Goal: Task Accomplishment & Management: Use online tool/utility

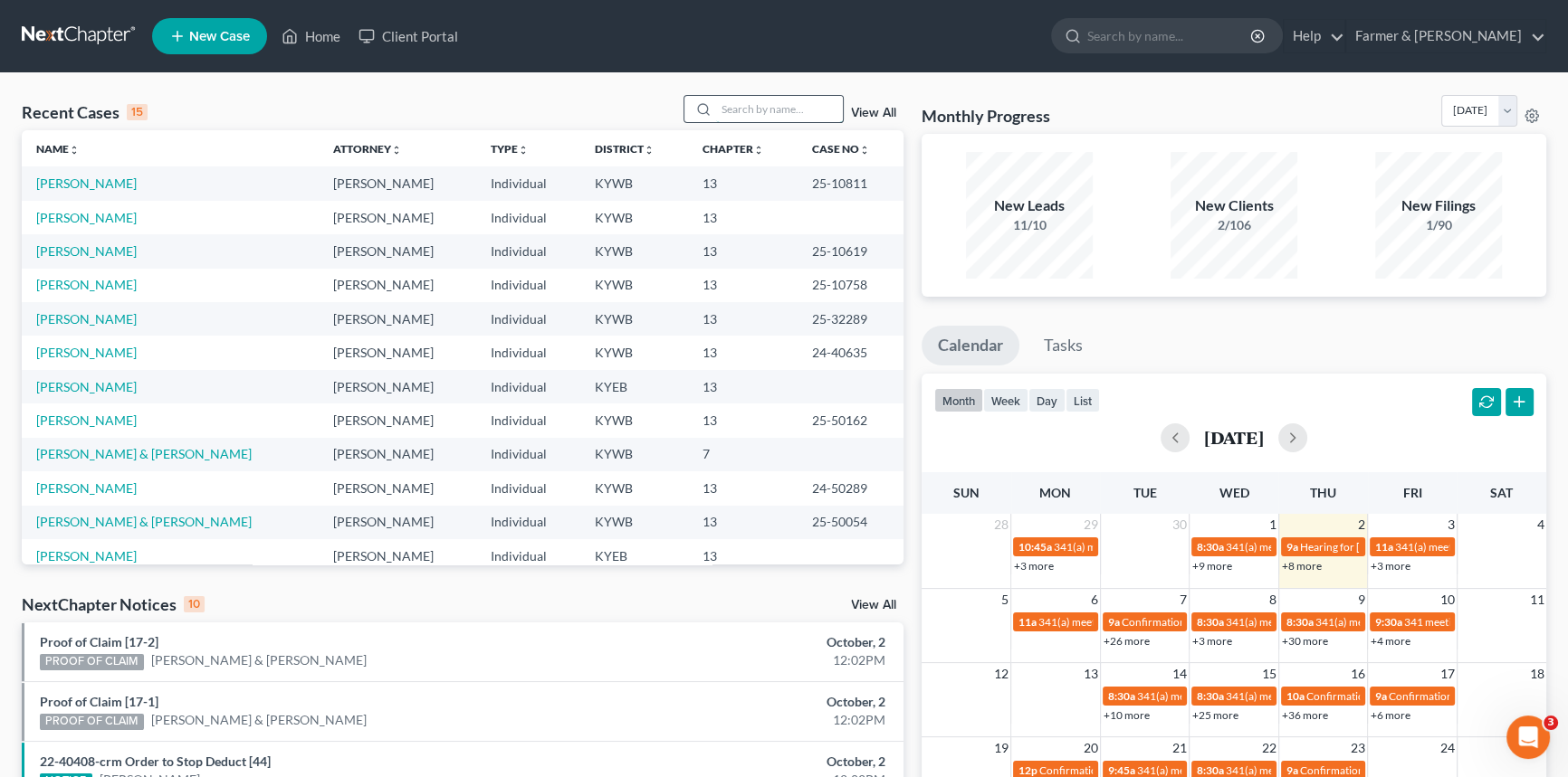
click at [793, 114] on input "search" at bounding box center [780, 109] width 127 height 26
type input "[PERSON_NAME]"
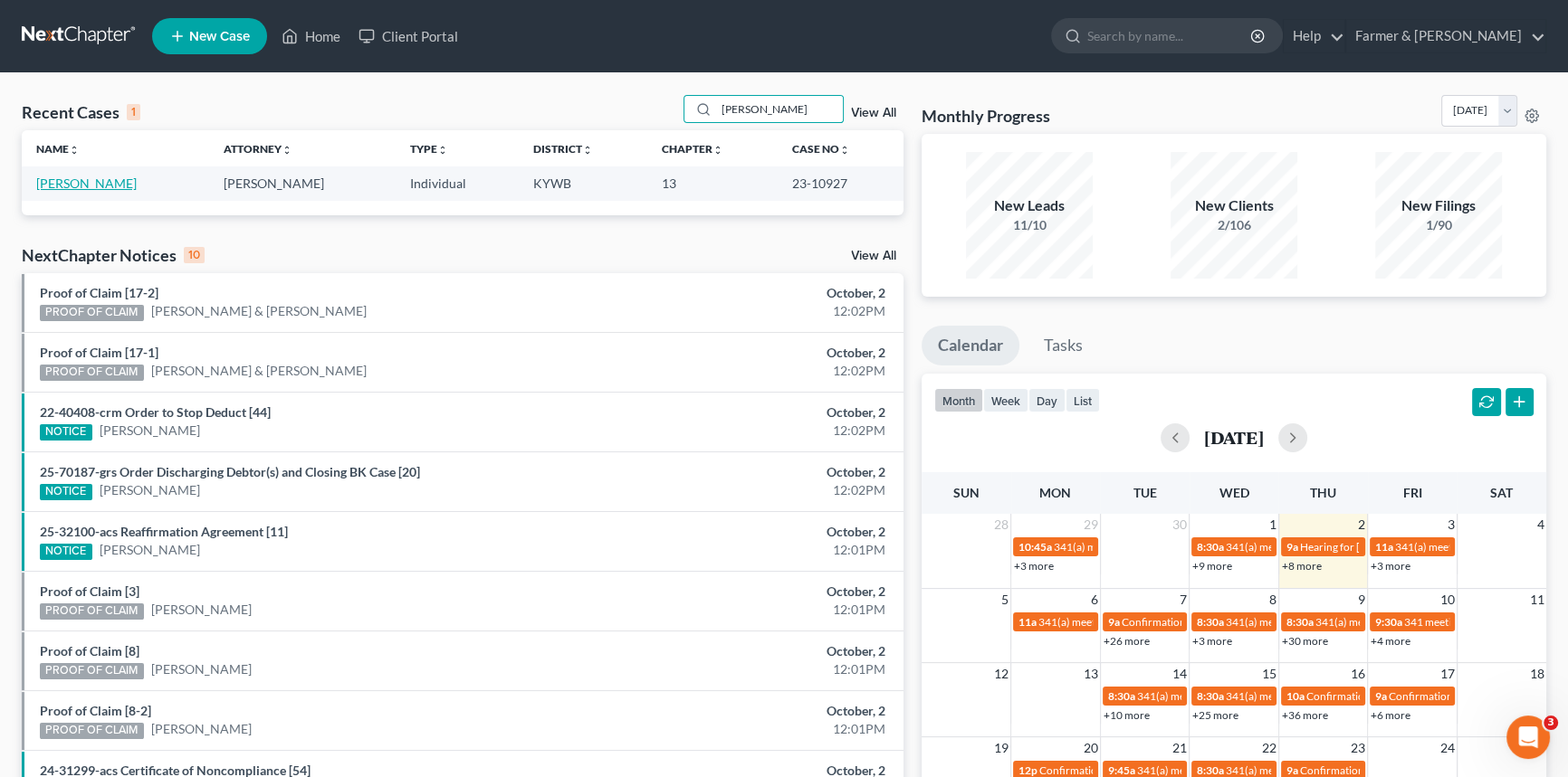
click at [93, 181] on link "[PERSON_NAME]" at bounding box center [86, 183] width 101 height 15
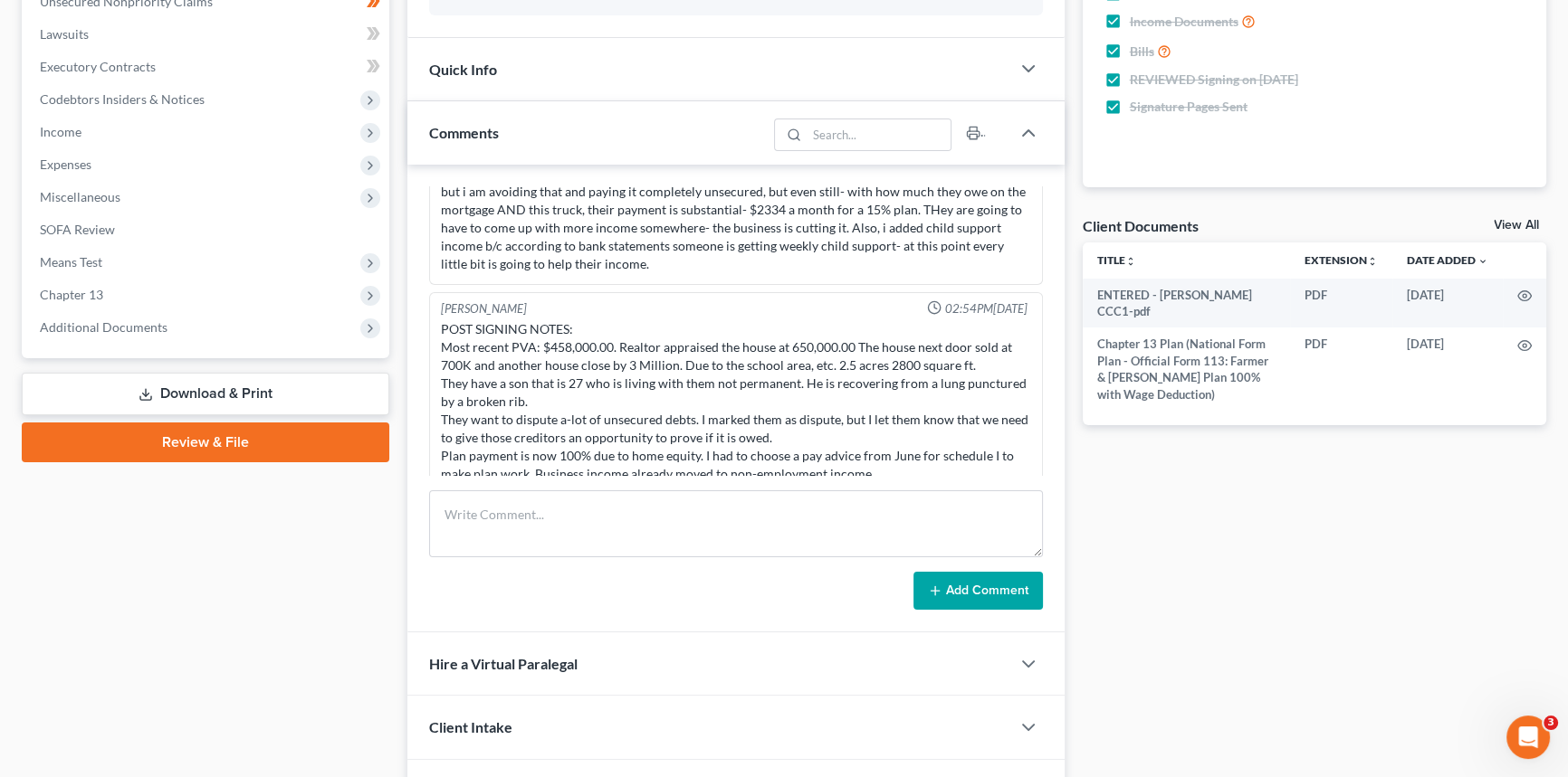
scroll to position [493, 0]
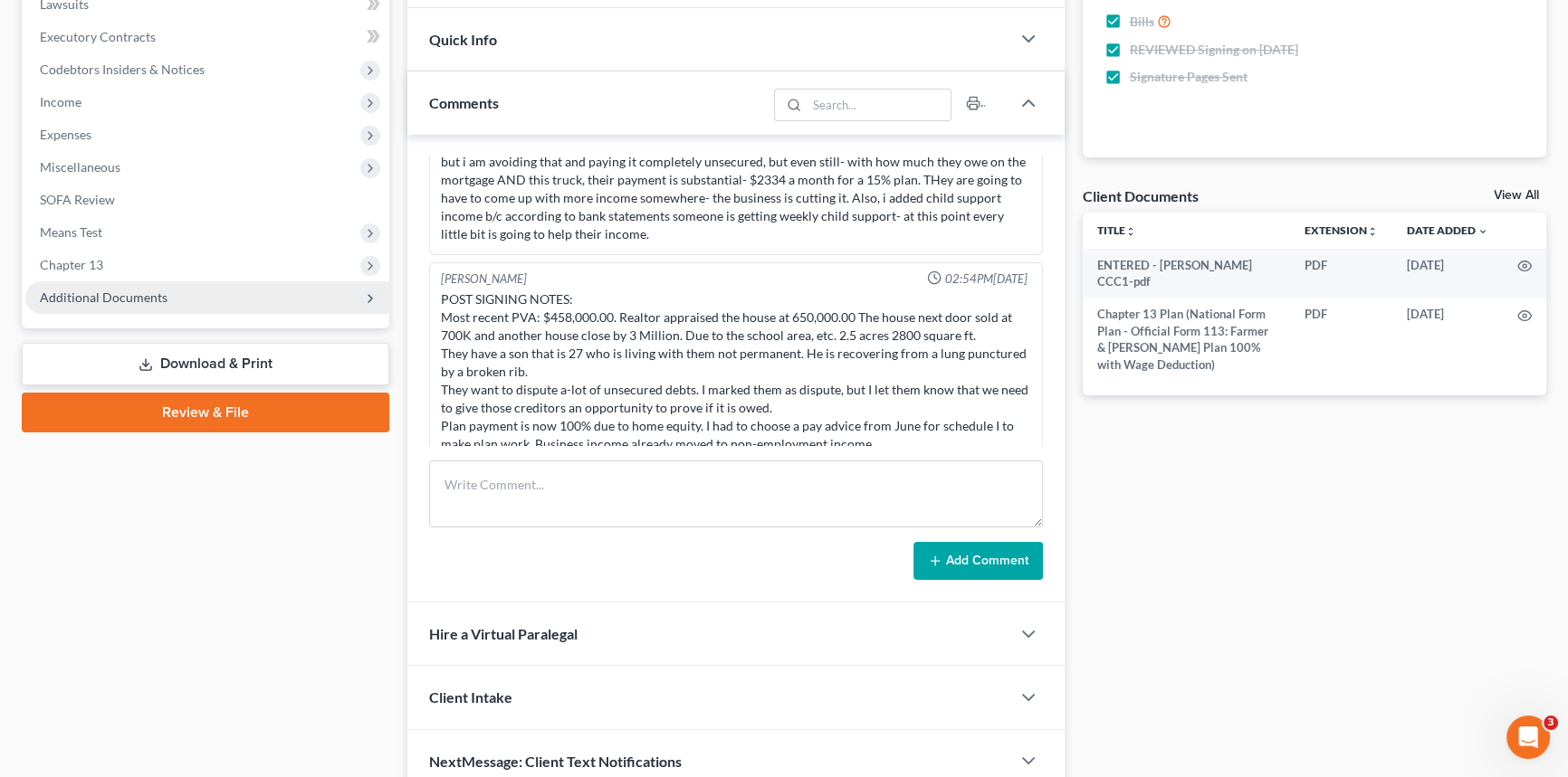
click at [113, 296] on span "Additional Documents" at bounding box center [103, 296] width 128 height 15
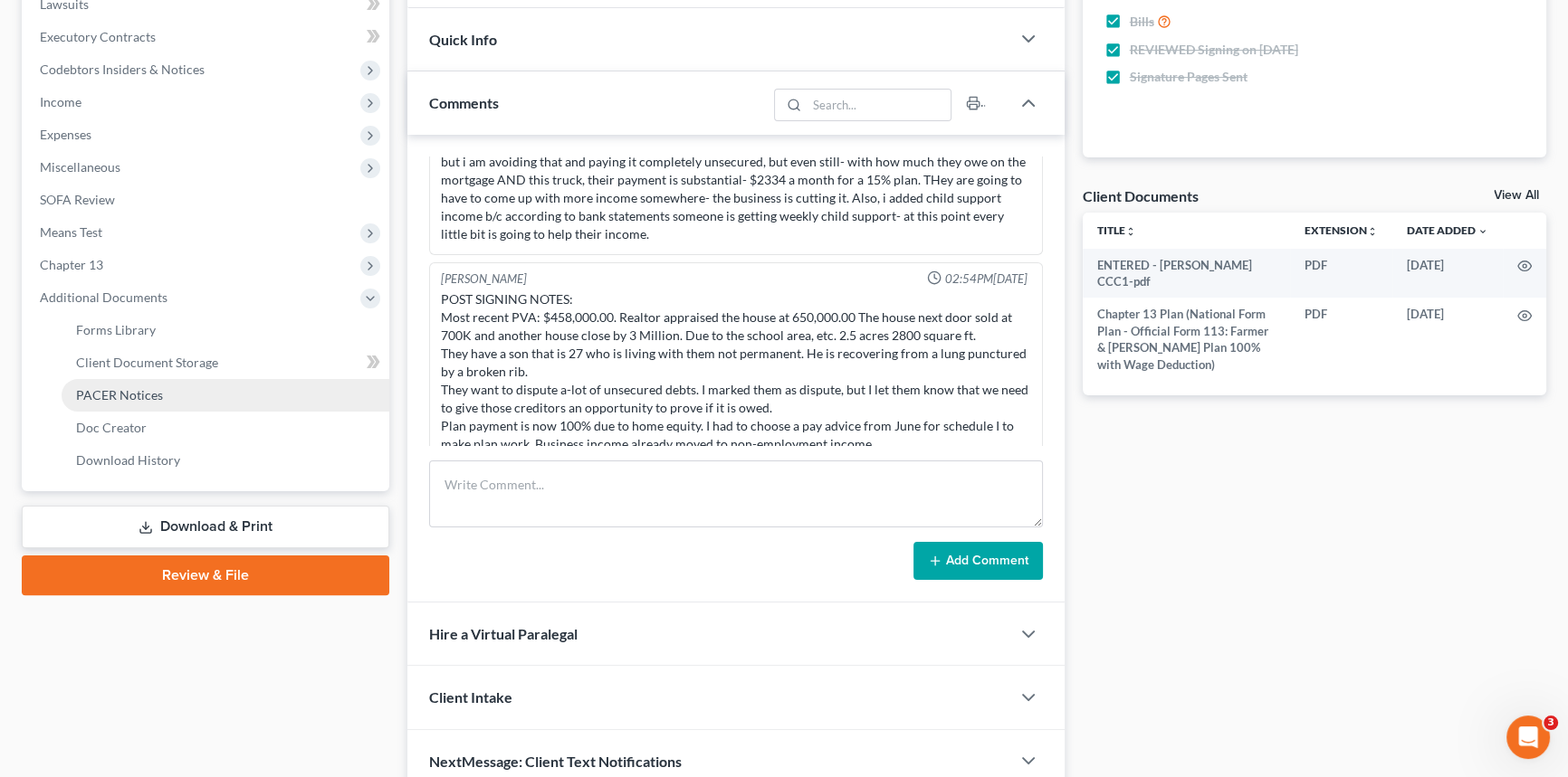
click at [131, 389] on span "PACER Notices" at bounding box center [120, 394] width 87 height 15
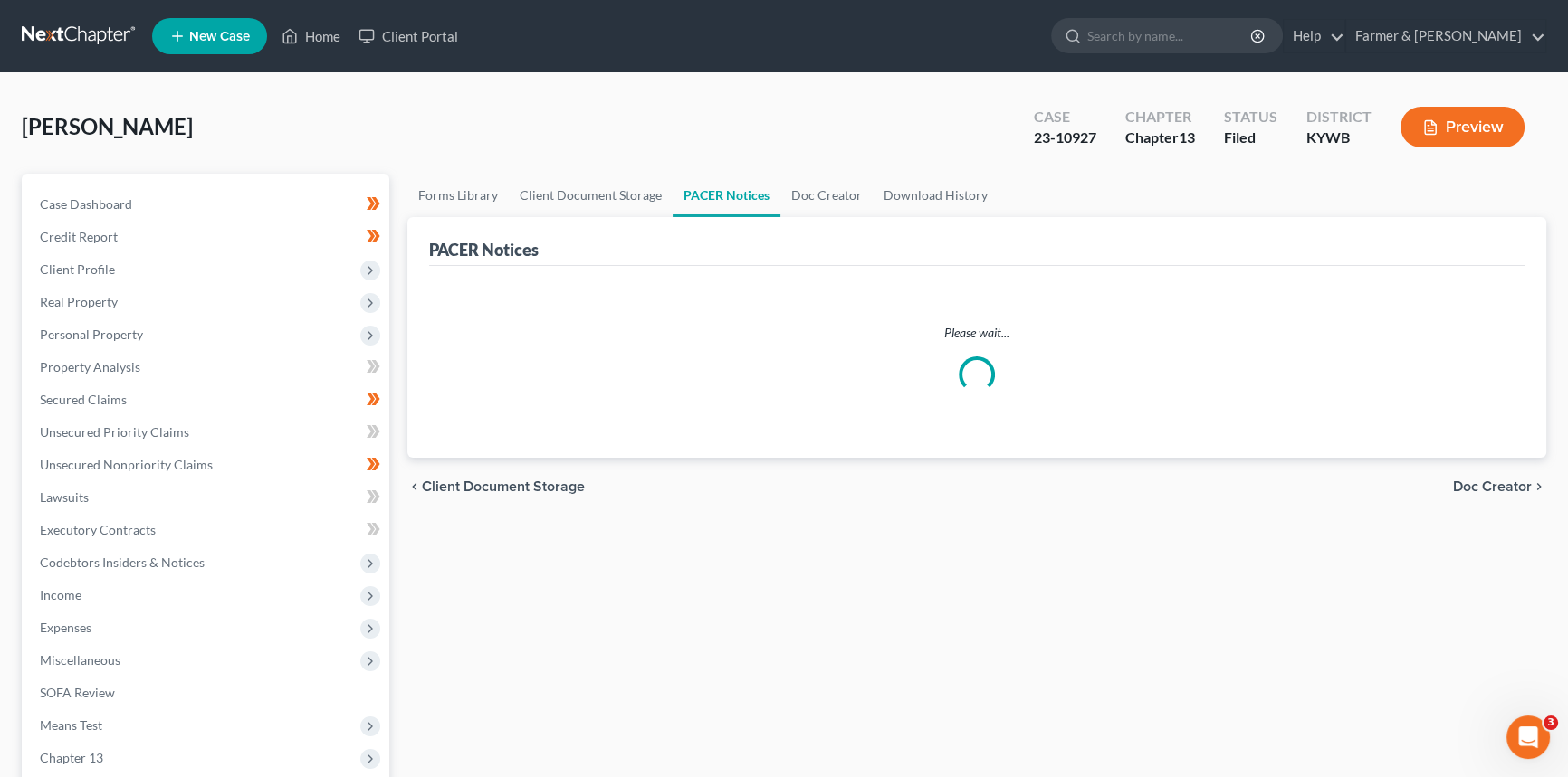
click at [708, 190] on link "PACER Notices" at bounding box center [726, 196] width 108 height 44
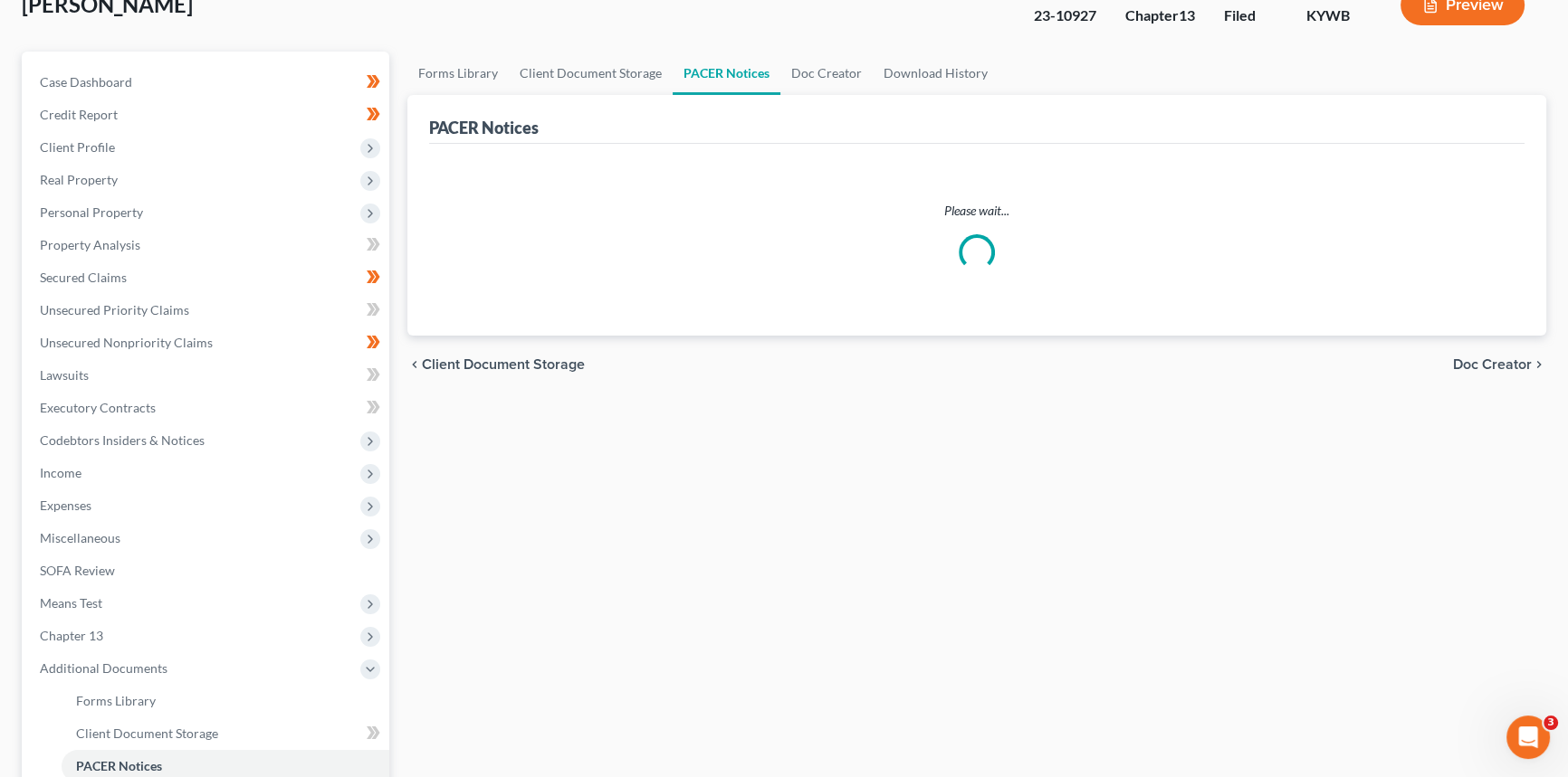
scroll to position [377, 0]
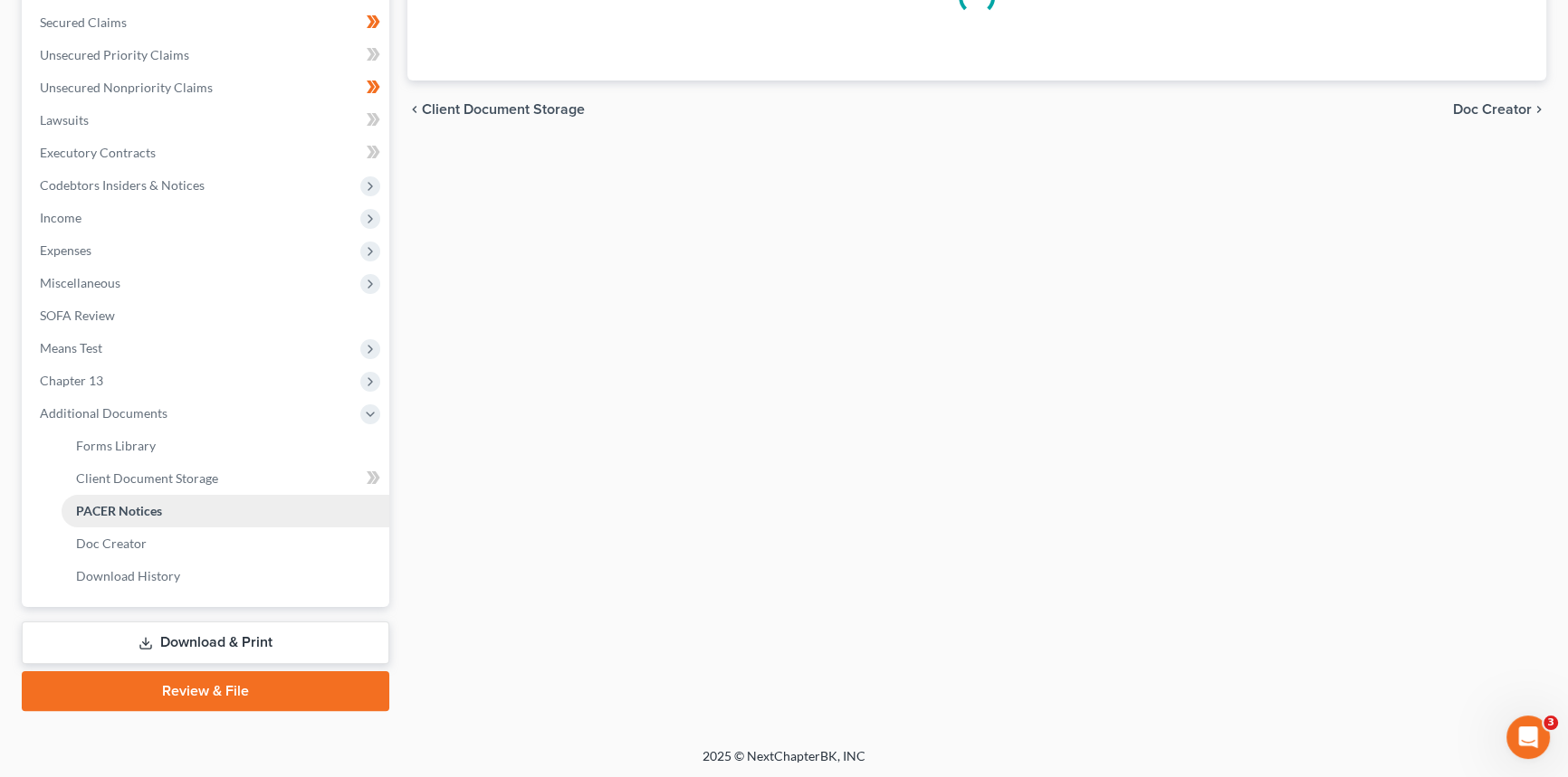
click at [136, 516] on span "PACER Notices" at bounding box center [119, 510] width 86 height 15
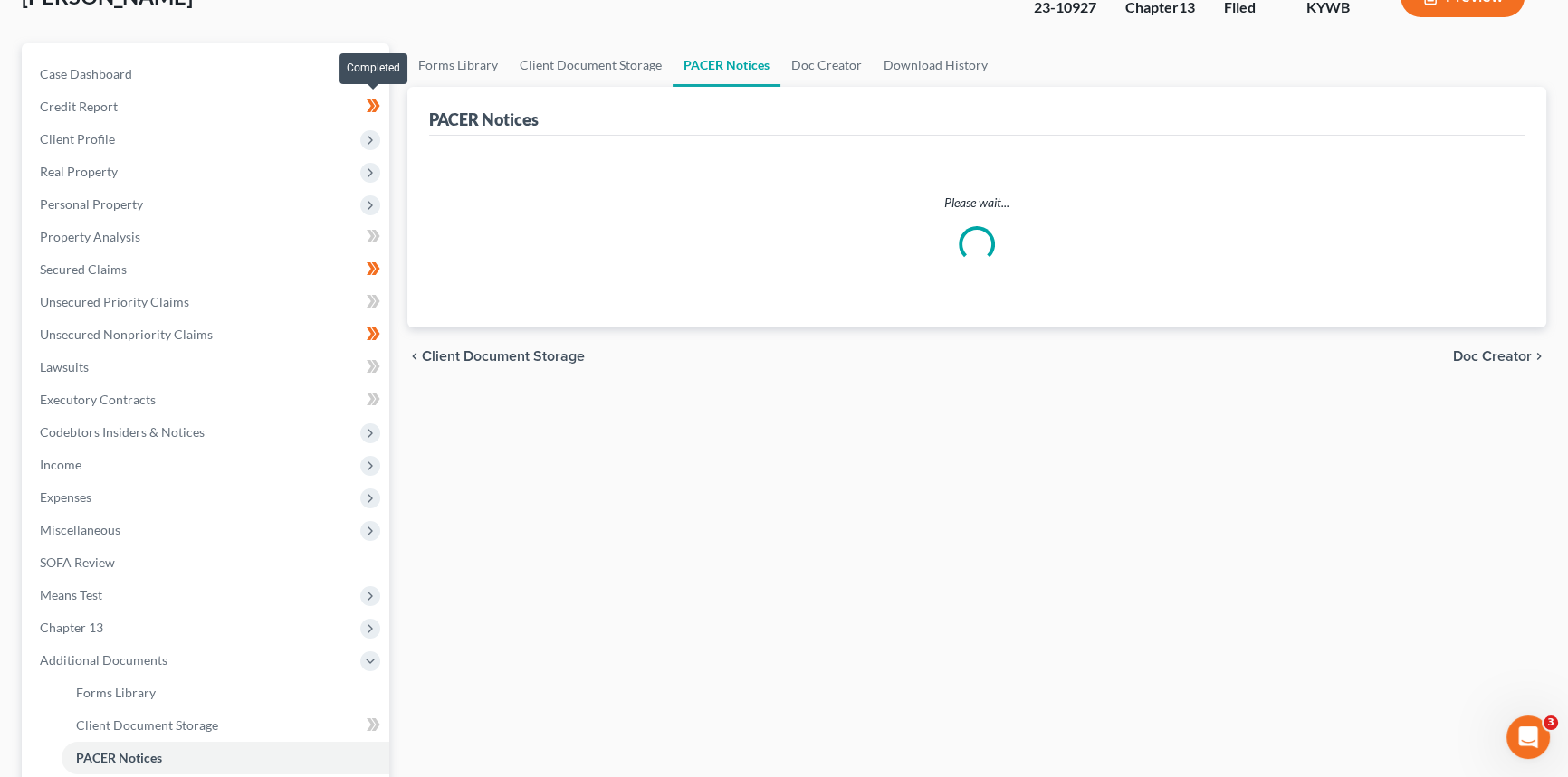
scroll to position [0, 0]
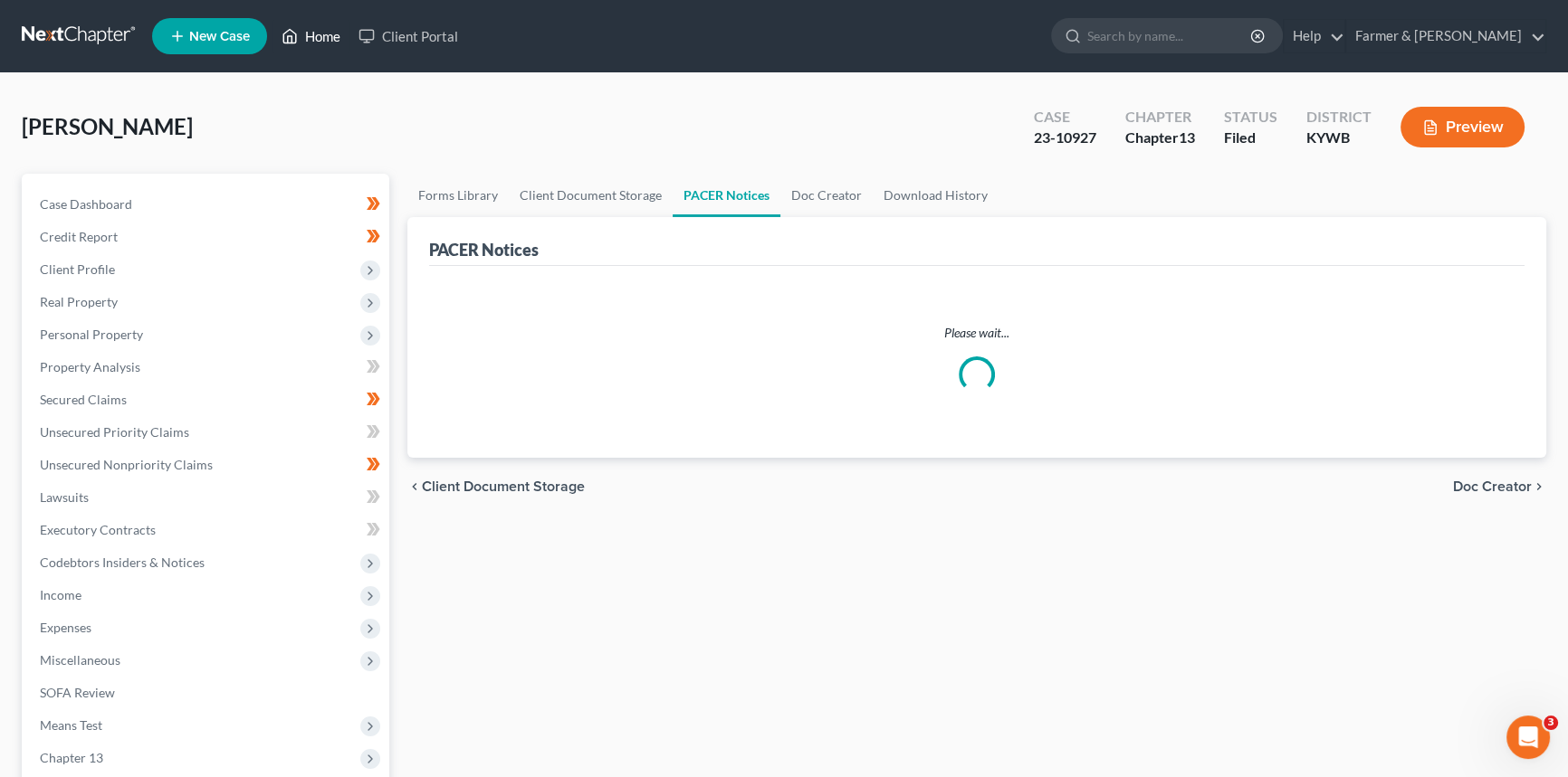
click at [298, 29] on link "Home" at bounding box center [310, 36] width 77 height 33
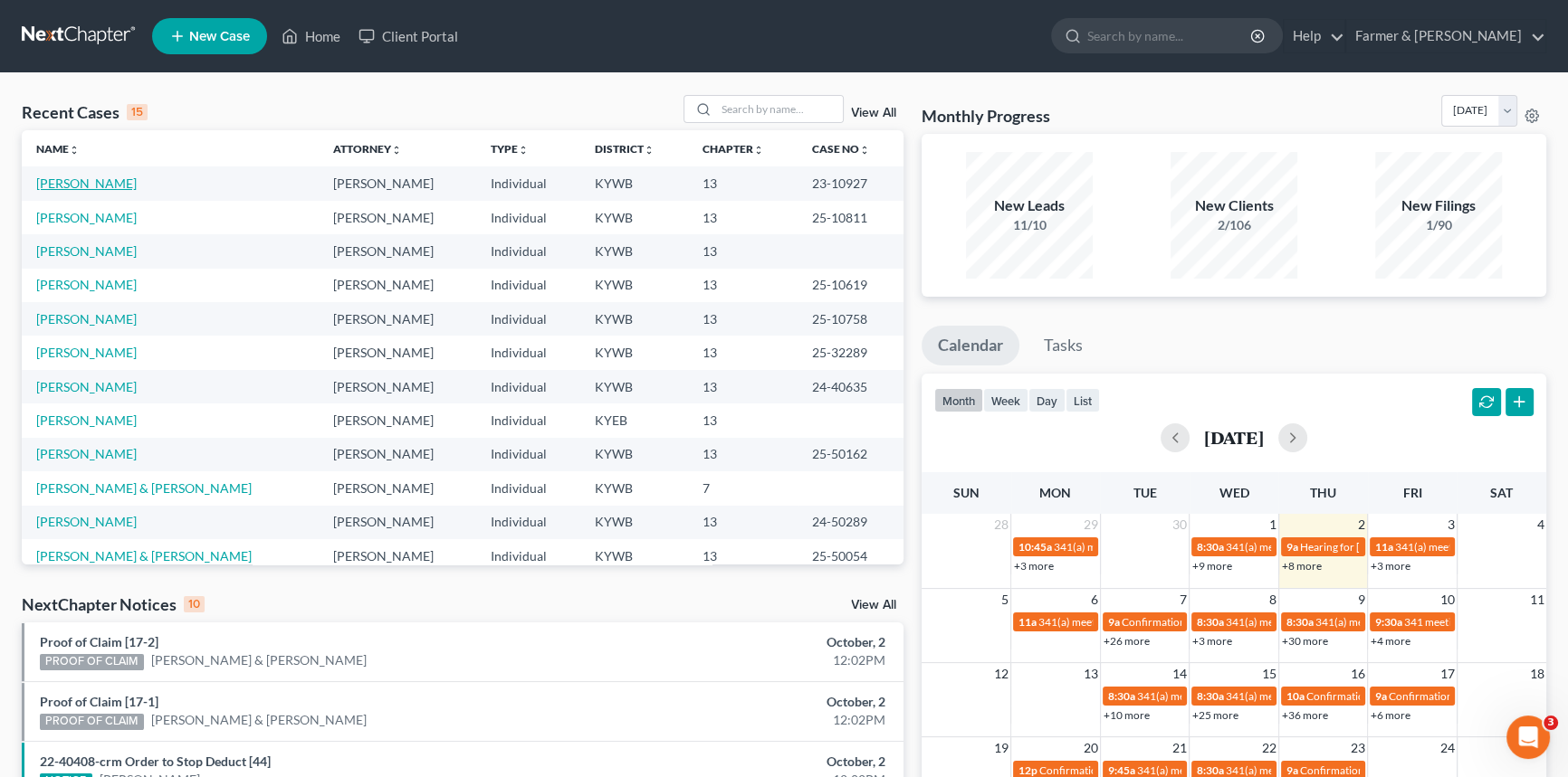
click at [112, 181] on link "[PERSON_NAME]" at bounding box center [86, 183] width 101 height 15
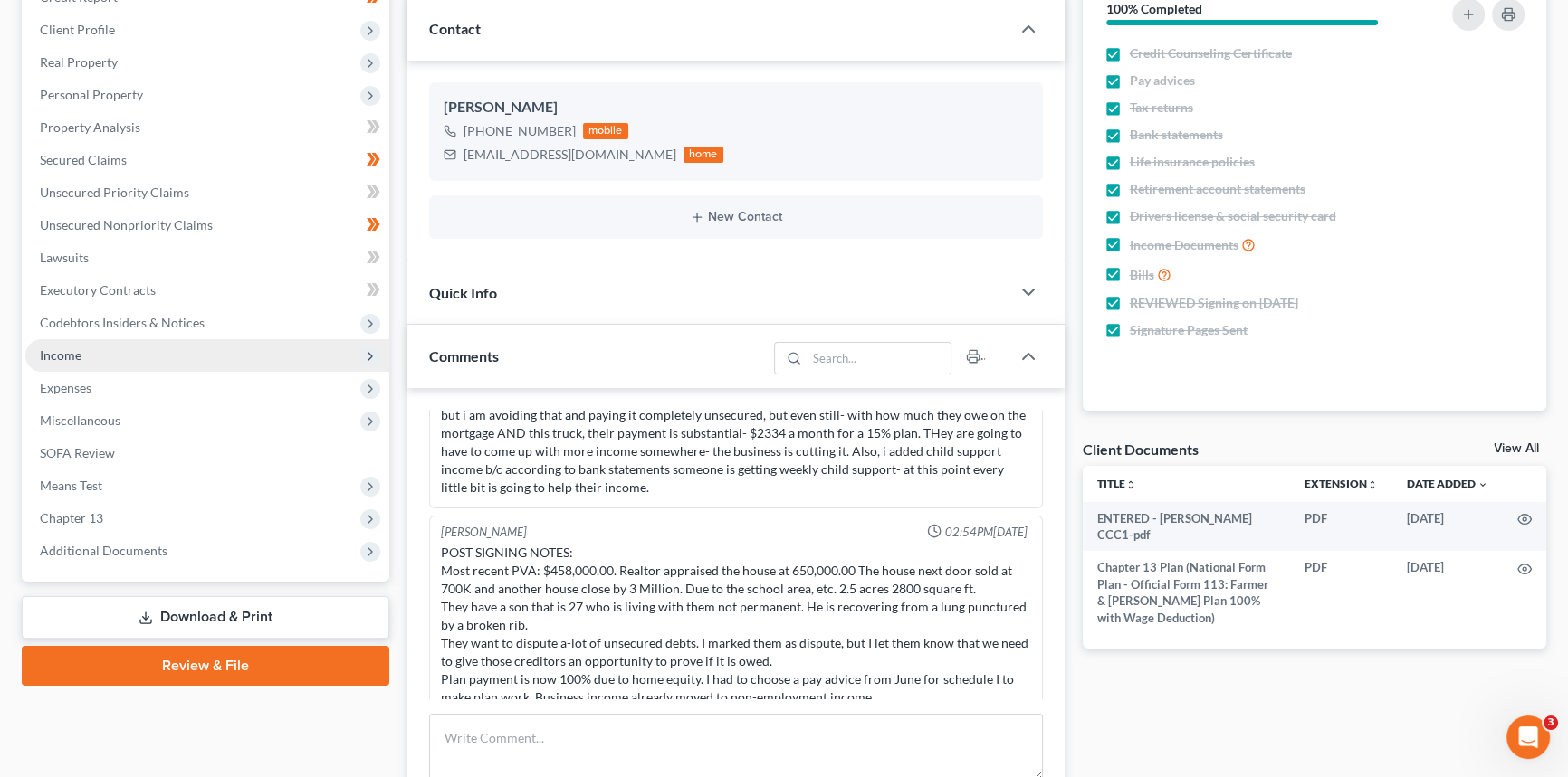
scroll to position [247, 0]
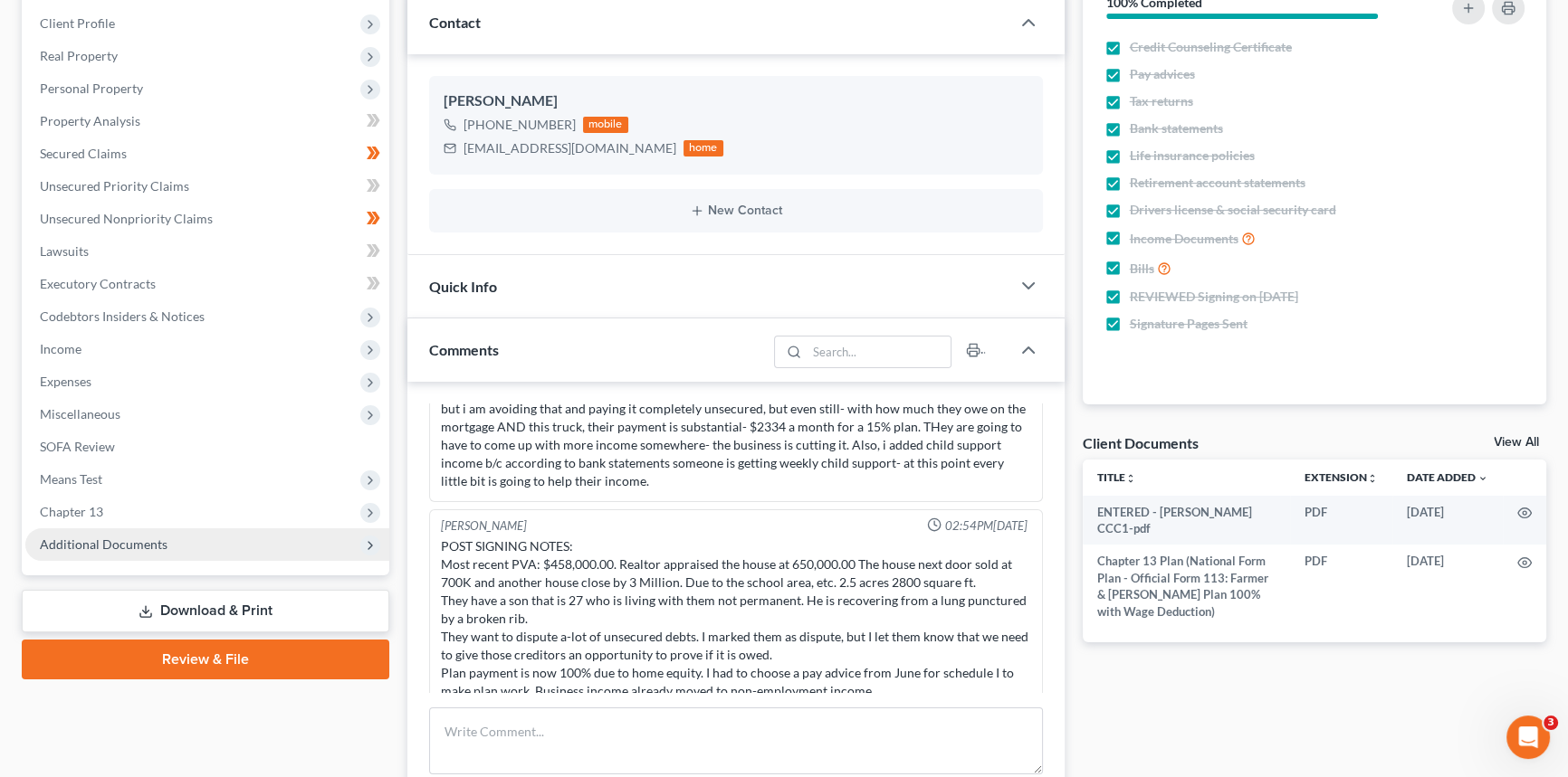
click at [118, 540] on span "Additional Documents" at bounding box center [103, 544] width 128 height 15
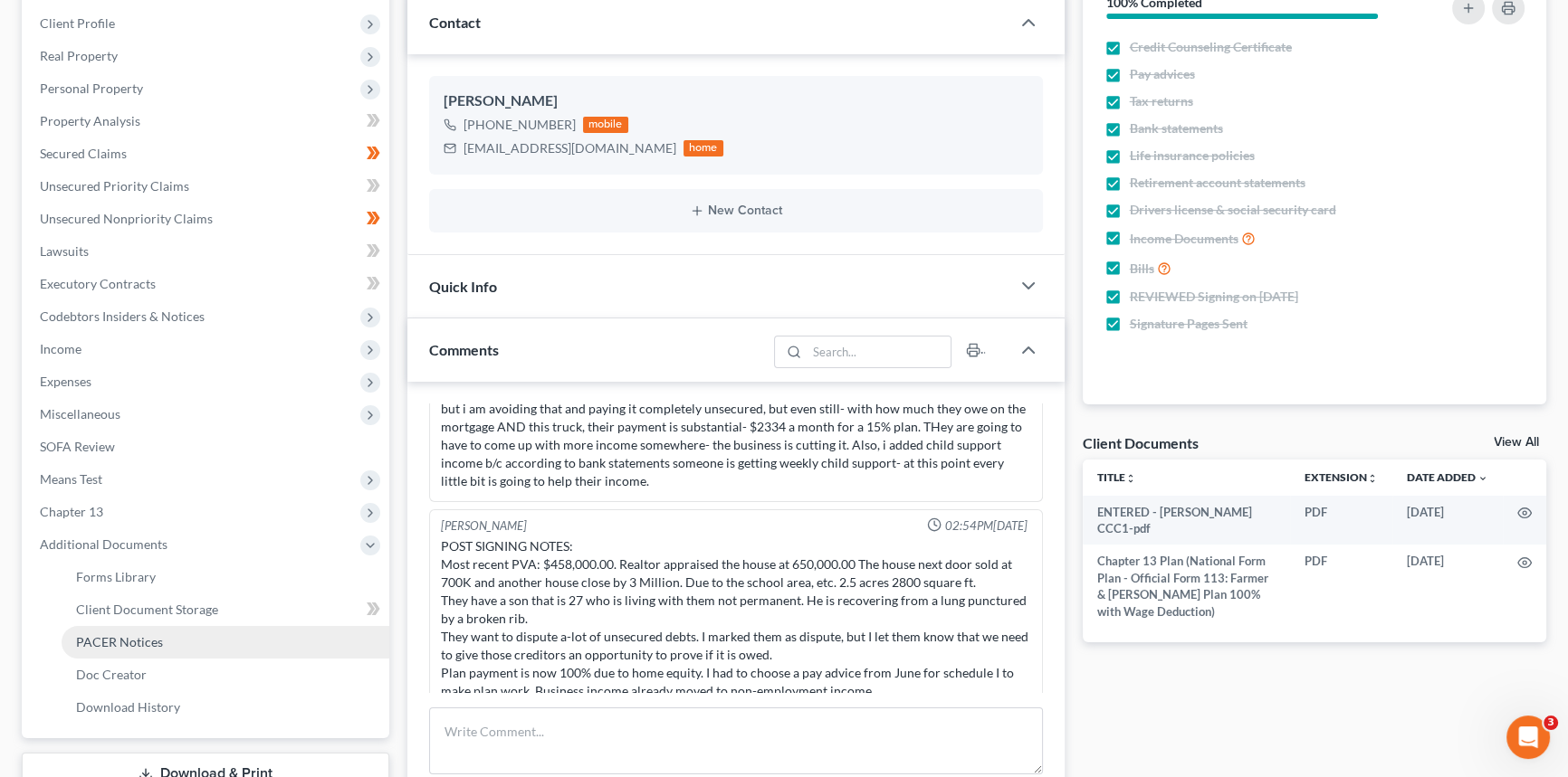
click at [141, 638] on span "PACER Notices" at bounding box center [120, 642] width 87 height 15
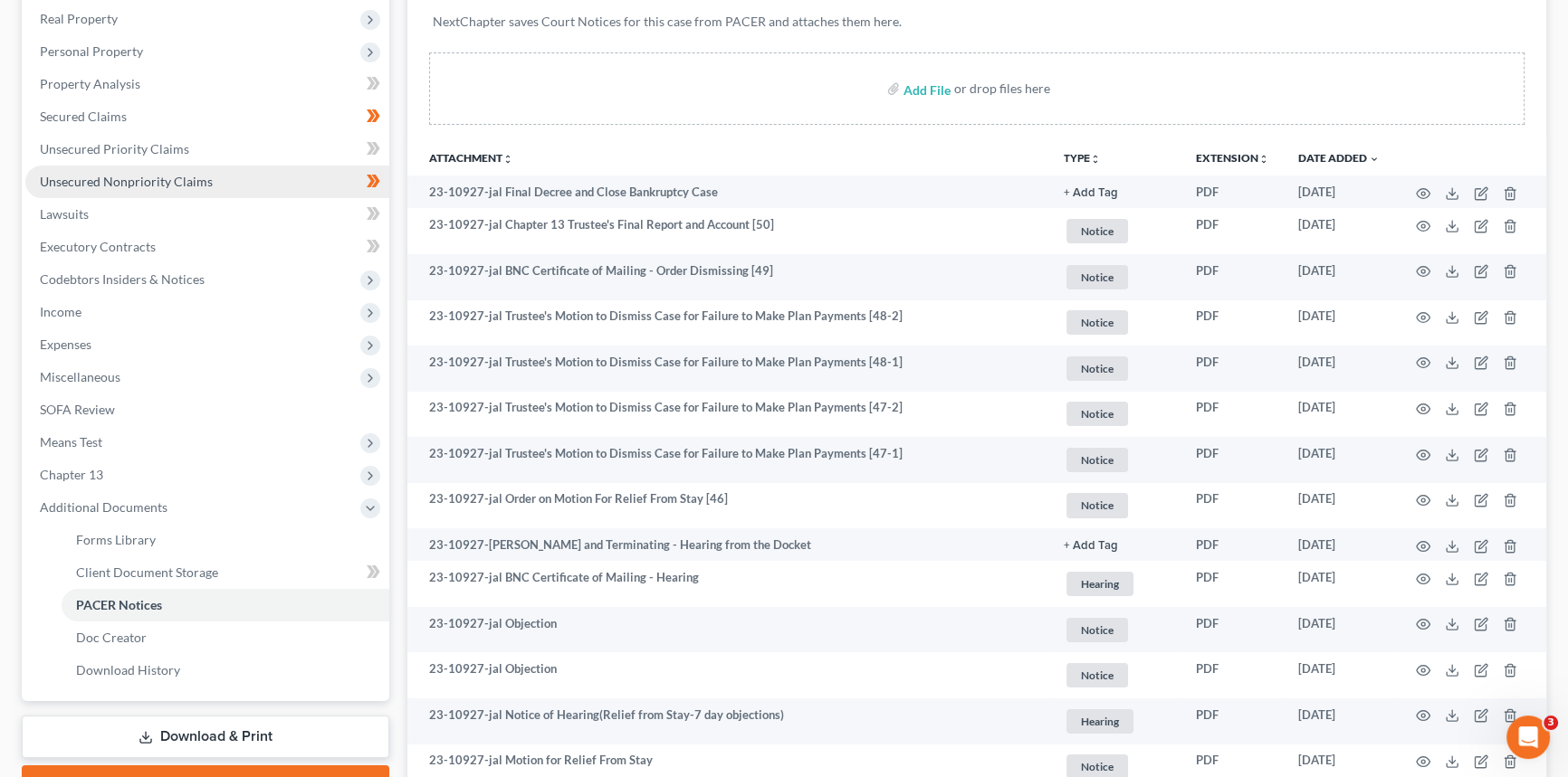
scroll to position [247, 0]
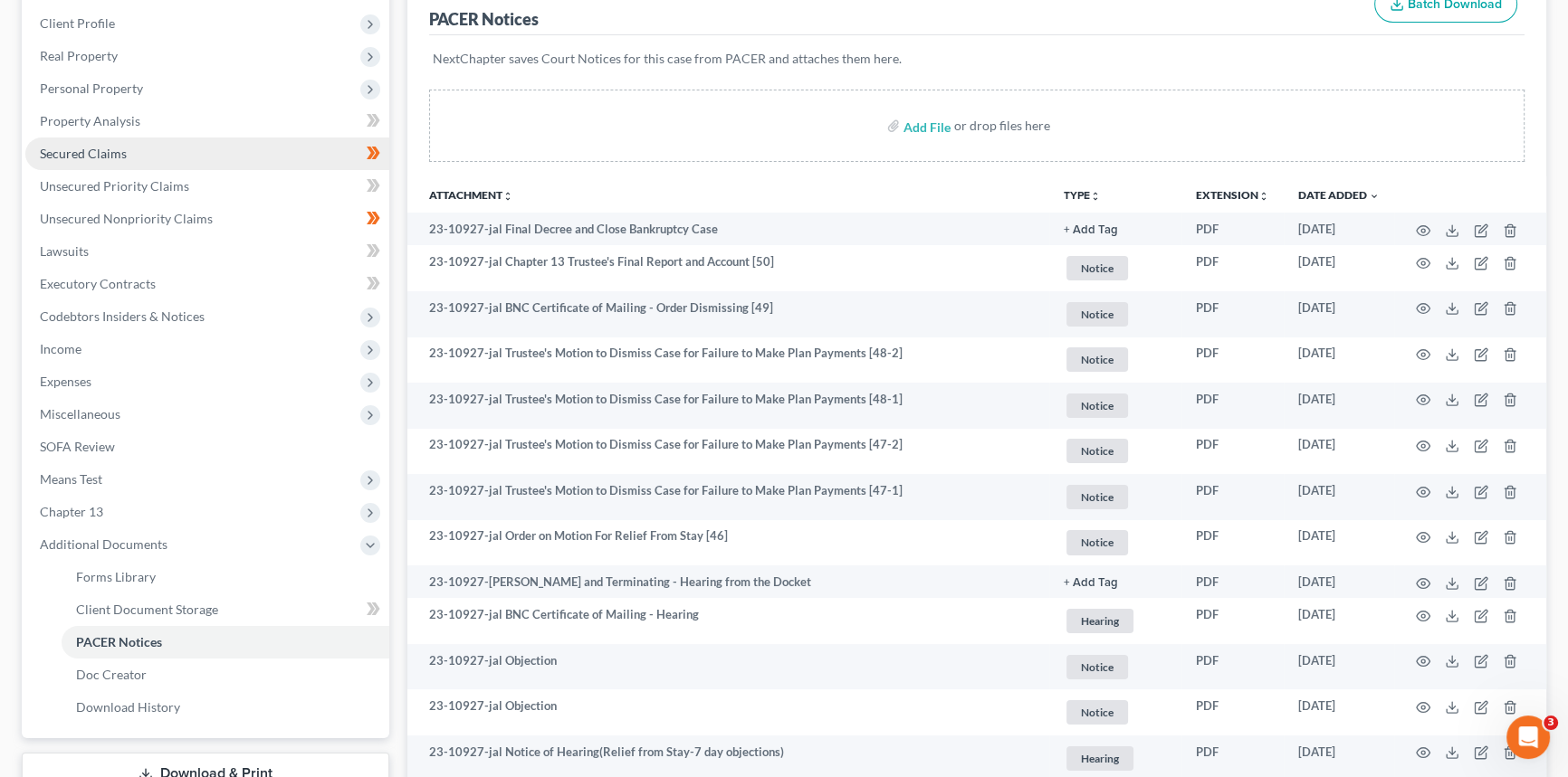
click at [103, 149] on span "Secured Claims" at bounding box center [83, 153] width 87 height 15
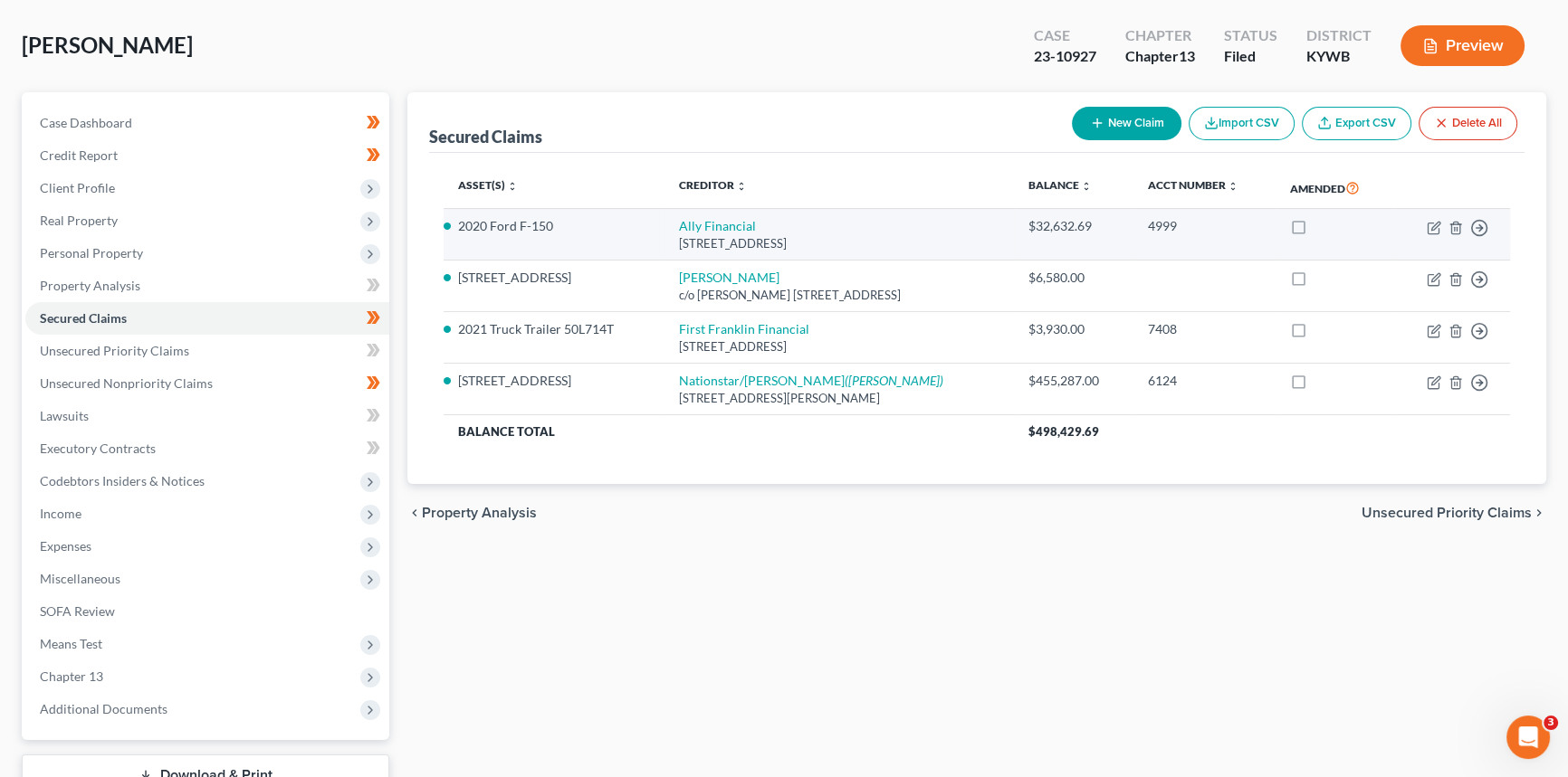
scroll to position [215, 0]
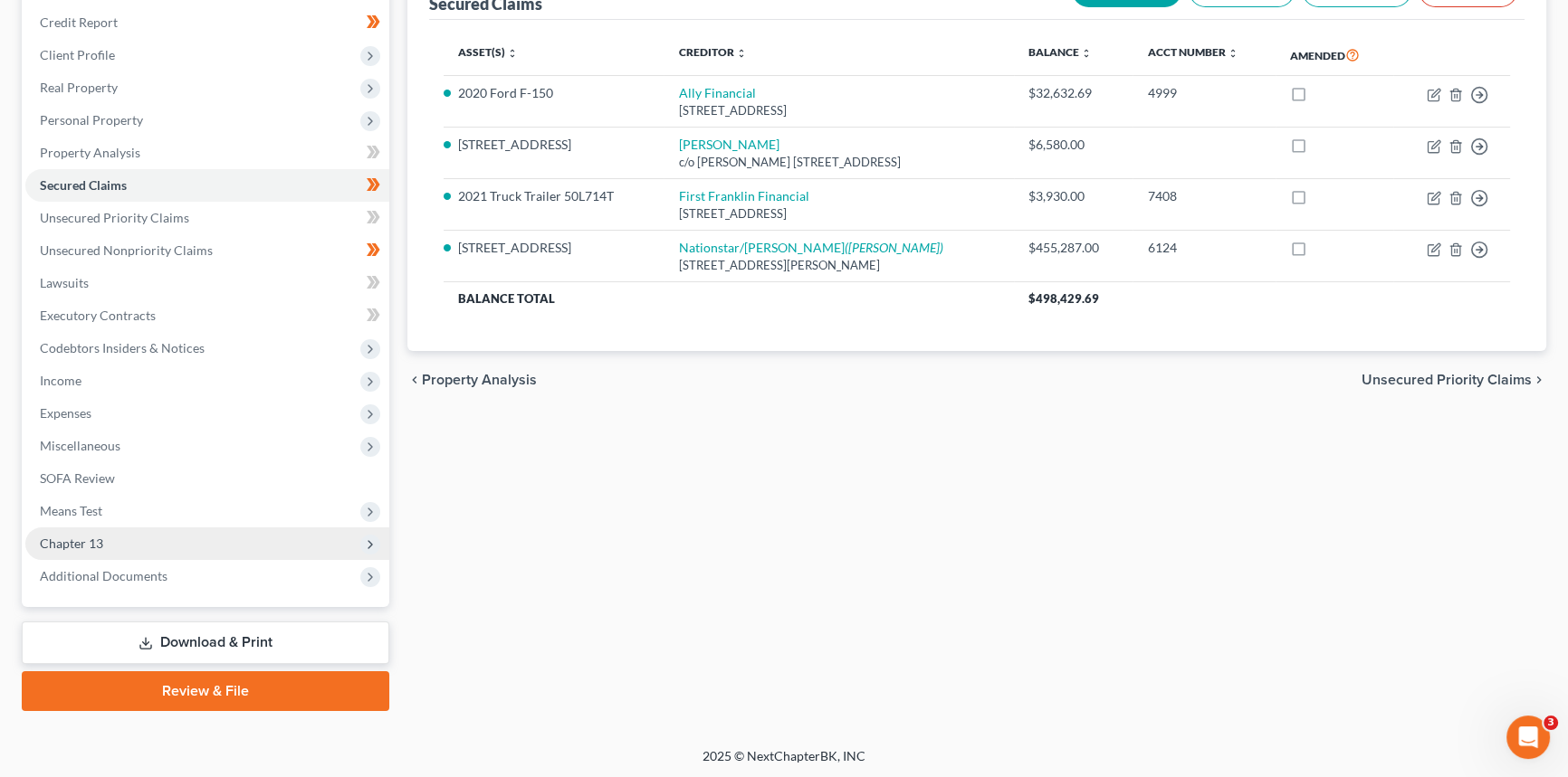
click at [76, 544] on span "Chapter 13" at bounding box center [72, 543] width 63 height 15
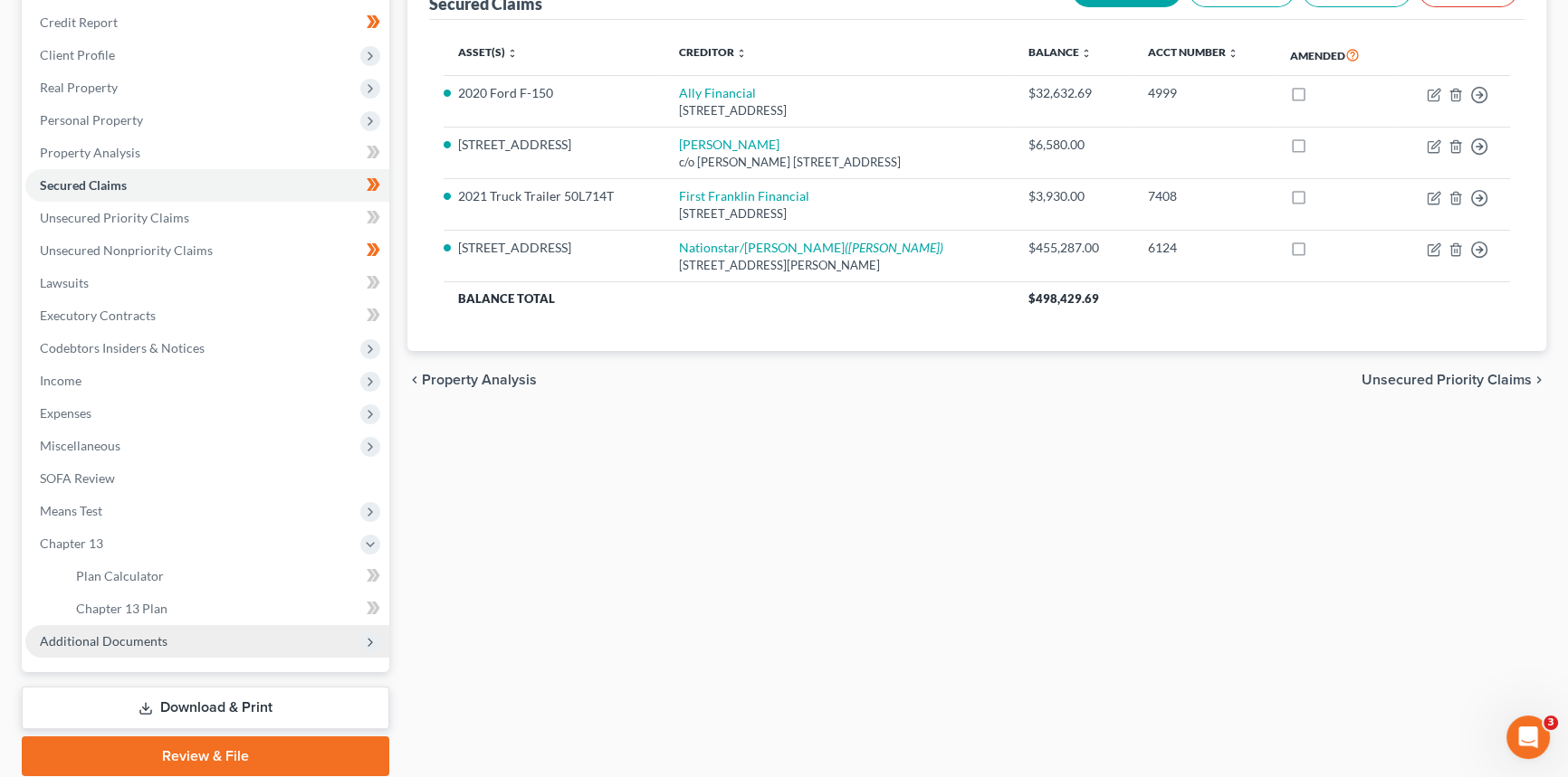
click at [73, 638] on span "Additional Documents" at bounding box center [103, 641] width 128 height 15
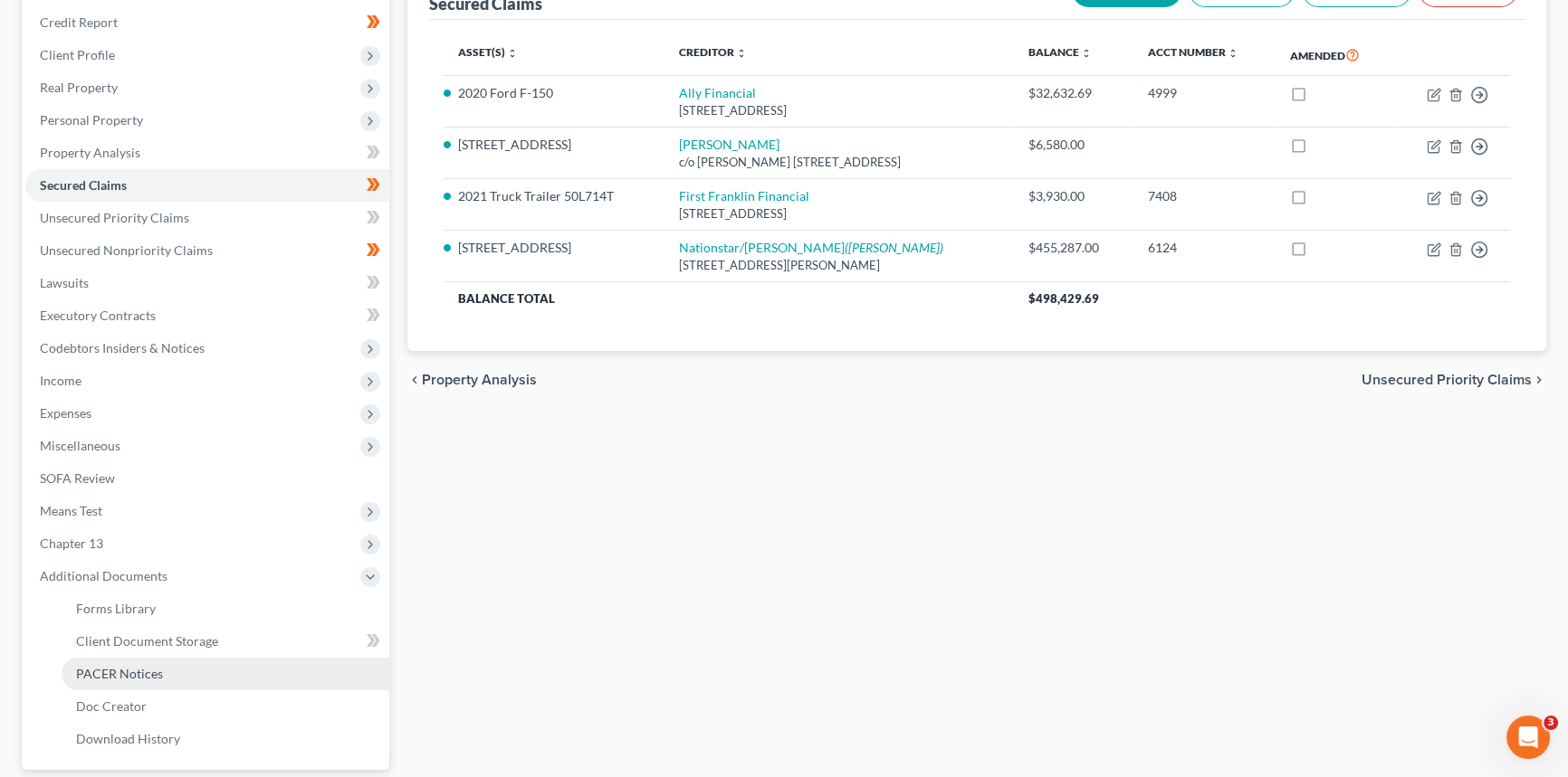
click at [91, 673] on span "PACER Notices" at bounding box center [120, 674] width 87 height 15
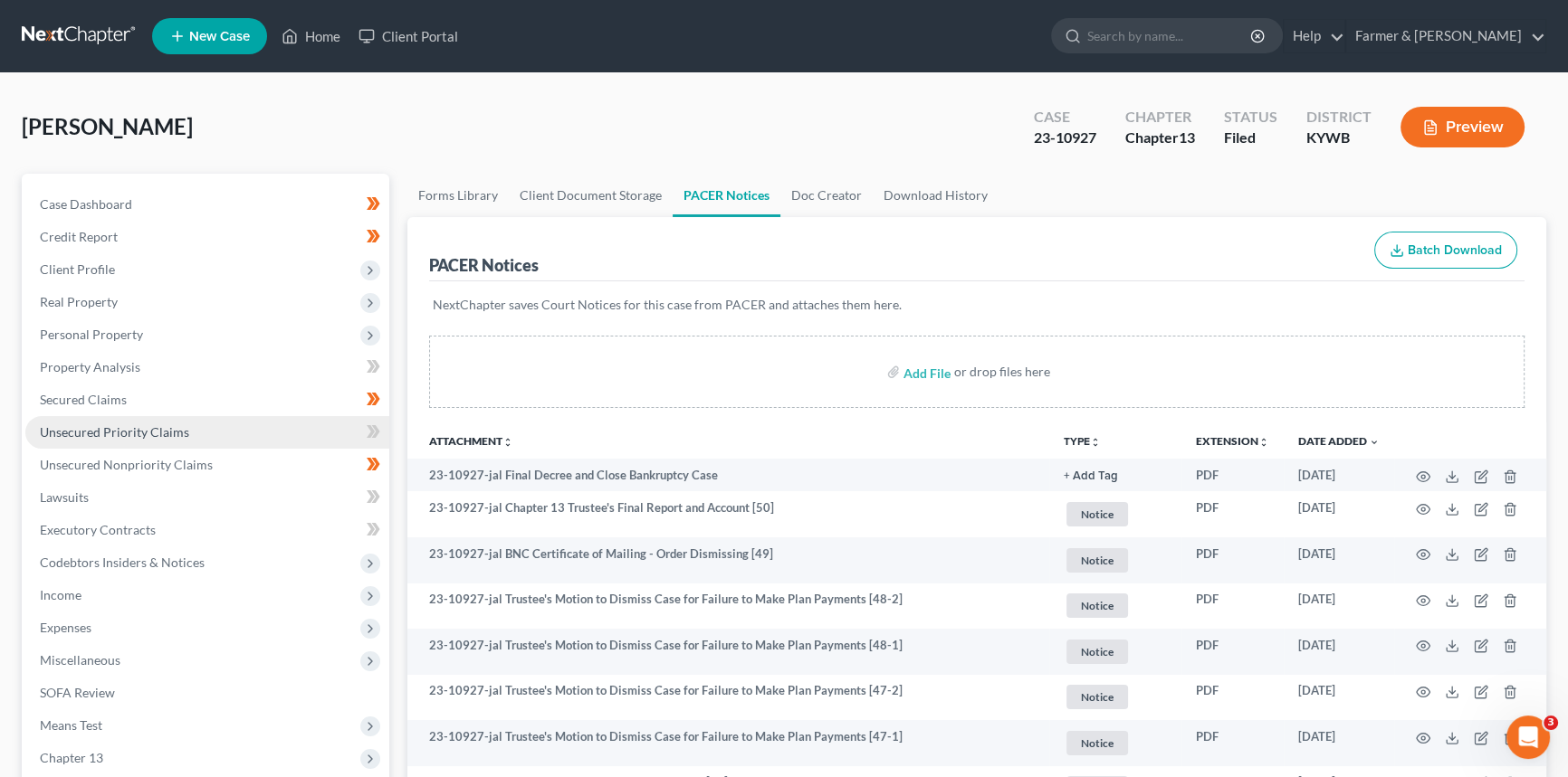
scroll to position [247, 0]
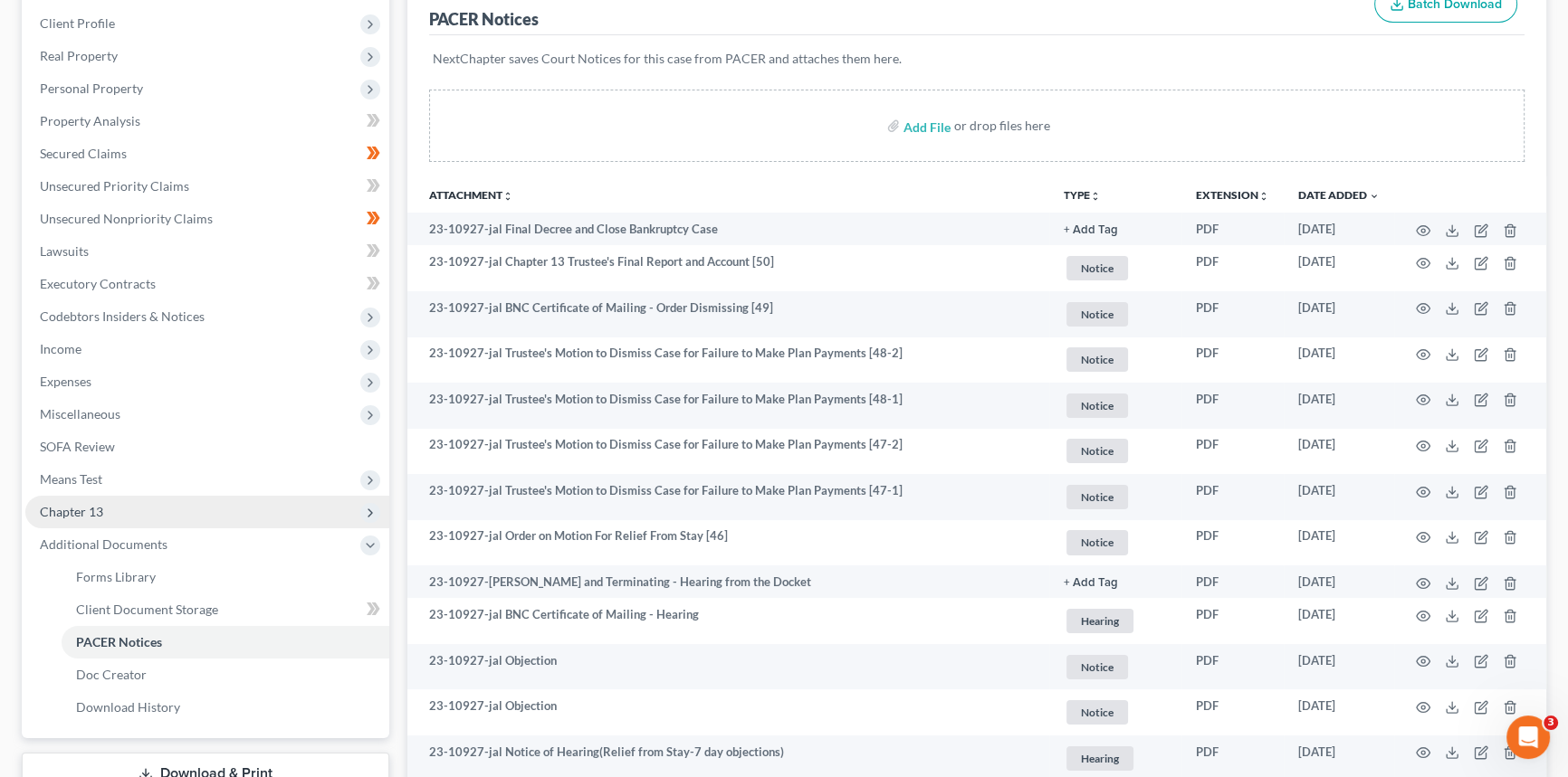
click at [161, 518] on span "Chapter 13" at bounding box center [207, 512] width 364 height 33
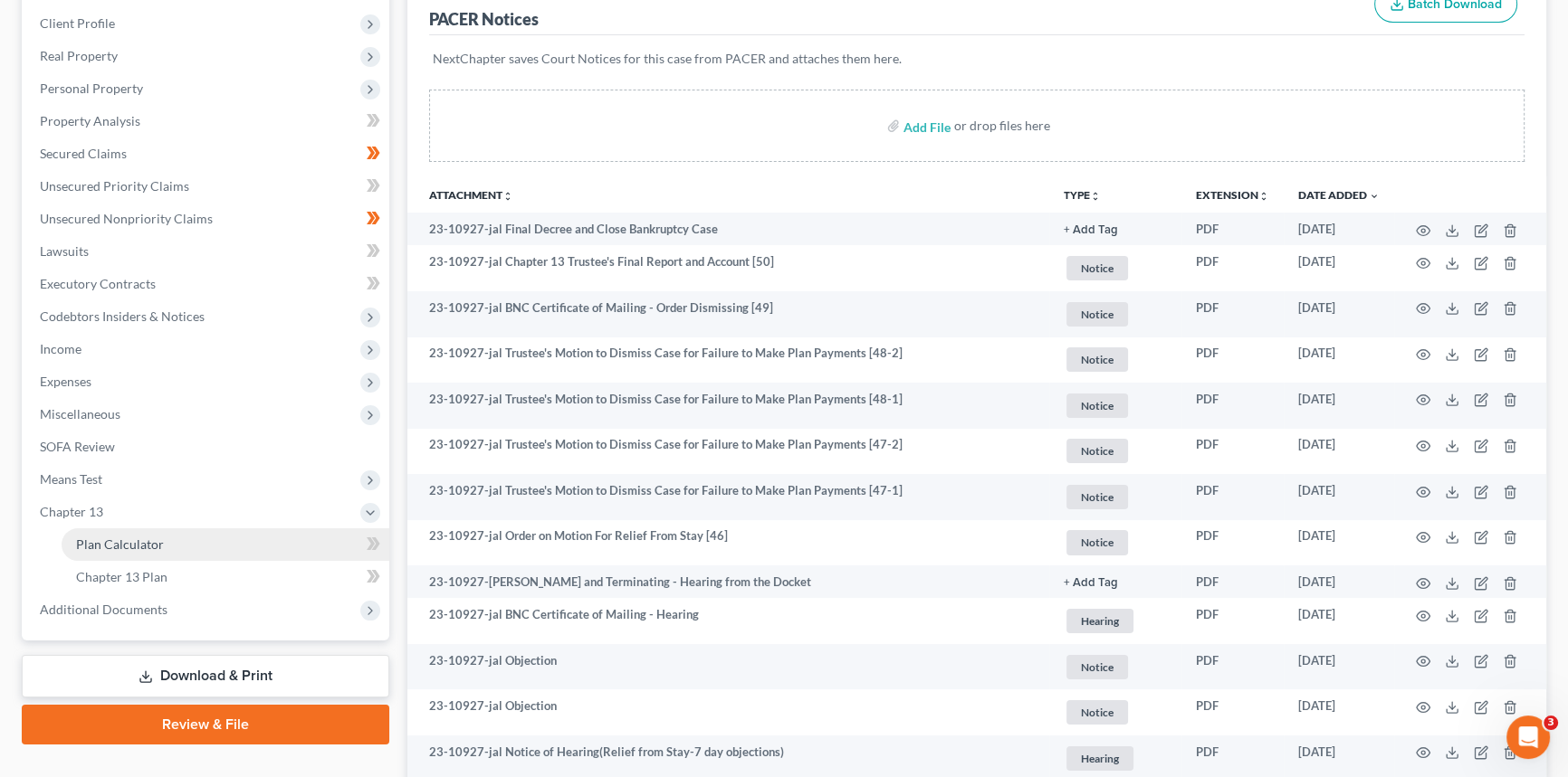
click at [140, 551] on link "Plan Calculator" at bounding box center [225, 545] width 327 height 33
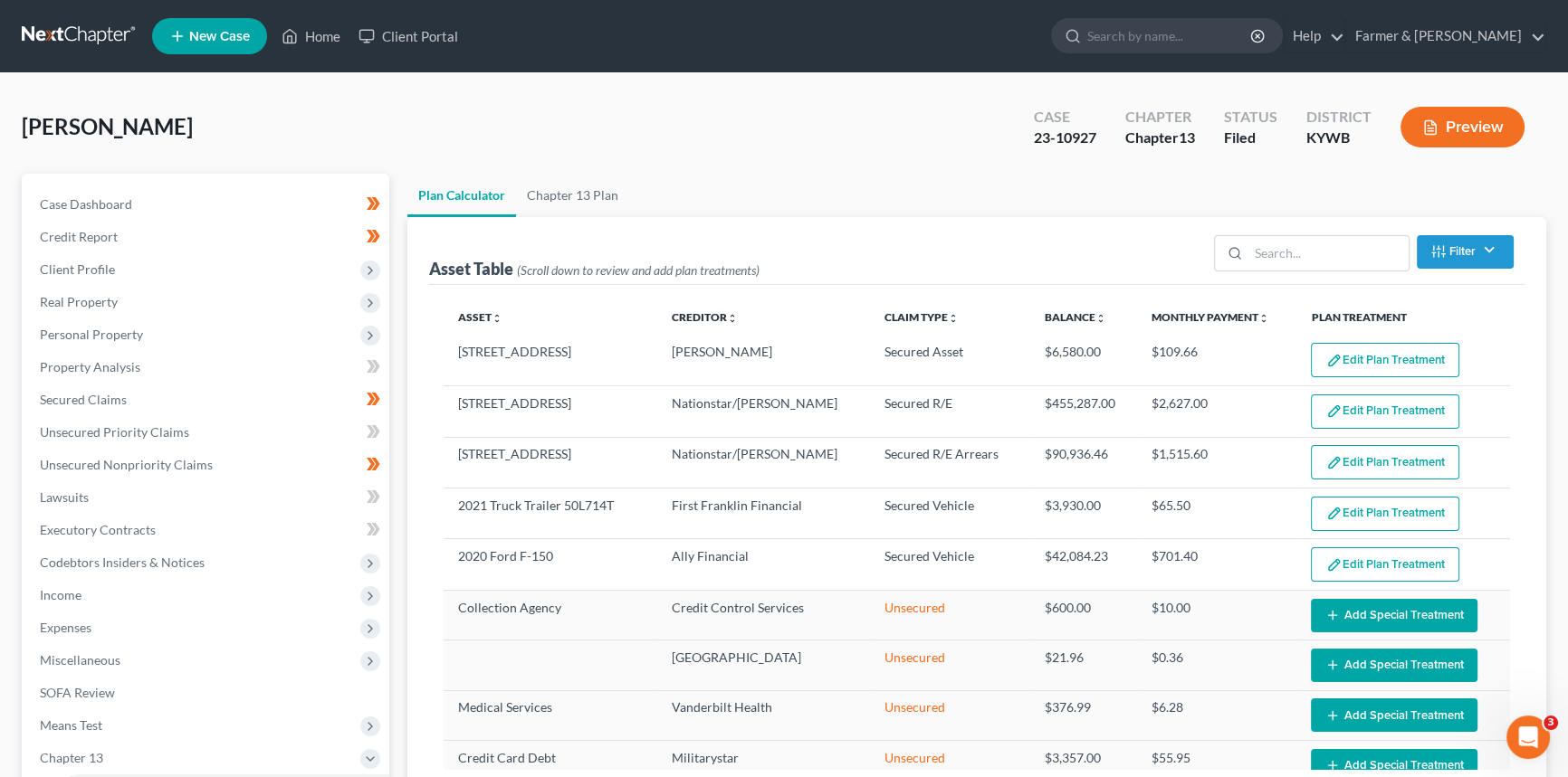
select select "59"
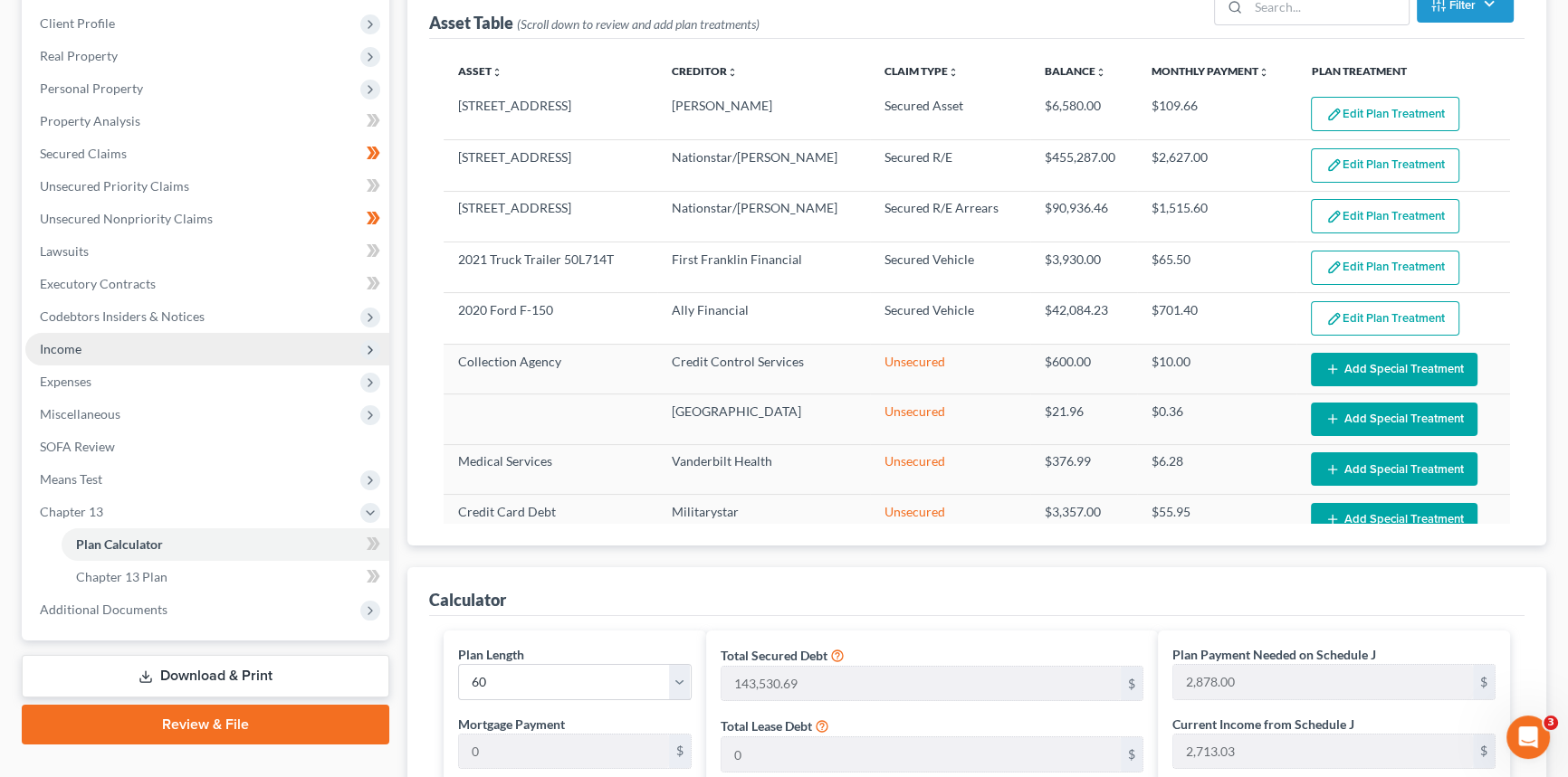
click at [93, 339] on span "Income" at bounding box center [207, 349] width 364 height 33
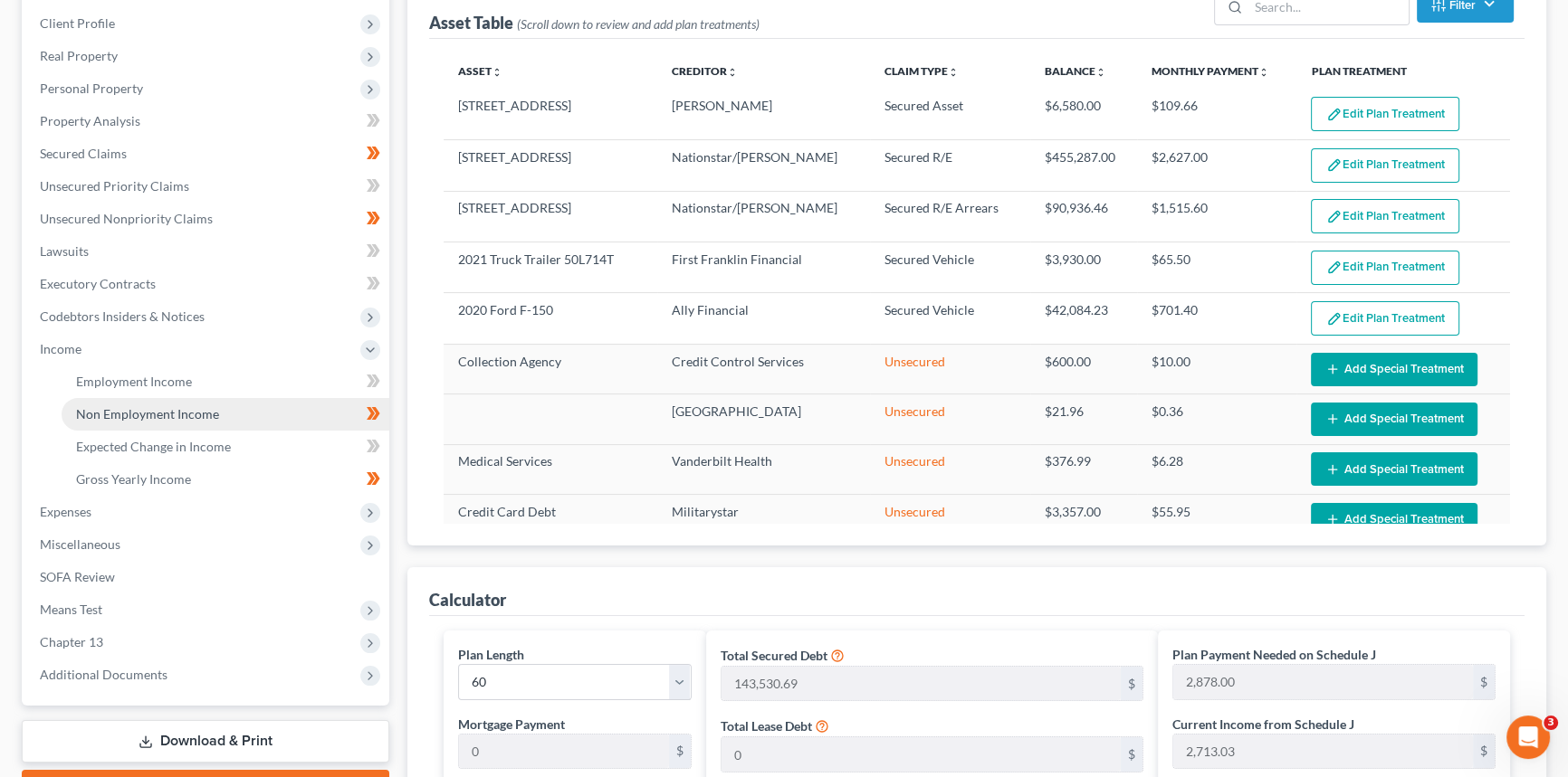
click at [120, 409] on span "Non Employment Income" at bounding box center [148, 413] width 143 height 15
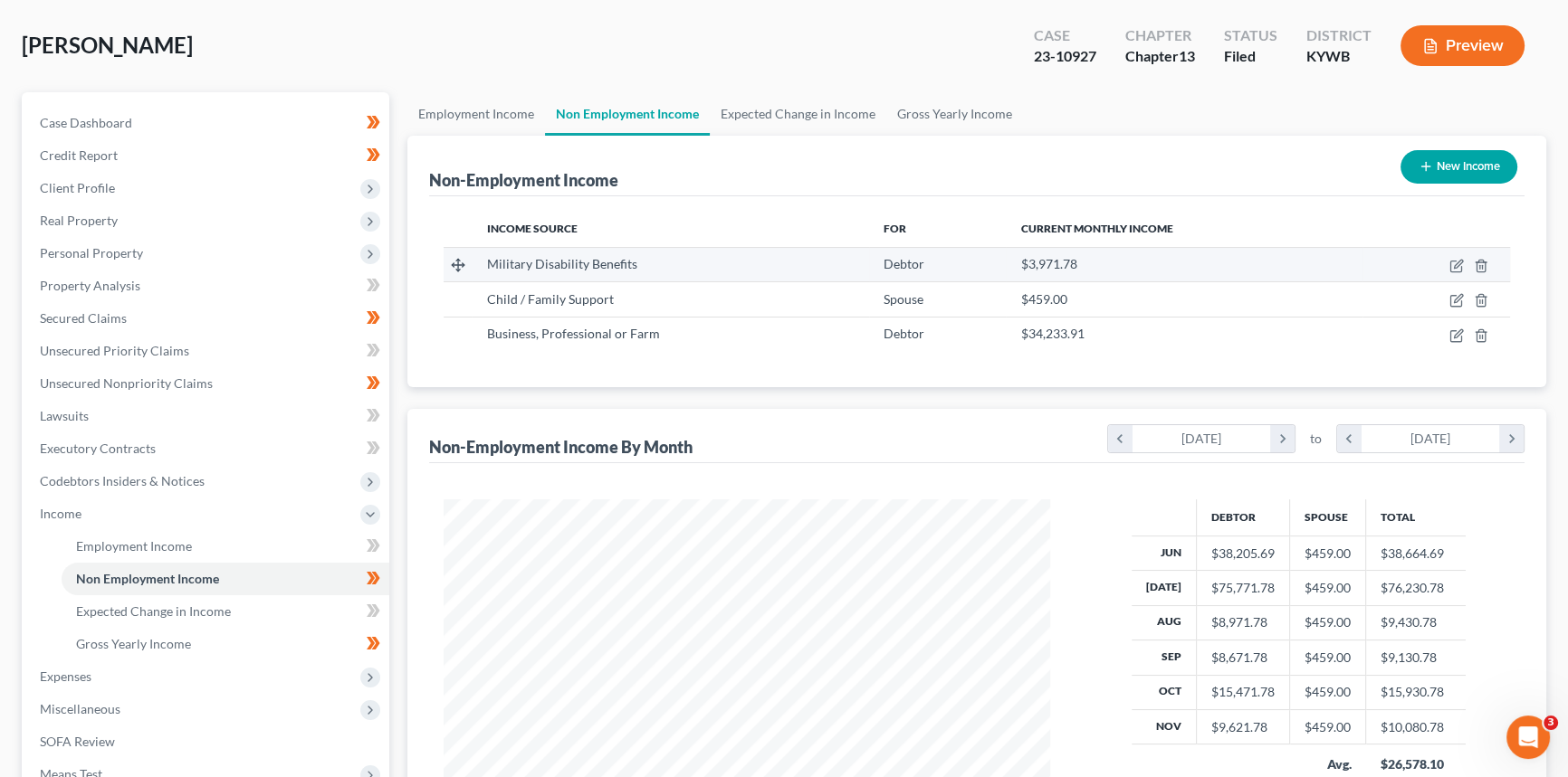
scroll to position [164, 0]
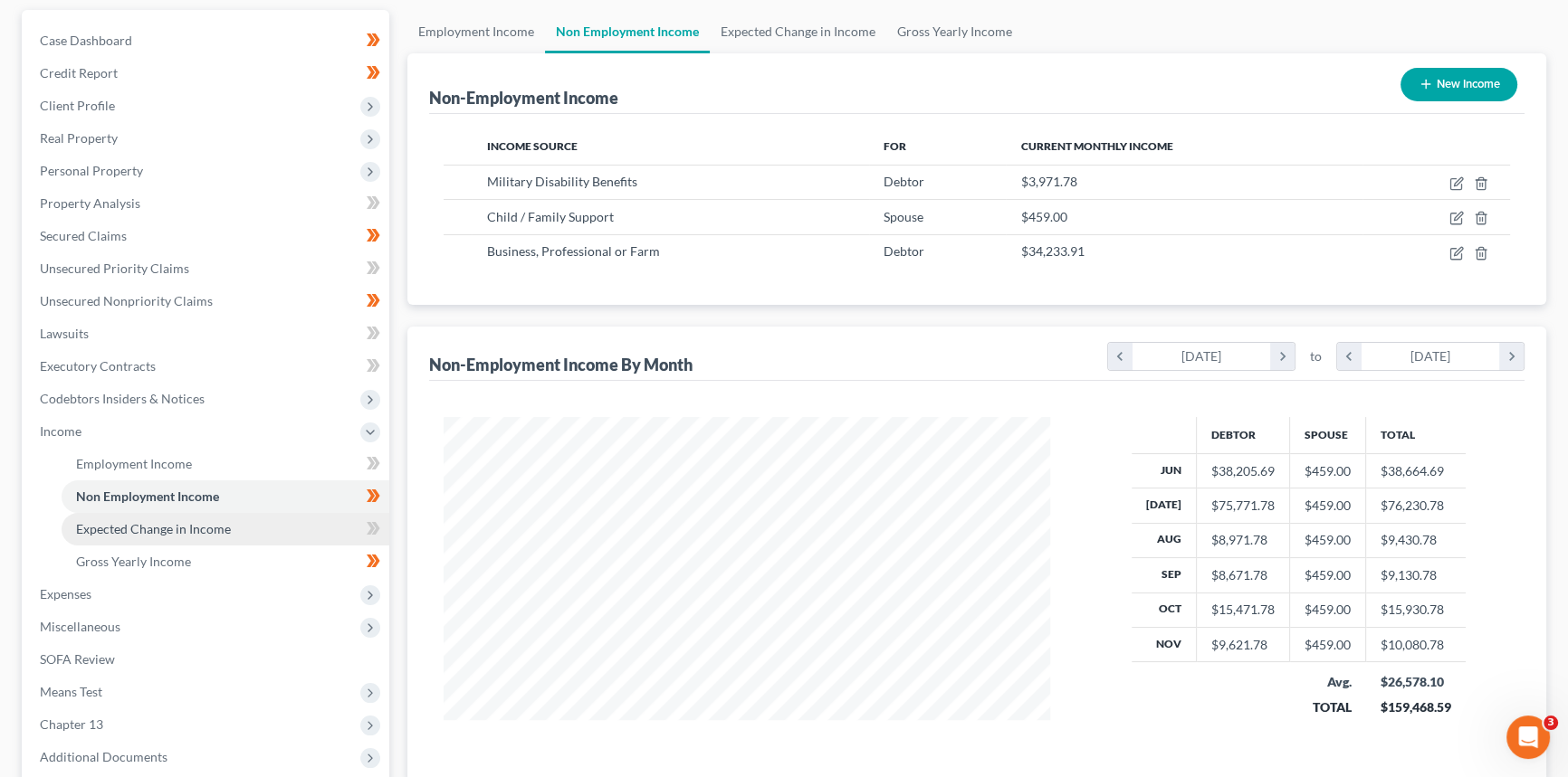
click at [184, 539] on link "Expected Change in Income" at bounding box center [225, 529] width 327 height 33
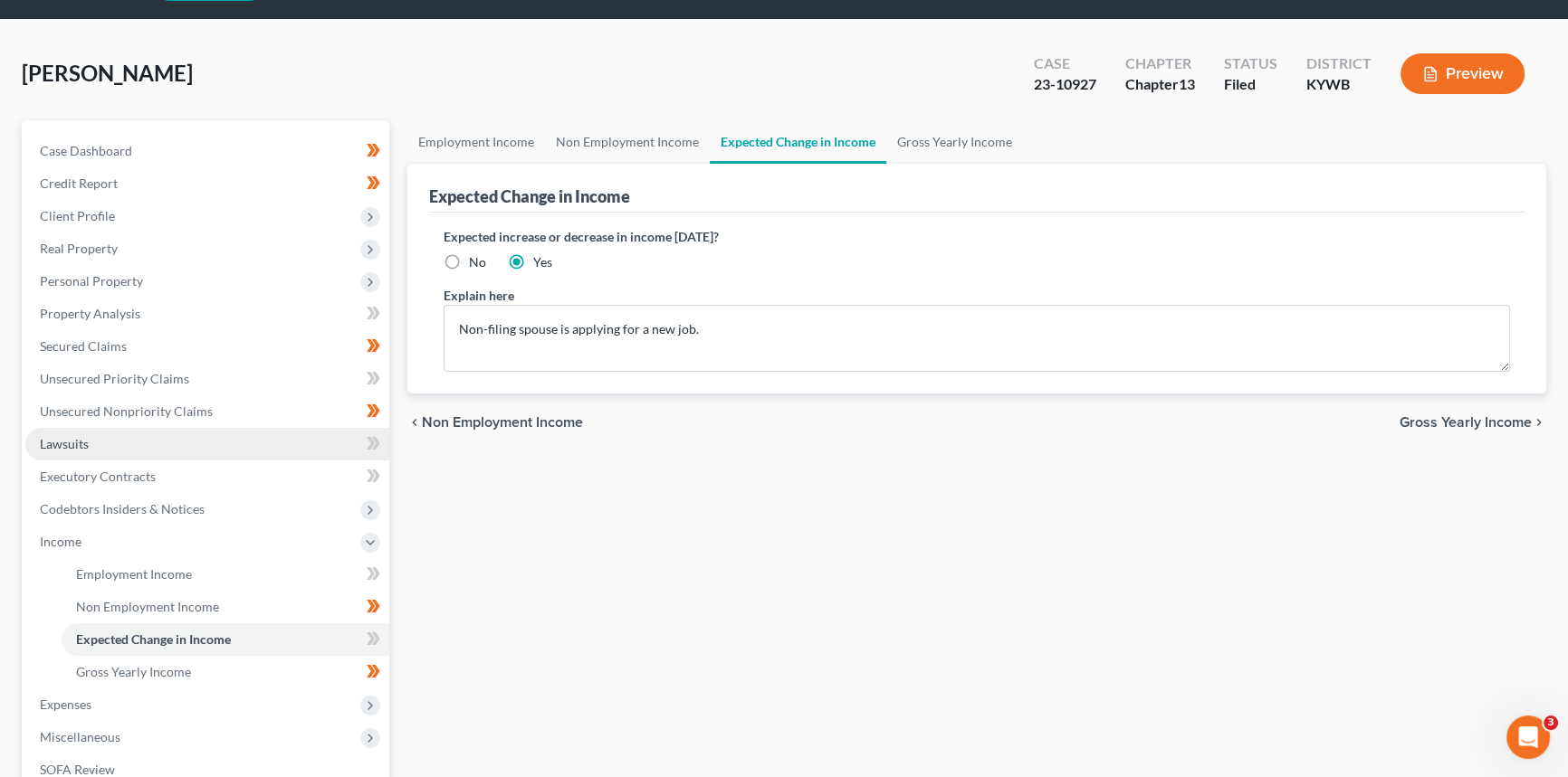
scroll to position [82, 0]
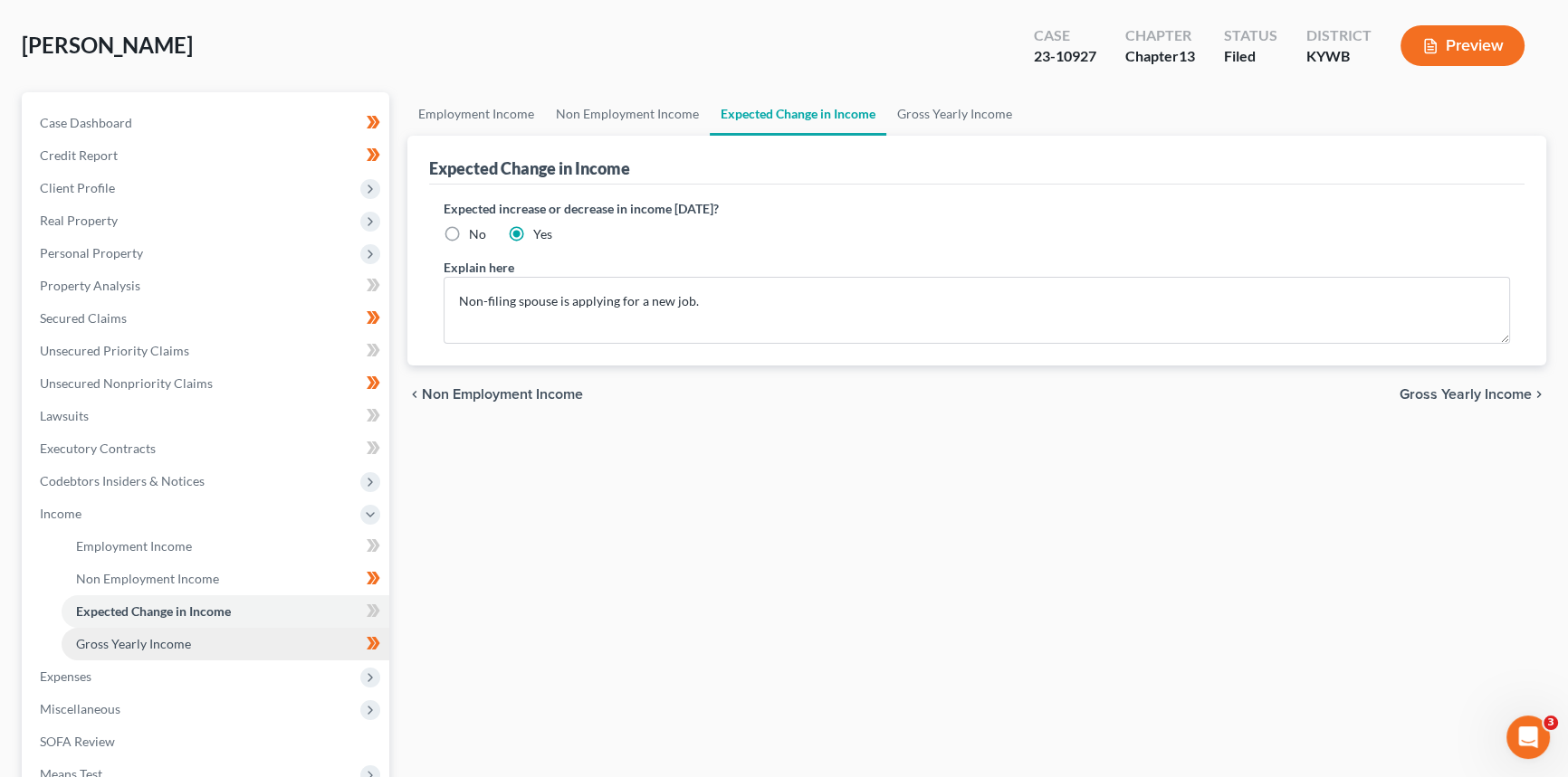
click at [157, 650] on link "Gross Yearly Income" at bounding box center [225, 645] width 327 height 33
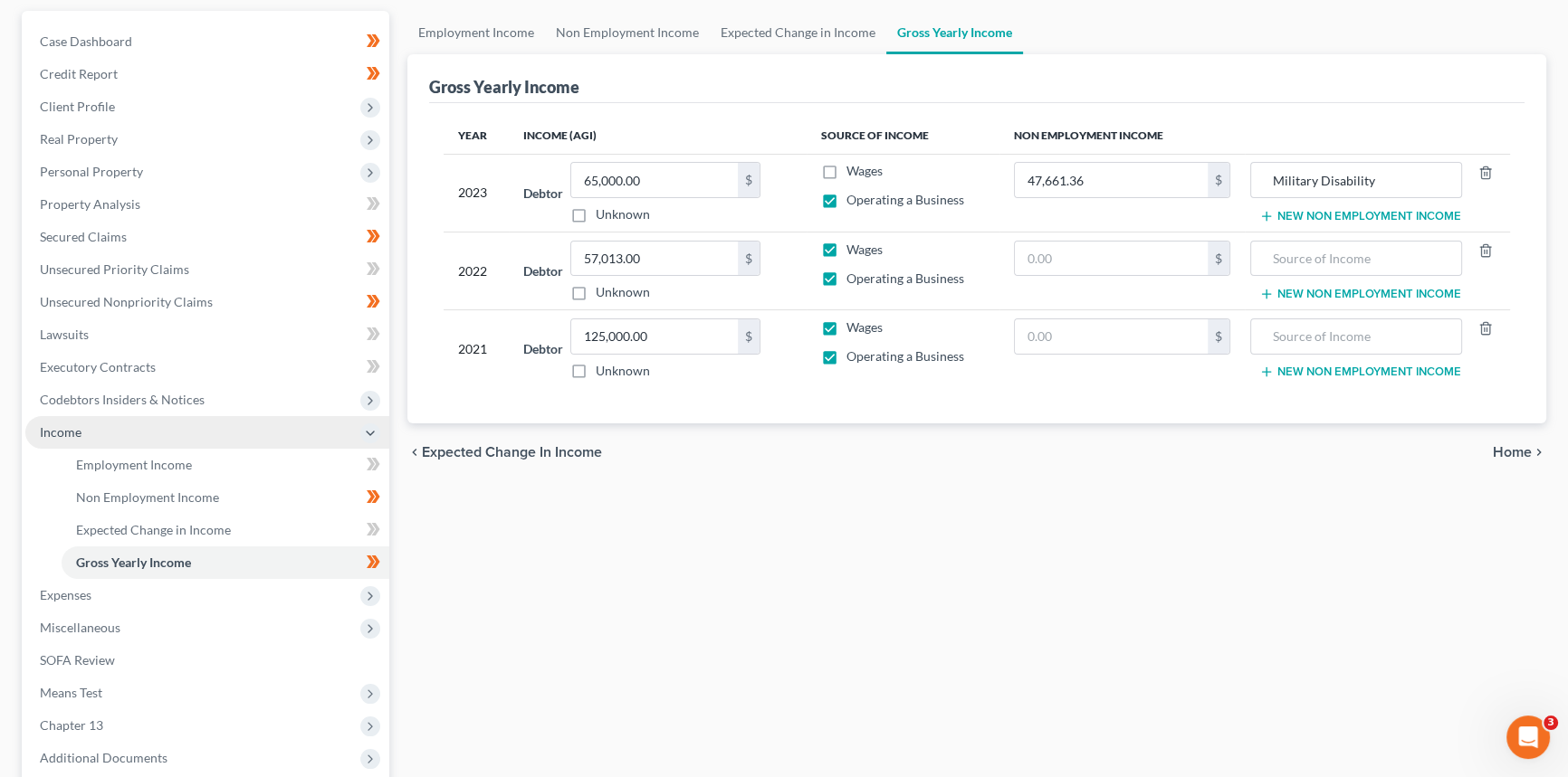
scroll to position [164, 0]
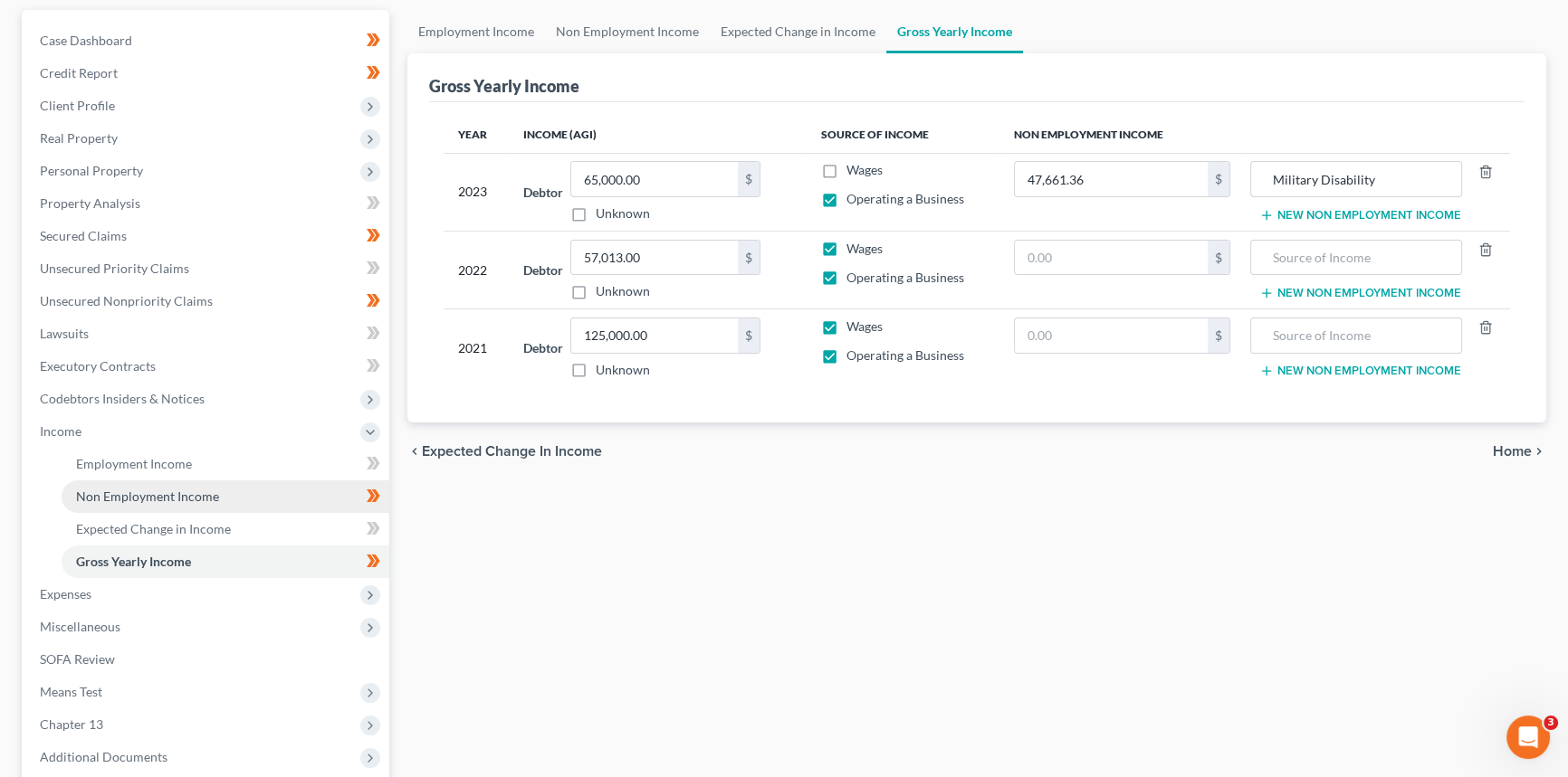
click at [181, 489] on span "Non Employment Income" at bounding box center [148, 496] width 143 height 15
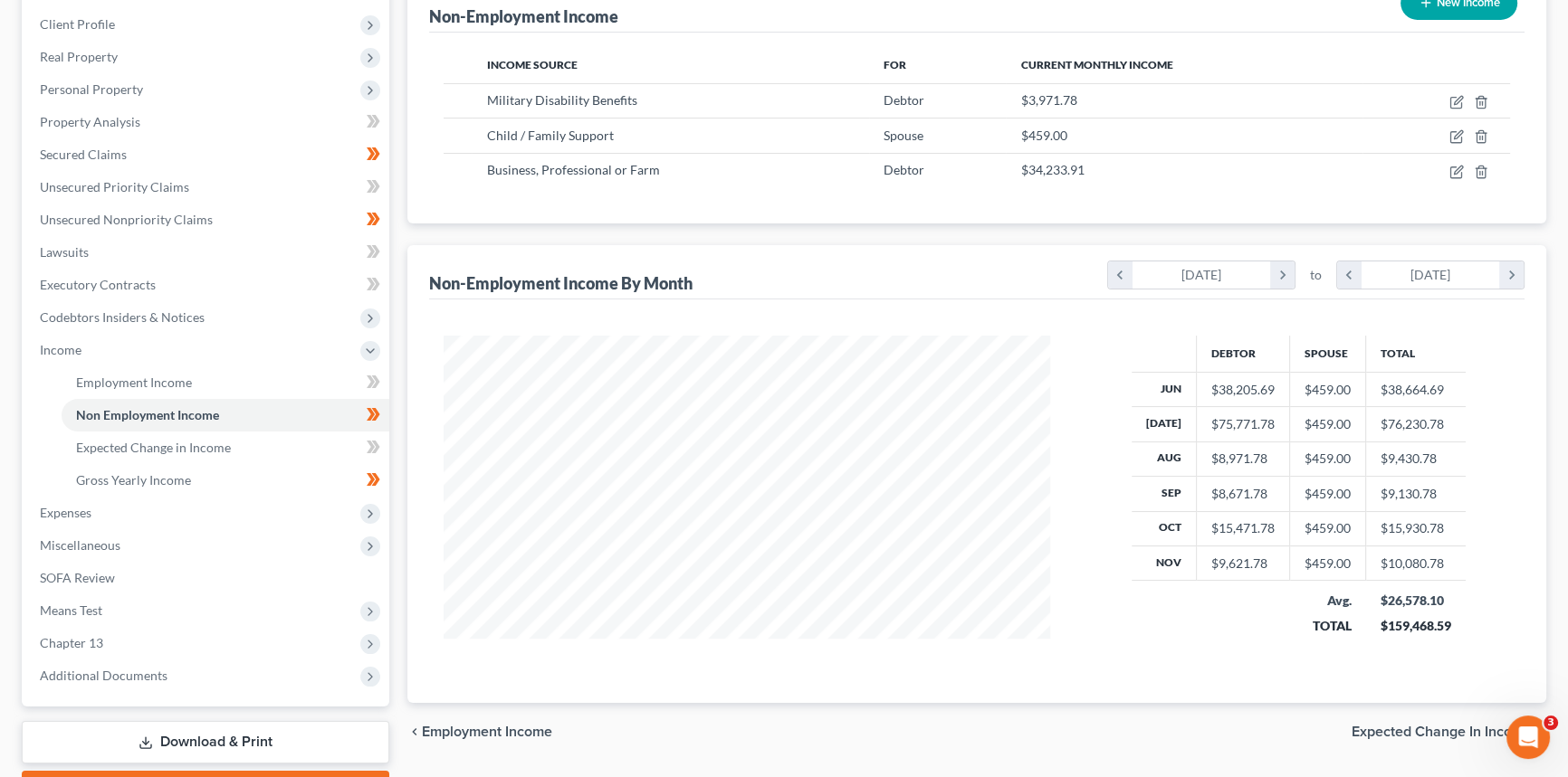
scroll to position [247, 0]
click at [103, 654] on span "Chapter 13" at bounding box center [207, 643] width 364 height 33
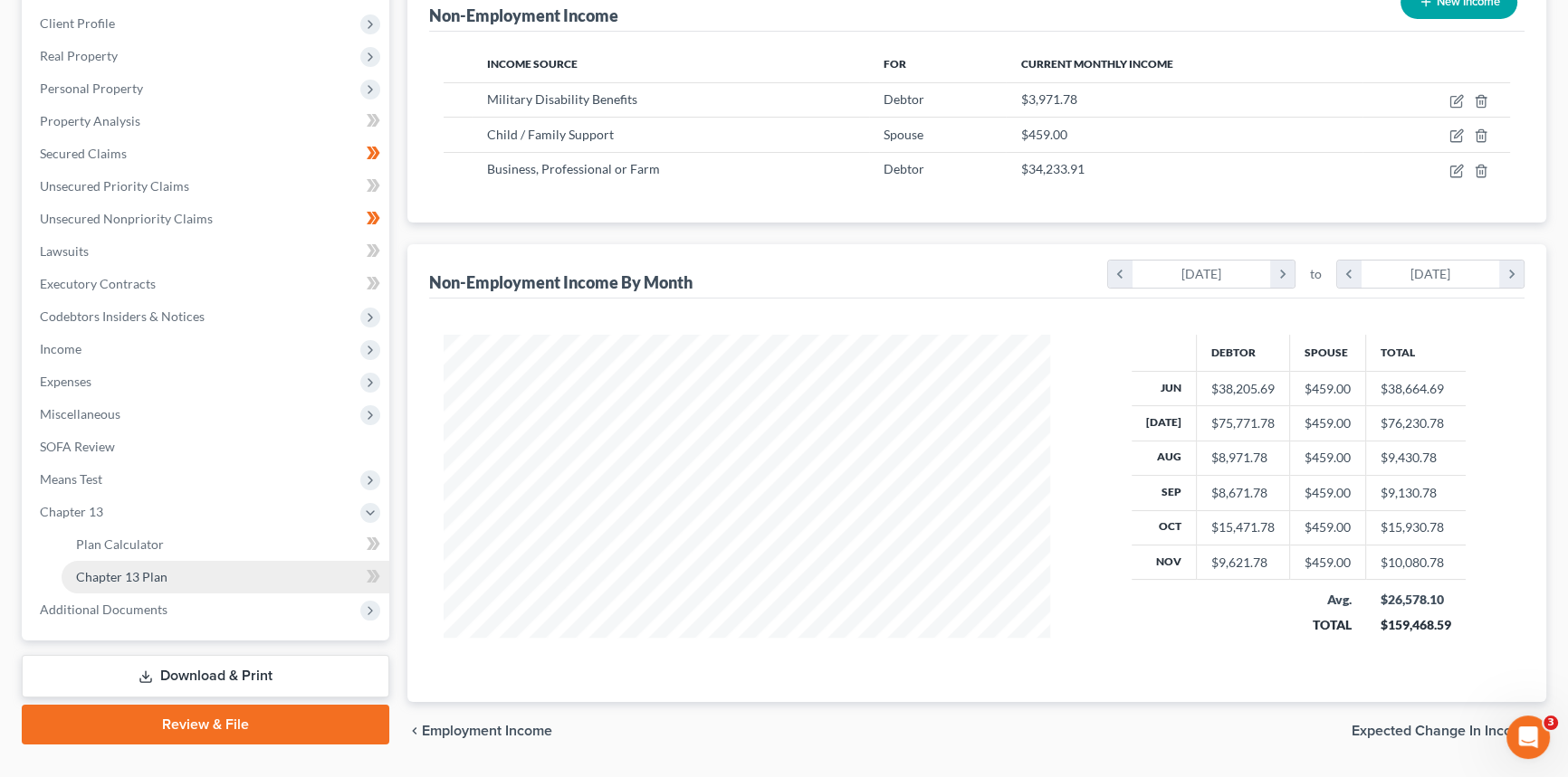
click at [144, 581] on span "Chapter 13 Plan" at bounding box center [122, 577] width 92 height 15
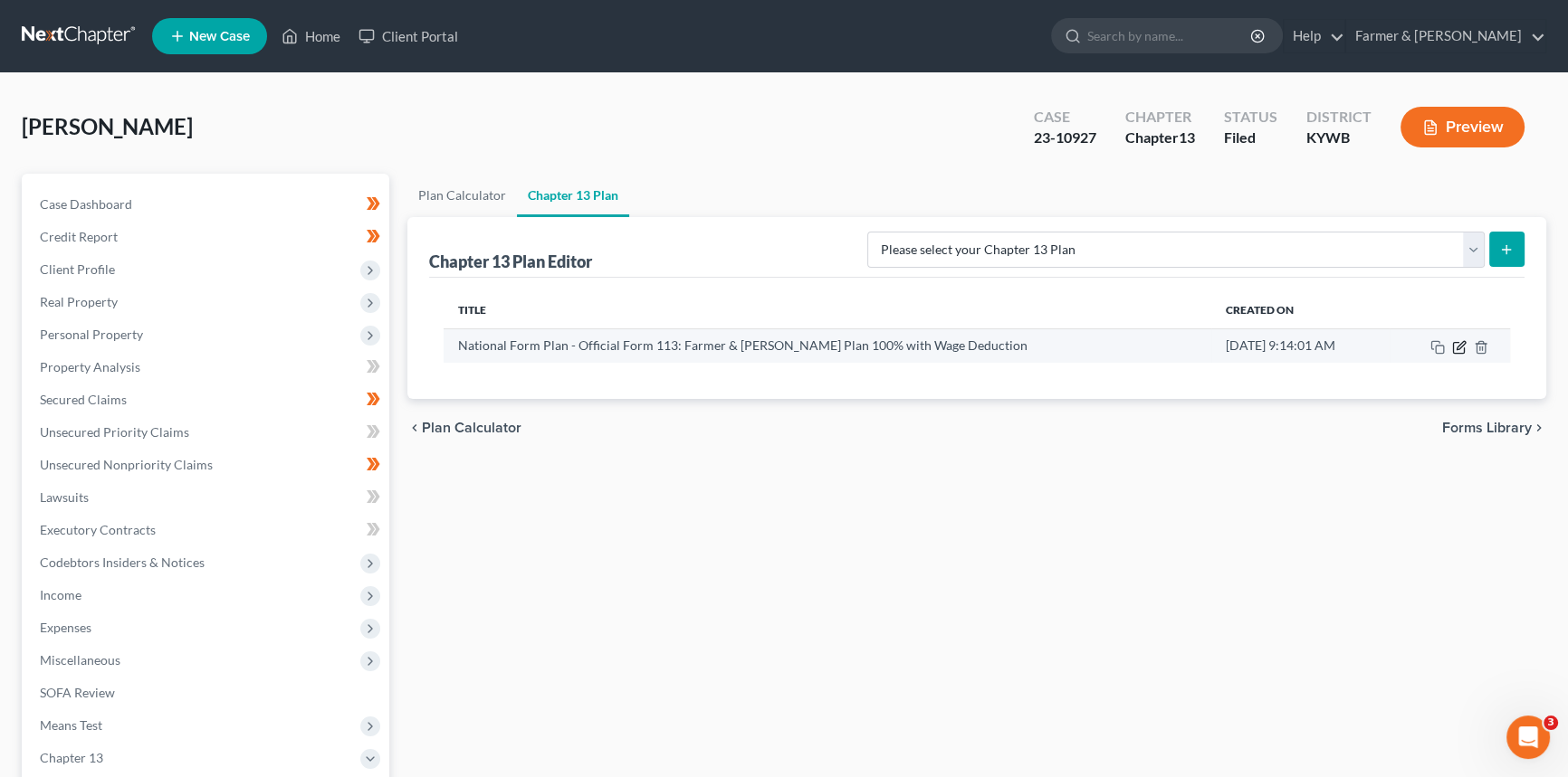
click at [1466, 348] on icon "button" at bounding box center [1459, 347] width 15 height 15
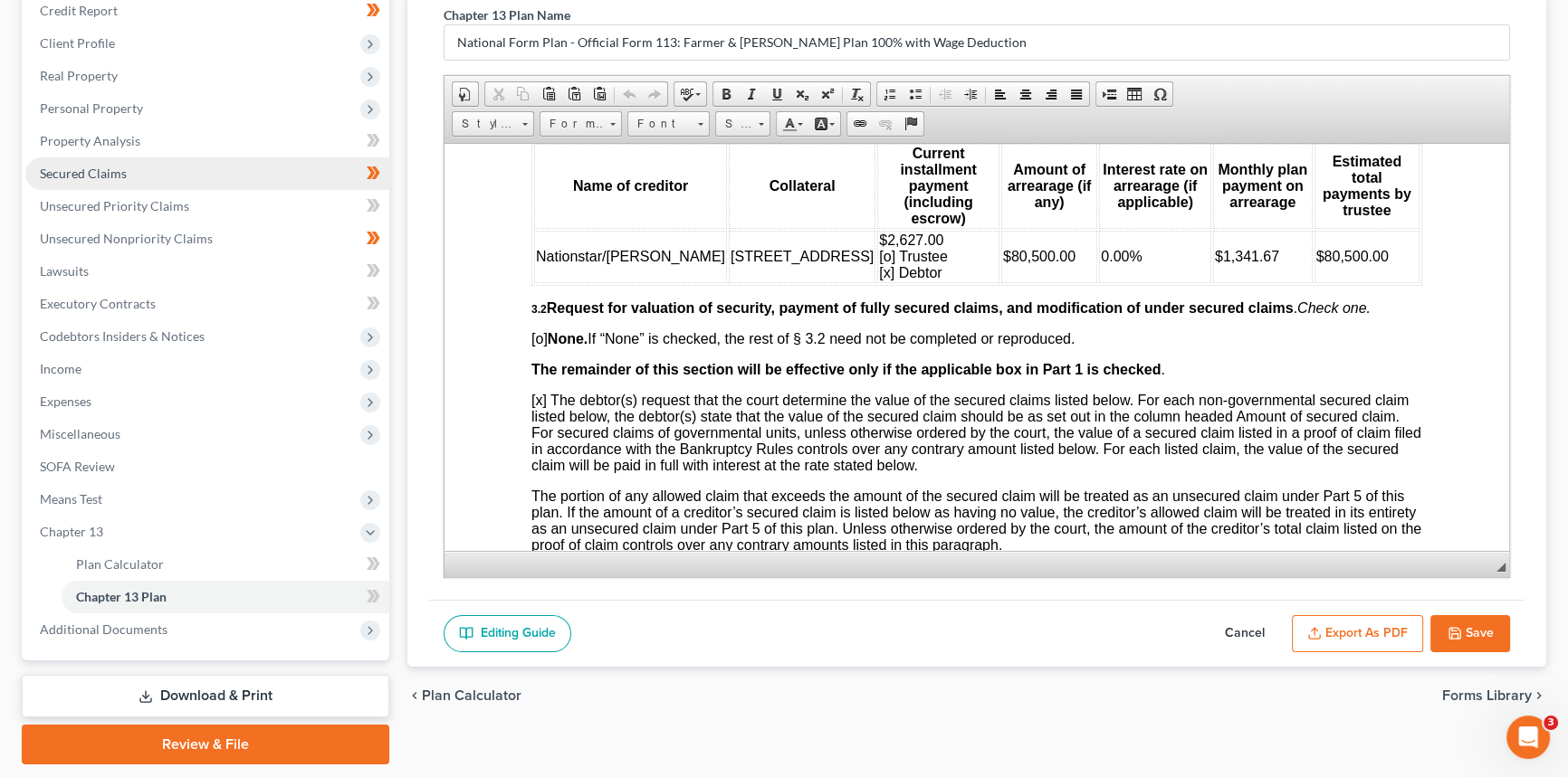
scroll to position [199, 0]
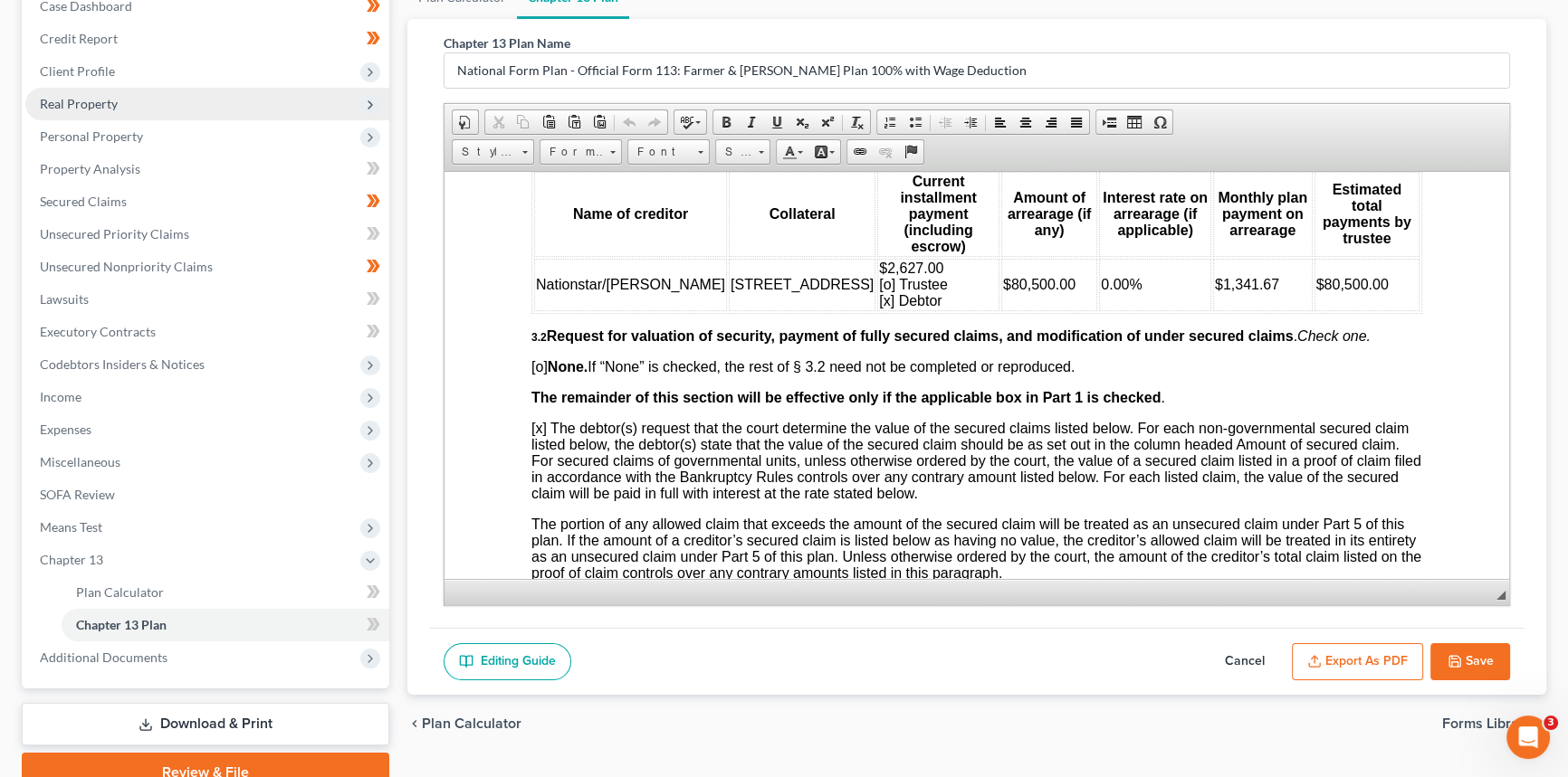
click at [130, 102] on span "Real Property" at bounding box center [207, 104] width 364 height 33
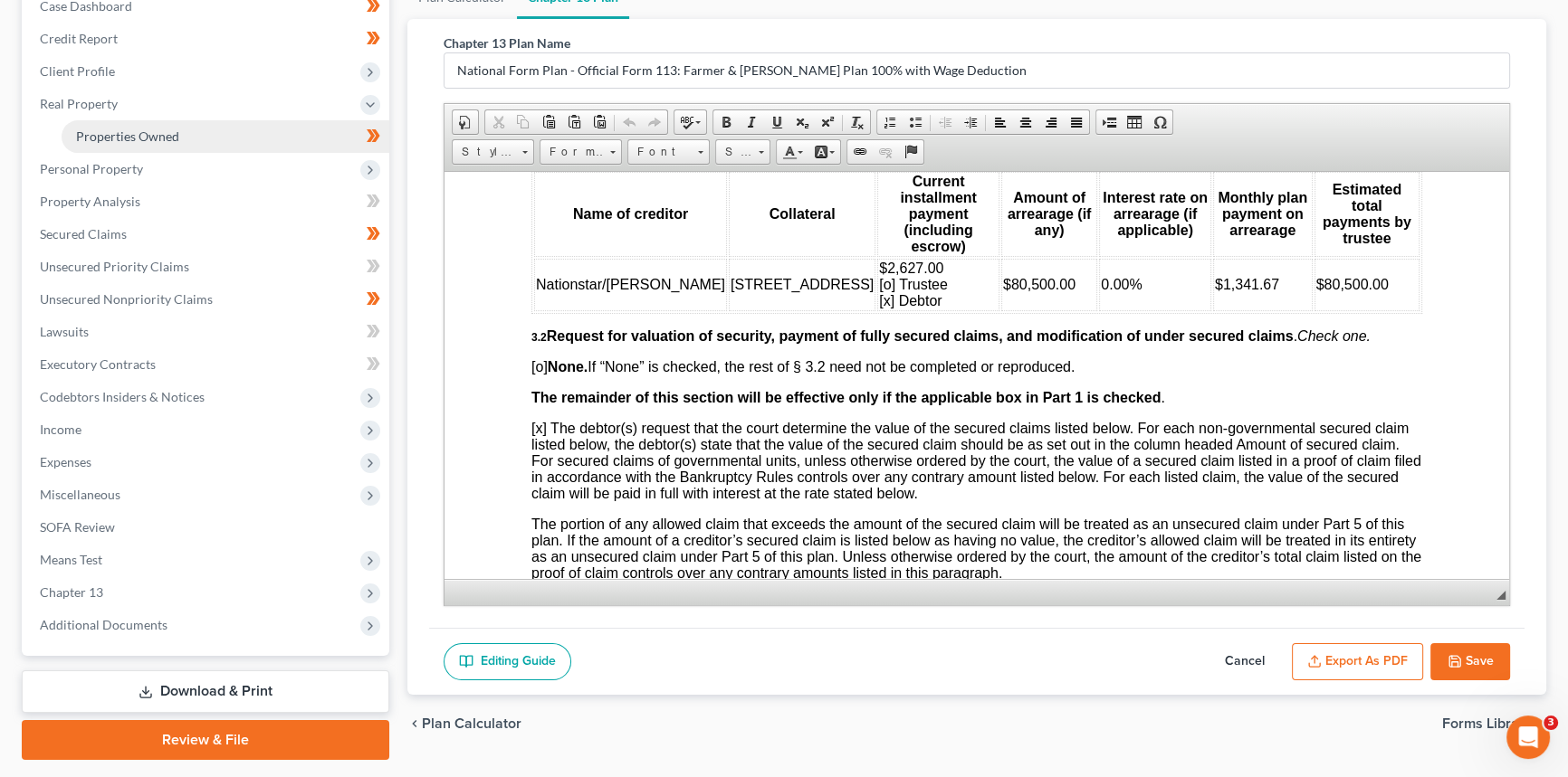
click at [129, 129] on span "Properties Owned" at bounding box center [128, 136] width 103 height 15
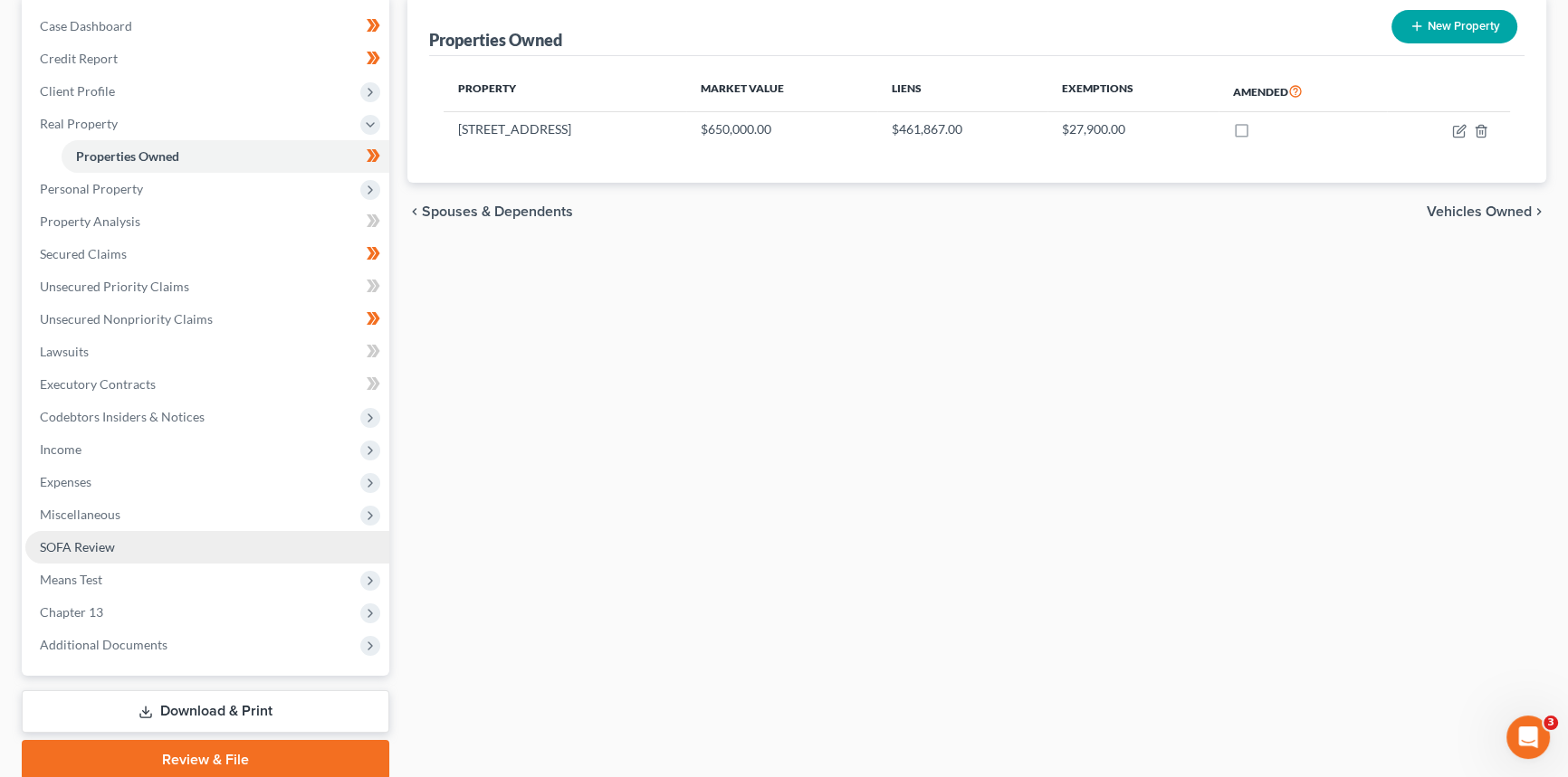
scroll to position [247, 0]
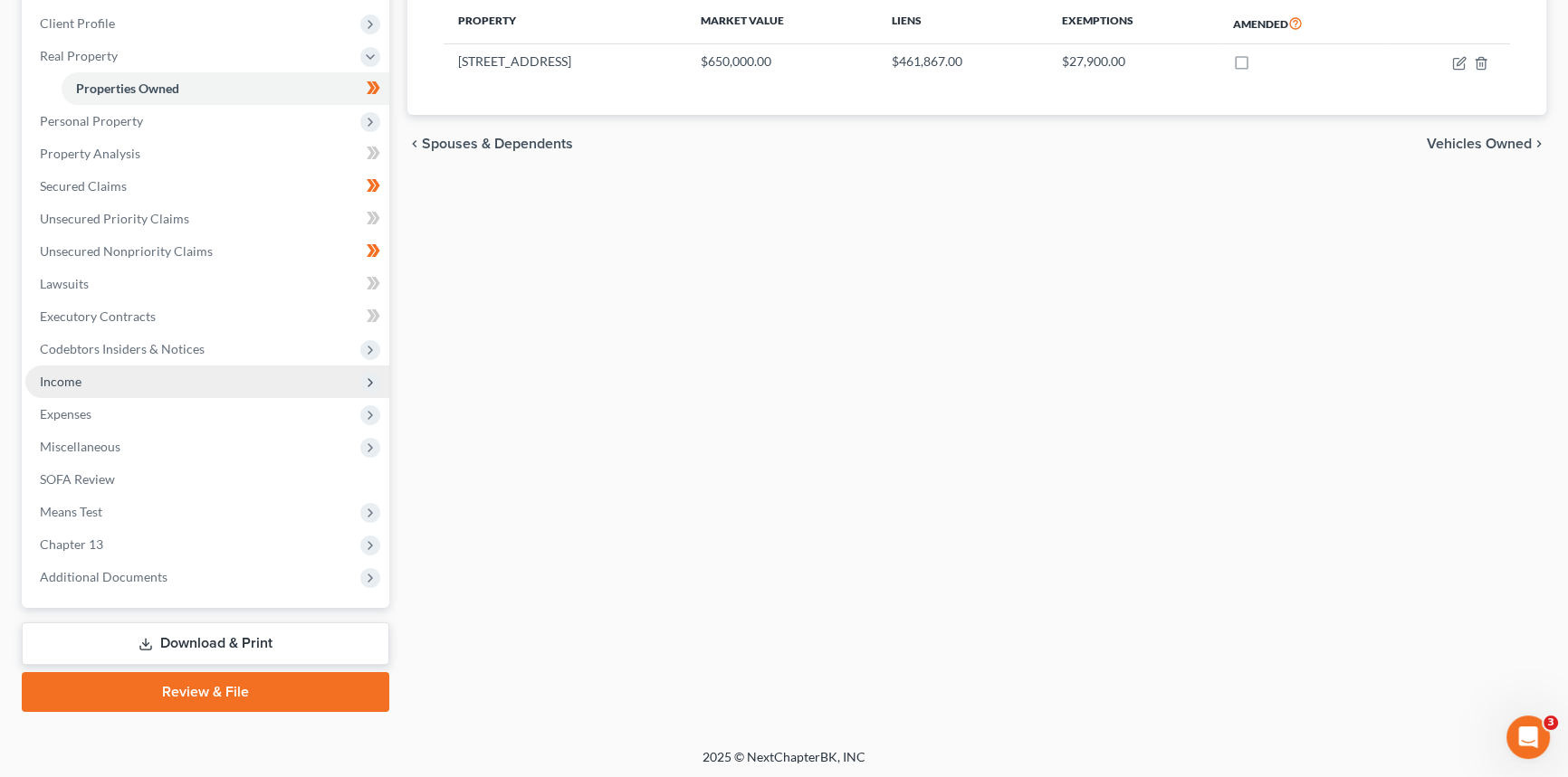
click at [123, 380] on span "Income" at bounding box center [207, 382] width 364 height 33
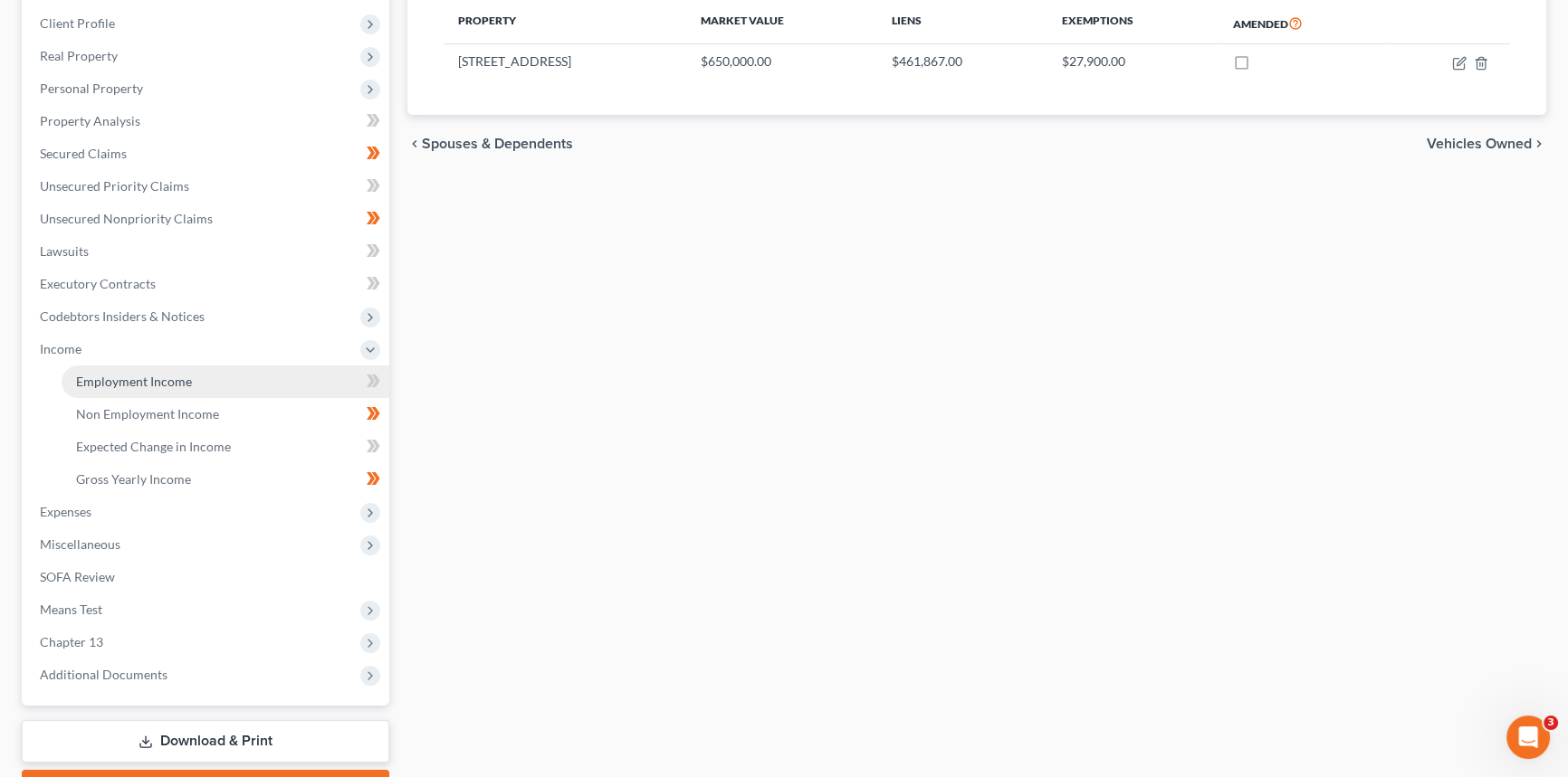
click at [120, 386] on span "Employment Income" at bounding box center [134, 381] width 116 height 15
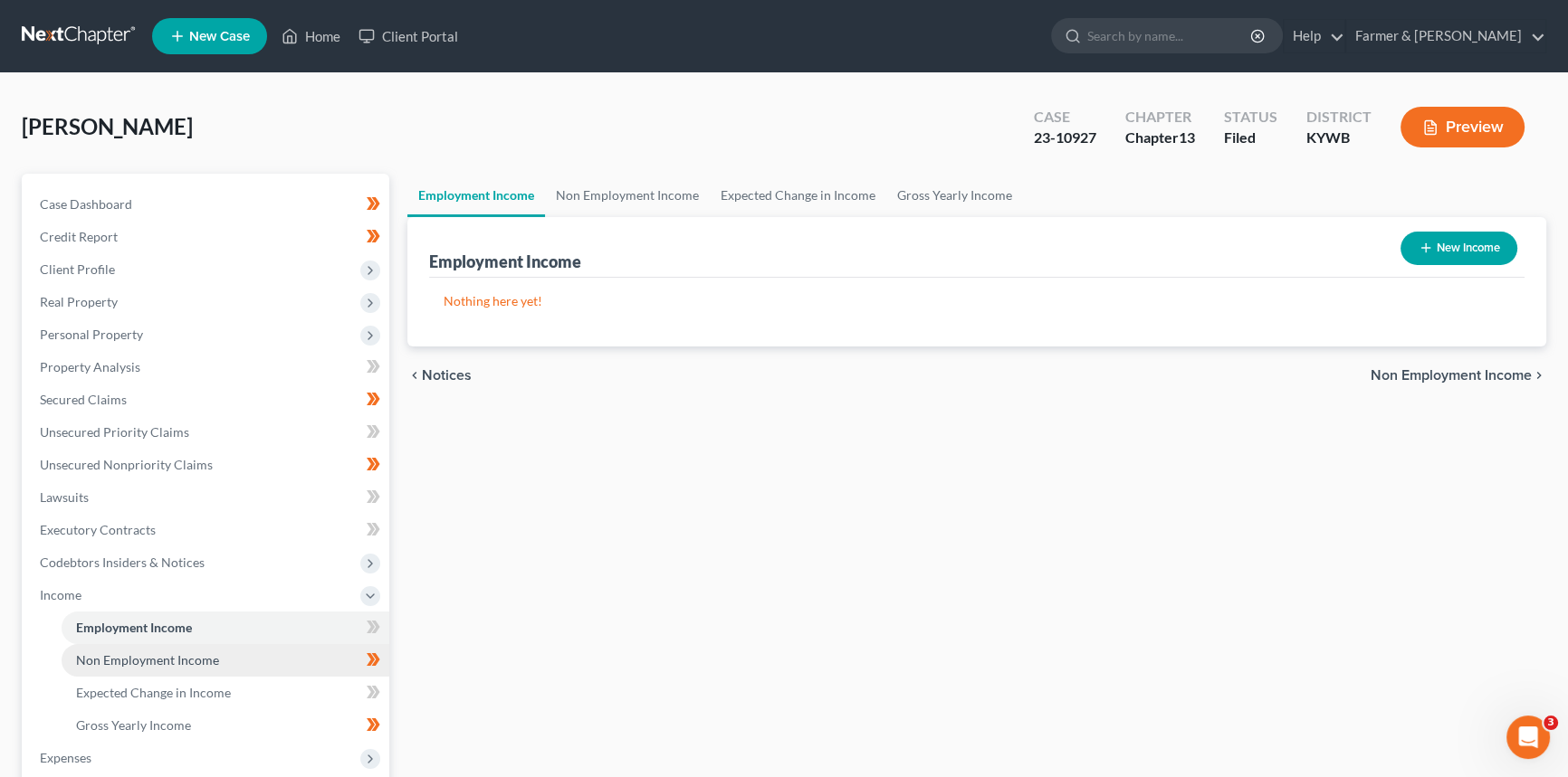
click at [146, 672] on link "Non Employment Income" at bounding box center [225, 661] width 327 height 33
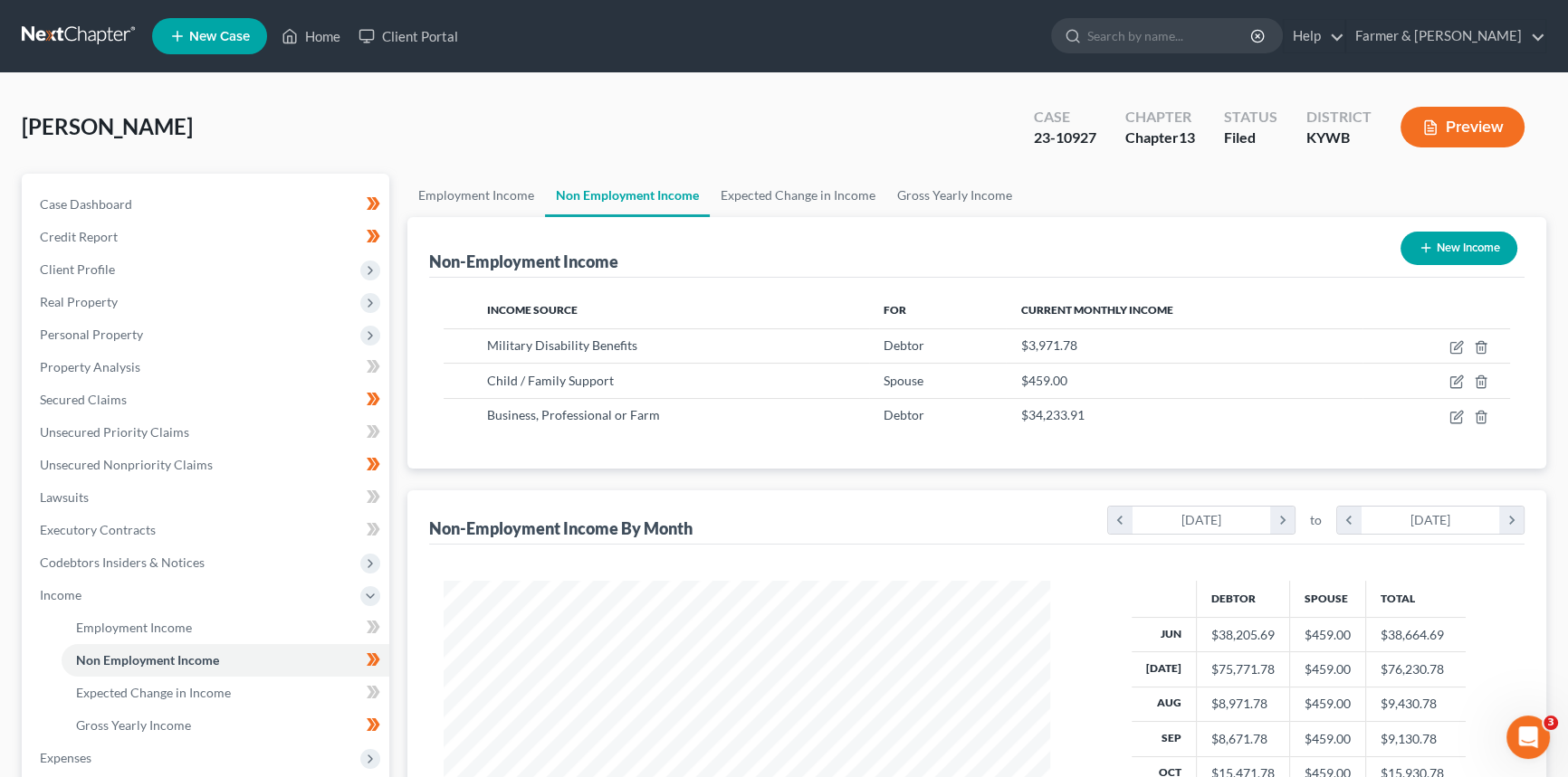
scroll to position [324, 643]
drag, startPoint x: 1010, startPoint y: 354, endPoint x: 1160, endPoint y: 340, distance: 150.7
click at [1160, 340] on td "$3,971.78" at bounding box center [1183, 345] width 355 height 34
click at [568, 347] on span "Military Disability Benefits" at bounding box center [561, 345] width 151 height 15
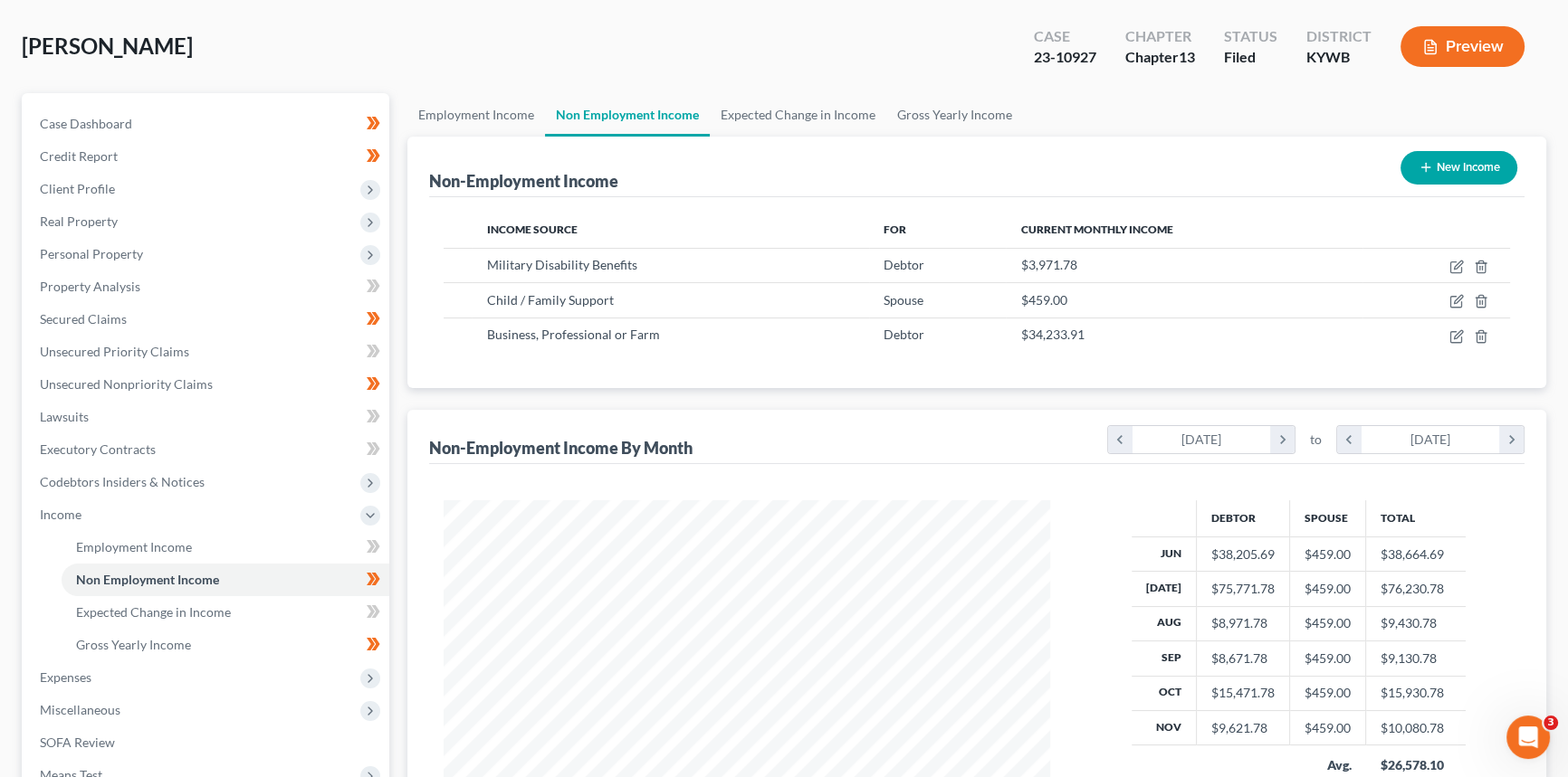
scroll to position [328, 0]
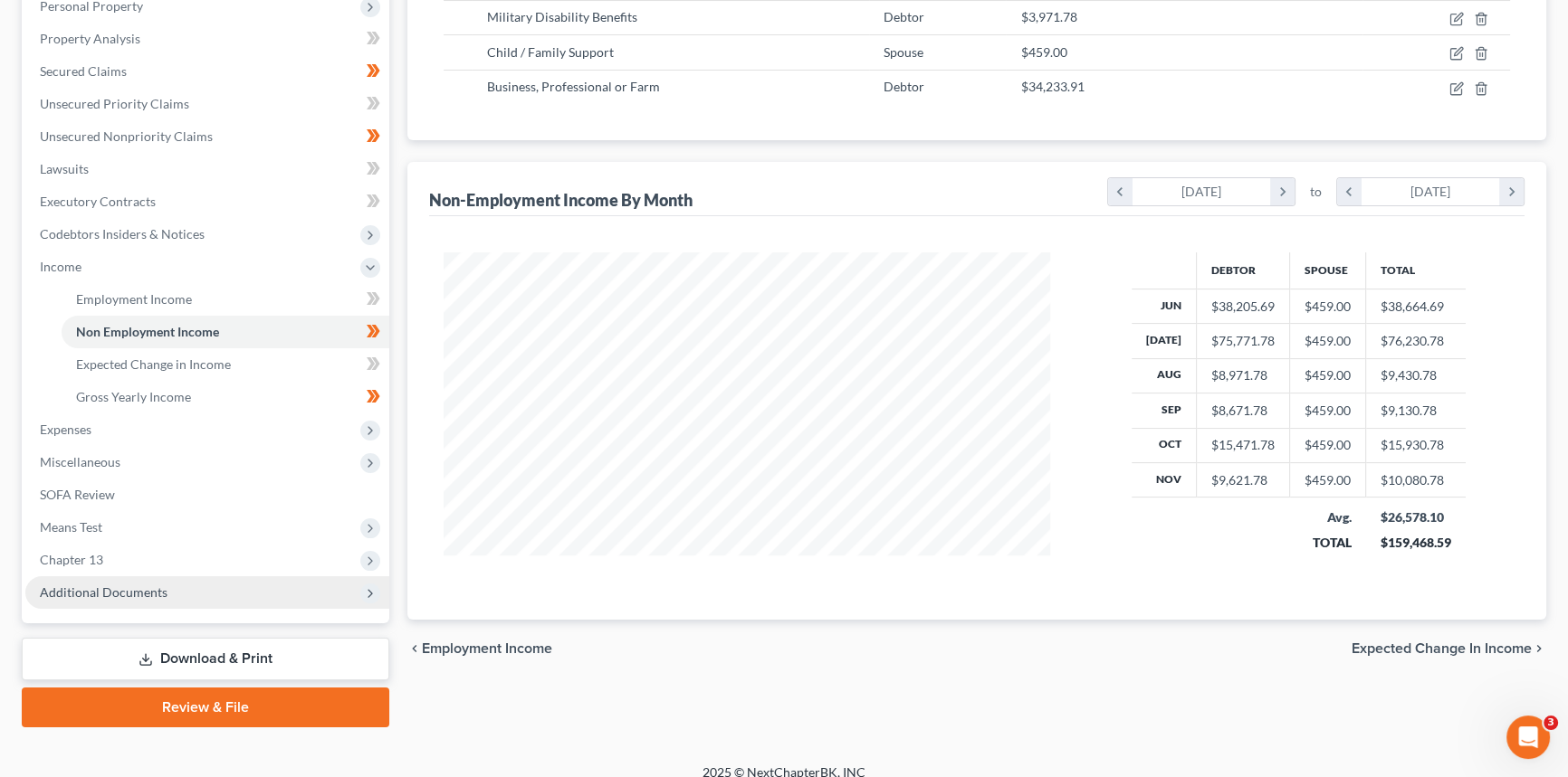
click at [65, 599] on span "Additional Documents" at bounding box center [207, 593] width 364 height 33
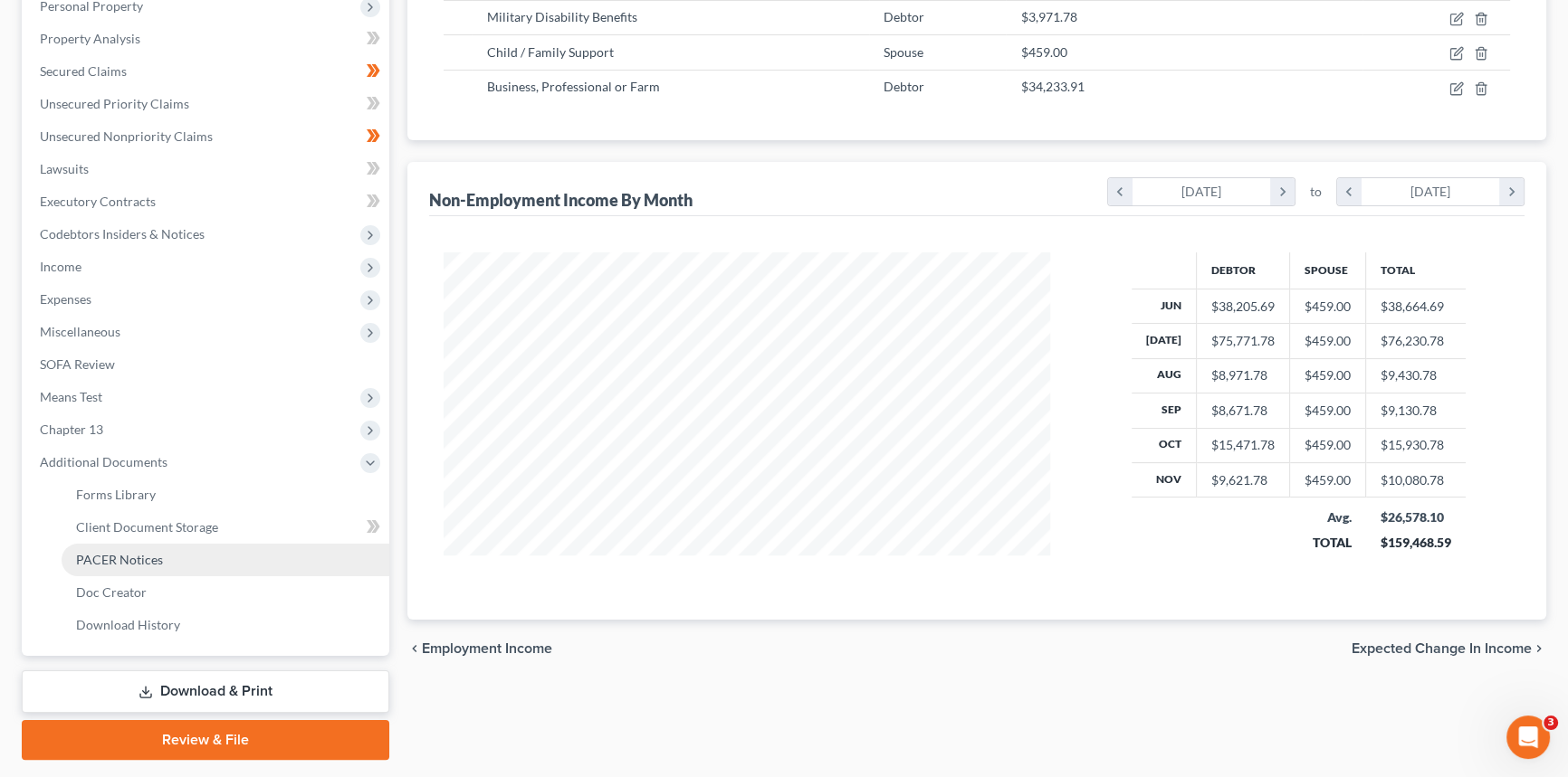
click at [93, 552] on span "PACER Notices" at bounding box center [120, 559] width 87 height 15
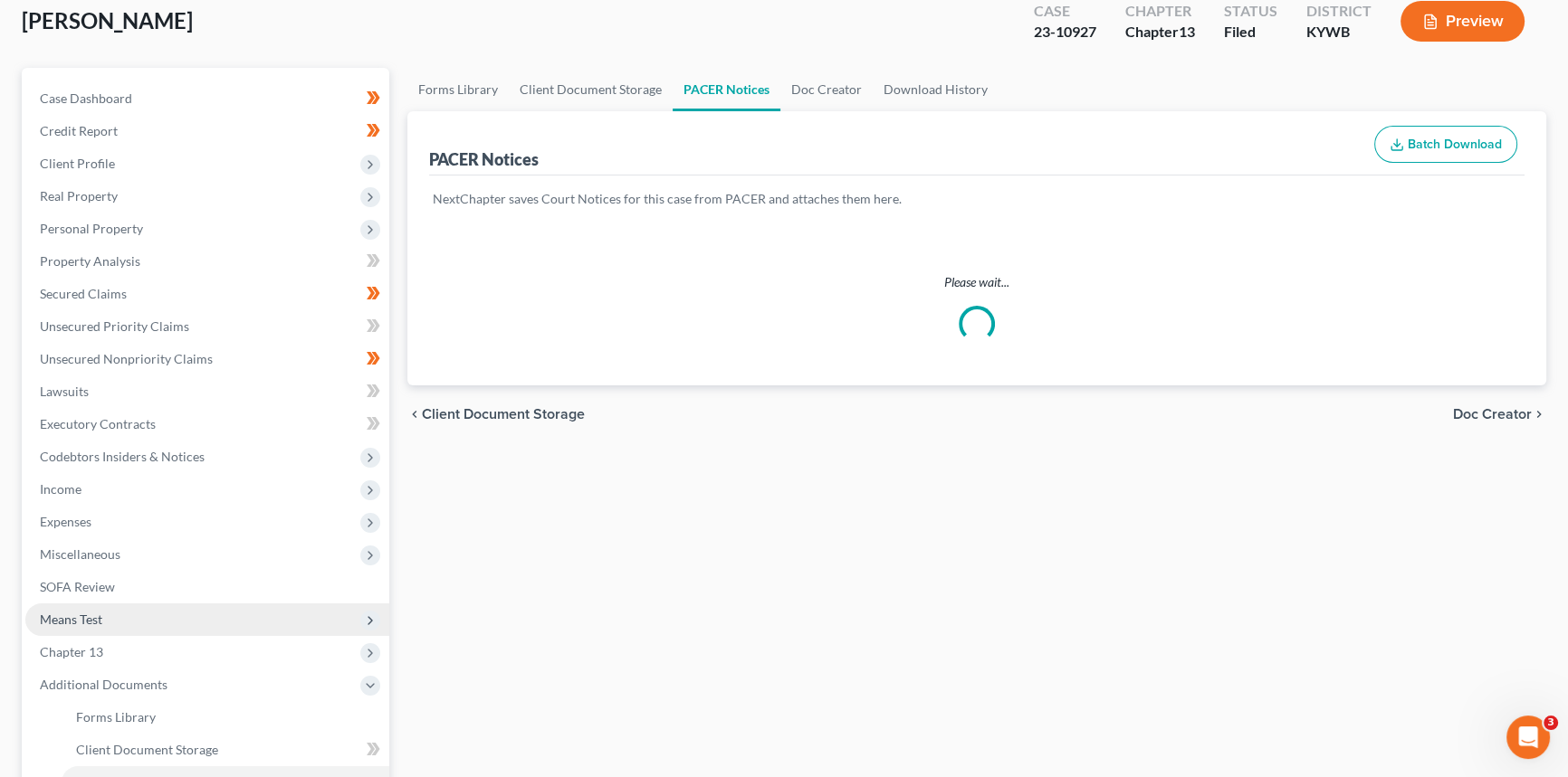
scroll to position [328, 0]
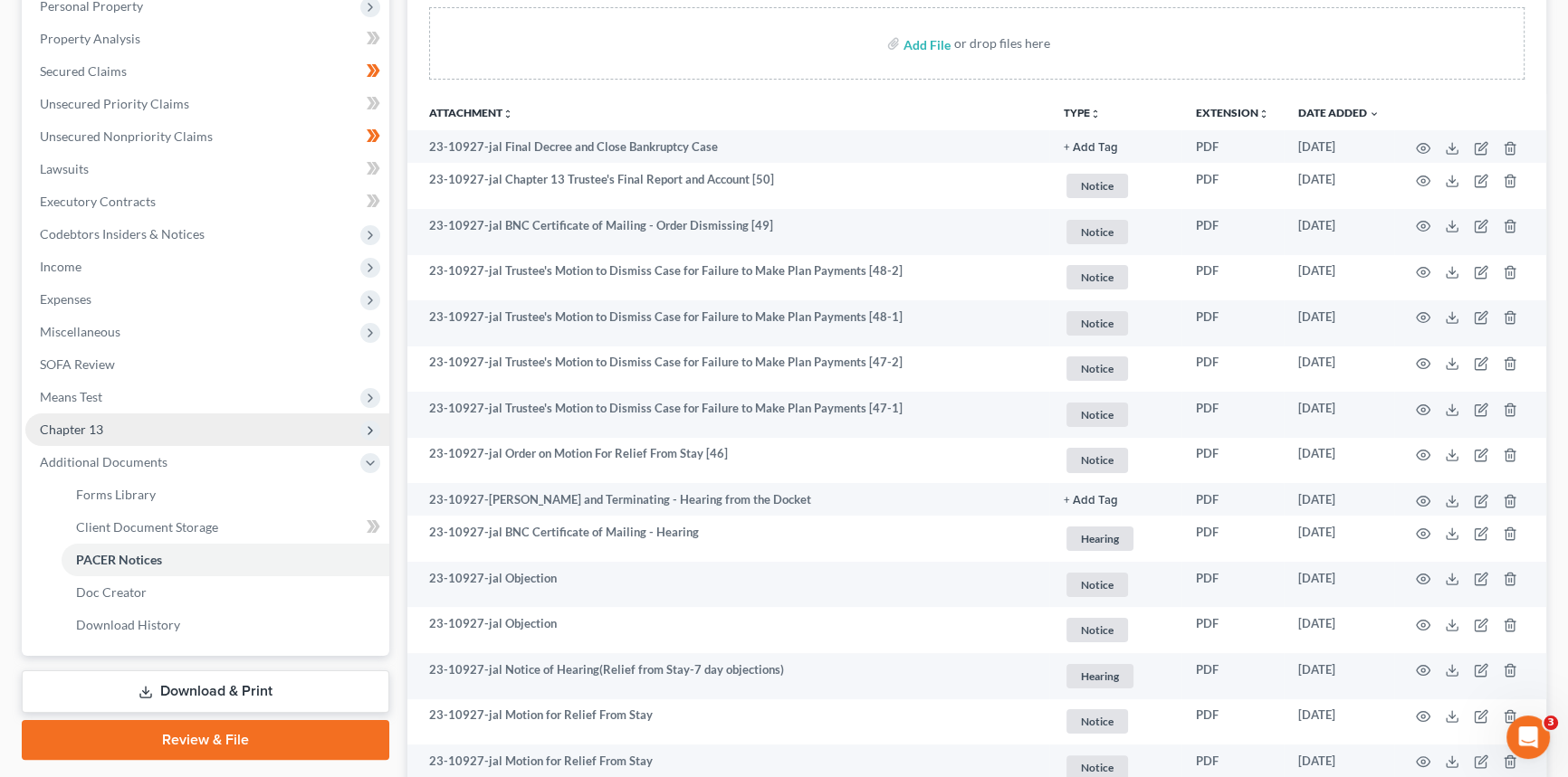
click at [143, 424] on span "Chapter 13" at bounding box center [207, 430] width 364 height 33
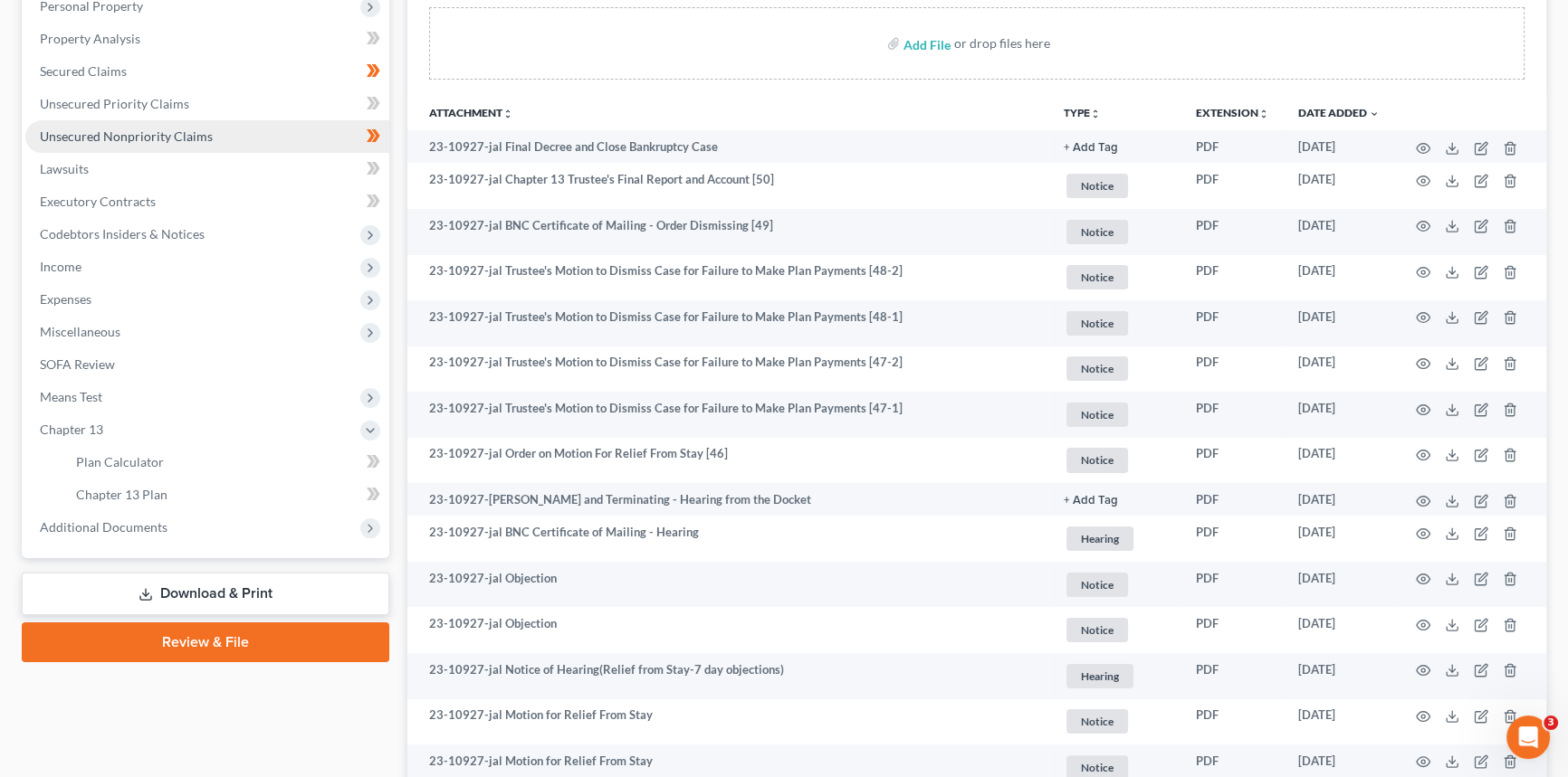
click at [114, 144] on link "Unsecured Nonpriority Claims" at bounding box center [207, 137] width 364 height 33
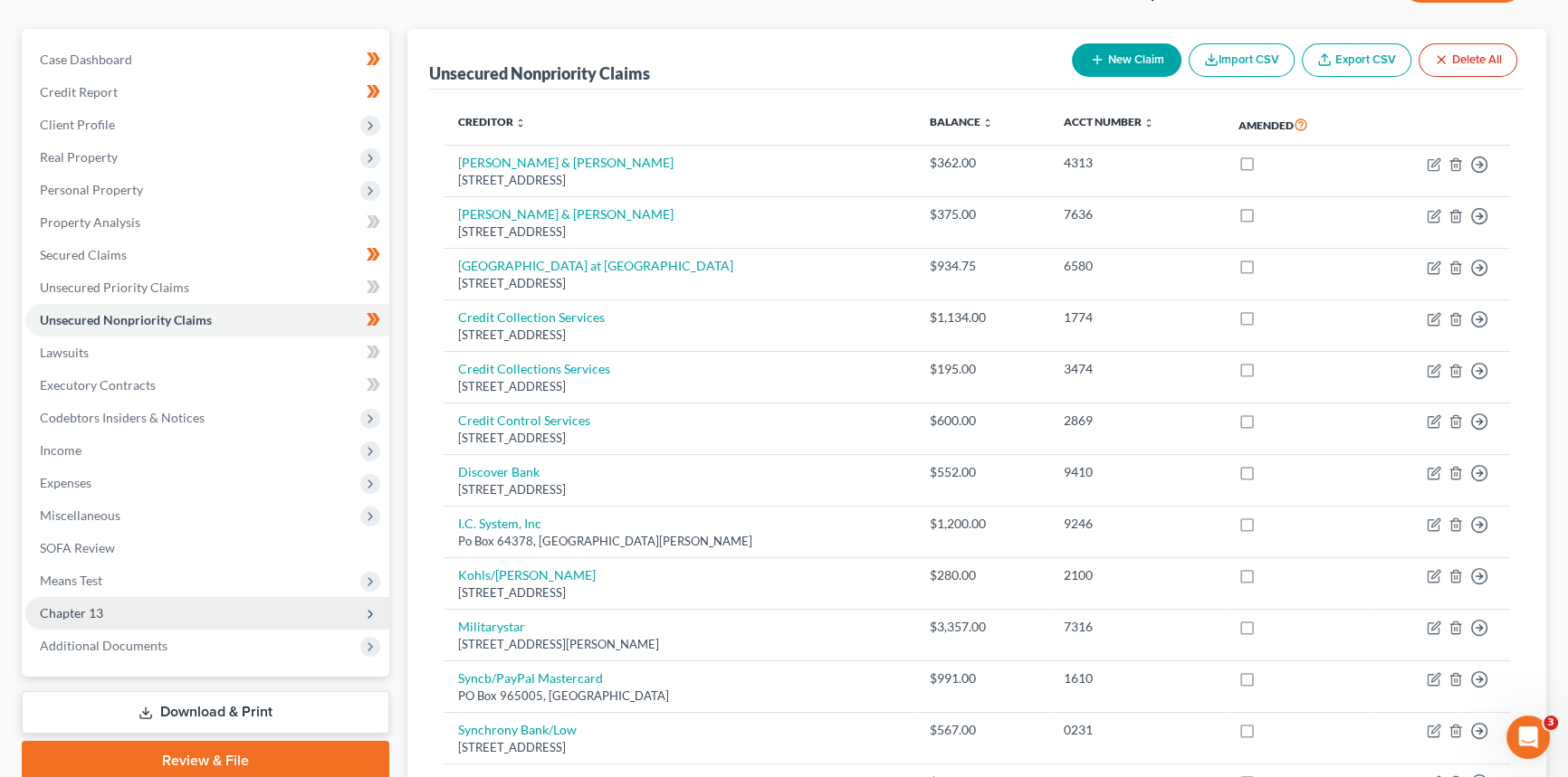
scroll to position [284, 0]
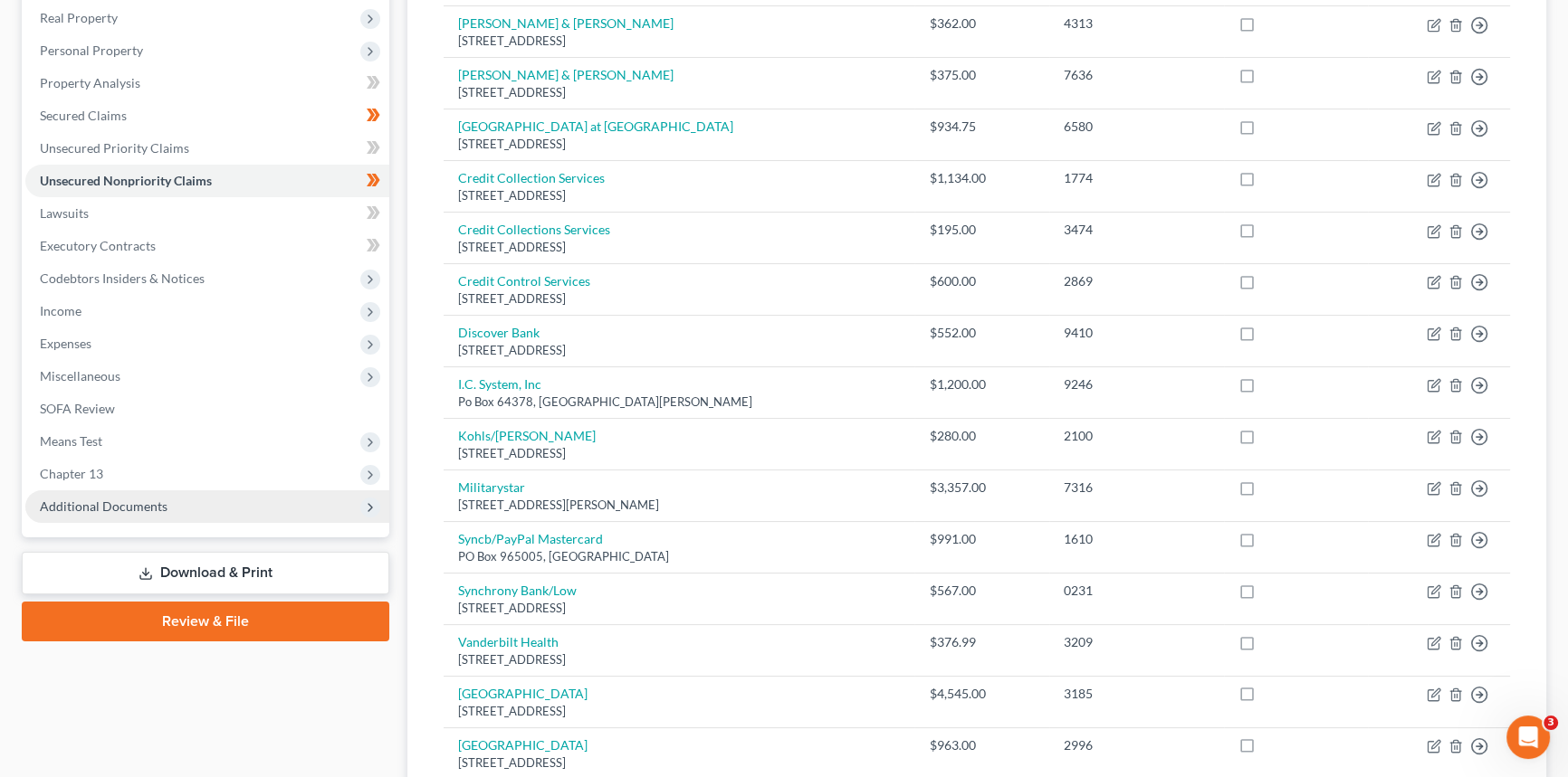
click at [127, 511] on span "Additional Documents" at bounding box center [103, 506] width 128 height 15
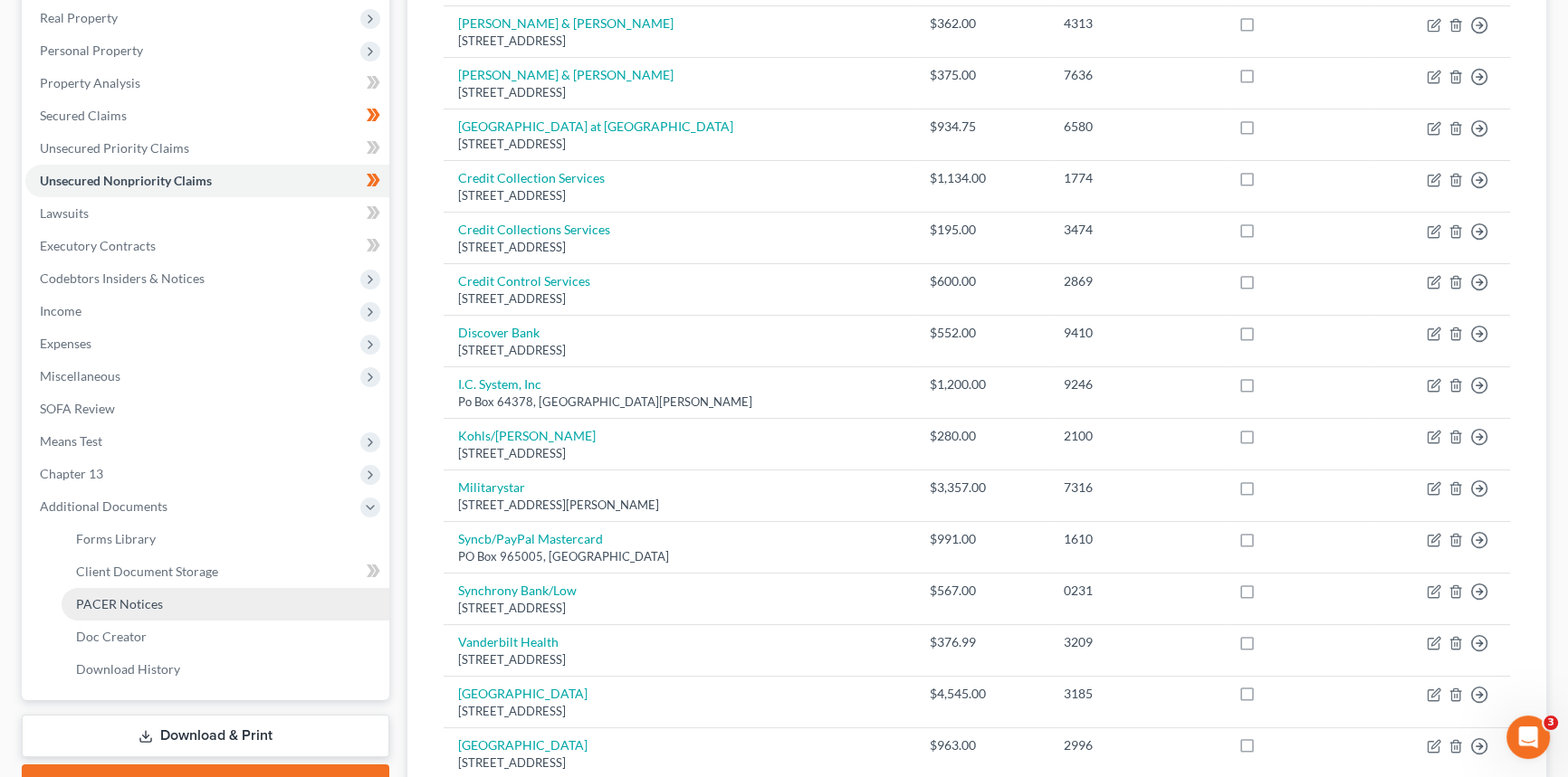
click at [127, 607] on span "PACER Notices" at bounding box center [120, 604] width 87 height 15
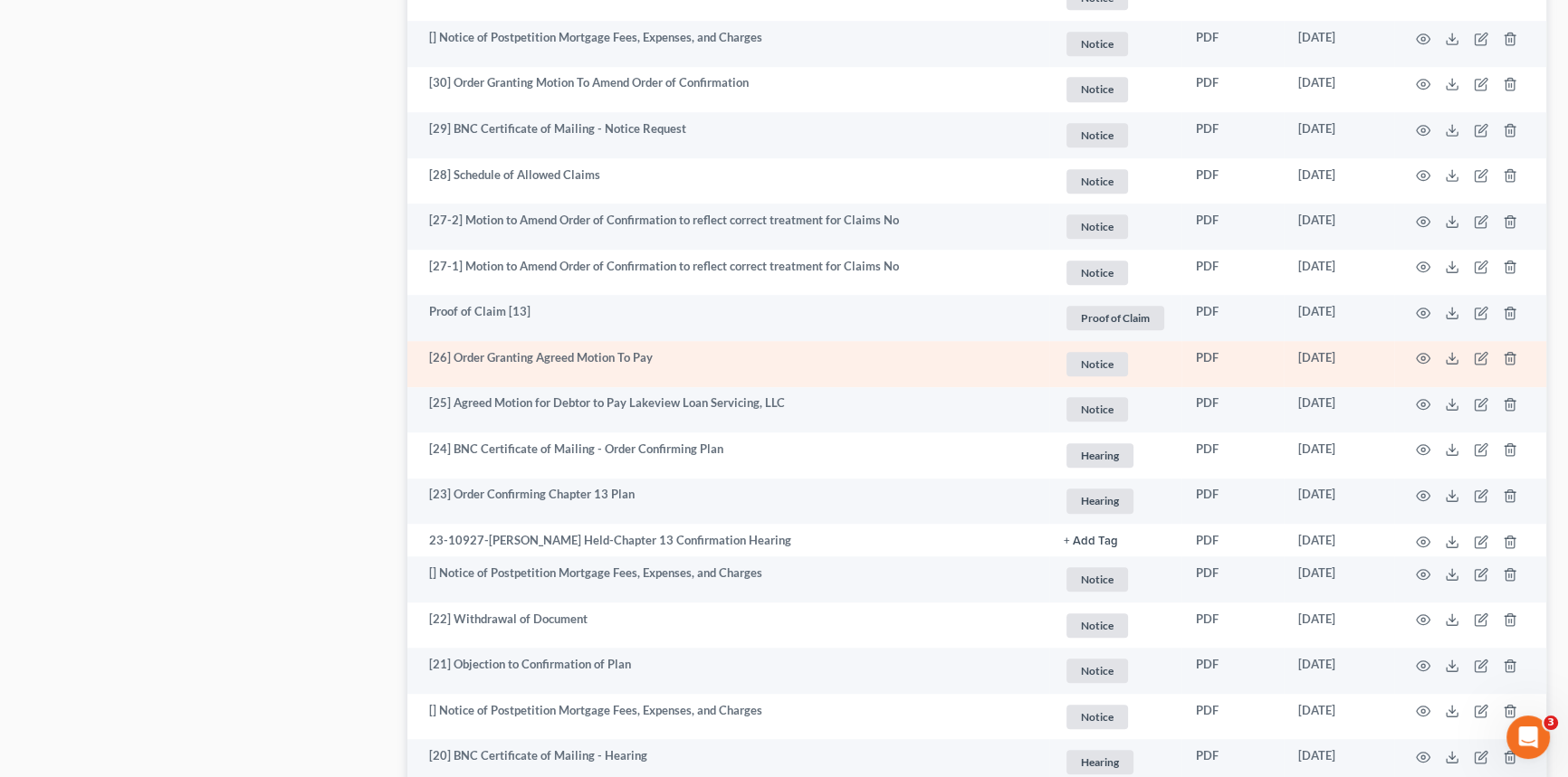
scroll to position [1563, 0]
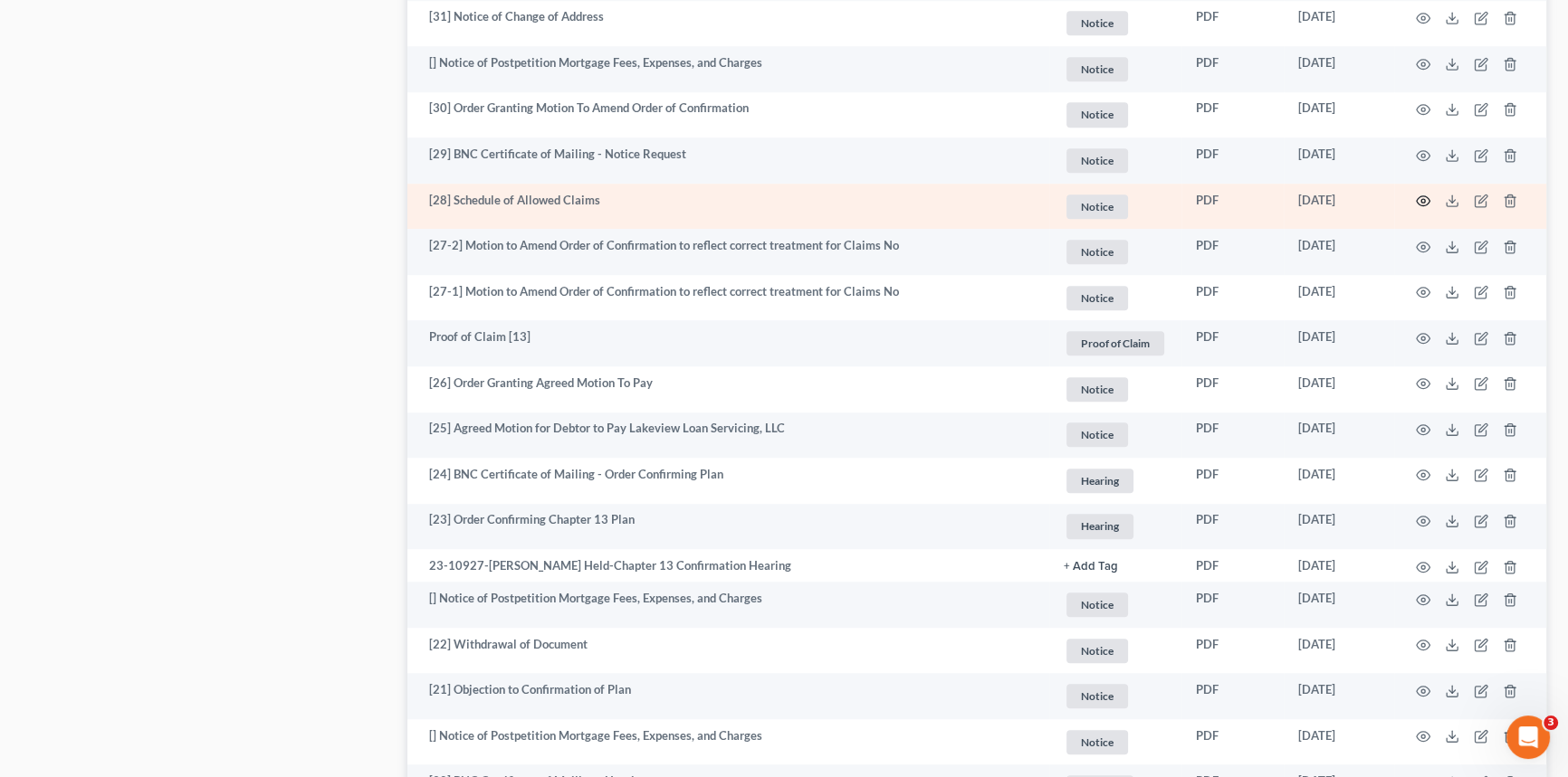
click at [1421, 194] on icon "button" at bounding box center [1423, 201] width 15 height 15
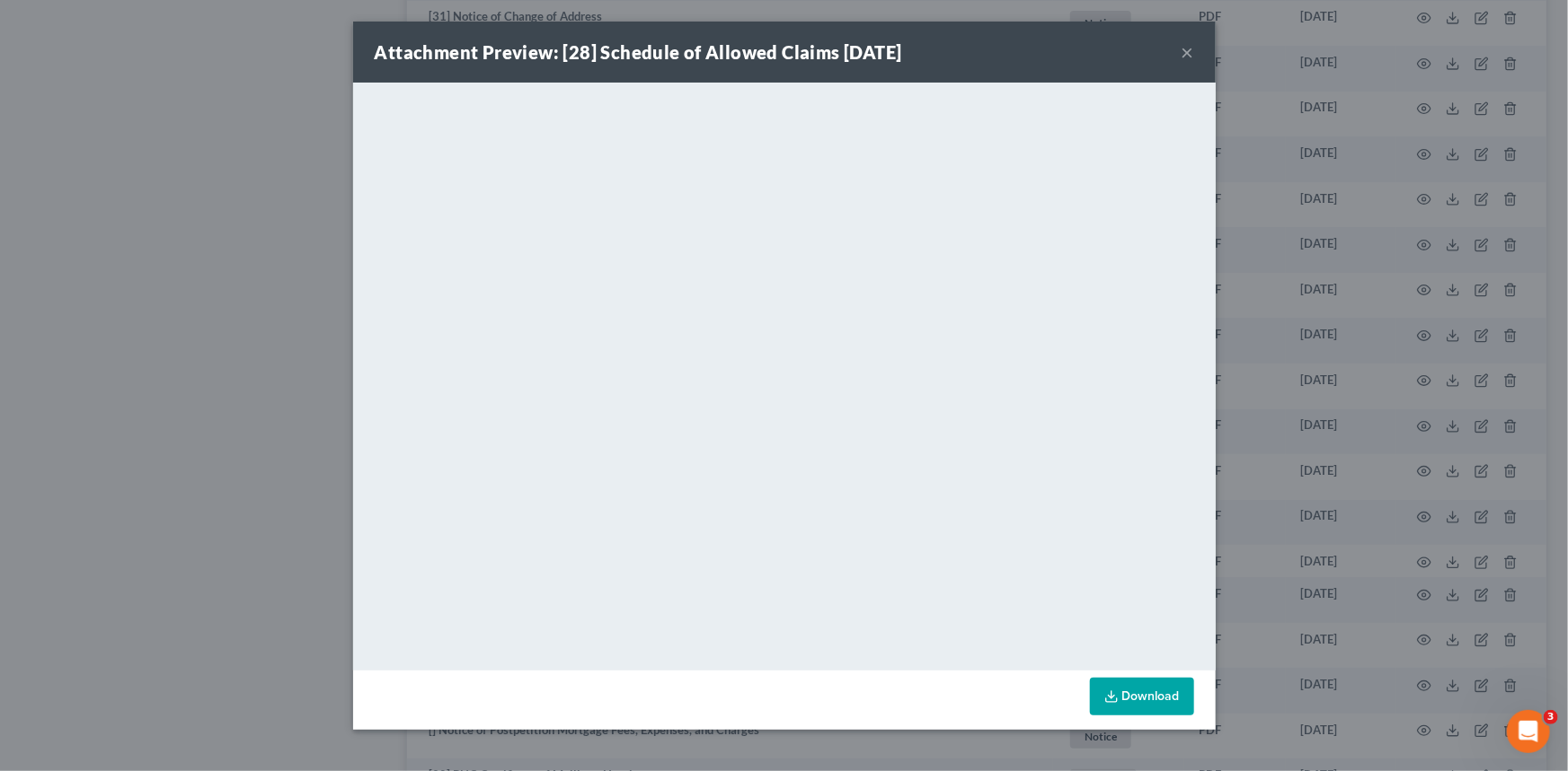
click at [1182, 48] on button "×" at bounding box center [1188, 52] width 13 height 22
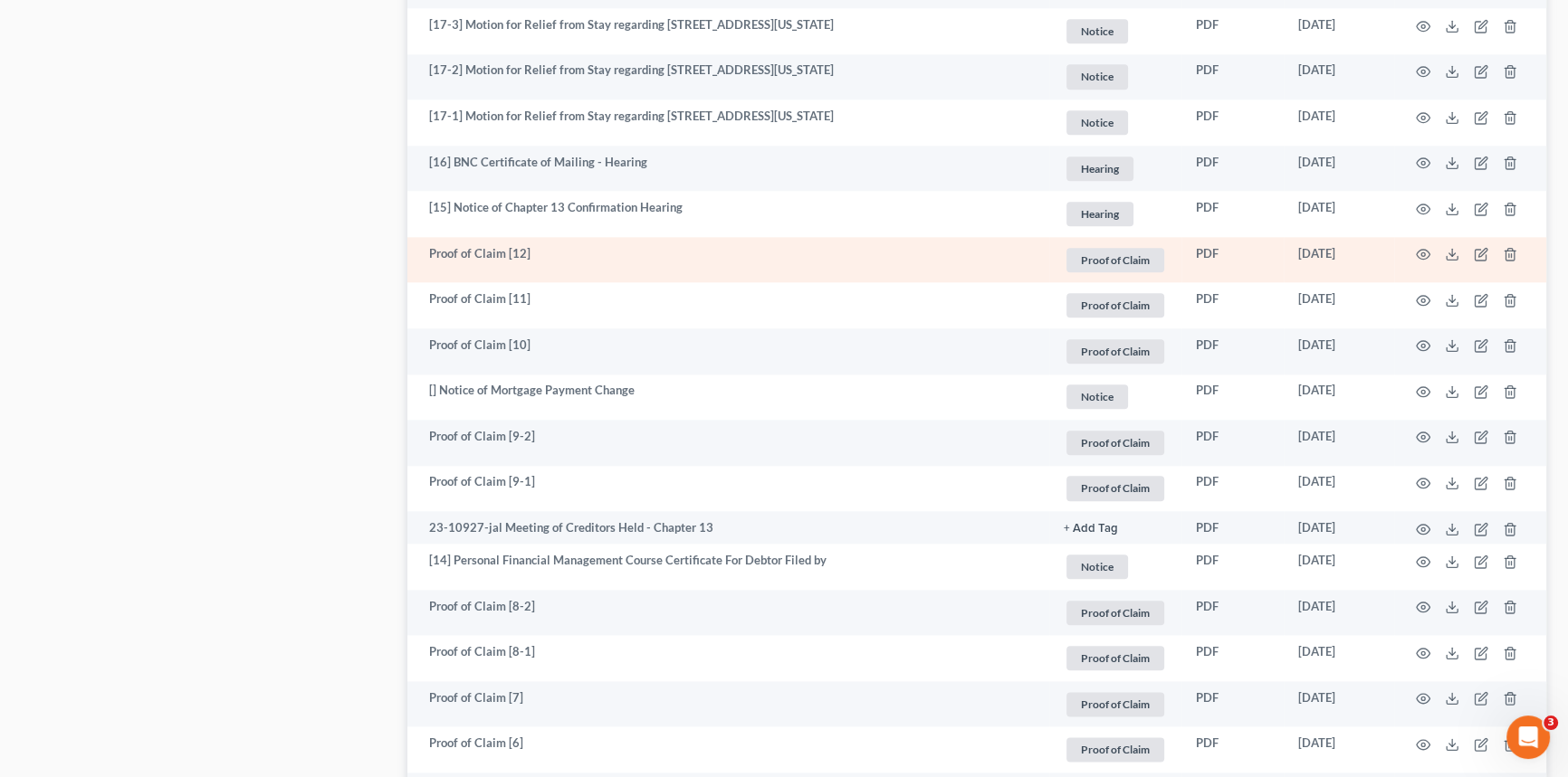
scroll to position [2550, 0]
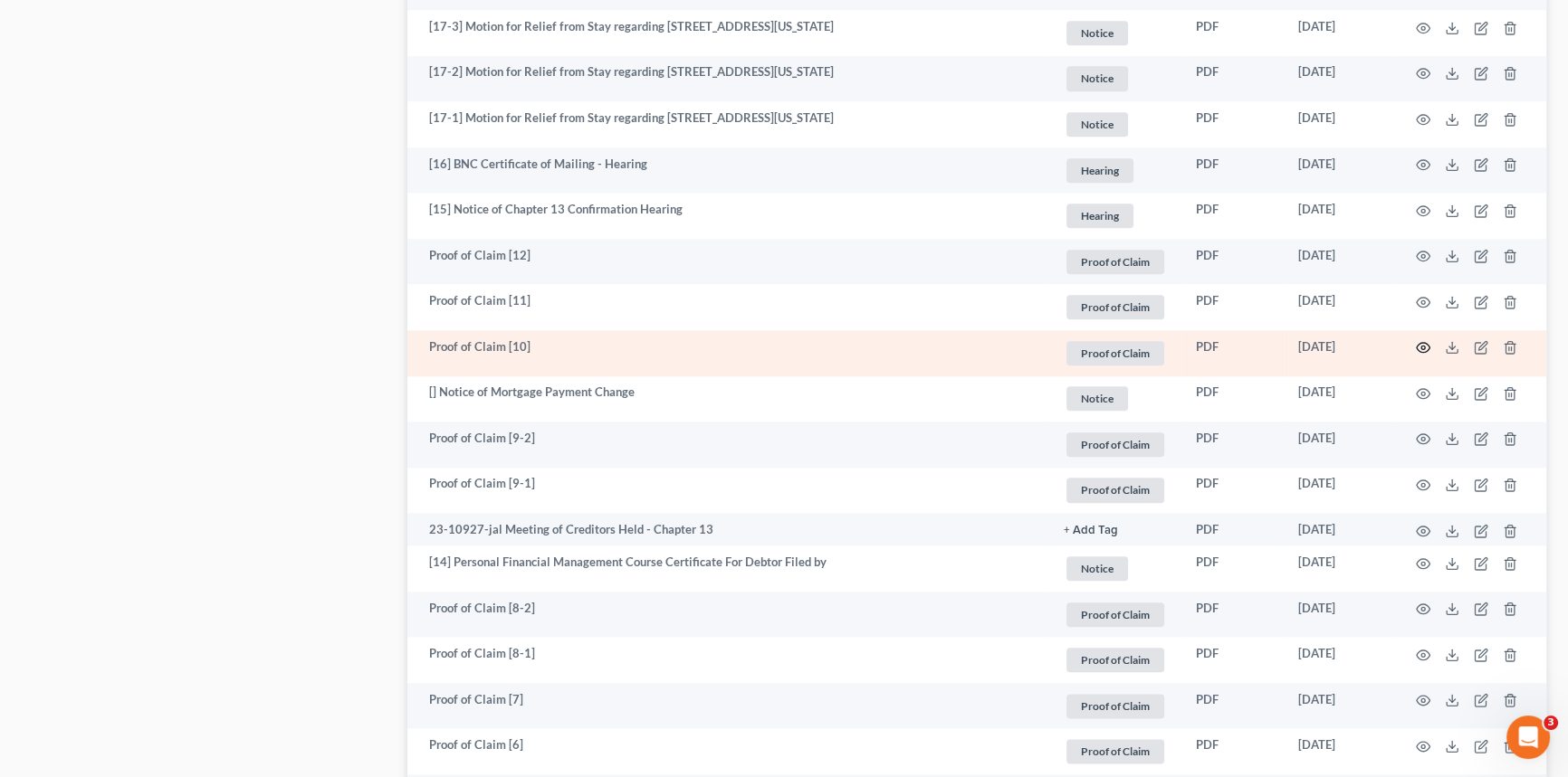
click at [1424, 355] on icon "button" at bounding box center [1423, 347] width 15 height 15
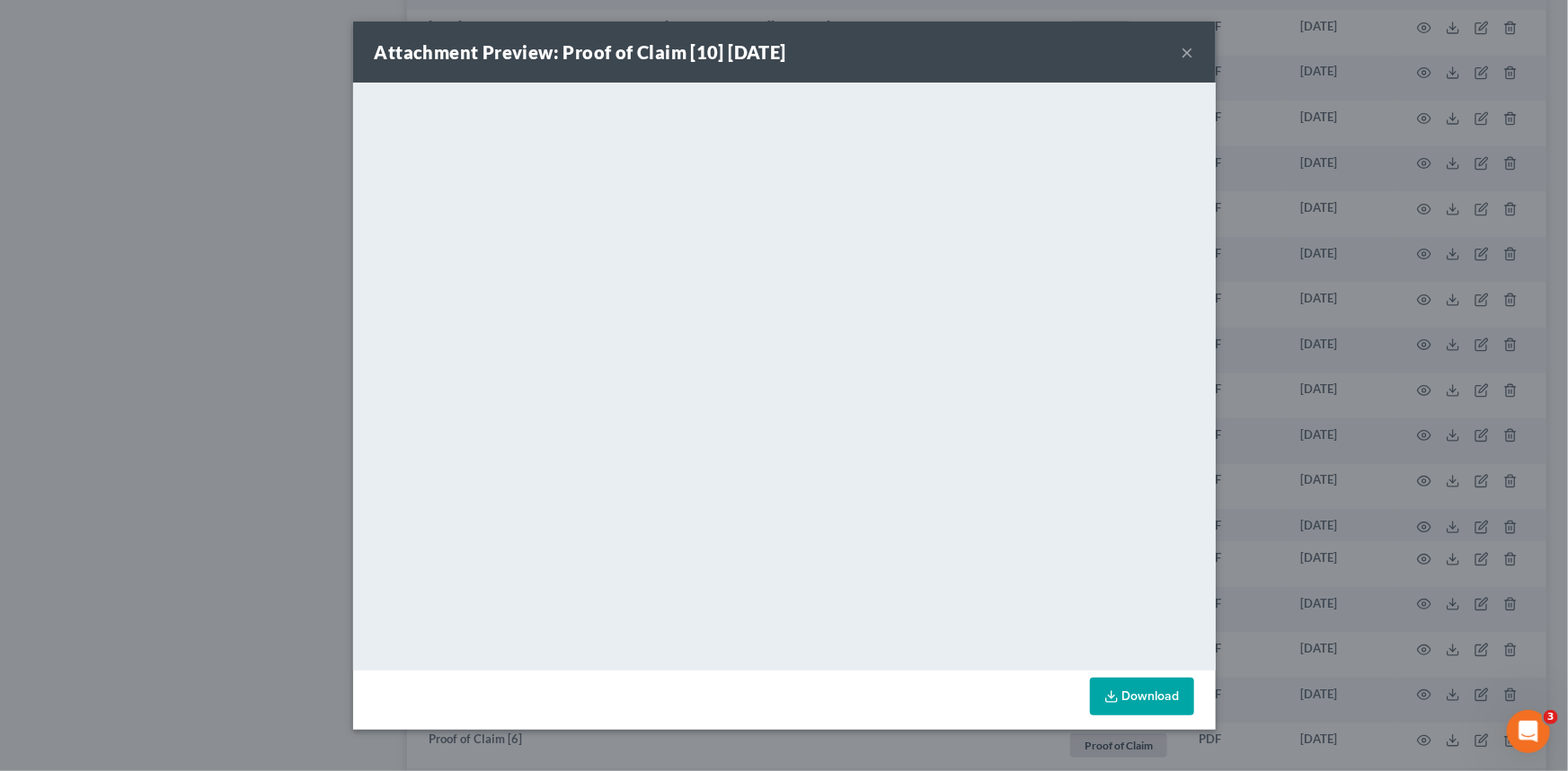
click at [1195, 50] on div "Attachment Preview: Proof of Claim [10] [DATE] ×" at bounding box center [784, 52] width 862 height 61
click at [1187, 51] on button "×" at bounding box center [1188, 52] width 13 height 22
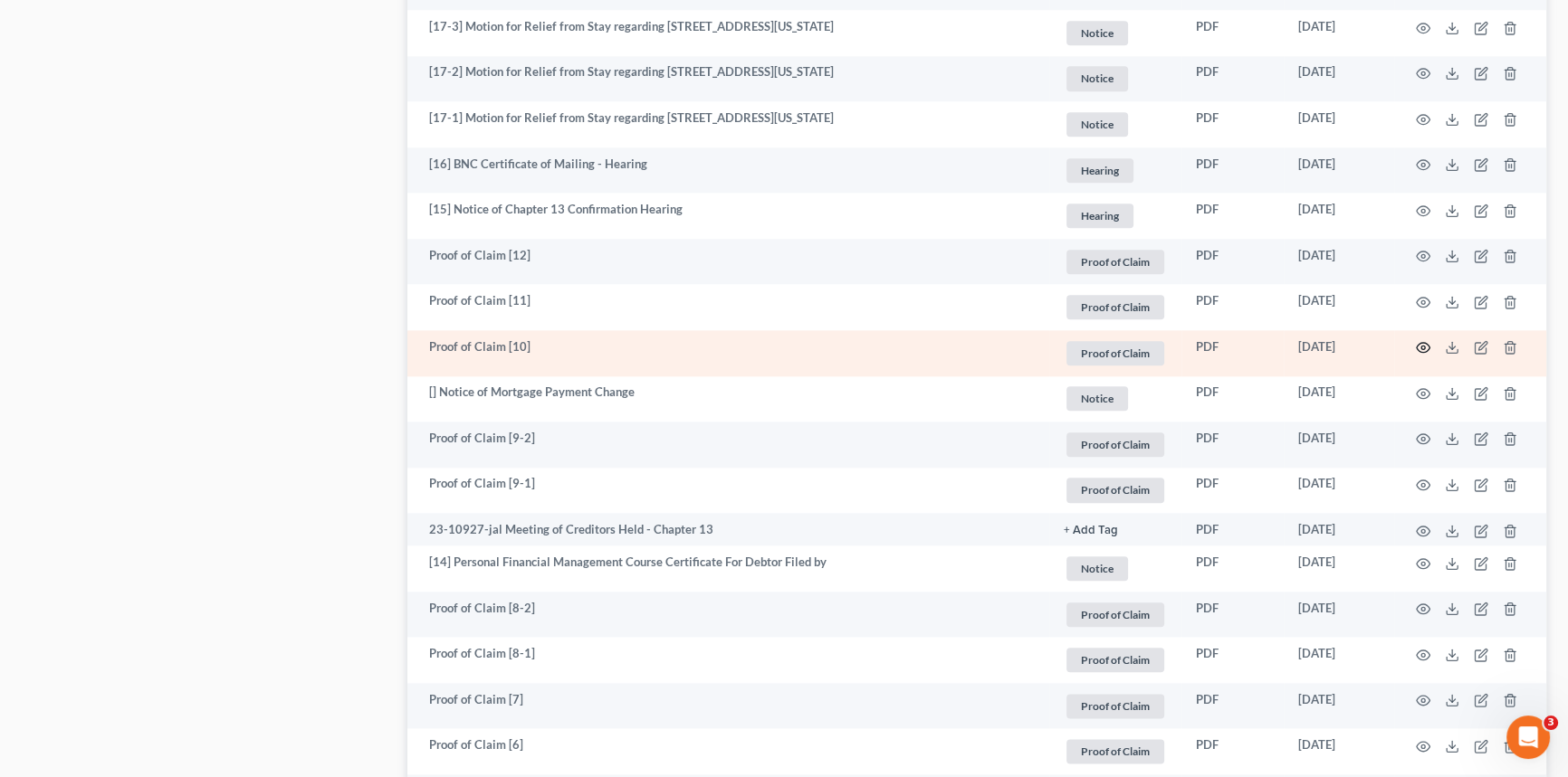
click at [1425, 355] on icon "button" at bounding box center [1423, 347] width 15 height 15
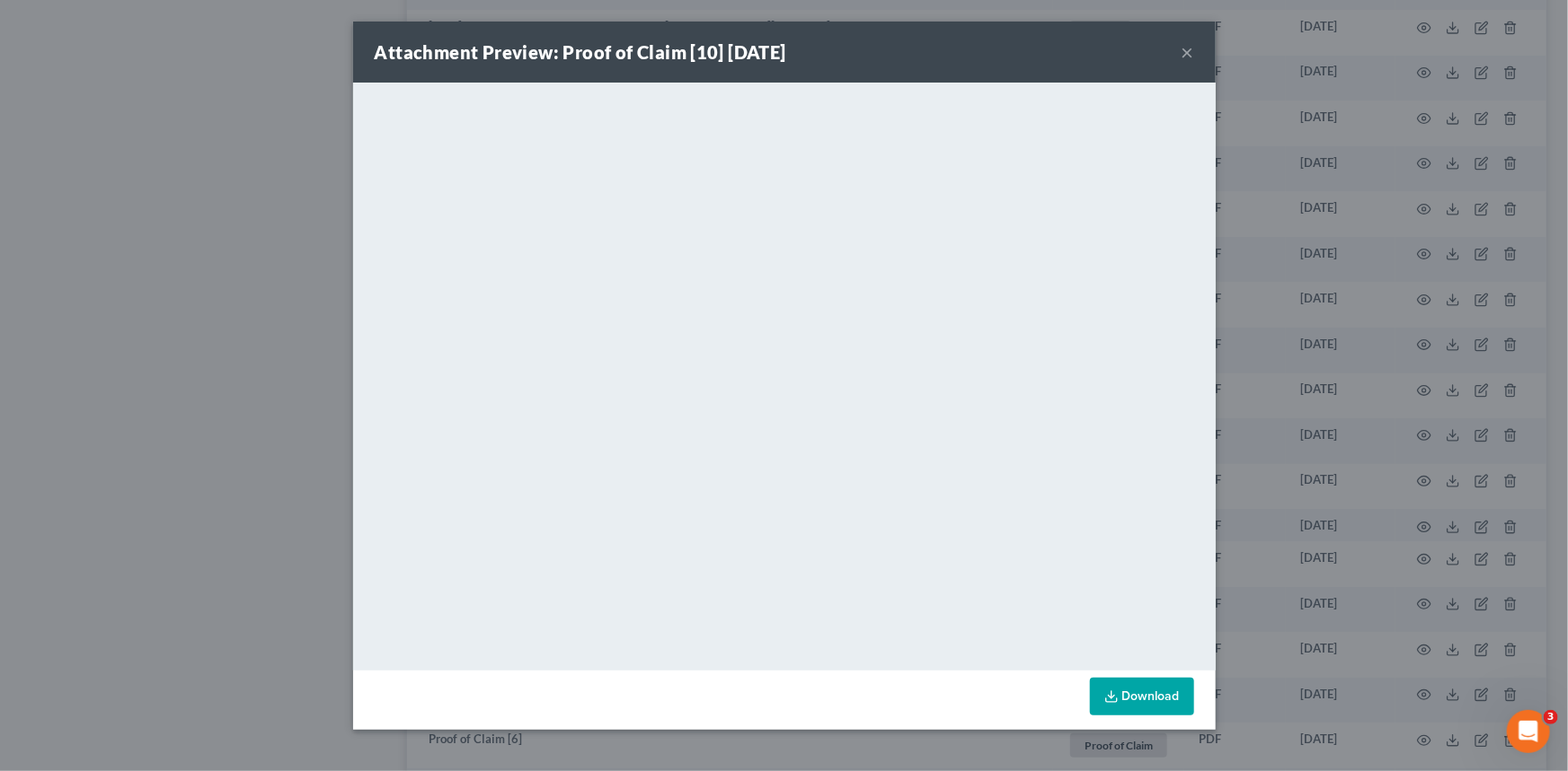
click at [1195, 52] on div "Attachment Preview: Proof of Claim [10] [DATE] ×" at bounding box center [784, 52] width 862 height 61
click at [1187, 50] on button "×" at bounding box center [1188, 52] width 13 height 22
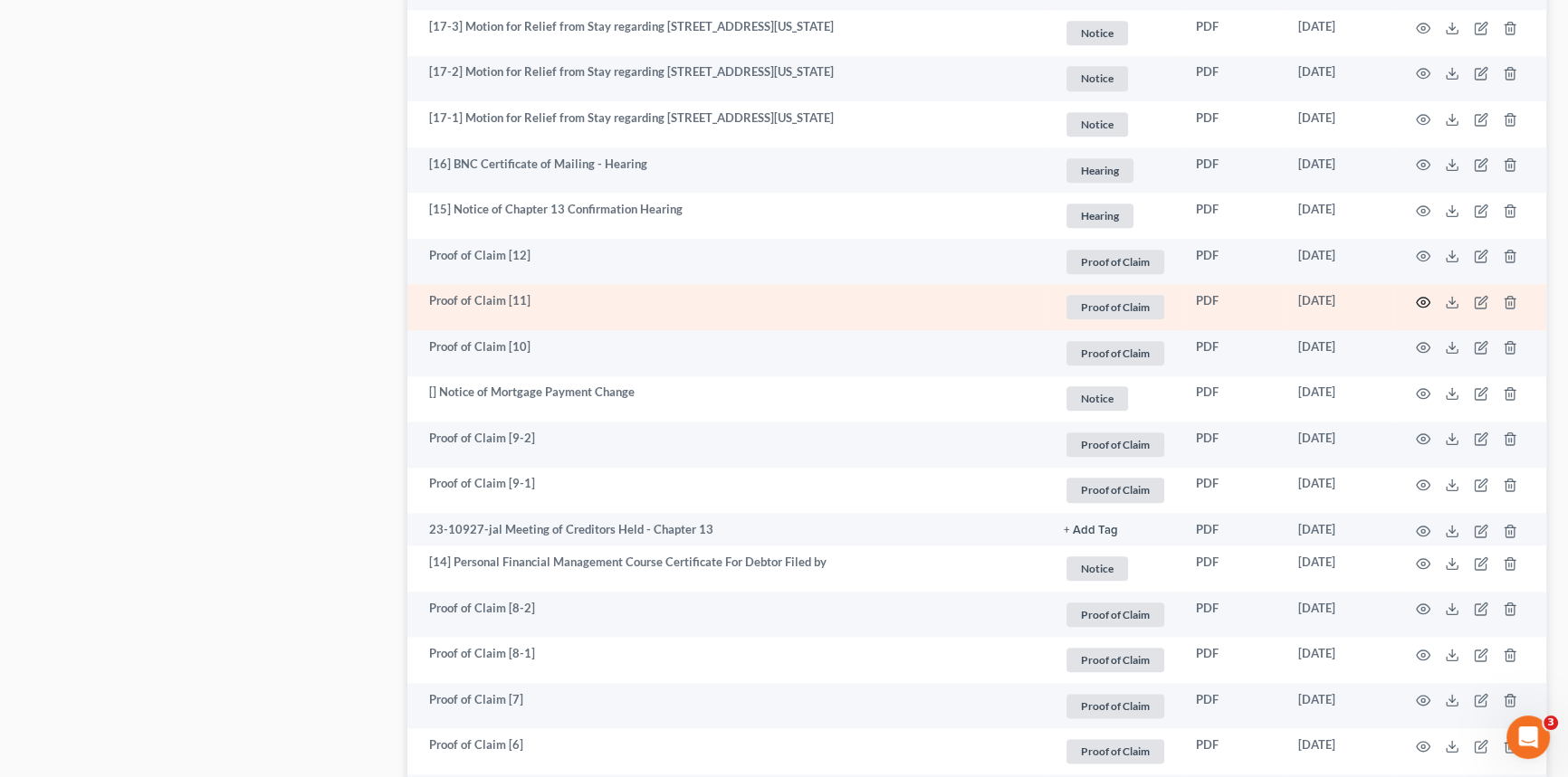
click at [1421, 304] on circle "button" at bounding box center [1423, 302] width 4 height 4
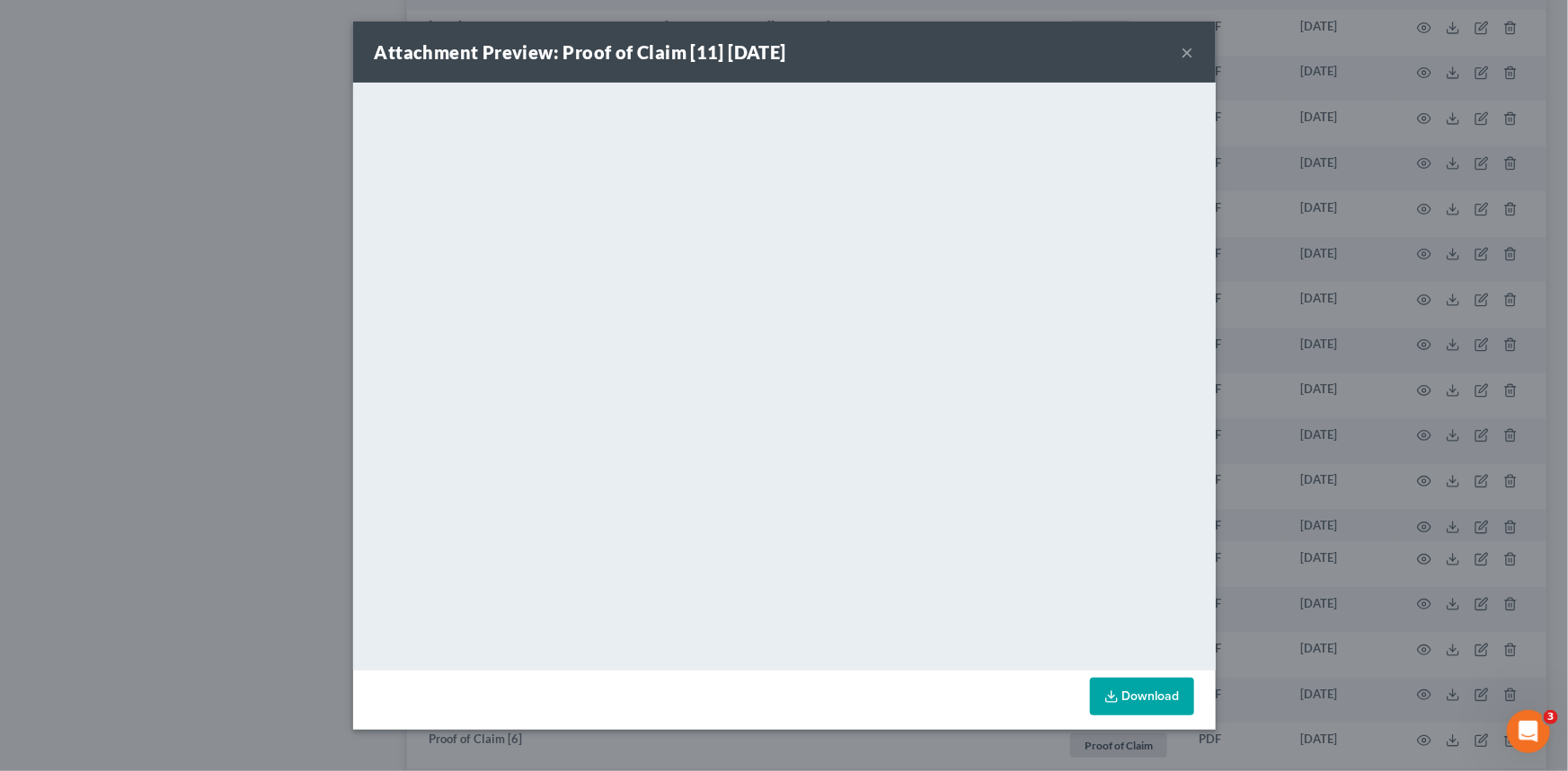
click at [1186, 49] on button "×" at bounding box center [1188, 52] width 13 height 22
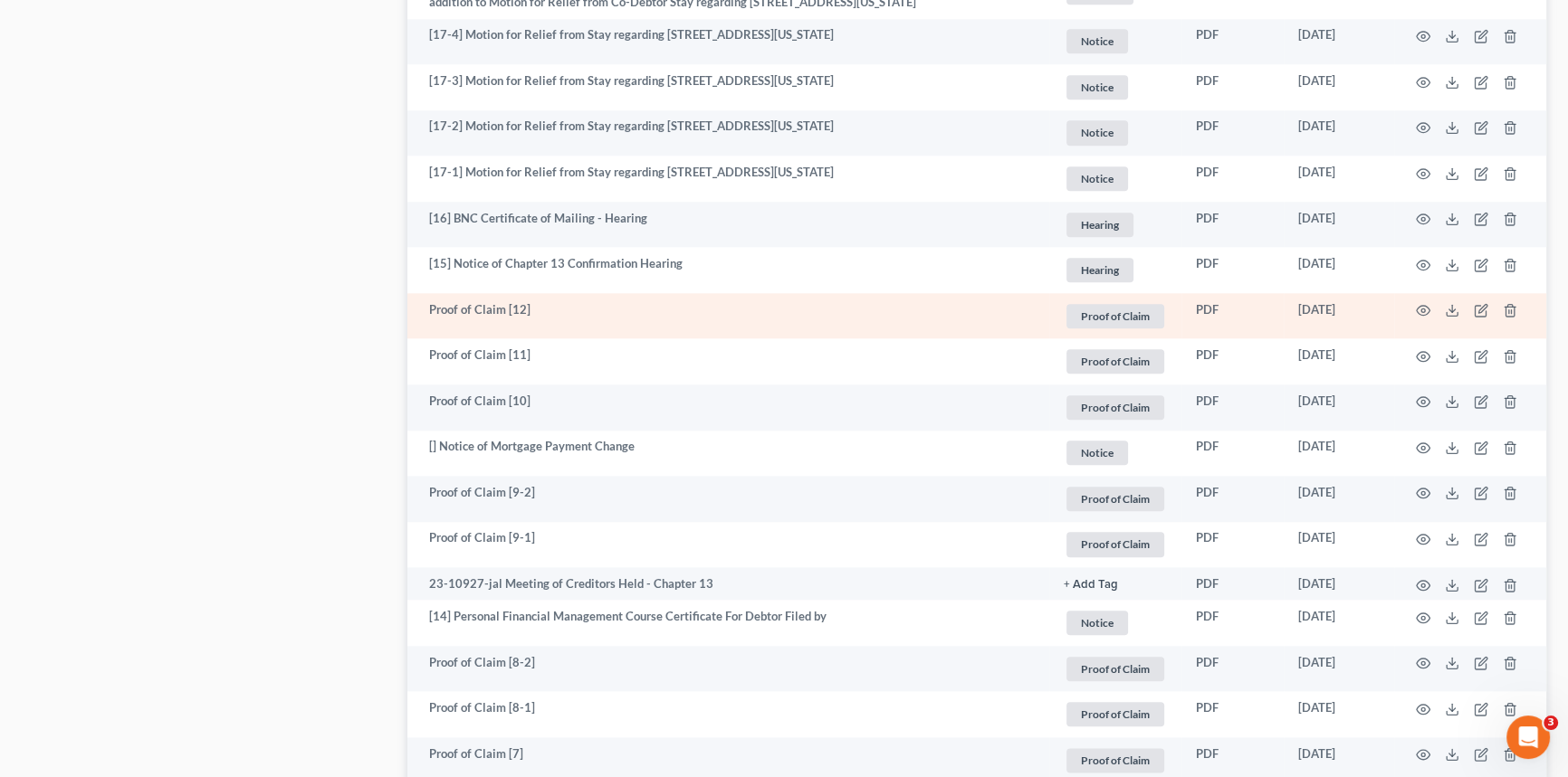
scroll to position [2468, 0]
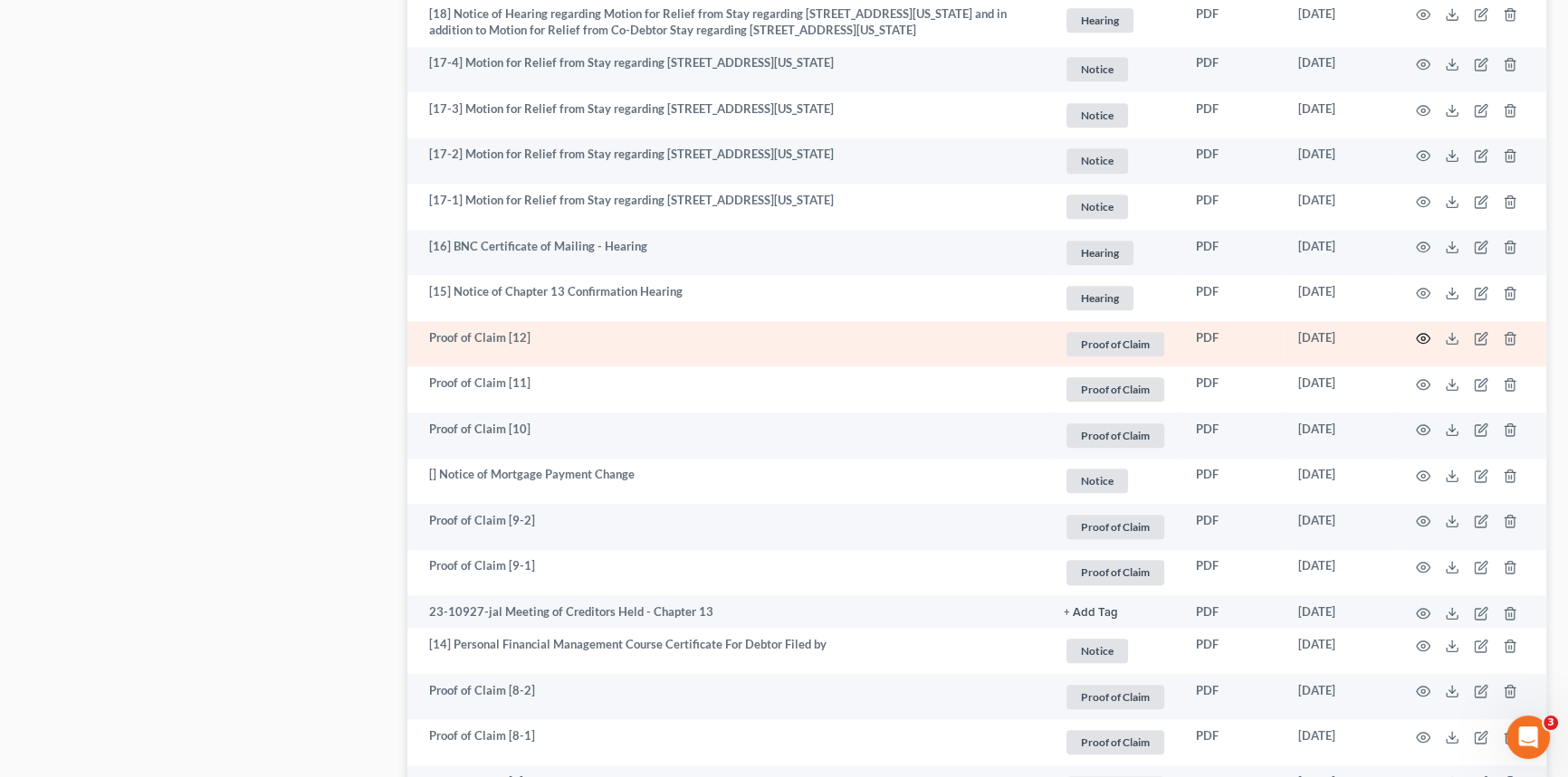
click at [1426, 345] on icon "button" at bounding box center [1423, 338] width 15 height 15
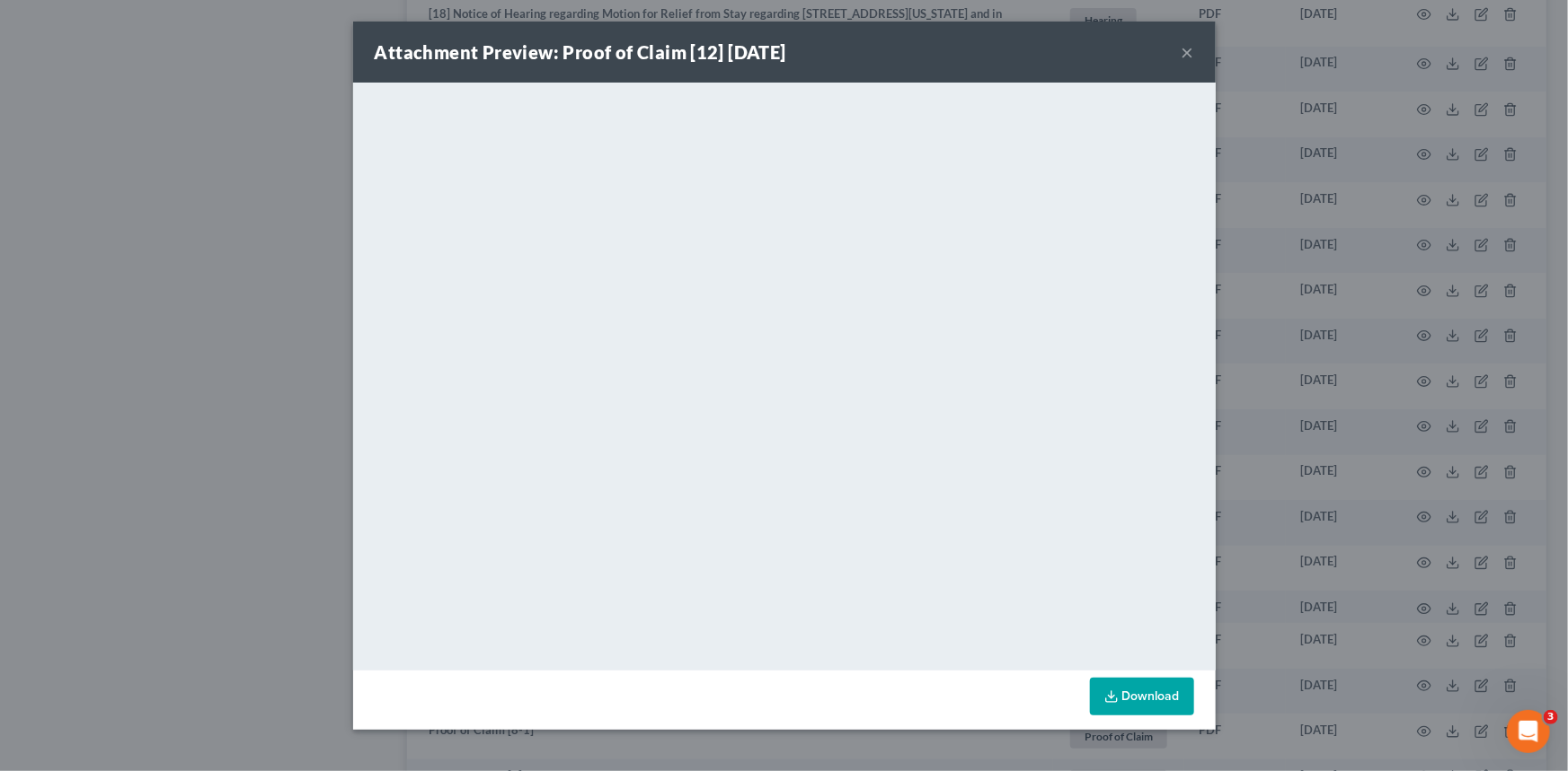
click at [1189, 49] on button "×" at bounding box center [1188, 52] width 13 height 22
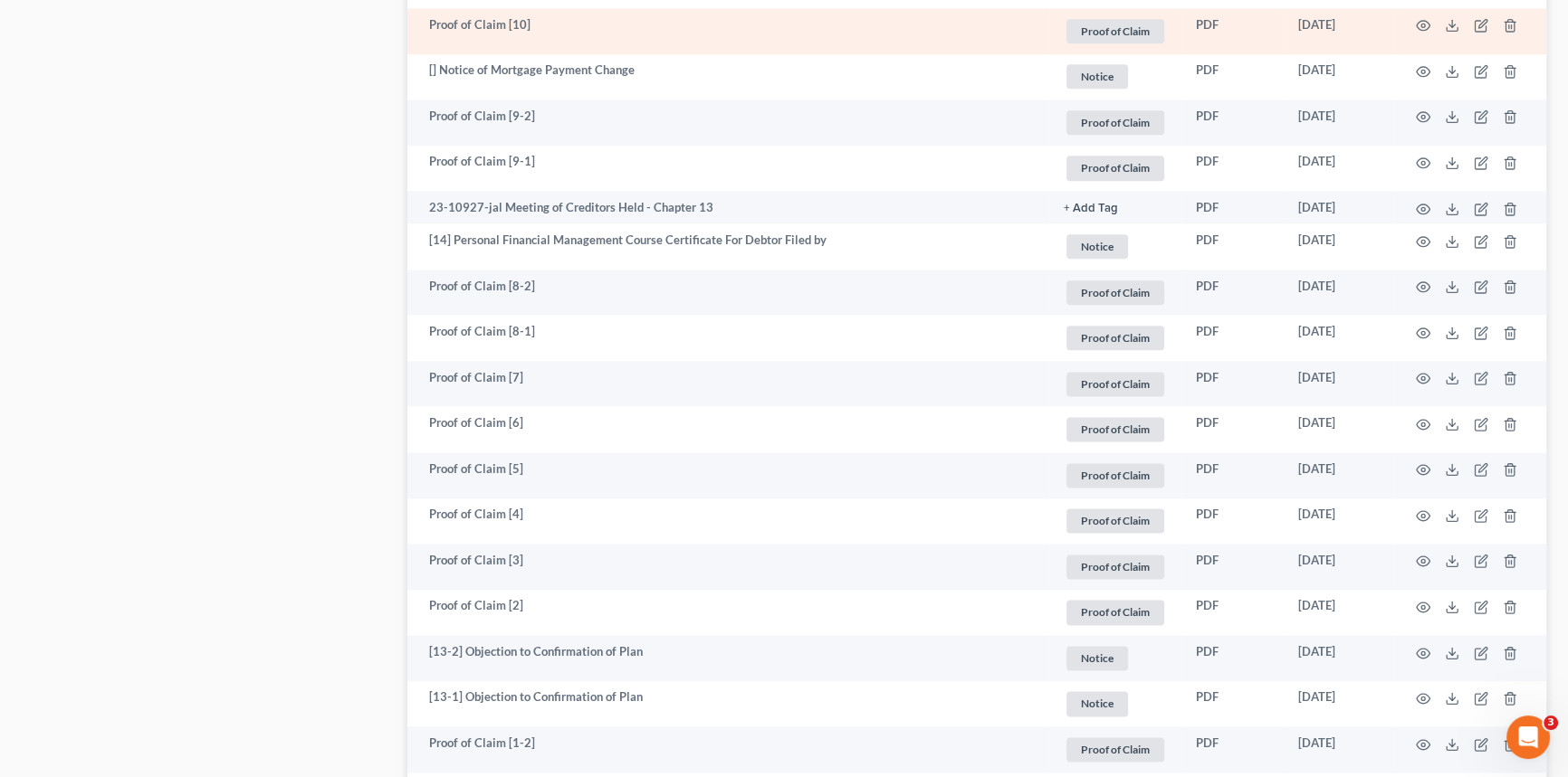
scroll to position [2879, 0]
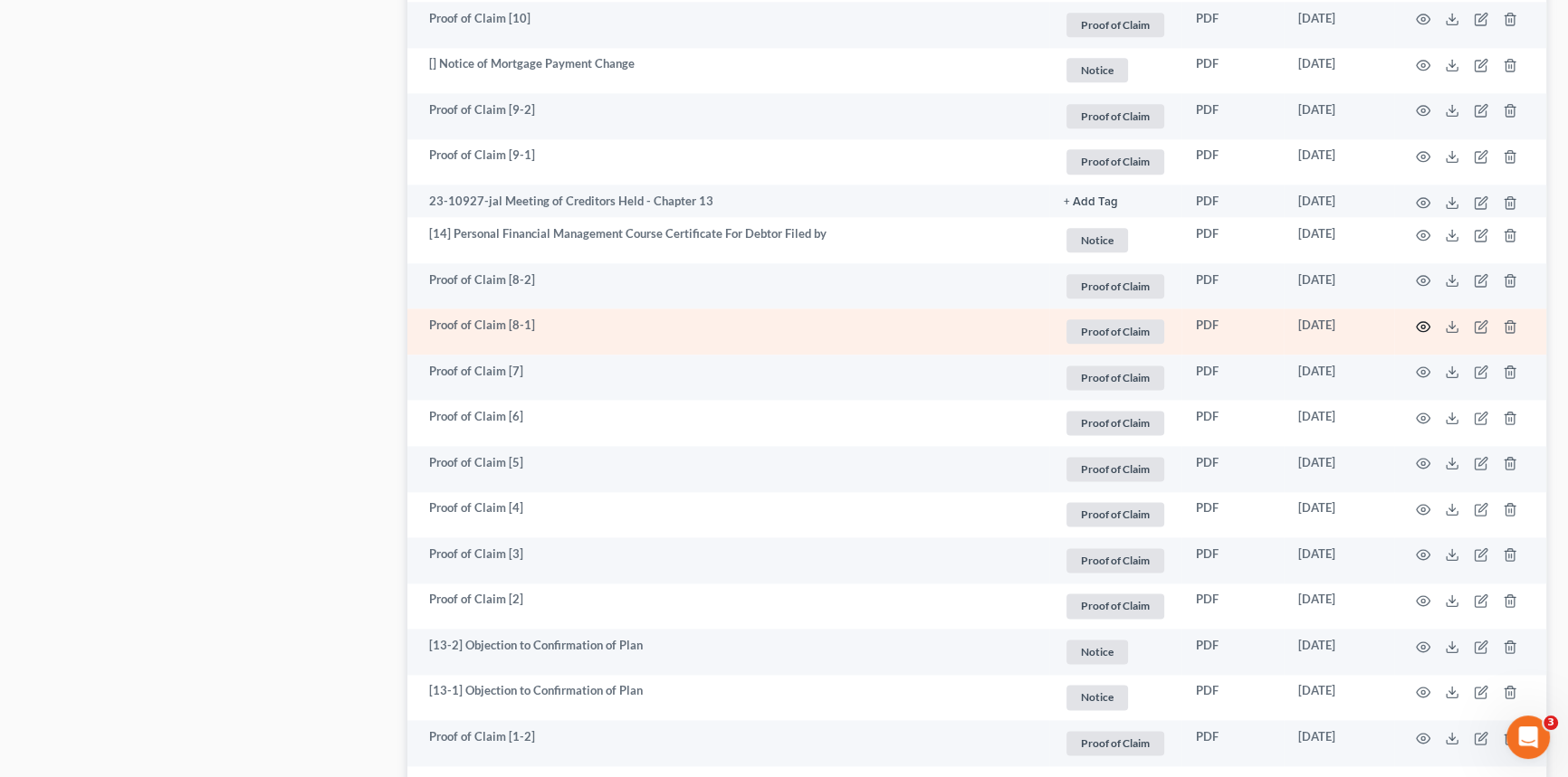
click at [1427, 334] on icon "button" at bounding box center [1423, 326] width 15 height 15
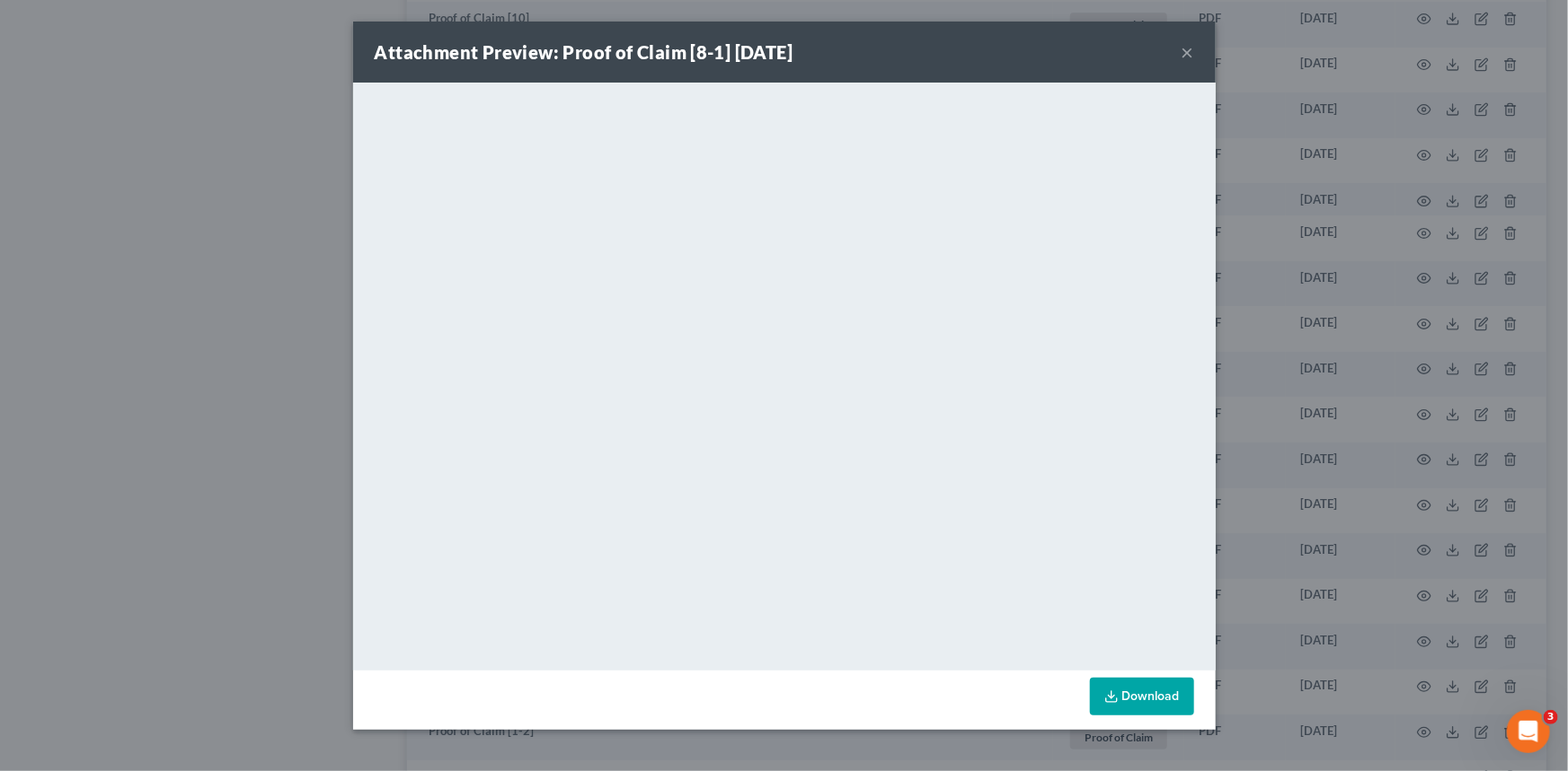
click at [1186, 50] on button "×" at bounding box center [1188, 52] width 13 height 22
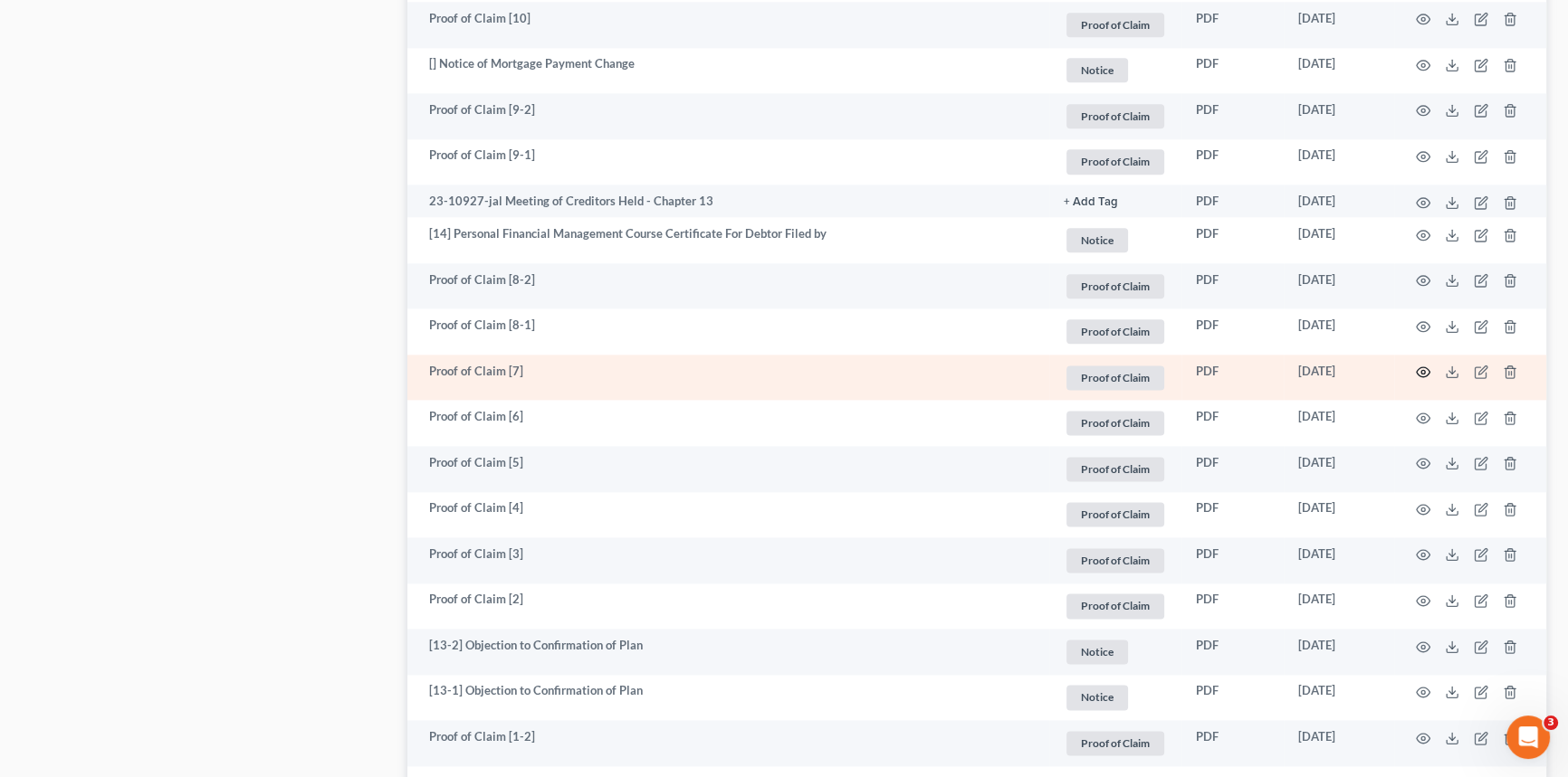
click at [1423, 374] on circle "button" at bounding box center [1423, 372] width 4 height 4
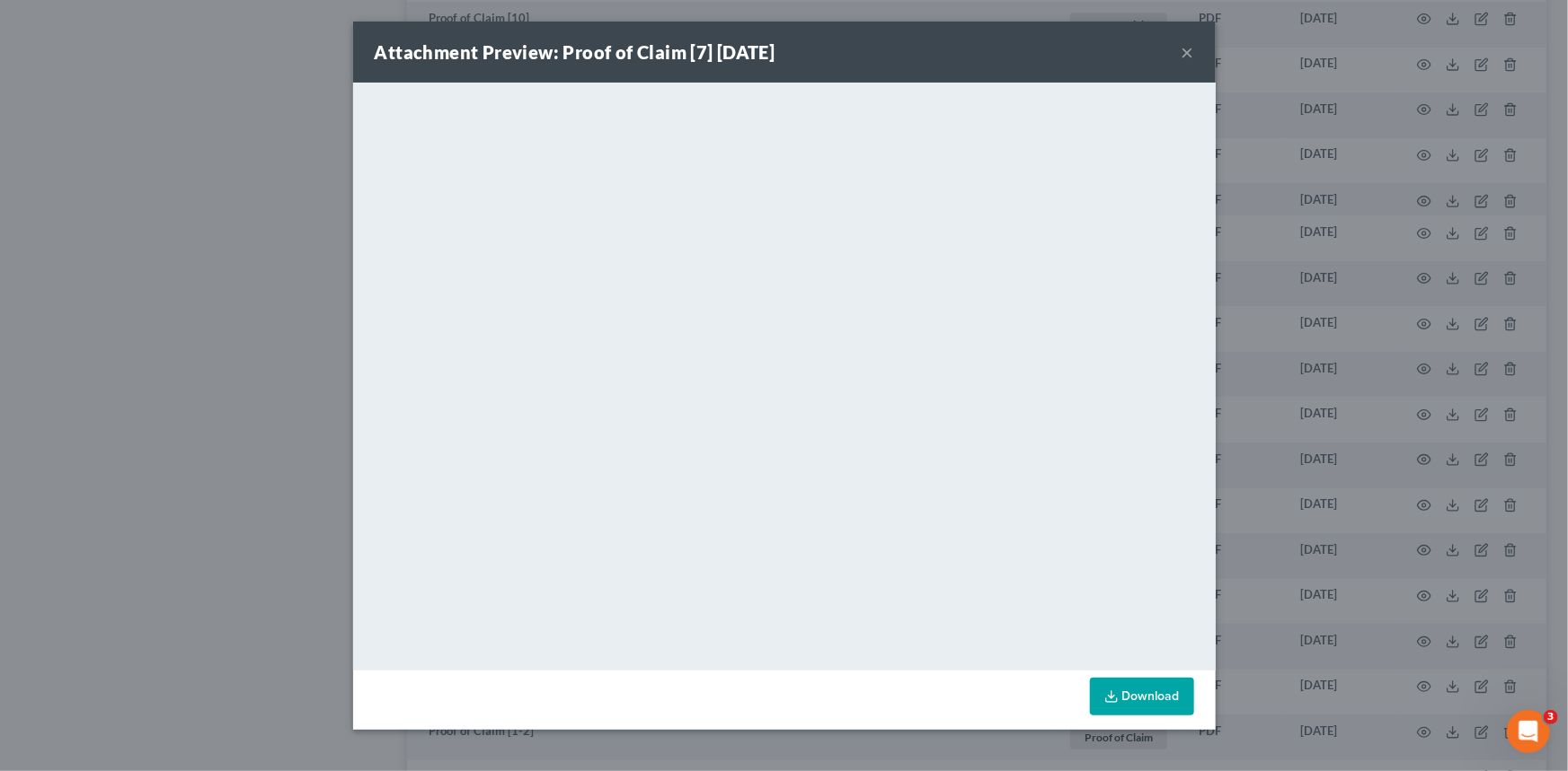
click at [1191, 56] on button "×" at bounding box center [1188, 52] width 13 height 22
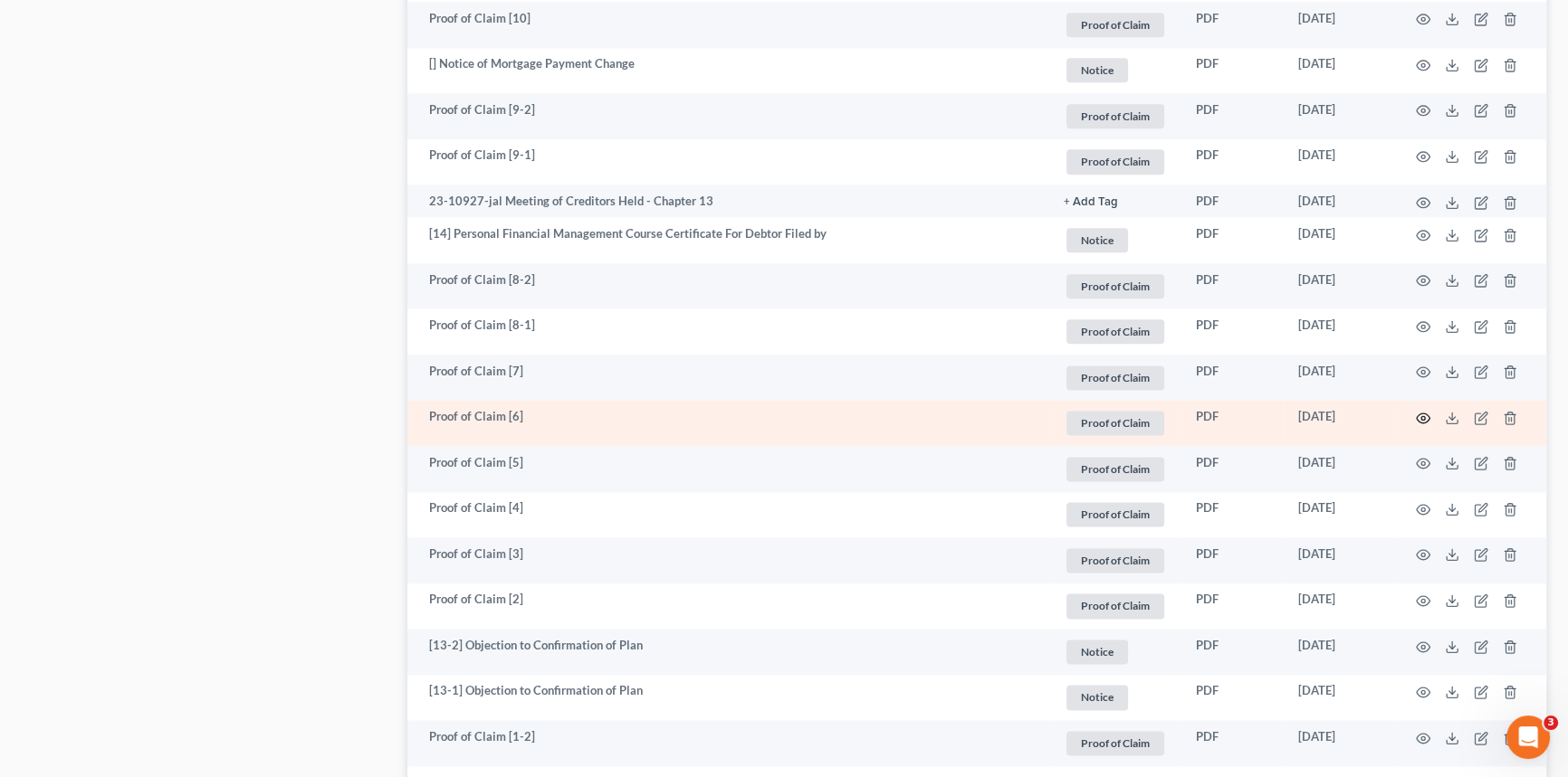
click at [1423, 425] on icon "button" at bounding box center [1423, 418] width 15 height 15
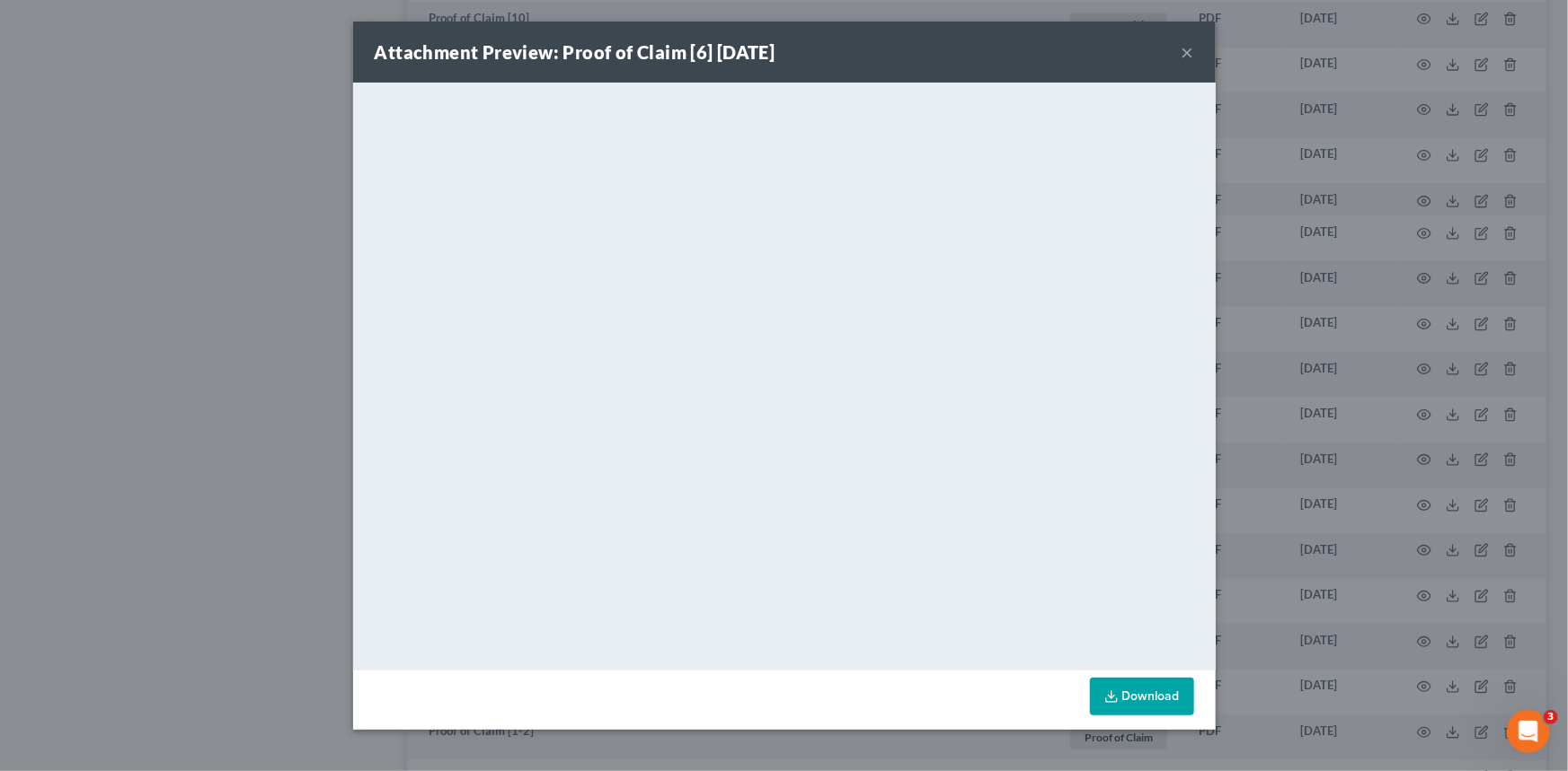
click at [1189, 52] on button "×" at bounding box center [1188, 52] width 13 height 22
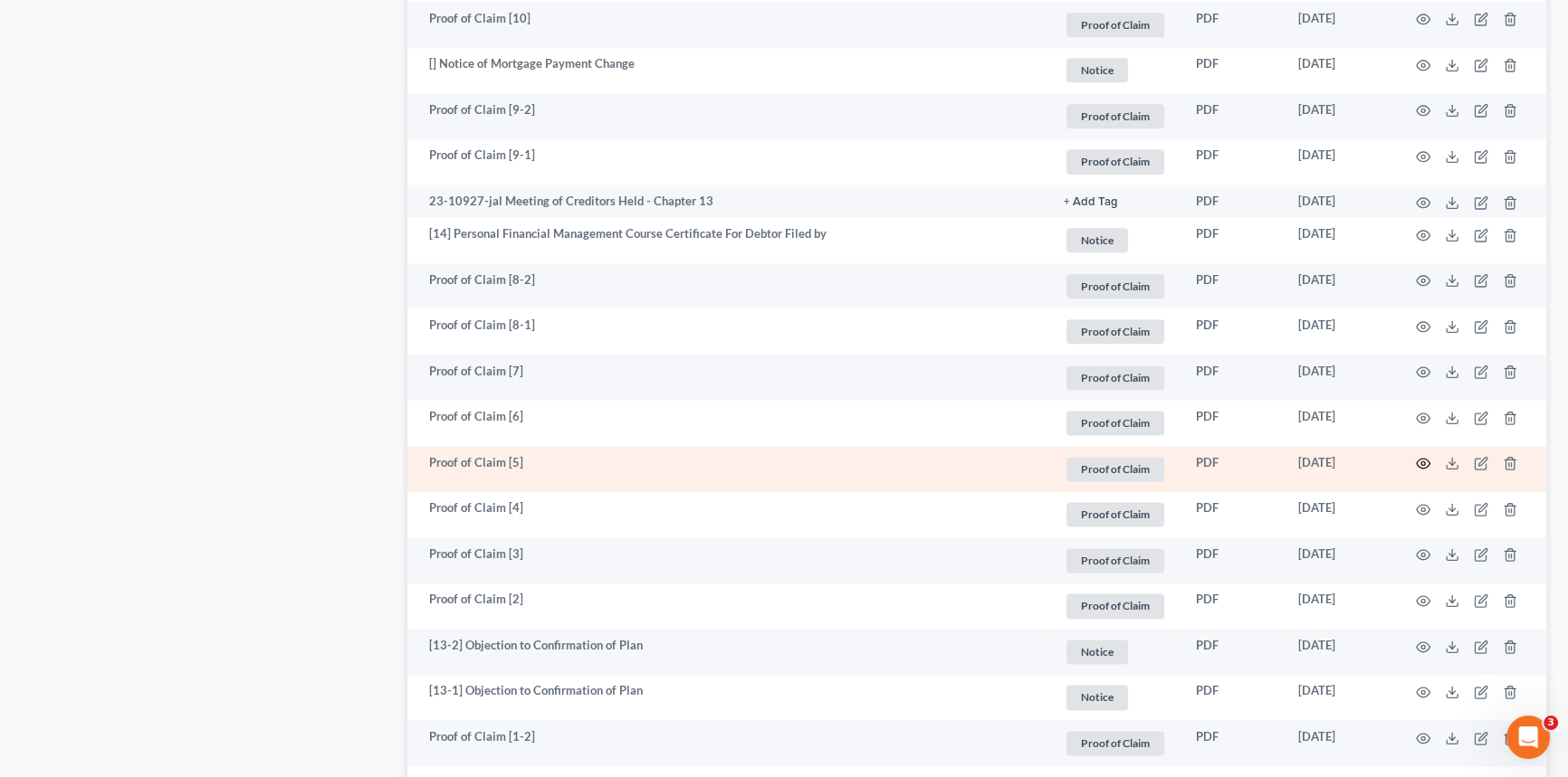
click at [1422, 471] on icon "button" at bounding box center [1423, 463] width 15 height 15
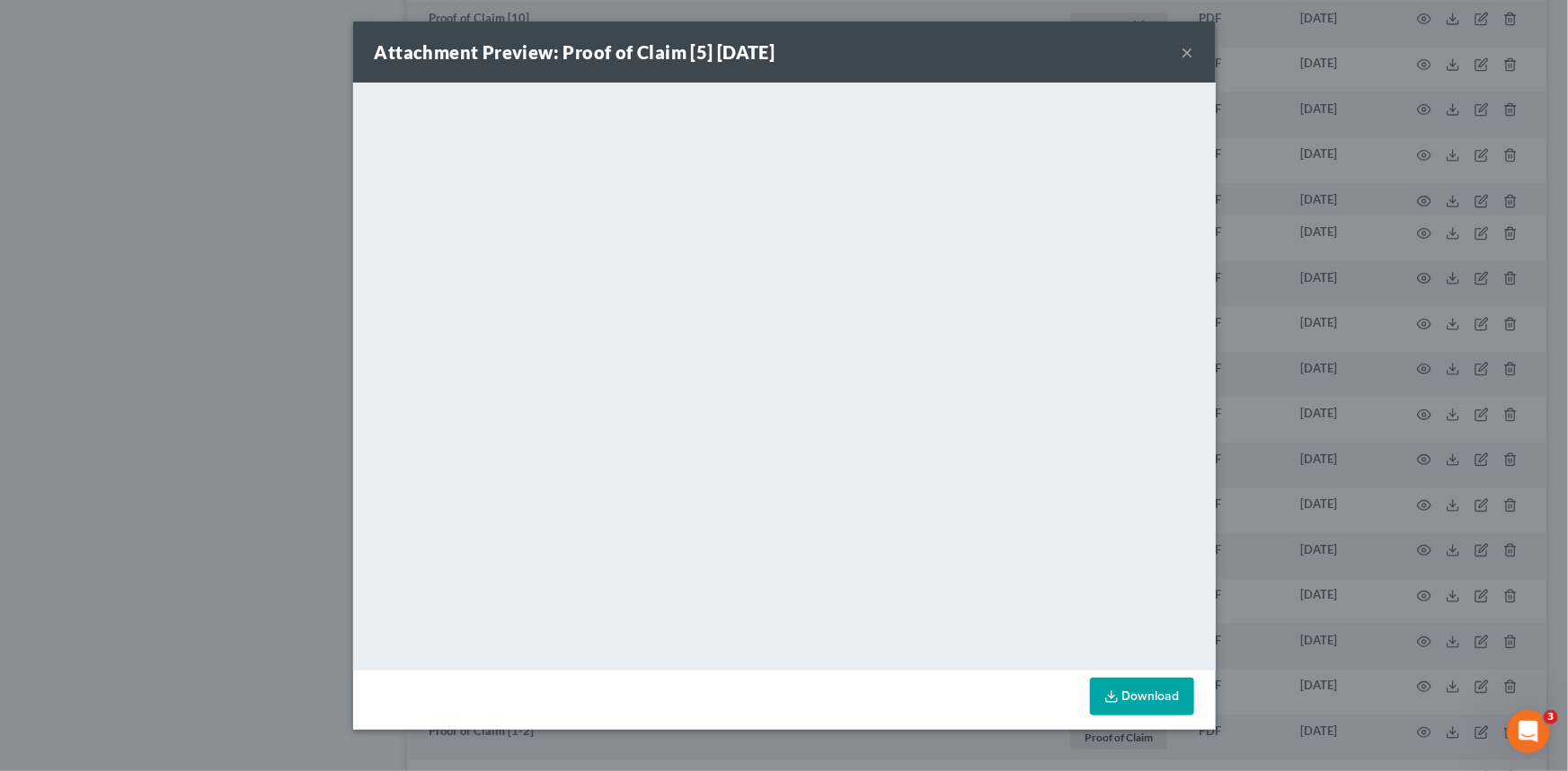
click at [1189, 52] on button "×" at bounding box center [1188, 52] width 13 height 22
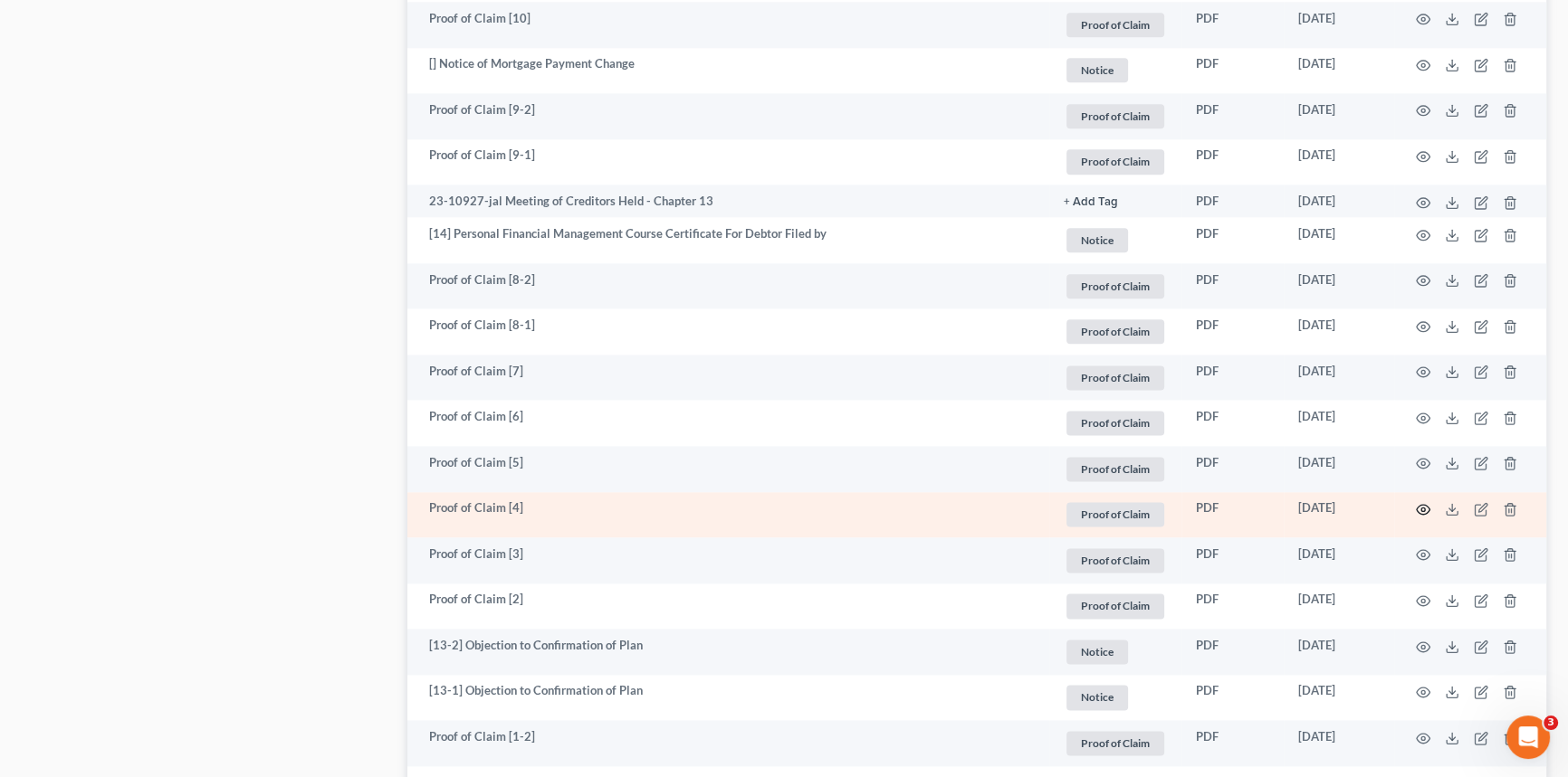
click at [1426, 517] on icon "button" at bounding box center [1423, 510] width 15 height 15
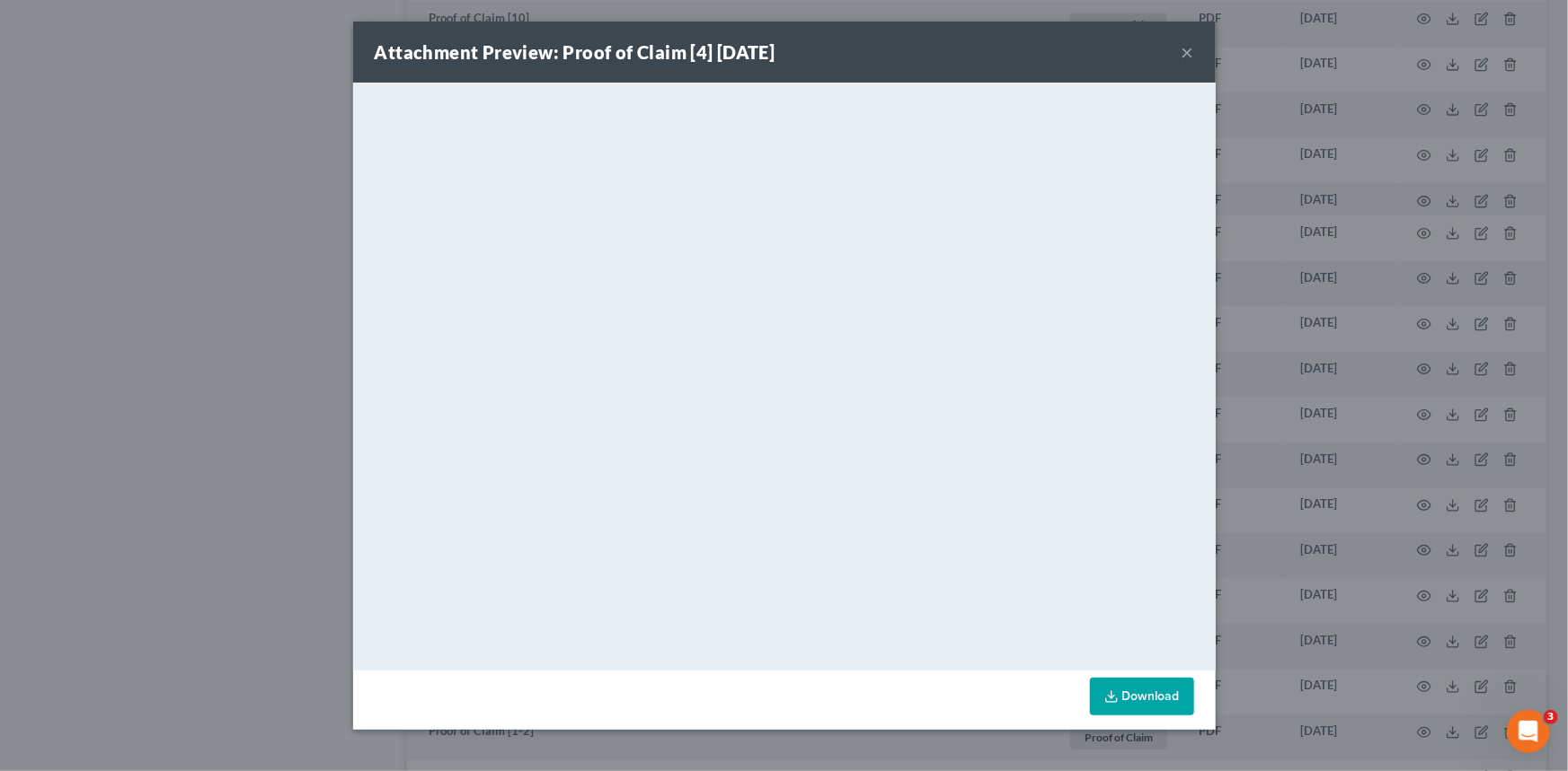
click at [1188, 54] on button "×" at bounding box center [1188, 52] width 13 height 22
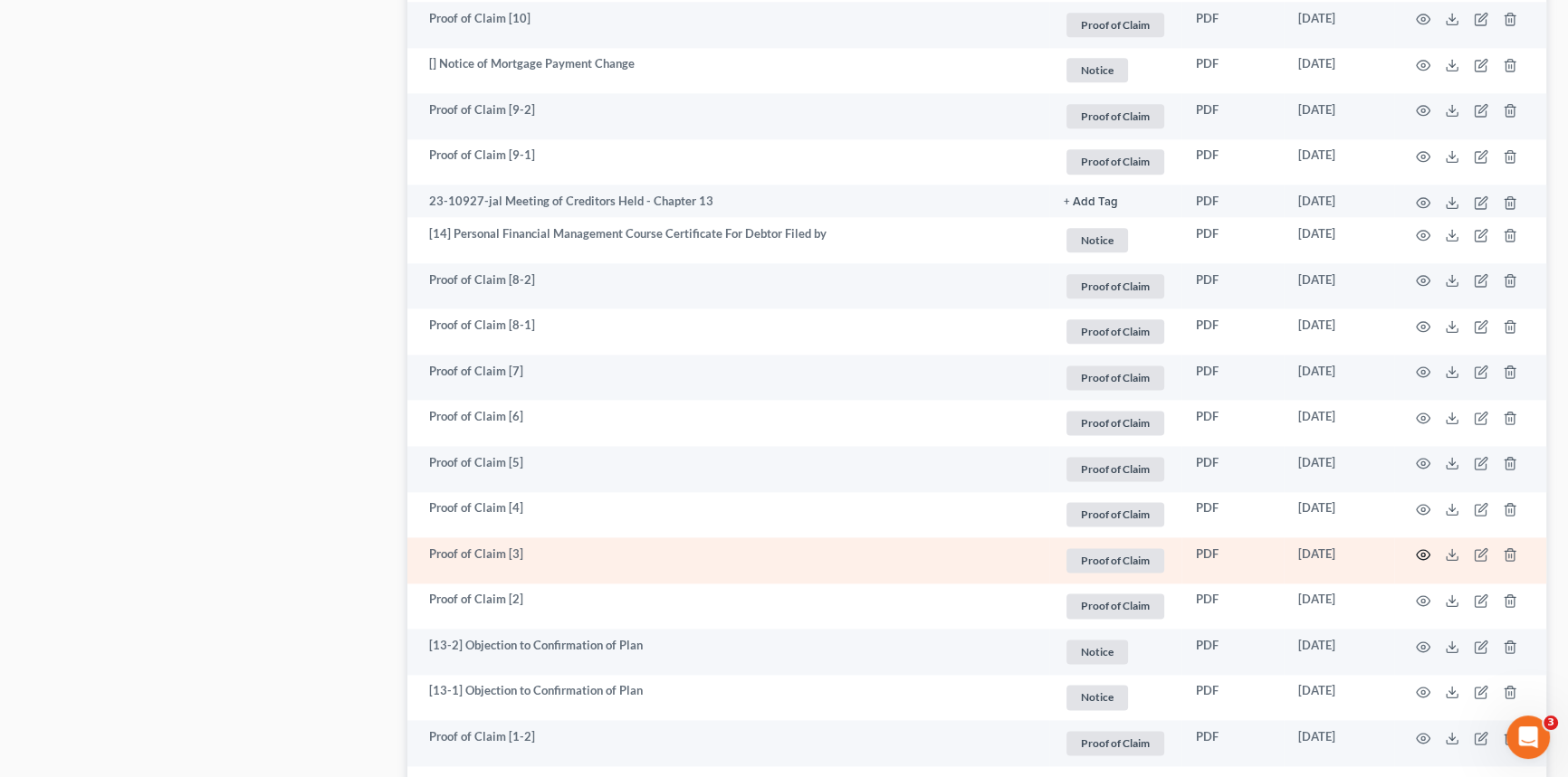
click at [1427, 562] on icon "button" at bounding box center [1423, 555] width 15 height 15
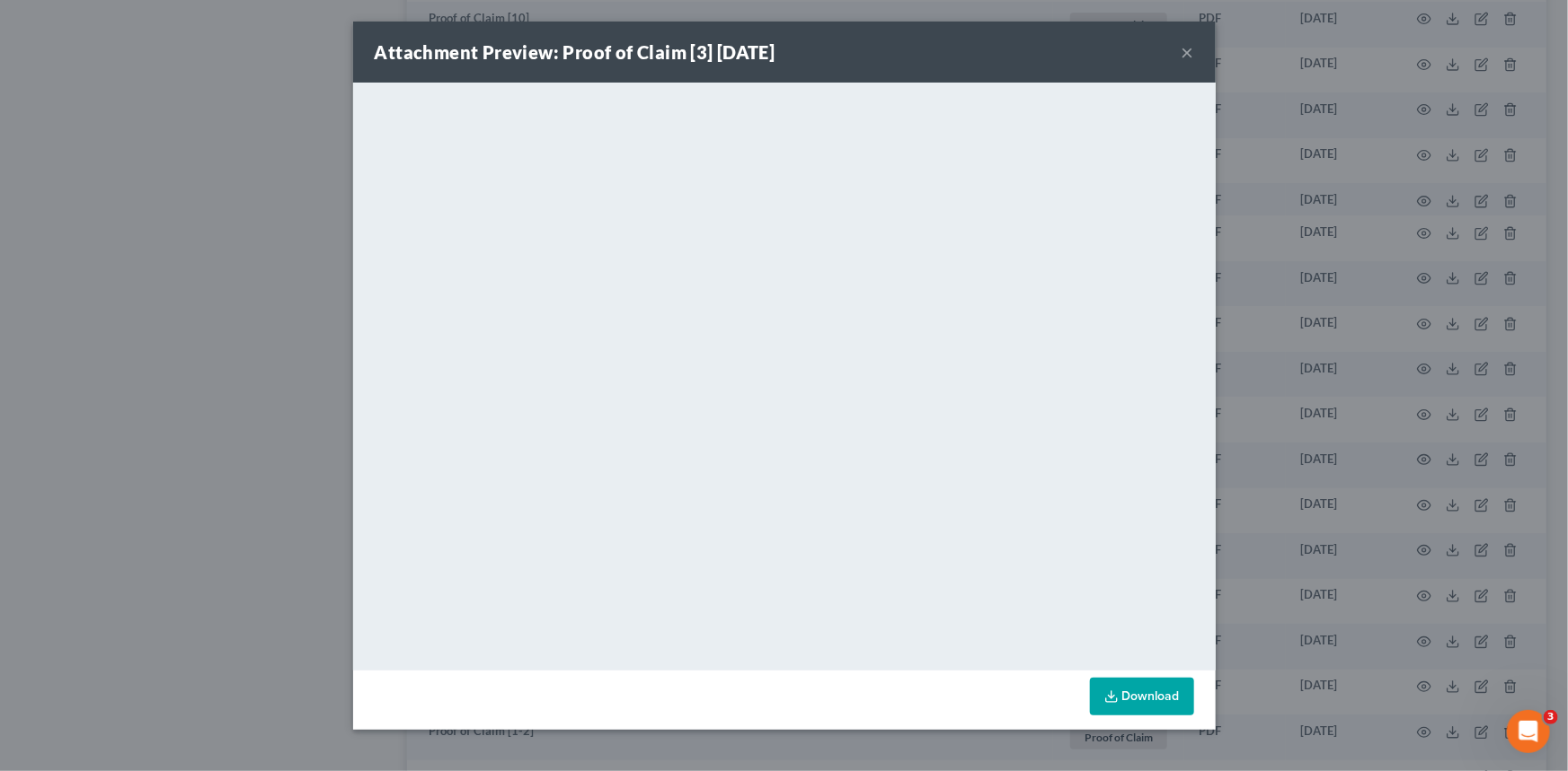
click at [1193, 51] on button "×" at bounding box center [1188, 52] width 13 height 22
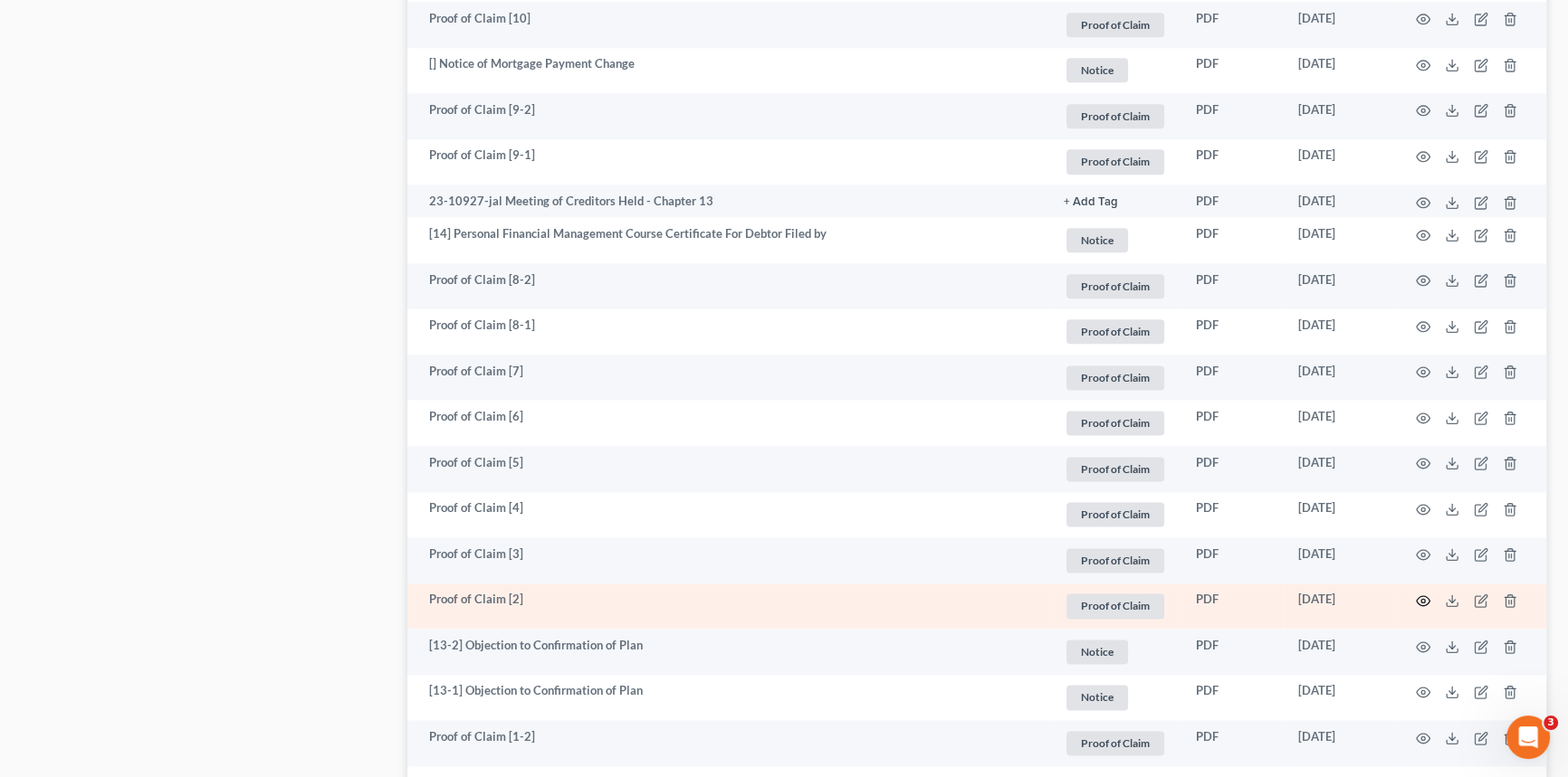
click at [1428, 607] on icon "button" at bounding box center [1423, 601] width 14 height 10
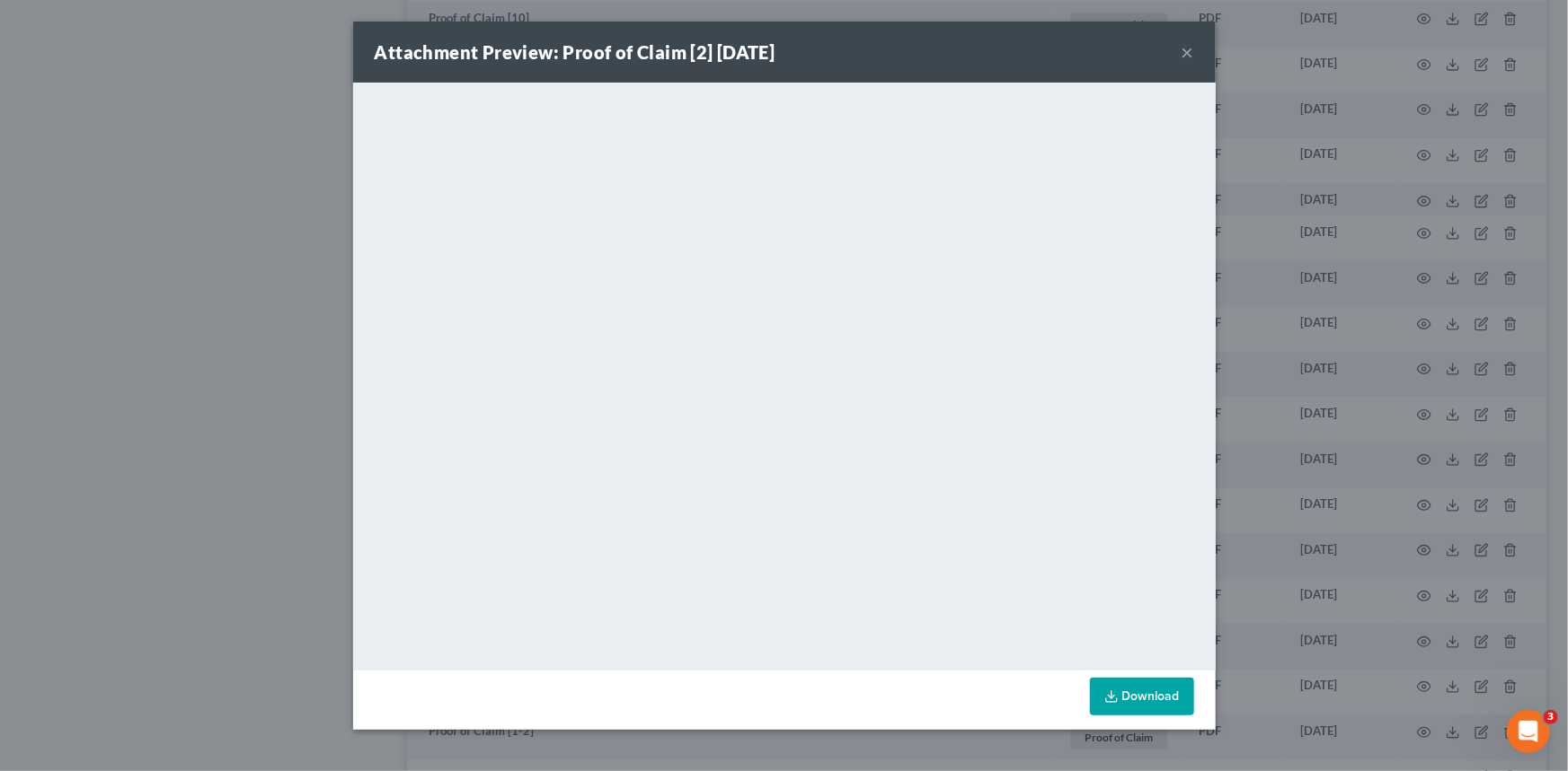
click at [1185, 53] on button "×" at bounding box center [1188, 52] width 13 height 22
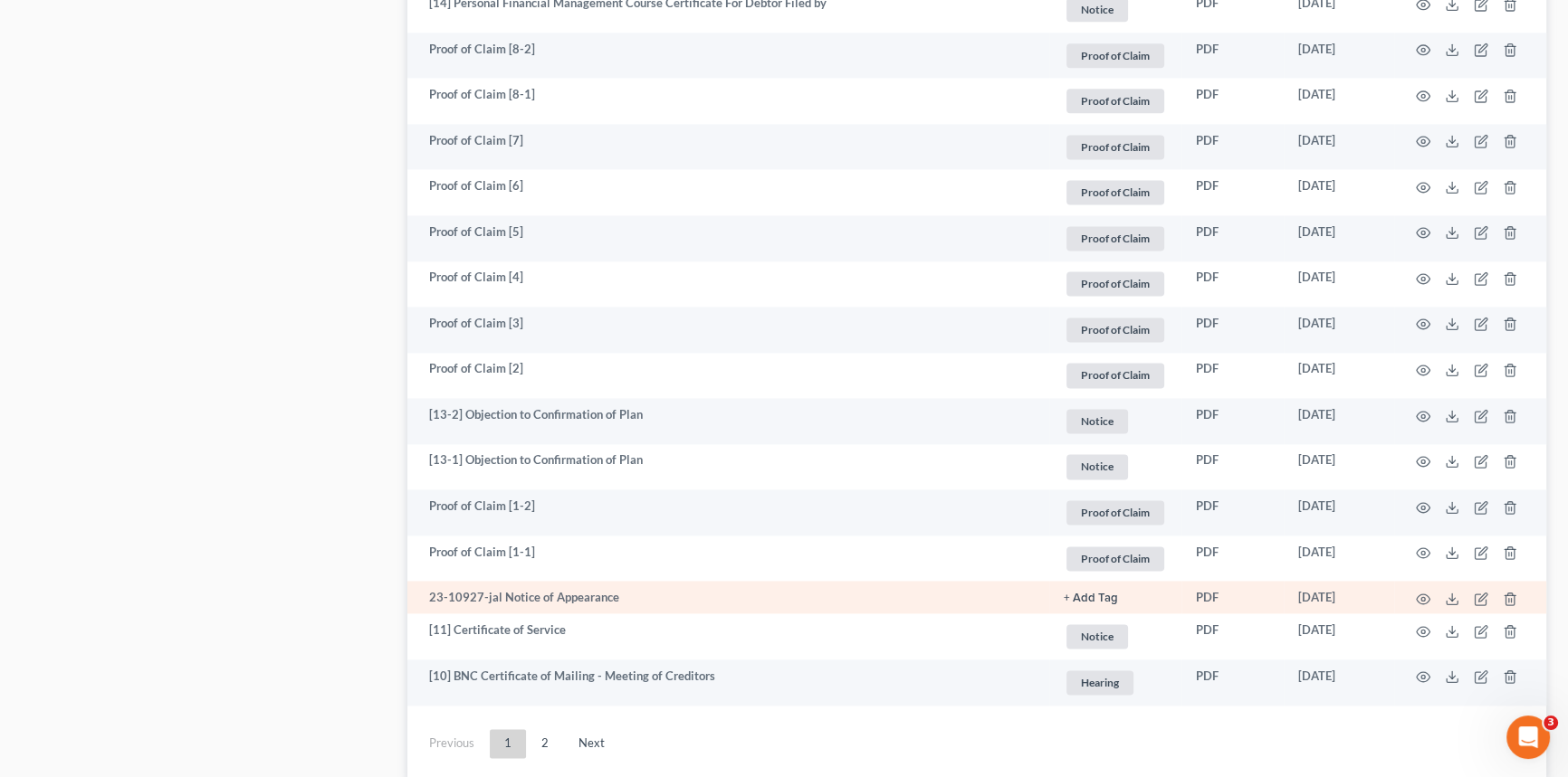
scroll to position [3126, 0]
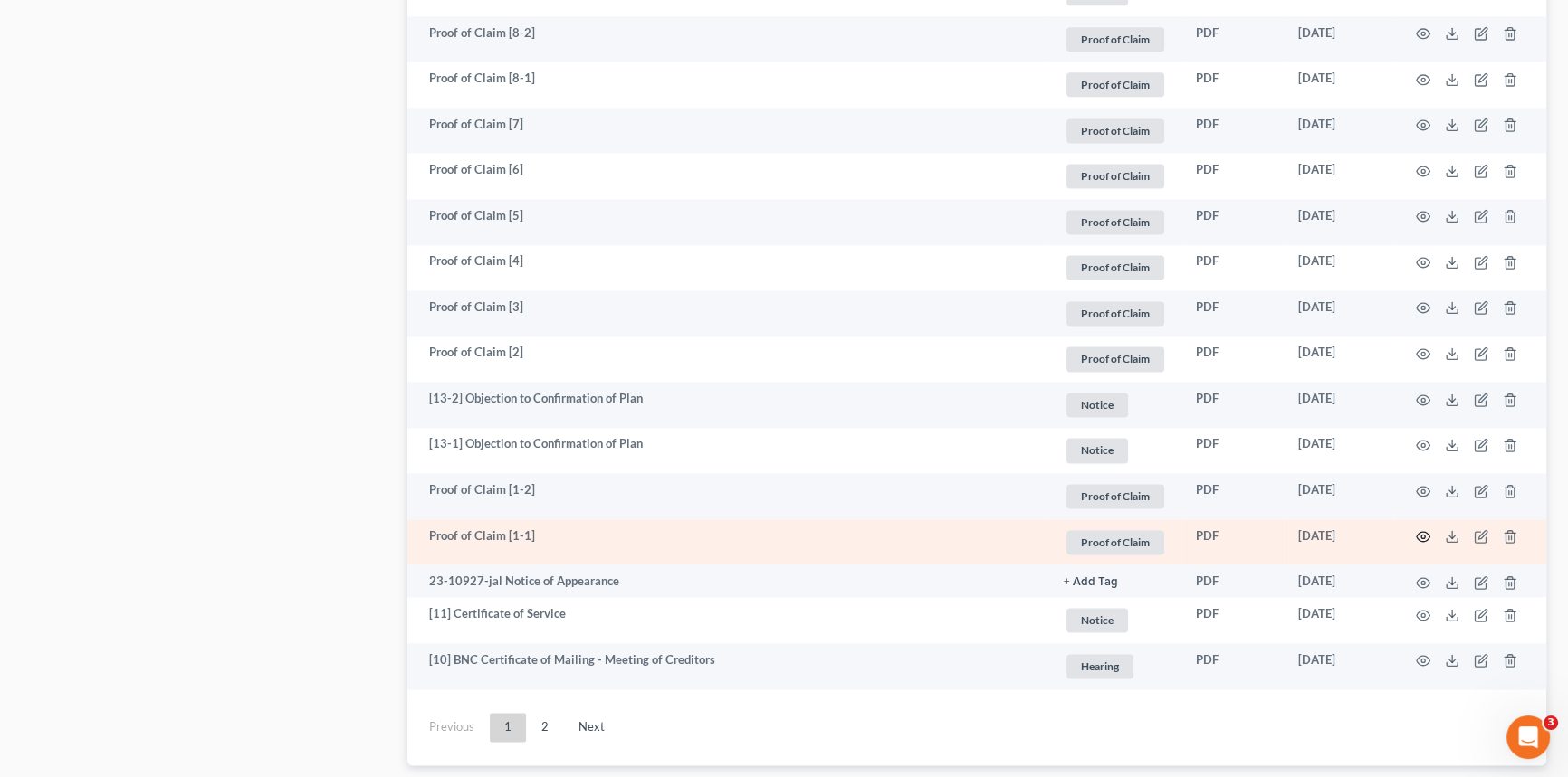
click at [1421, 544] on icon "button" at bounding box center [1423, 537] width 15 height 15
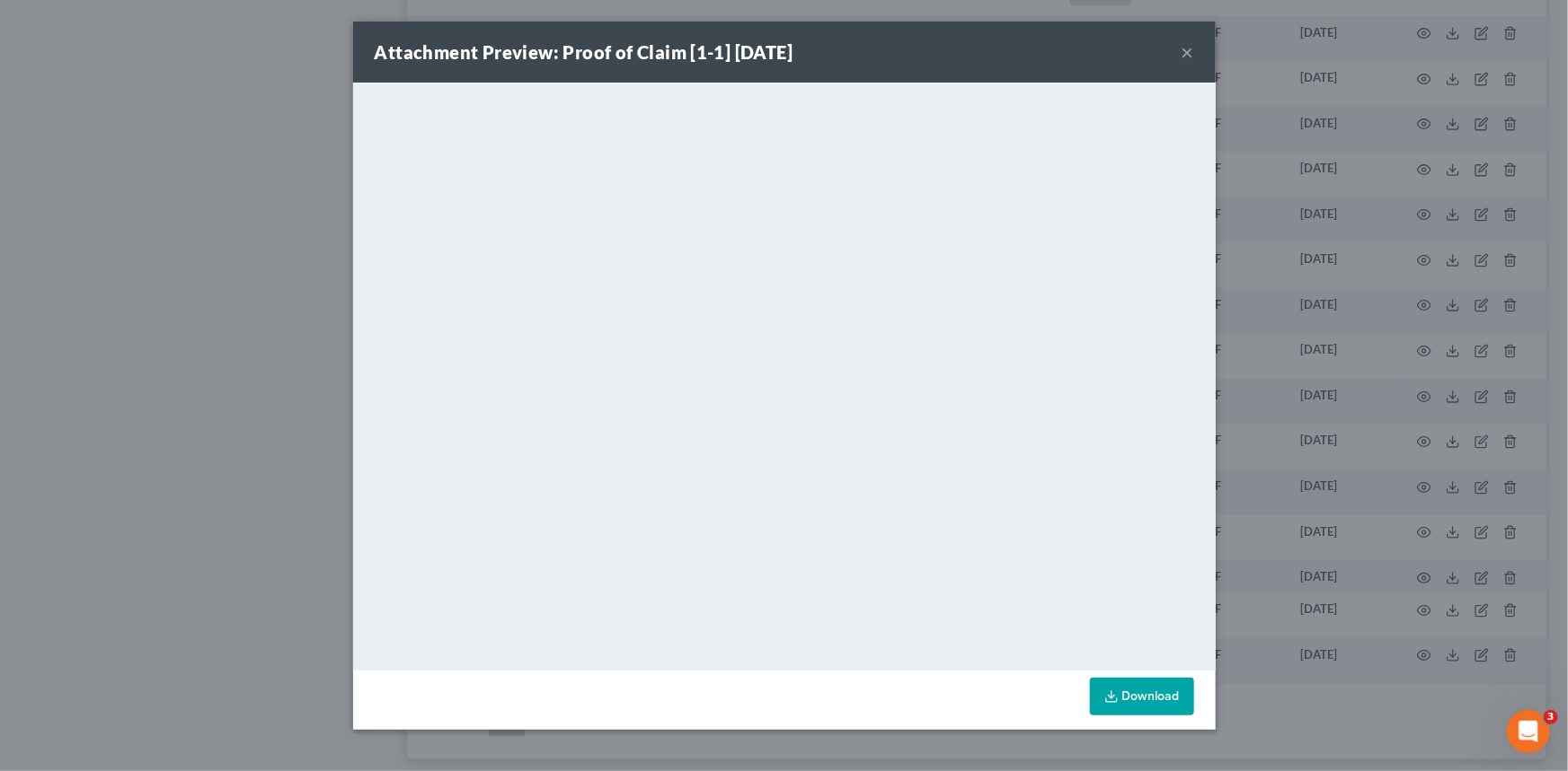
drag, startPoint x: 1186, startPoint y: 53, endPoint x: 102, endPoint y: 282, distance: 1107.9
click at [1186, 53] on button "×" at bounding box center [1188, 52] width 13 height 22
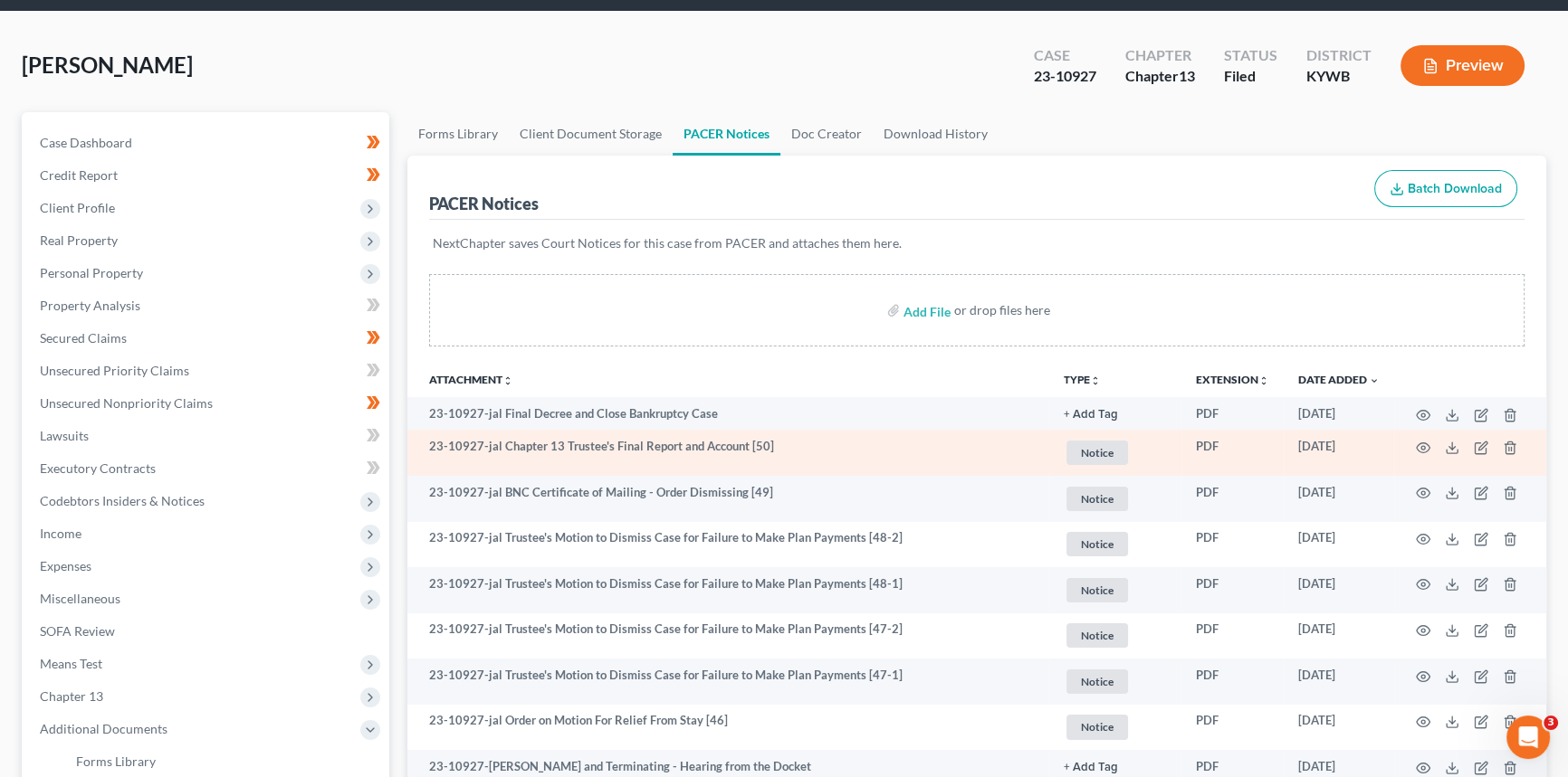
scroll to position [164, 0]
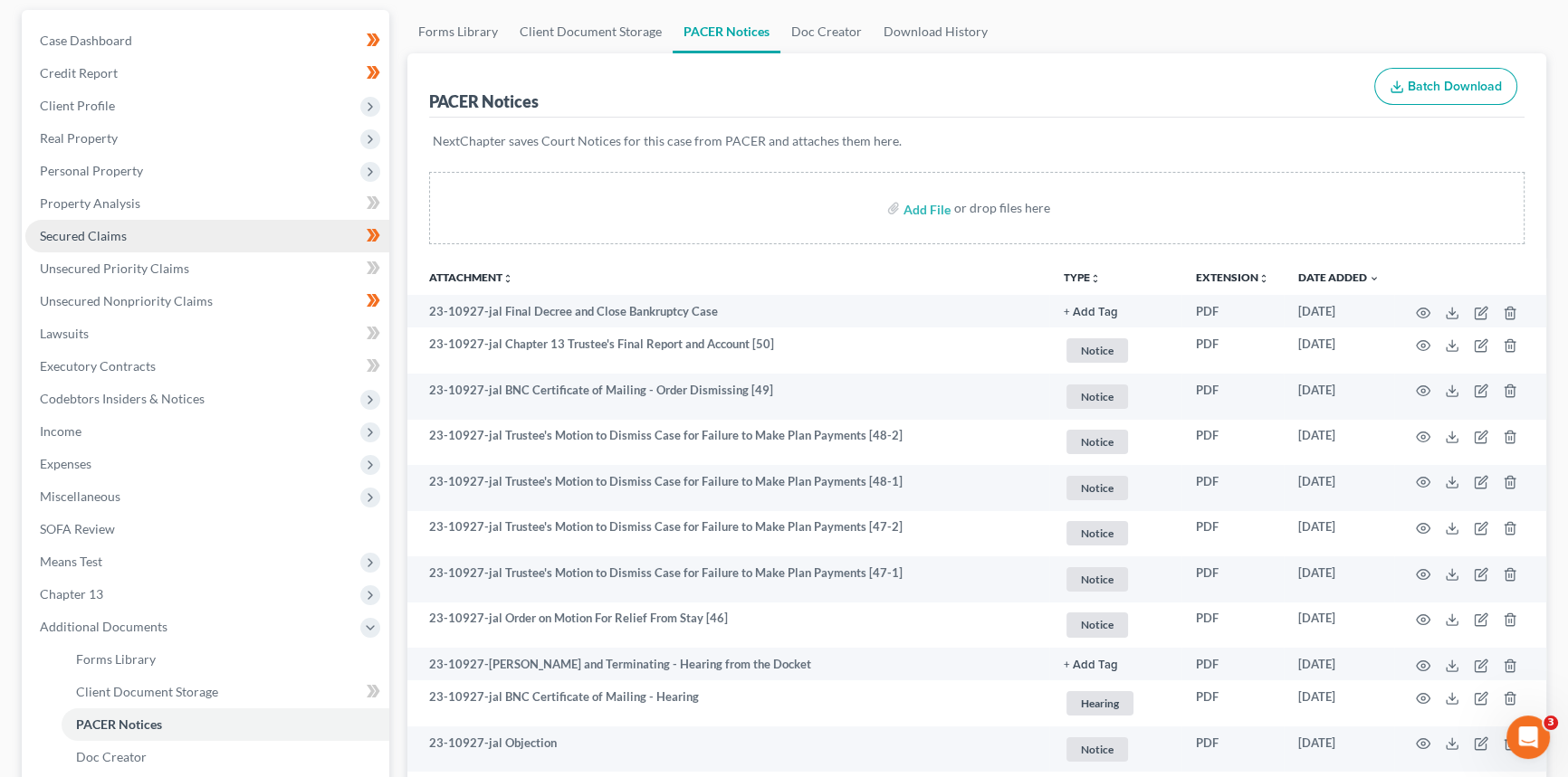
click at [86, 238] on span "Secured Claims" at bounding box center [83, 236] width 87 height 15
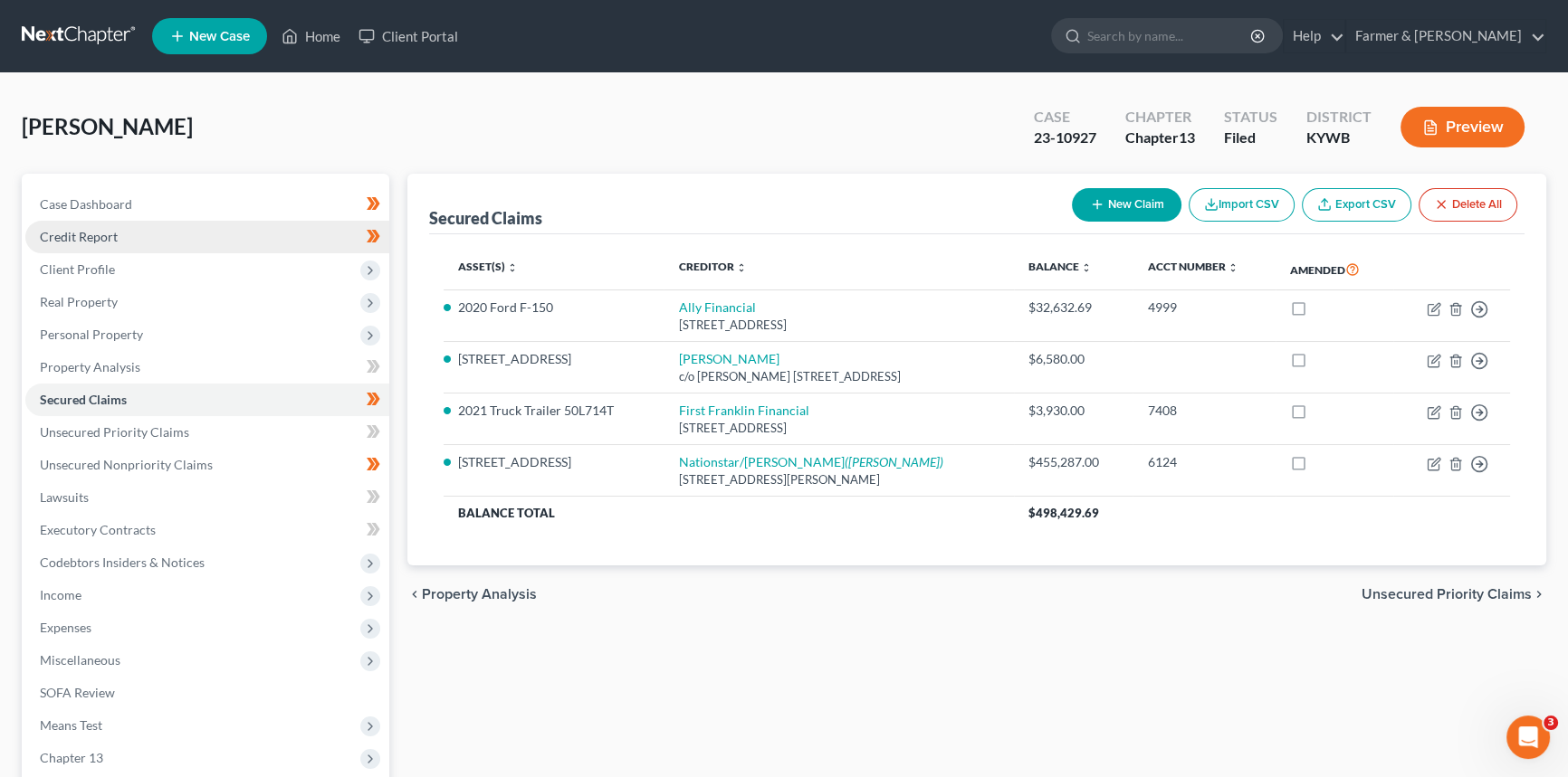
click at [69, 234] on span "Credit Report" at bounding box center [79, 237] width 78 height 15
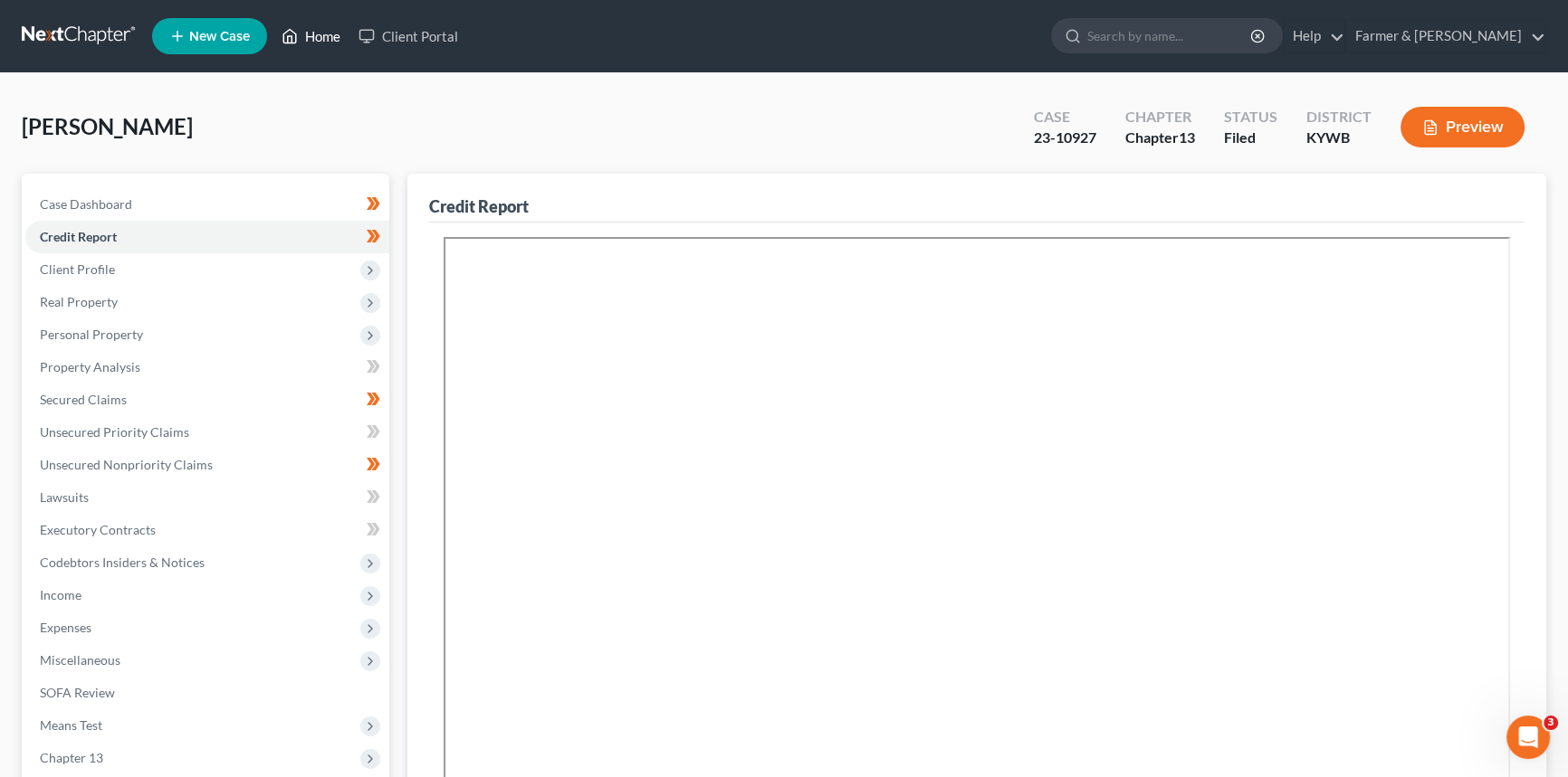
click at [328, 31] on link "Home" at bounding box center [310, 36] width 77 height 33
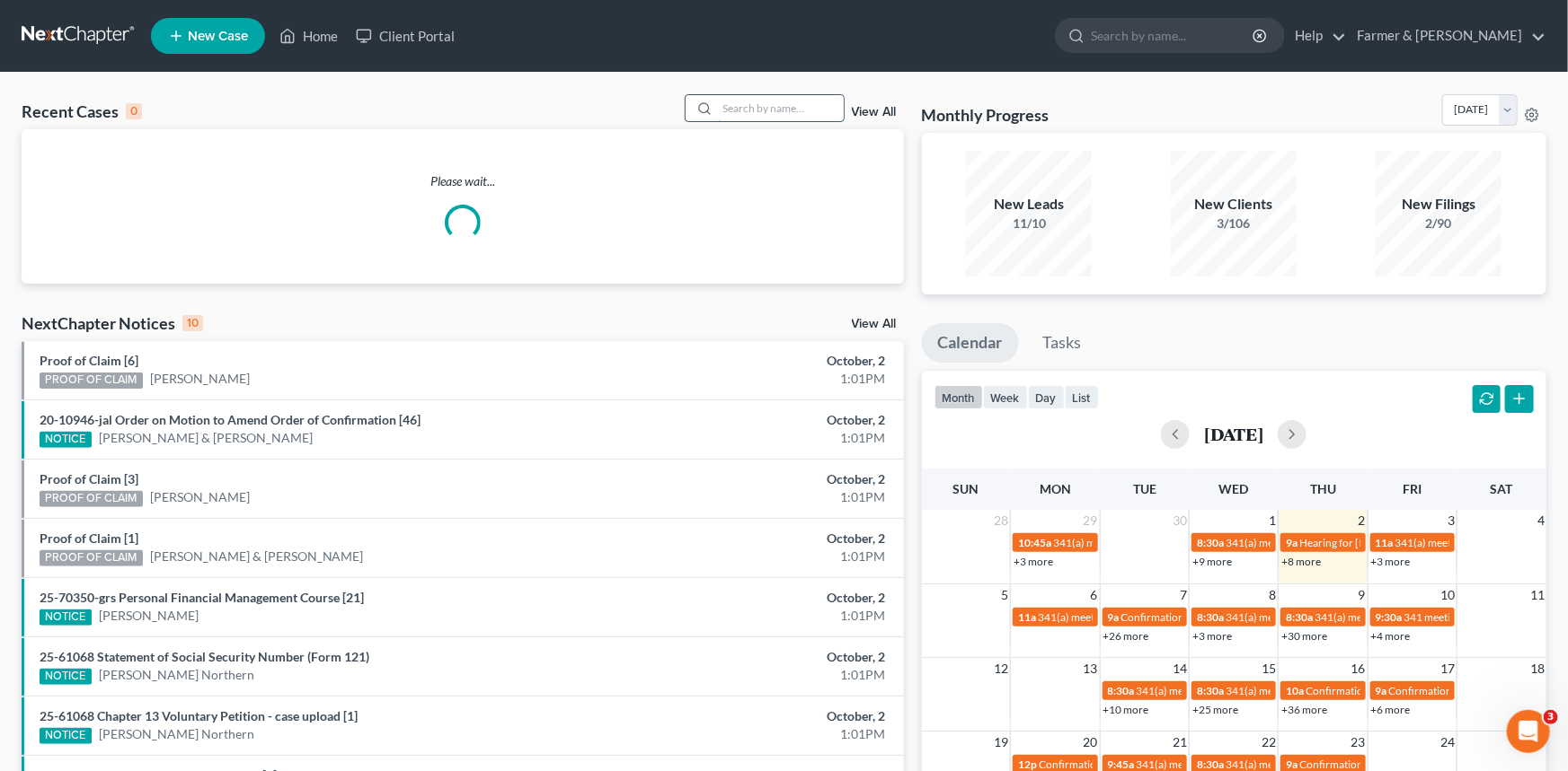
click at [748, 108] on input "search" at bounding box center [781, 108] width 126 height 26
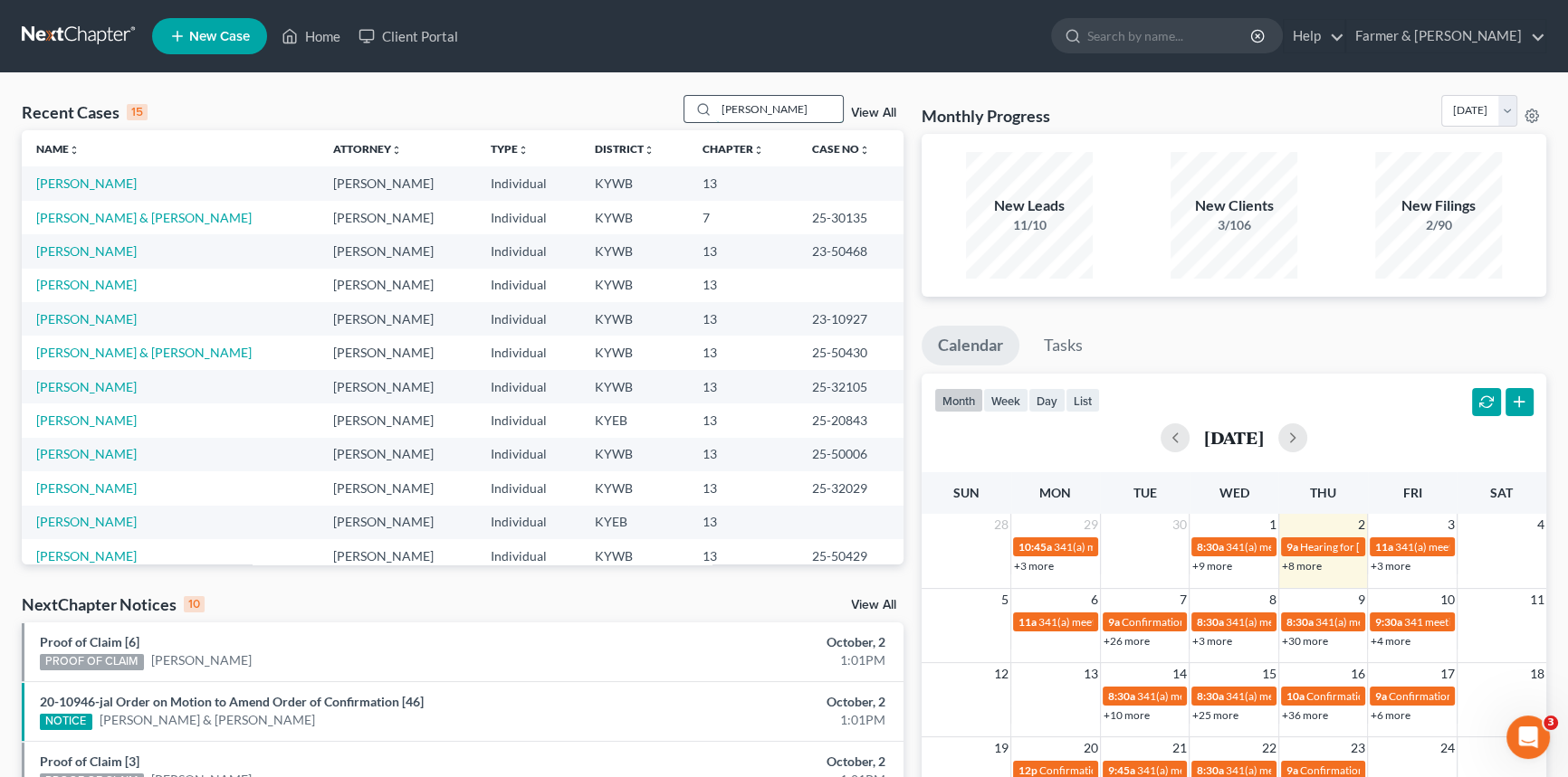
type input "[PERSON_NAME]"
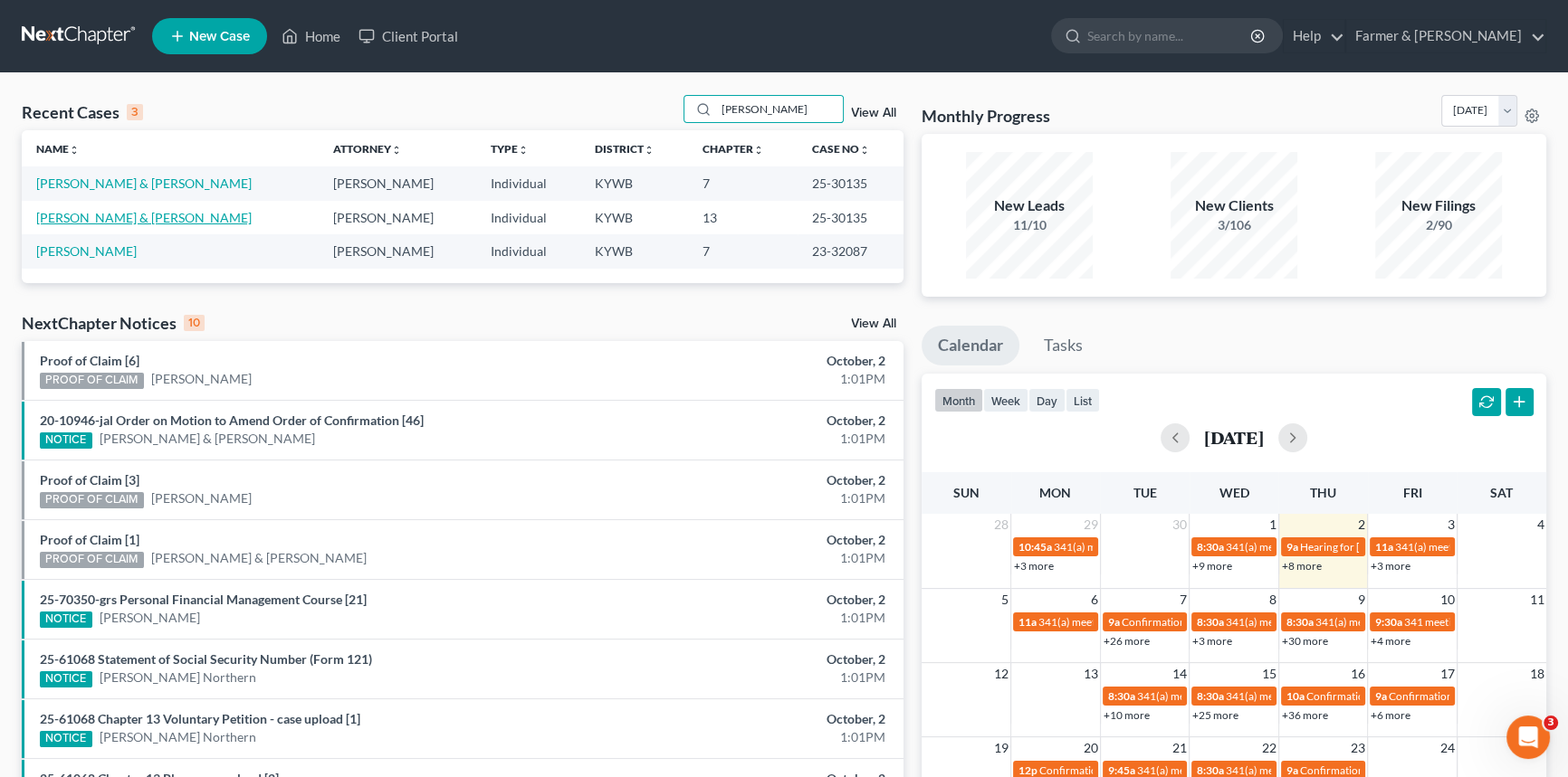
click at [83, 221] on link "[PERSON_NAME] & [PERSON_NAME]" at bounding box center [144, 218] width 216 height 15
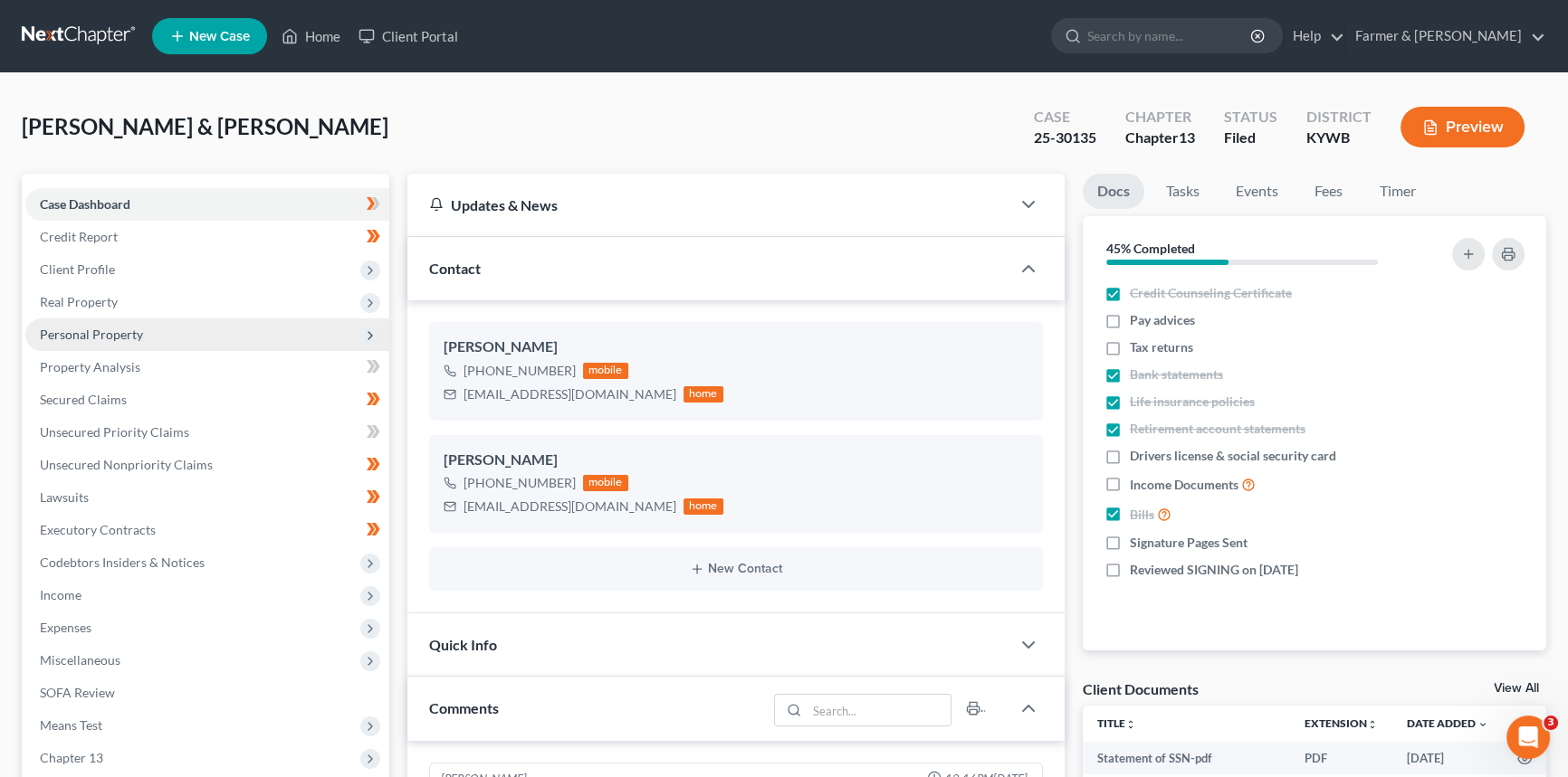
scroll to position [526, 0]
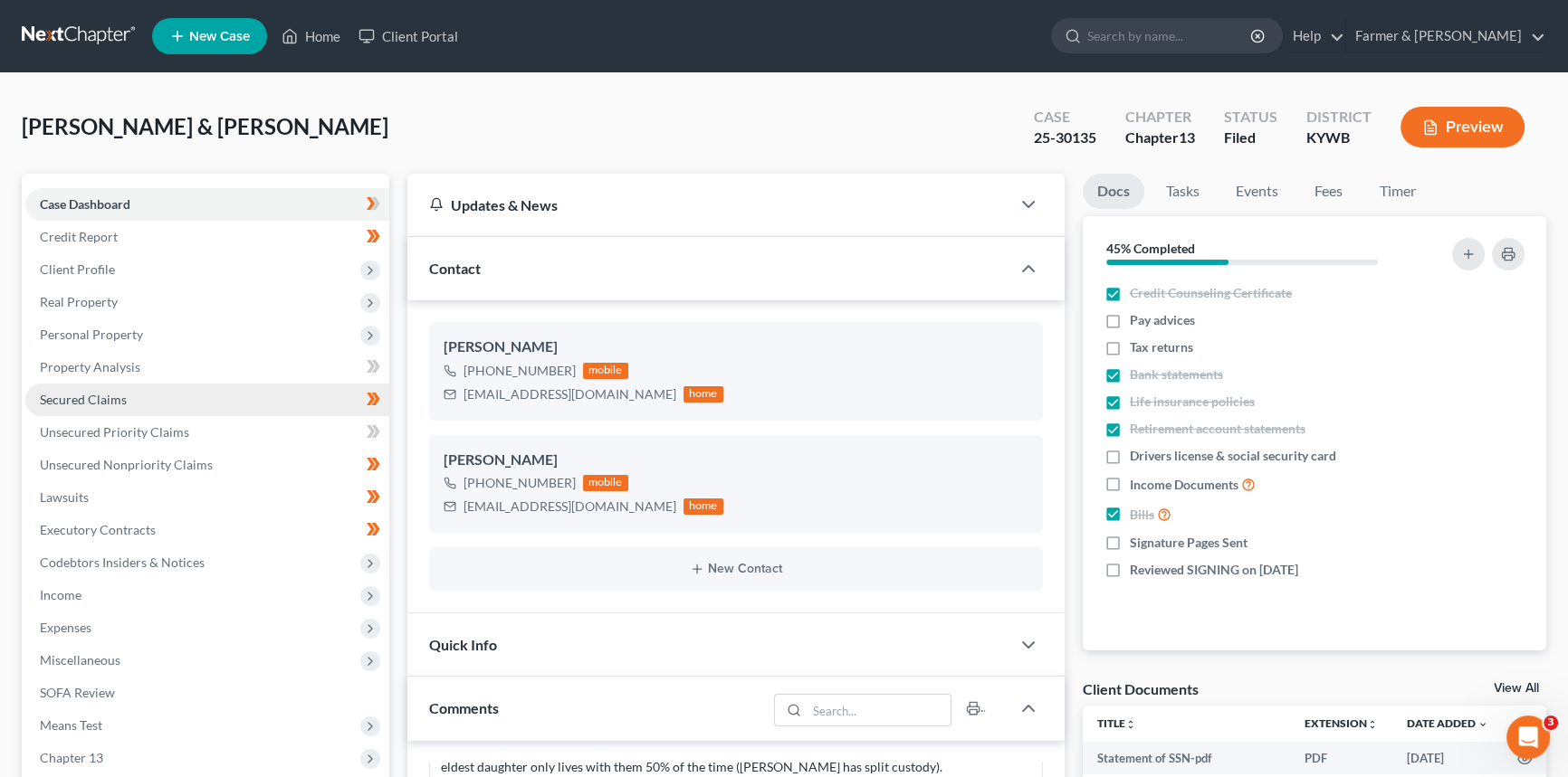
click at [131, 397] on link "Secured Claims" at bounding box center [207, 400] width 364 height 33
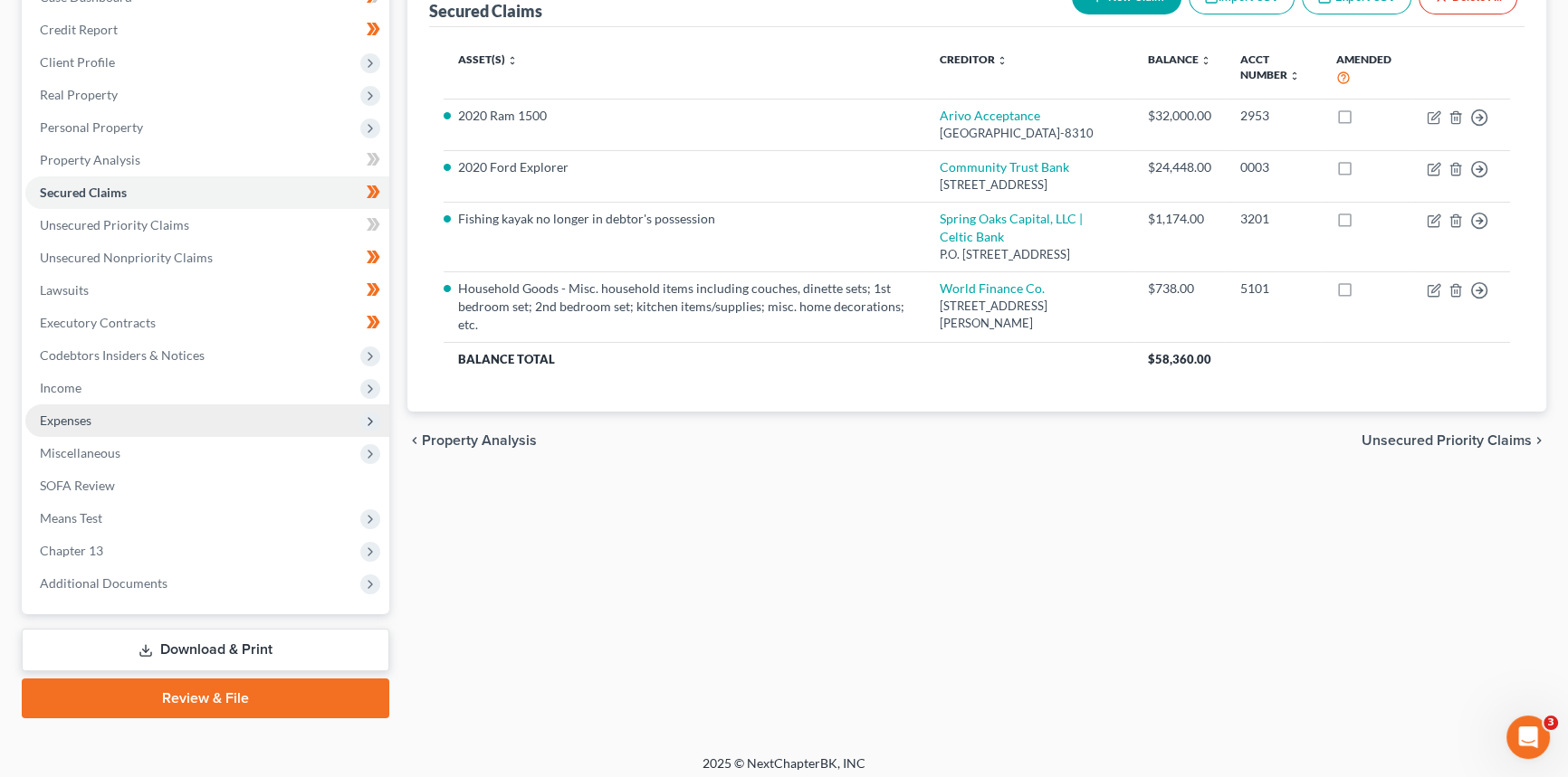
scroll to position [215, 0]
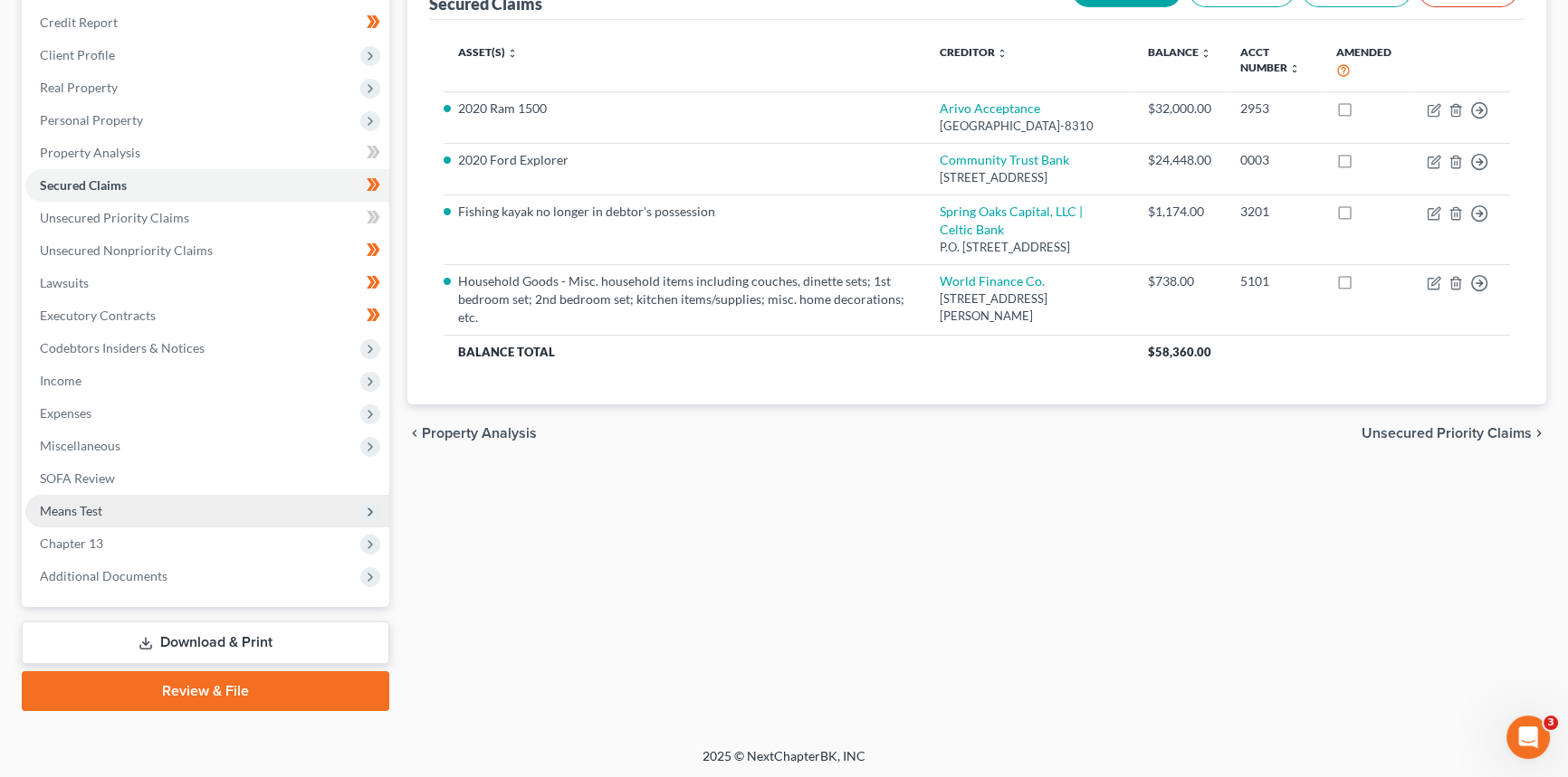
click at [74, 503] on span "Means Test" at bounding box center [71, 510] width 63 height 15
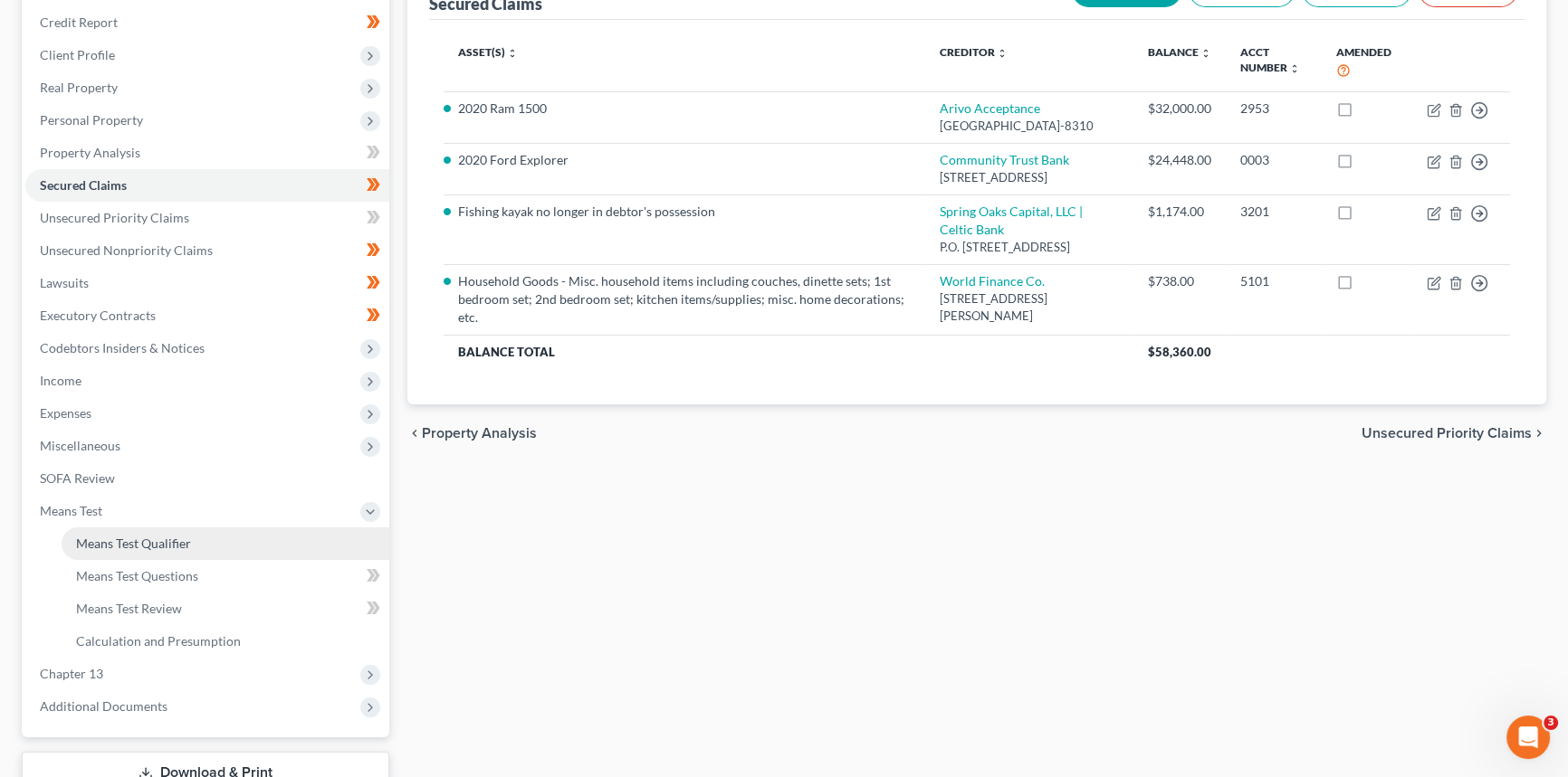
click at [141, 542] on span "Means Test Qualifier" at bounding box center [133, 543] width 115 height 15
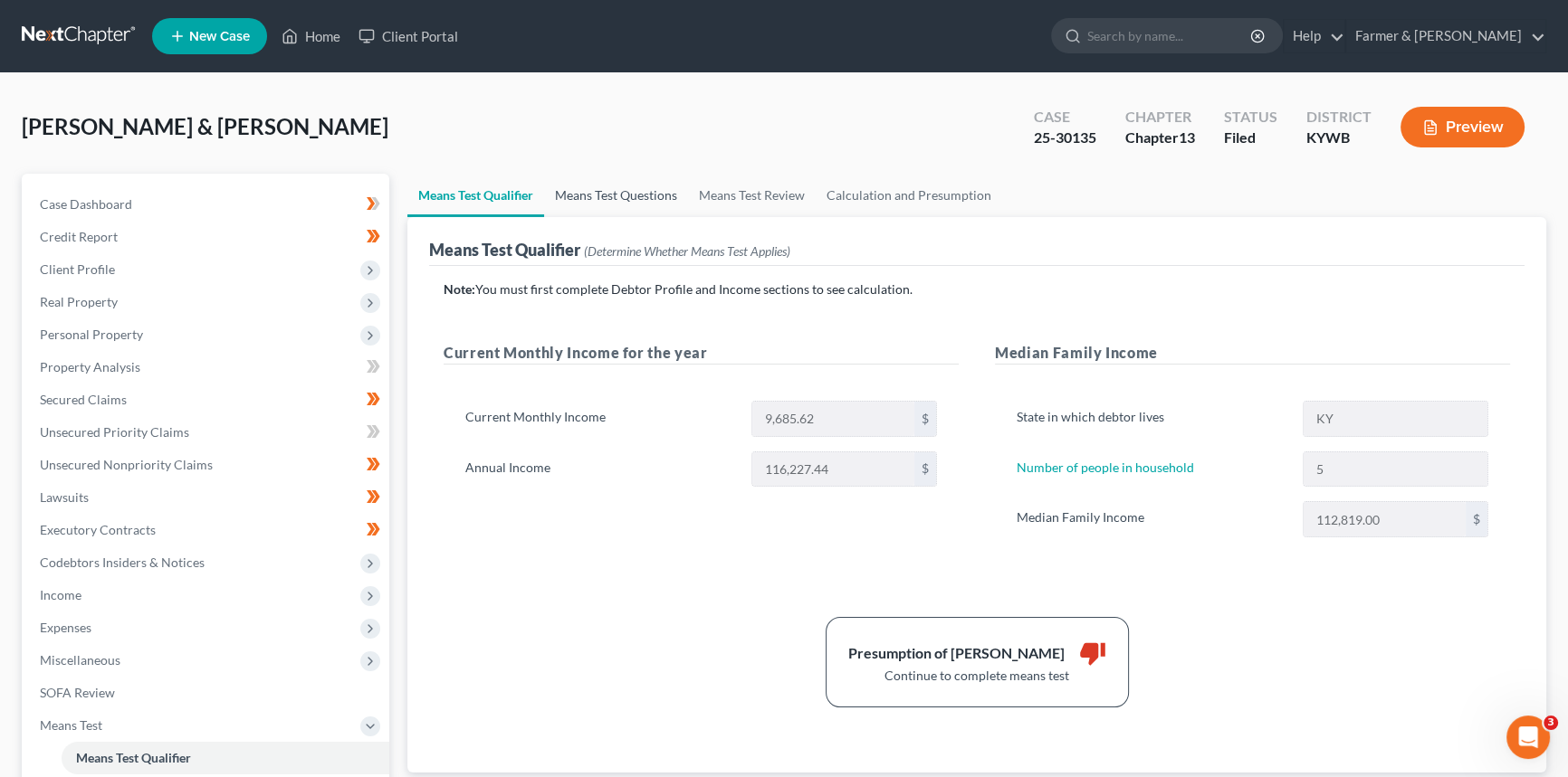
click at [611, 204] on link "Means Test Questions" at bounding box center [616, 196] width 144 height 44
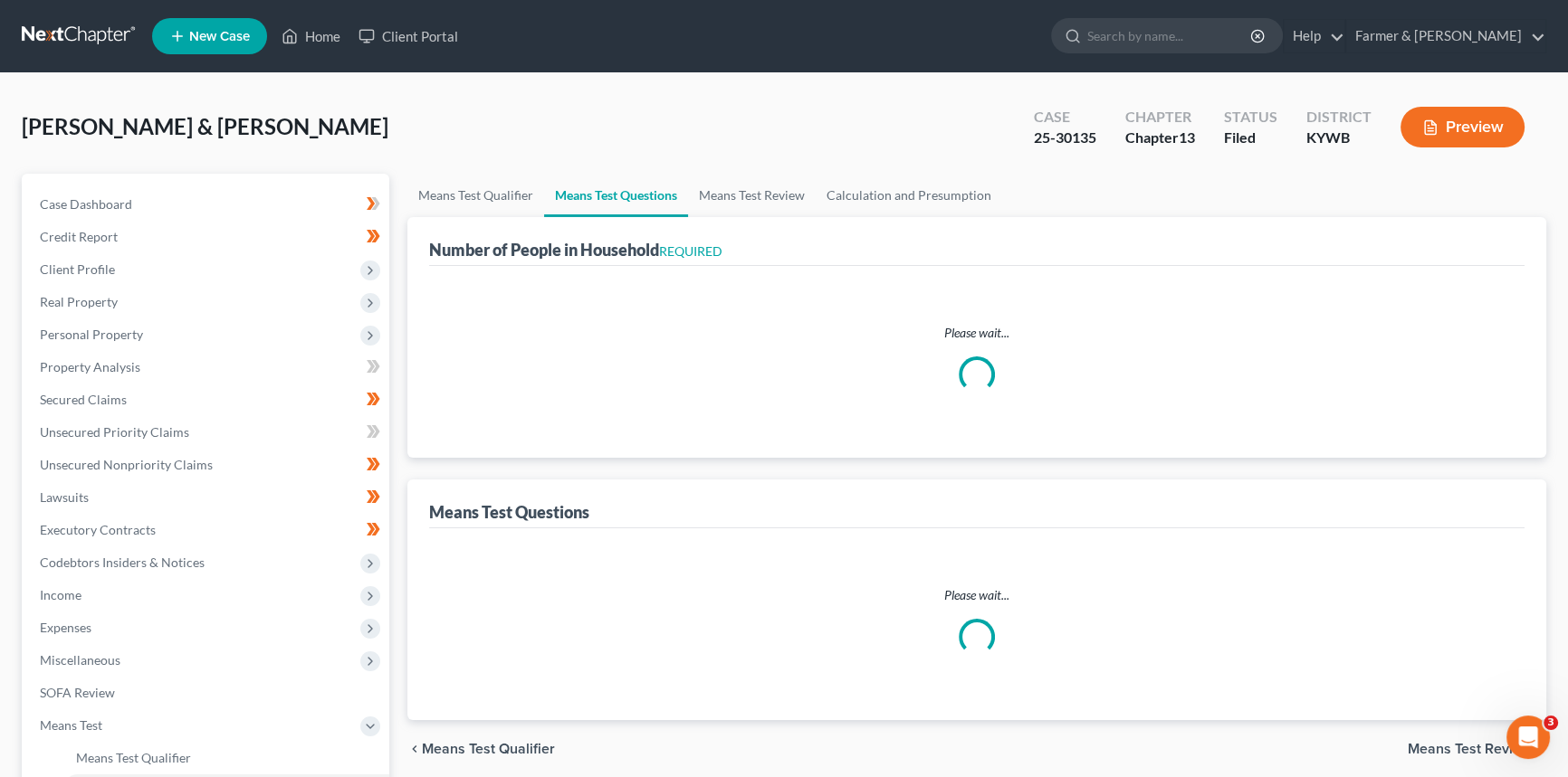
select select "1"
select select "60"
select select "1"
select select "60"
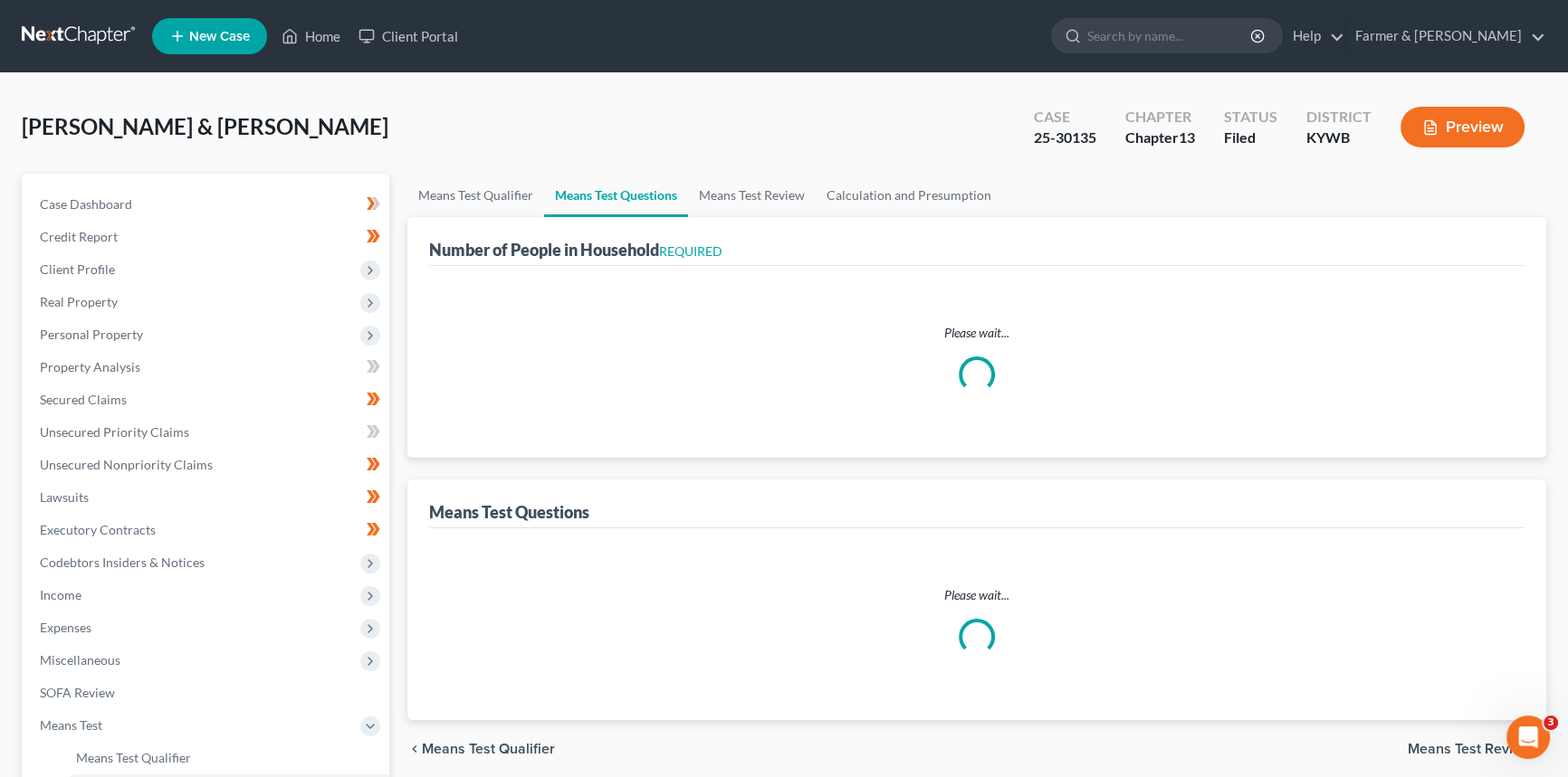
select select "60"
select select "2"
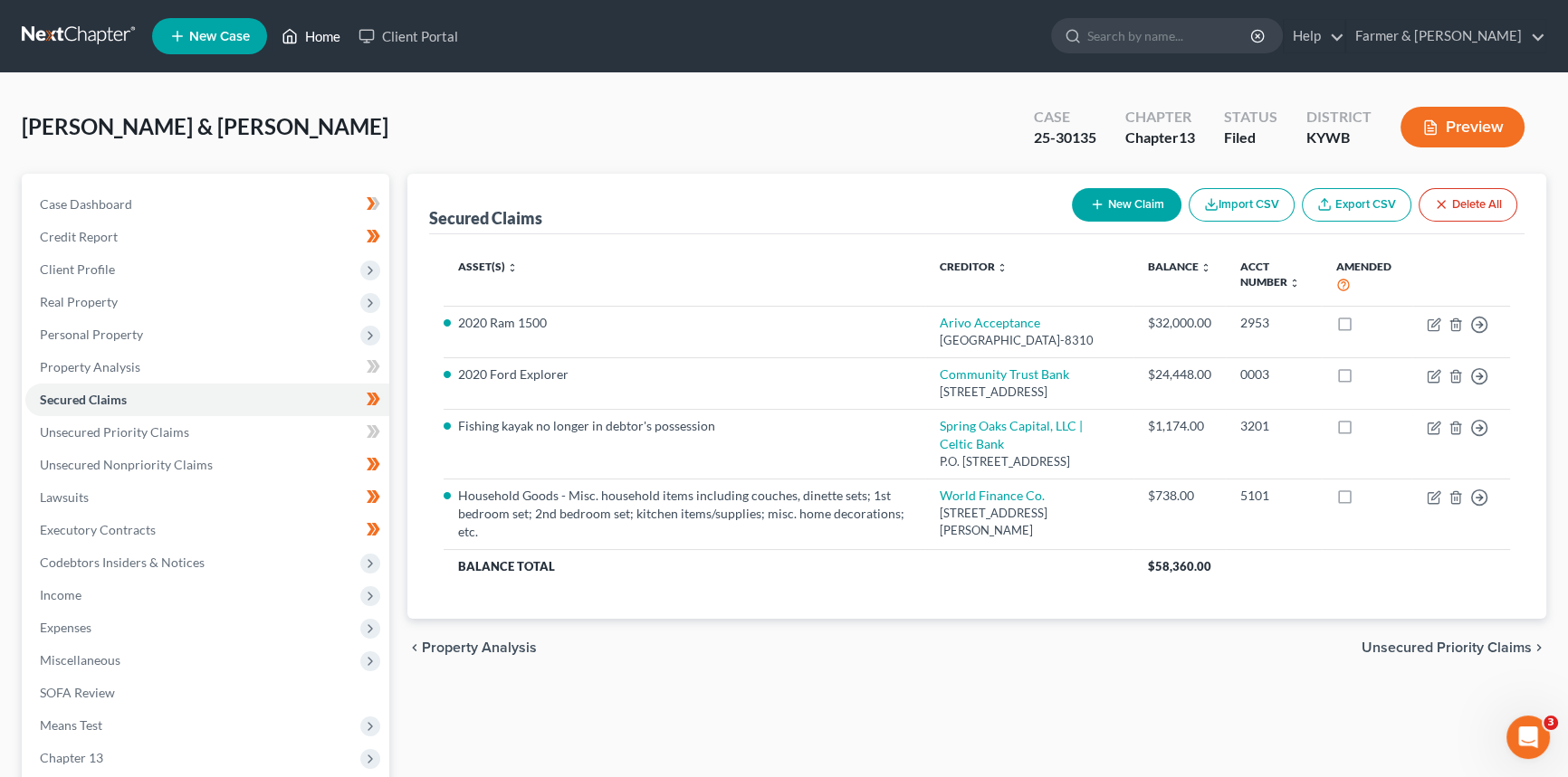
click at [297, 26] on icon at bounding box center [289, 36] width 16 height 22
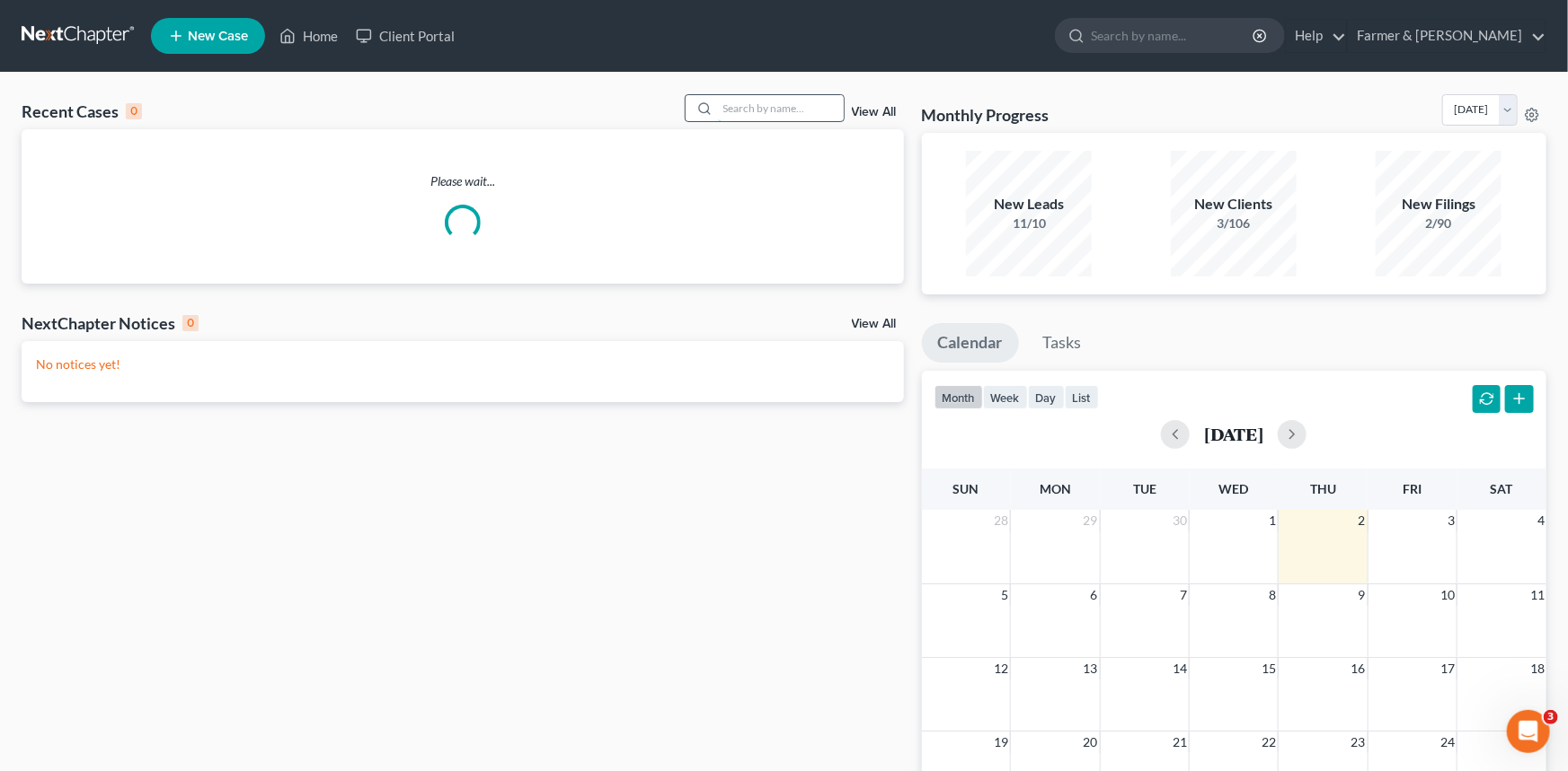
click at [745, 110] on input "search" at bounding box center [781, 108] width 126 height 26
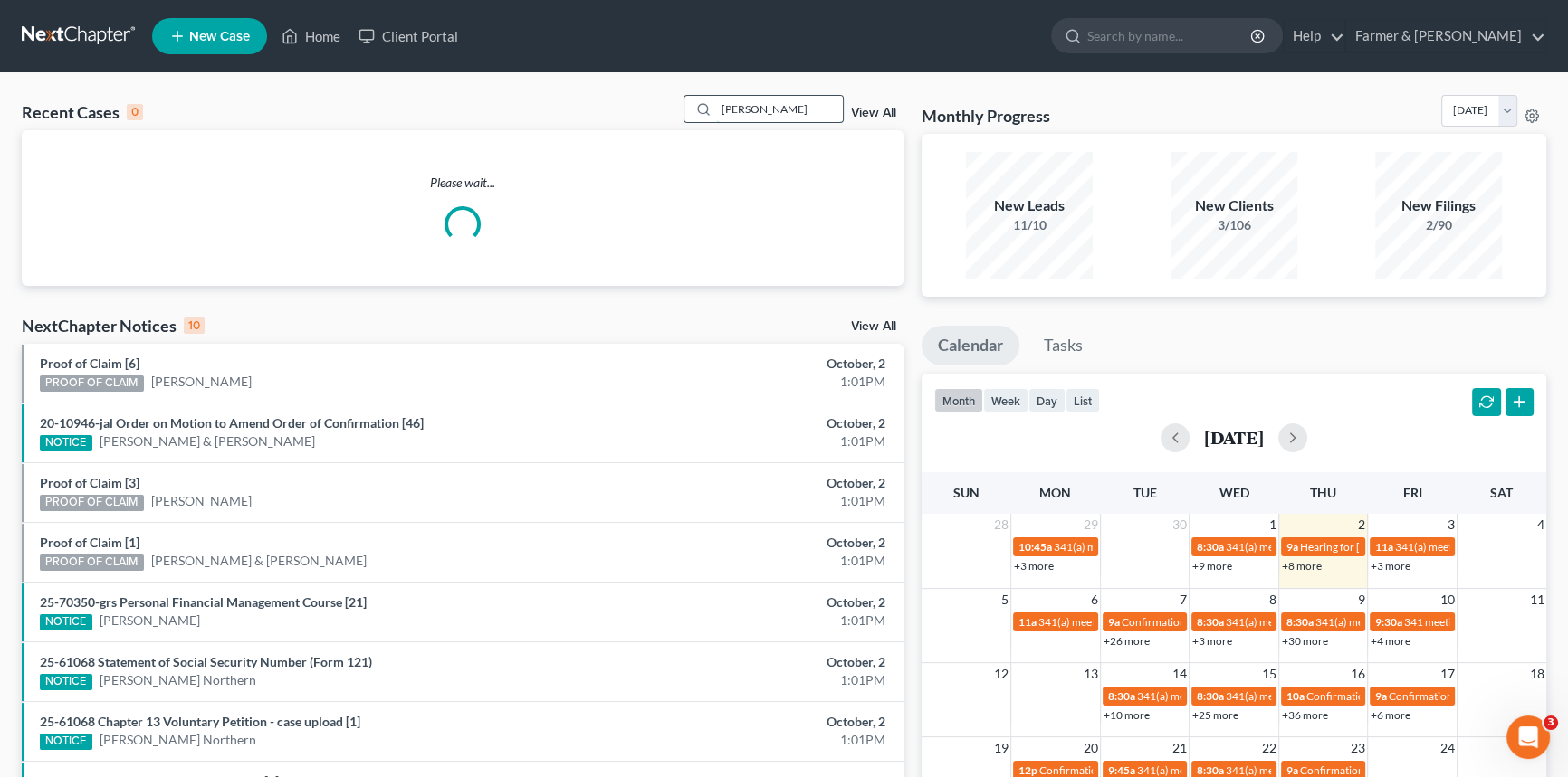
type input "[PERSON_NAME]"
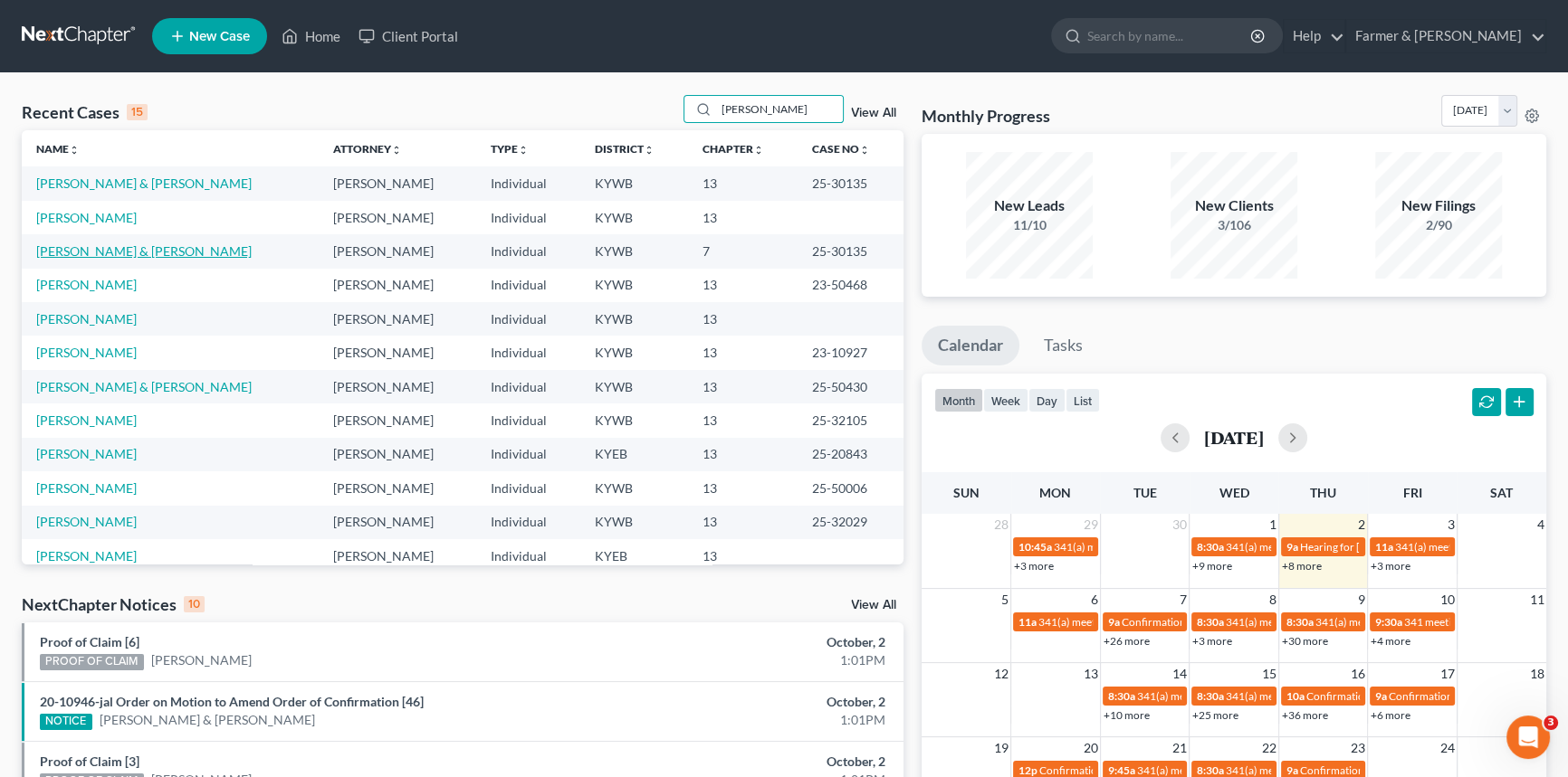
click at [125, 255] on link "[PERSON_NAME] & [PERSON_NAME]" at bounding box center [144, 251] width 216 height 15
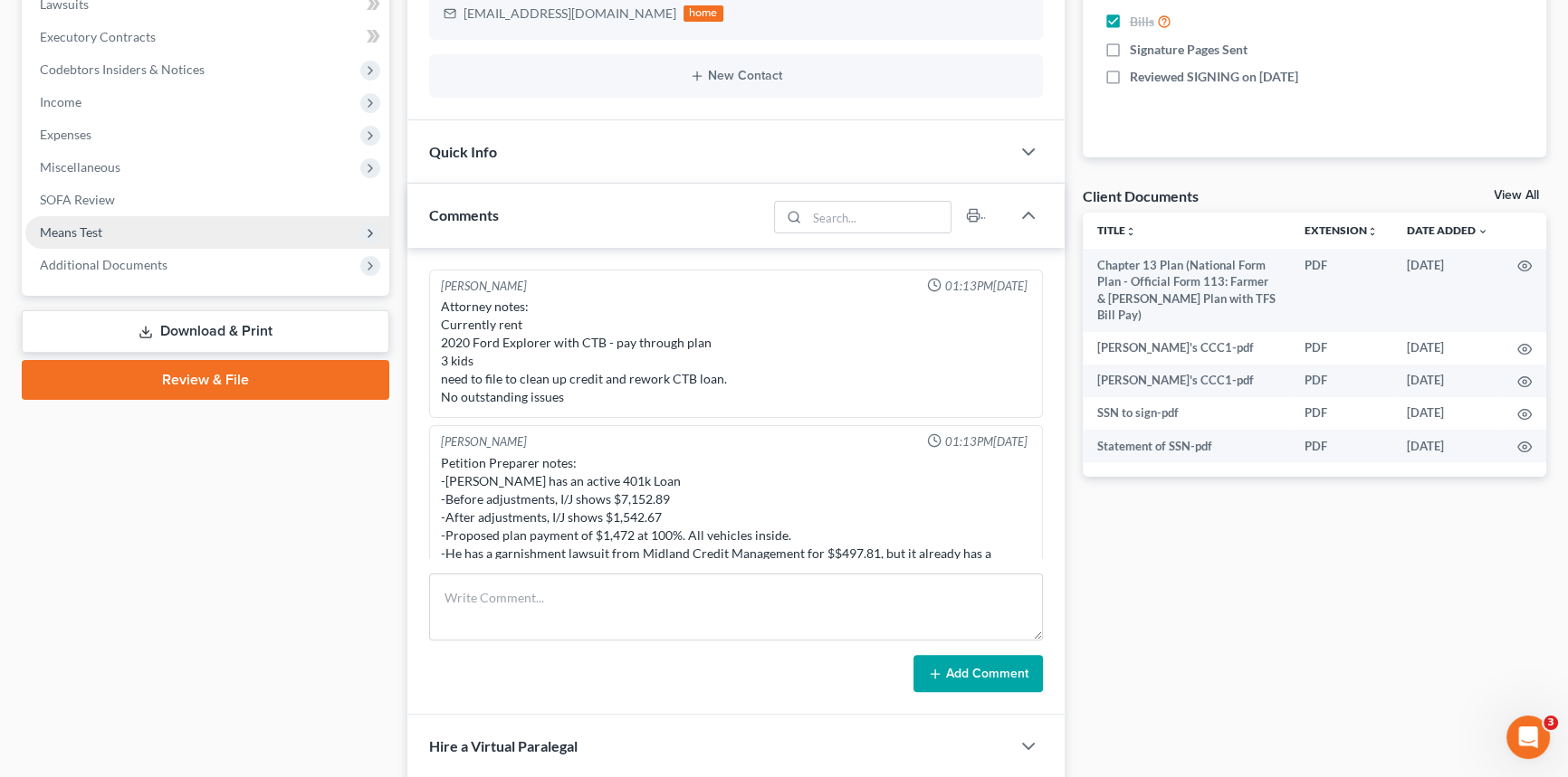
scroll to position [526, 0]
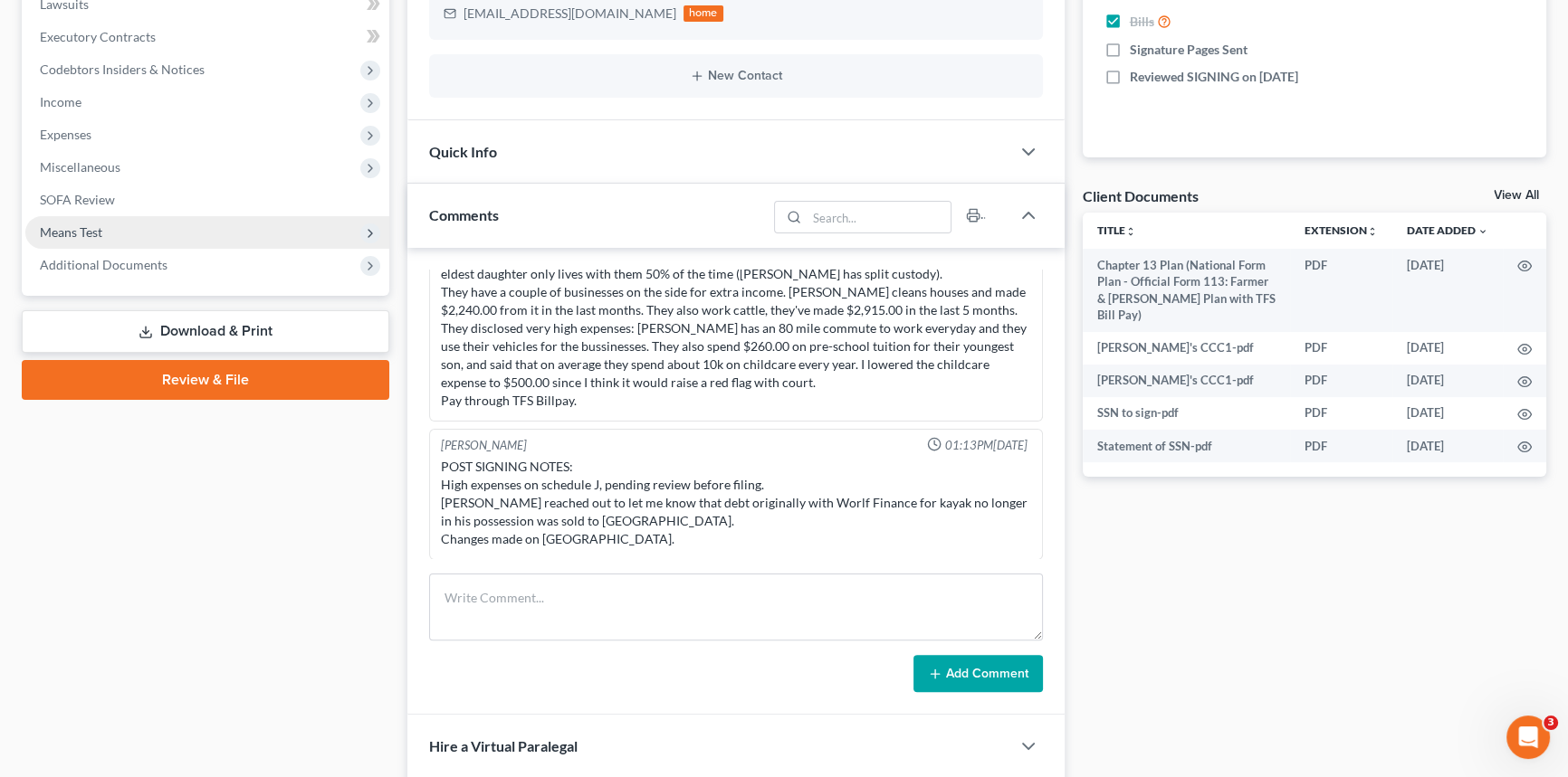
click at [83, 230] on span "Means Test" at bounding box center [71, 232] width 63 height 15
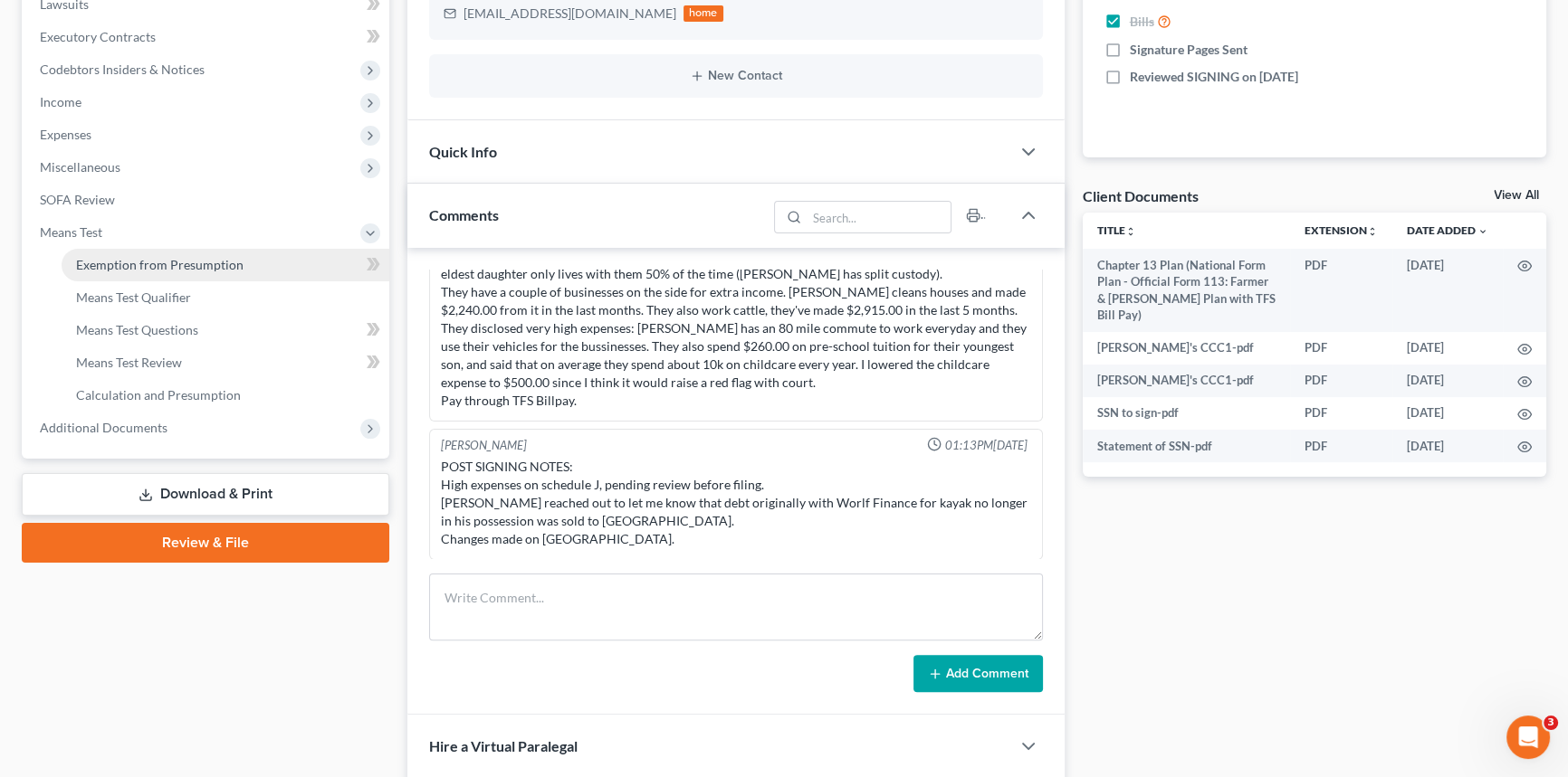
click at [158, 273] on link "Exemption from Presumption" at bounding box center [225, 266] width 327 height 33
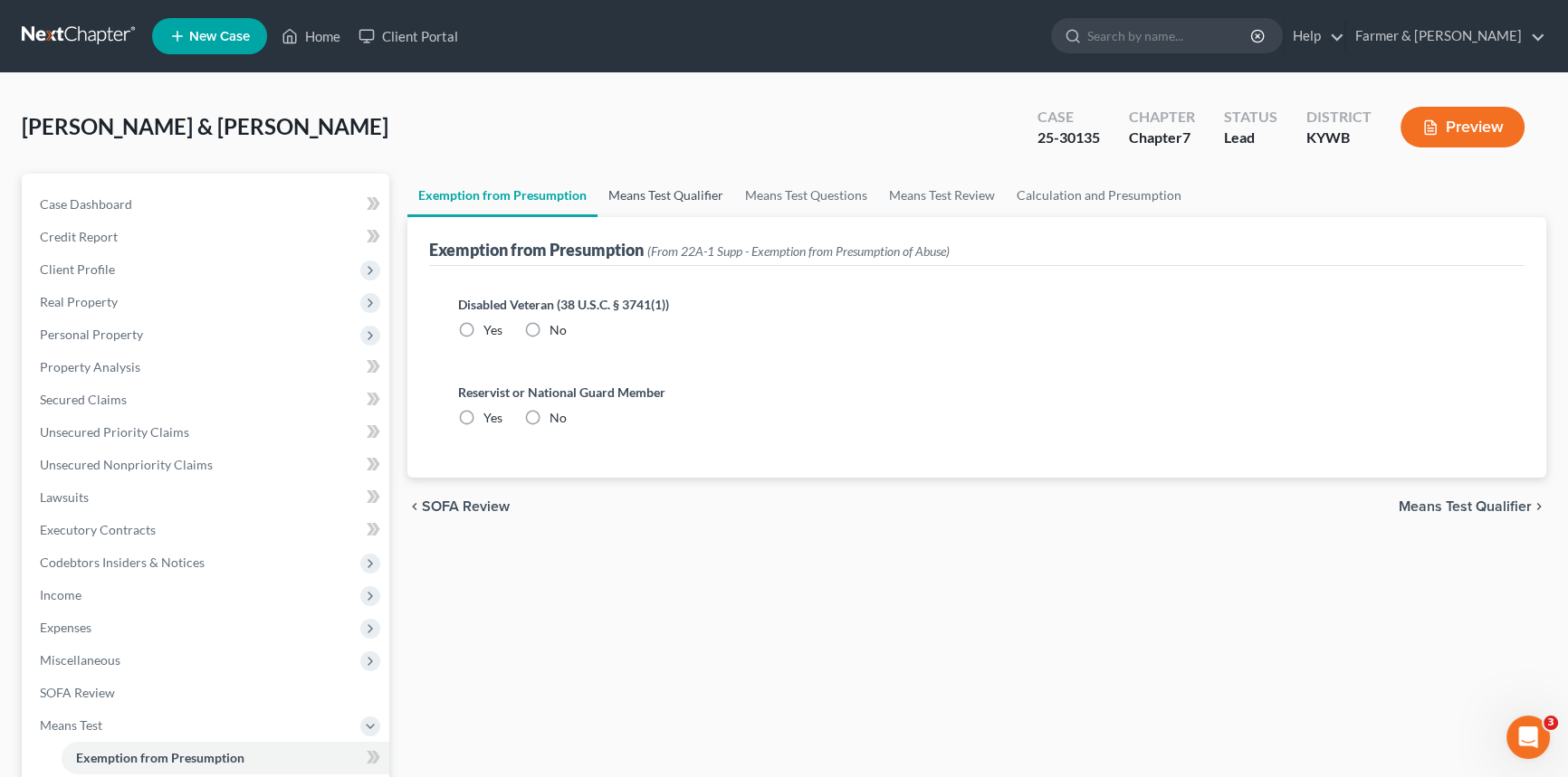
click at [639, 199] on link "Means Test Qualifier" at bounding box center [666, 196] width 137 height 44
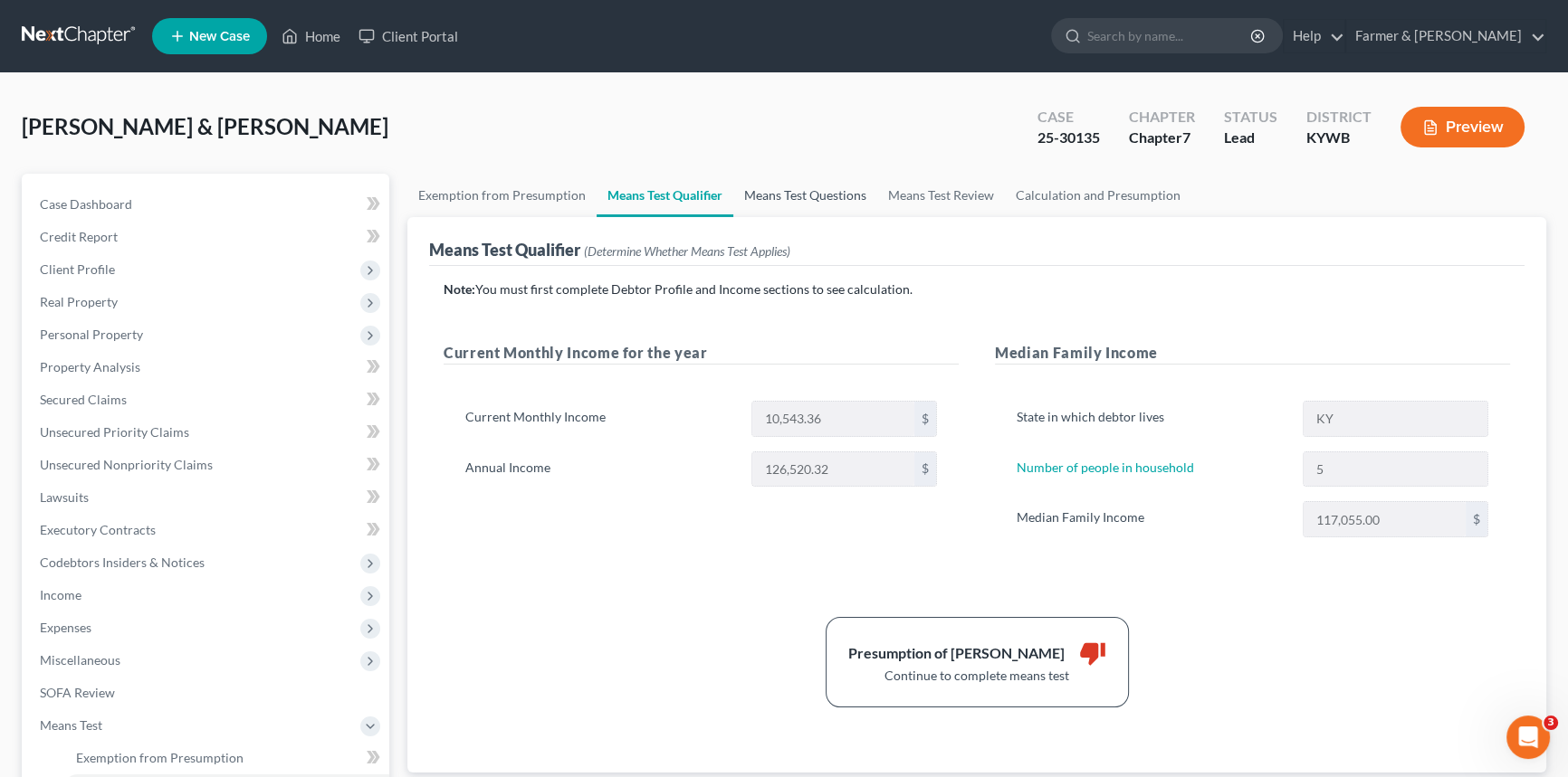
click at [777, 186] on link "Means Test Questions" at bounding box center [805, 196] width 144 height 44
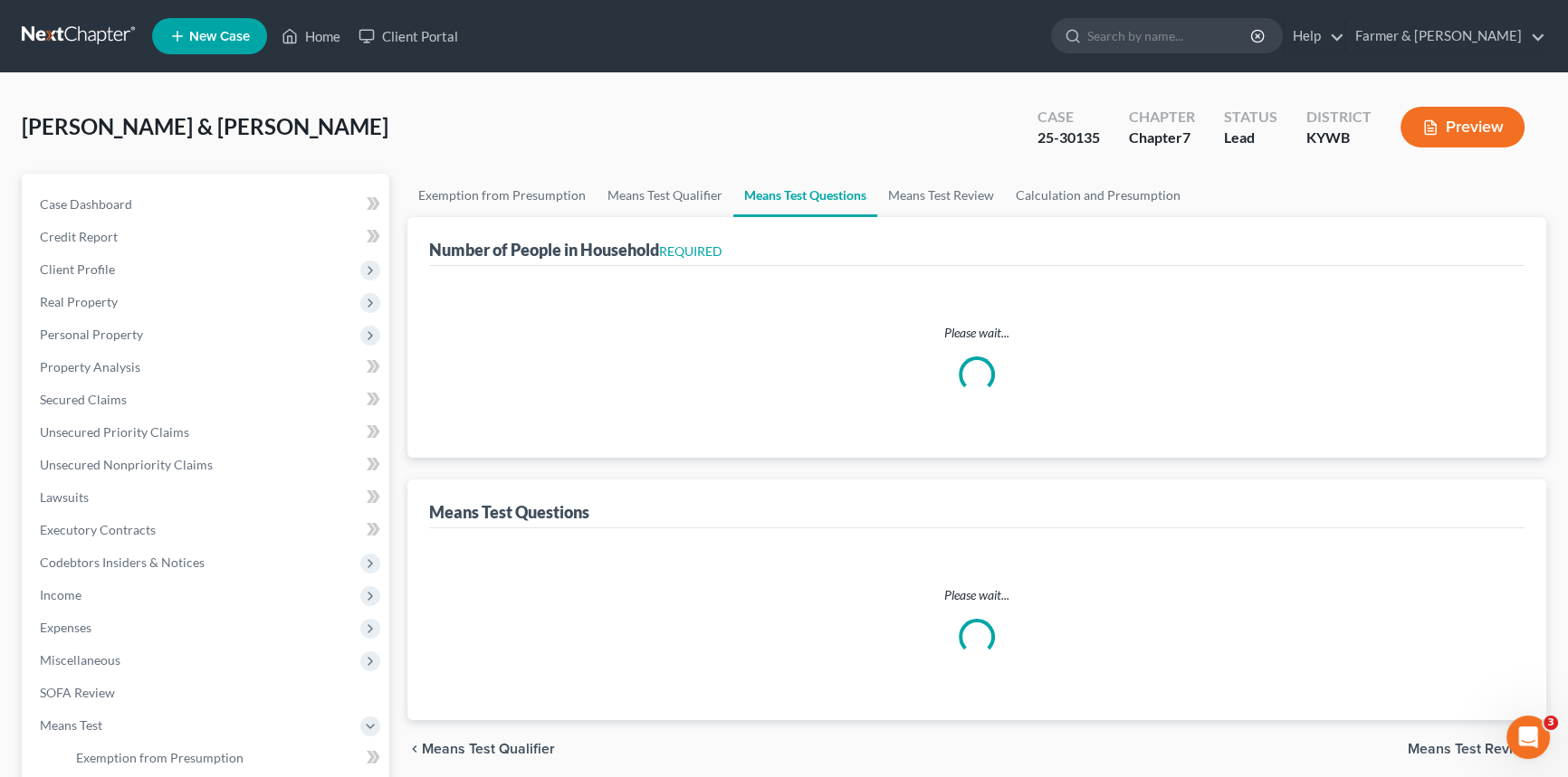
select select "60"
select select "1"
select select "60"
select select "5"
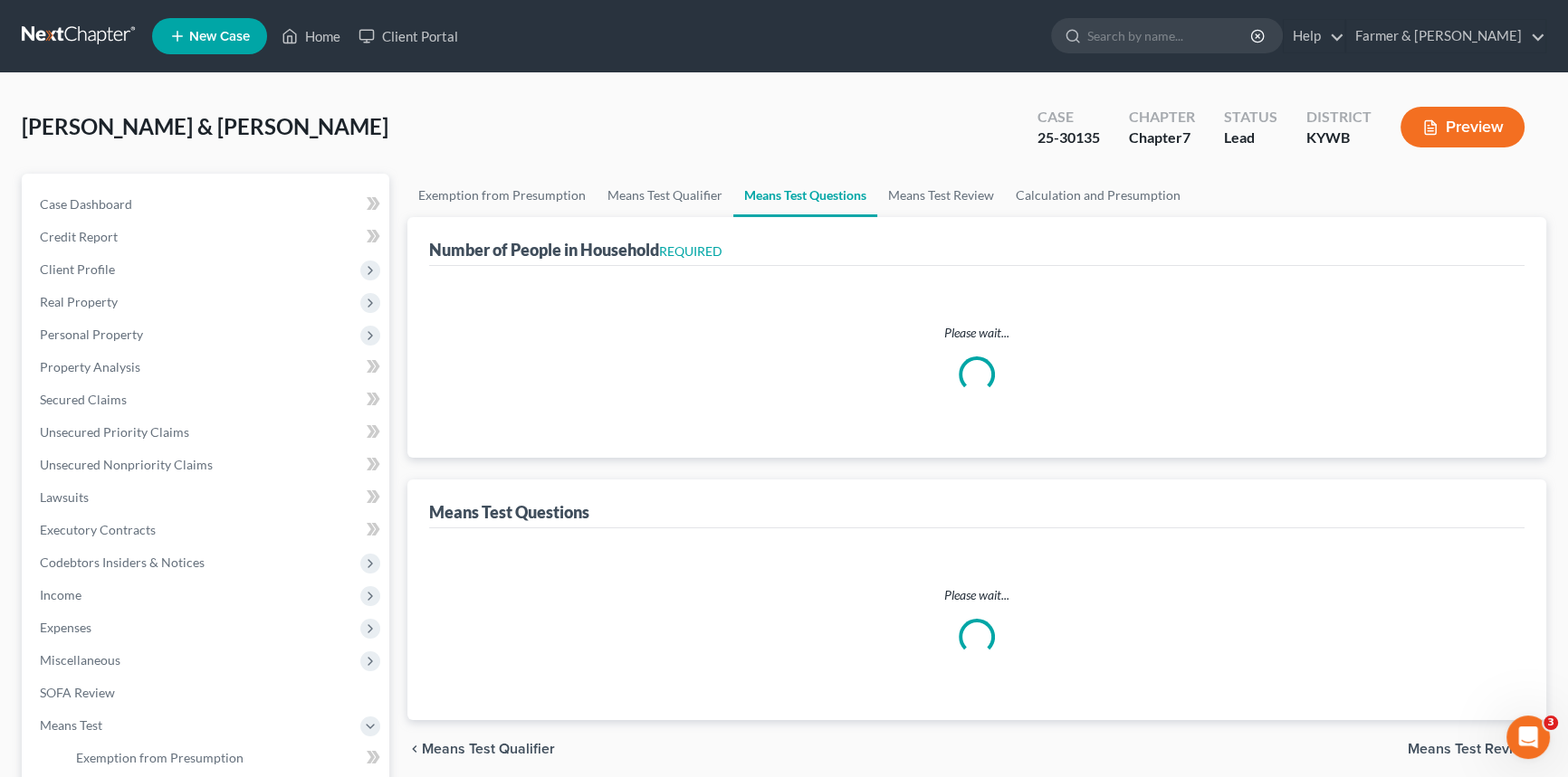
select select "2"
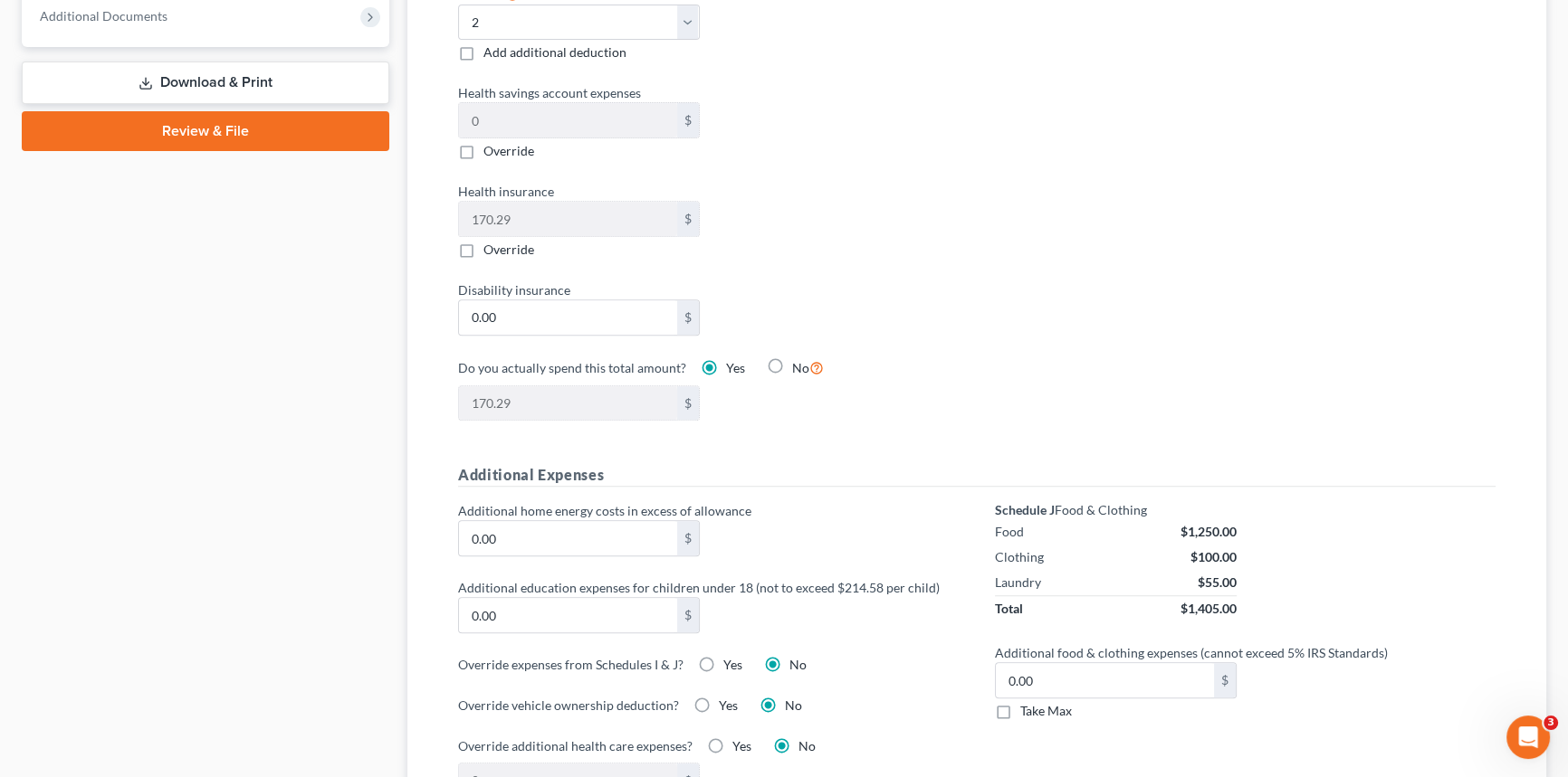
scroll to position [1069, 0]
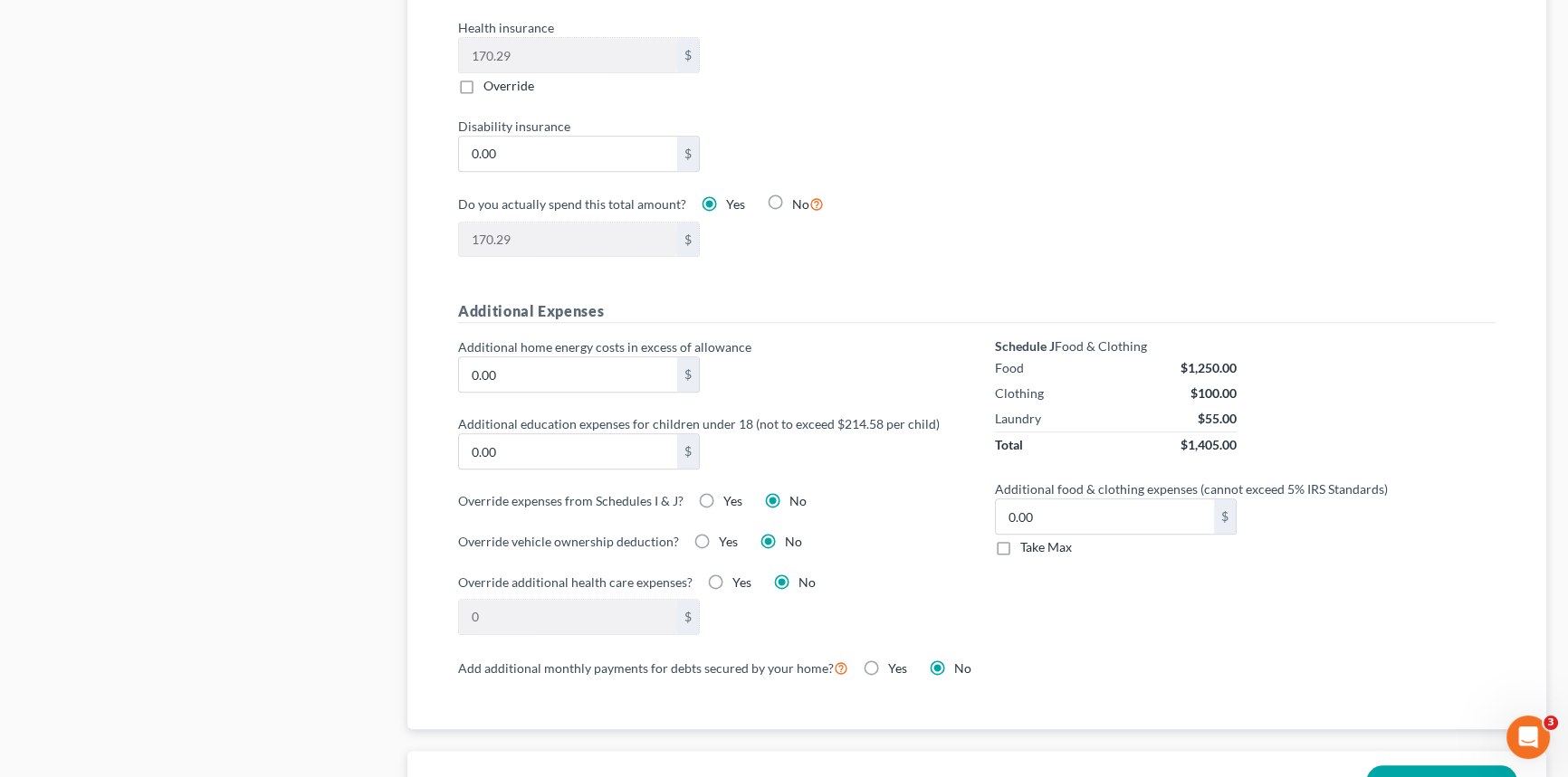
click at [1020, 549] on label "Take Max" at bounding box center [1046, 548] width 52 height 18
click at [1027, 549] on input "Take Max" at bounding box center [1033, 544] width 12 height 12
checkbox input "true"
type input "91.00"
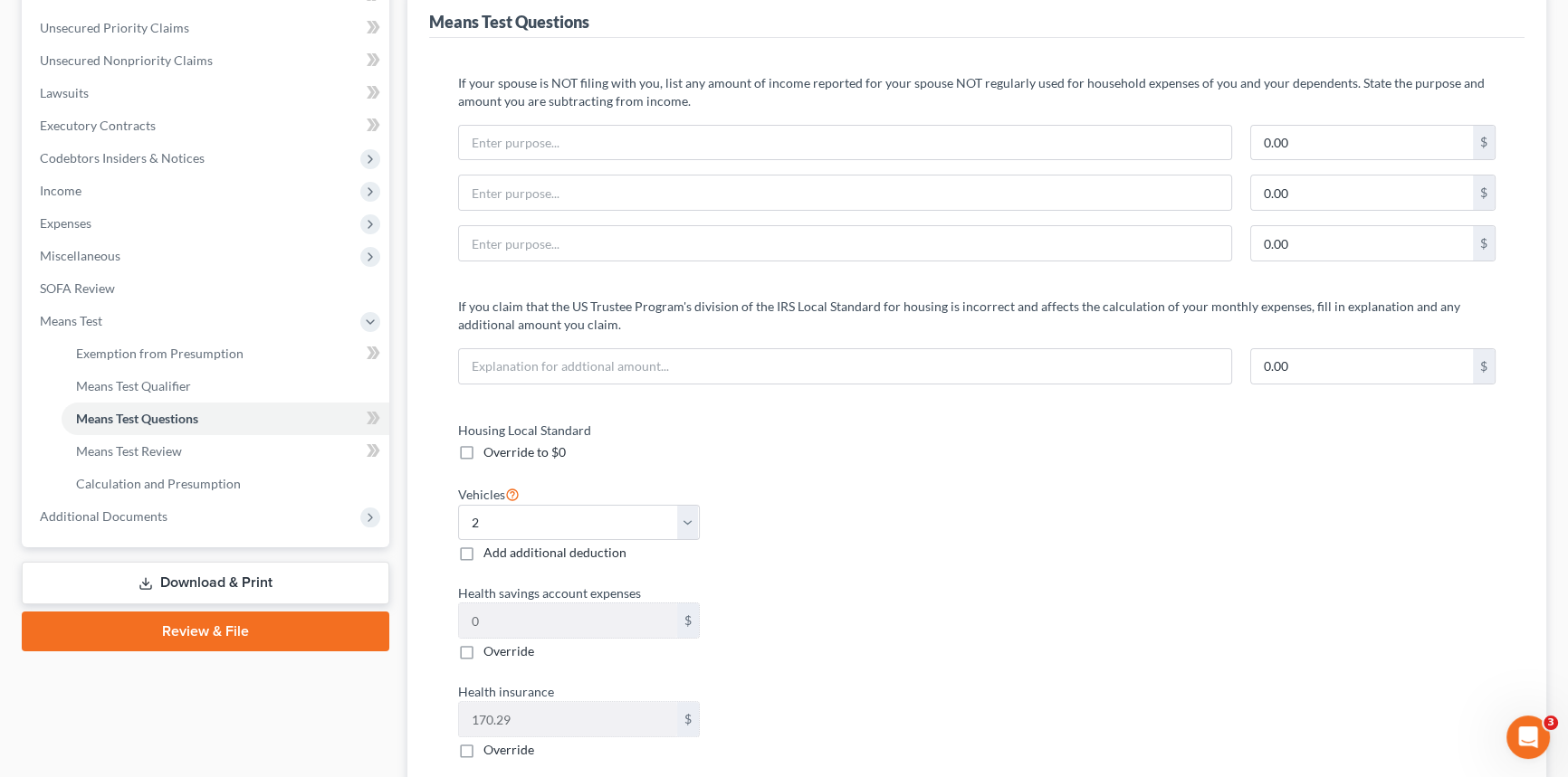
scroll to position [164, 0]
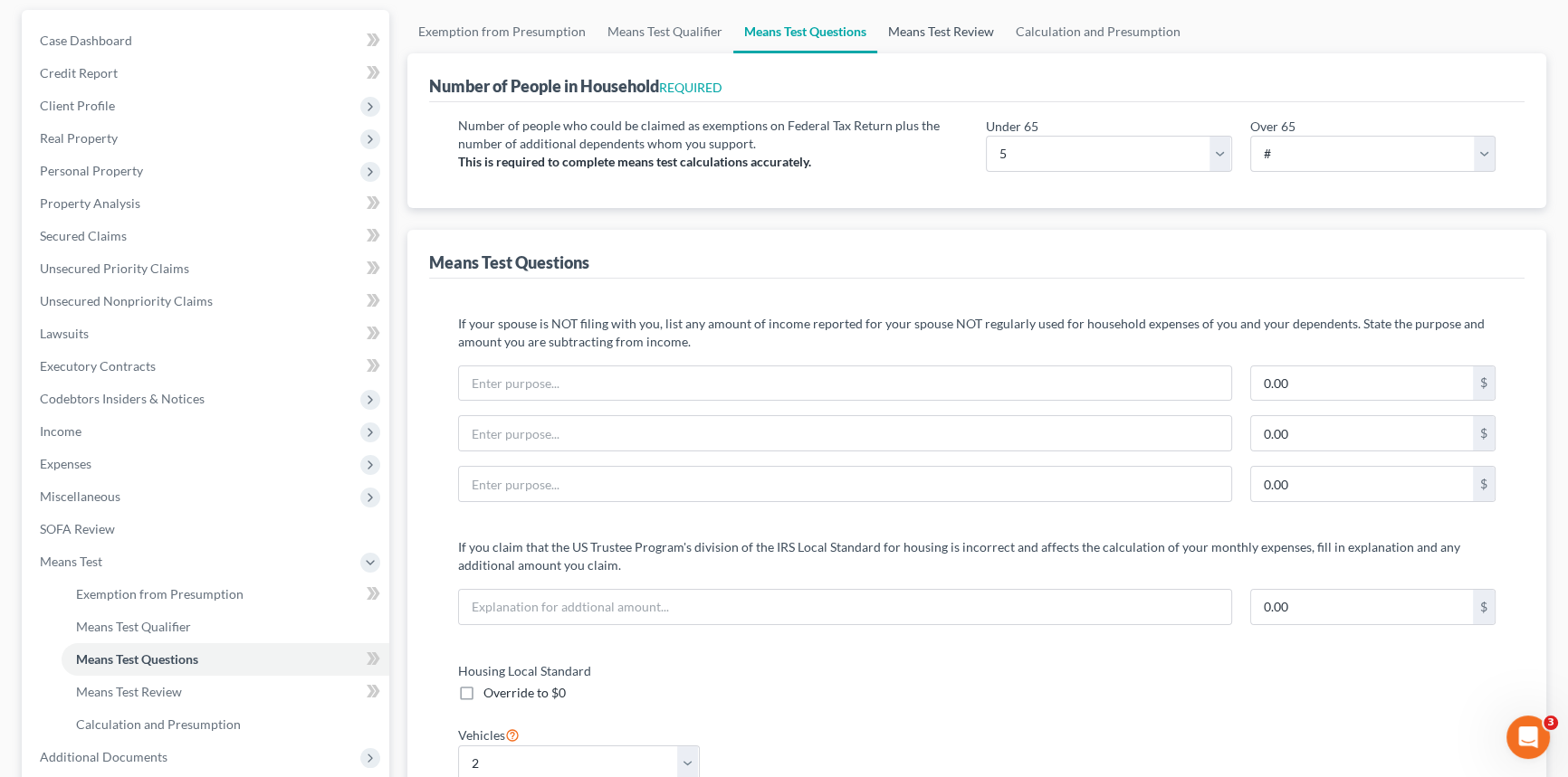
click at [950, 33] on link "Means Test Review" at bounding box center [940, 32] width 128 height 44
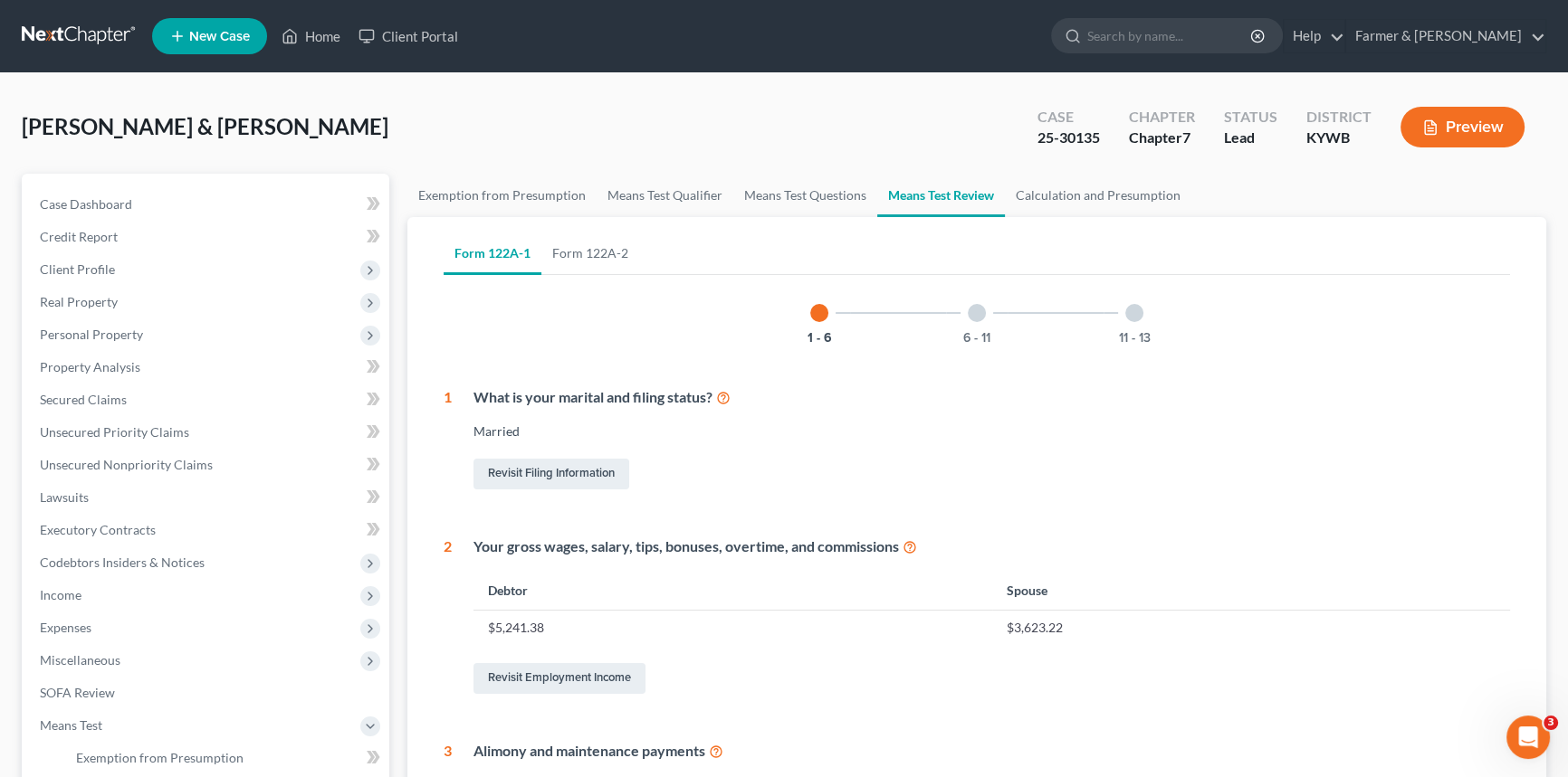
click at [976, 313] on div at bounding box center [977, 313] width 18 height 18
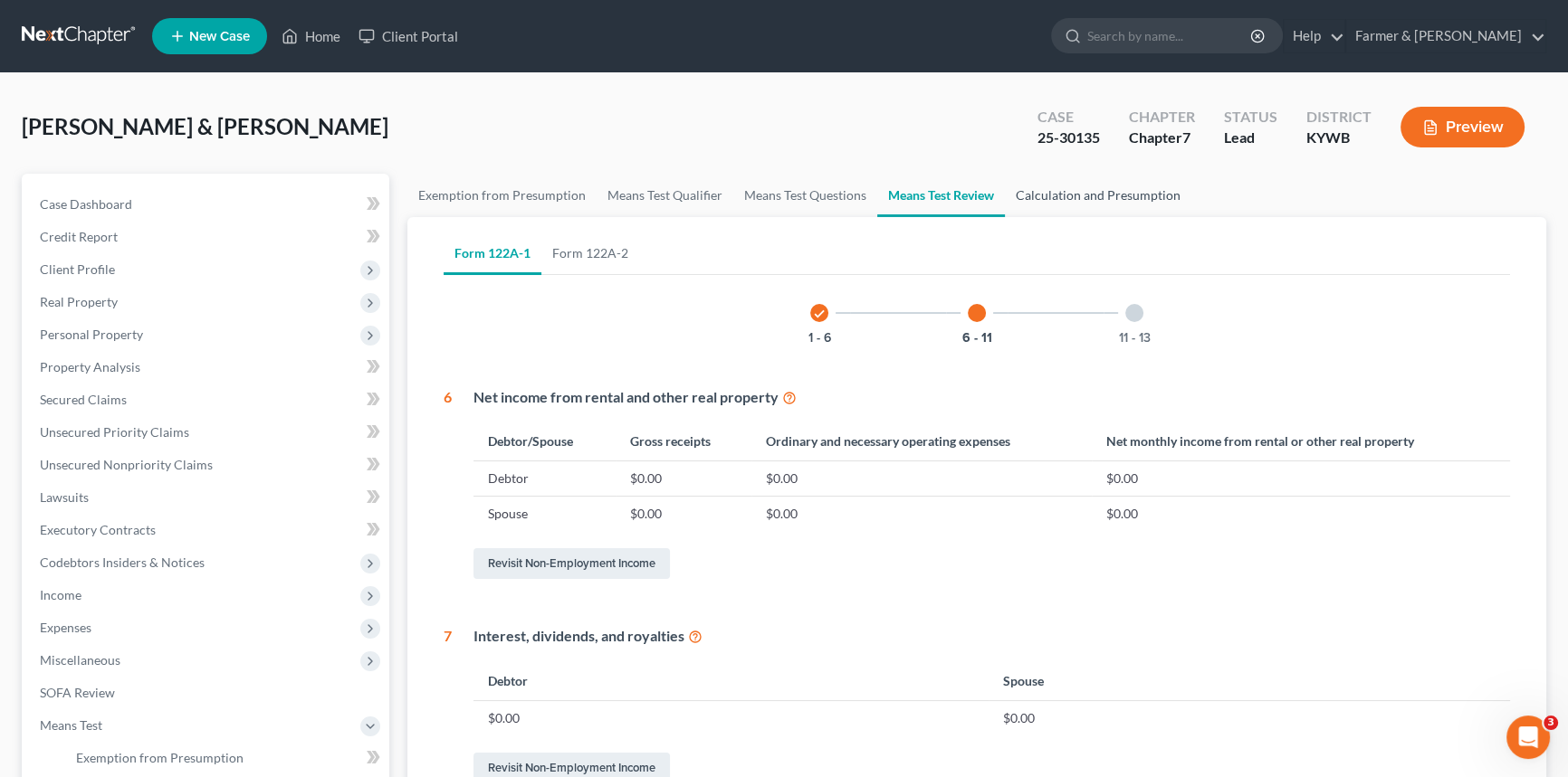
click at [1050, 181] on link "Calculation and Presumption" at bounding box center [1098, 196] width 187 height 44
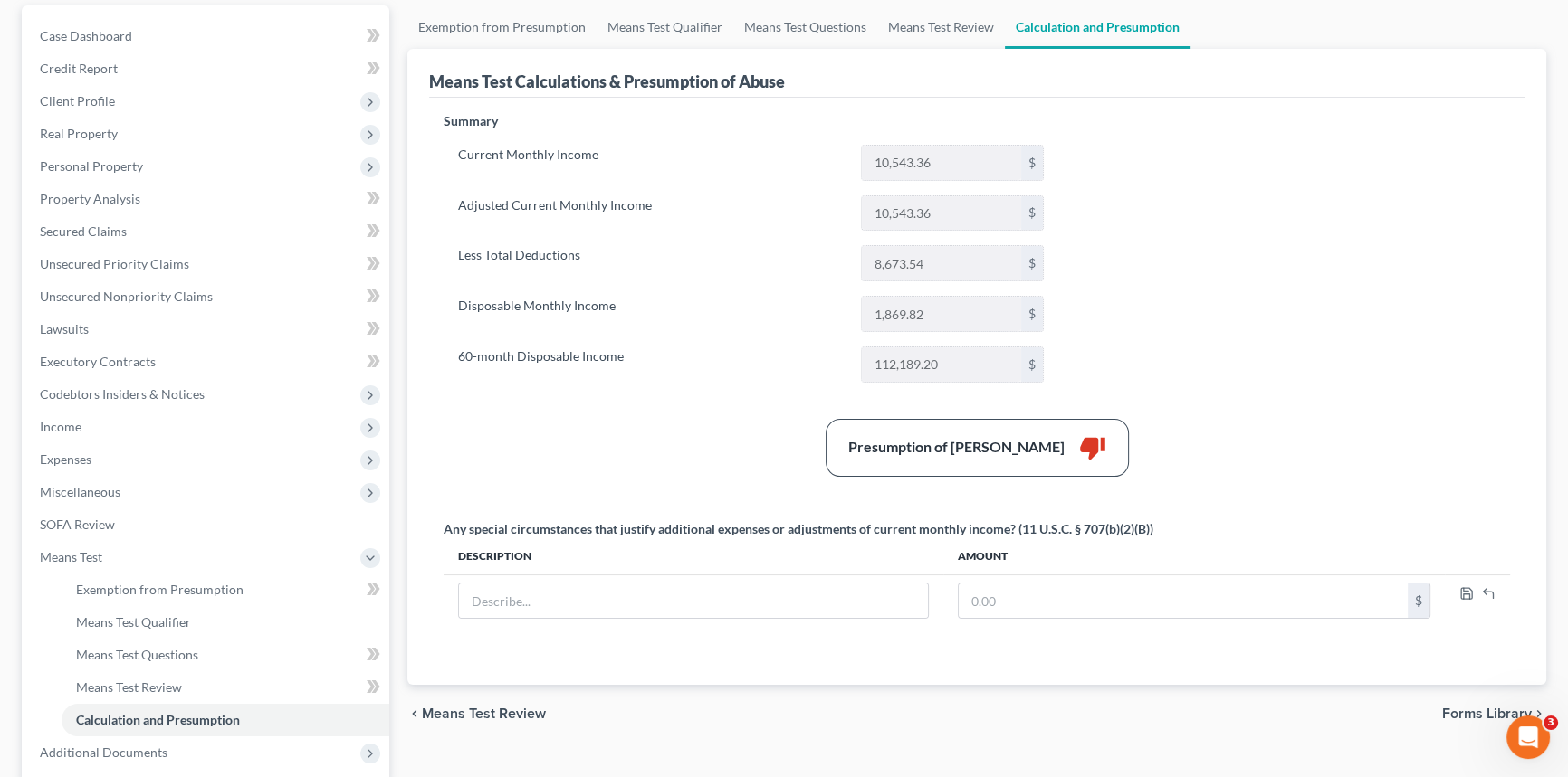
scroll to position [164, 0]
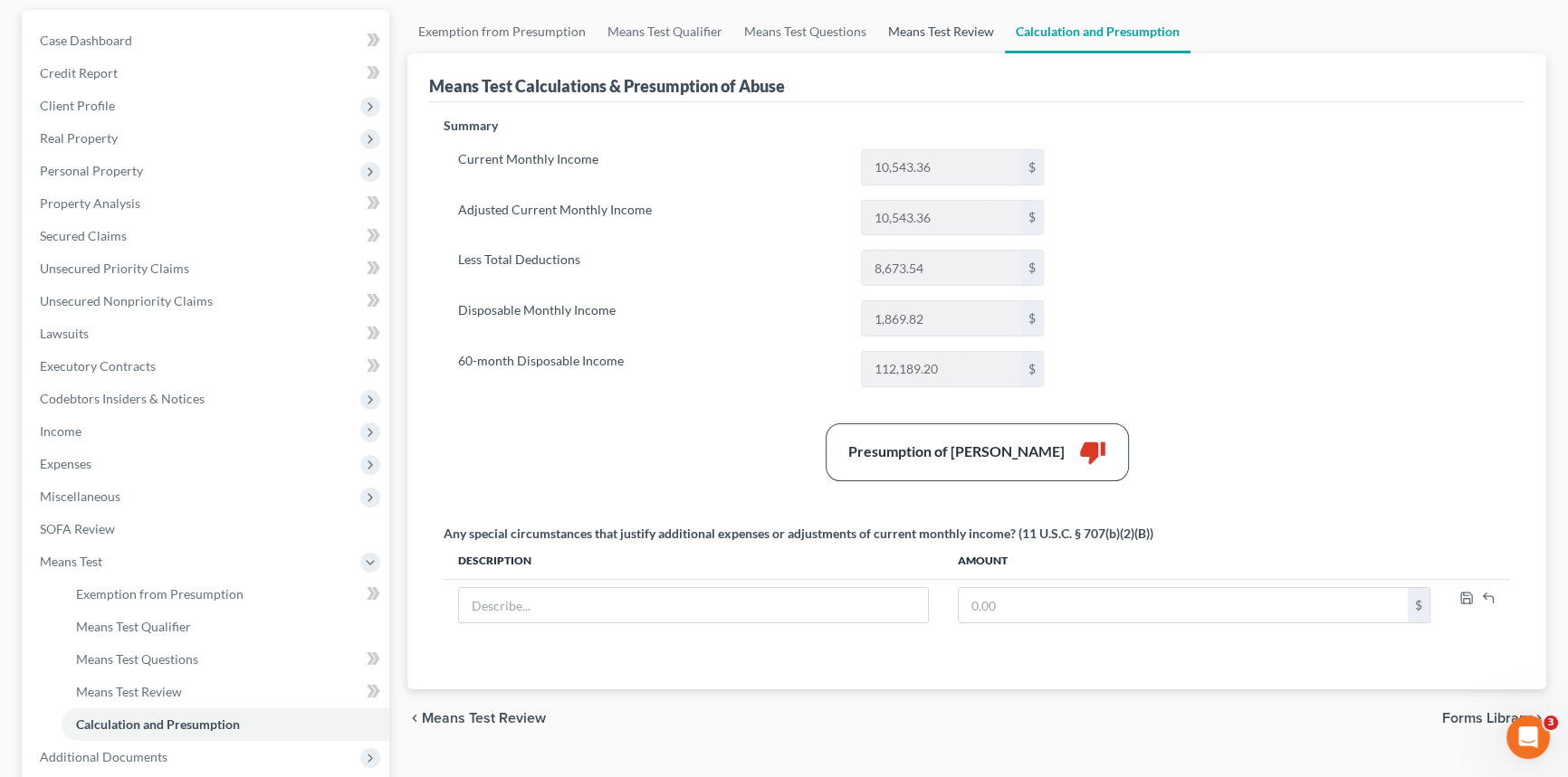
click at [907, 30] on link "Means Test Review" at bounding box center [940, 32] width 128 height 44
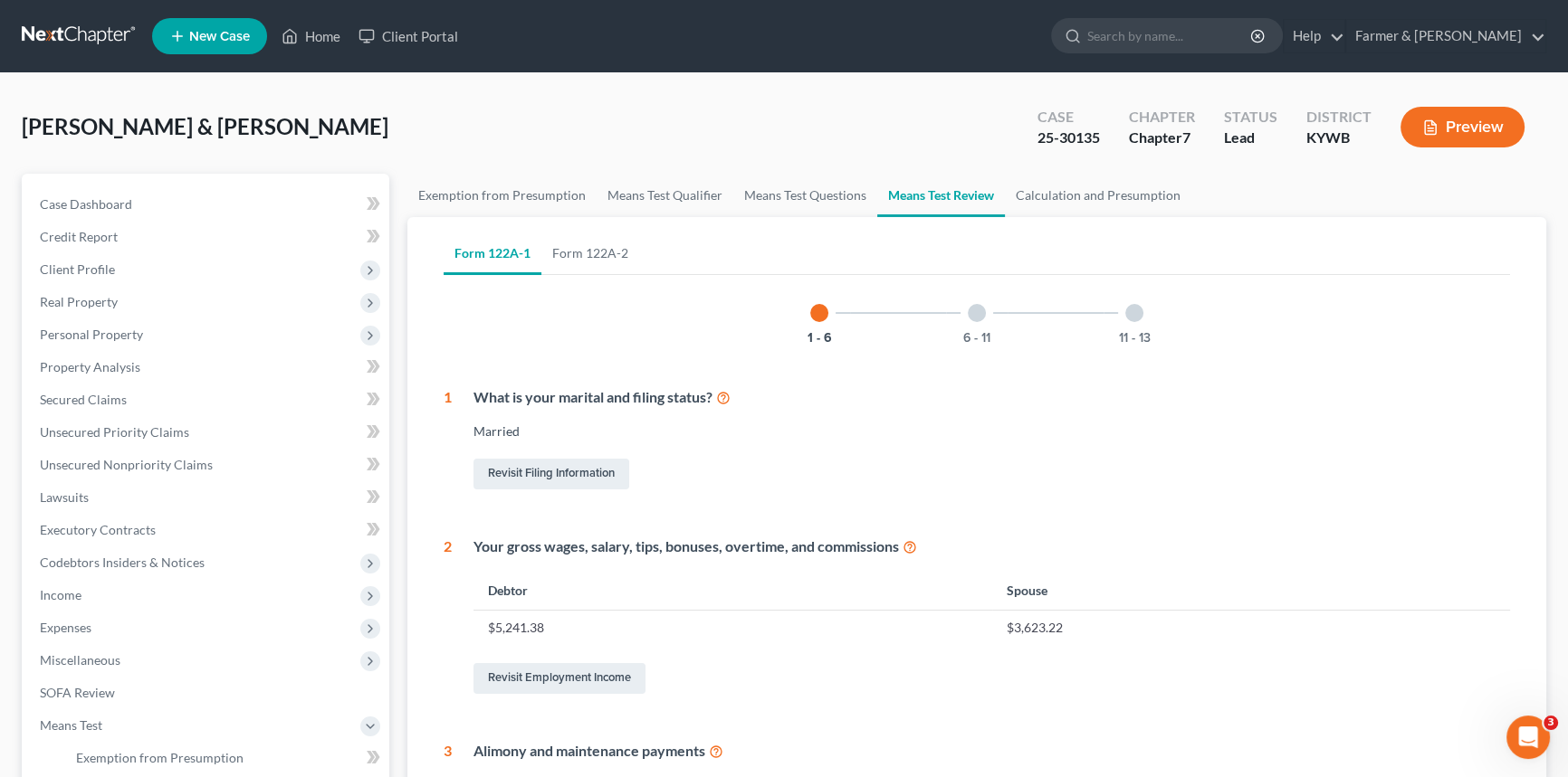
scroll to position [82, 0]
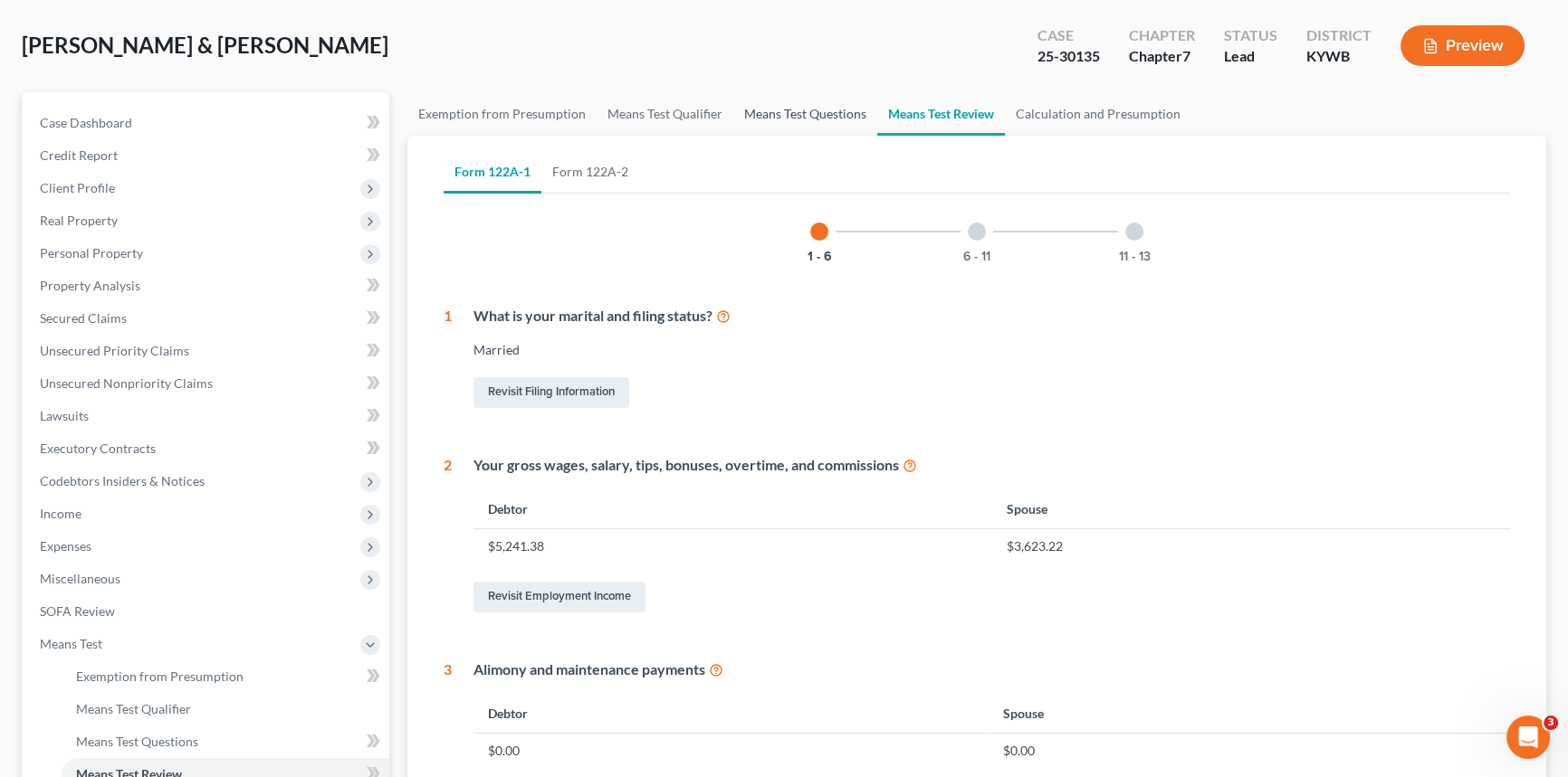
click at [795, 118] on link "Means Test Questions" at bounding box center [805, 114] width 144 height 44
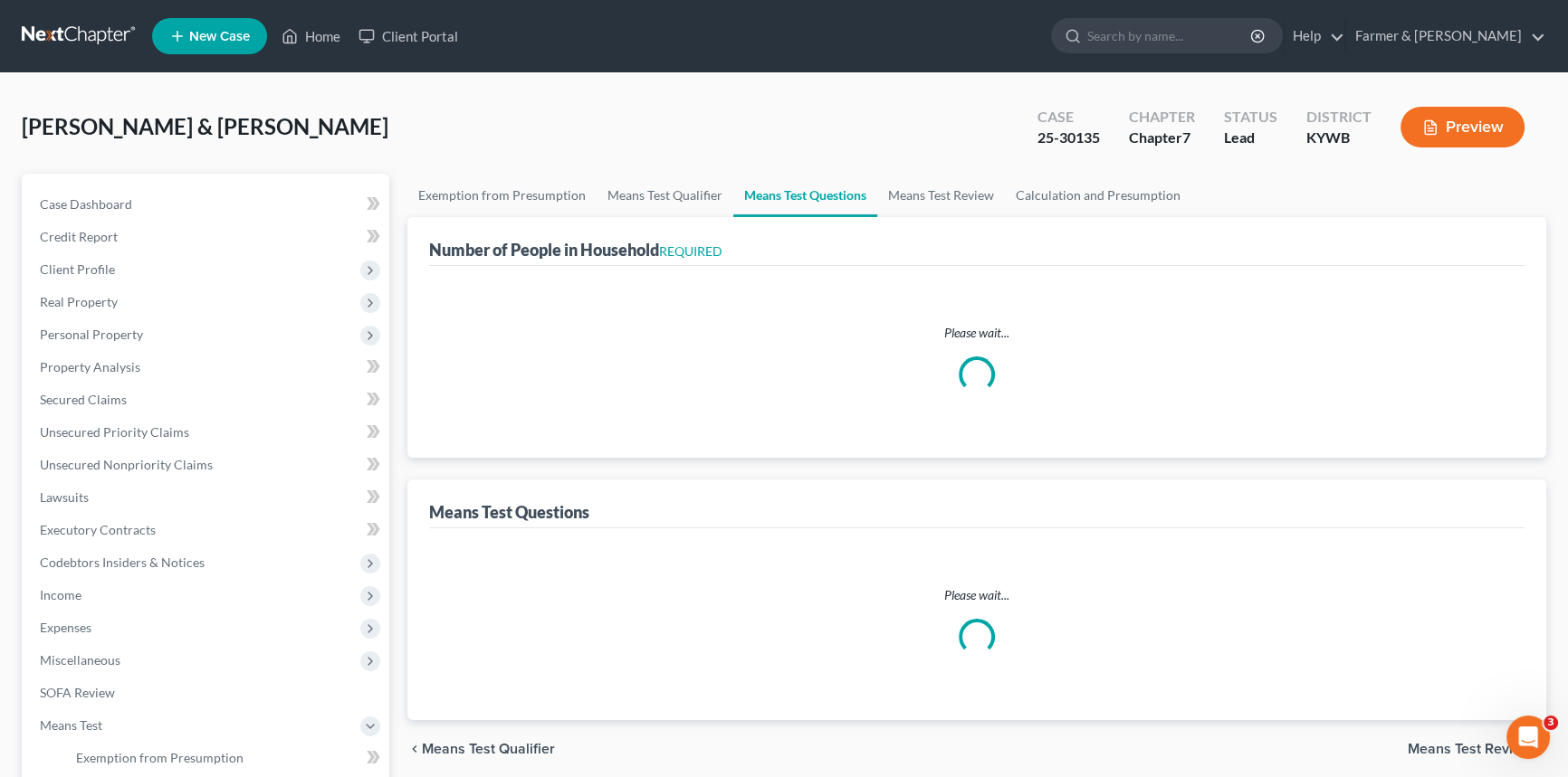
select select "60"
select select "1"
select select "60"
select select "5"
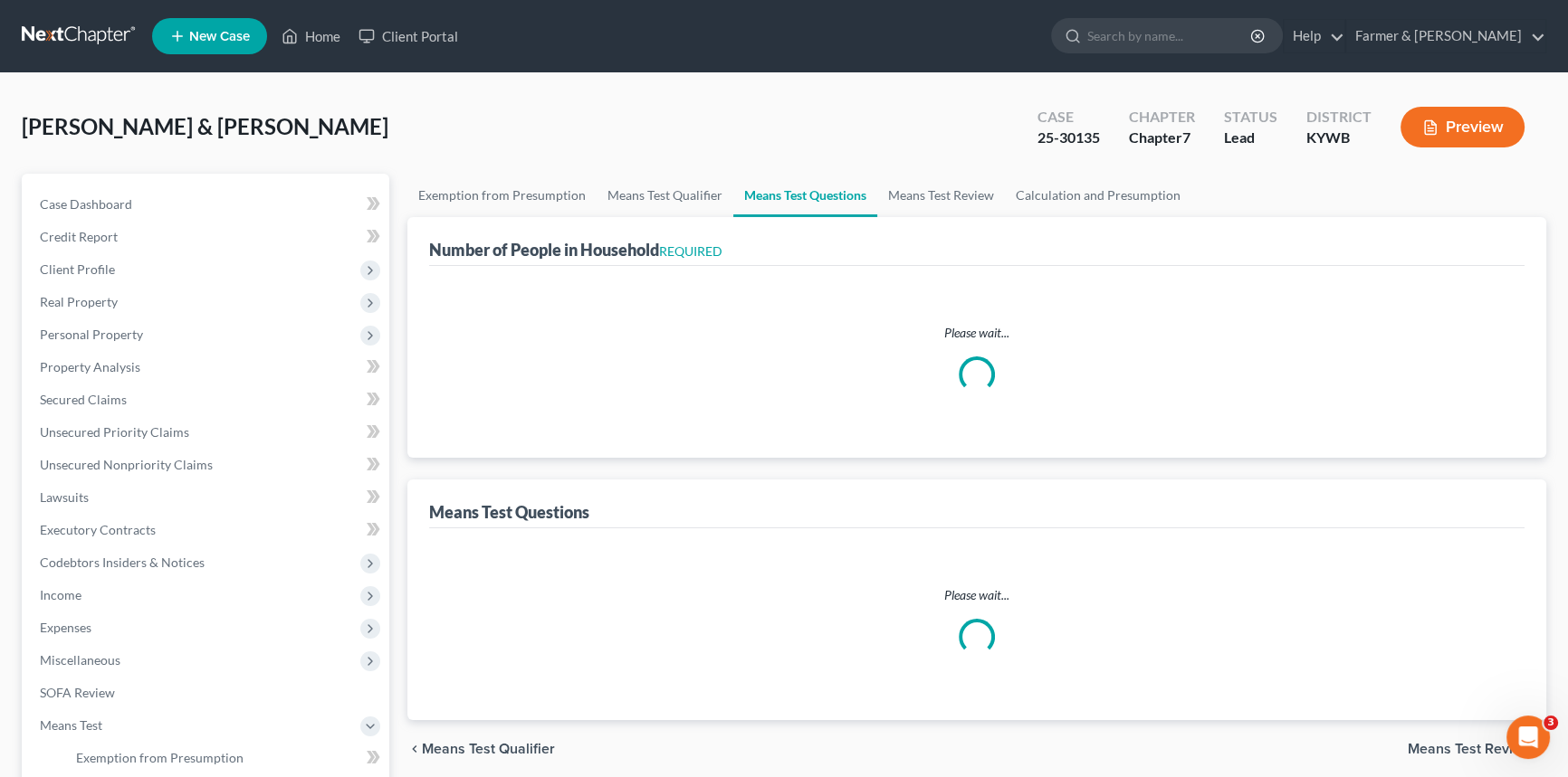
select select "2"
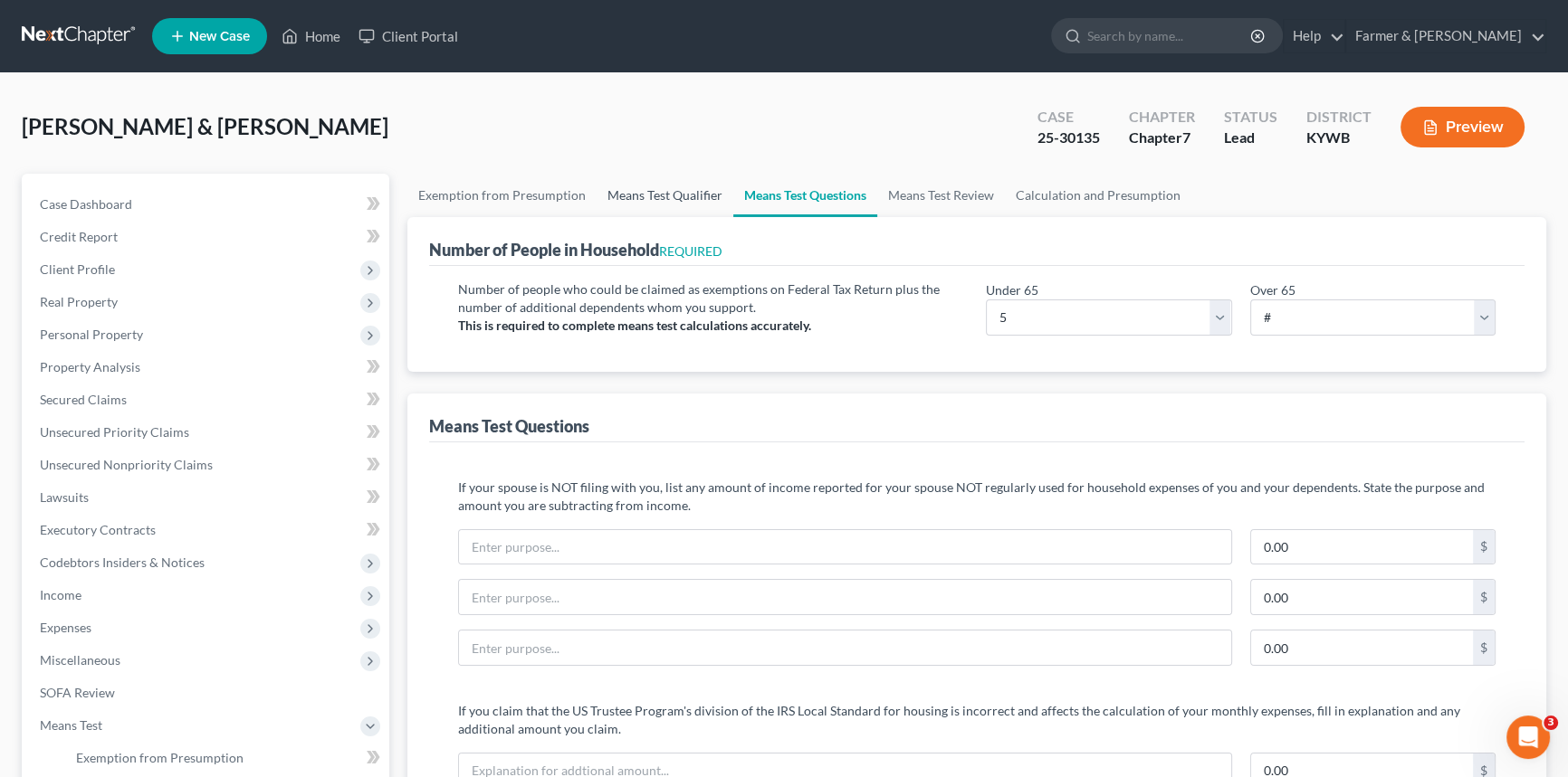
click at [660, 194] on link "Means Test Qualifier" at bounding box center [665, 196] width 137 height 44
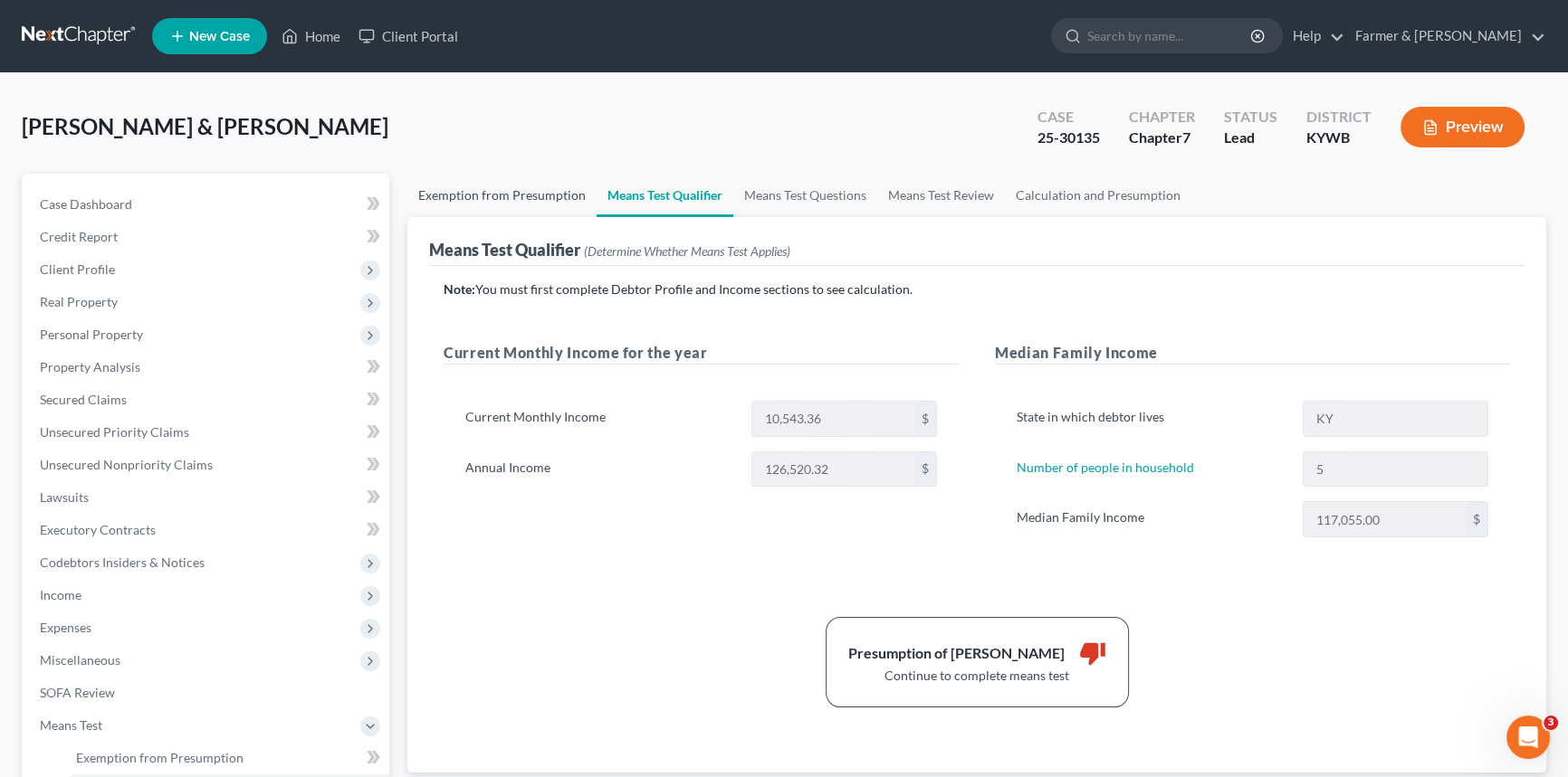
click at [492, 203] on link "Exemption from Presumption" at bounding box center [502, 196] width 190 height 44
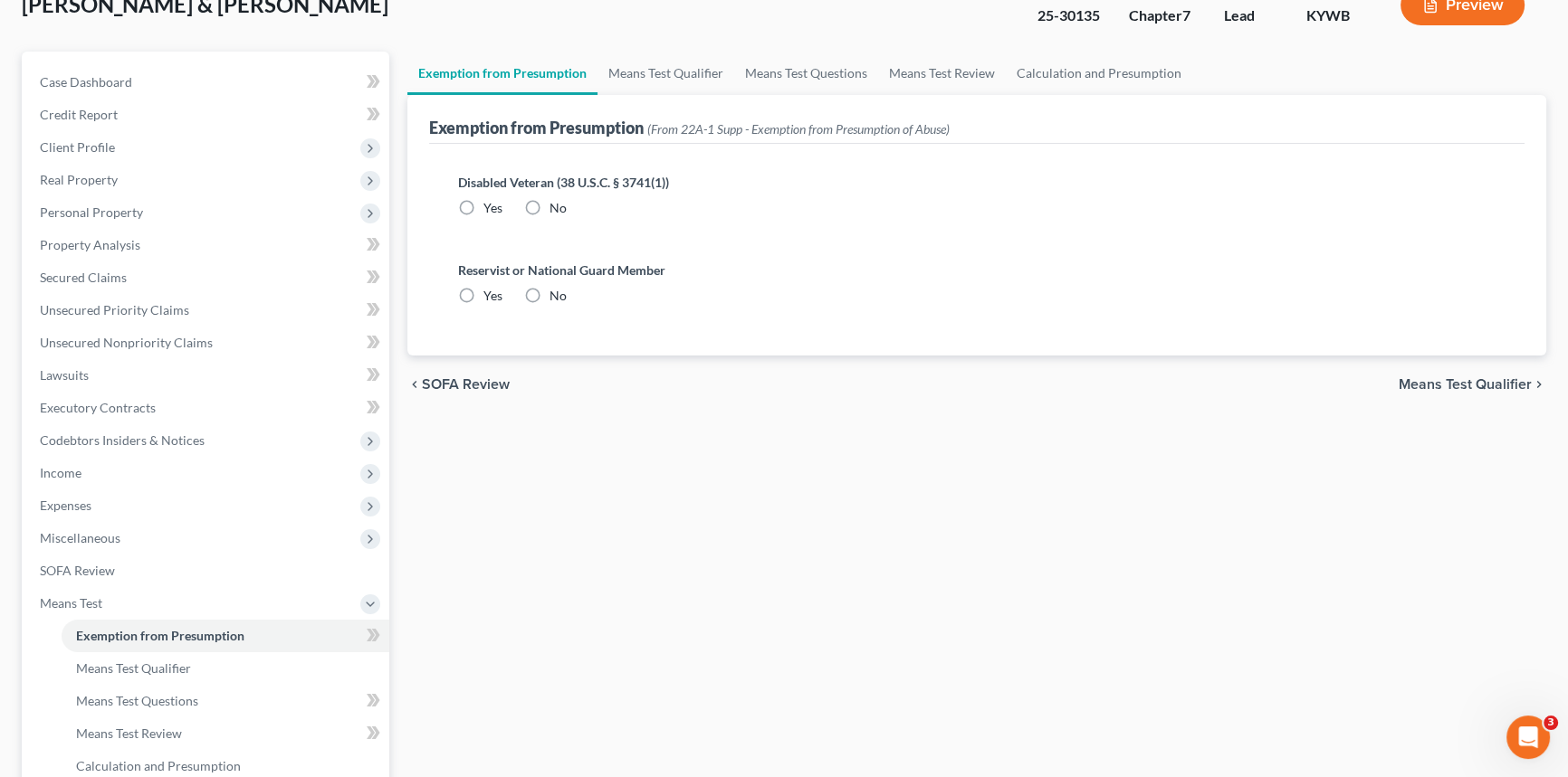
scroll to position [164, 0]
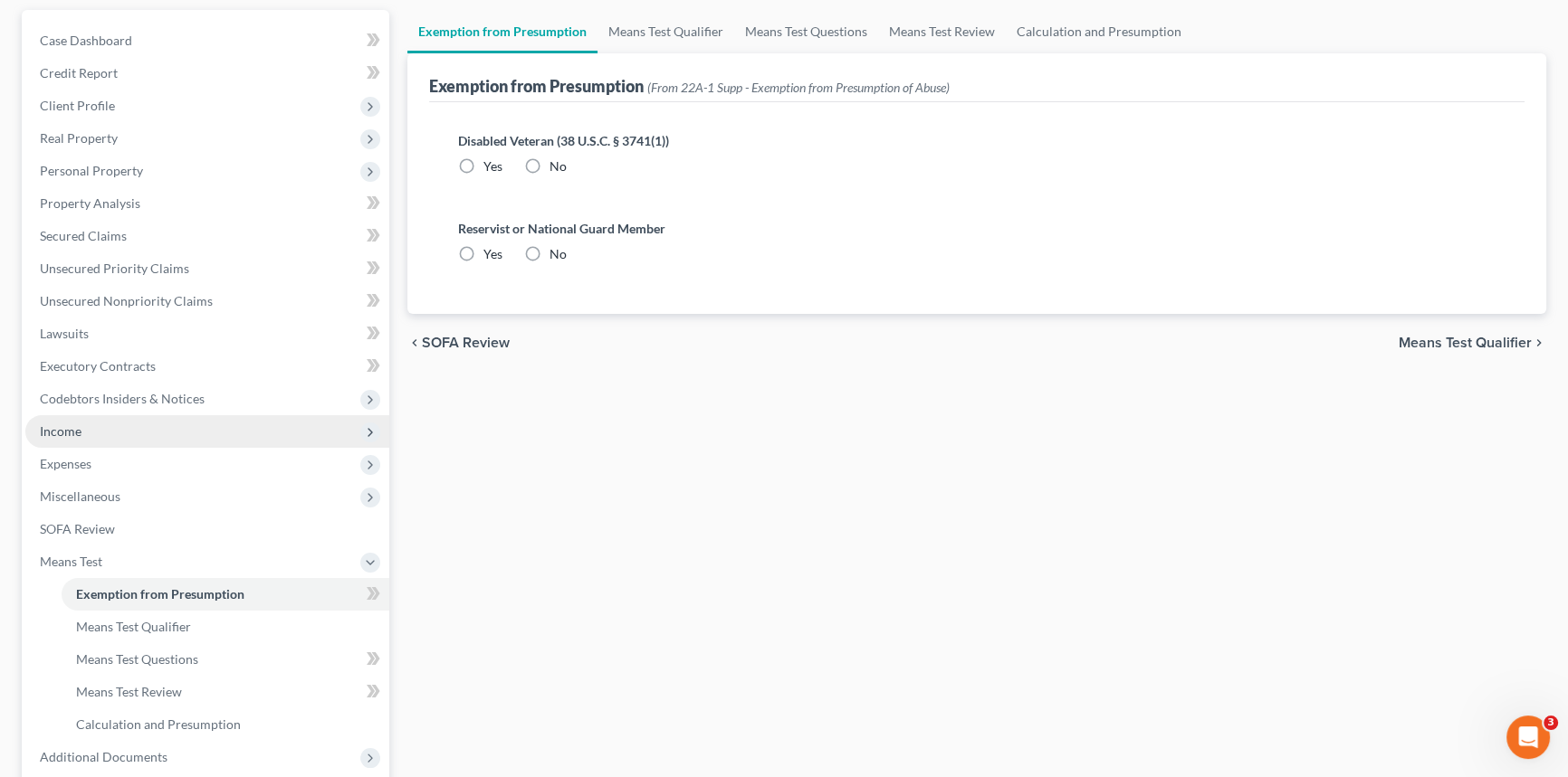
click at [98, 439] on span "Income" at bounding box center [207, 432] width 364 height 33
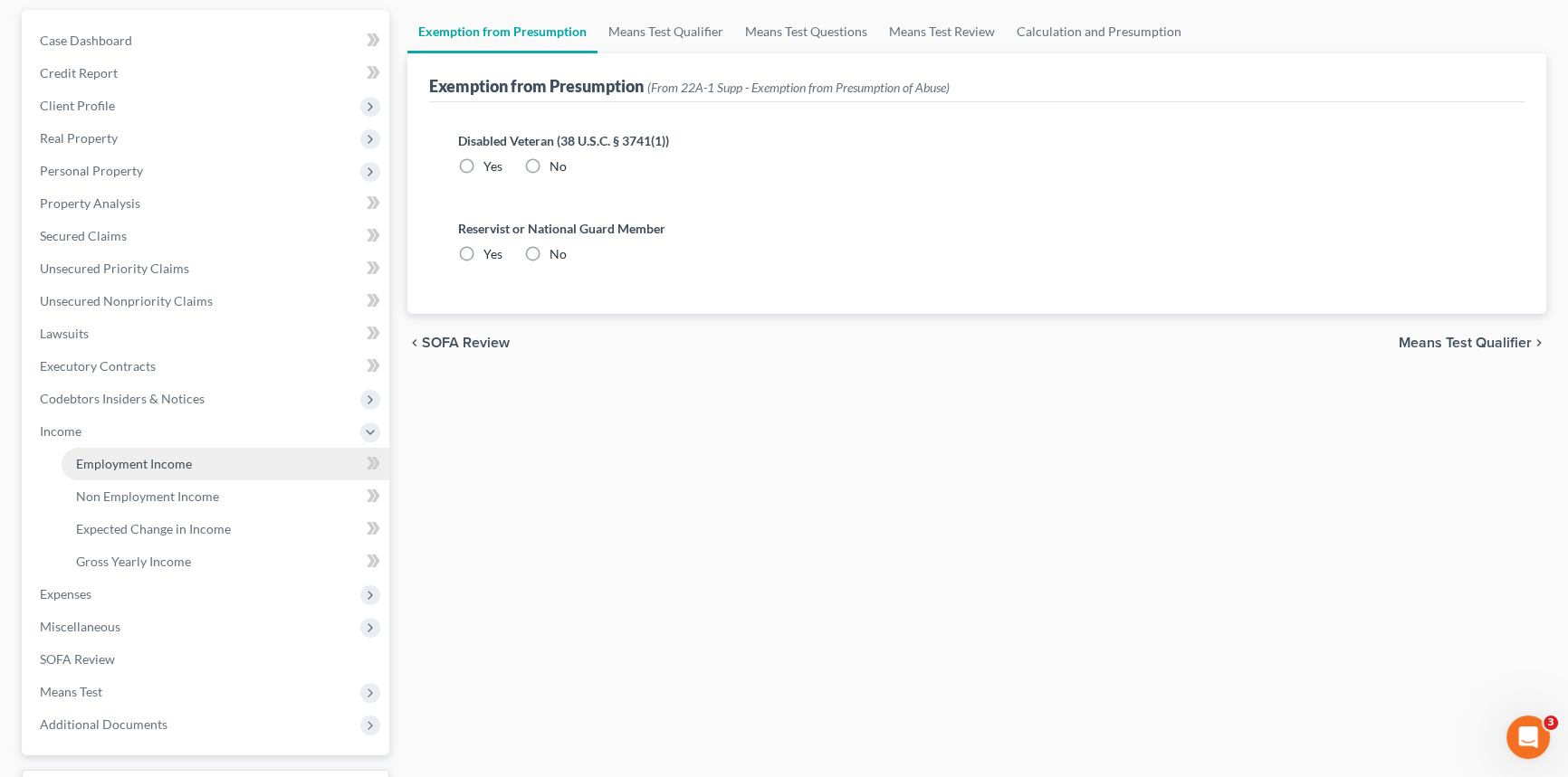
click at [114, 463] on span "Employment Income" at bounding box center [134, 463] width 116 height 15
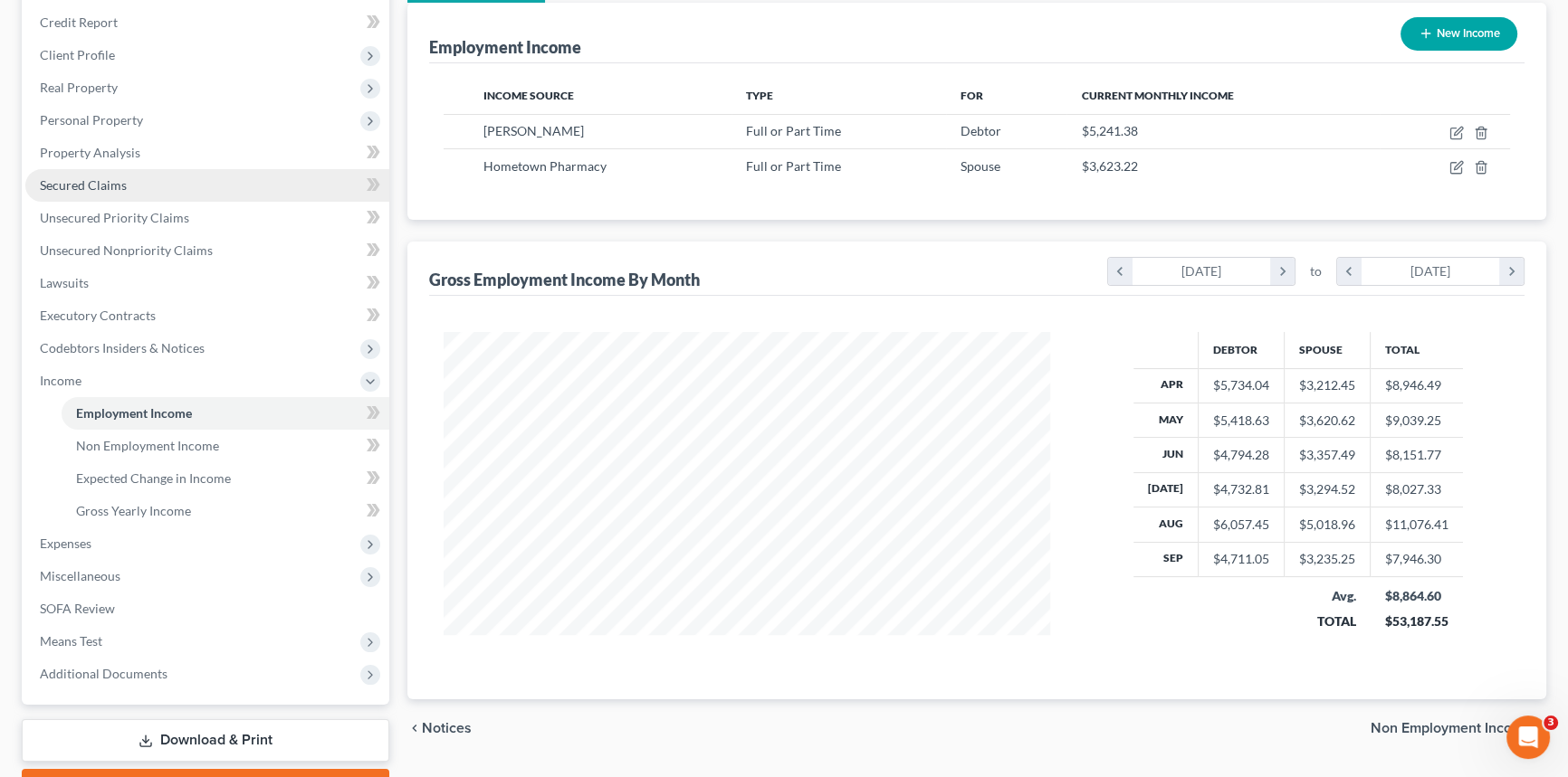
scroll to position [247, 0]
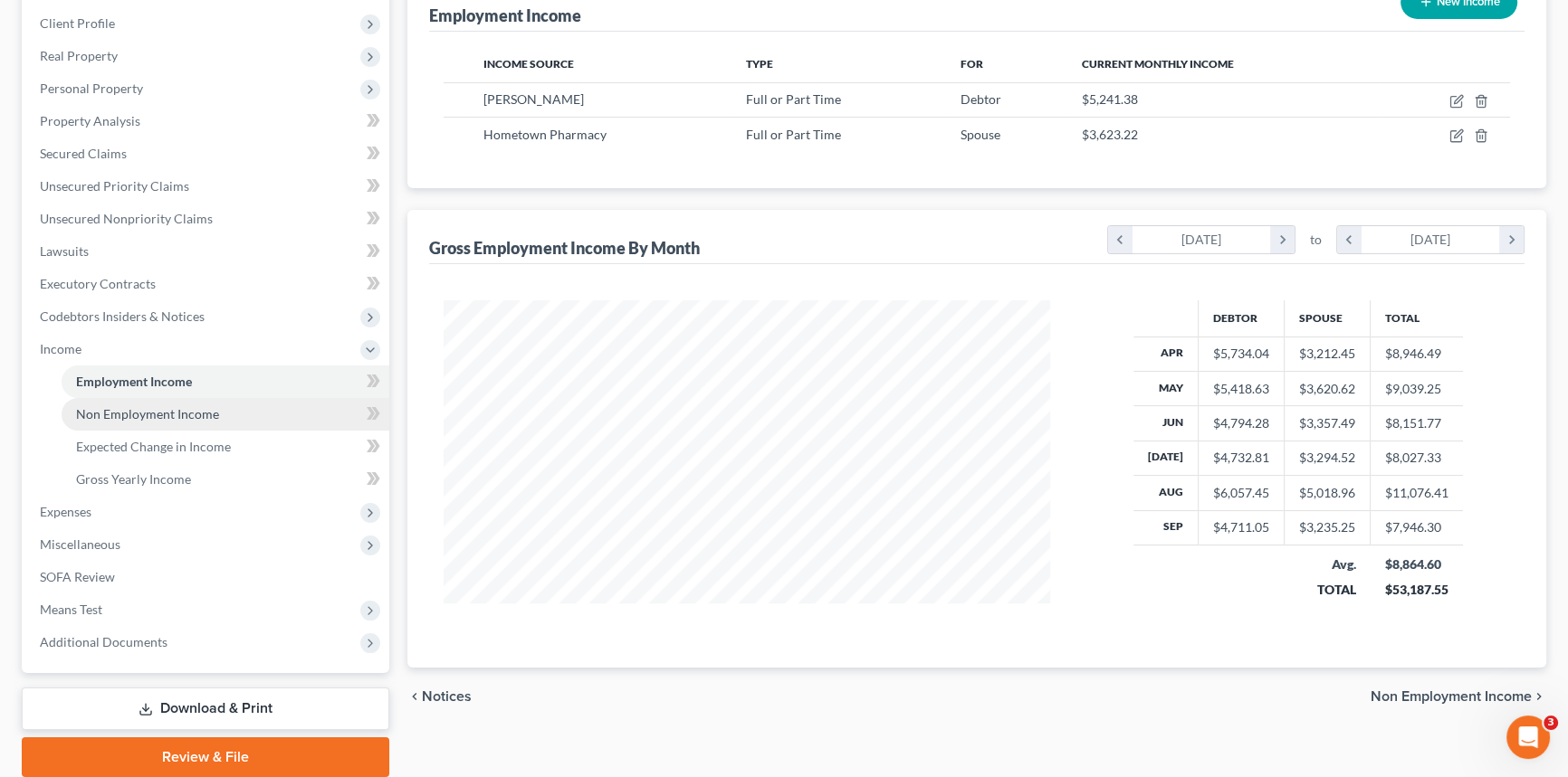
click at [156, 414] on span "Non Employment Income" at bounding box center [148, 413] width 143 height 15
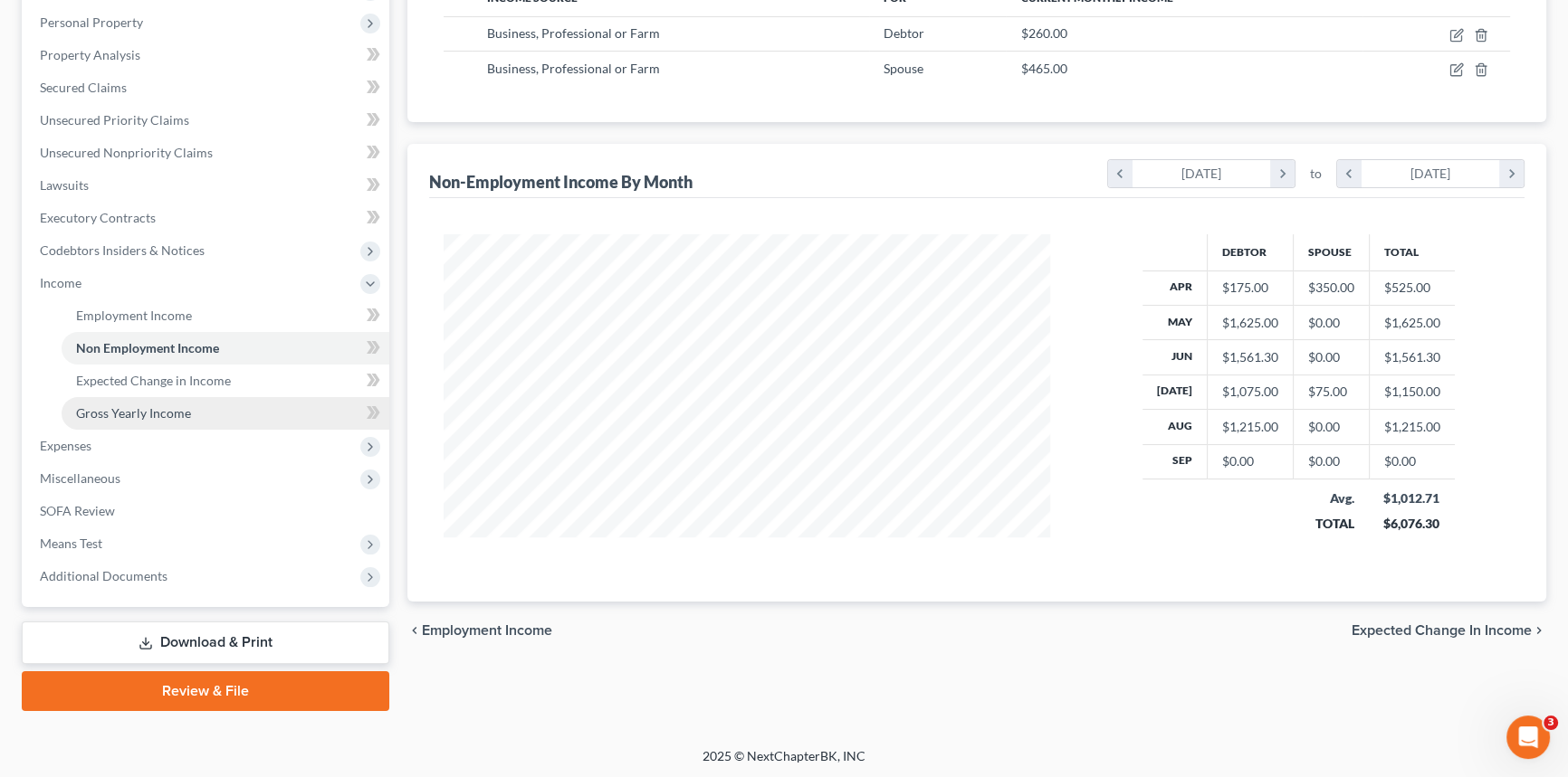
scroll to position [324, 643]
click at [96, 440] on span "Expenses" at bounding box center [207, 446] width 364 height 33
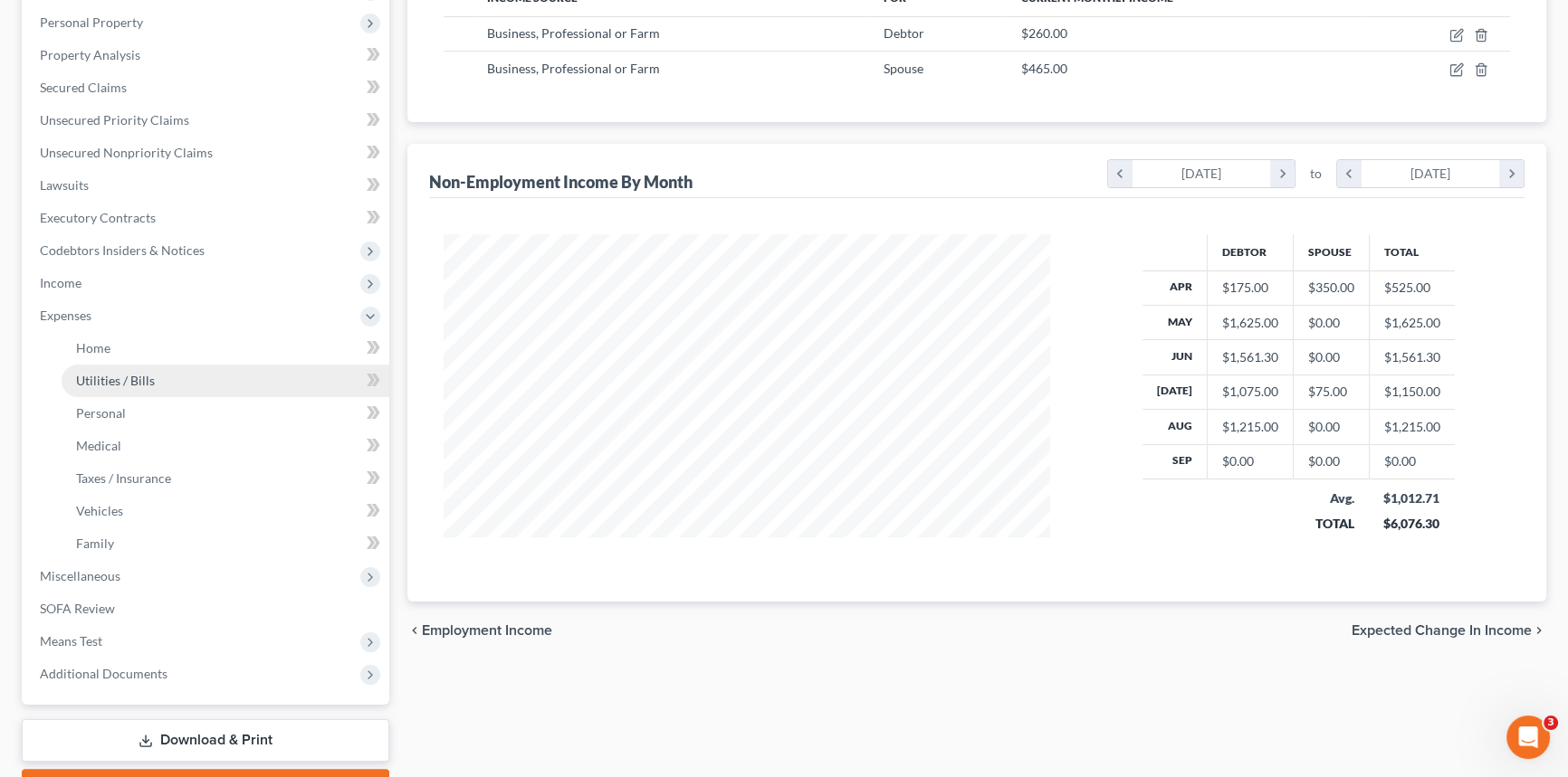
click at [202, 364] on link "Utilities / Bills" at bounding box center [225, 381] width 327 height 33
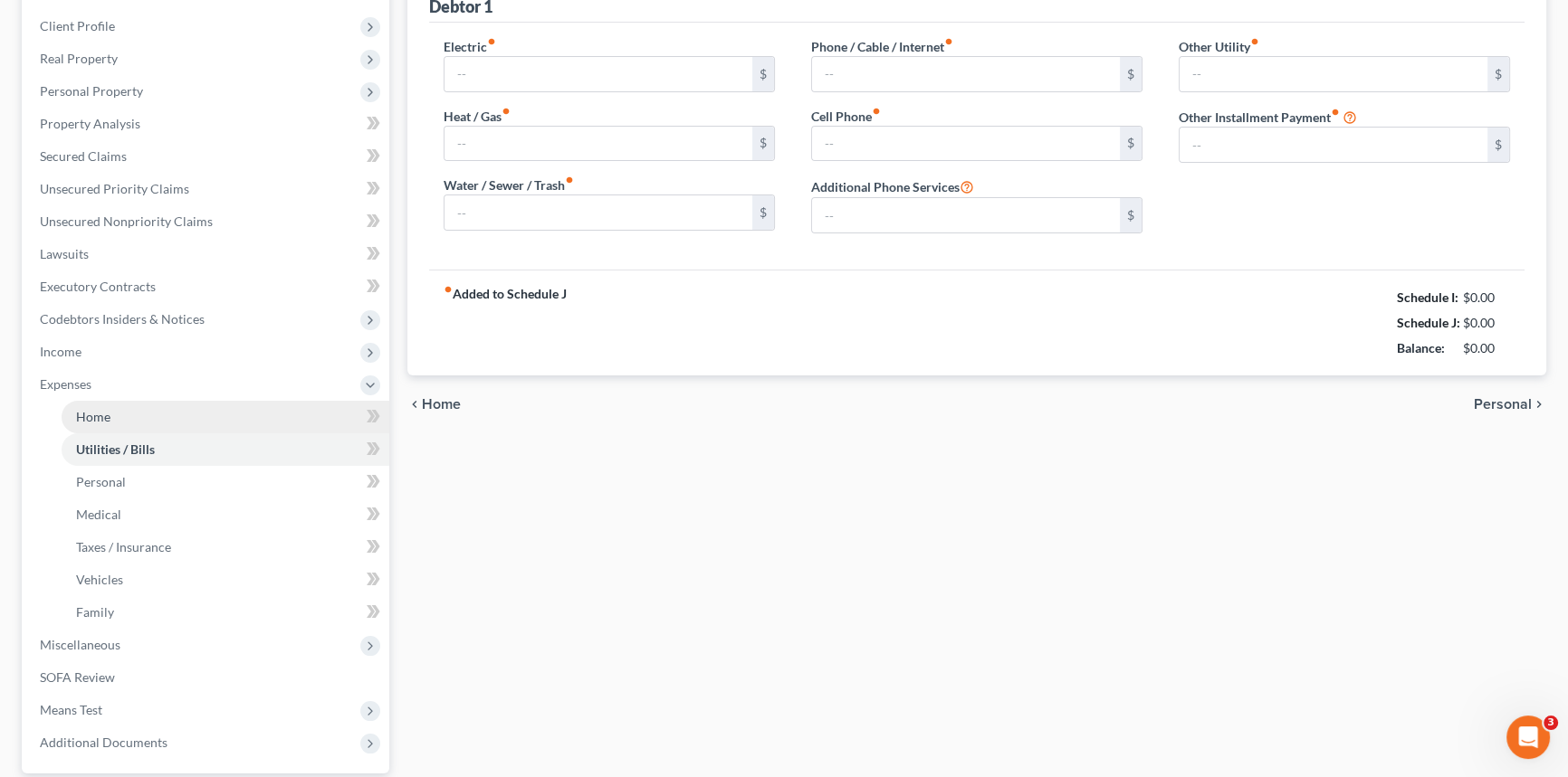
type input "250.00"
type input "65.00"
type input "90.00"
type input "100.00"
type input "250.00"
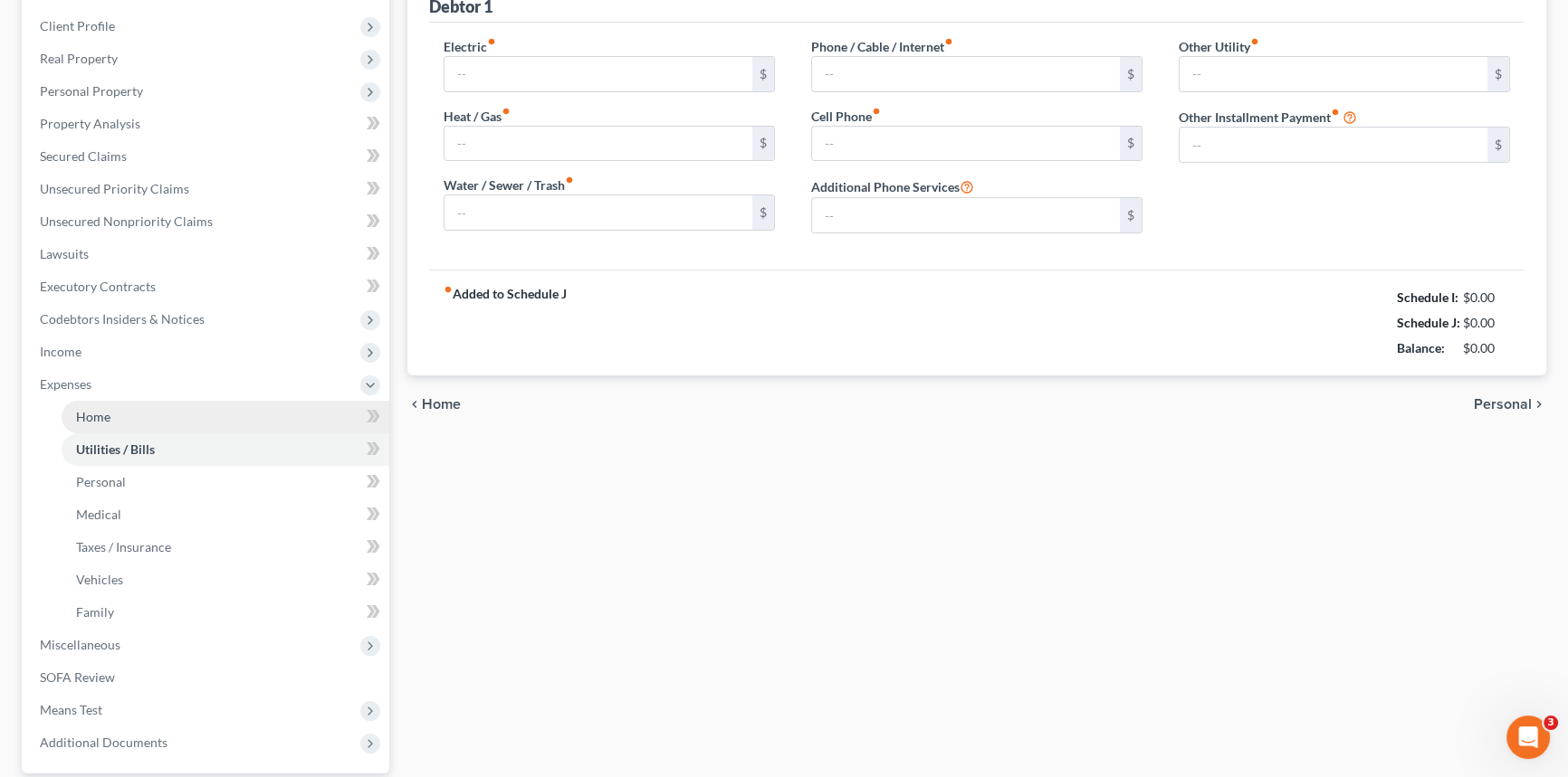
type input "0.00"
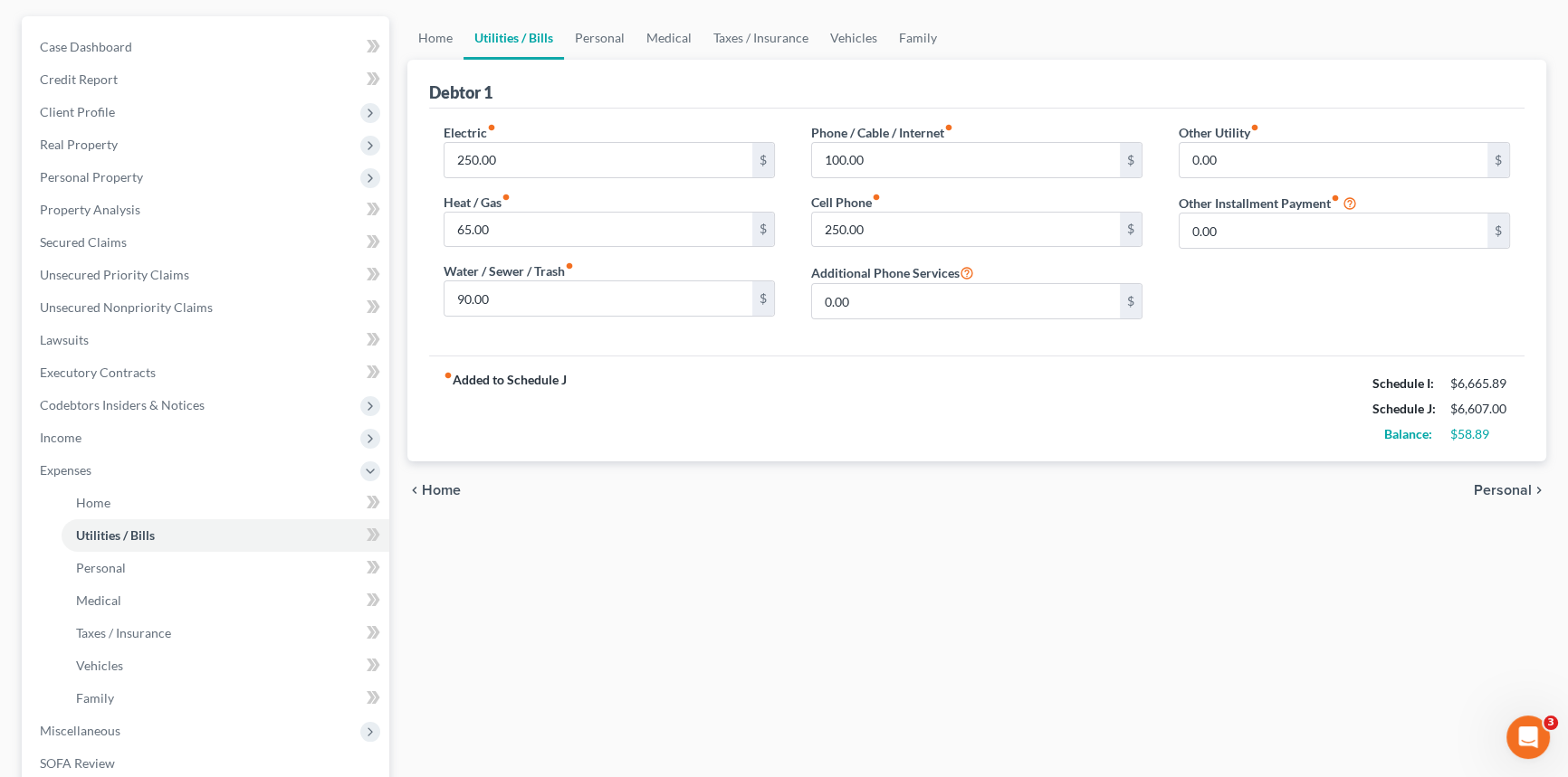
scroll to position [164, 0]
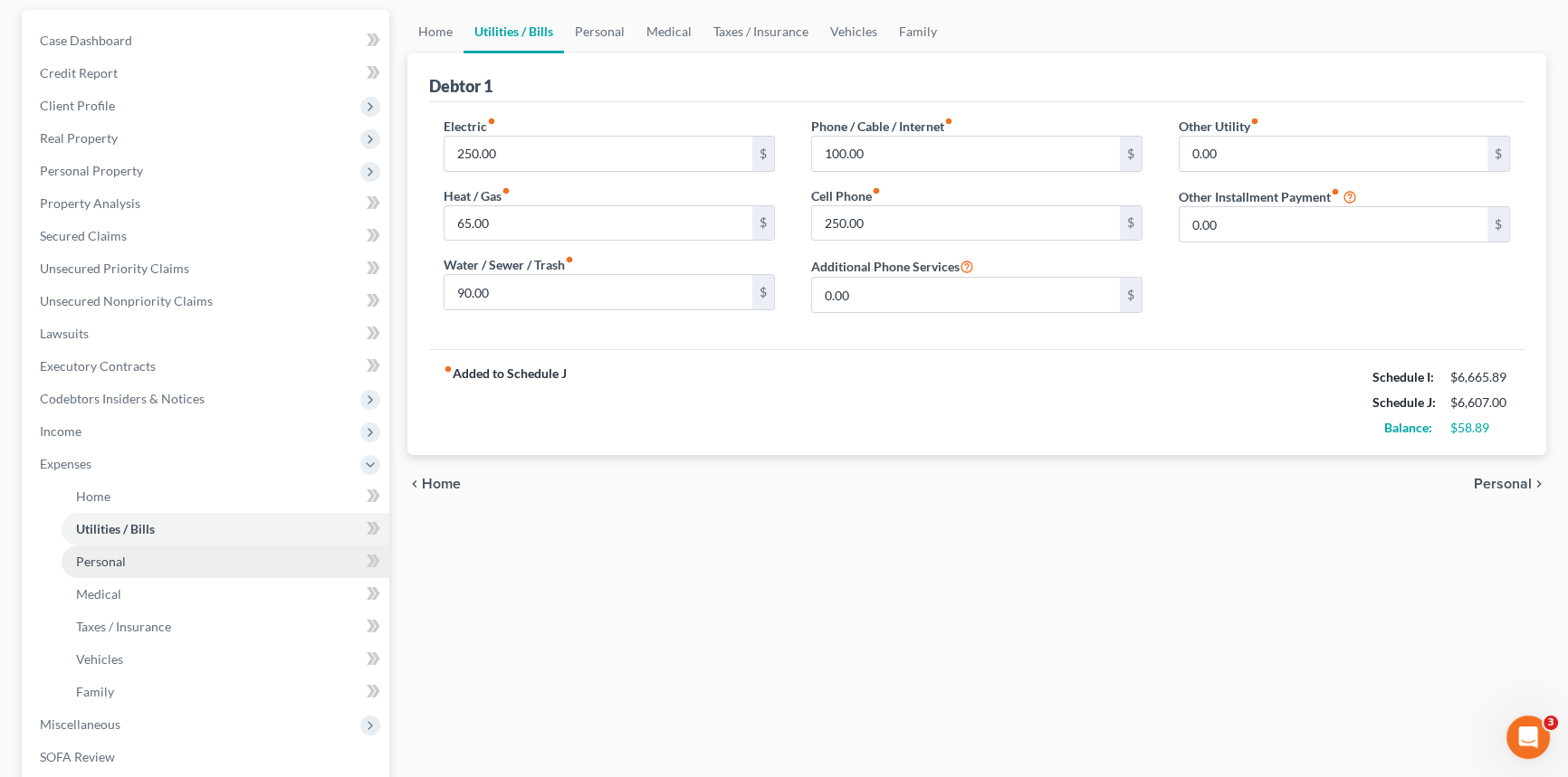
click at [126, 567] on link "Personal" at bounding box center [225, 562] width 327 height 33
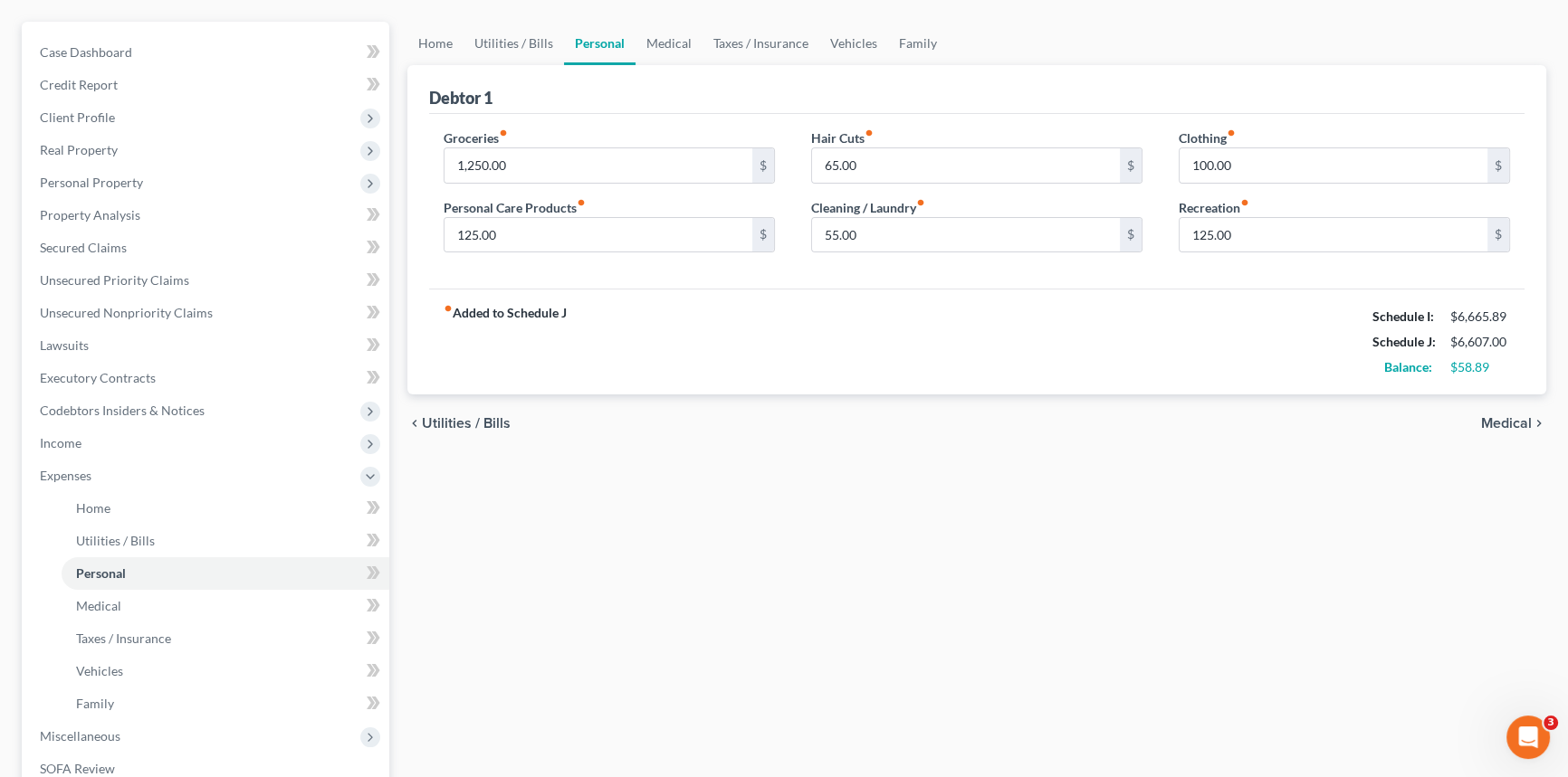
scroll to position [247, 0]
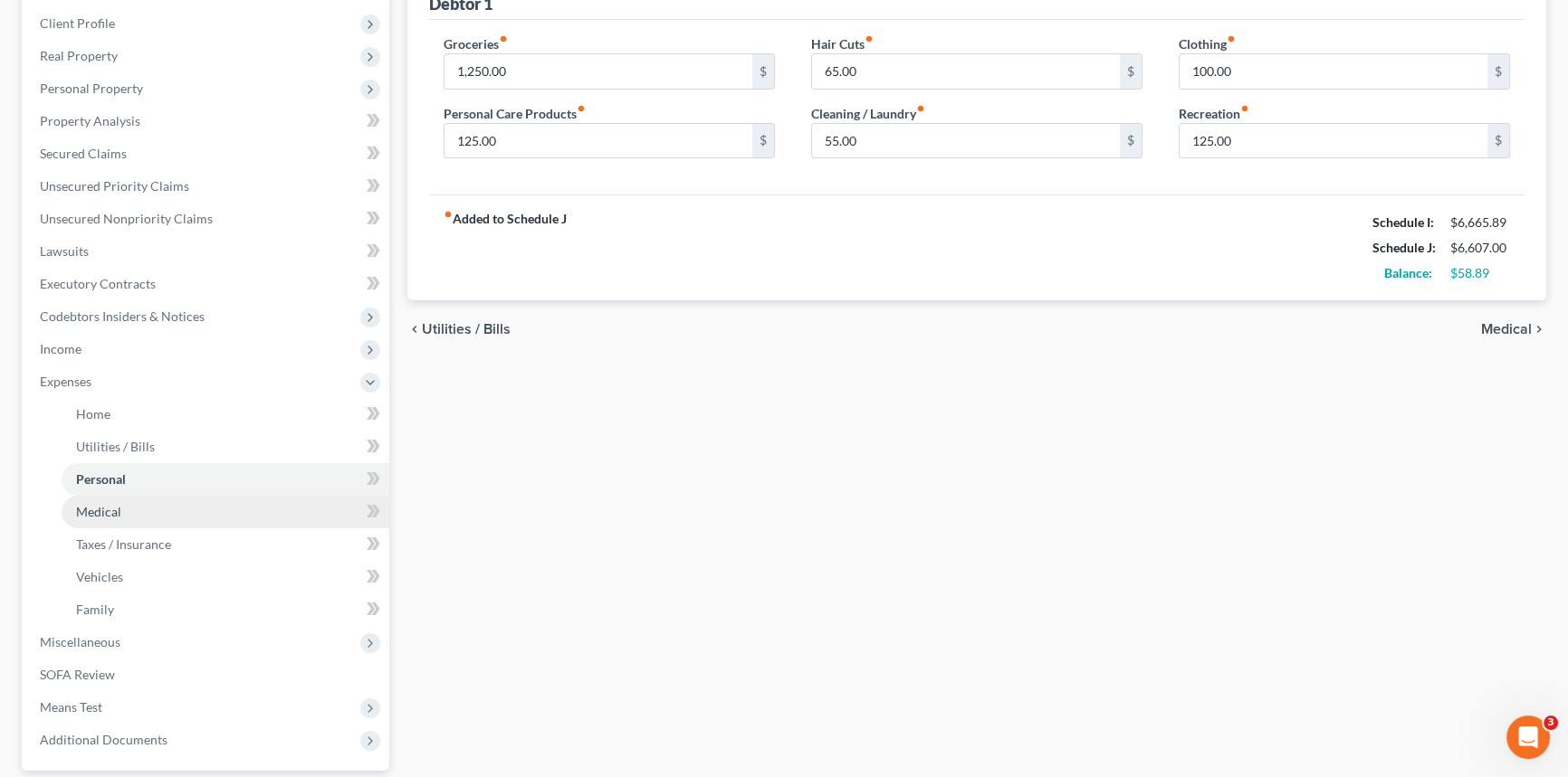
click at [100, 510] on span "Medical" at bounding box center [99, 511] width 45 height 15
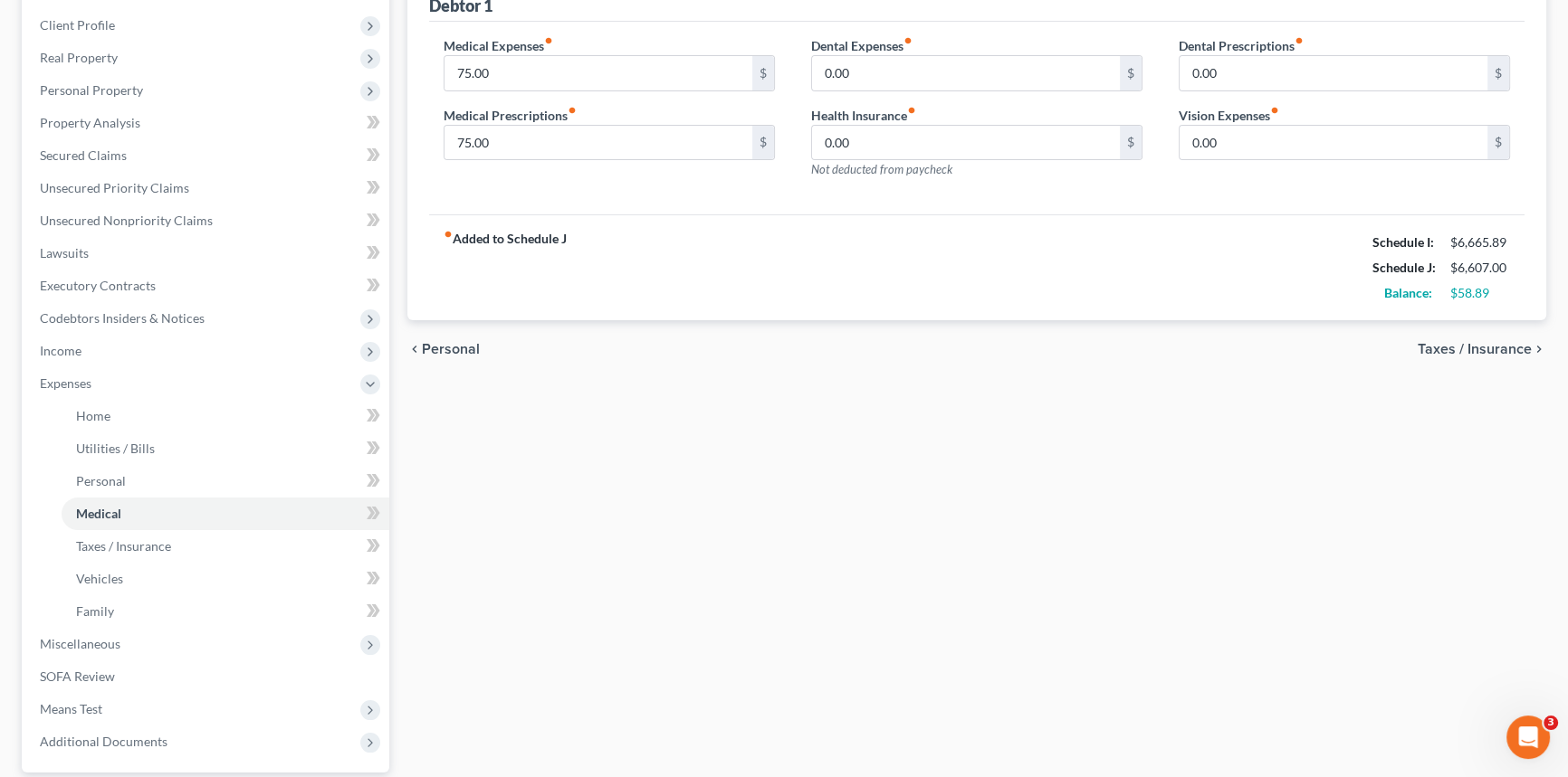
scroll to position [247, 0]
click at [89, 545] on span "Taxes / Insurance" at bounding box center [123, 544] width 95 height 15
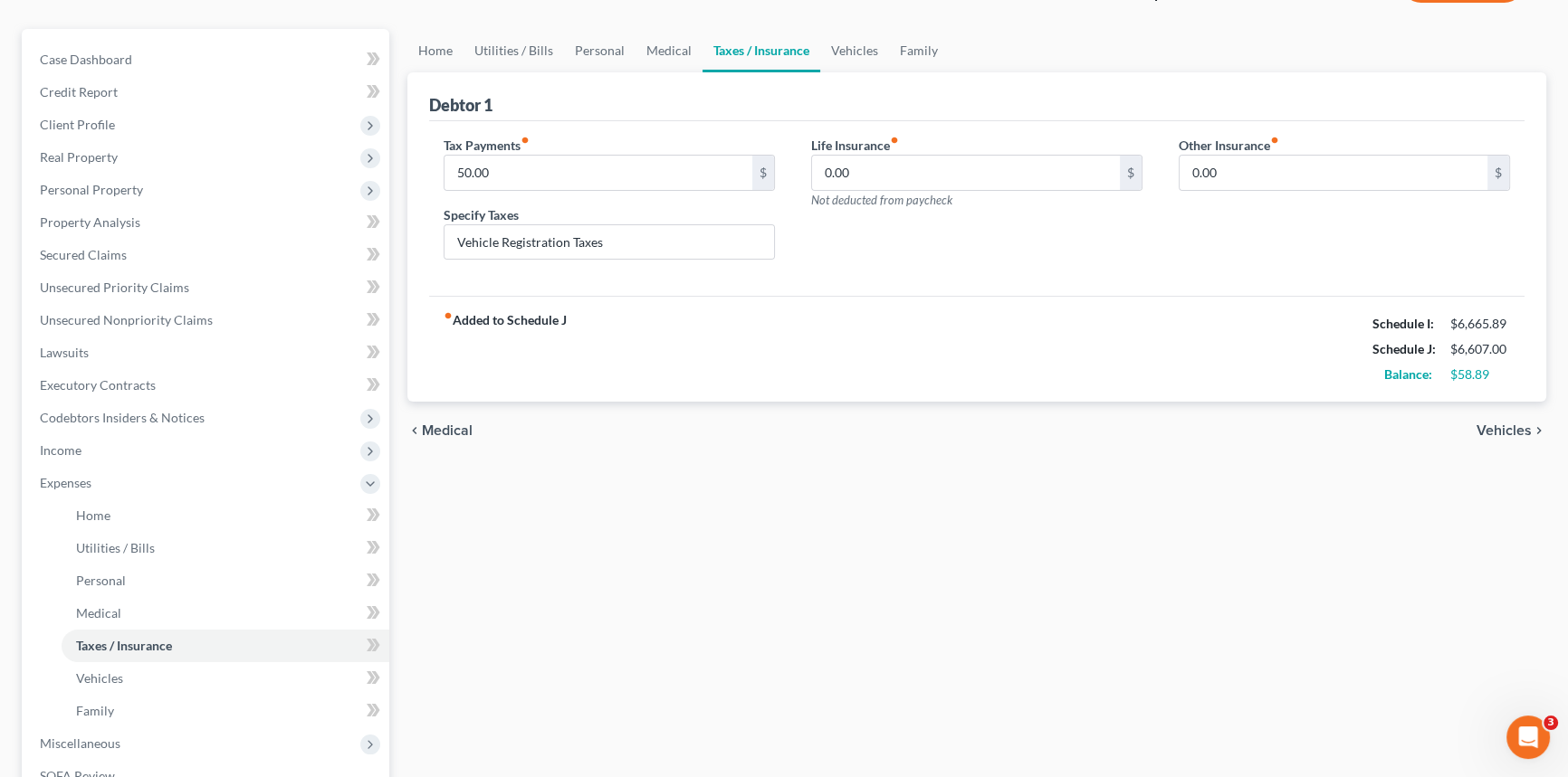
scroll to position [164, 0]
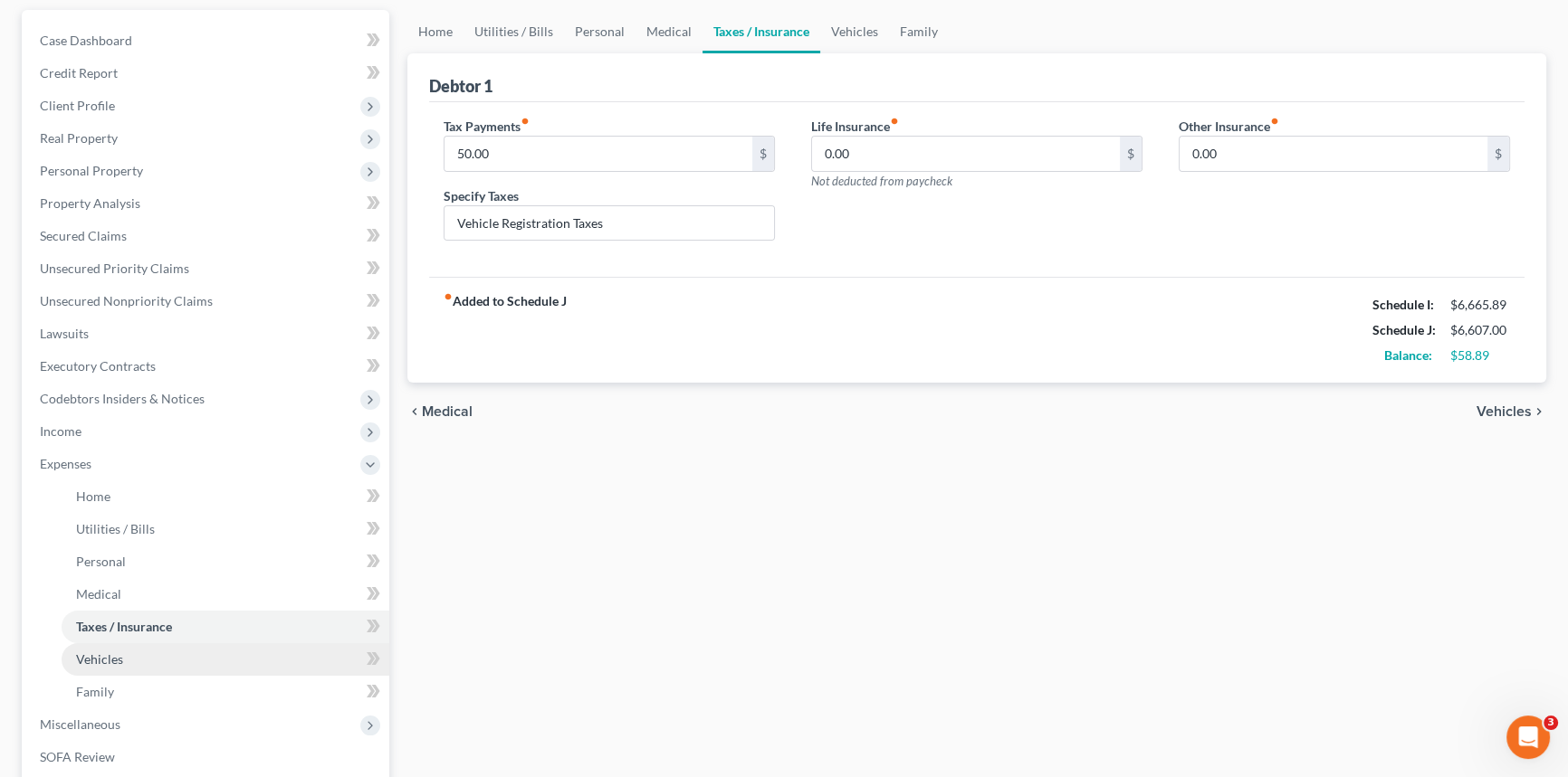
click at [107, 660] on span "Vehicles" at bounding box center [100, 659] width 47 height 15
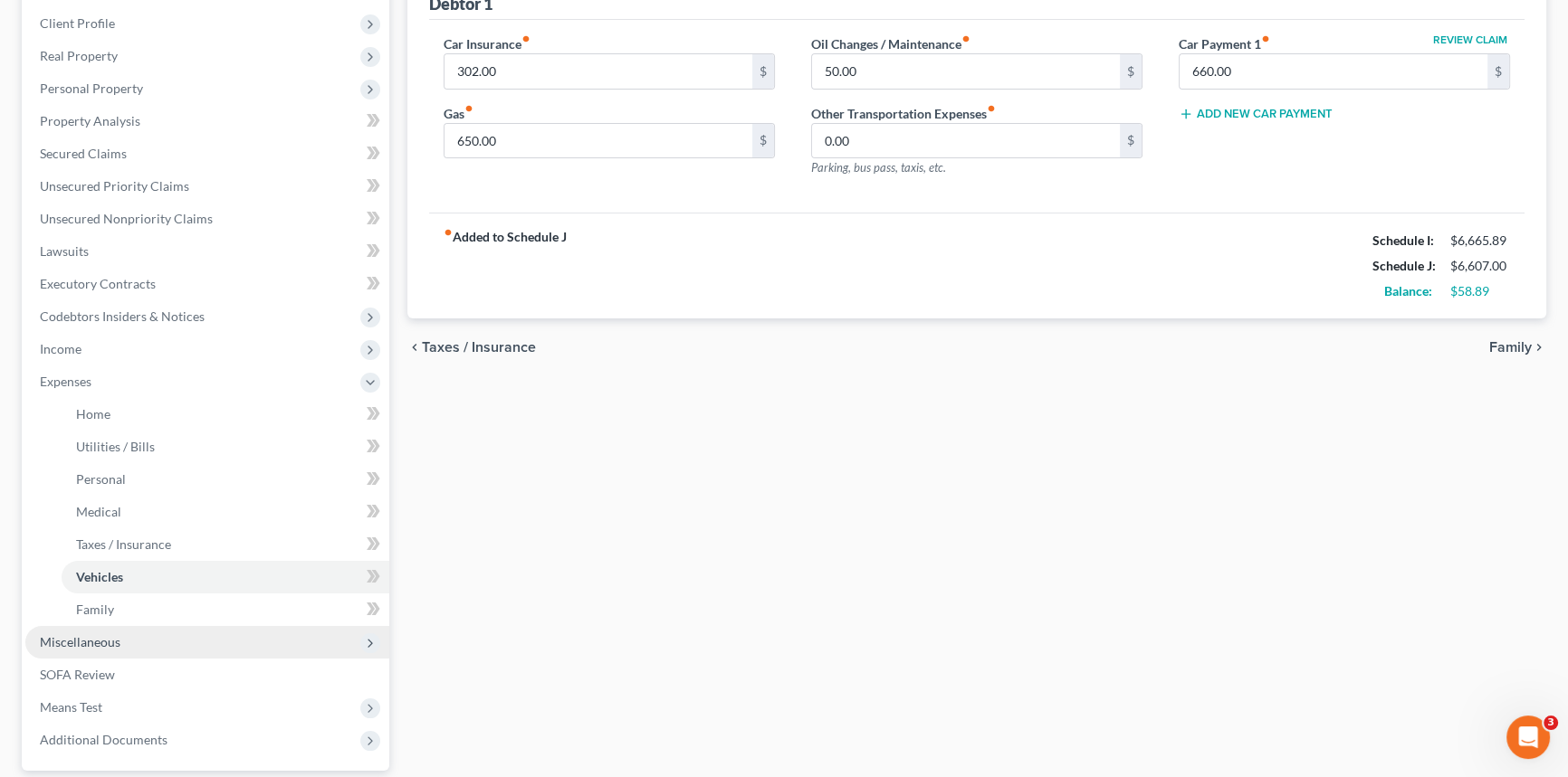
scroll to position [410, 0]
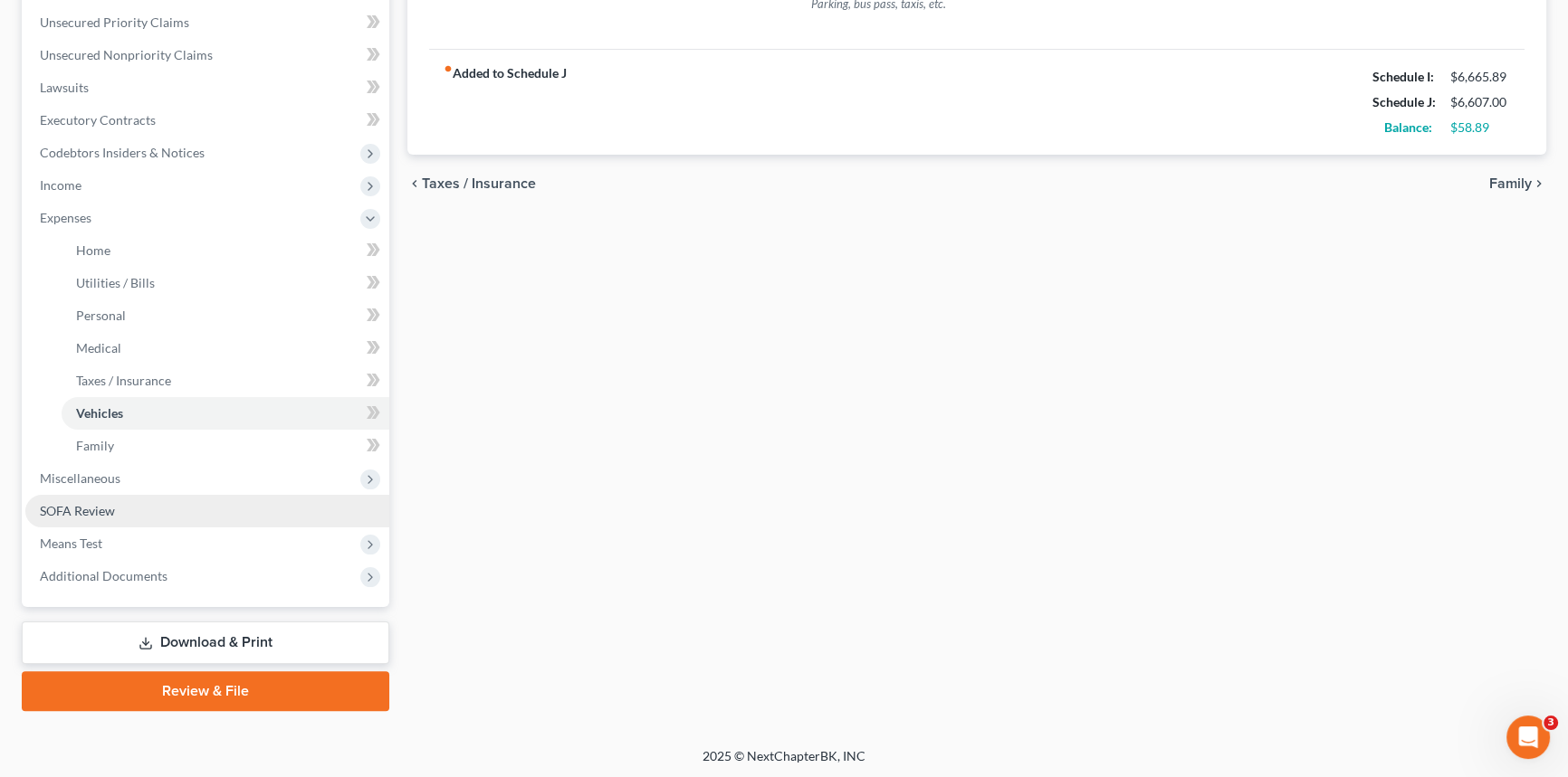
click at [106, 504] on span "SOFA Review" at bounding box center [77, 510] width 75 height 15
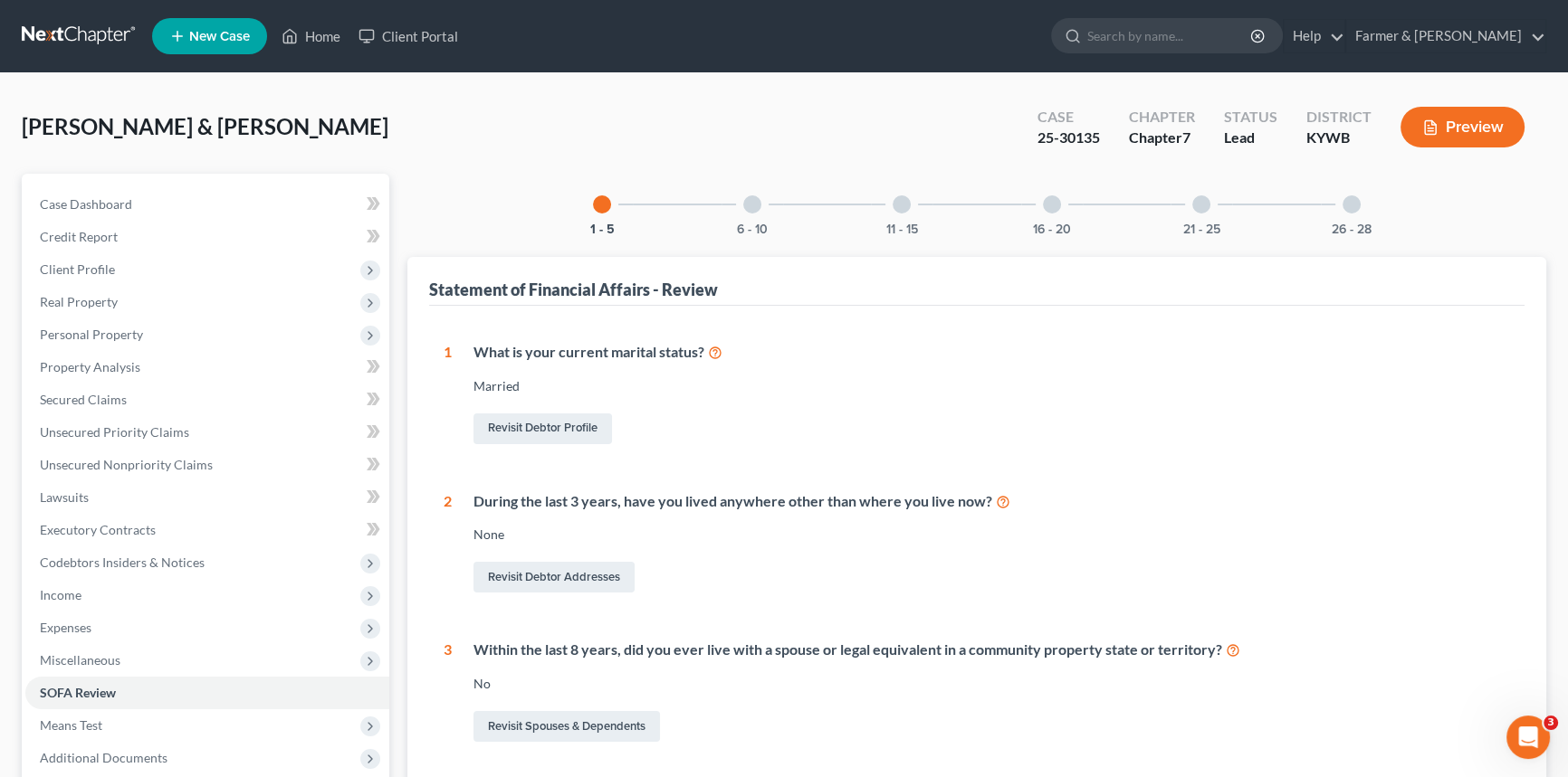
click at [745, 212] on div "6 - 10" at bounding box center [753, 205] width 62 height 62
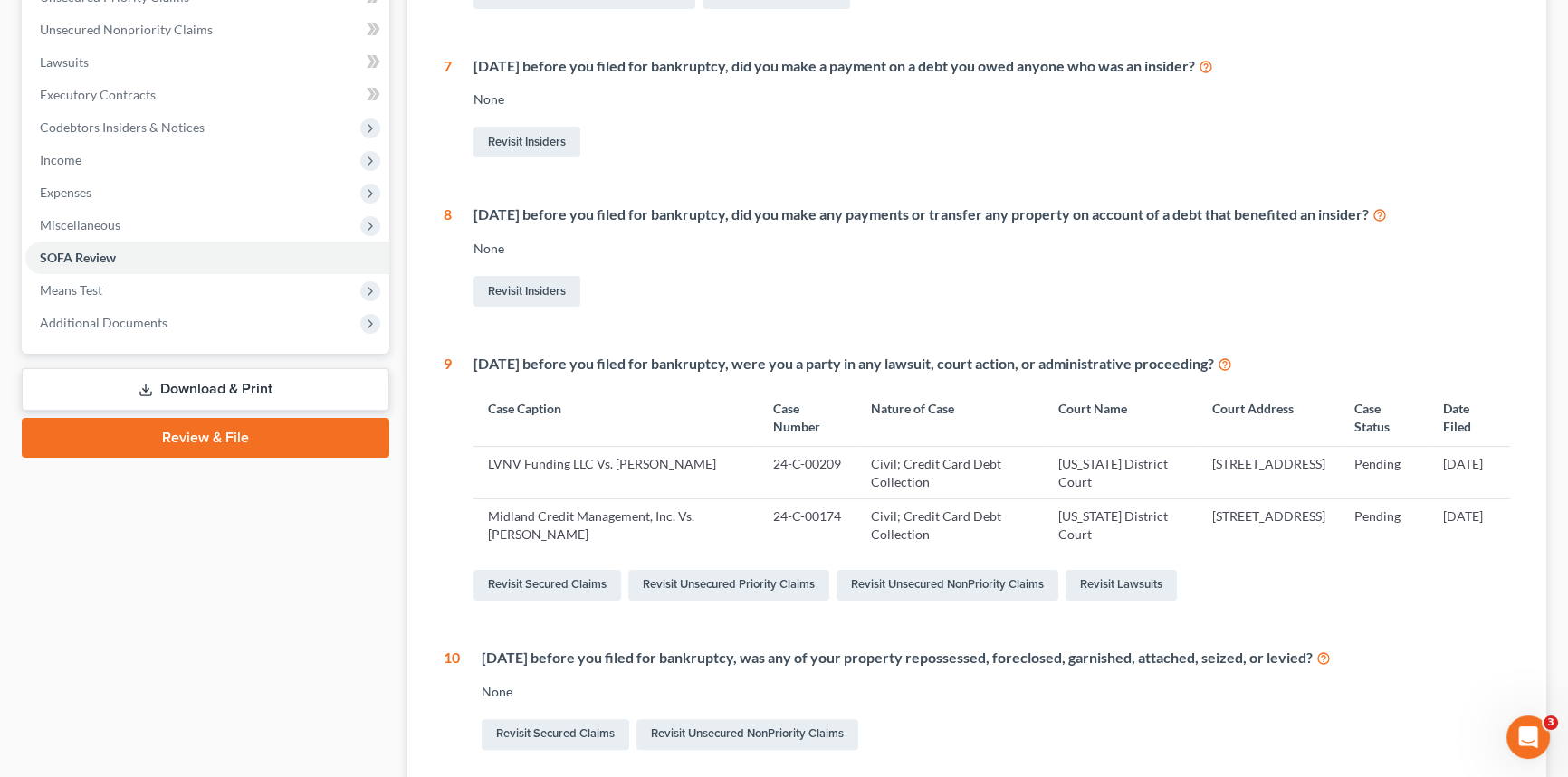
scroll to position [108, 0]
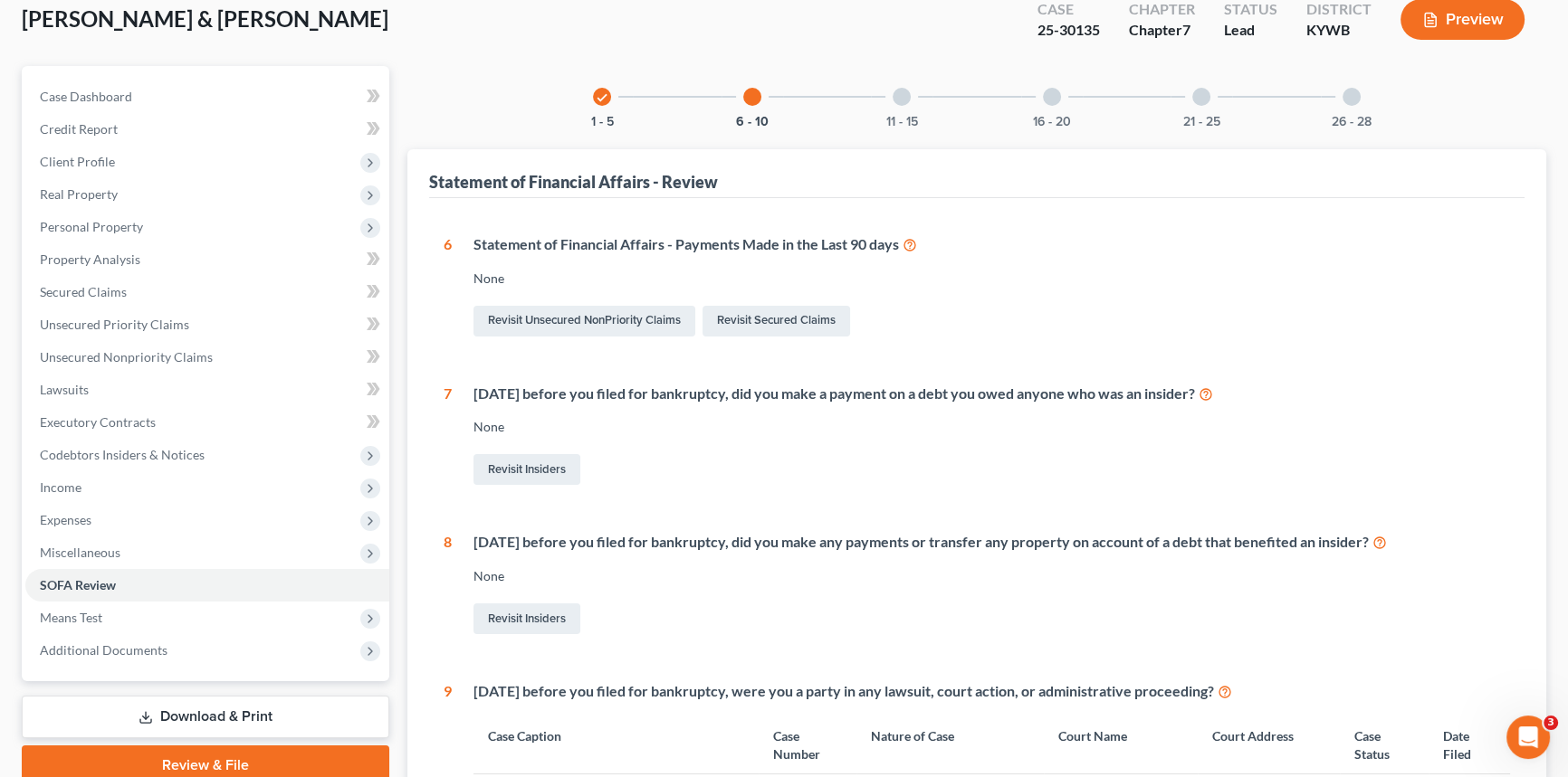
click at [904, 85] on div "11 - 15" at bounding box center [901, 97] width 62 height 62
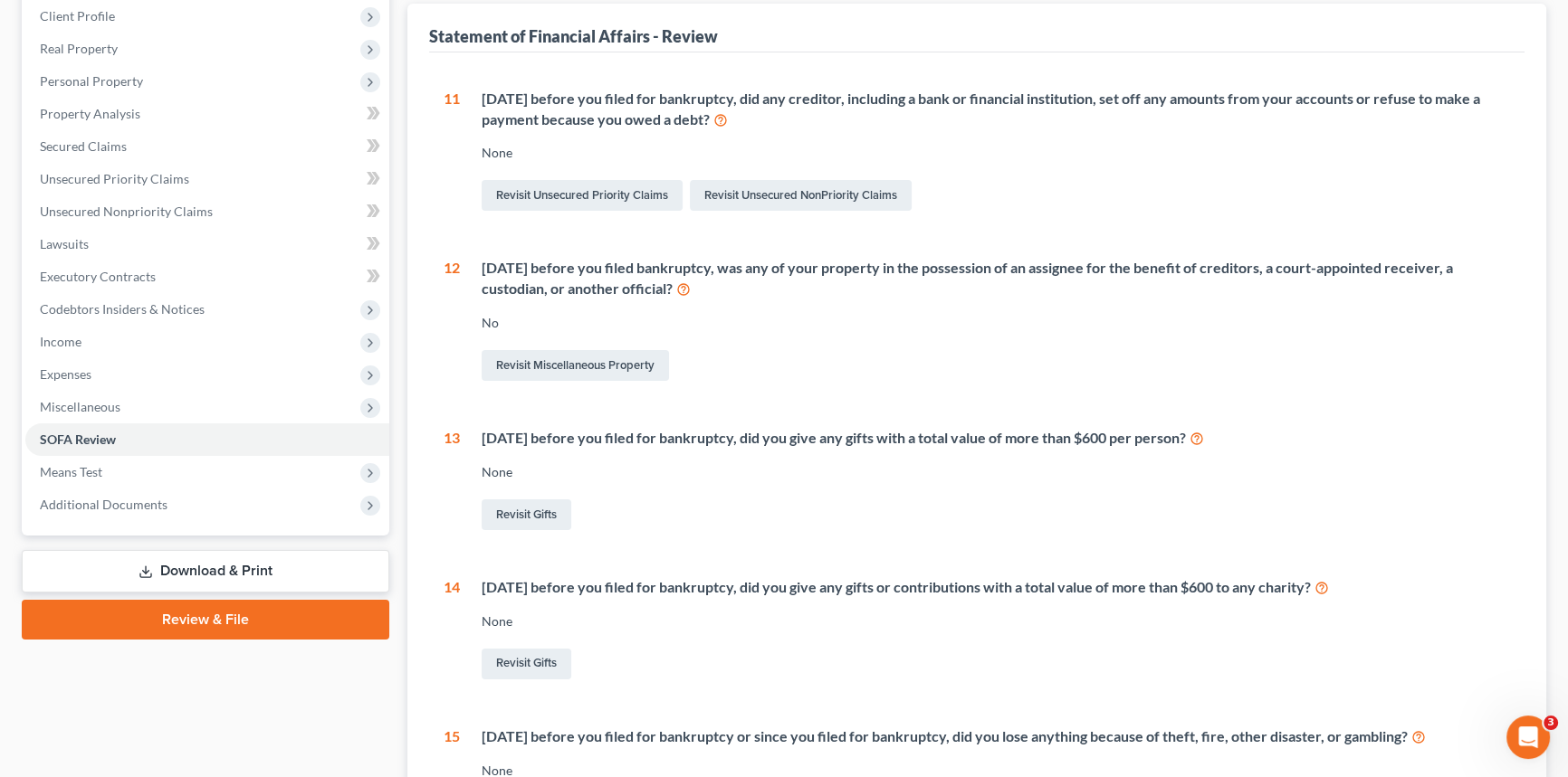
scroll to position [0, 0]
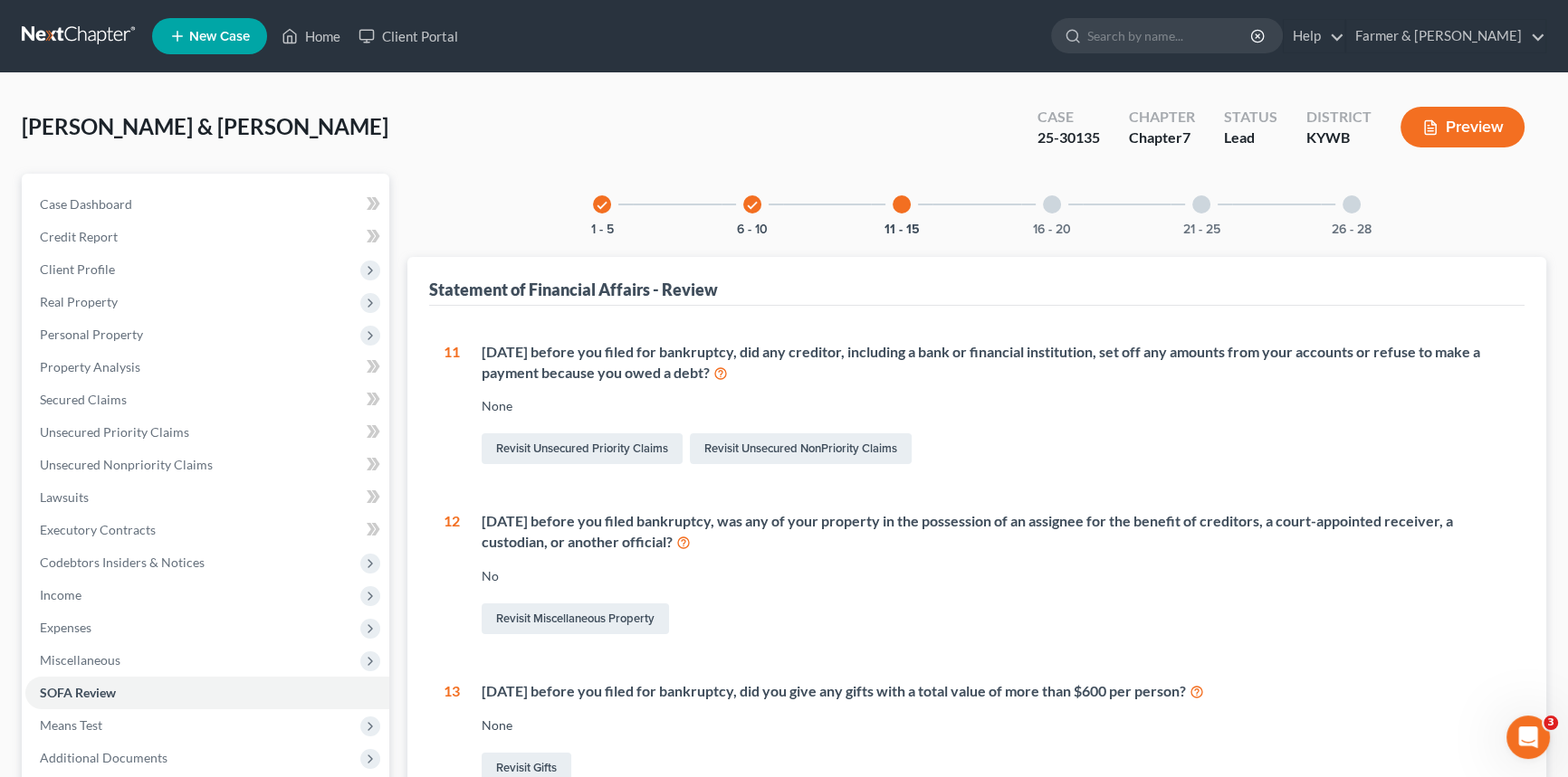
click at [1049, 207] on div at bounding box center [1052, 205] width 18 height 18
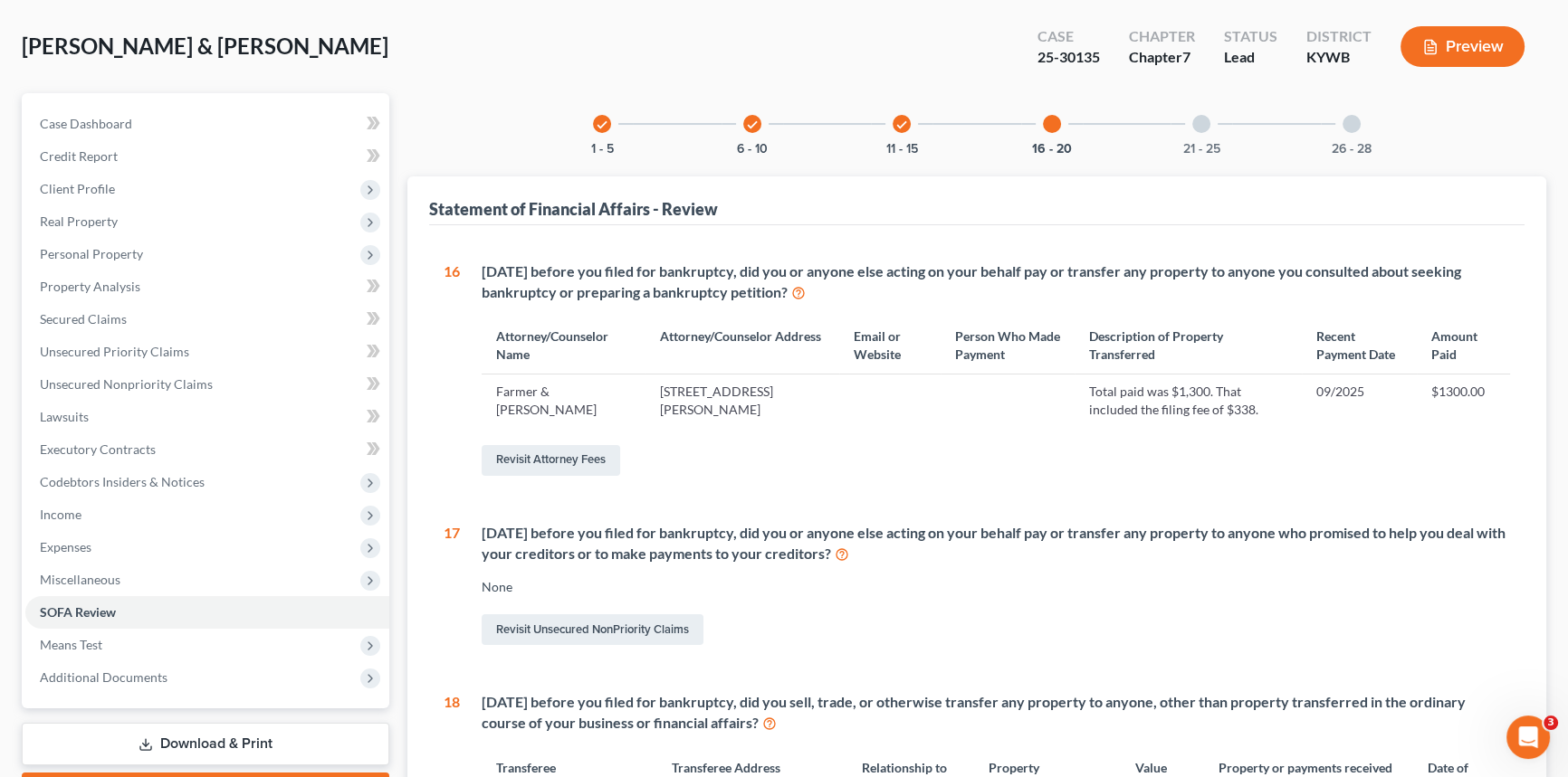
scroll to position [411, 0]
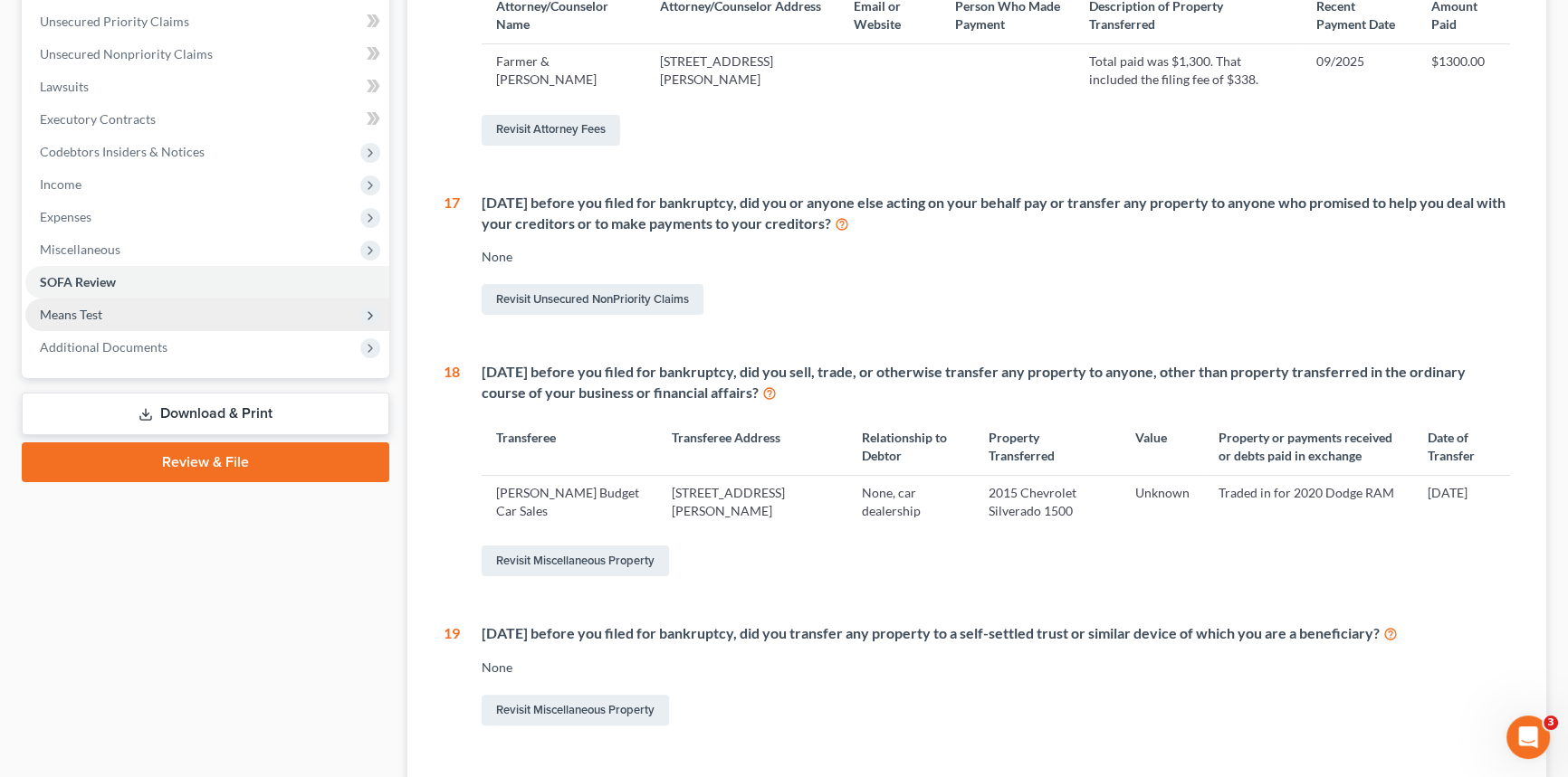
click at [93, 311] on span "Means Test" at bounding box center [71, 314] width 63 height 15
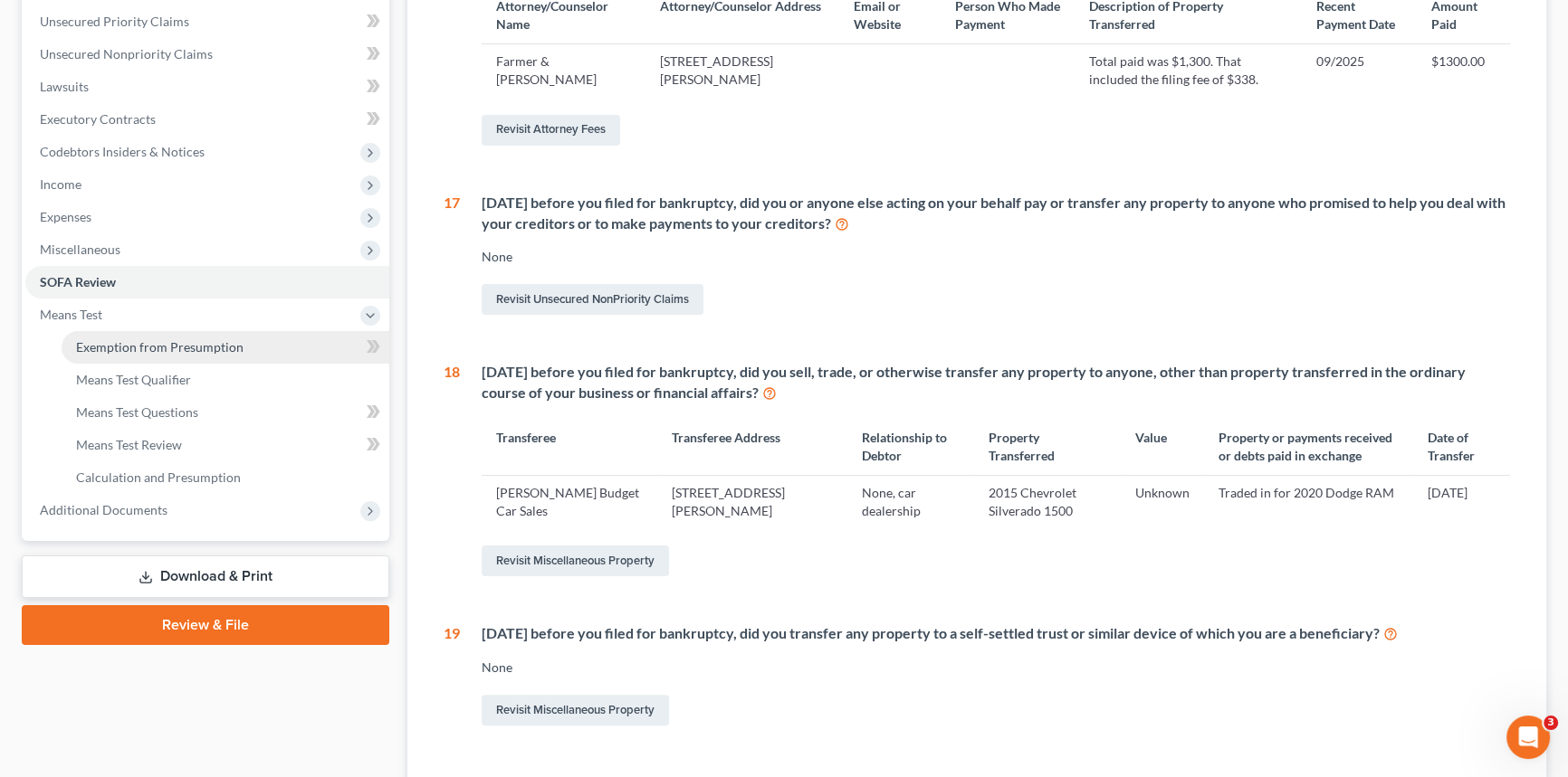
click at [115, 350] on span "Exemption from Presumption" at bounding box center [160, 346] width 168 height 15
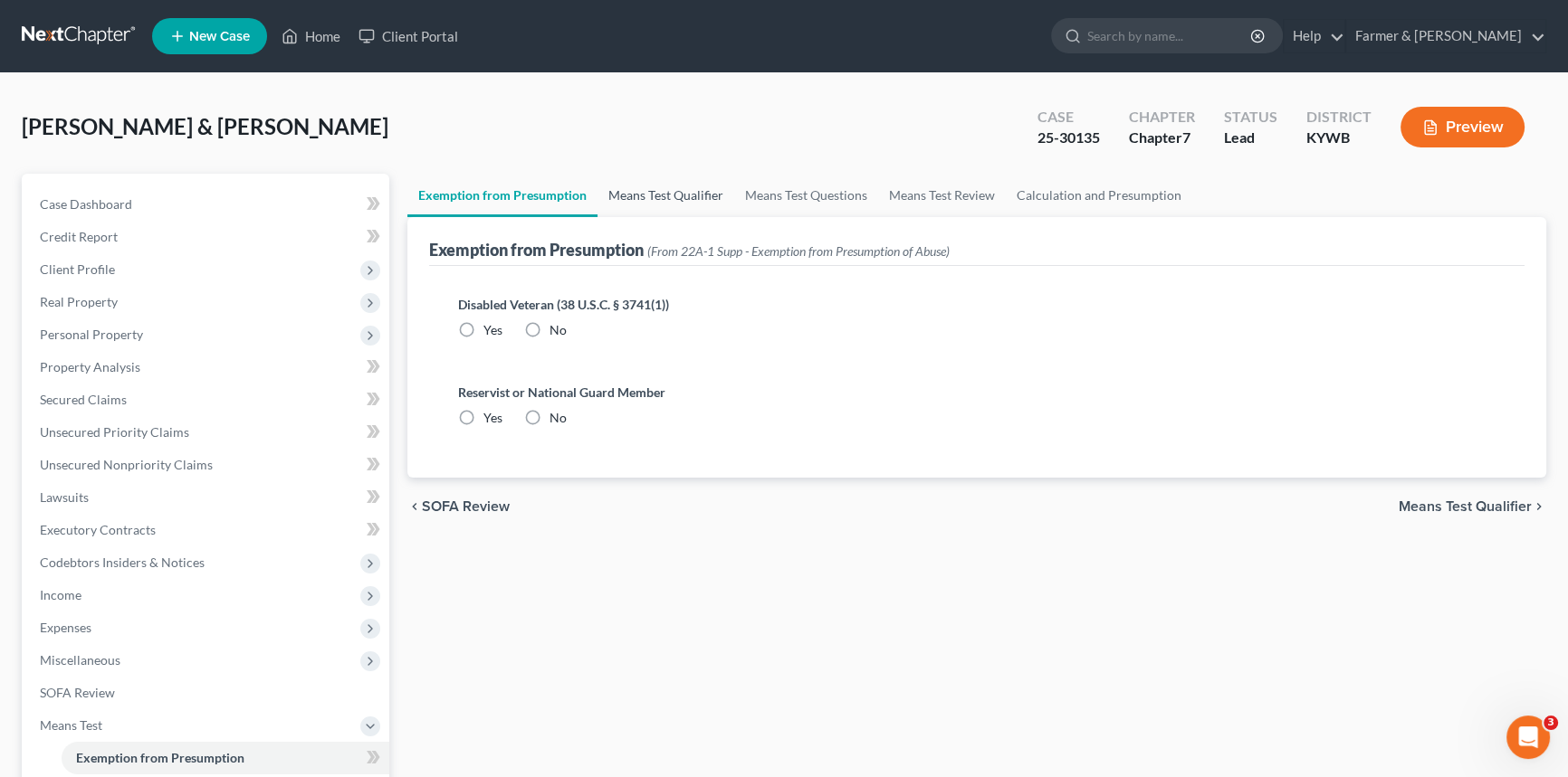
click at [629, 189] on link "Means Test Qualifier" at bounding box center [666, 196] width 137 height 44
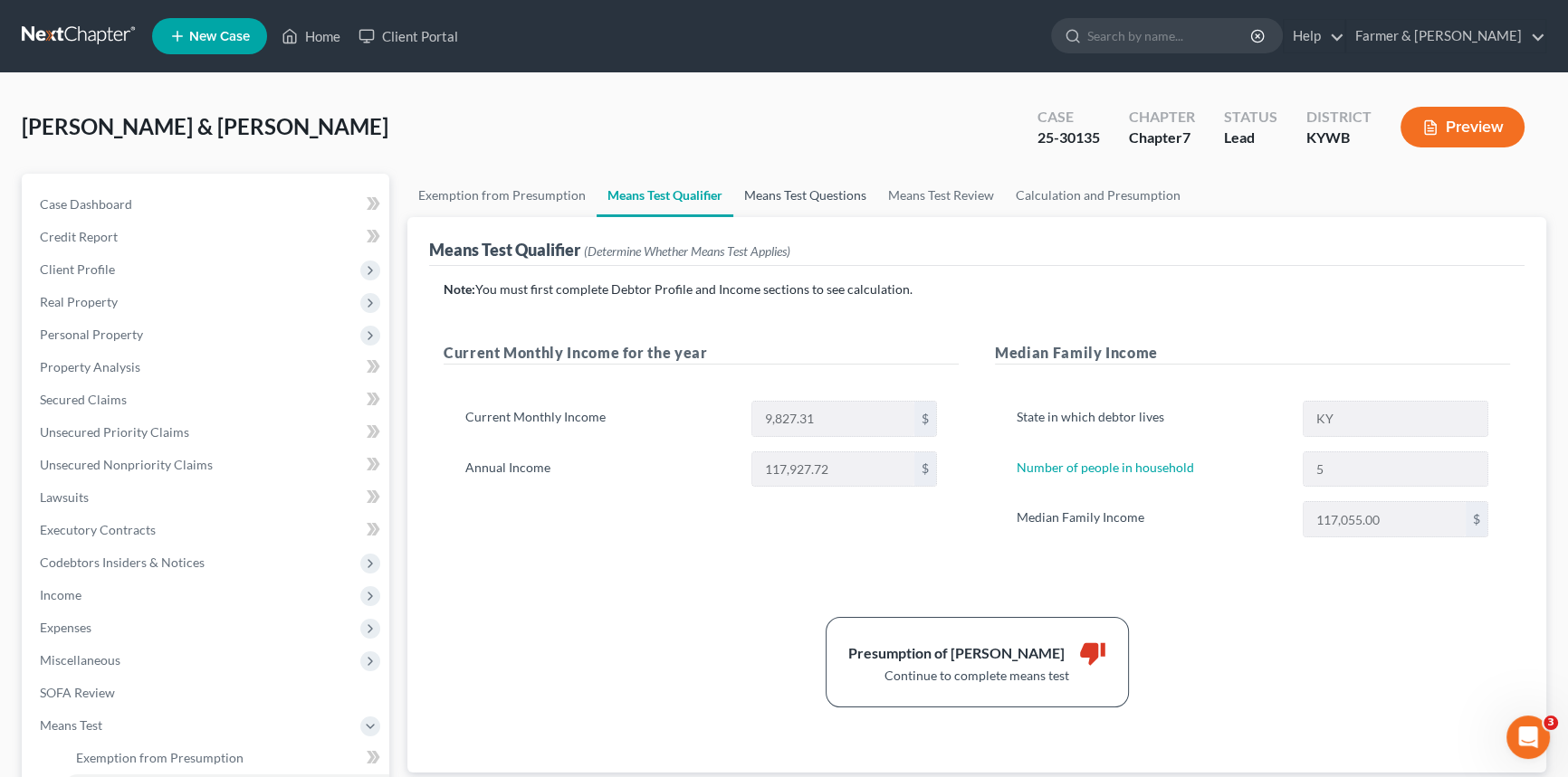
click at [826, 196] on link "Means Test Questions" at bounding box center [805, 196] width 144 height 44
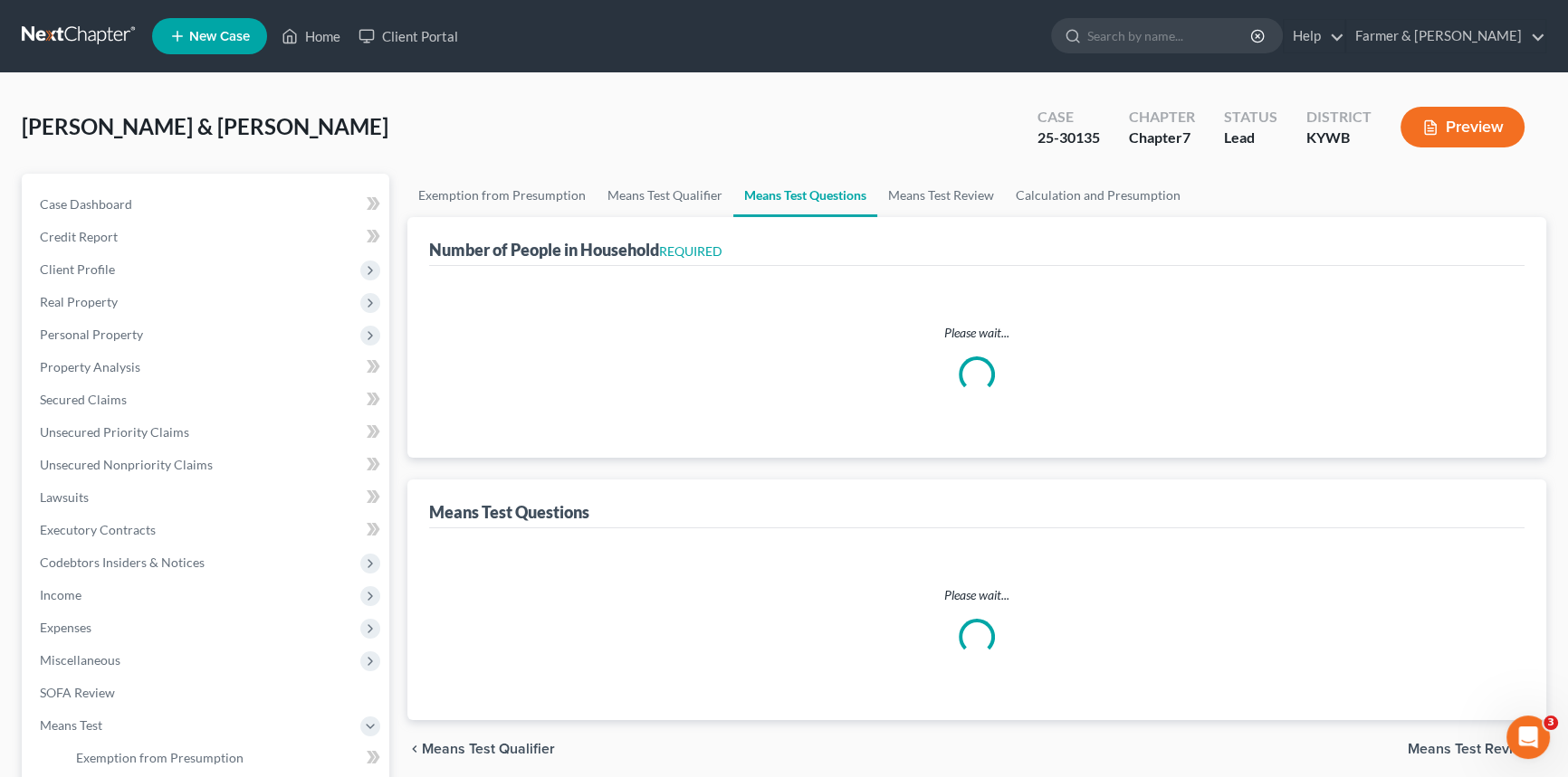
select select "60"
select select "1"
select select "60"
select select "5"
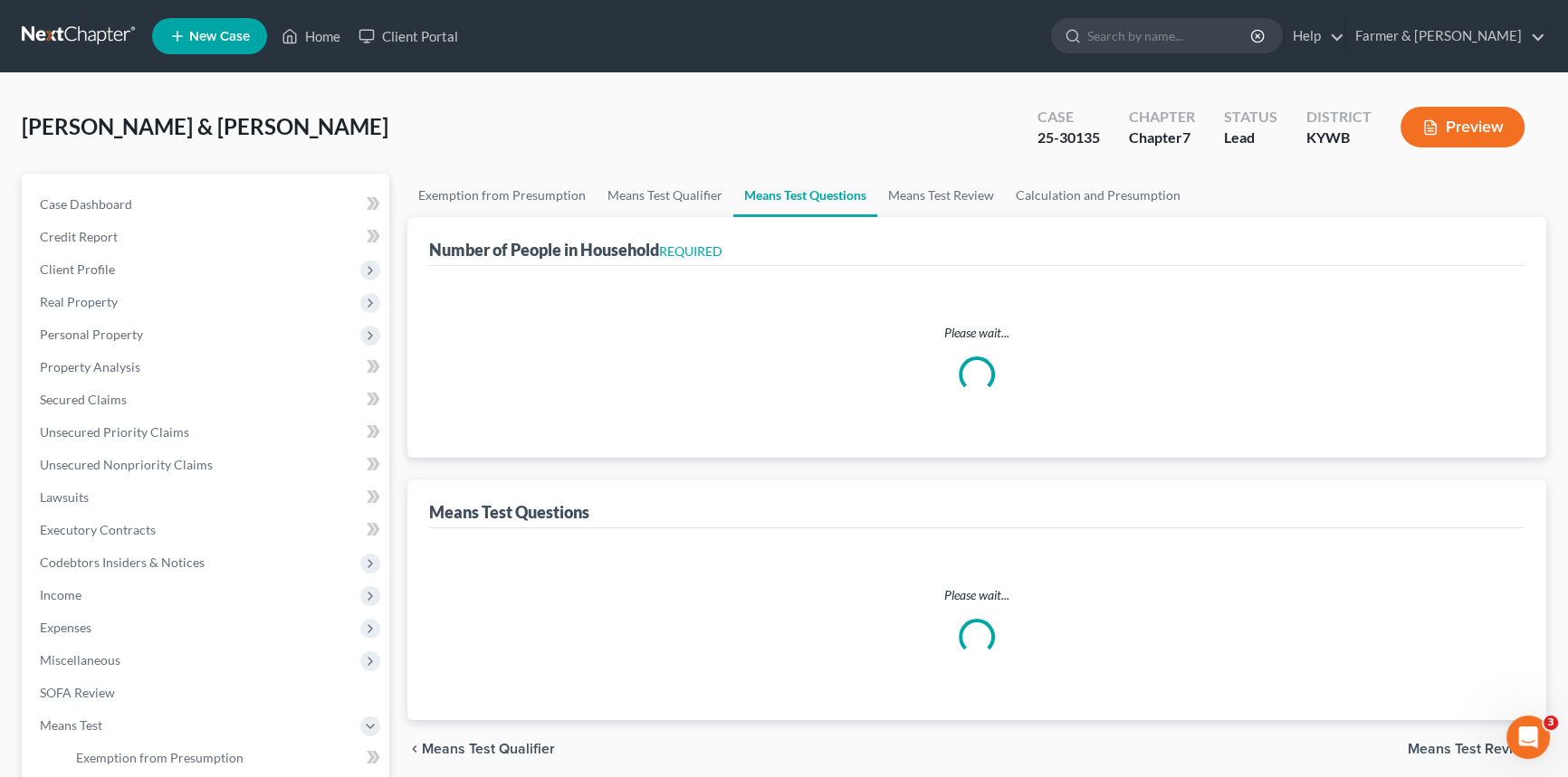
select select "2"
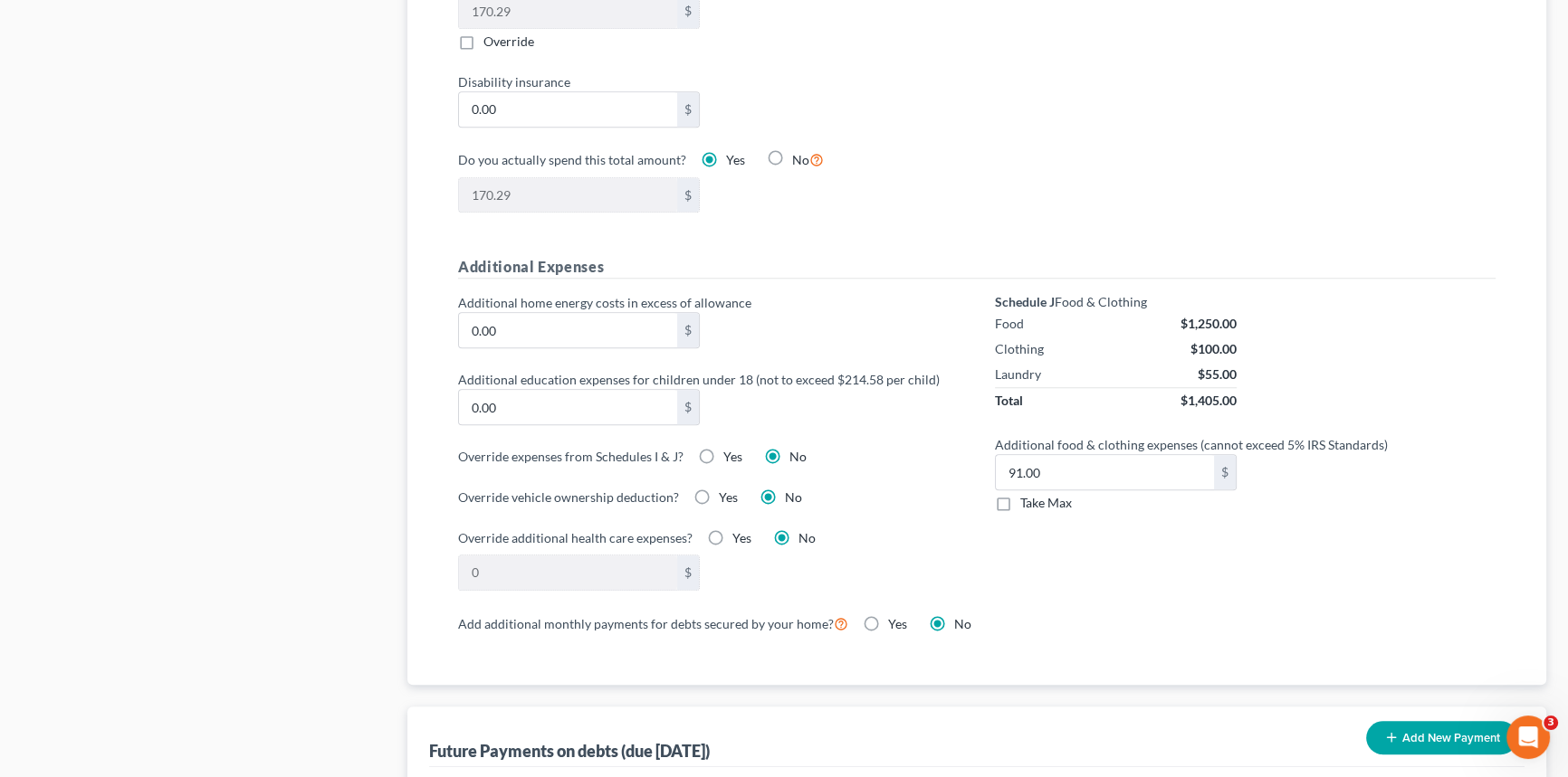
scroll to position [1234, 0]
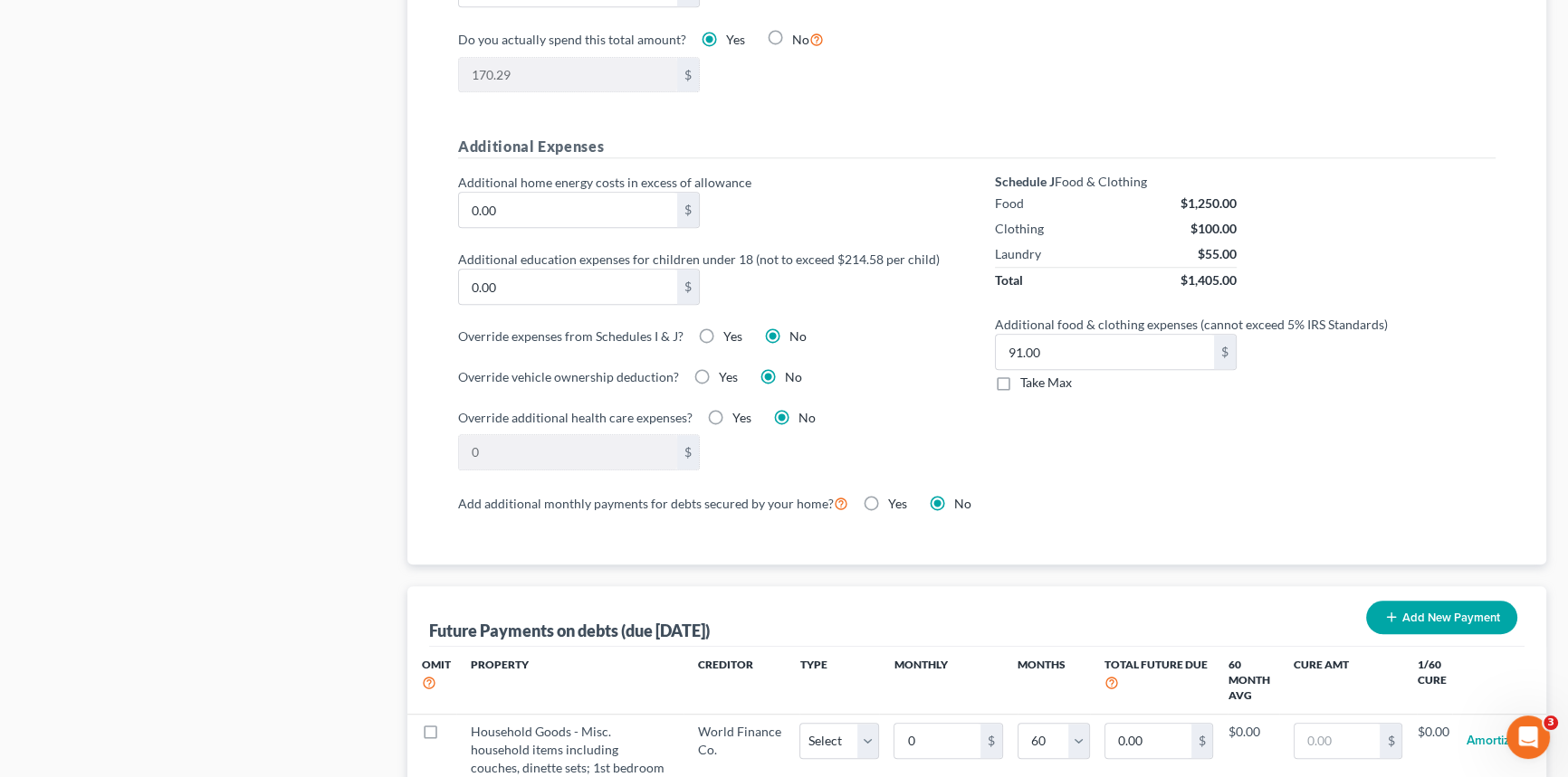
click at [1020, 382] on label "Take Max" at bounding box center [1046, 383] width 52 height 18
click at [1027, 382] on input "Take Max" at bounding box center [1033, 379] width 12 height 12
checkbox input "true"
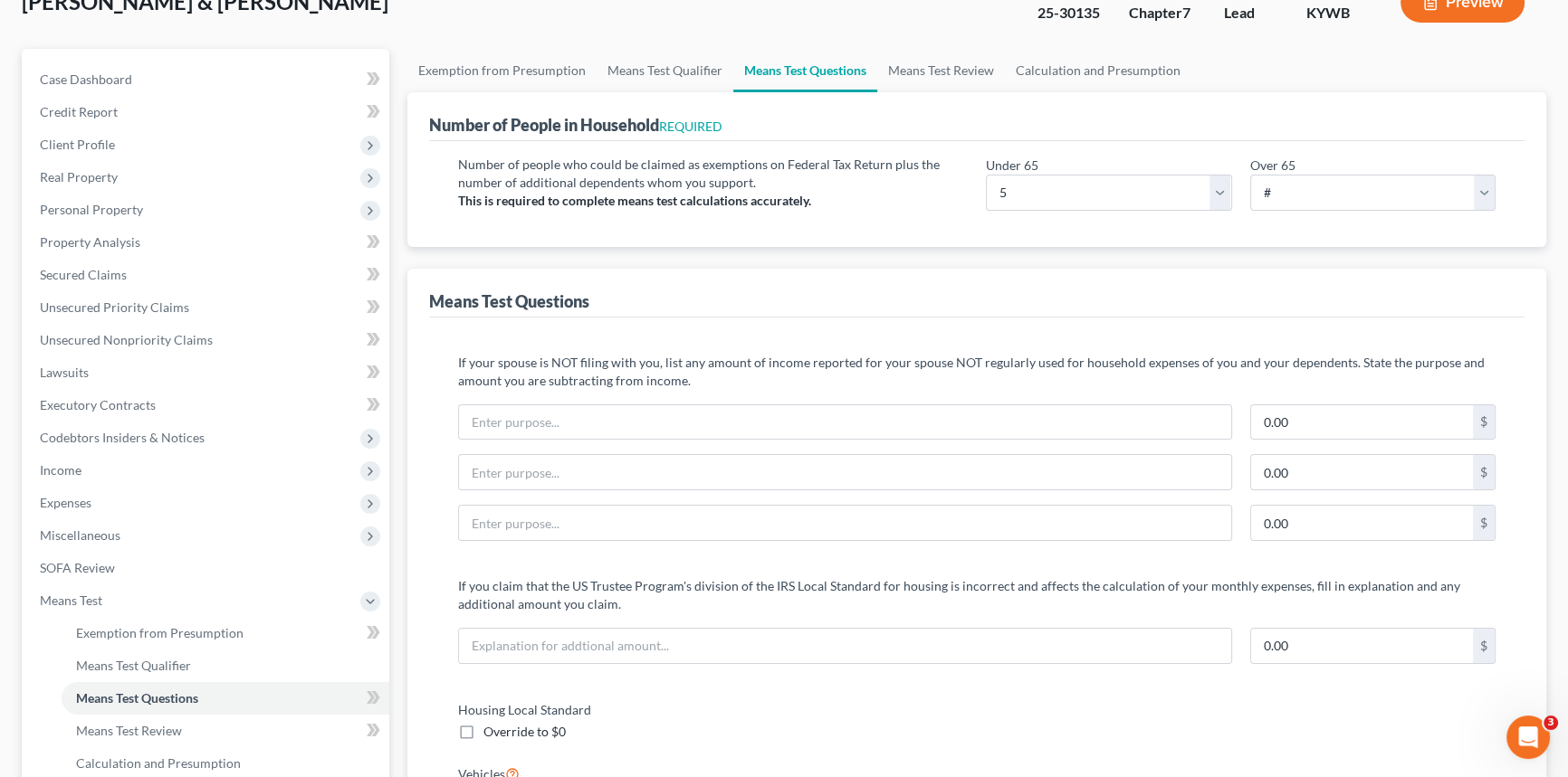
scroll to position [0, 0]
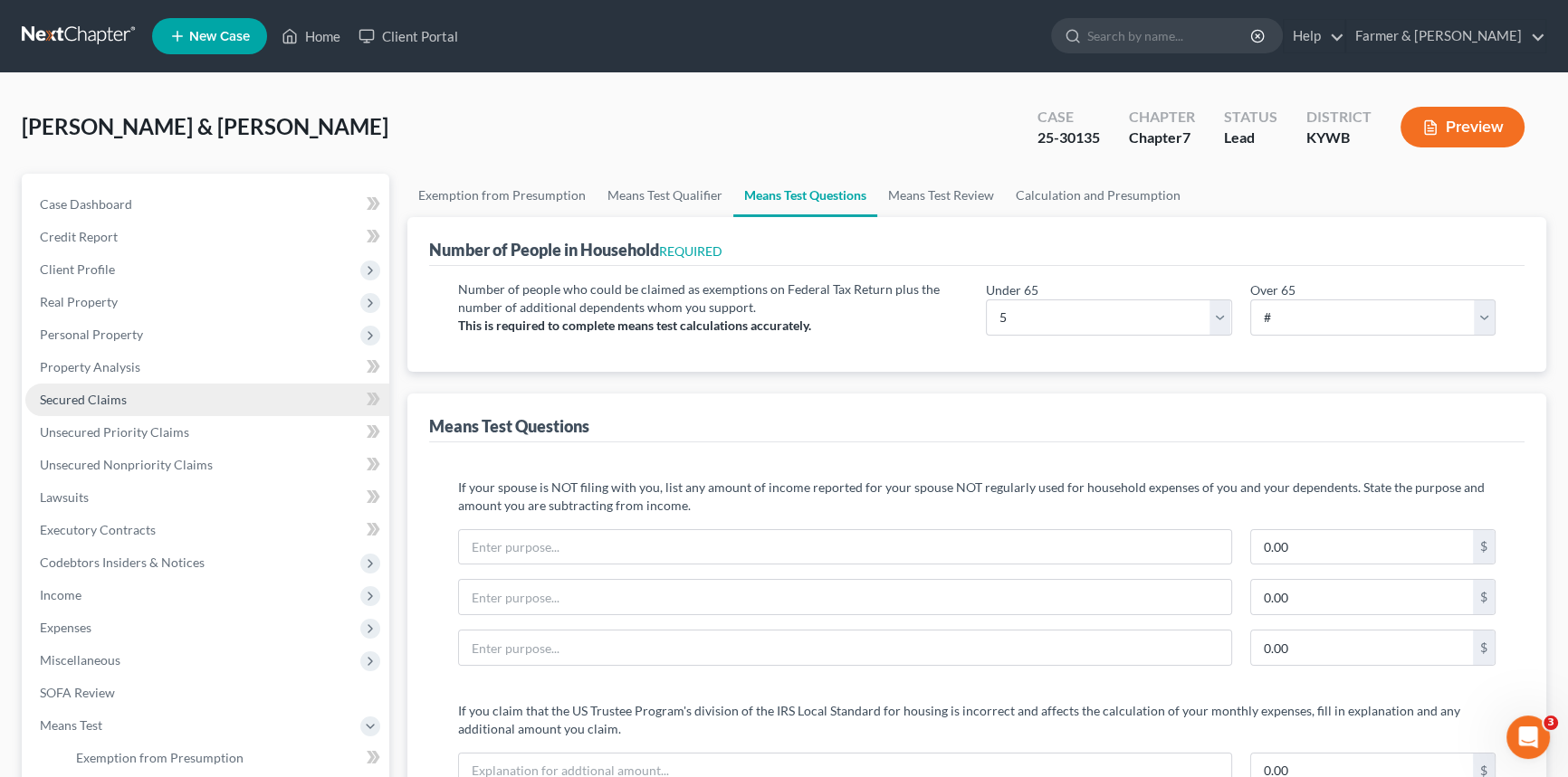
click at [131, 393] on link "Secured Claims" at bounding box center [207, 400] width 364 height 33
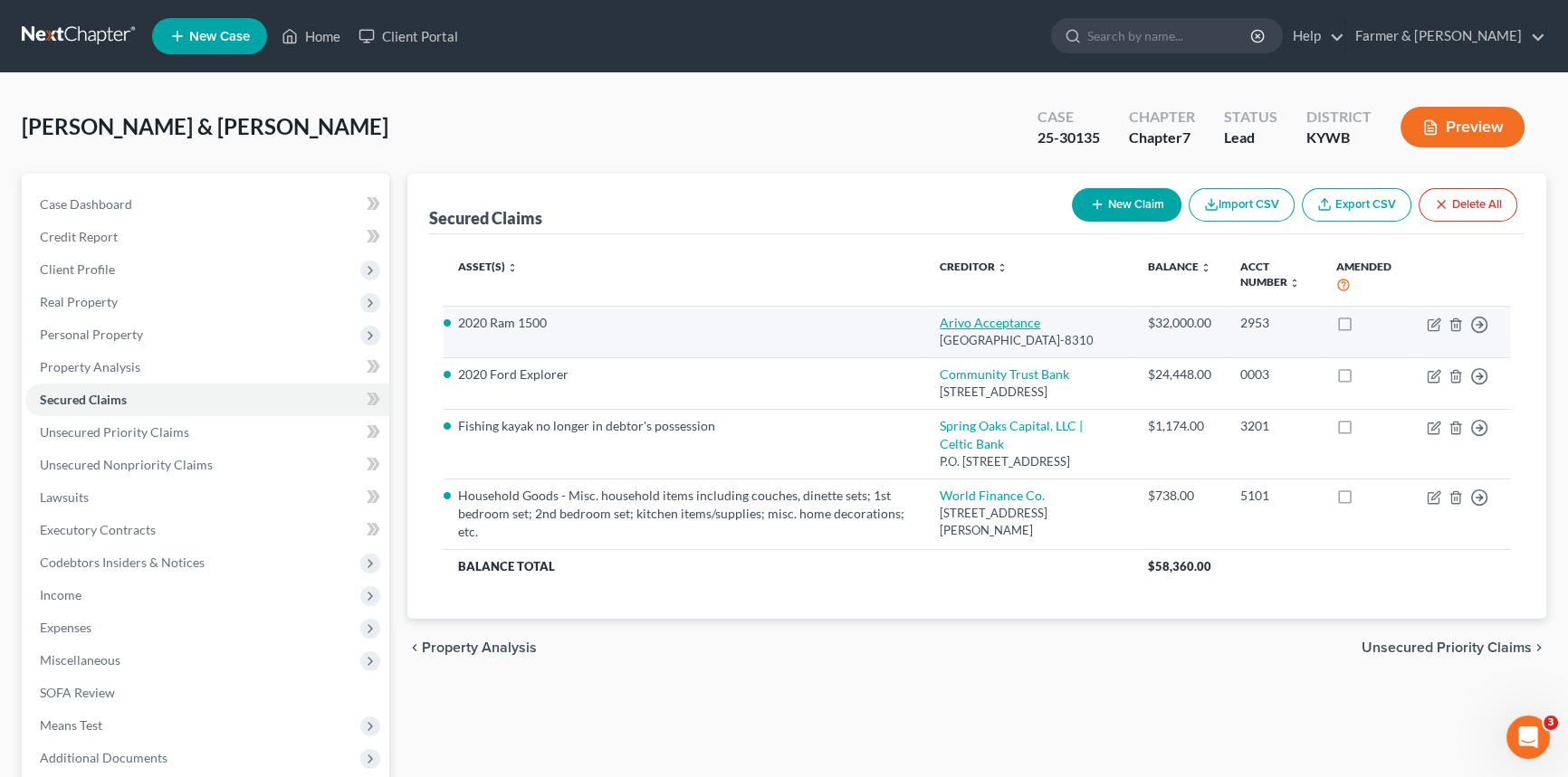
click at [1040, 316] on link "Arivo Acceptance" at bounding box center [989, 322] width 101 height 15
select select "46"
select select "25"
select select "0"
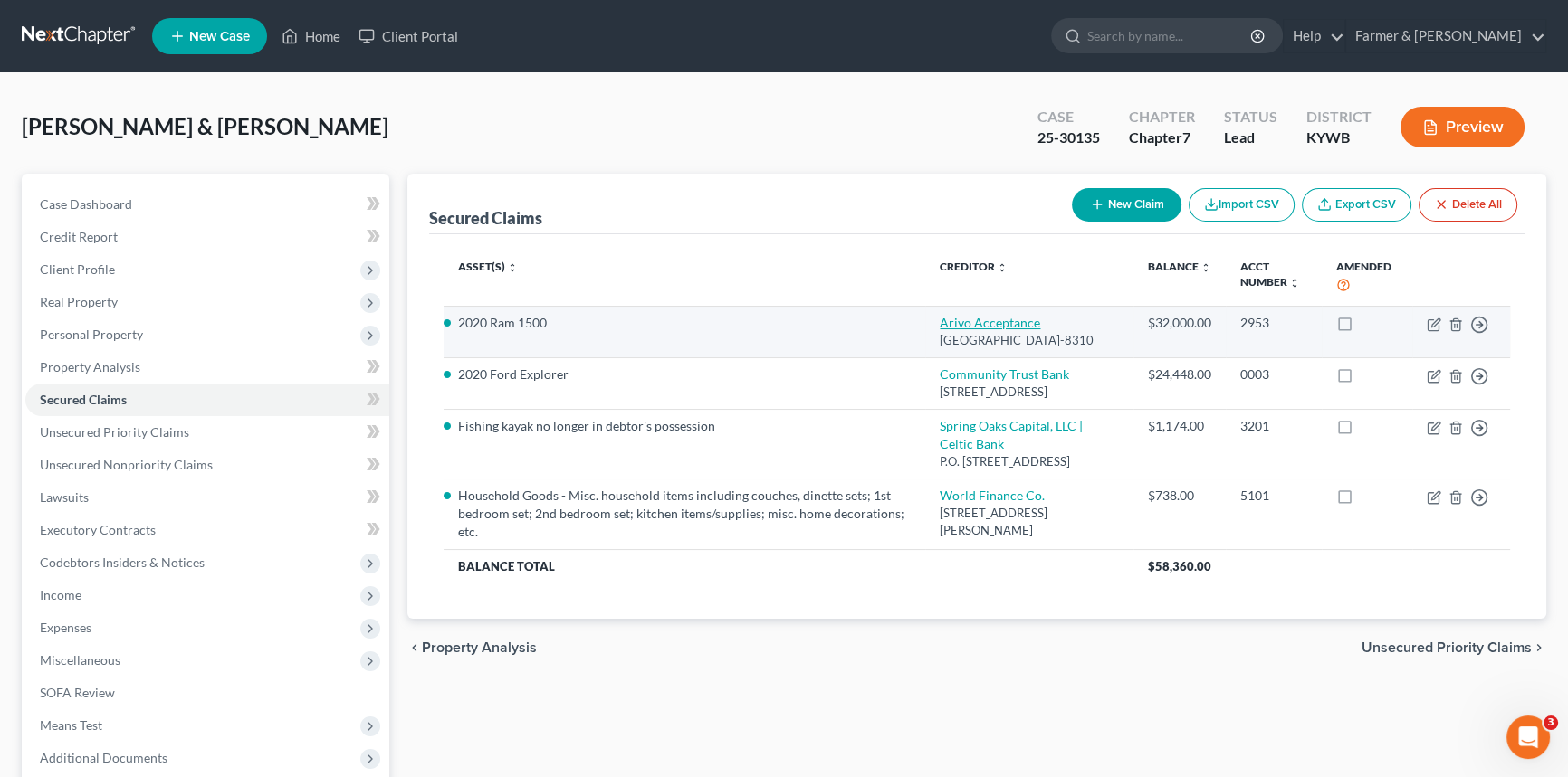
select select "0"
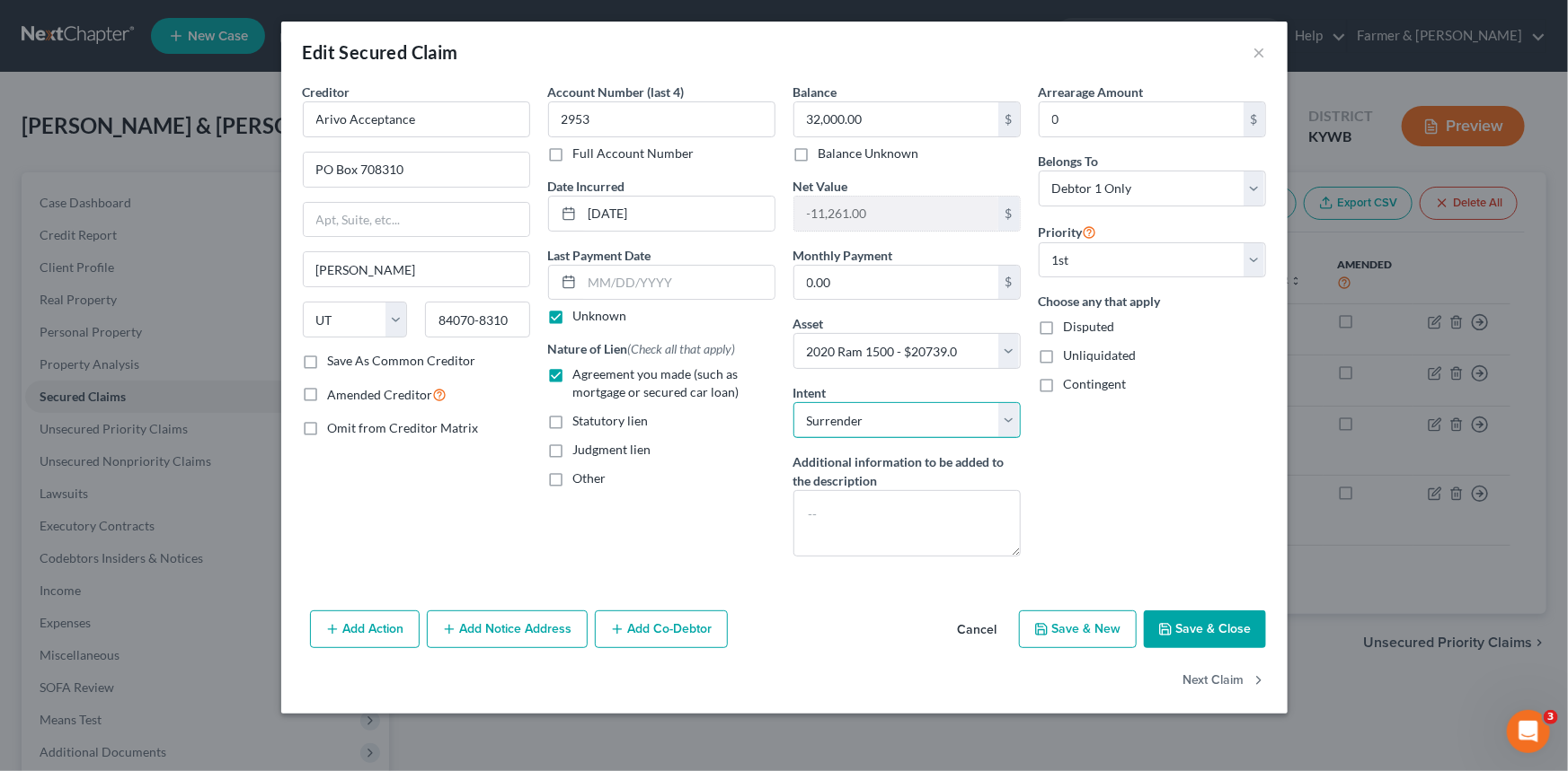
click at [1013, 417] on select "Select Surrender Redeem Reaffirm Avoid Other" at bounding box center [906, 420] width 228 height 36
select select "2"
click at [793, 402] on select "Select Surrender Redeem Reaffirm Avoid Other" at bounding box center [906, 420] width 228 height 36
click at [919, 510] on textarea at bounding box center [906, 524] width 228 height 67
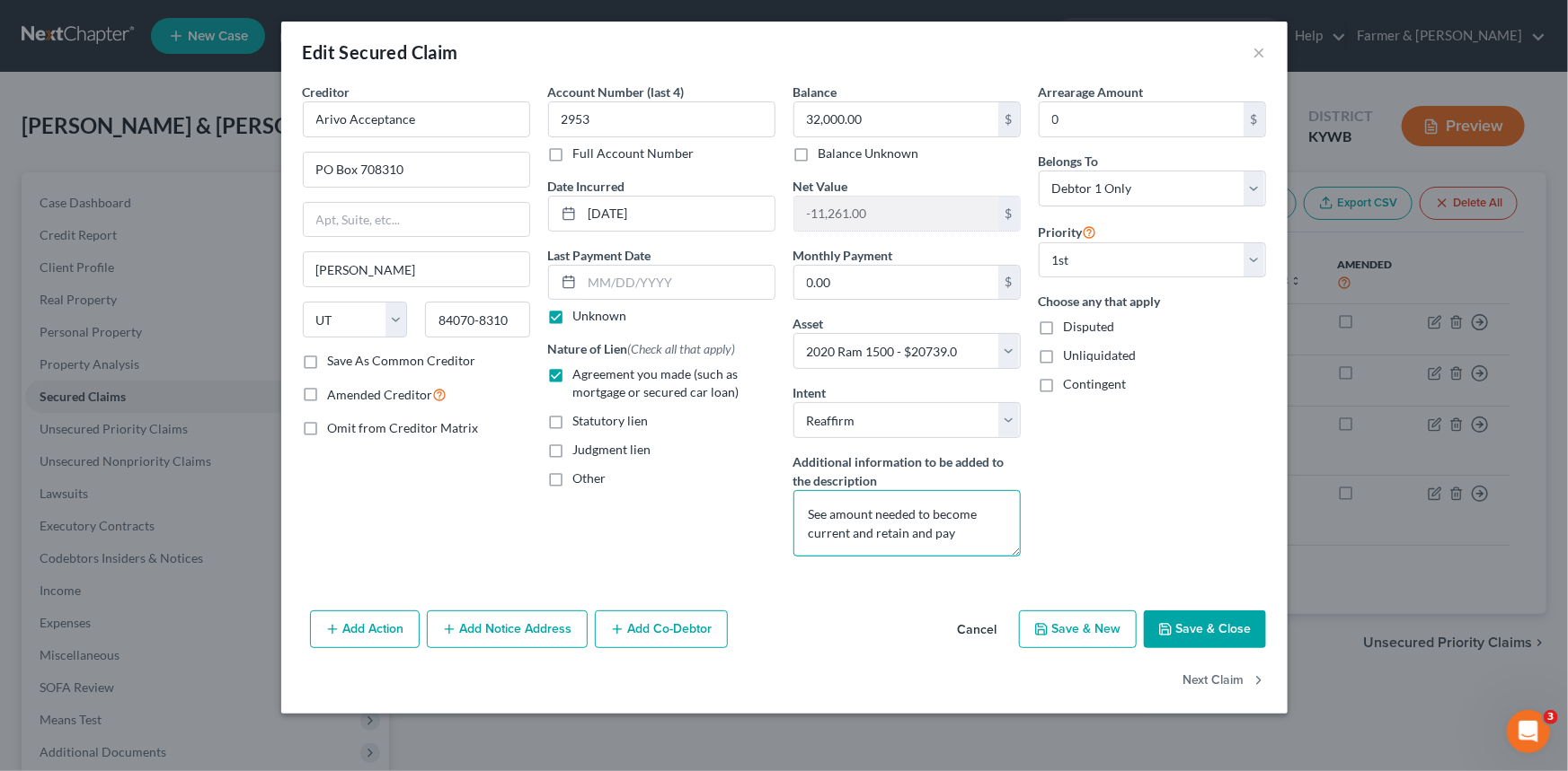
type textarea "See amount needed to become current and retain and pay"
click at [1187, 629] on button "Save & Close" at bounding box center [1205, 630] width 122 height 38
select select
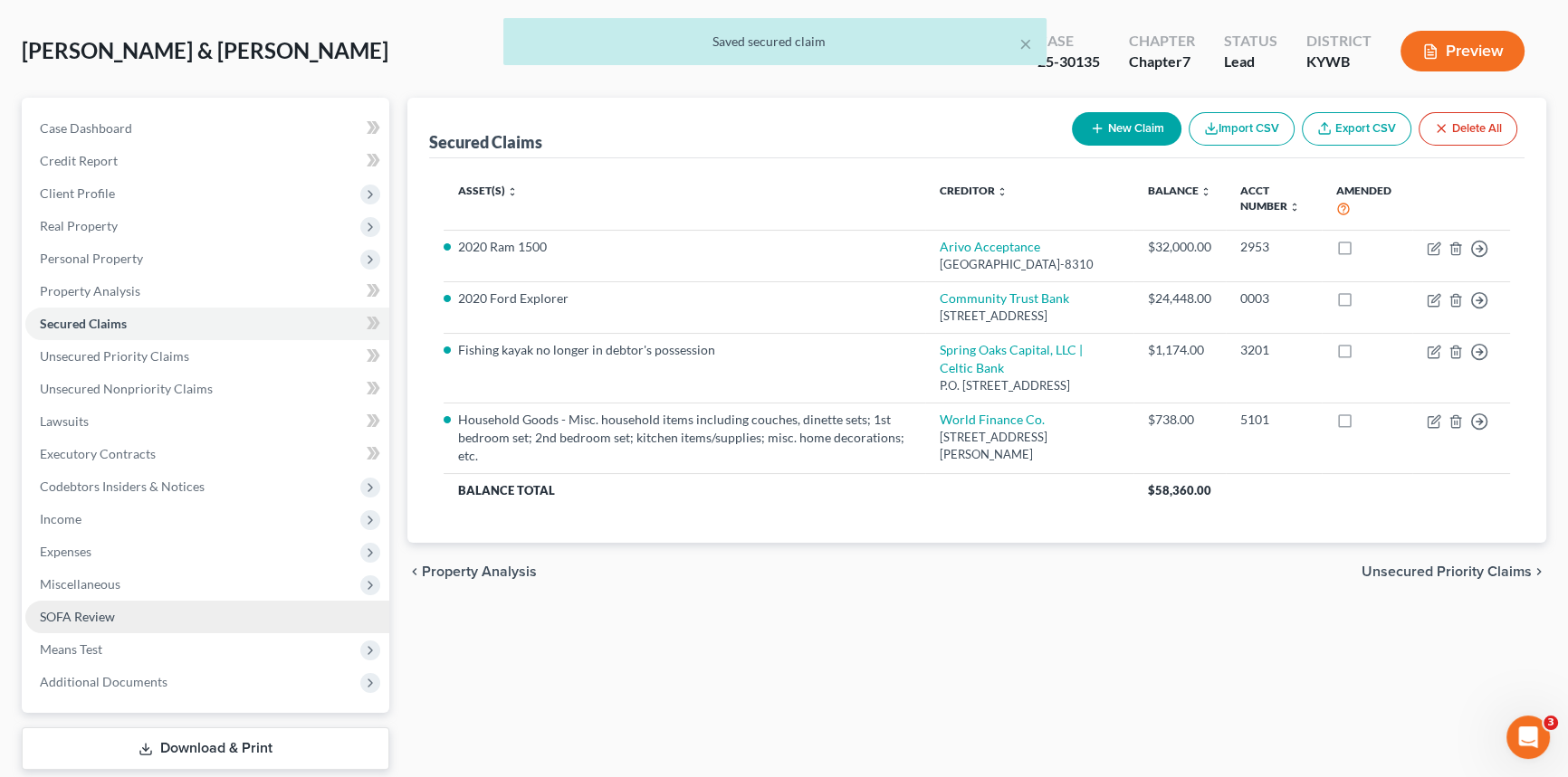
scroll to position [164, 0]
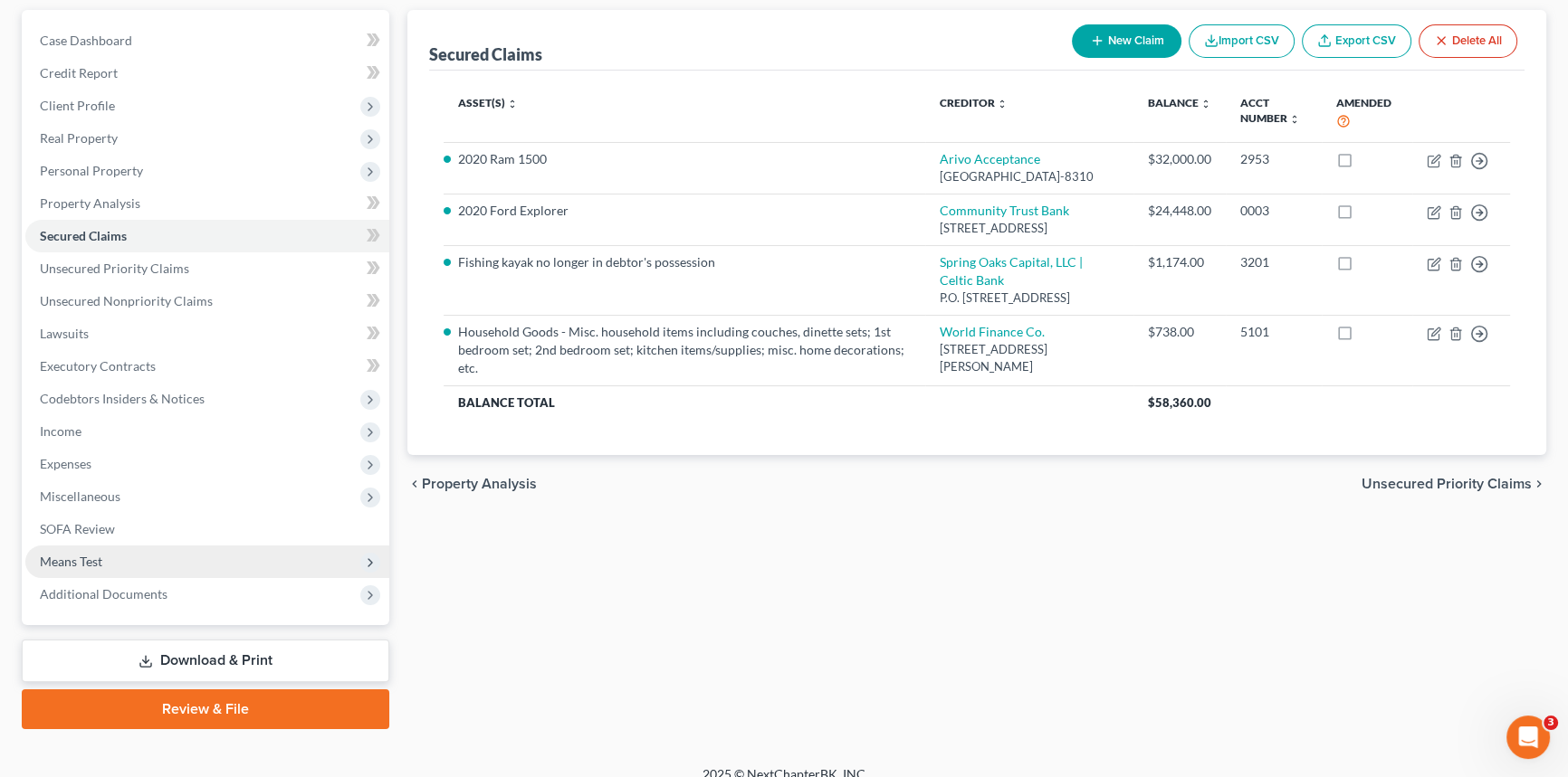
click at [117, 553] on span "Means Test" at bounding box center [207, 562] width 364 height 33
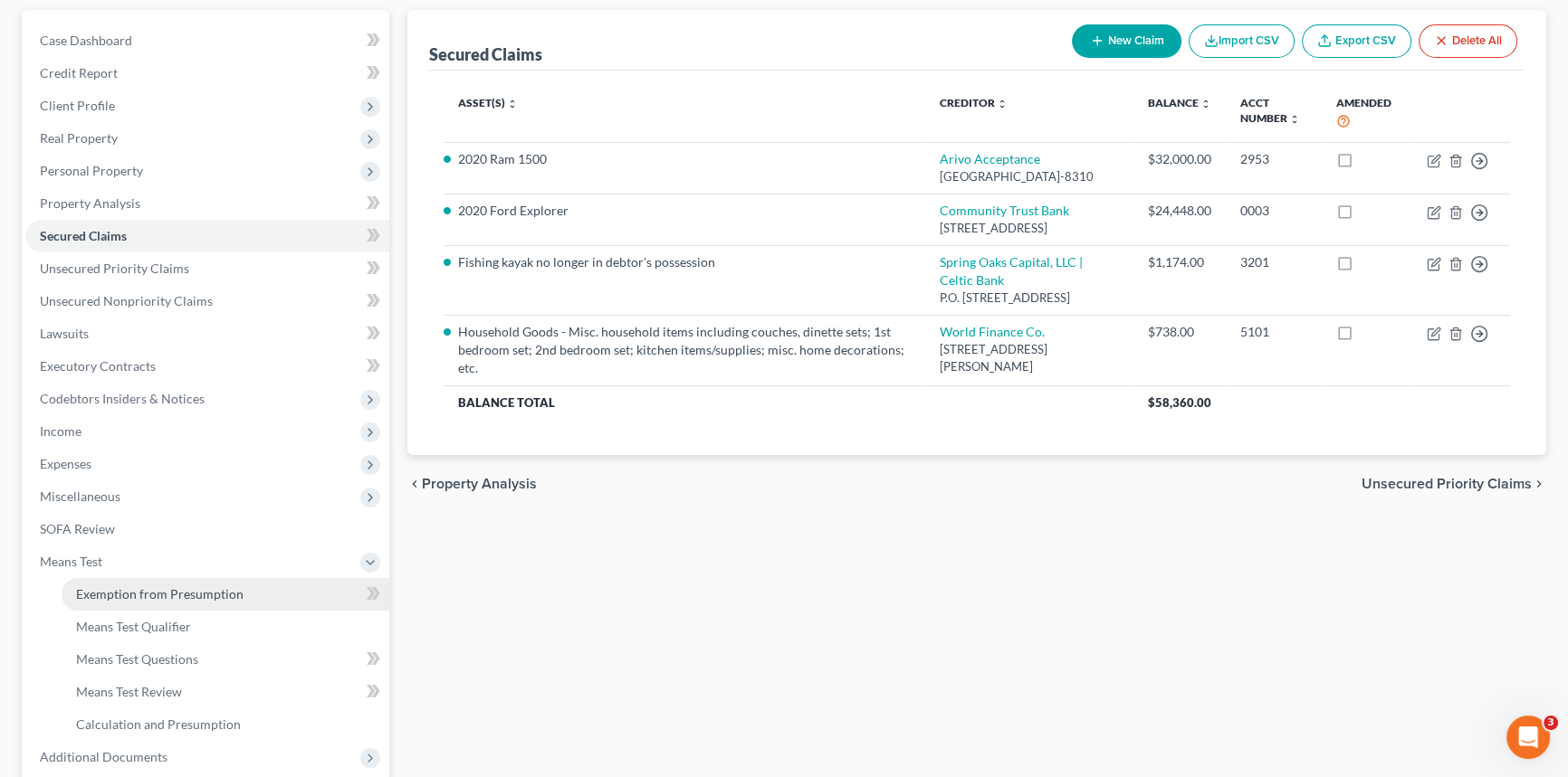
click at [158, 587] on span "Exemption from Presumption" at bounding box center [160, 594] width 168 height 15
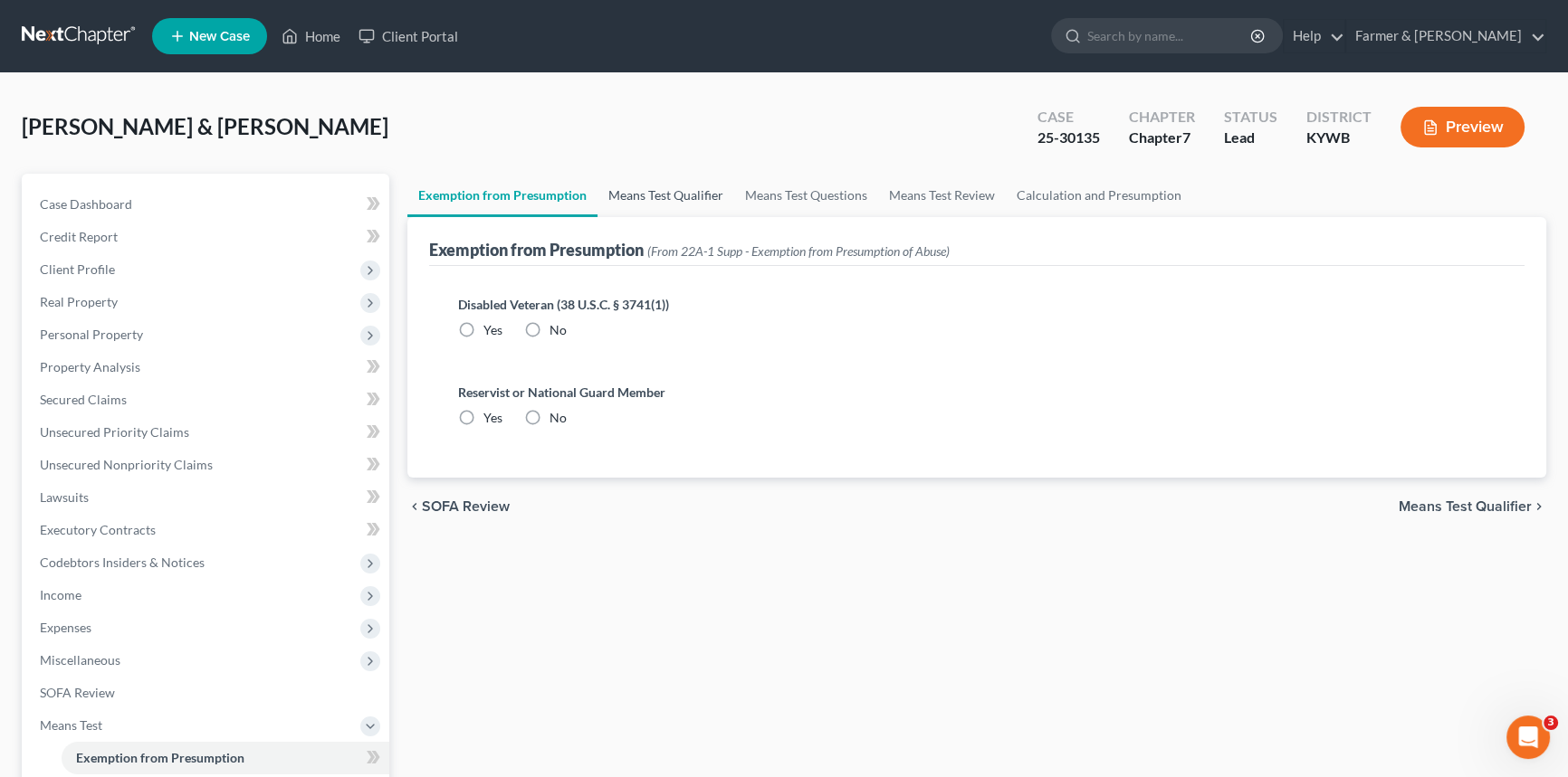
click at [630, 188] on link "Means Test Qualifier" at bounding box center [666, 196] width 137 height 44
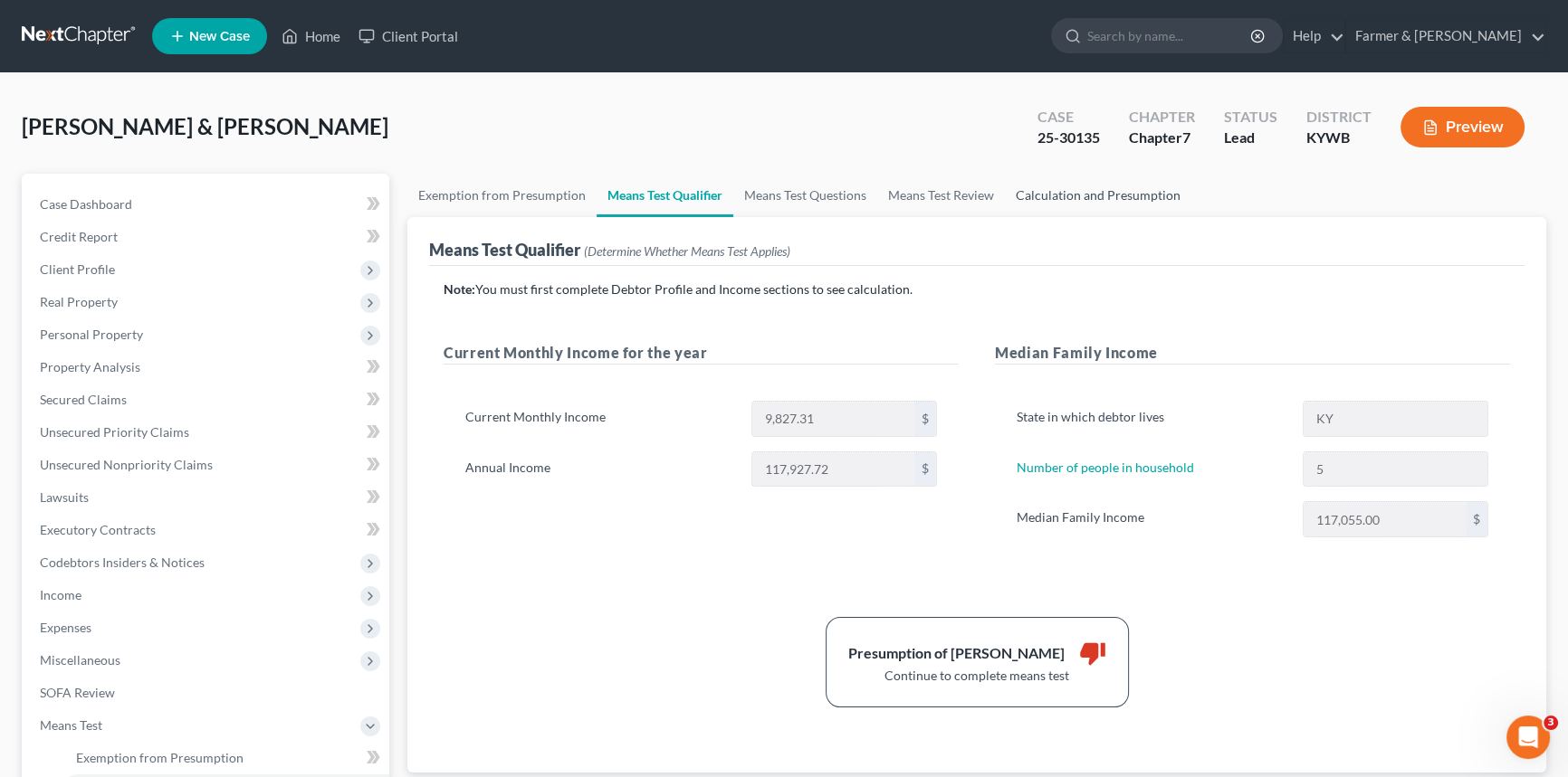
click at [1105, 199] on link "Calculation and Presumption" at bounding box center [1098, 196] width 187 height 44
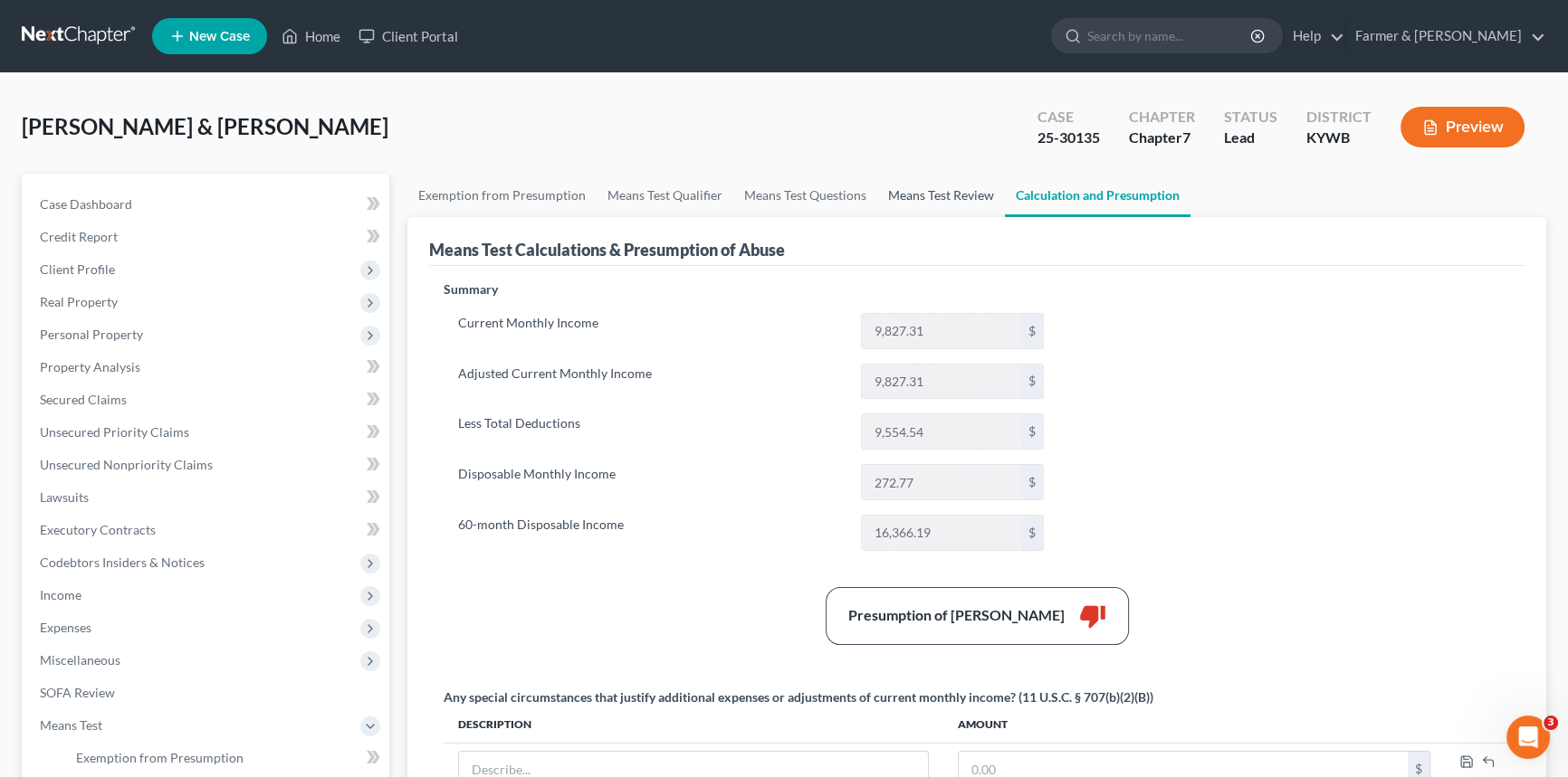
click at [925, 191] on link "Means Test Review" at bounding box center [940, 196] width 128 height 44
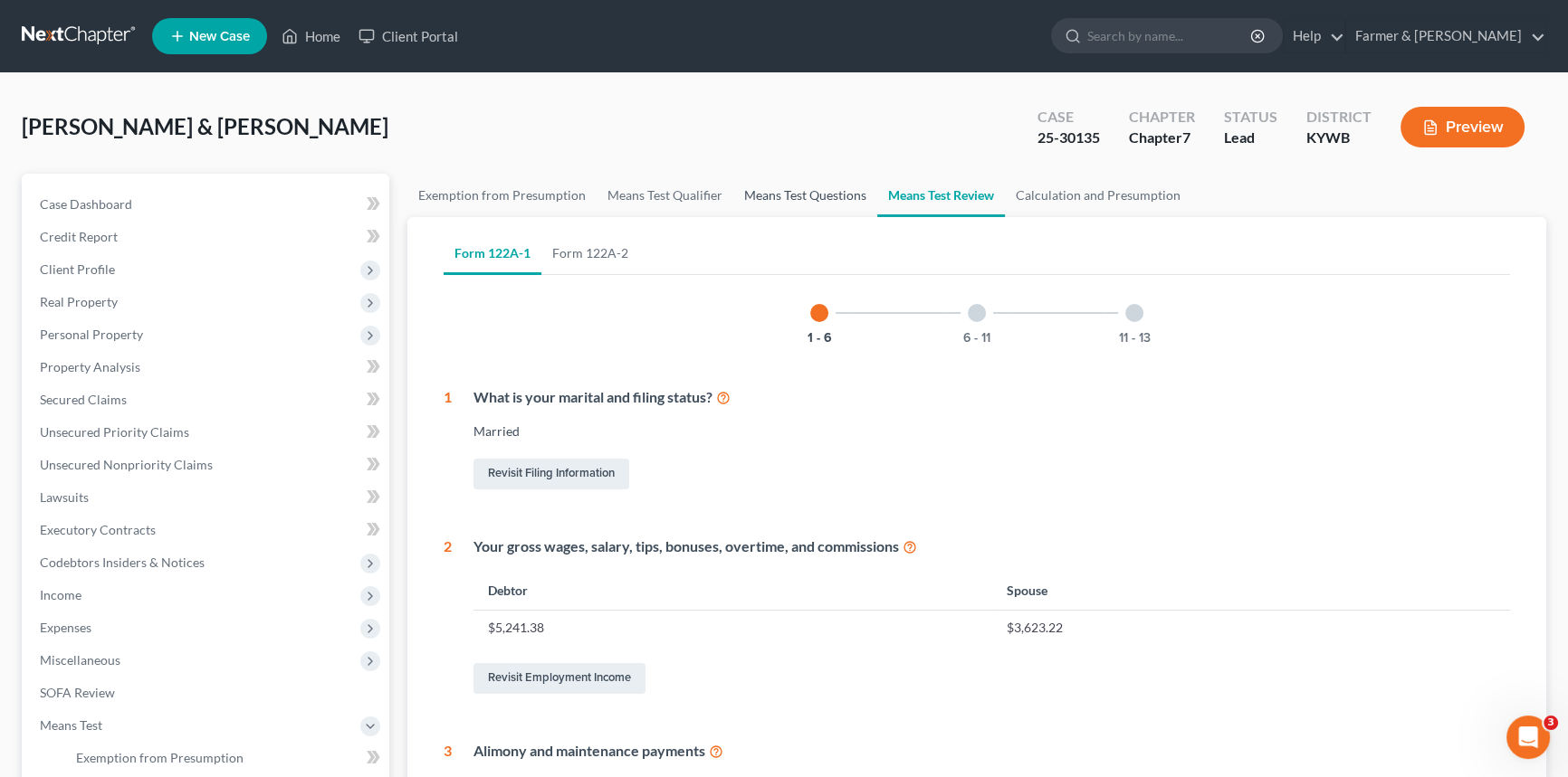
click at [787, 204] on link "Means Test Questions" at bounding box center [805, 196] width 144 height 44
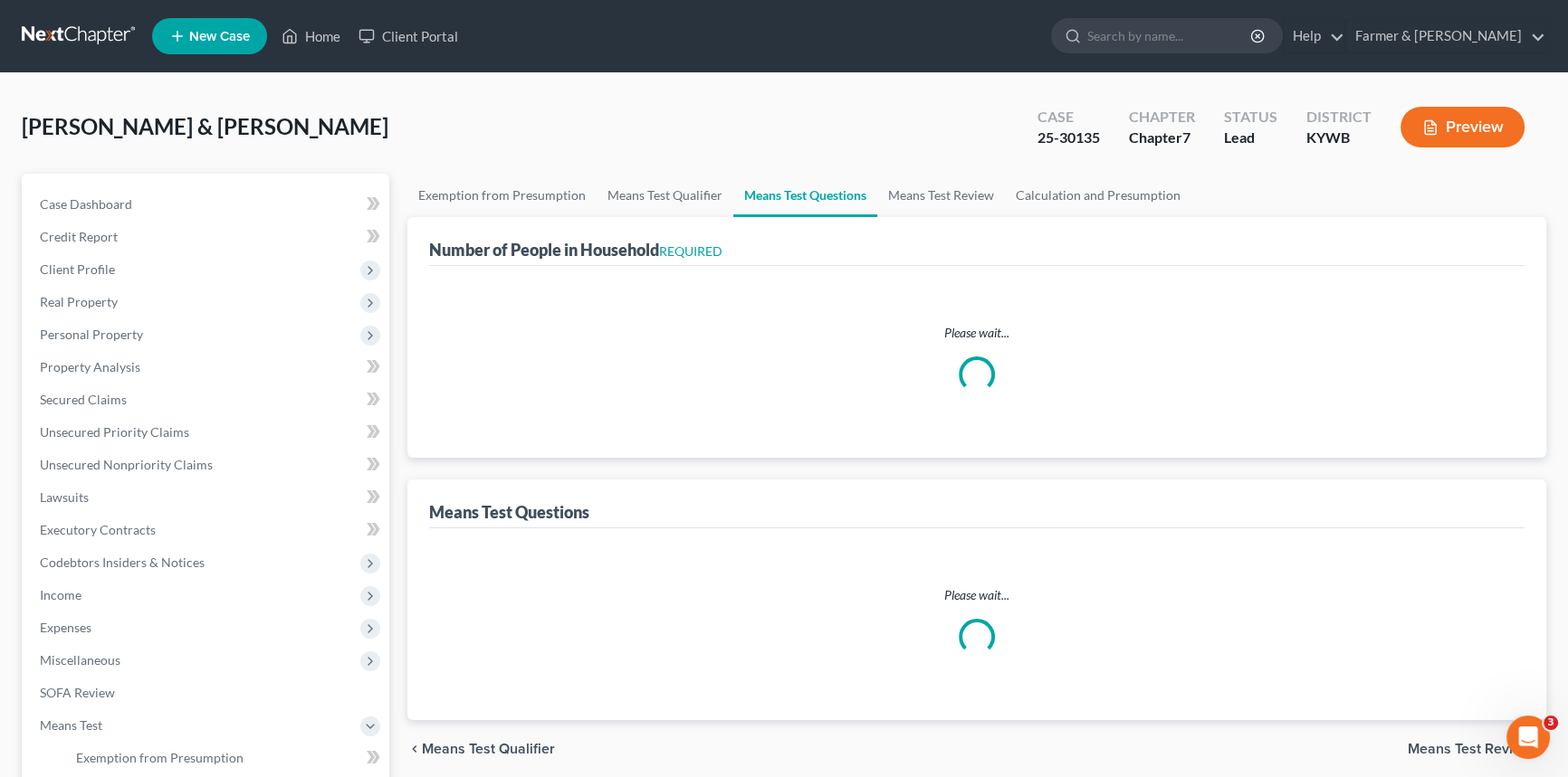
select select "60"
select select "1"
select select "60"
select select "1"
select select "60"
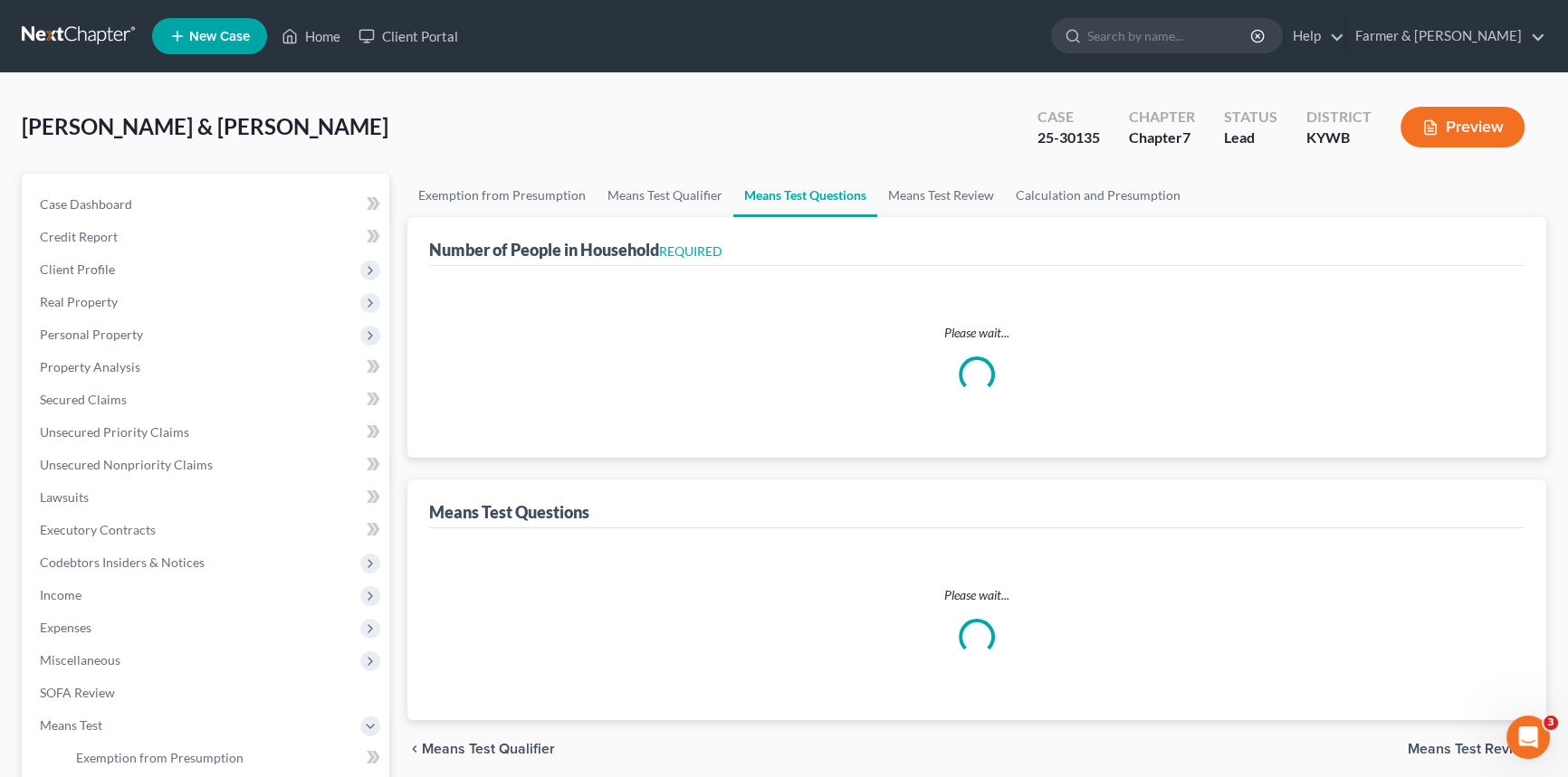
select select "60"
select select "5"
select select "2"
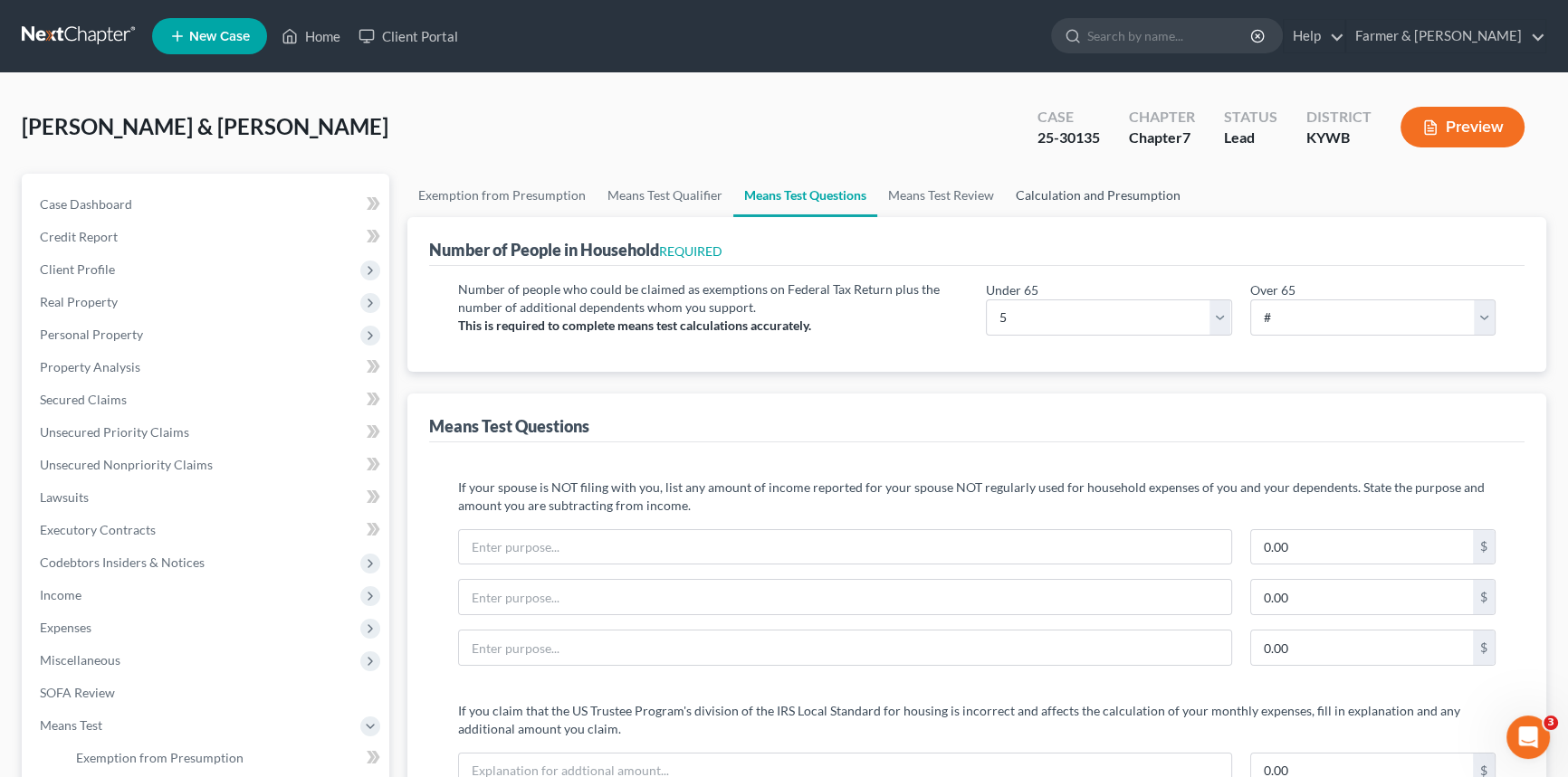
click at [1089, 195] on link "Calculation and Presumption" at bounding box center [1098, 196] width 187 height 44
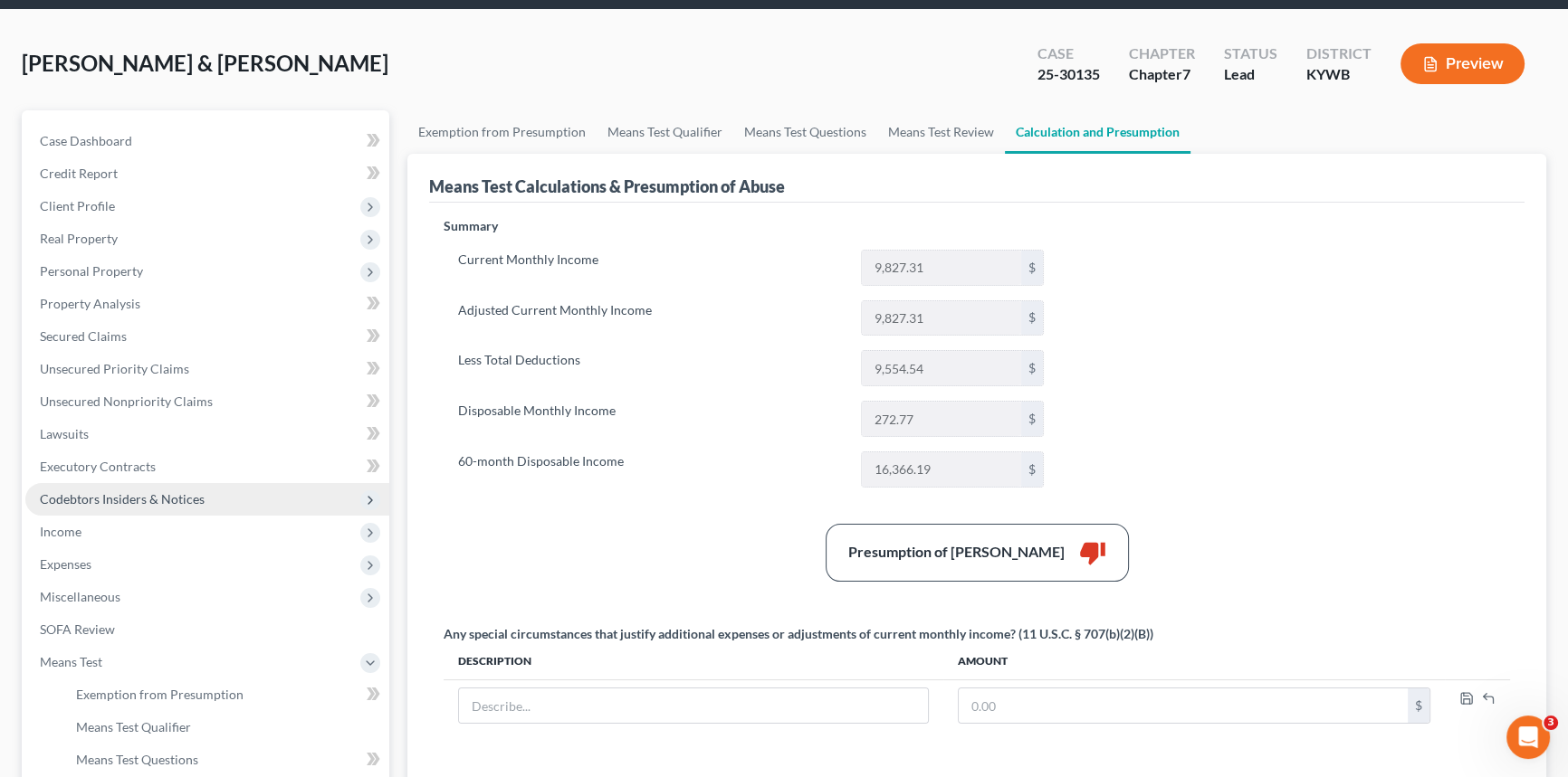
scroll to position [164, 0]
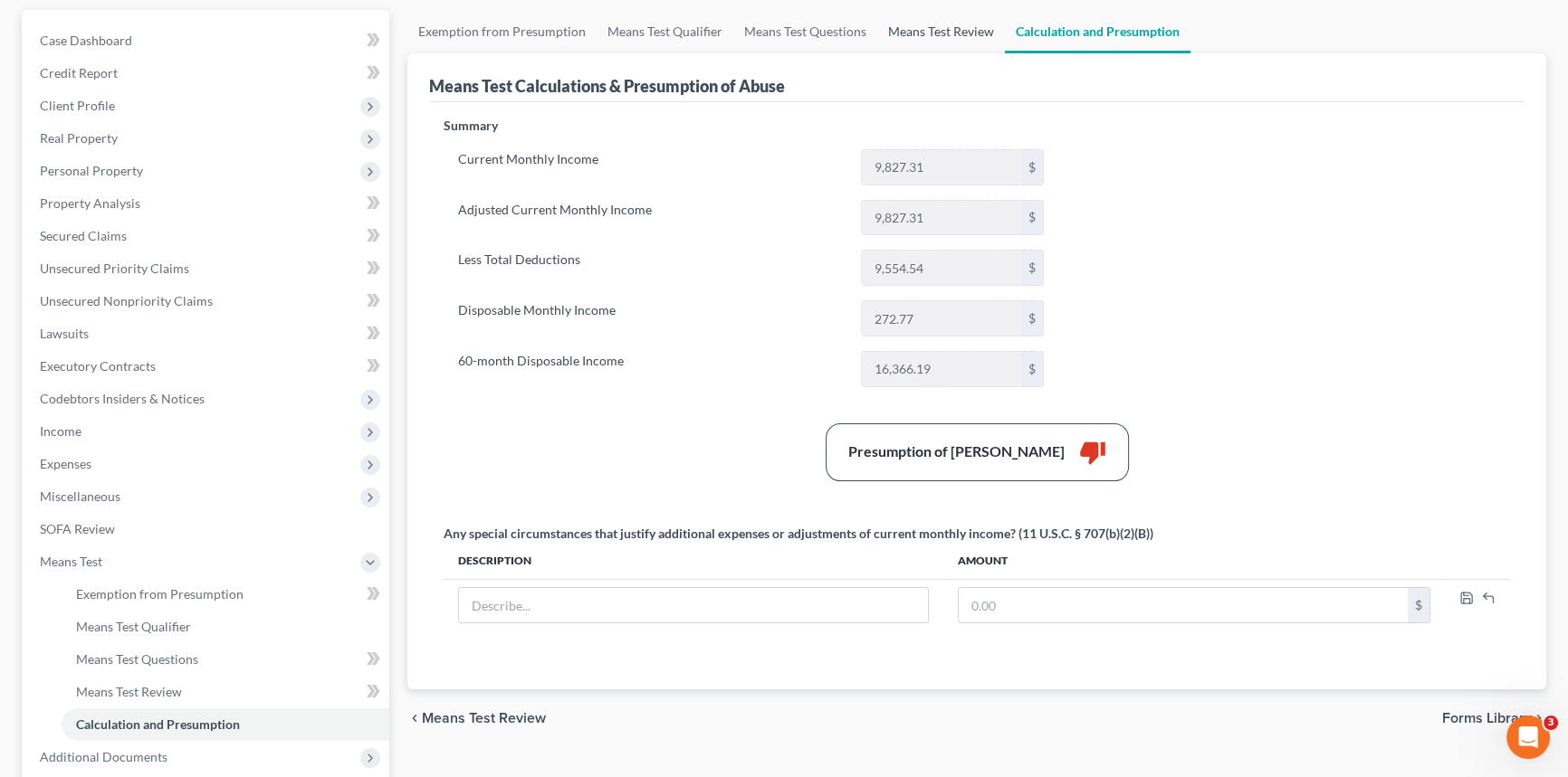
click at [936, 26] on link "Means Test Review" at bounding box center [940, 32] width 128 height 44
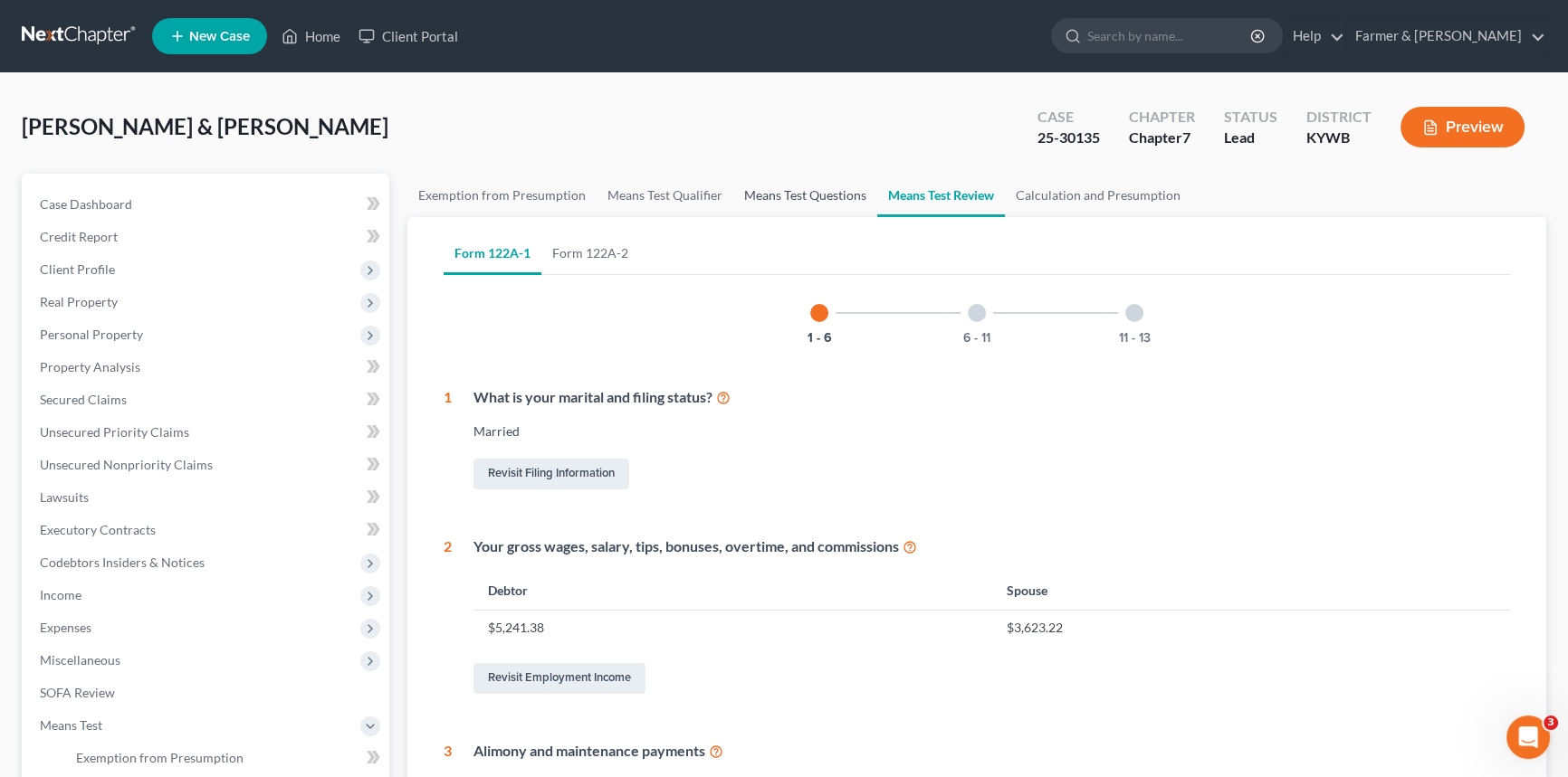
click at [805, 199] on link "Means Test Questions" at bounding box center [805, 196] width 144 height 44
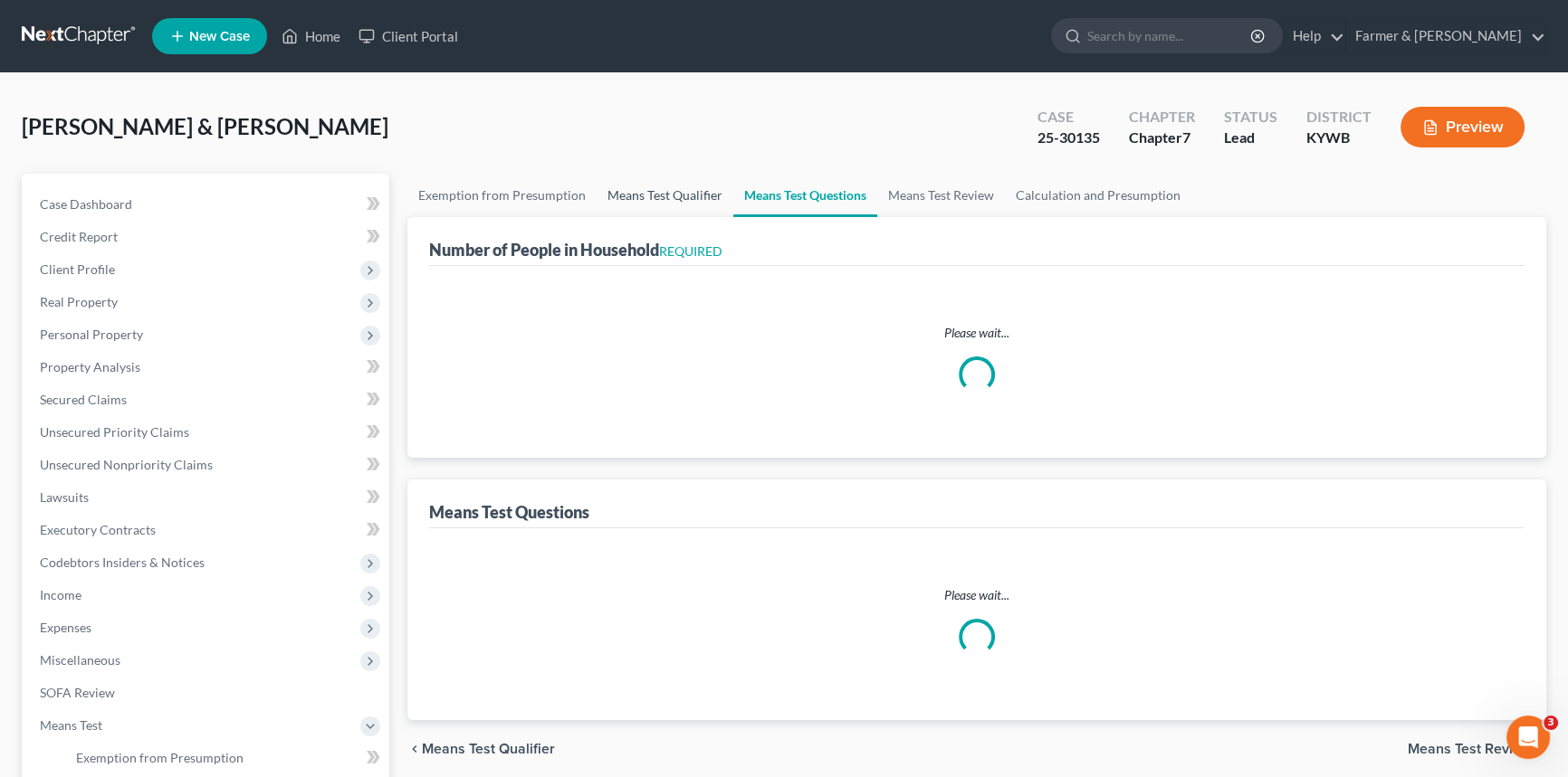
select select "60"
select select "1"
select select "60"
select select "1"
select select "60"
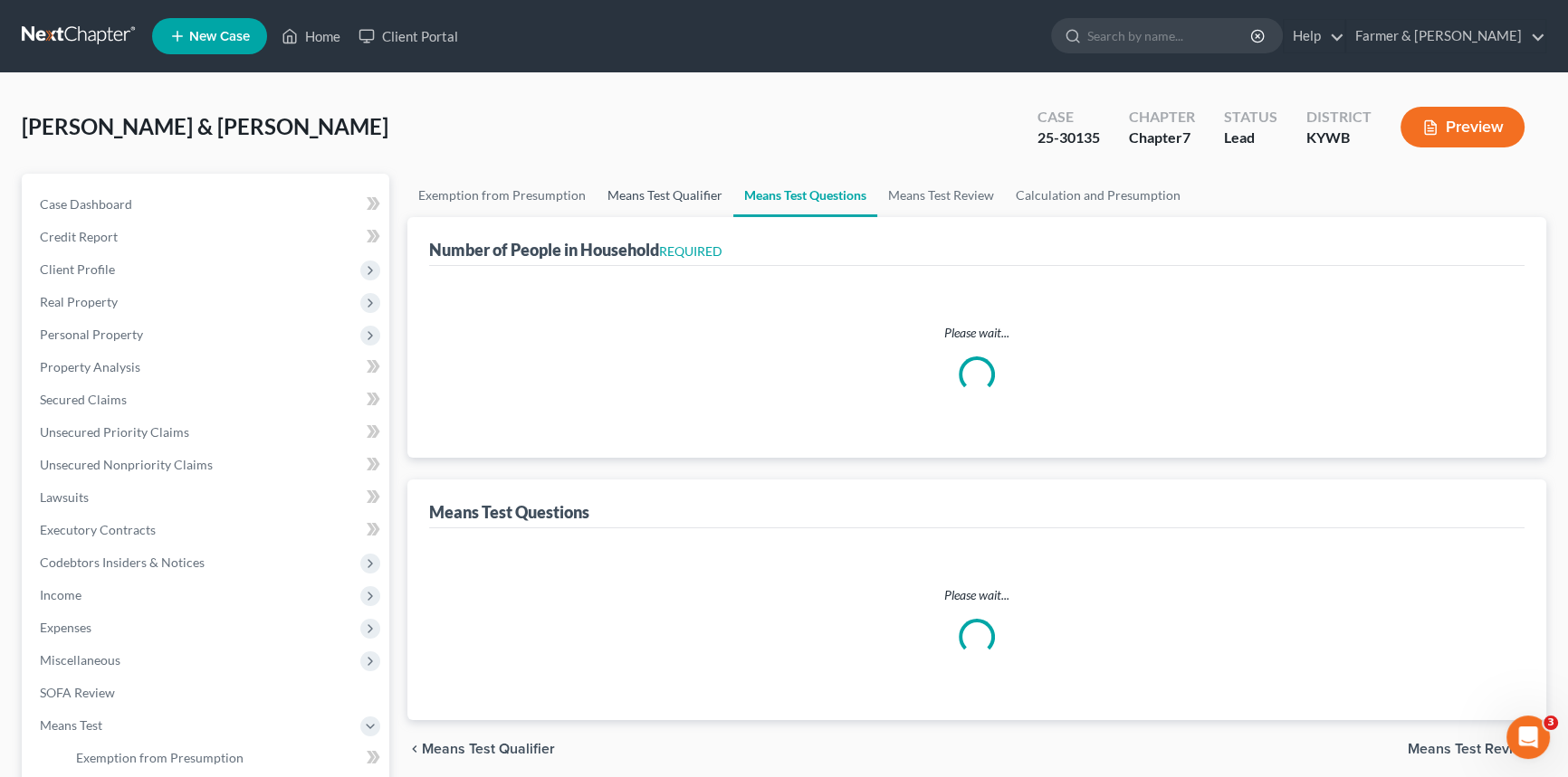
select select "60"
select select "5"
select select "2"
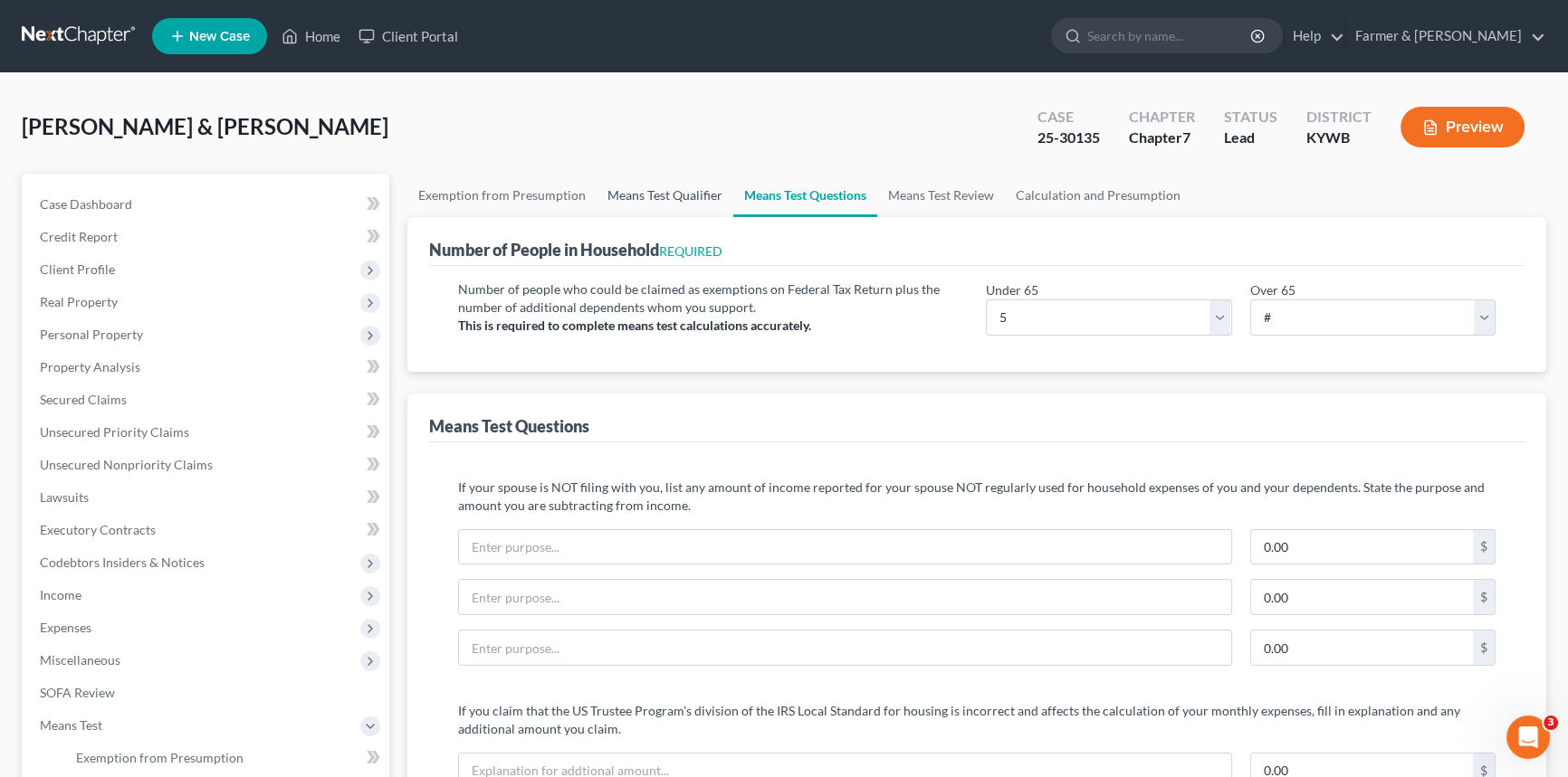
click at [643, 194] on link "Means Test Qualifier" at bounding box center [665, 196] width 137 height 44
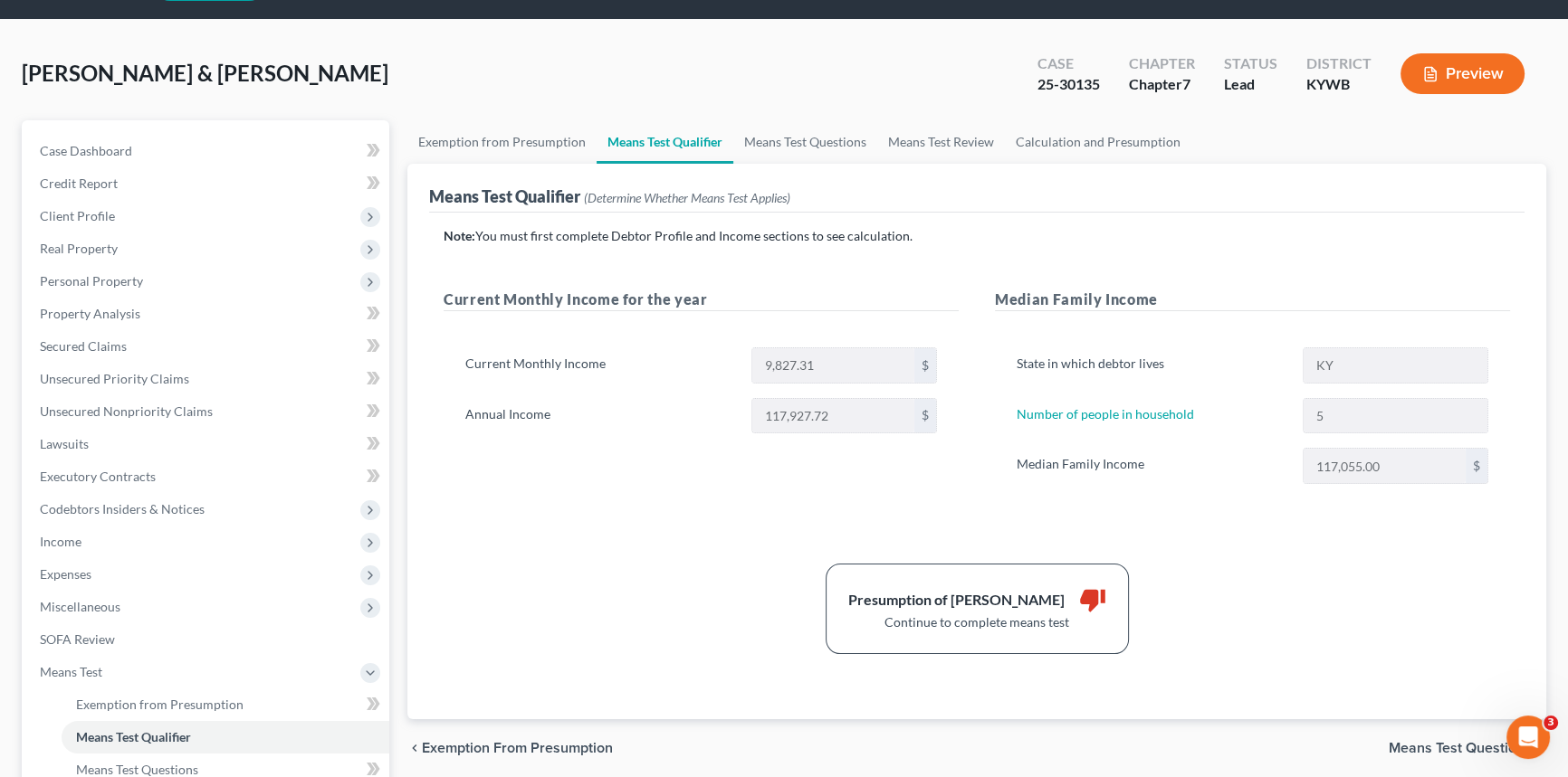
scroll to position [82, 0]
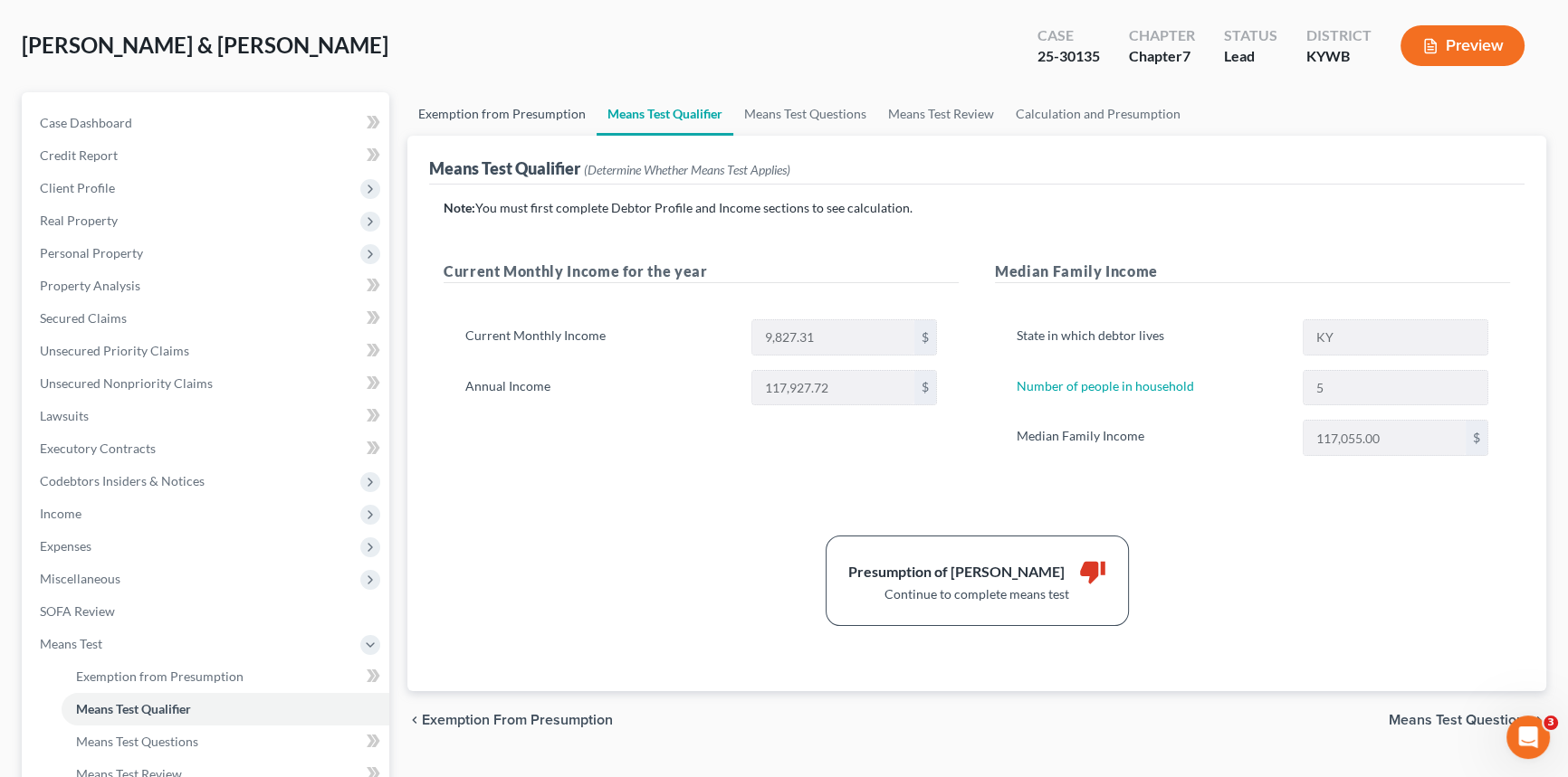
click at [532, 112] on link "Exemption from Presumption" at bounding box center [502, 114] width 190 height 44
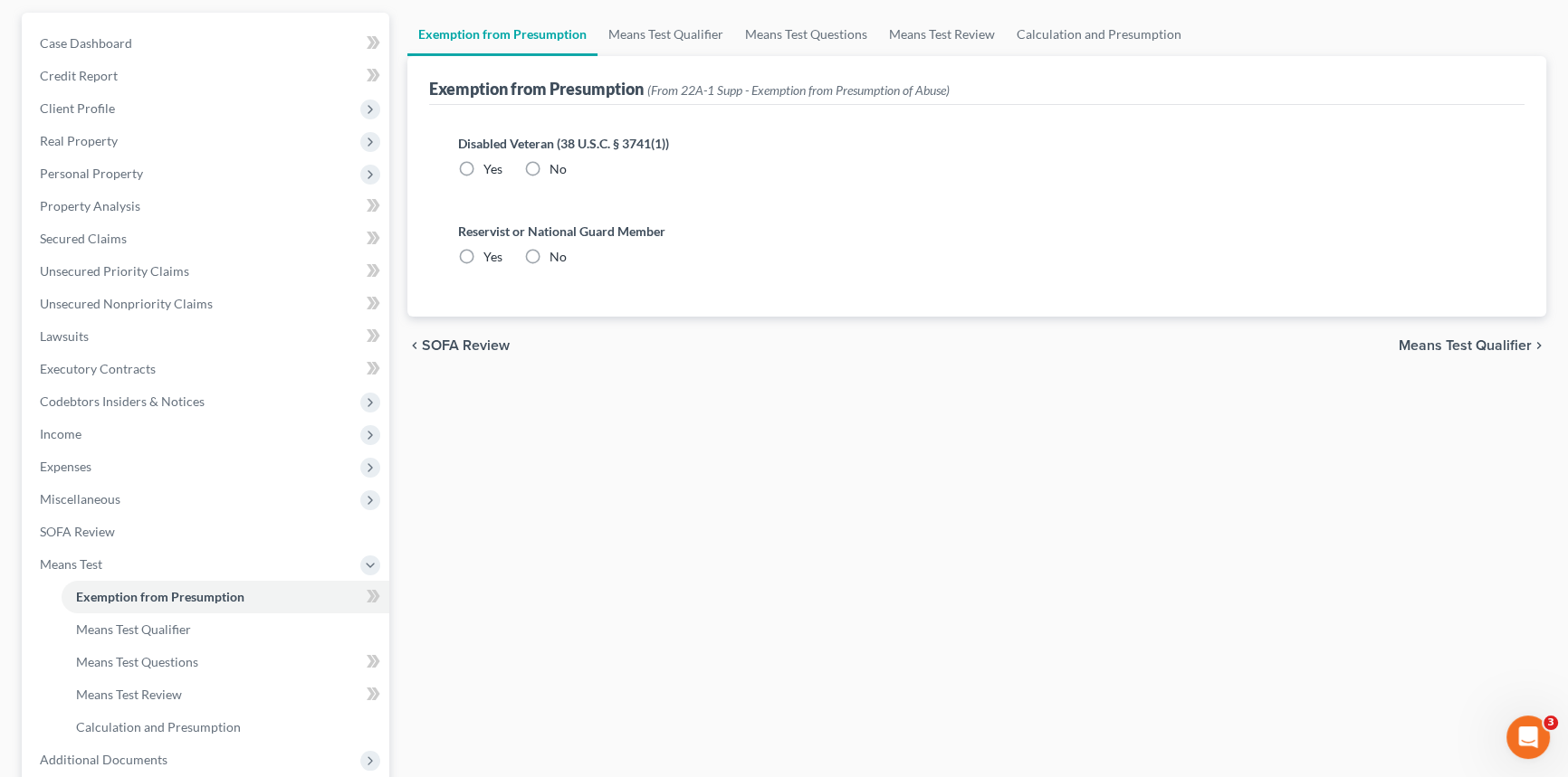
scroll to position [164, 0]
drag, startPoint x: 816, startPoint y: 25, endPoint x: 890, endPoint y: 26, distance: 74.0
click at [818, 25] on link "Means Test Questions" at bounding box center [806, 32] width 144 height 44
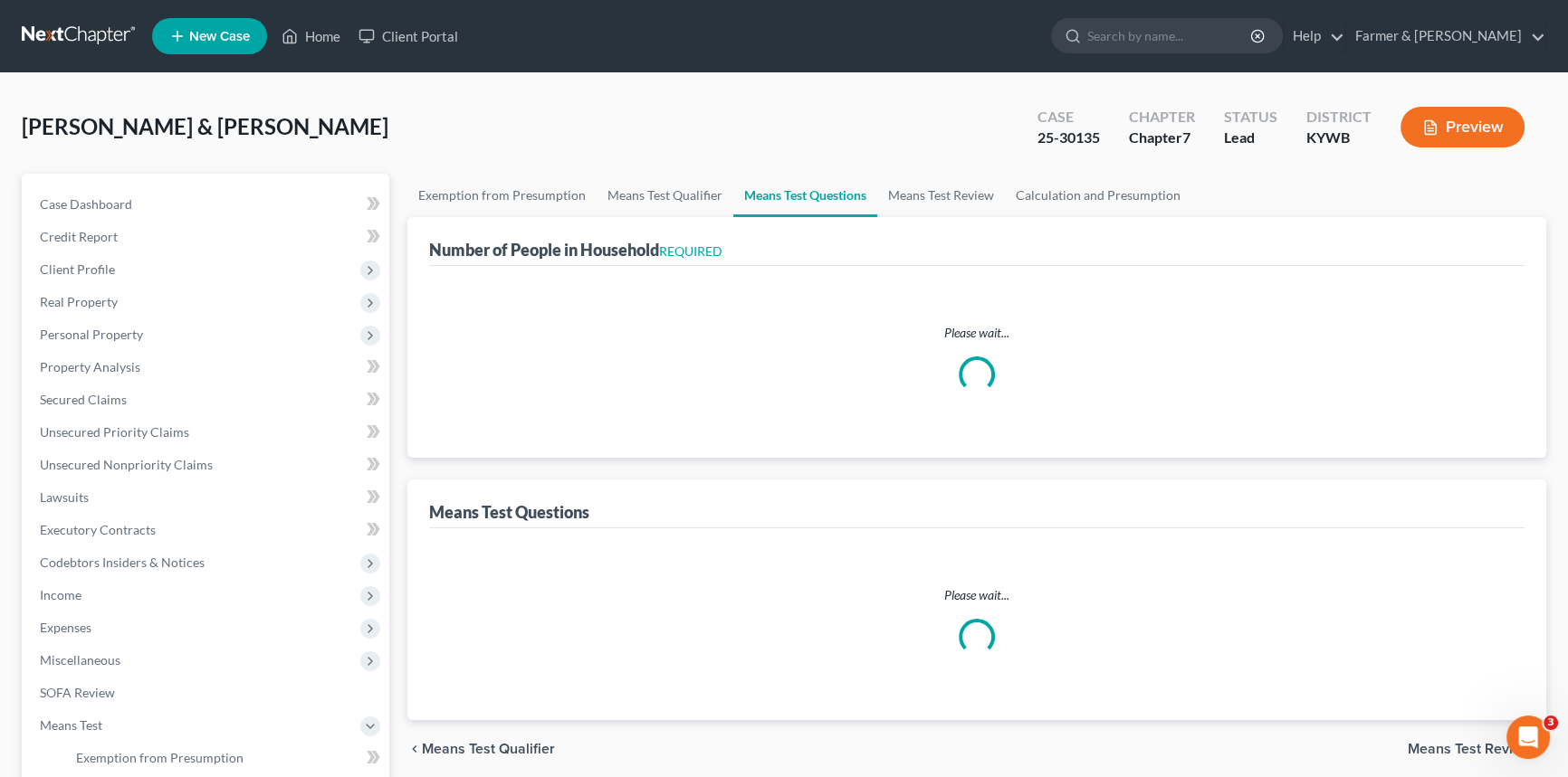
select select "60"
select select "1"
select select "60"
select select "1"
select select "60"
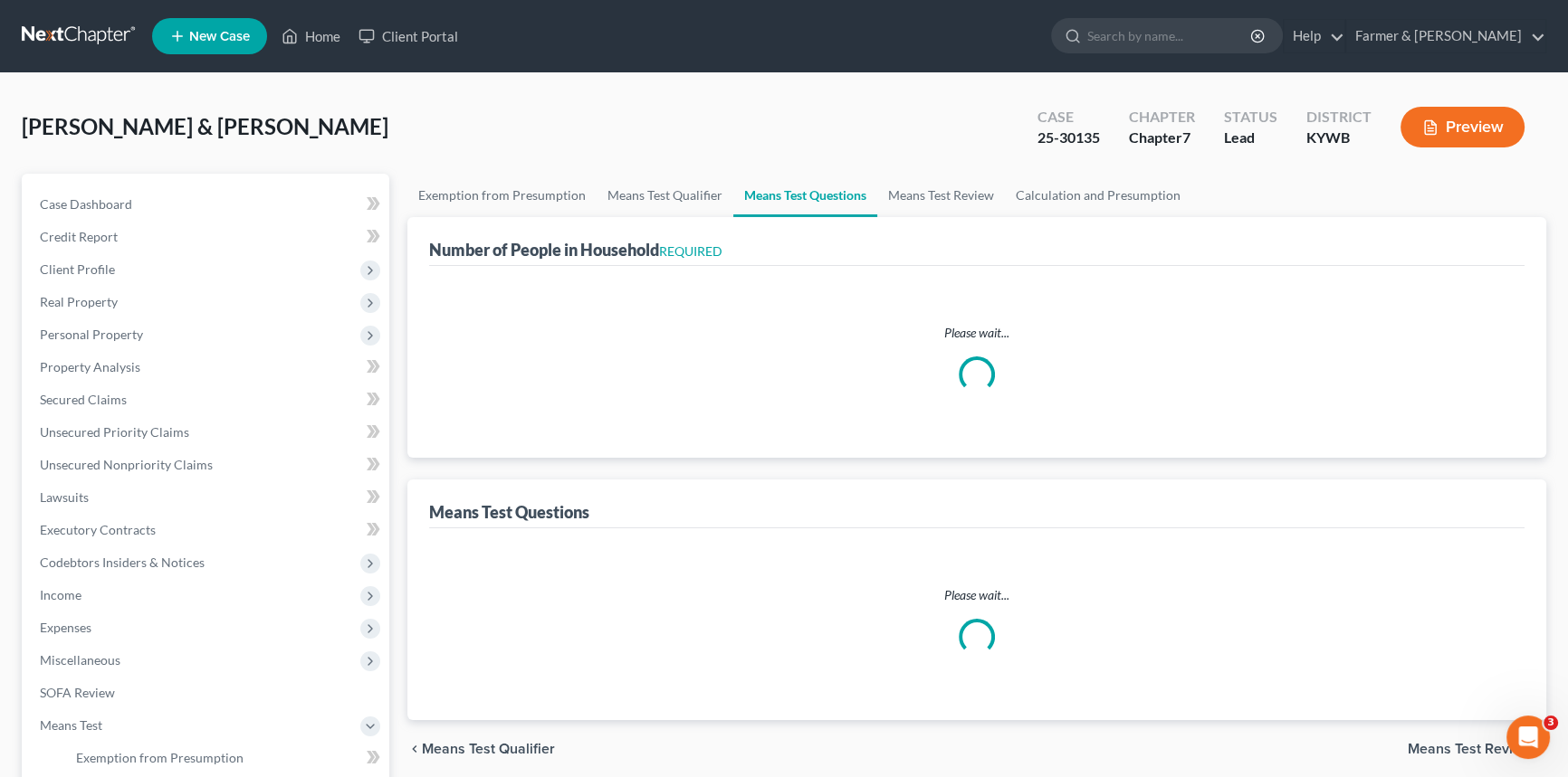
select select "60"
select select "2"
select select "5"
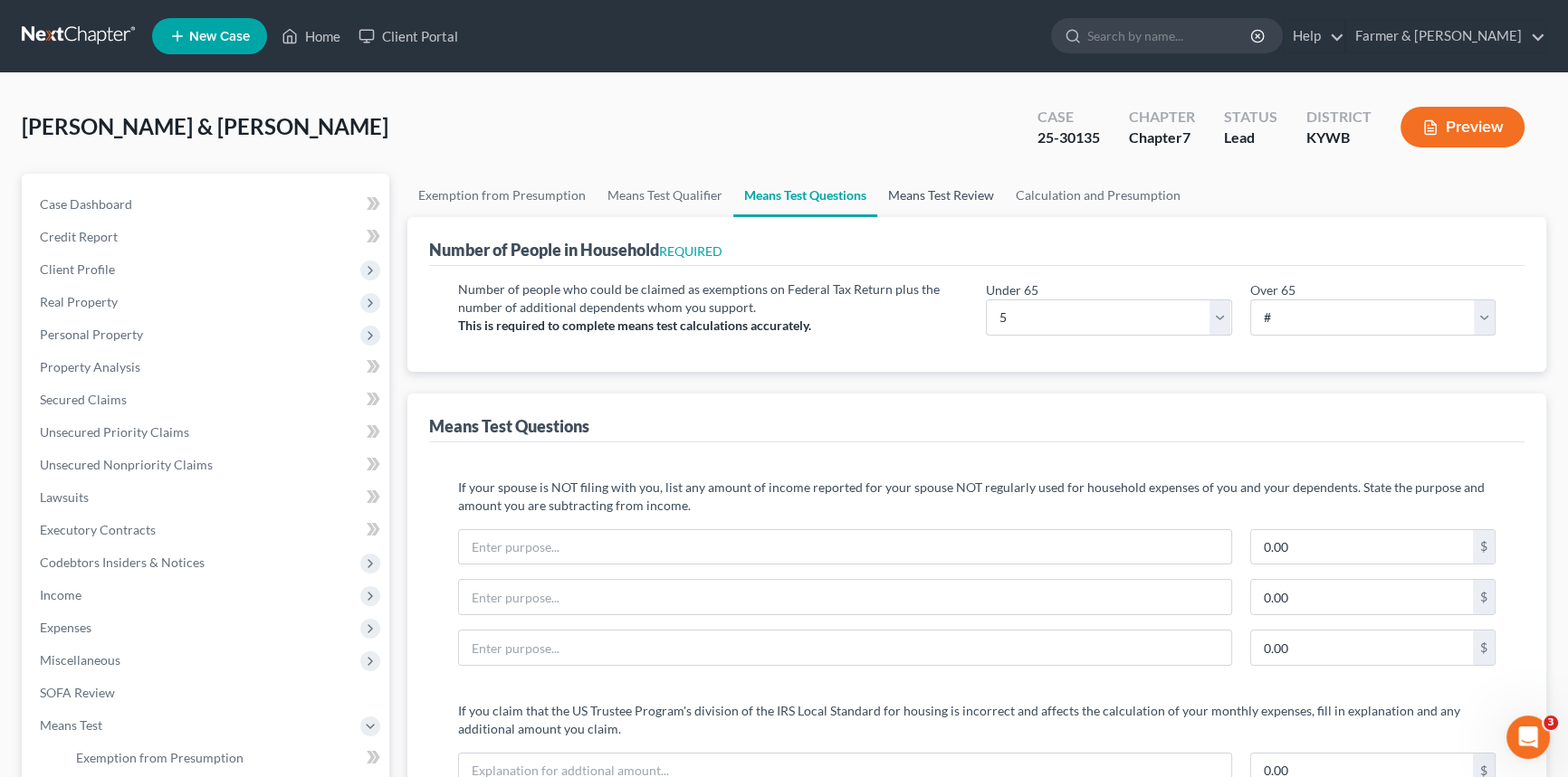
drag, startPoint x: 932, startPoint y: 196, endPoint x: 807, endPoint y: 278, distance: 149.5
click at [934, 196] on link "Means Test Review" at bounding box center [940, 196] width 128 height 44
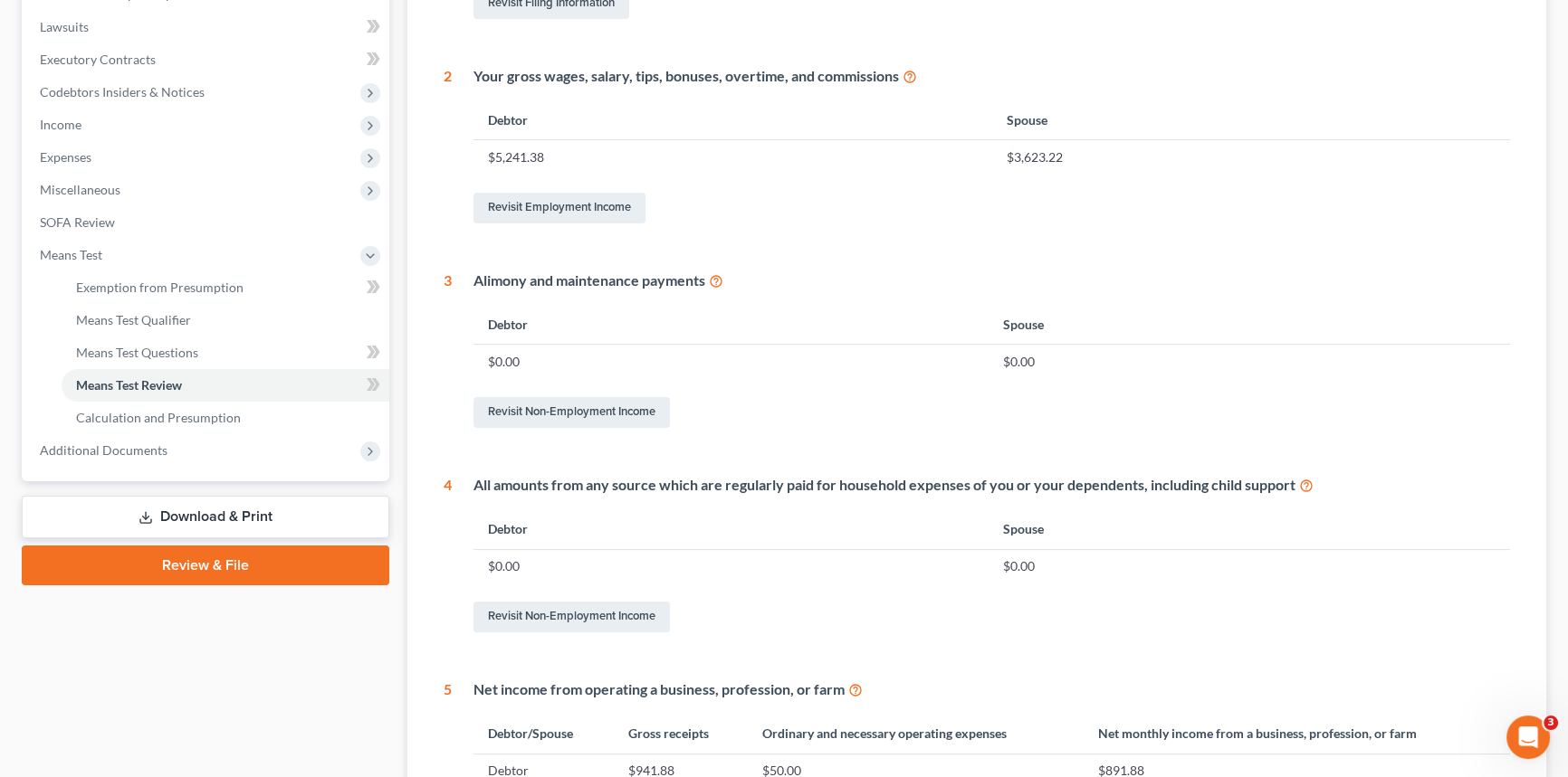
scroll to position [100, 0]
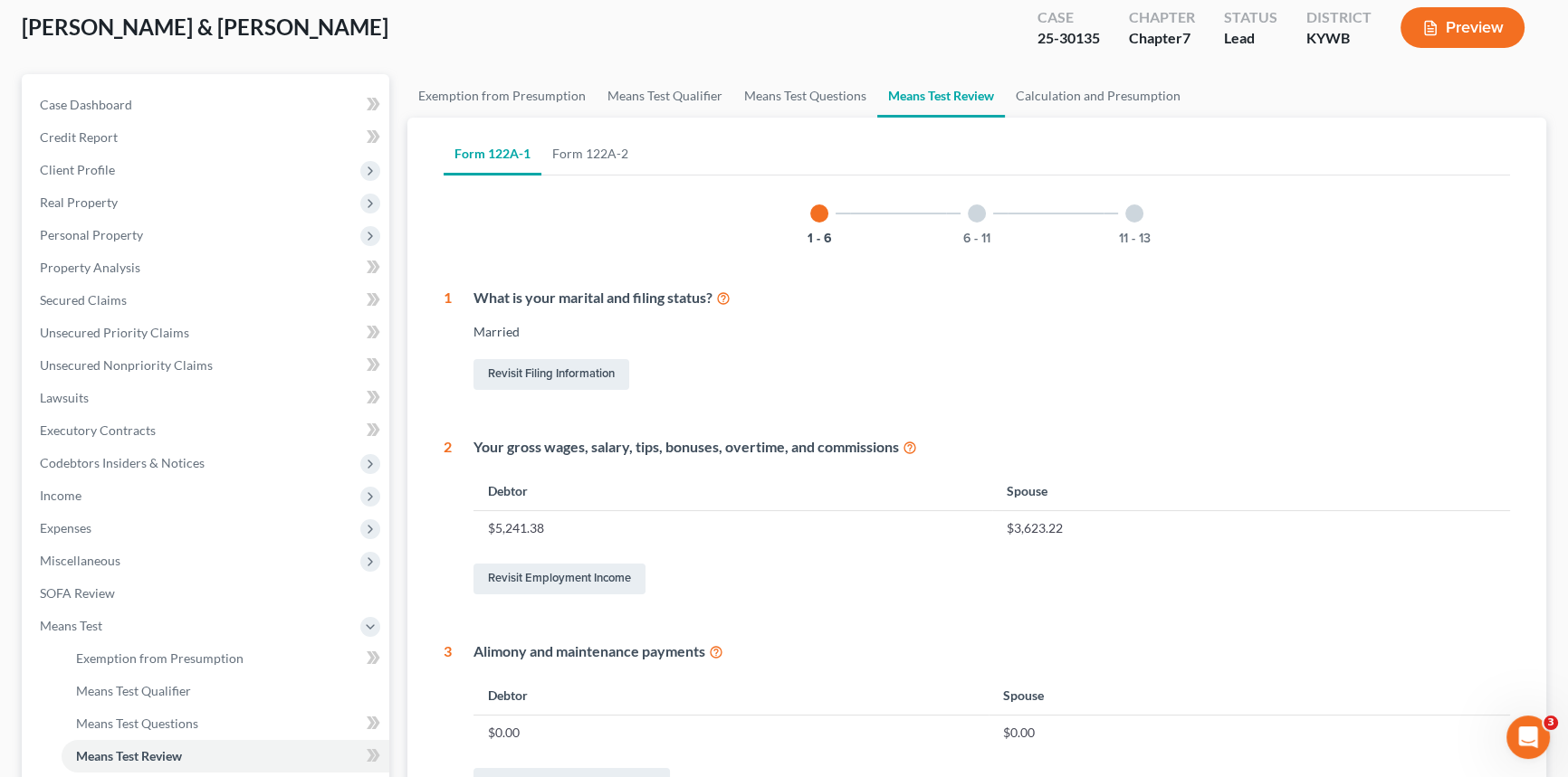
click at [983, 215] on div at bounding box center [977, 214] width 18 height 18
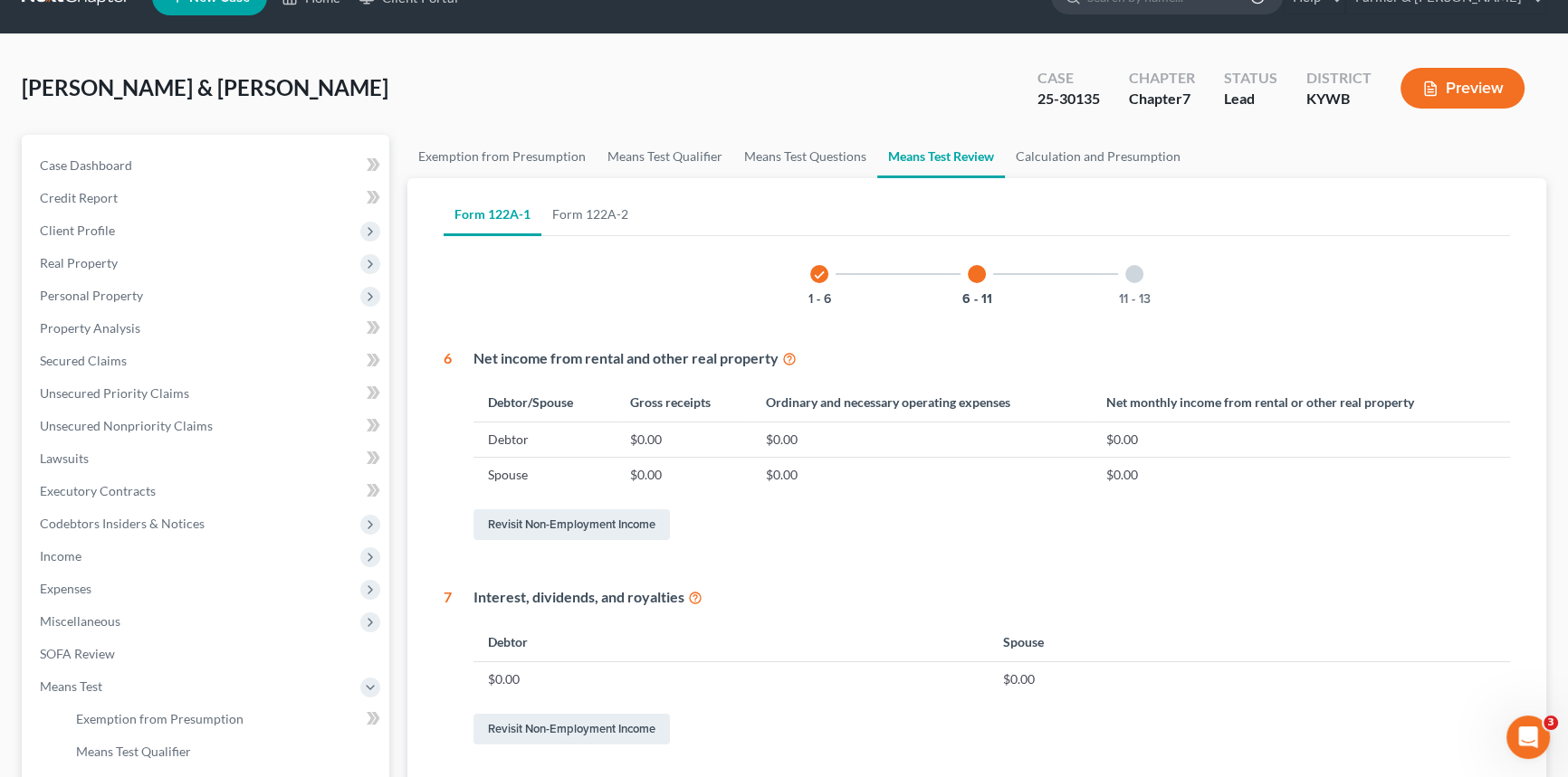
scroll to position [0, 0]
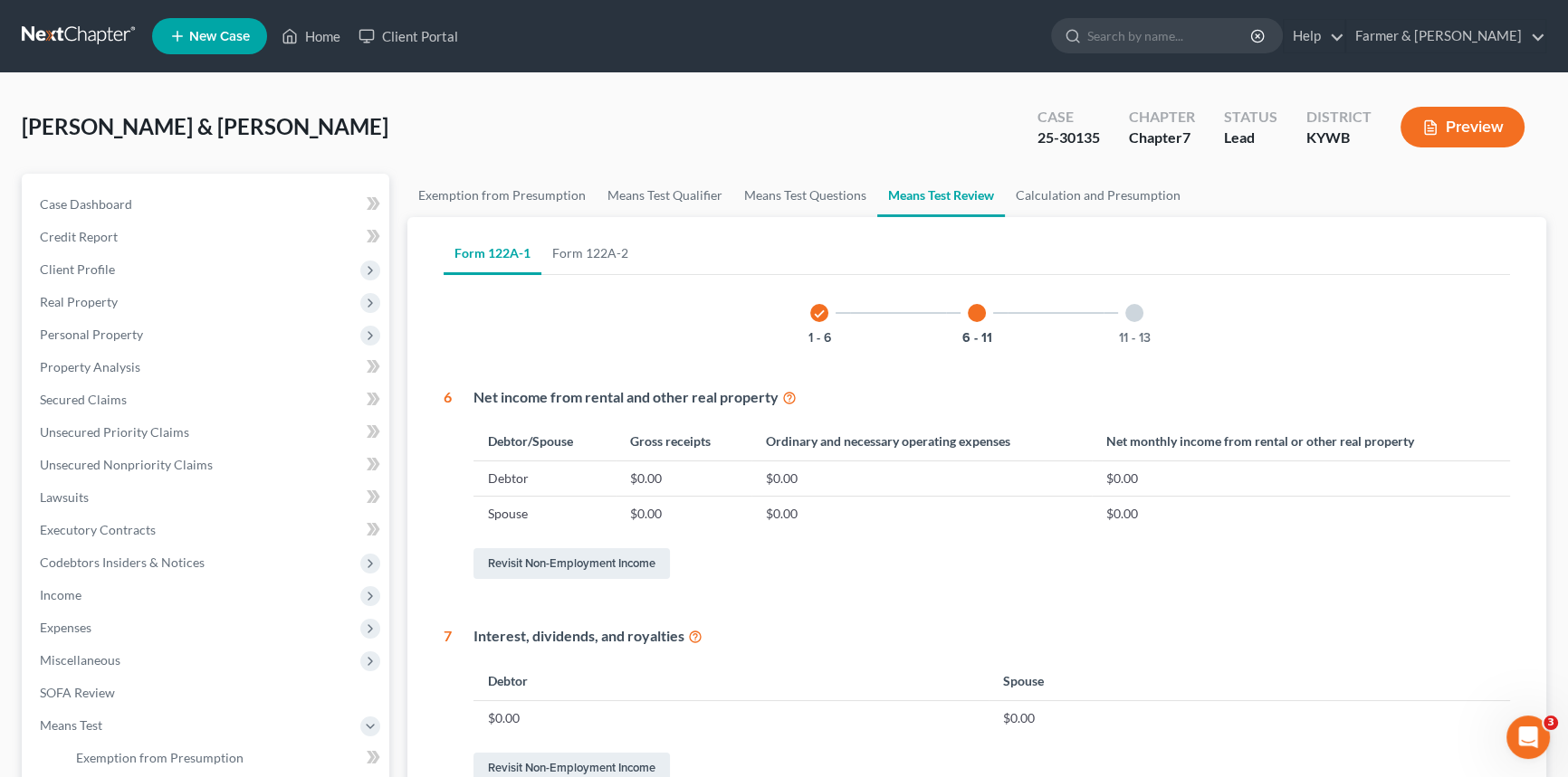
click at [1132, 312] on div at bounding box center [1135, 313] width 18 height 18
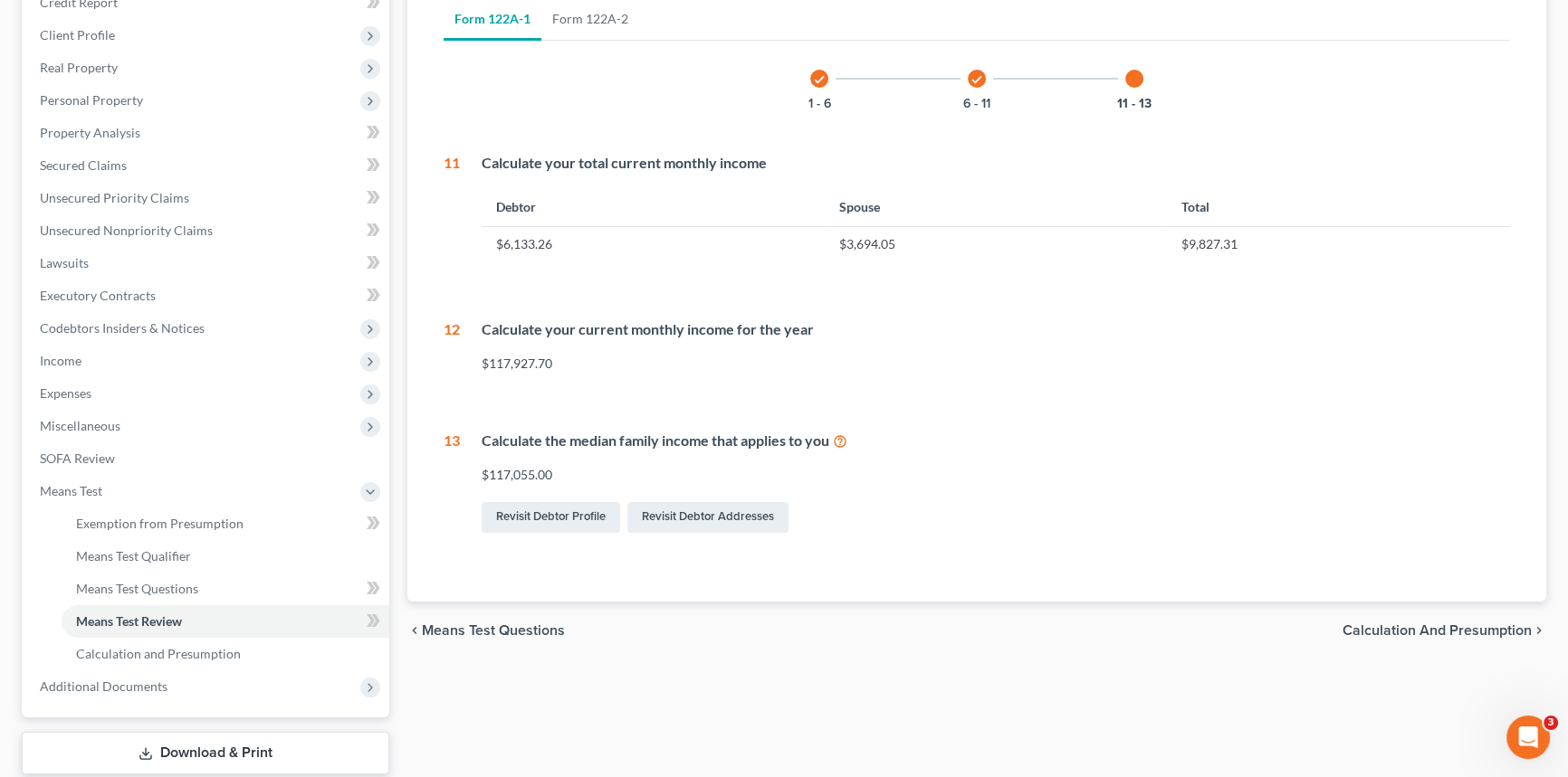
scroll to position [82, 0]
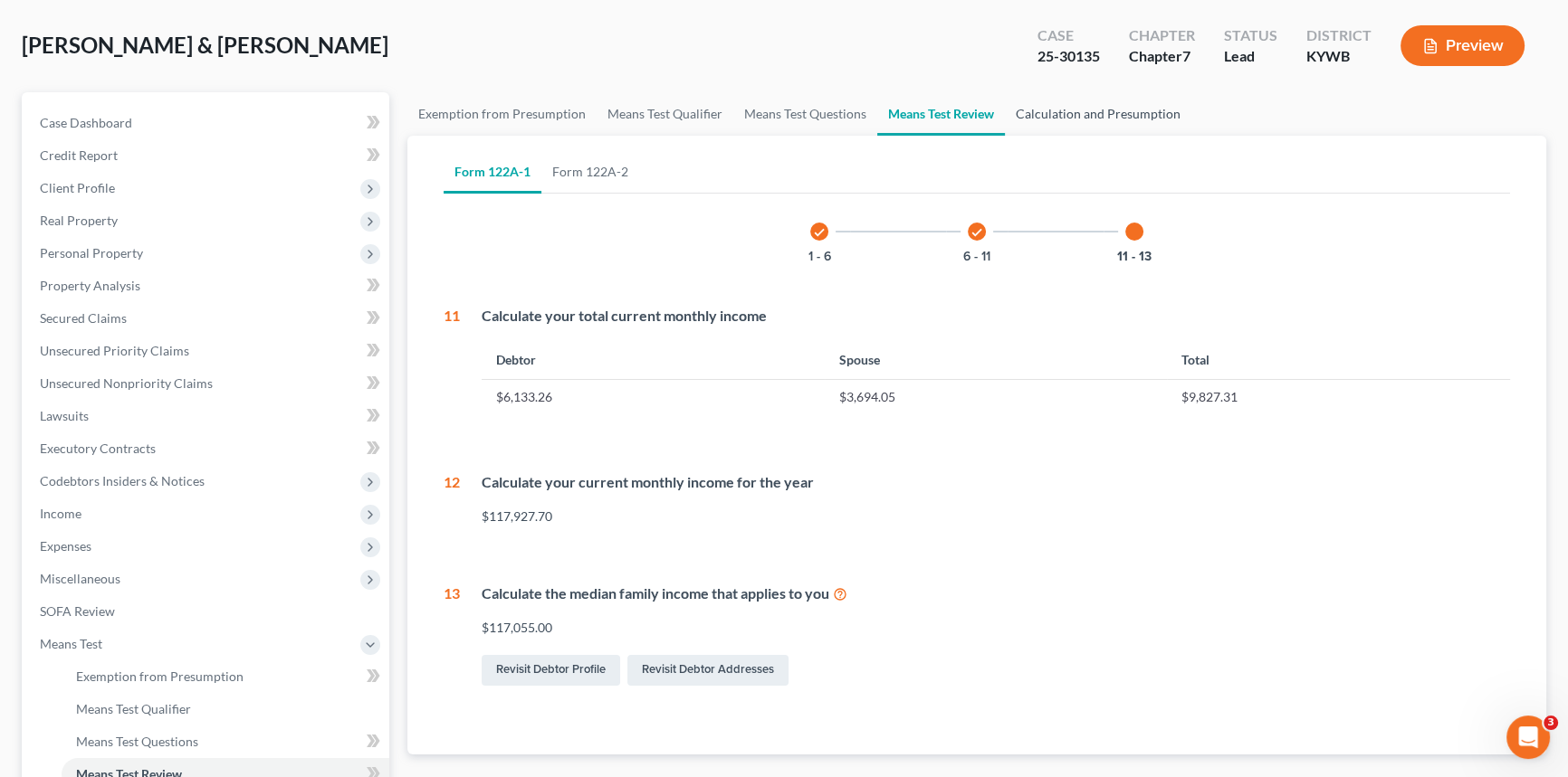
click at [1071, 108] on link "Calculation and Presumption" at bounding box center [1098, 114] width 187 height 44
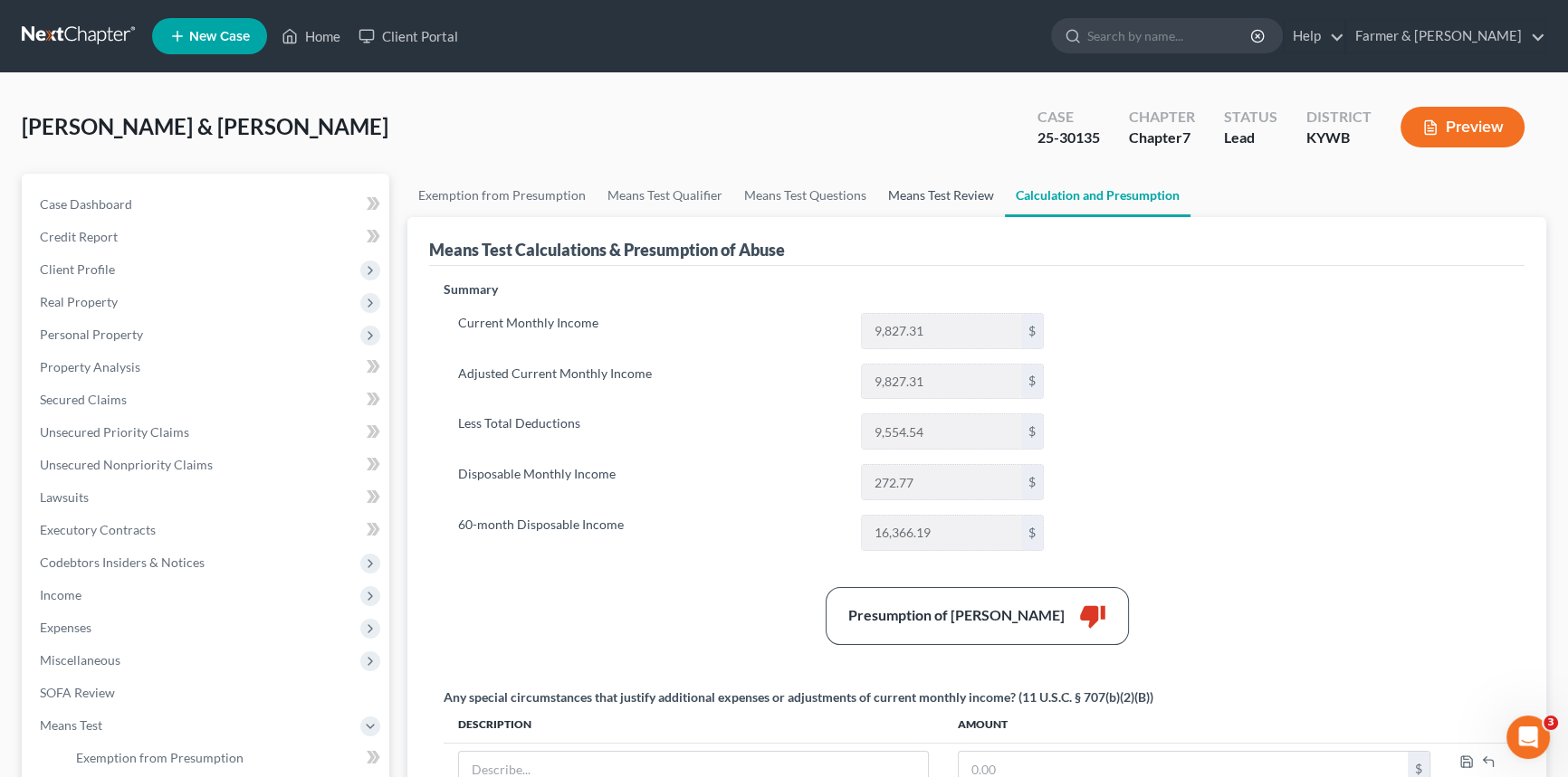
click at [940, 199] on link "Means Test Review" at bounding box center [940, 196] width 128 height 44
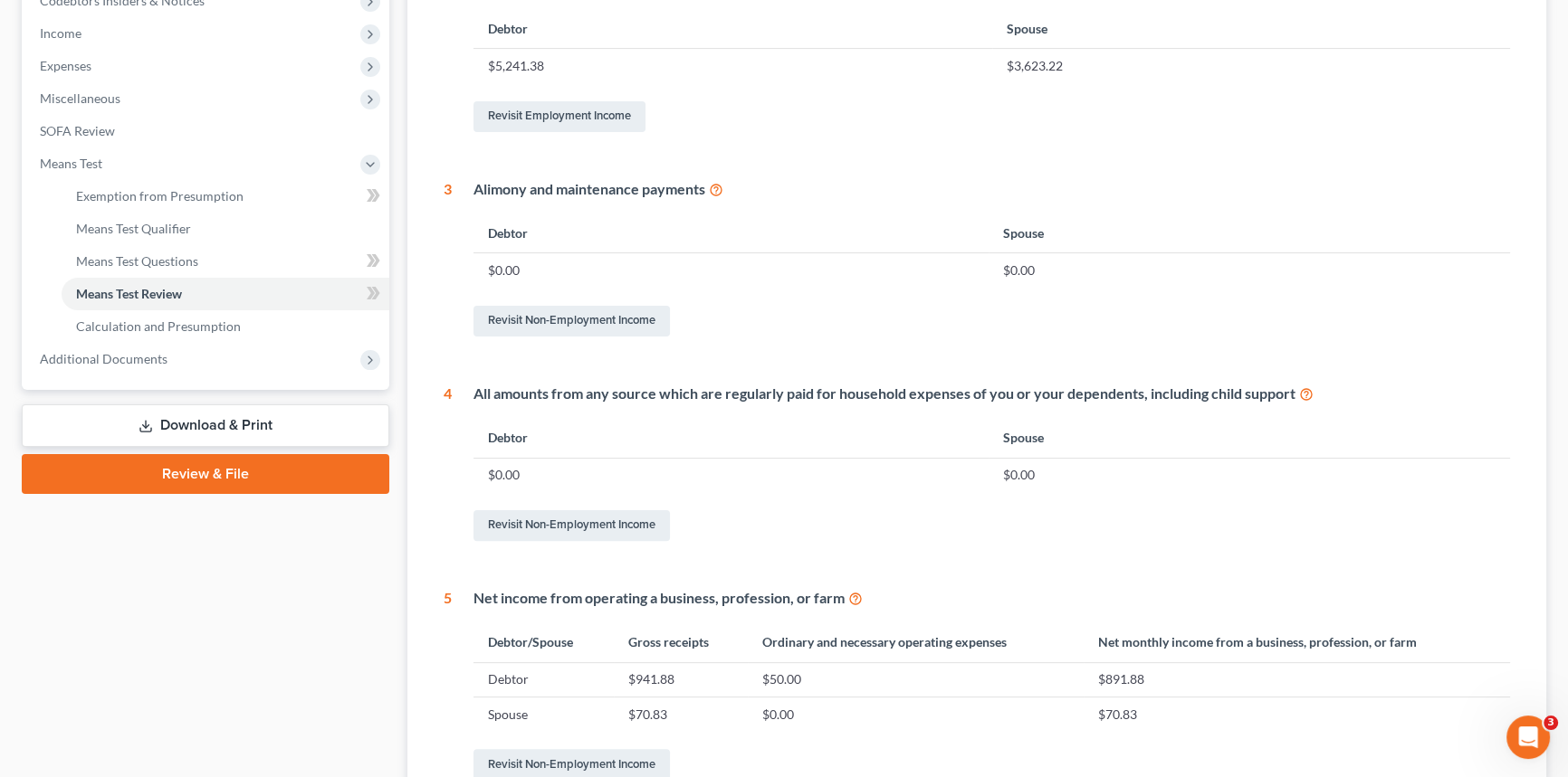
scroll to position [759, 0]
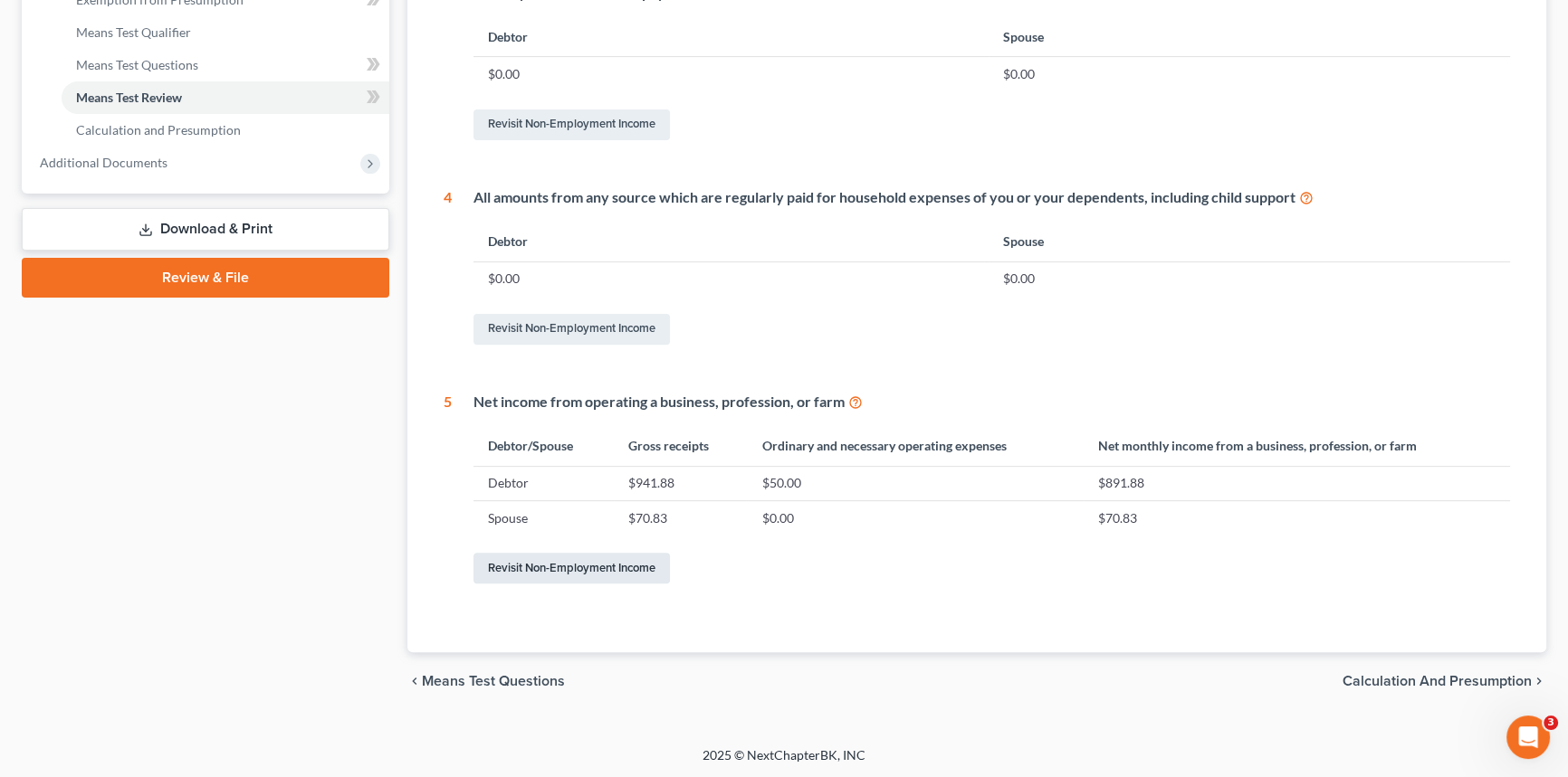
click at [598, 562] on link "Revisit Non-Employment Income" at bounding box center [571, 568] width 197 height 31
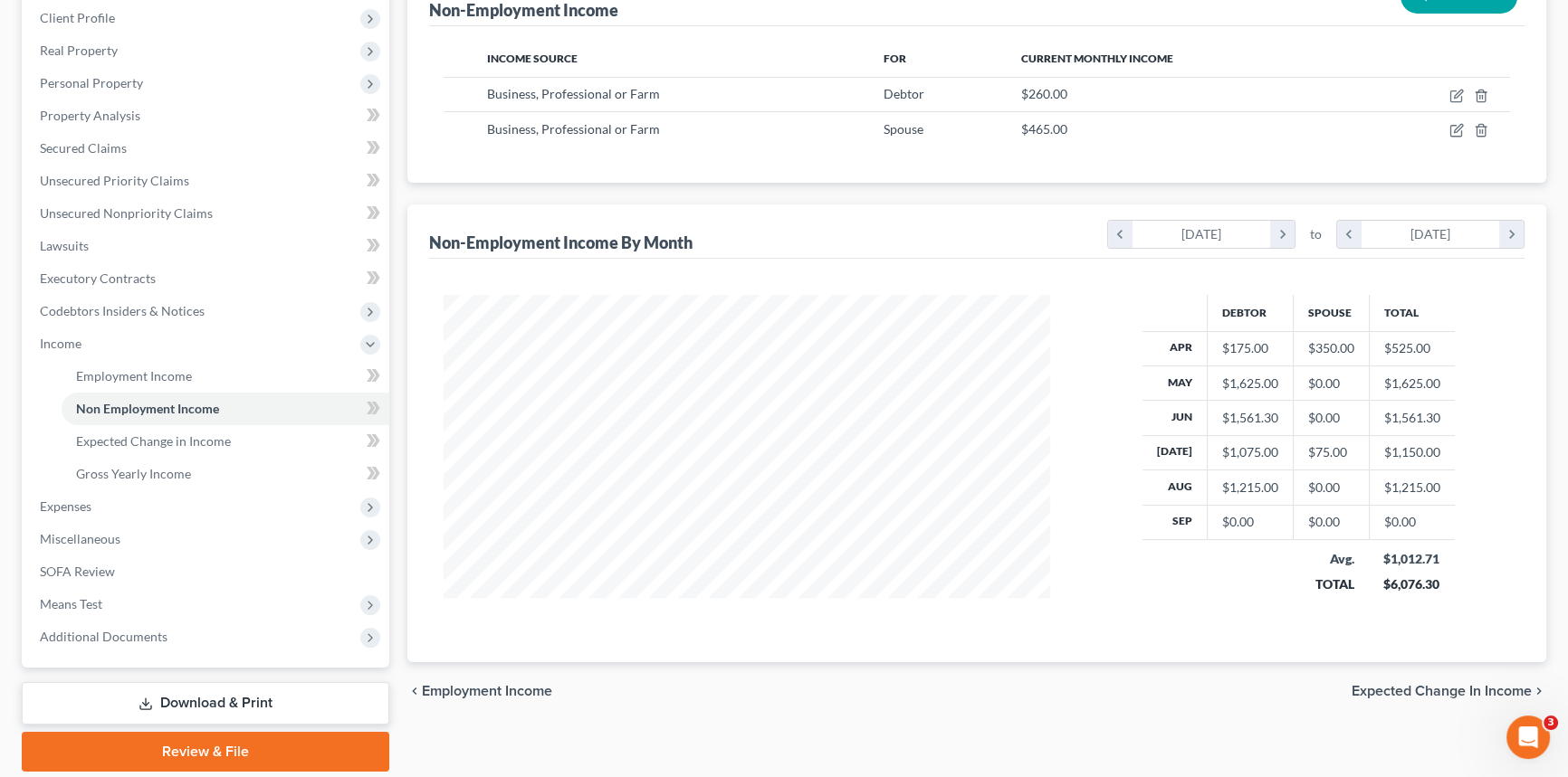
scroll to position [312, 0]
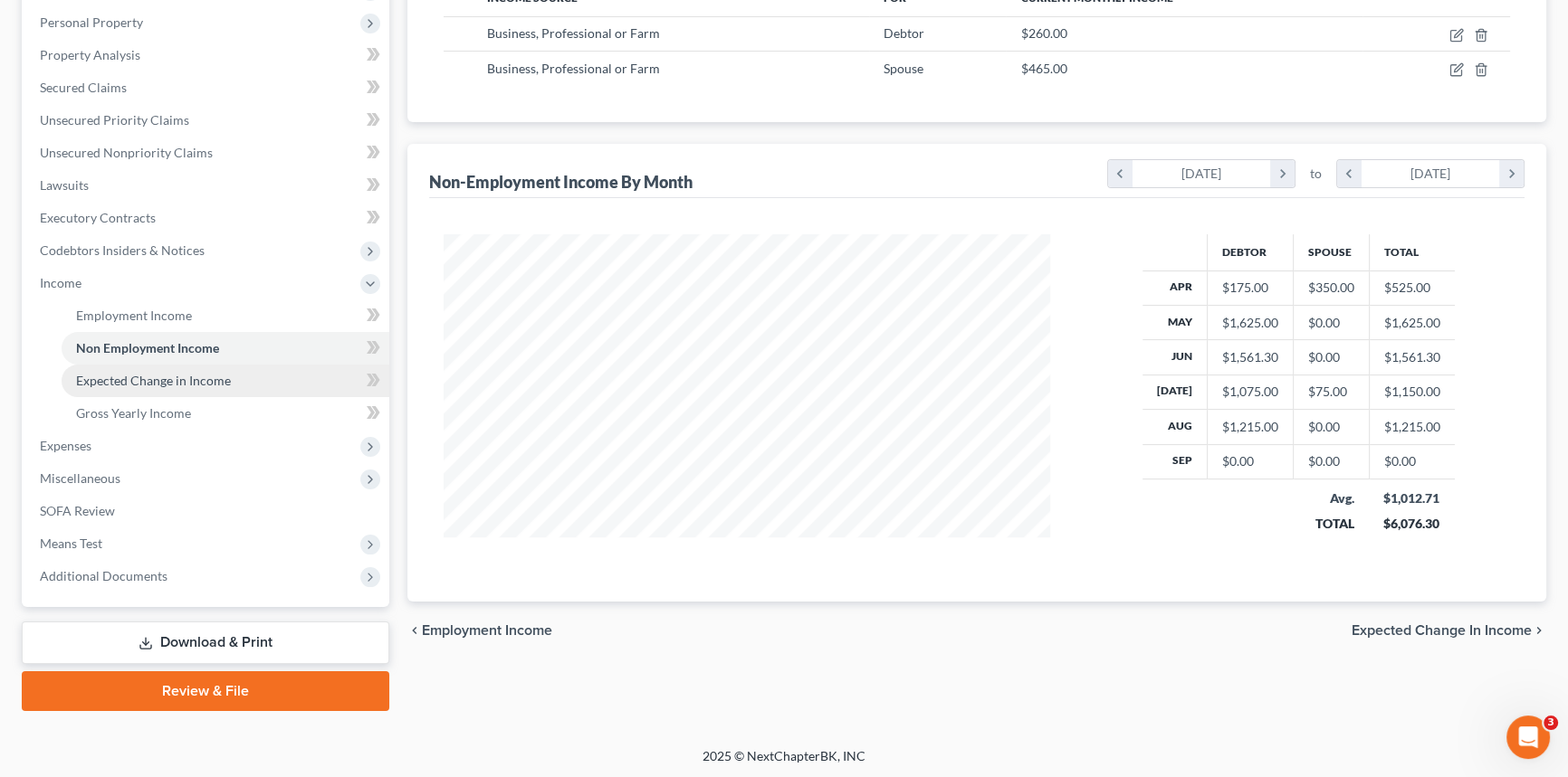
click at [181, 375] on span "Expected Change in Income" at bounding box center [153, 380] width 155 height 15
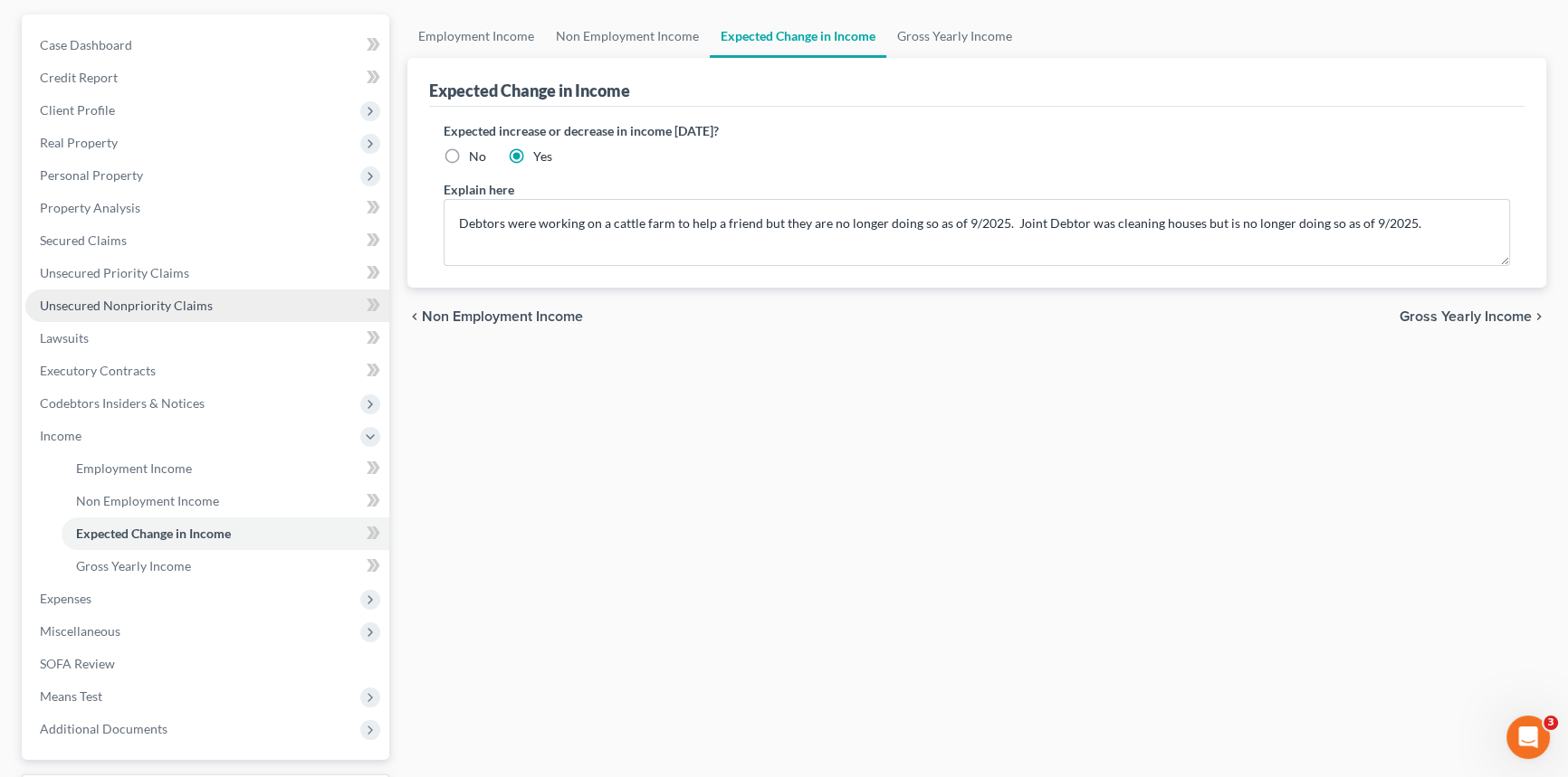
scroll to position [164, 0]
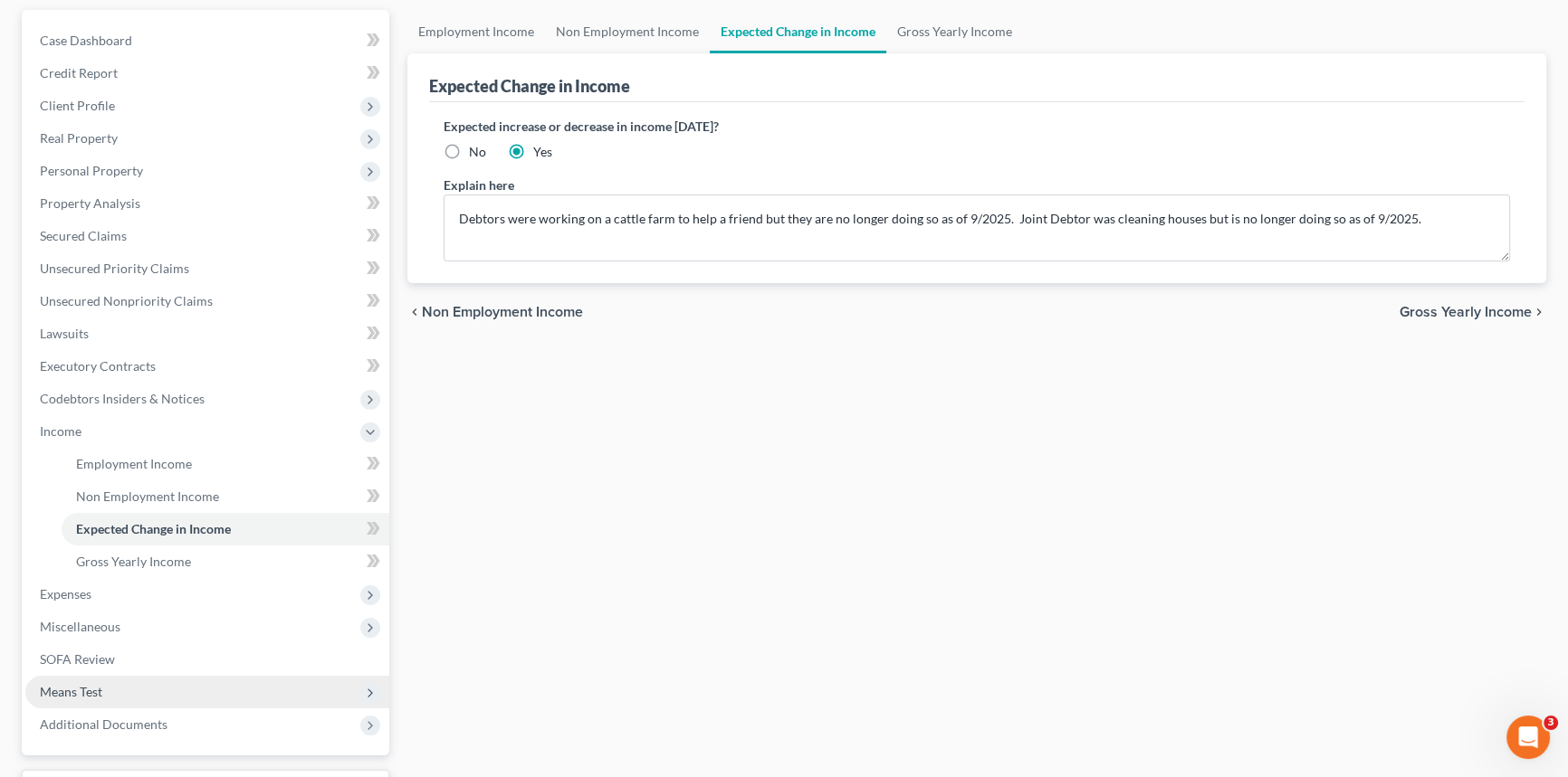
click at [88, 694] on span "Means Test" at bounding box center [71, 692] width 63 height 15
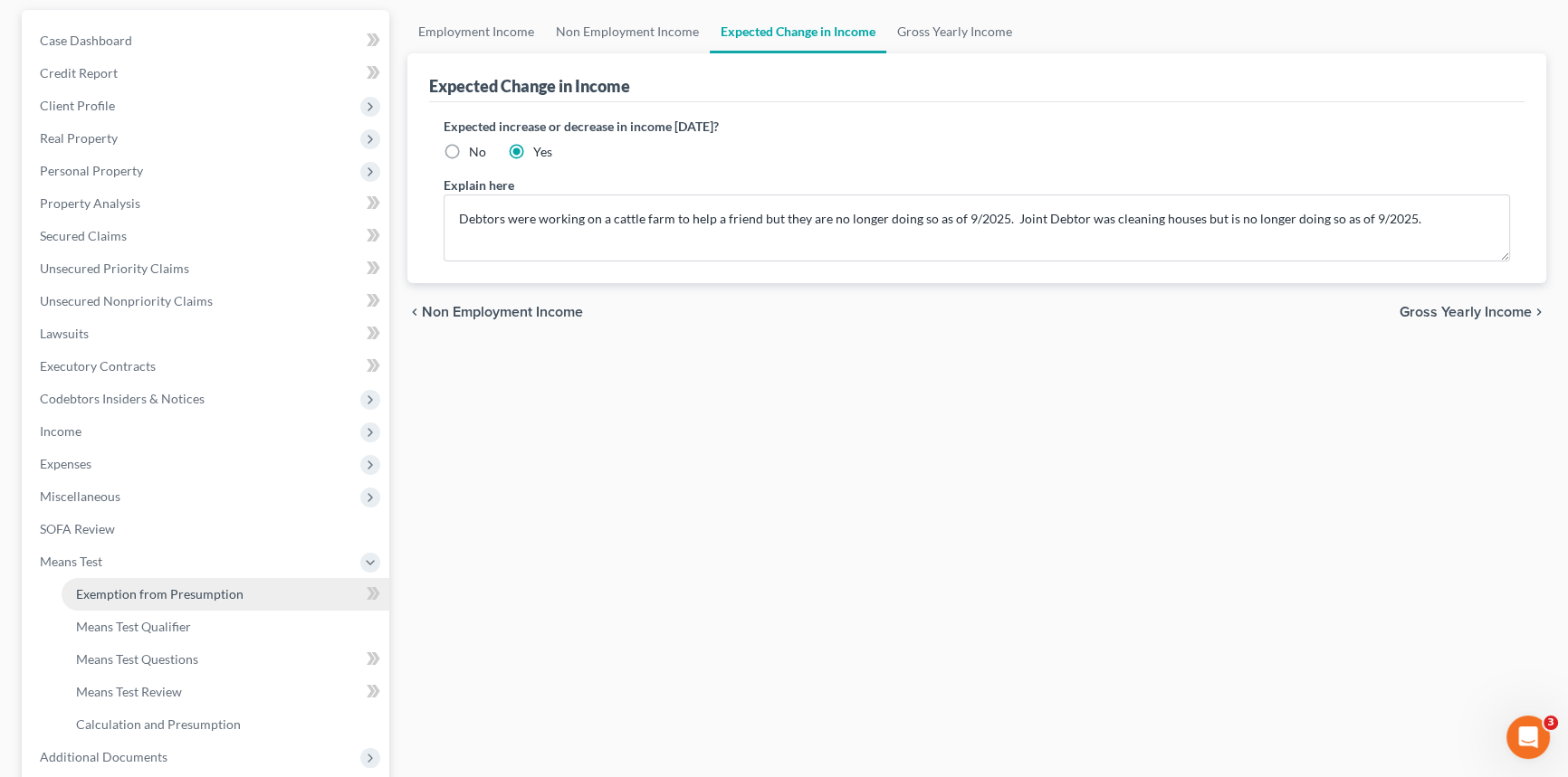
click at [163, 588] on span "Exemption from Presumption" at bounding box center [160, 594] width 168 height 15
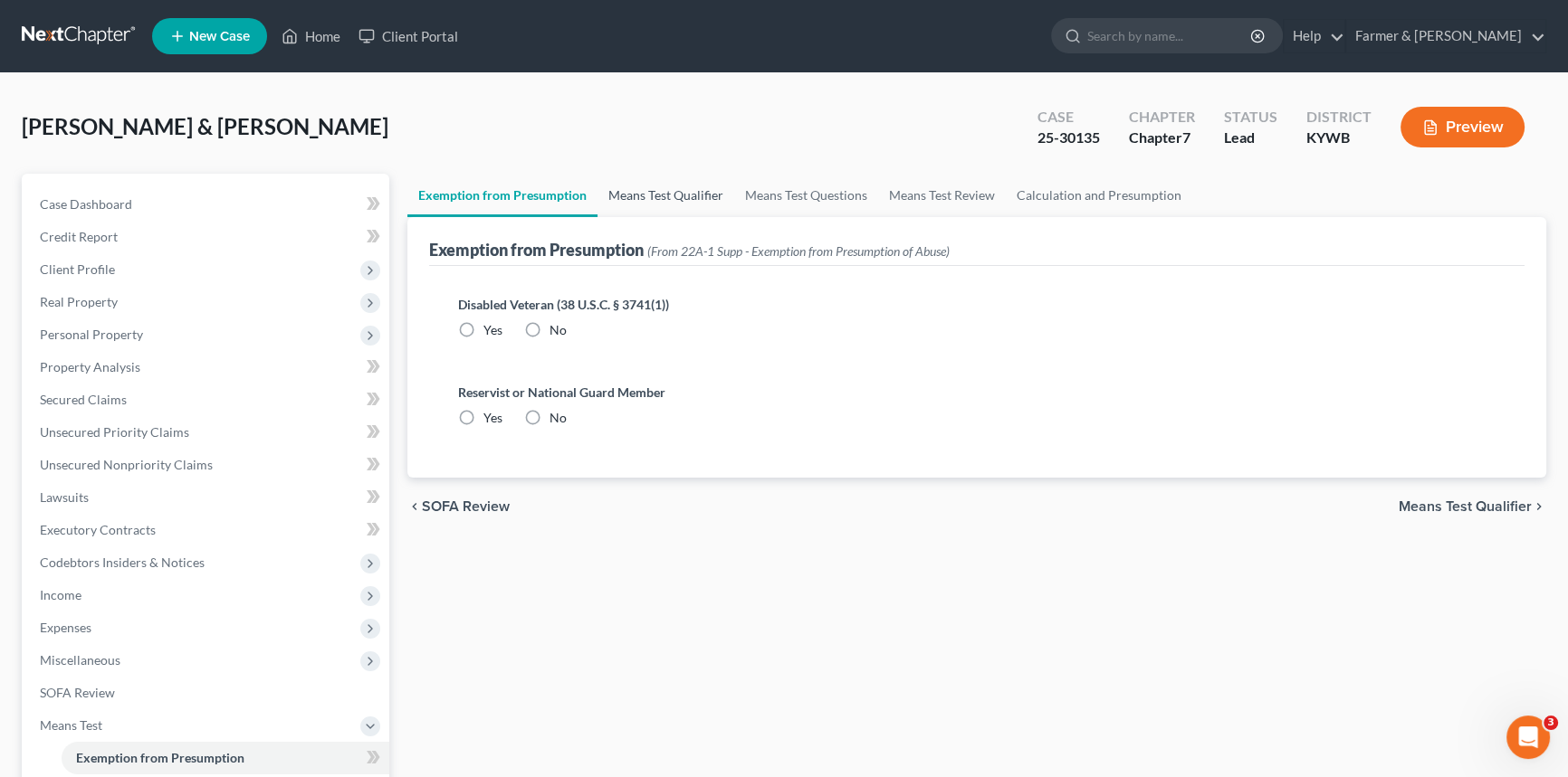
click at [661, 191] on link "Means Test Qualifier" at bounding box center [666, 196] width 137 height 44
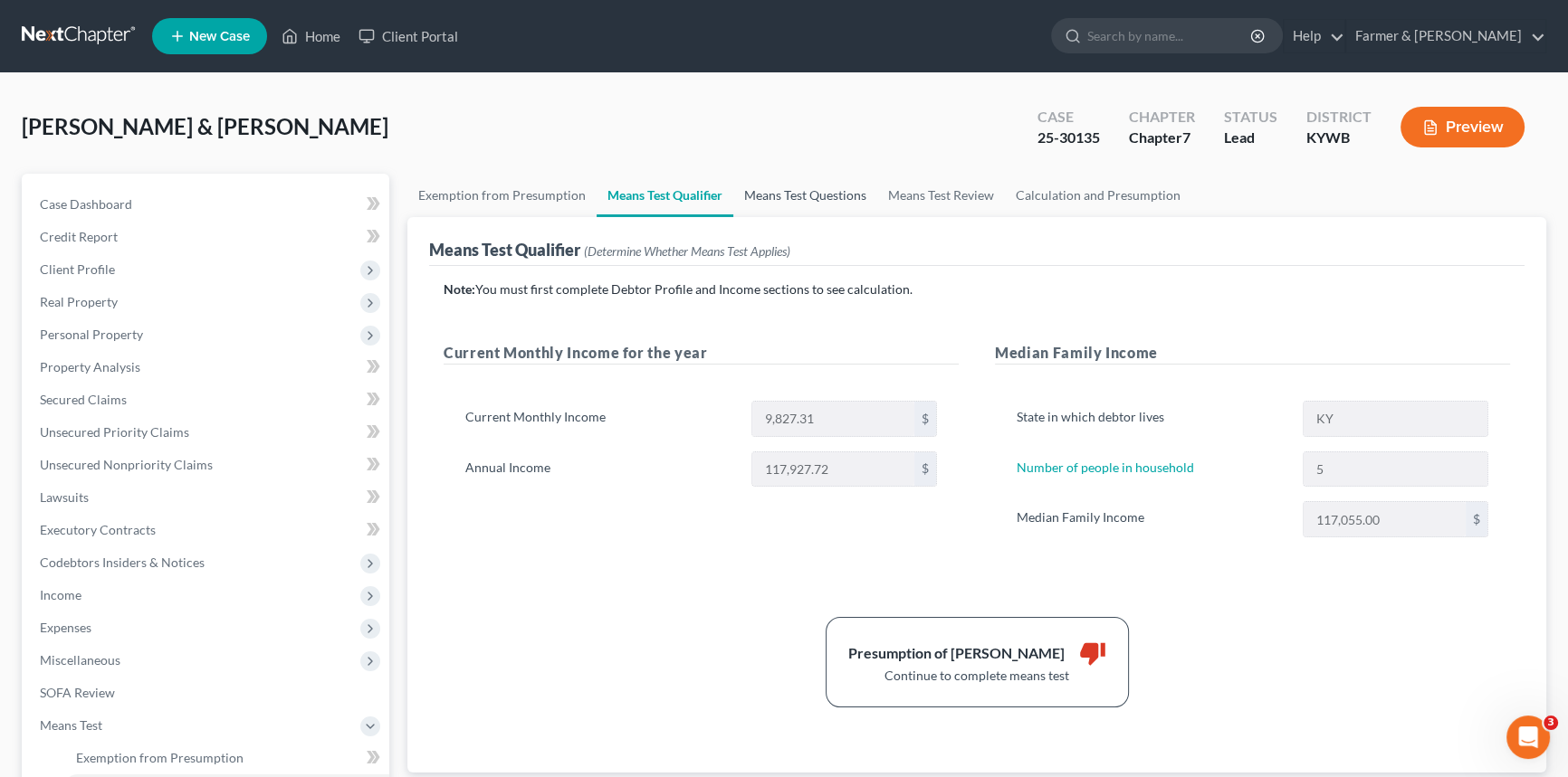
click at [824, 198] on link "Means Test Questions" at bounding box center [805, 196] width 144 height 44
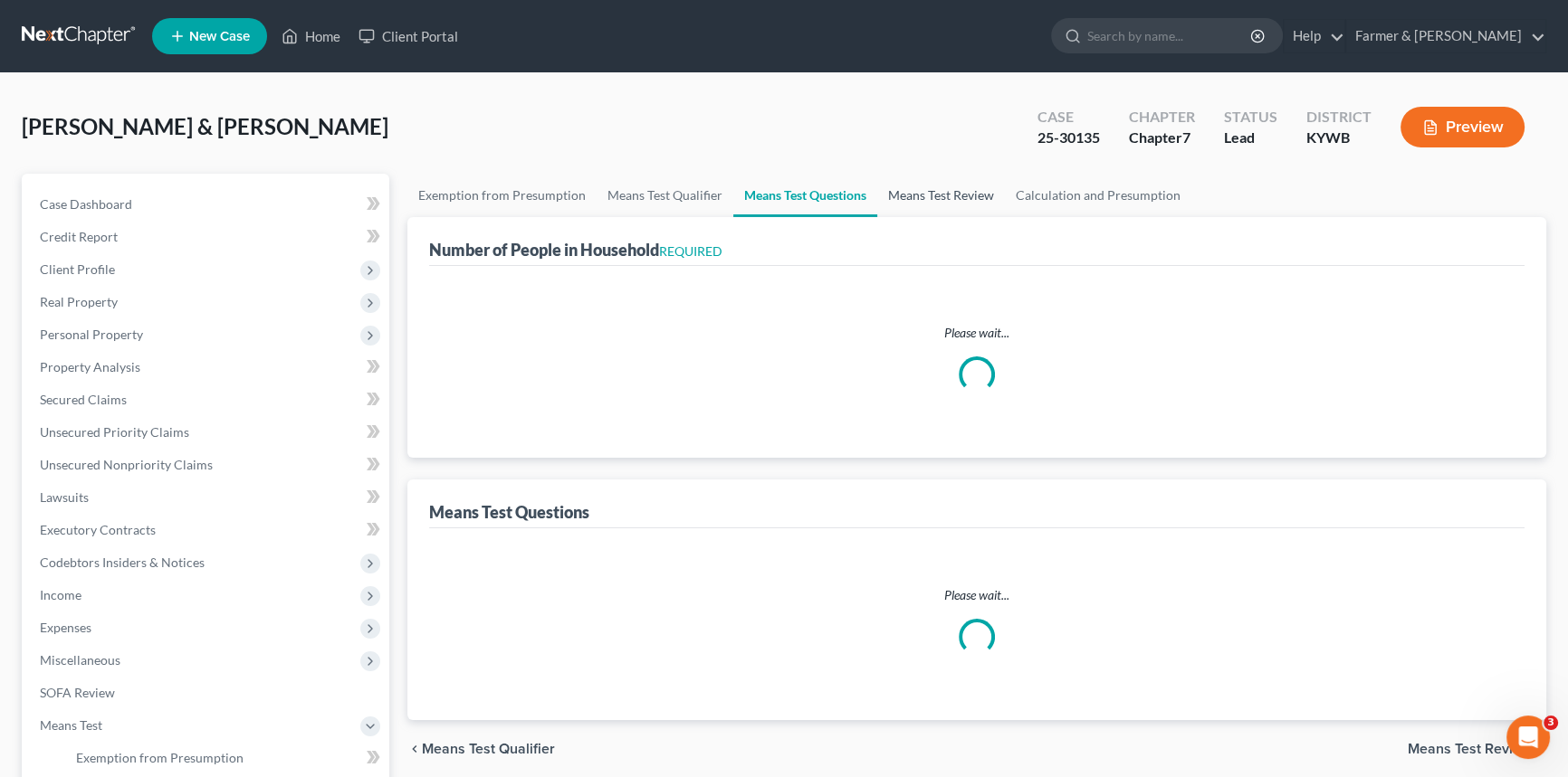
select select "60"
select select "1"
select select "60"
select select "1"
select select "60"
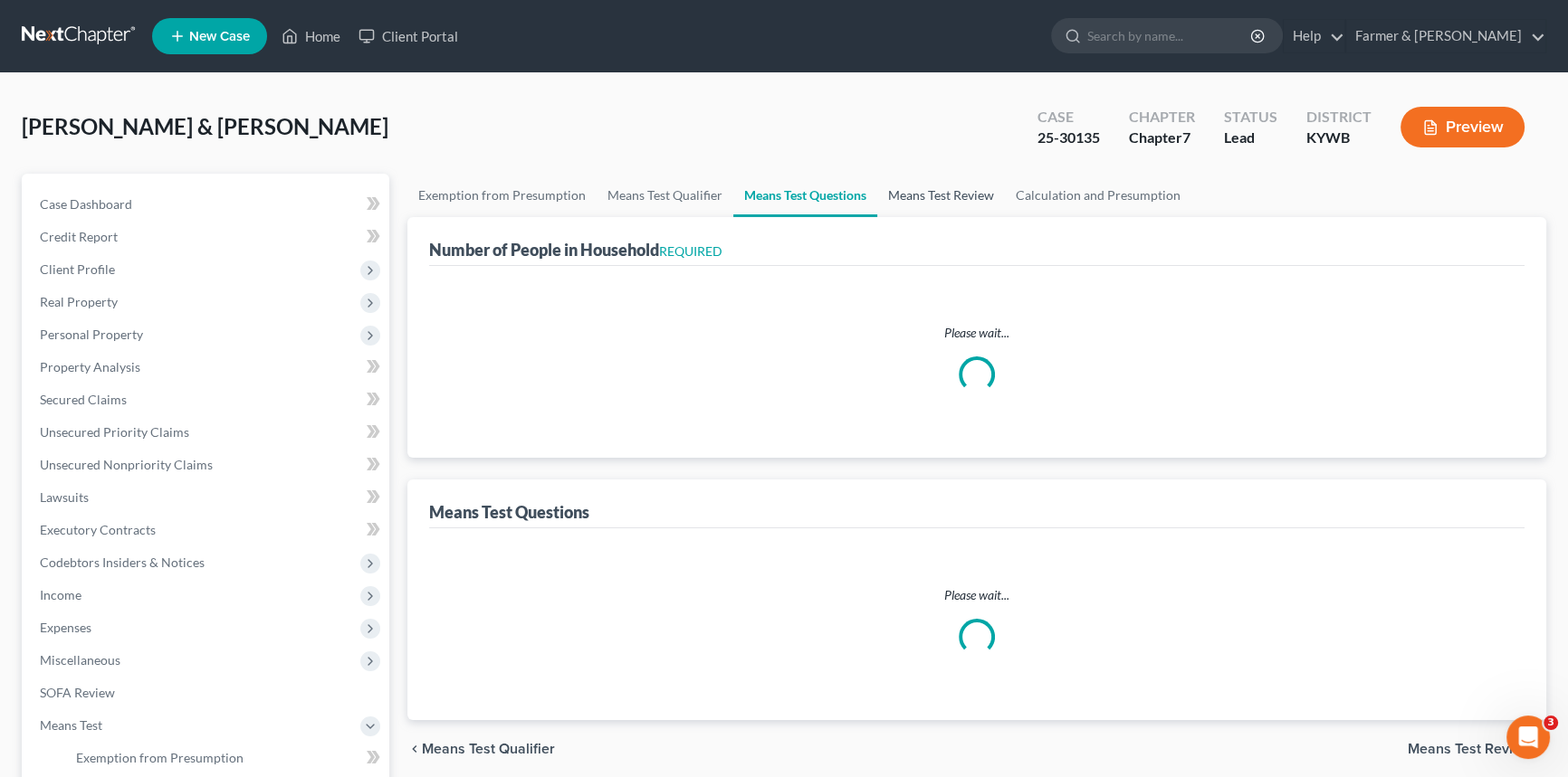
select select "60"
select select "5"
select select "2"
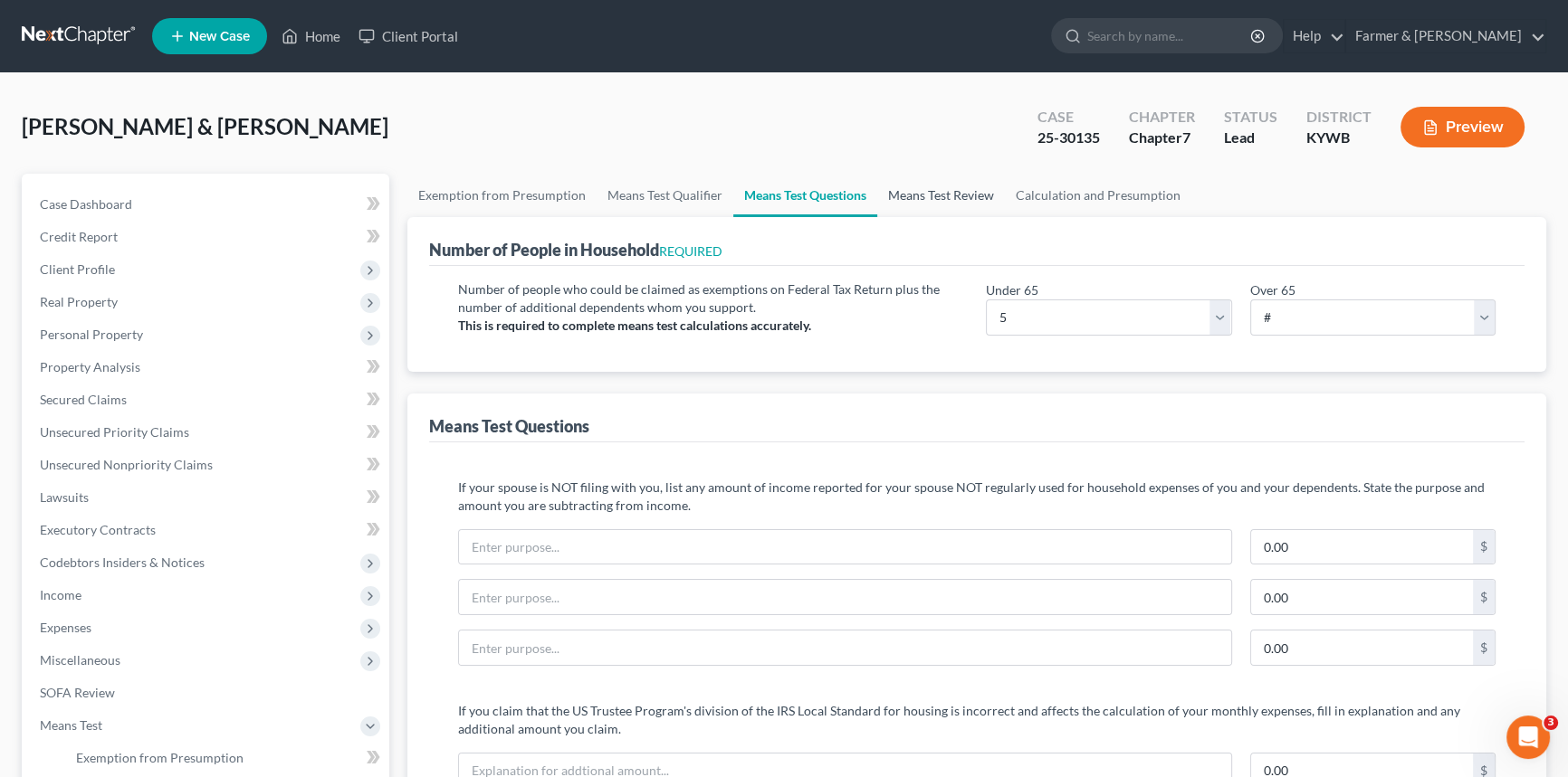
click at [914, 193] on link "Means Test Review" at bounding box center [940, 196] width 128 height 44
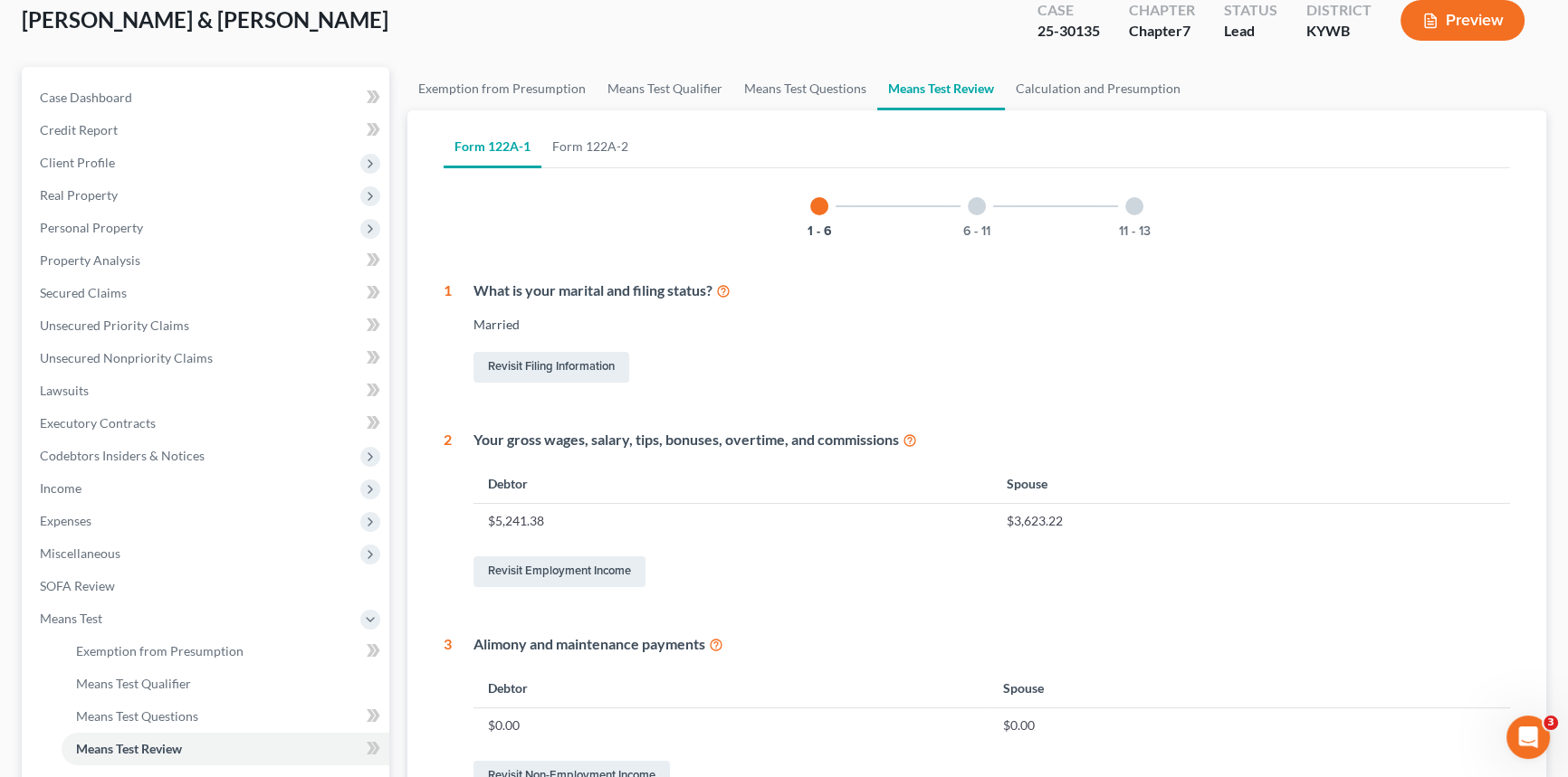
scroll to position [100, 0]
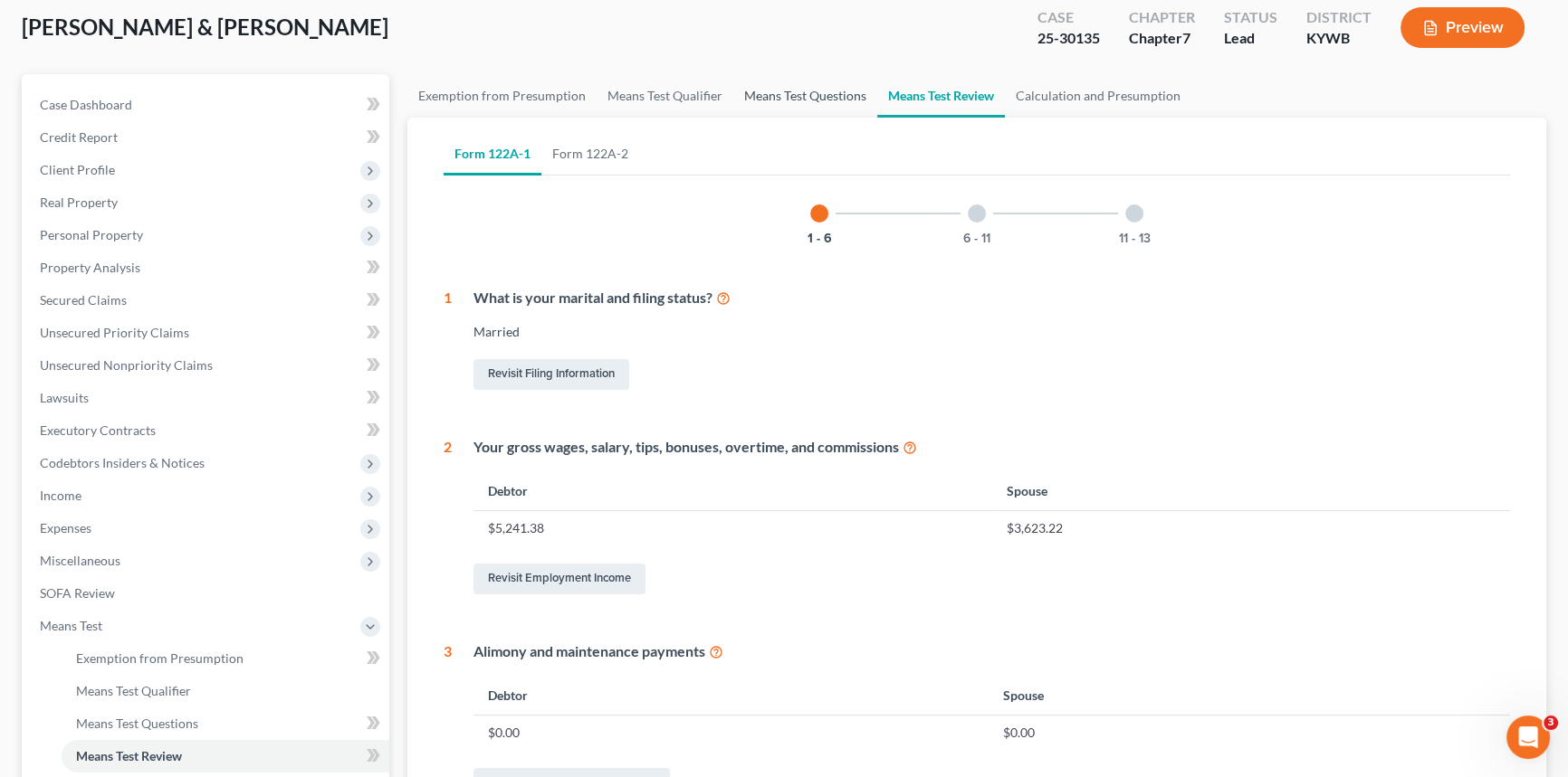
click at [813, 81] on link "Means Test Questions" at bounding box center [805, 96] width 144 height 44
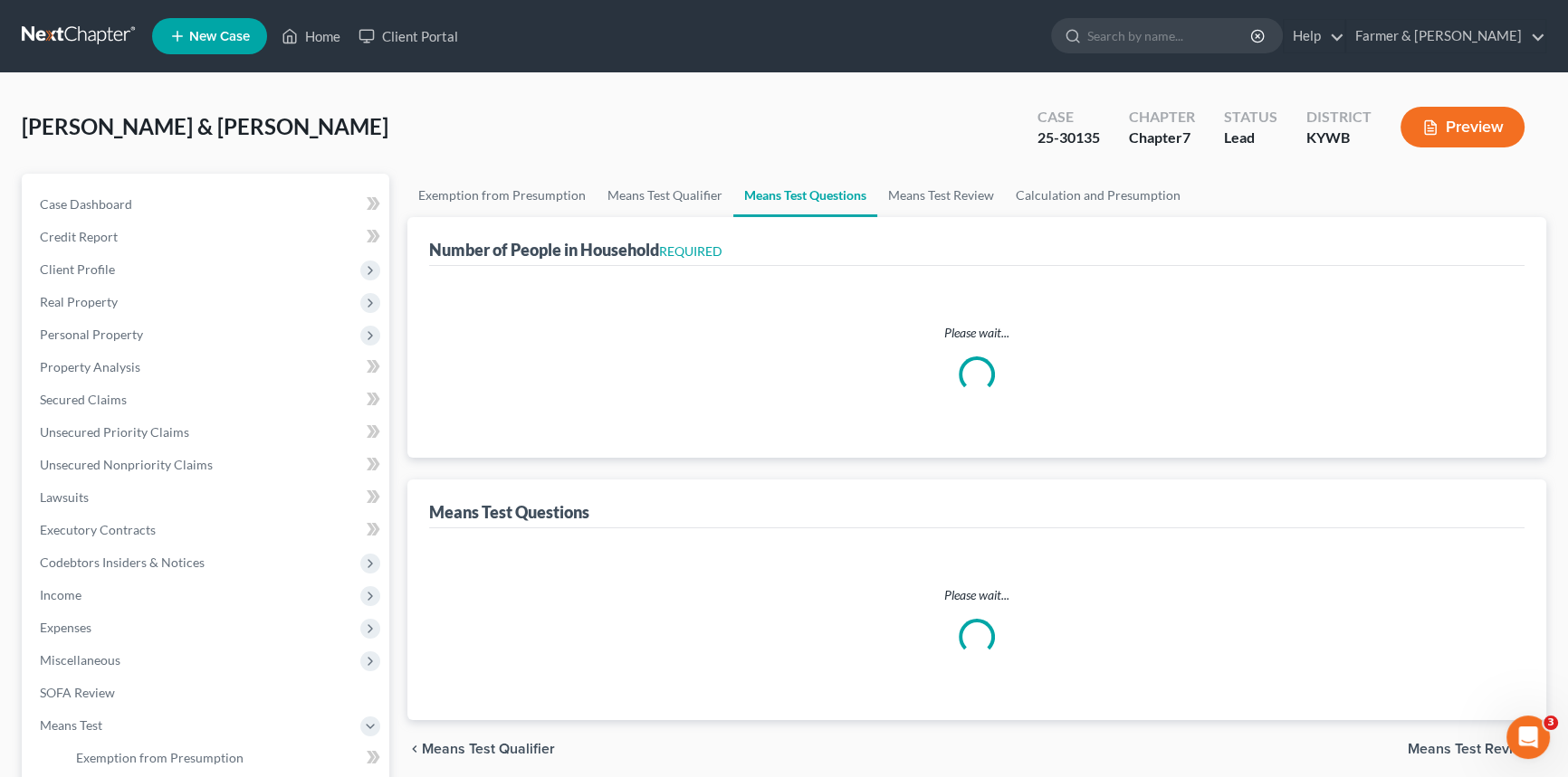
select select "60"
select select "1"
select select "60"
select select "1"
select select "60"
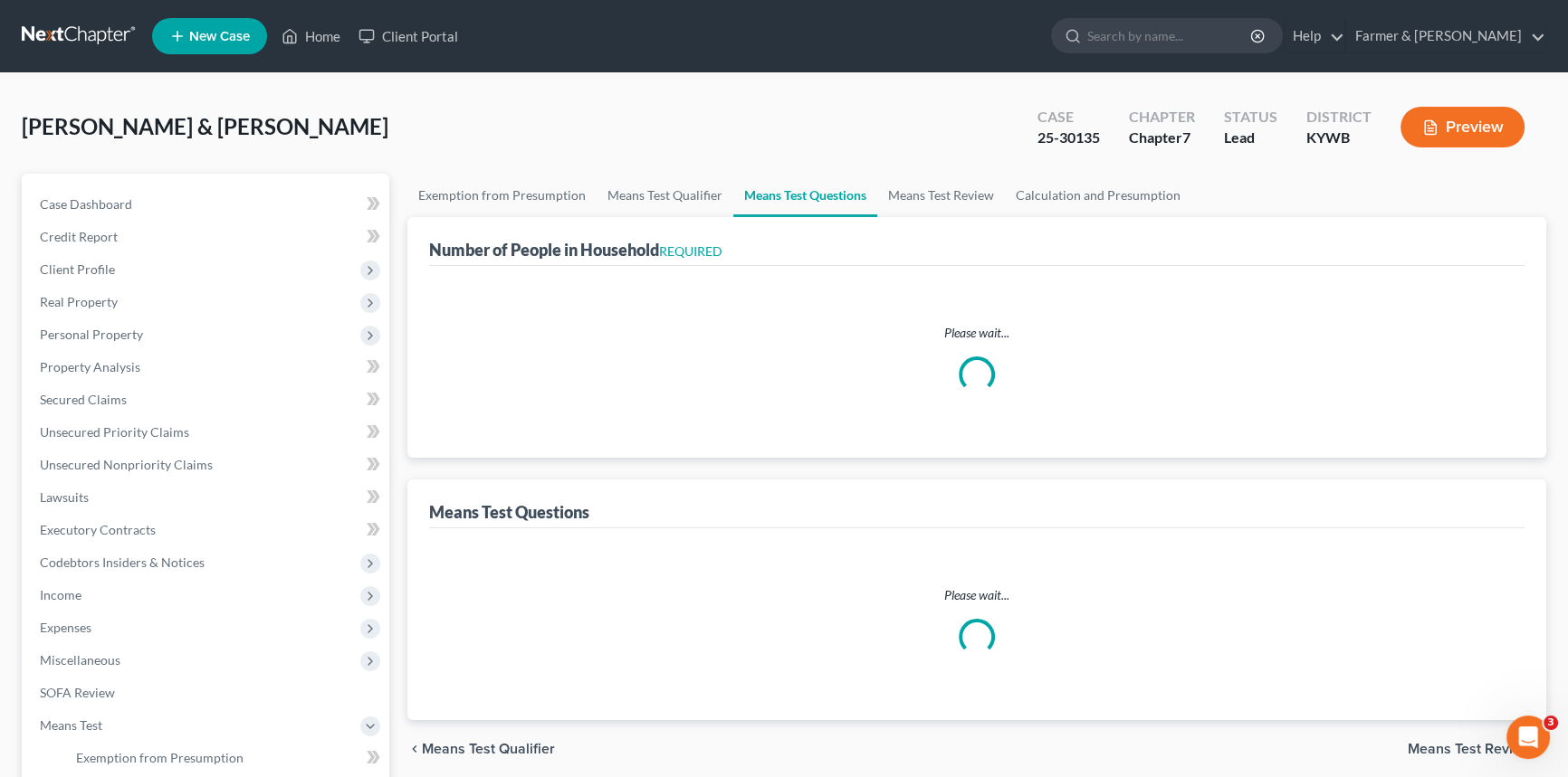
select select "60"
select select "5"
select select "2"
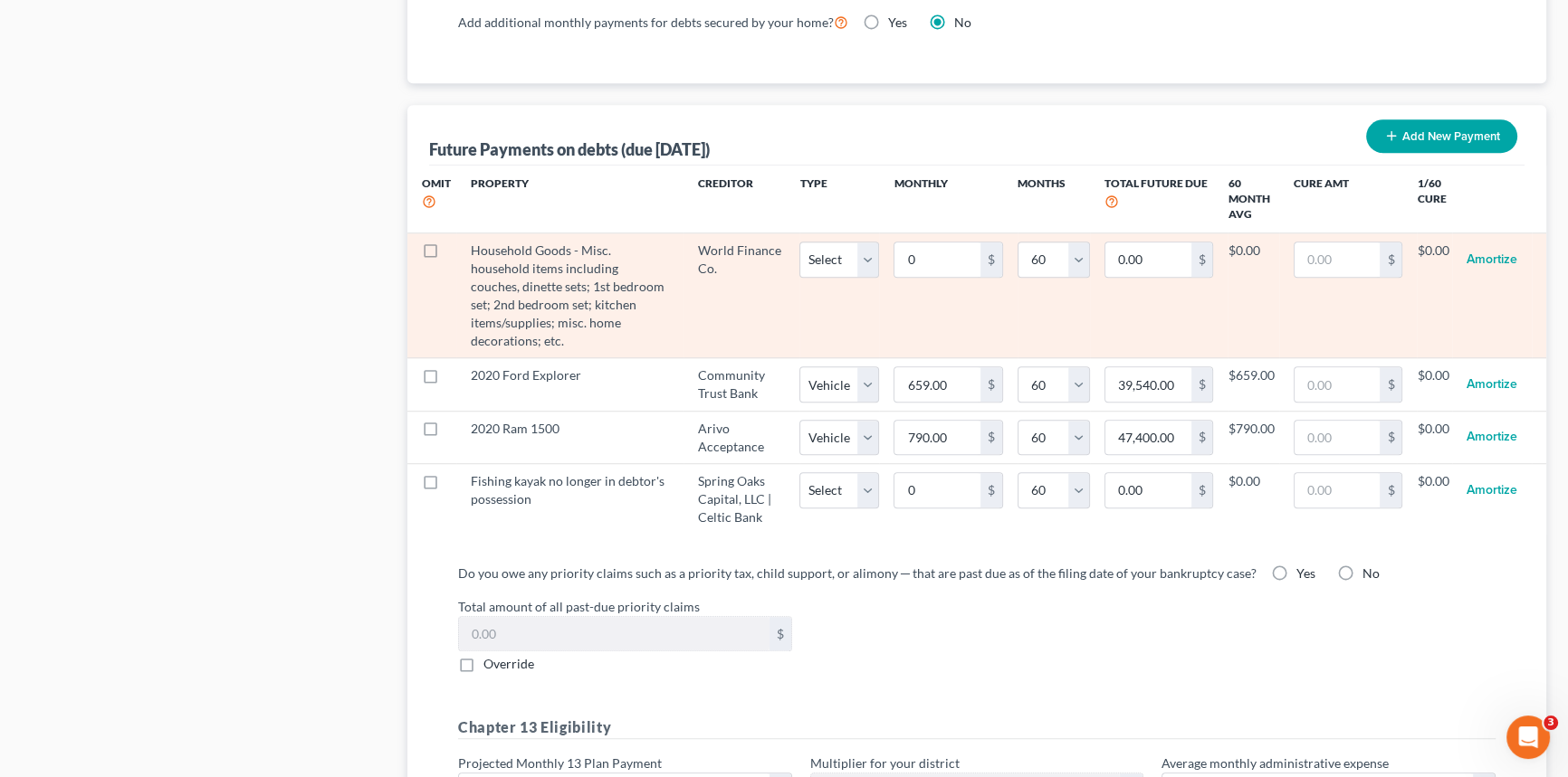
scroll to position [1728, 0]
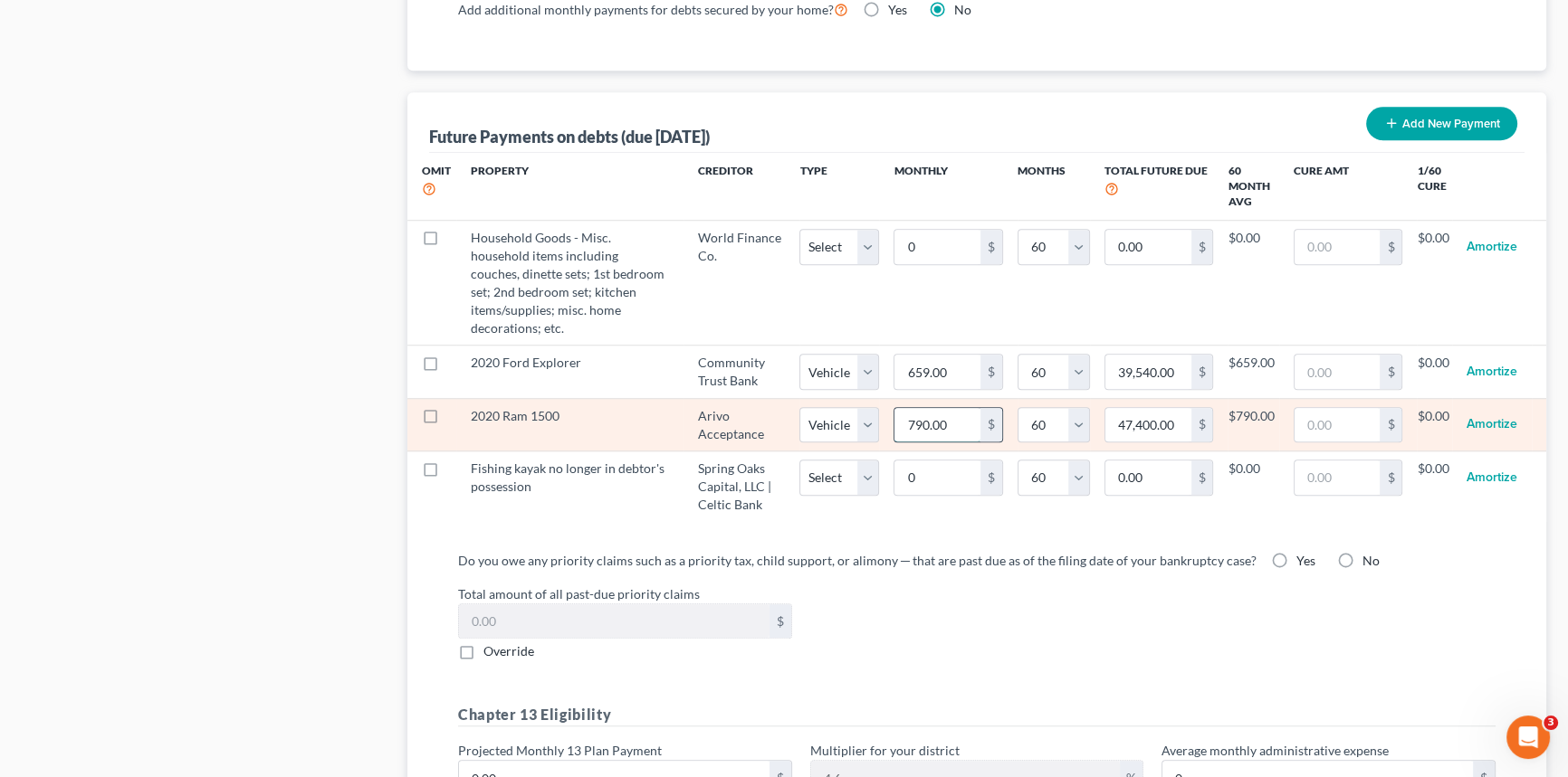
click at [950, 408] on input "790.00" at bounding box center [937, 425] width 86 height 34
type input "8"
type input "480.00"
type input "80"
type input "4,800.00"
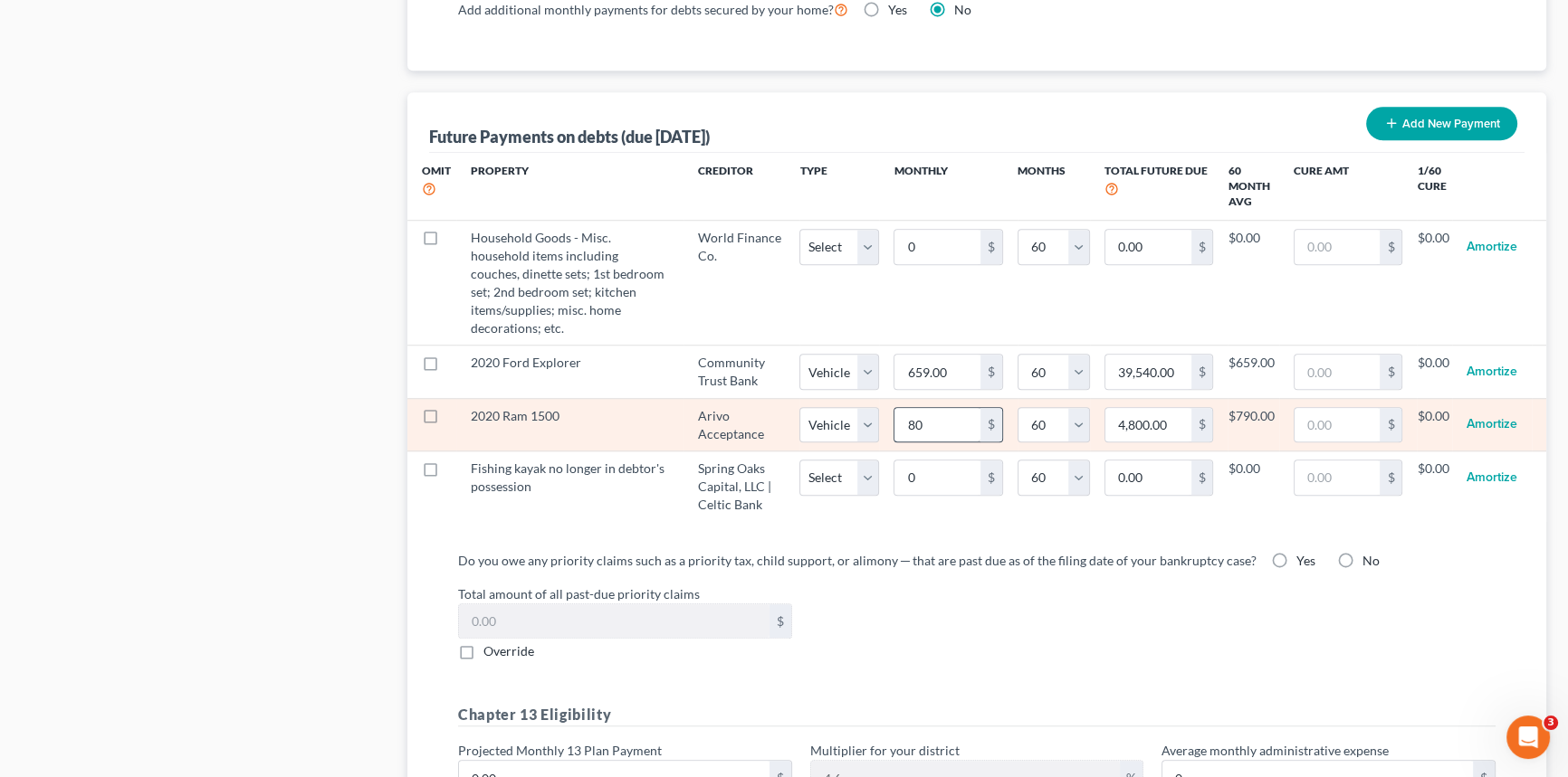
select select "1"
select select "60"
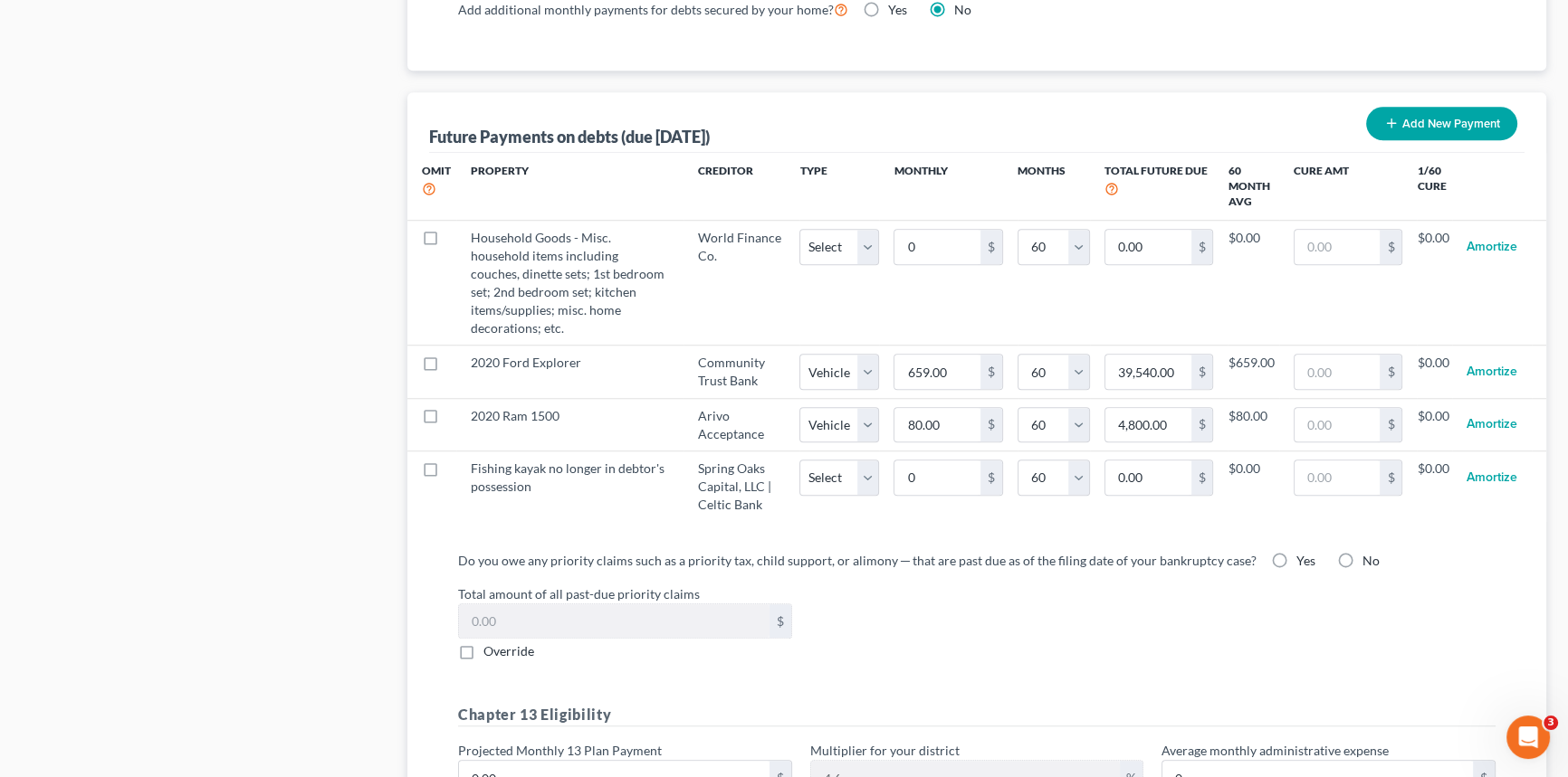
select select "1"
select select "60"
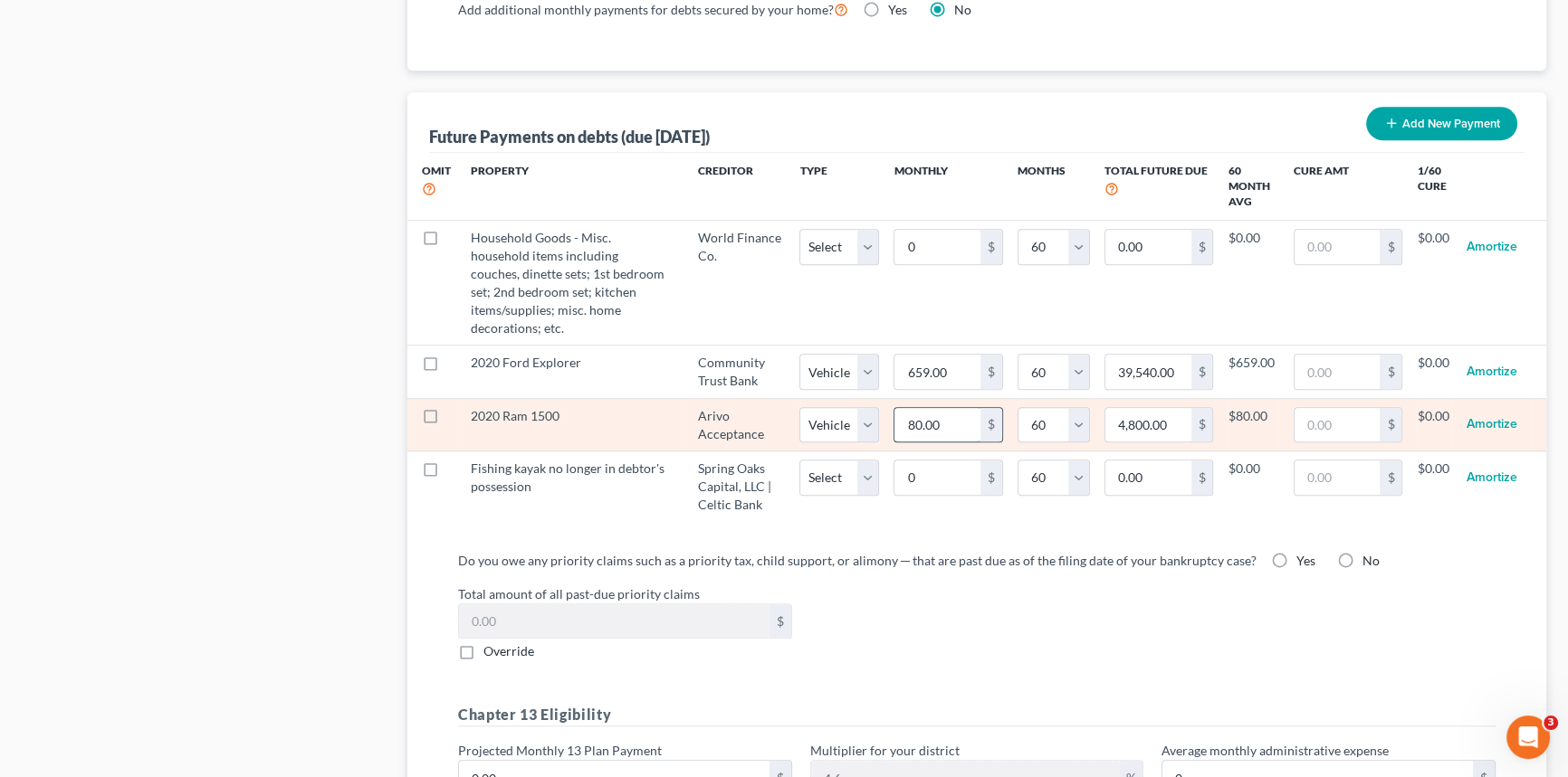
click at [923, 408] on input "80.00" at bounding box center [937, 425] width 86 height 34
type input "8"
type input "480.00"
type input "80"
type input "4,800.00"
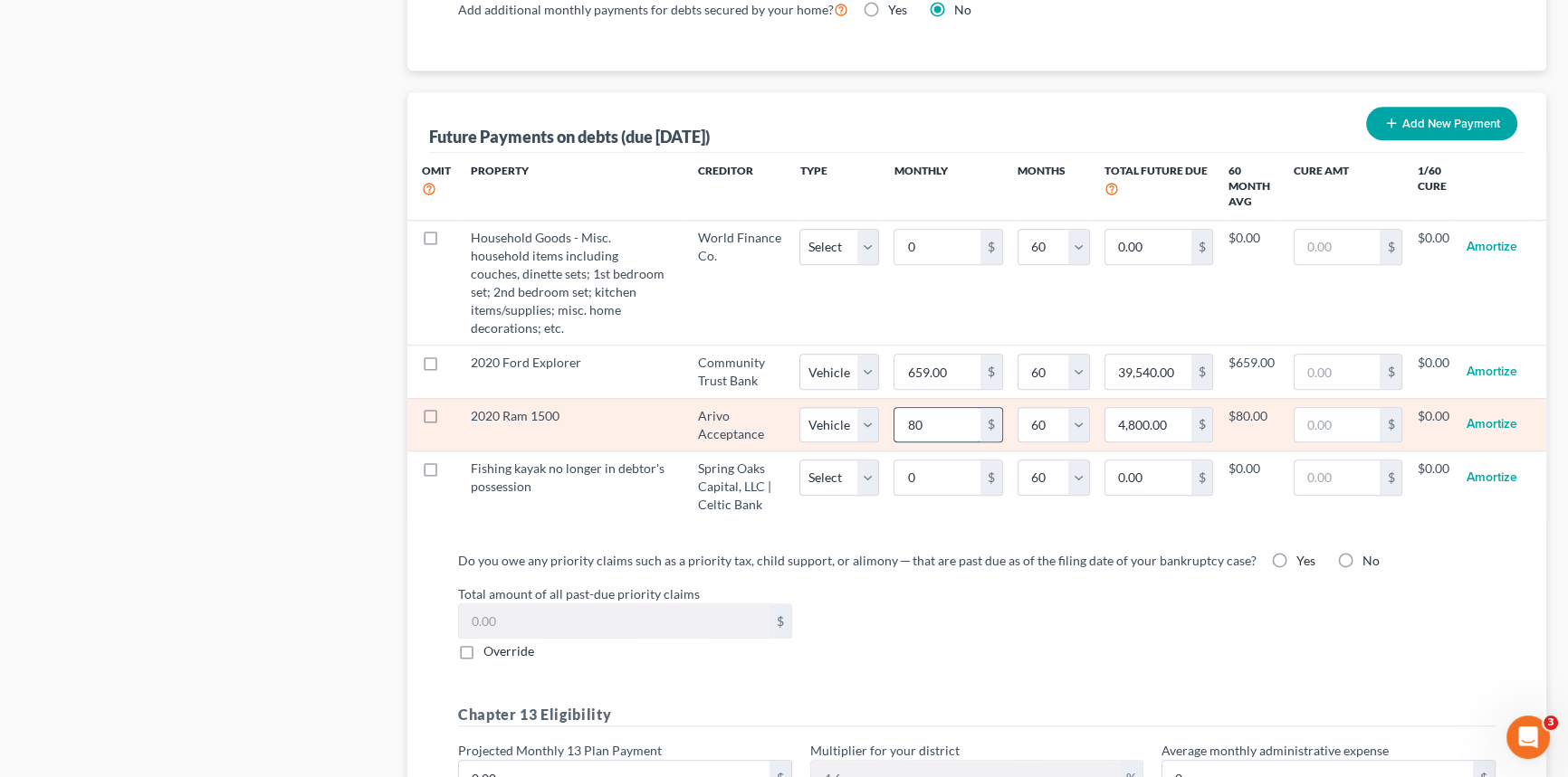
type input "802"
type input "48,120.00"
type input "802.0"
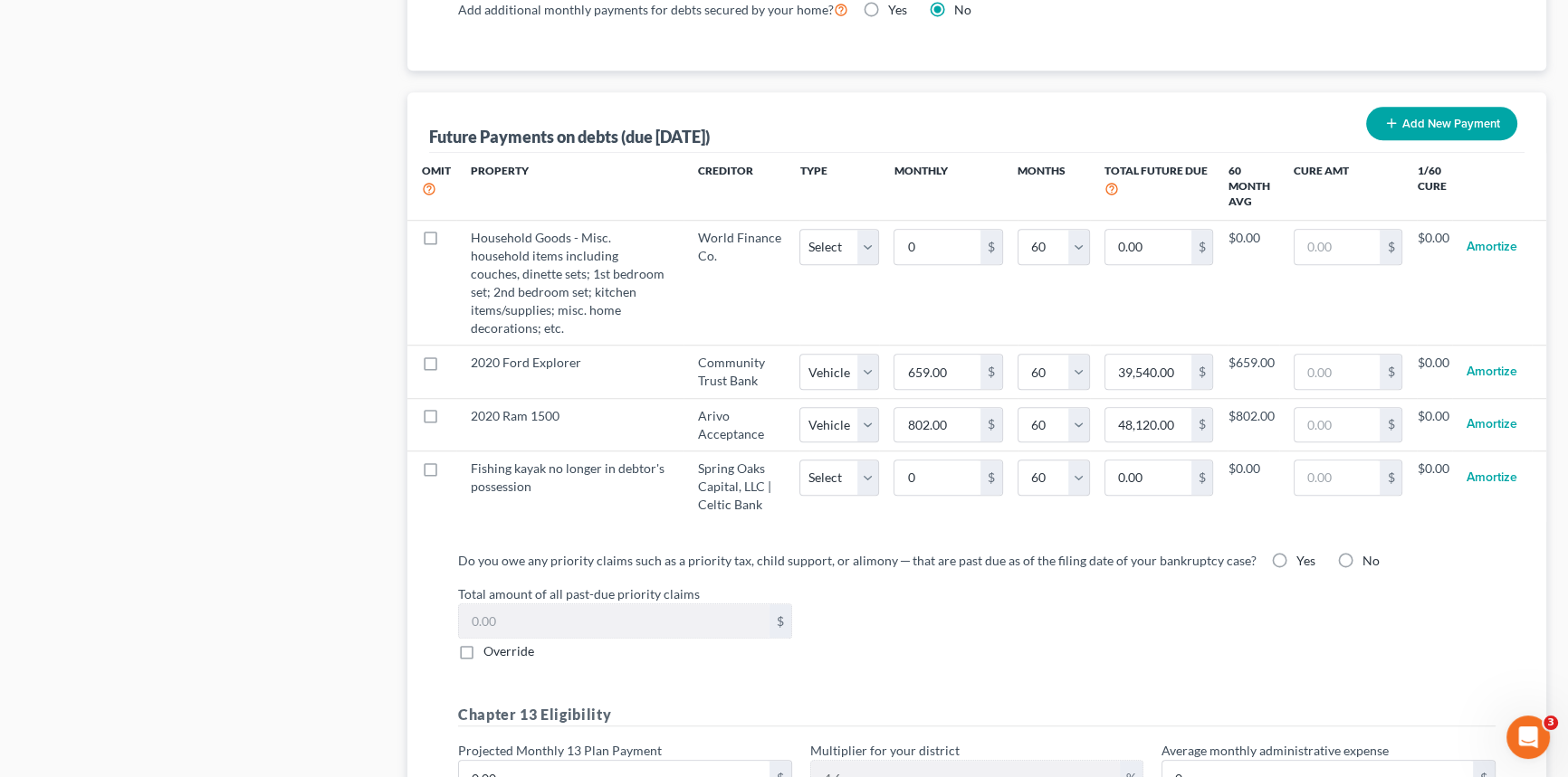
select select "1"
select select "60"
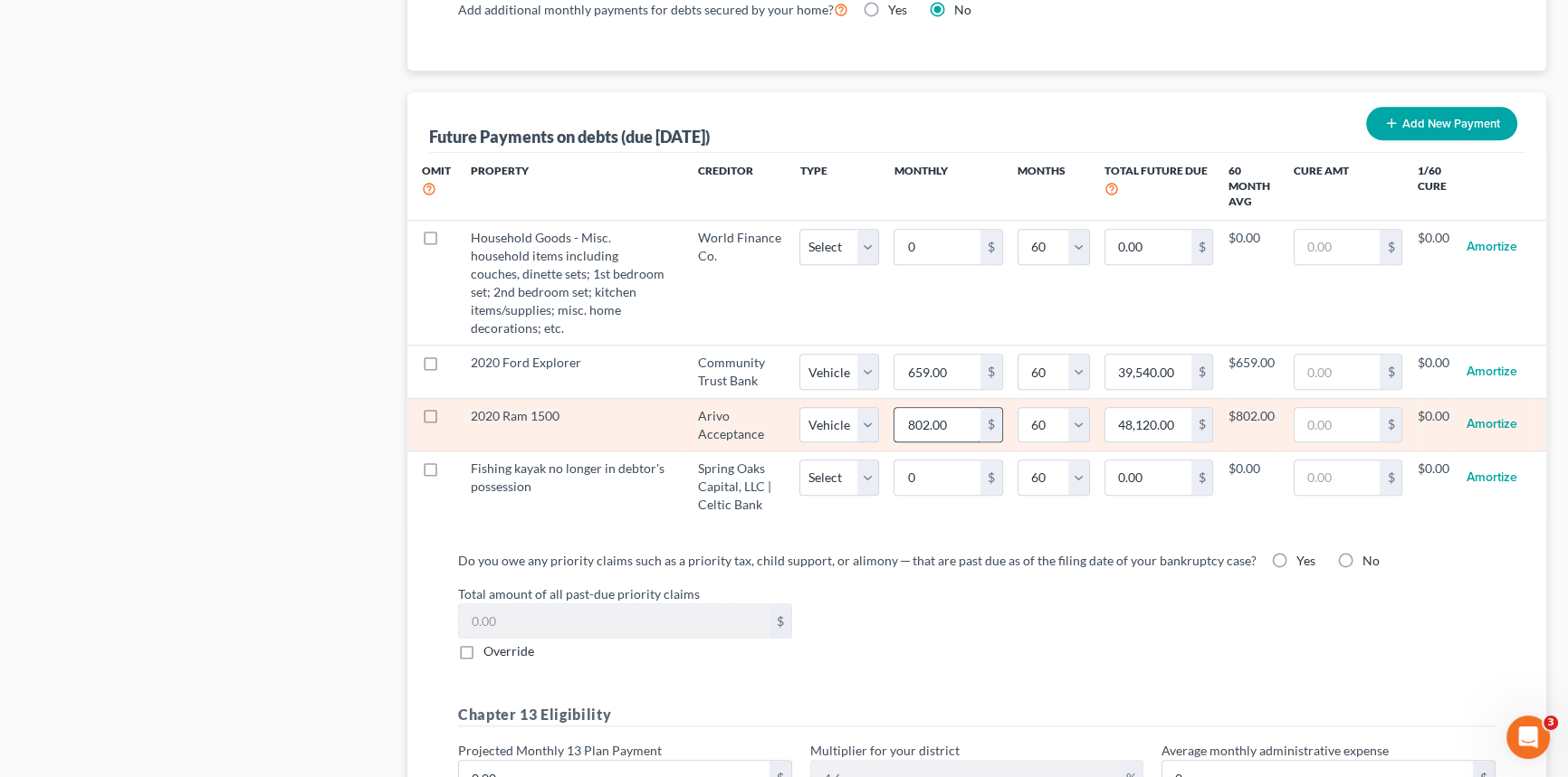
select select "1"
select select "60"
click at [1270, 411] on td "$802.00" at bounding box center [1253, 424] width 51 height 53
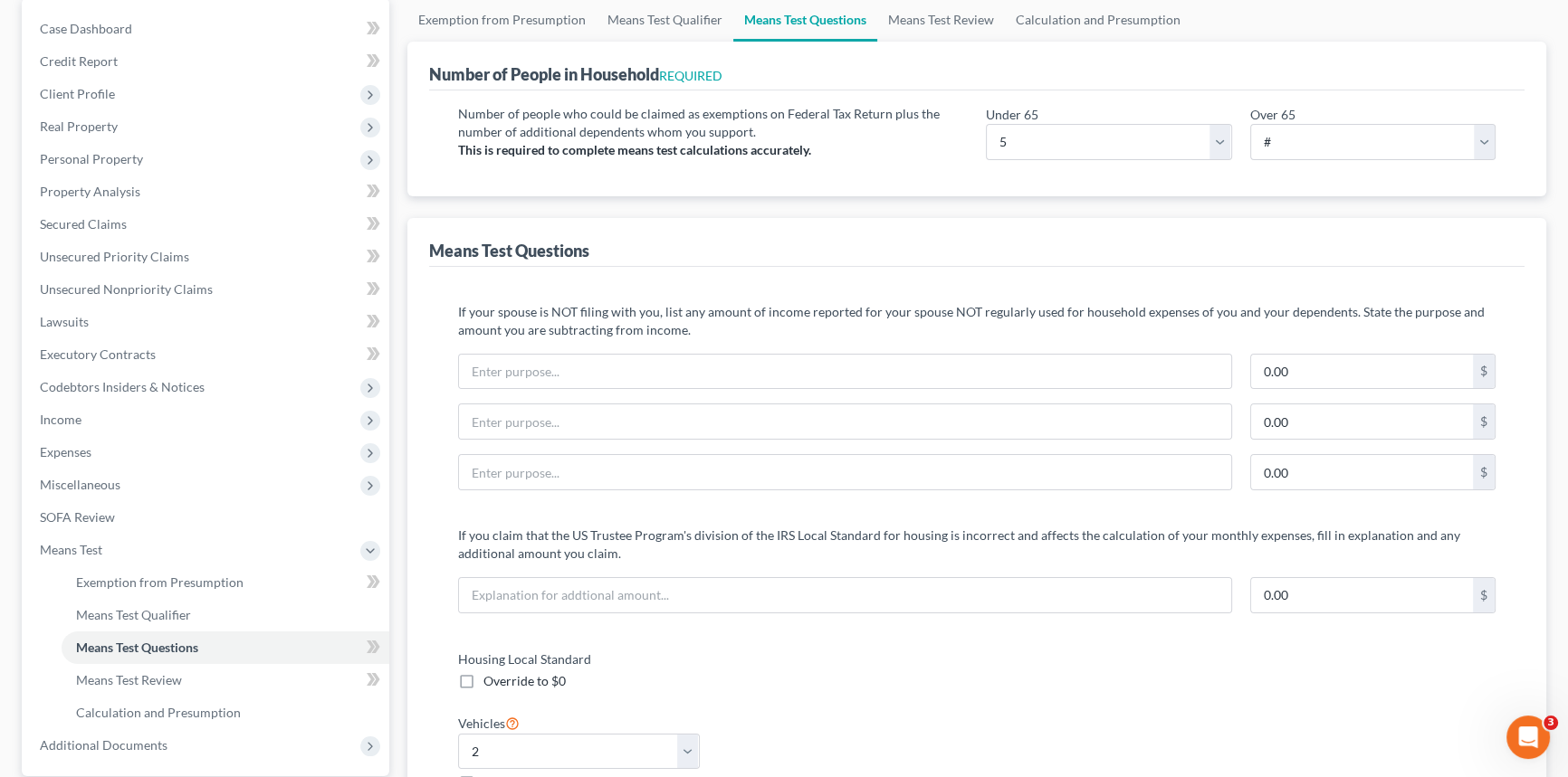
scroll to position [0, 0]
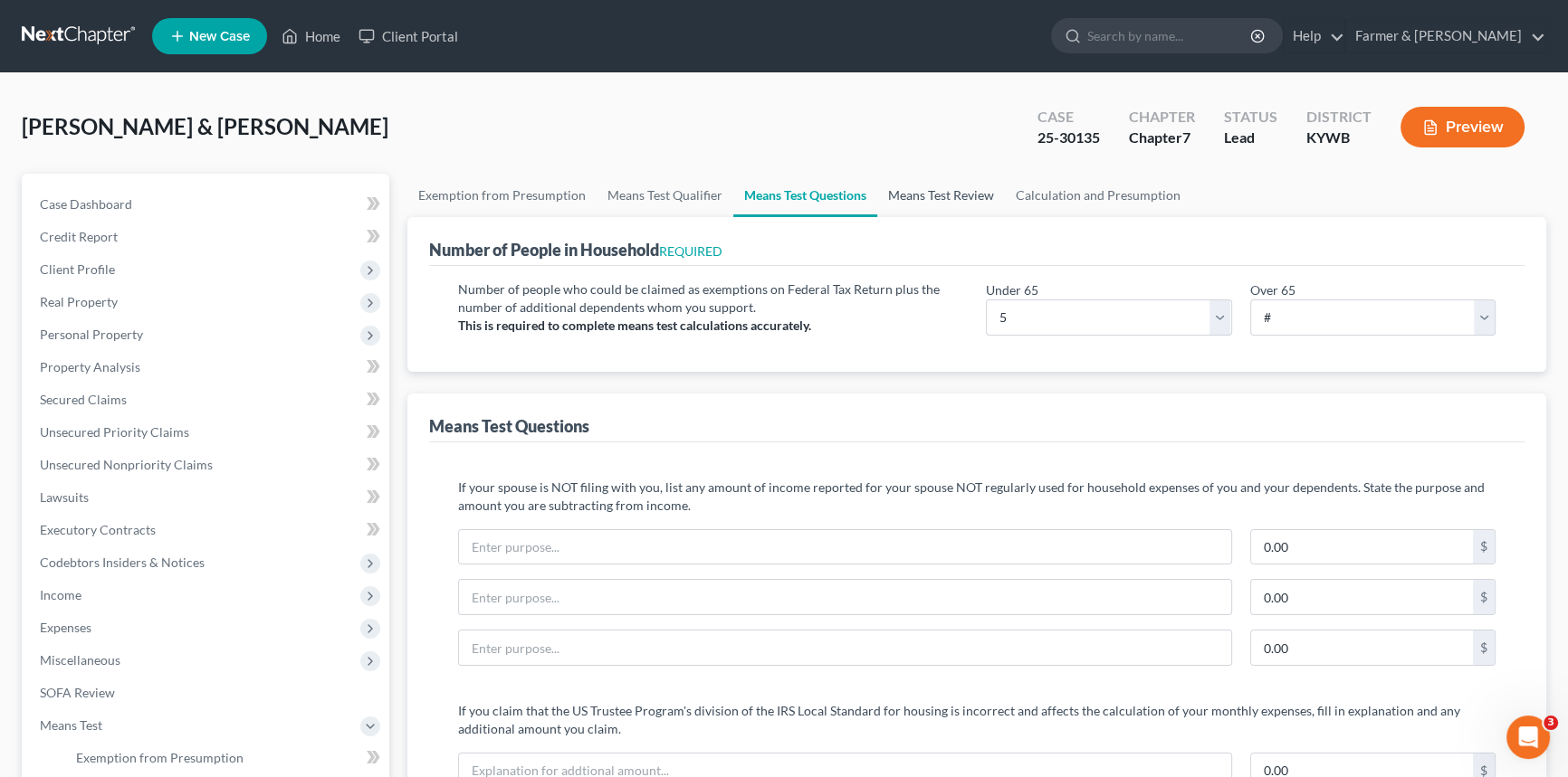
click at [951, 194] on link "Means Test Review" at bounding box center [940, 196] width 128 height 44
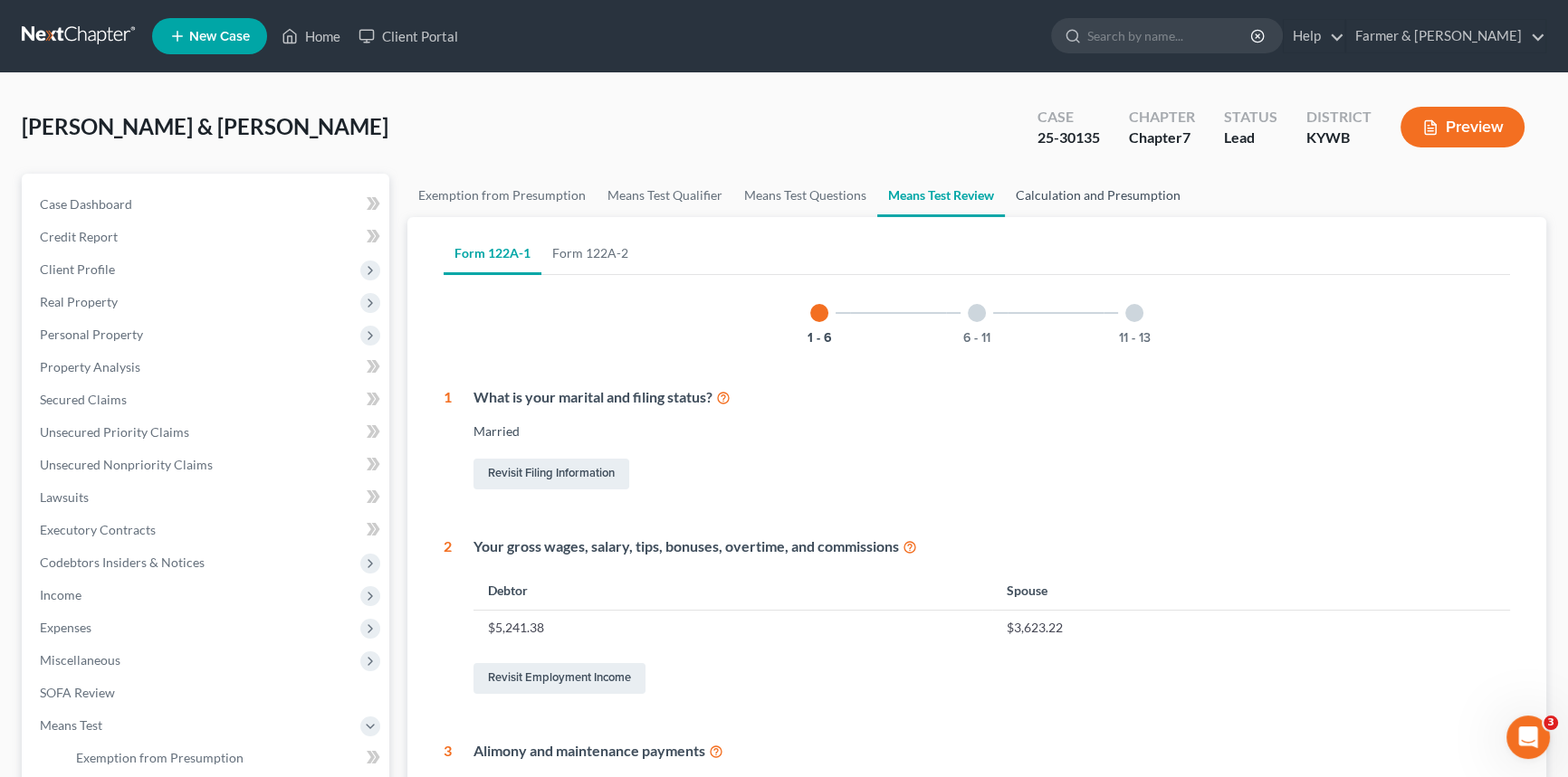
click at [1059, 193] on link "Calculation and Presumption" at bounding box center [1098, 196] width 187 height 44
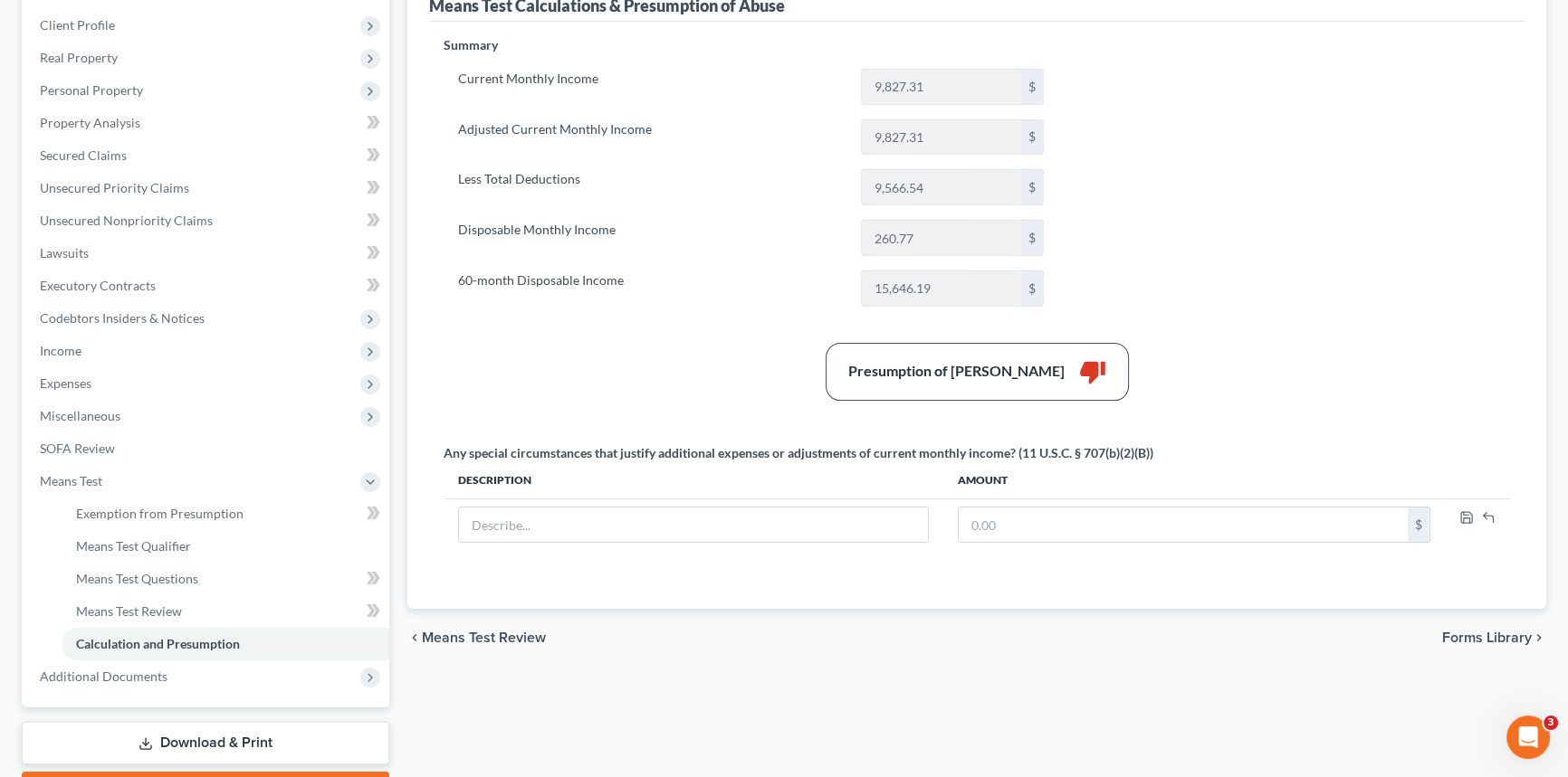
scroll to position [247, 0]
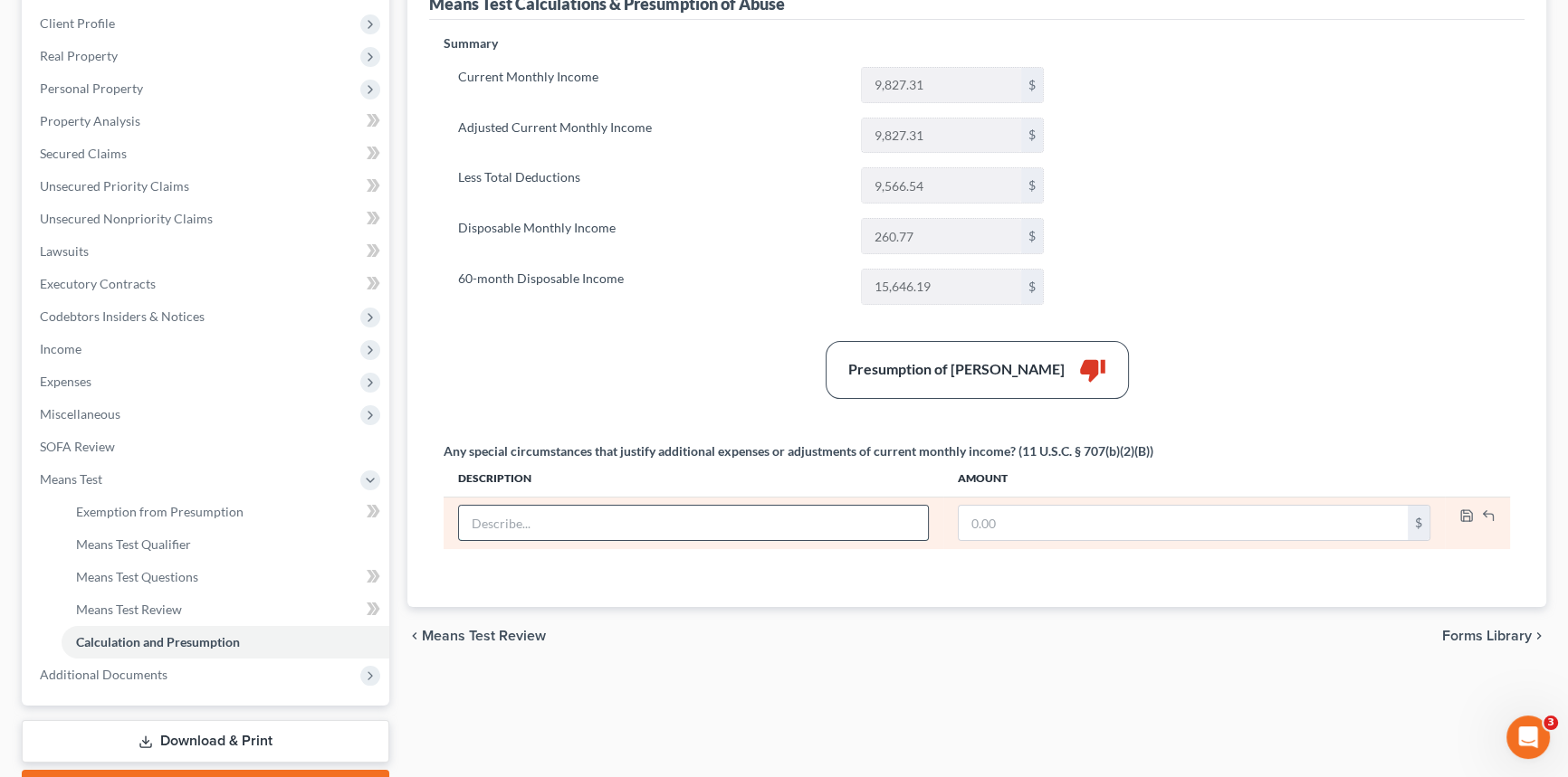
click at [534, 515] on input "text" at bounding box center [693, 523] width 469 height 34
type input "Tax Payments on PT Work during Summer"
type input "0"
type input "124.58"
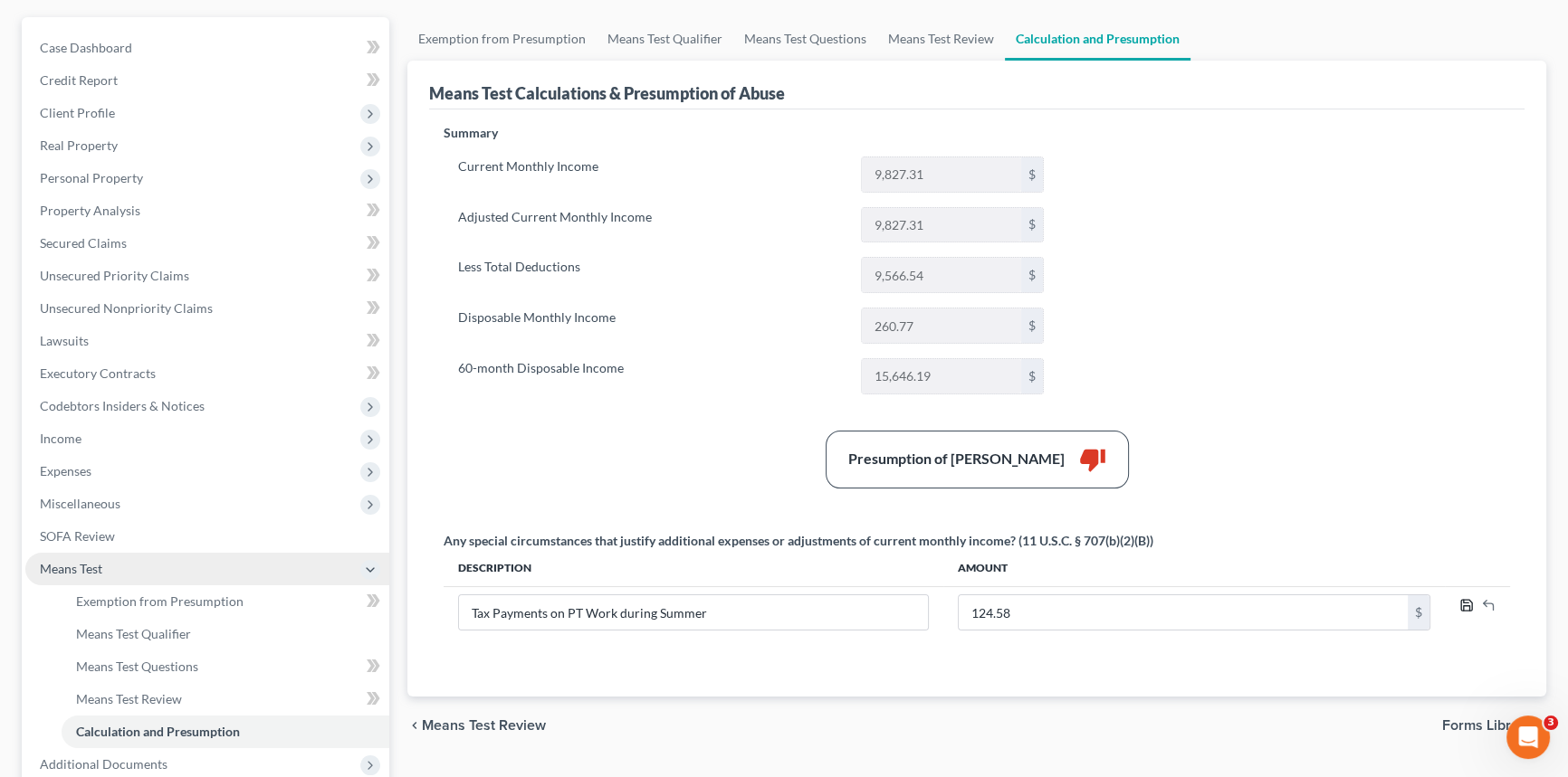
scroll to position [164, 0]
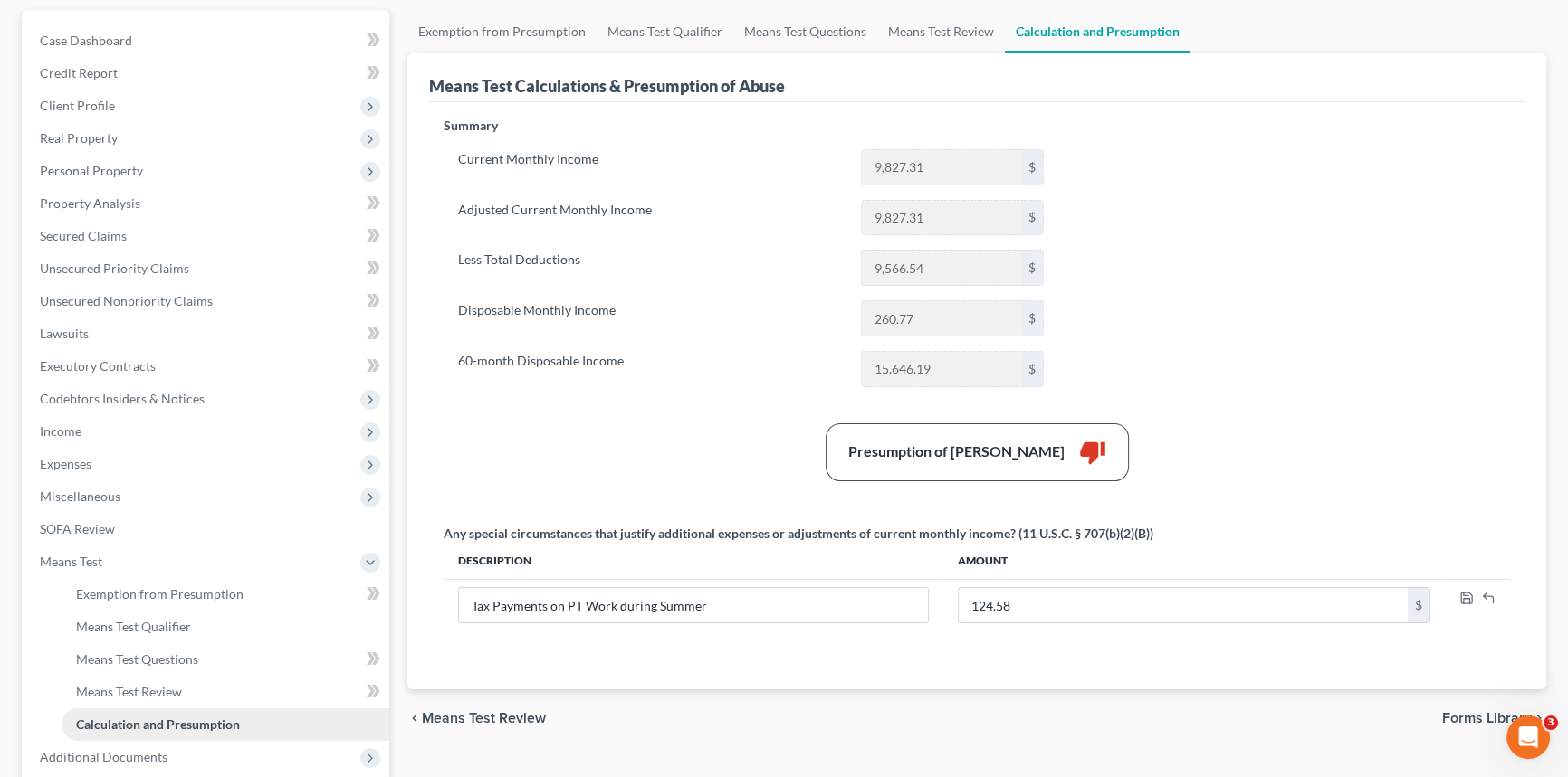
click at [169, 724] on span "Calculation and Presumption" at bounding box center [158, 724] width 164 height 15
click at [163, 689] on span "Means Test Review" at bounding box center [129, 692] width 106 height 15
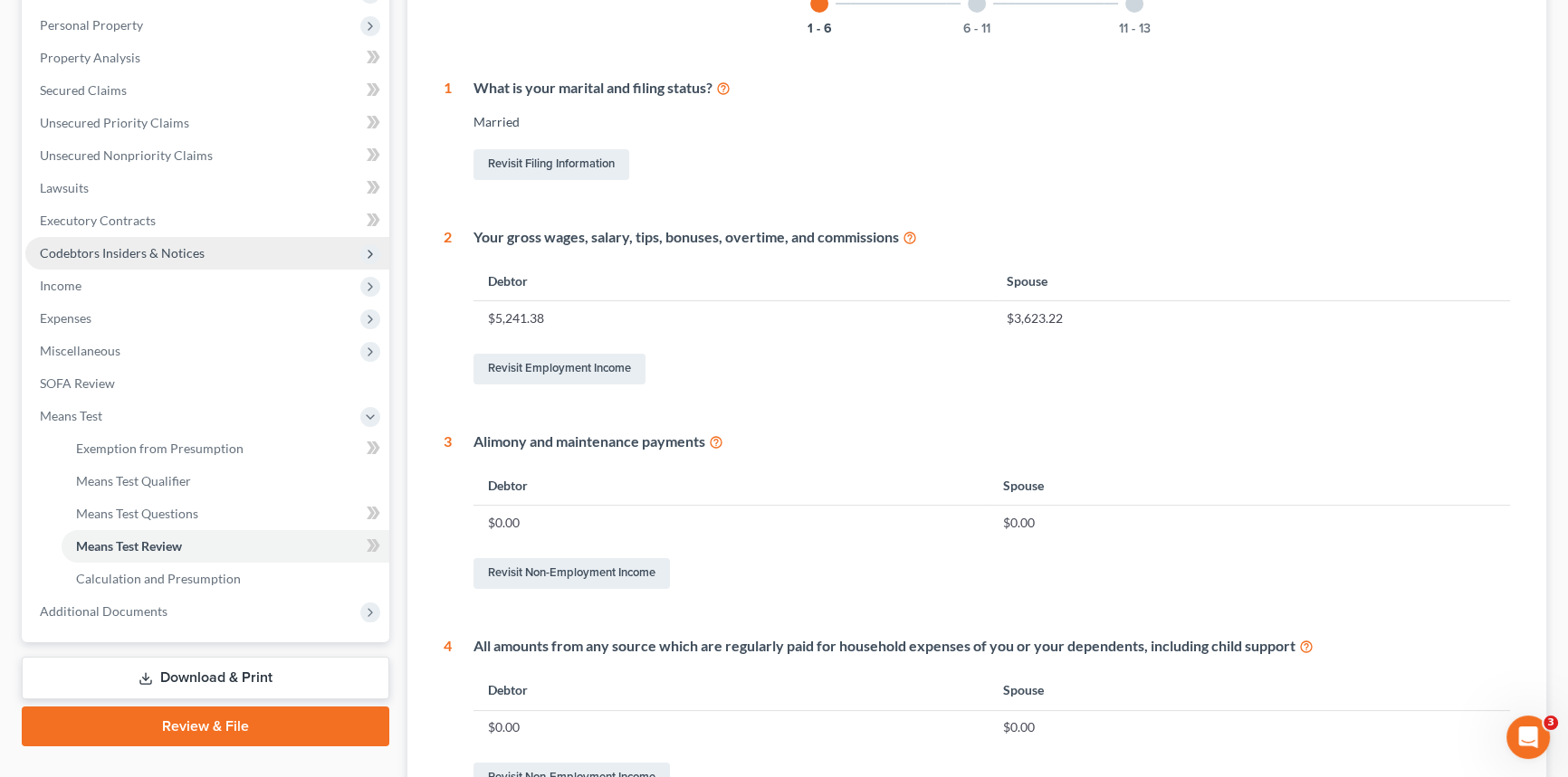
scroll to position [345, 0]
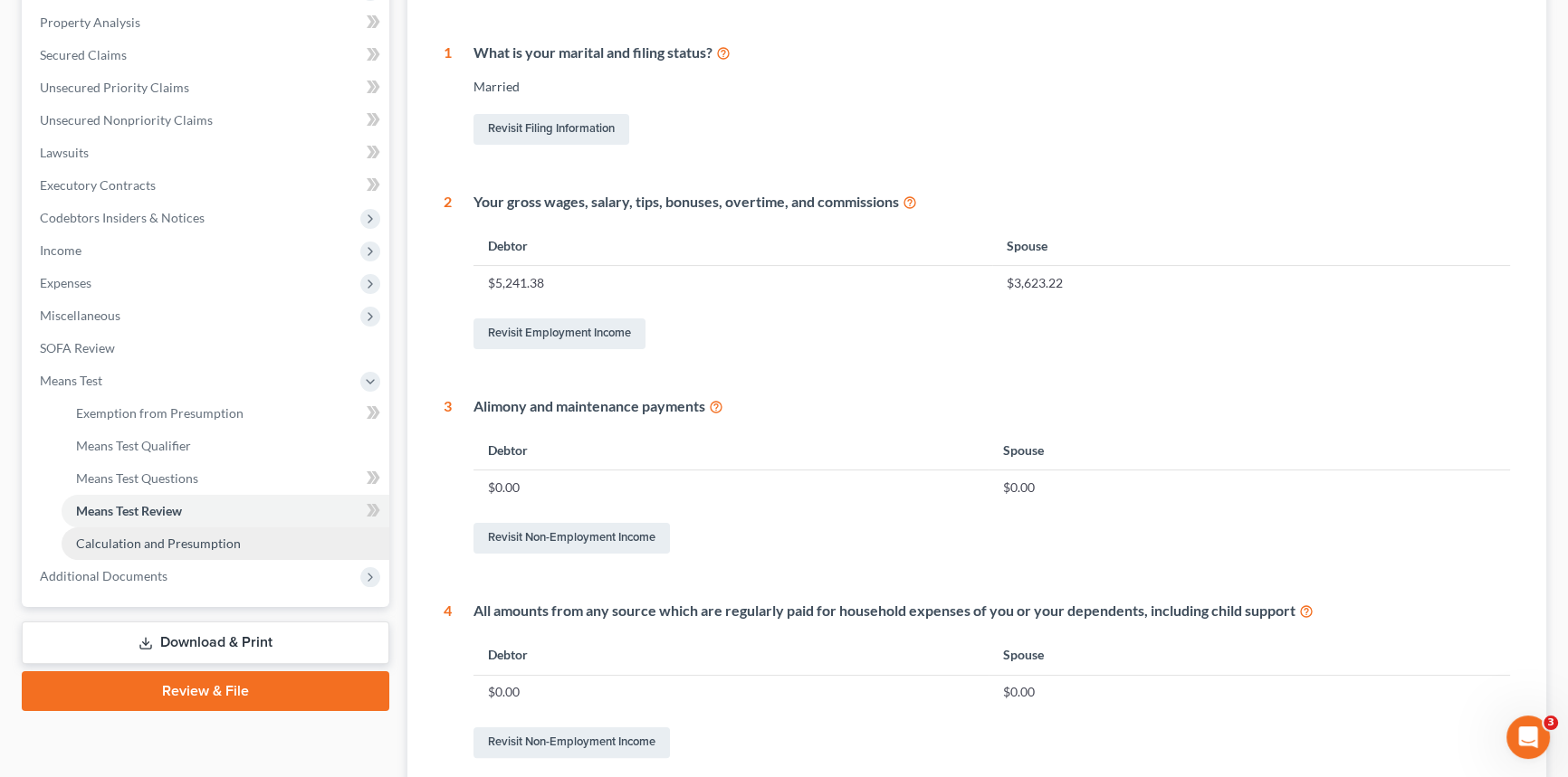
click at [212, 539] on span "Calculation and Presumption" at bounding box center [159, 543] width 165 height 15
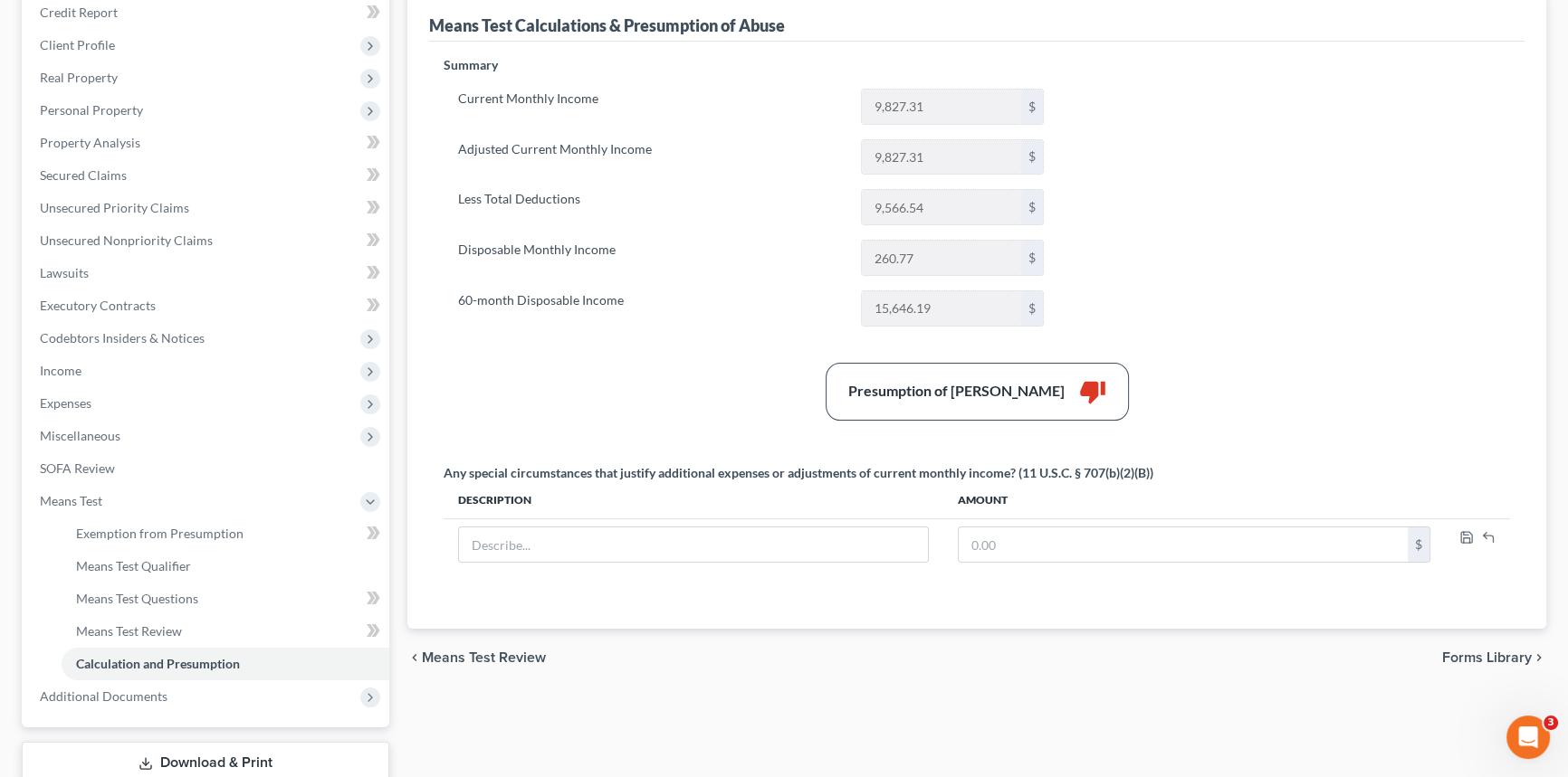
scroll to position [345, 0]
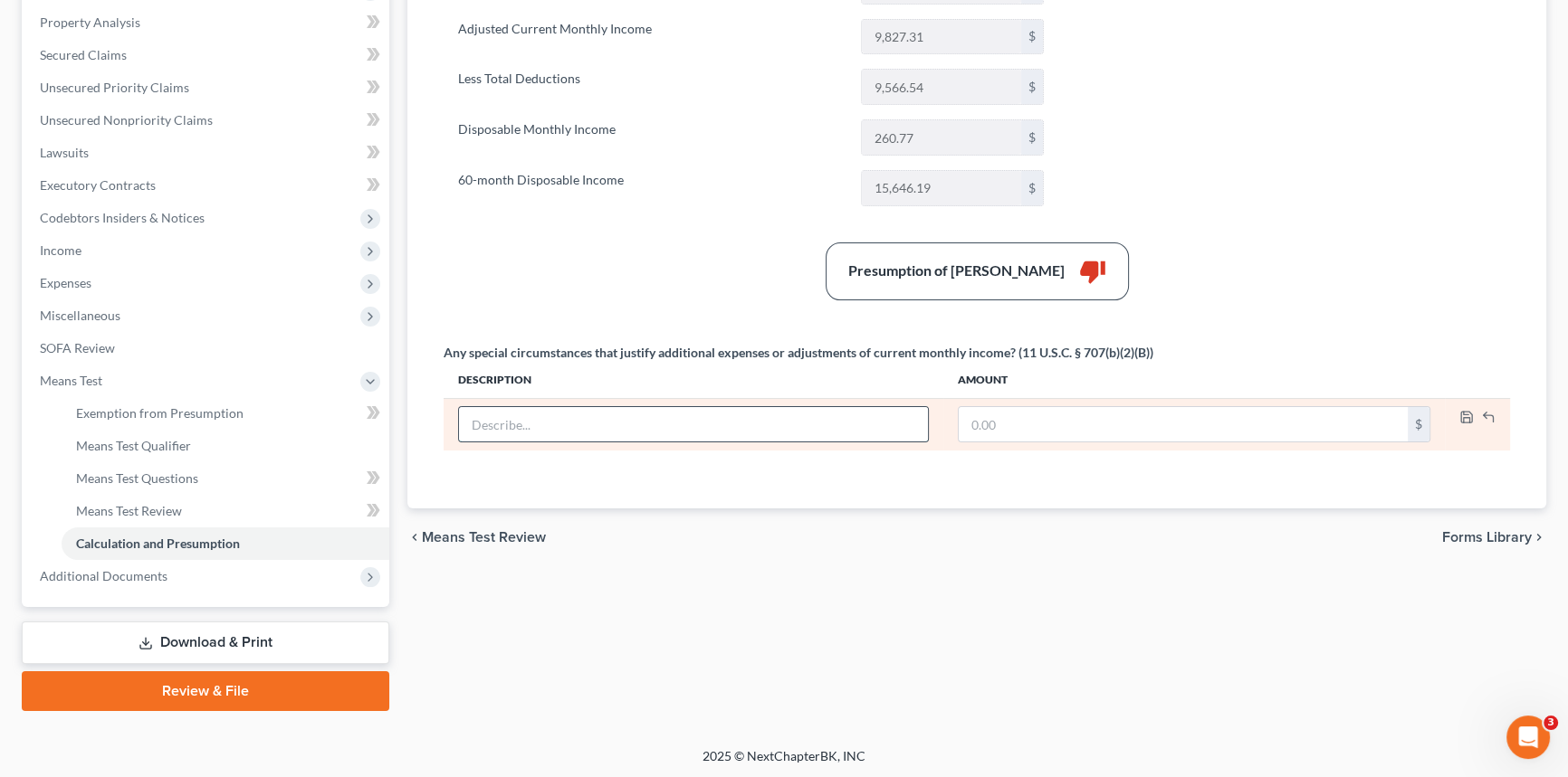
click at [606, 407] on input "text" at bounding box center [693, 424] width 469 height 34
type input "A"
type input "Tax Payment on Part-time summer income"
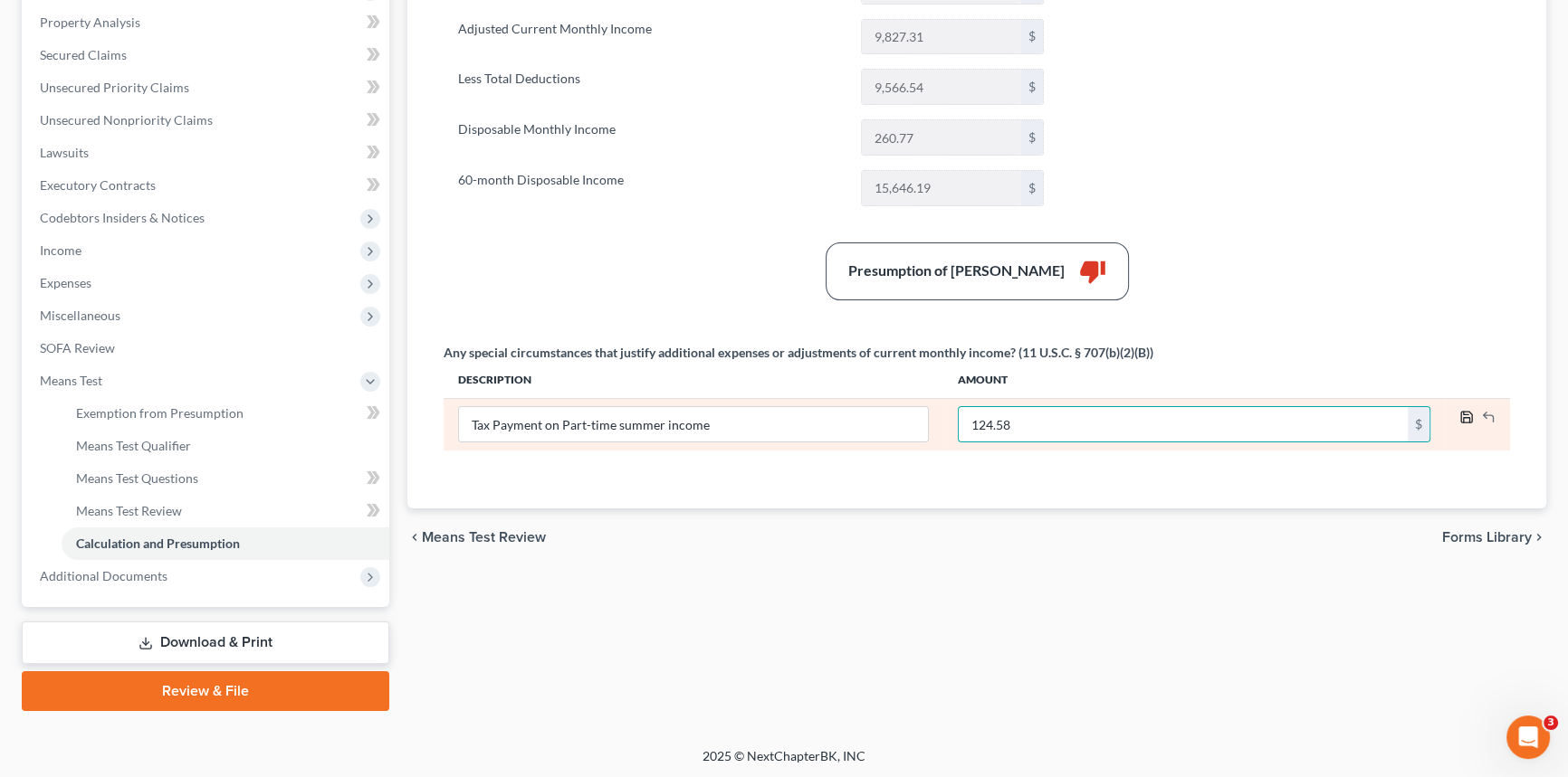
type input "124.58"
click at [1471, 414] on icon "button" at bounding box center [1466, 417] width 11 height 11
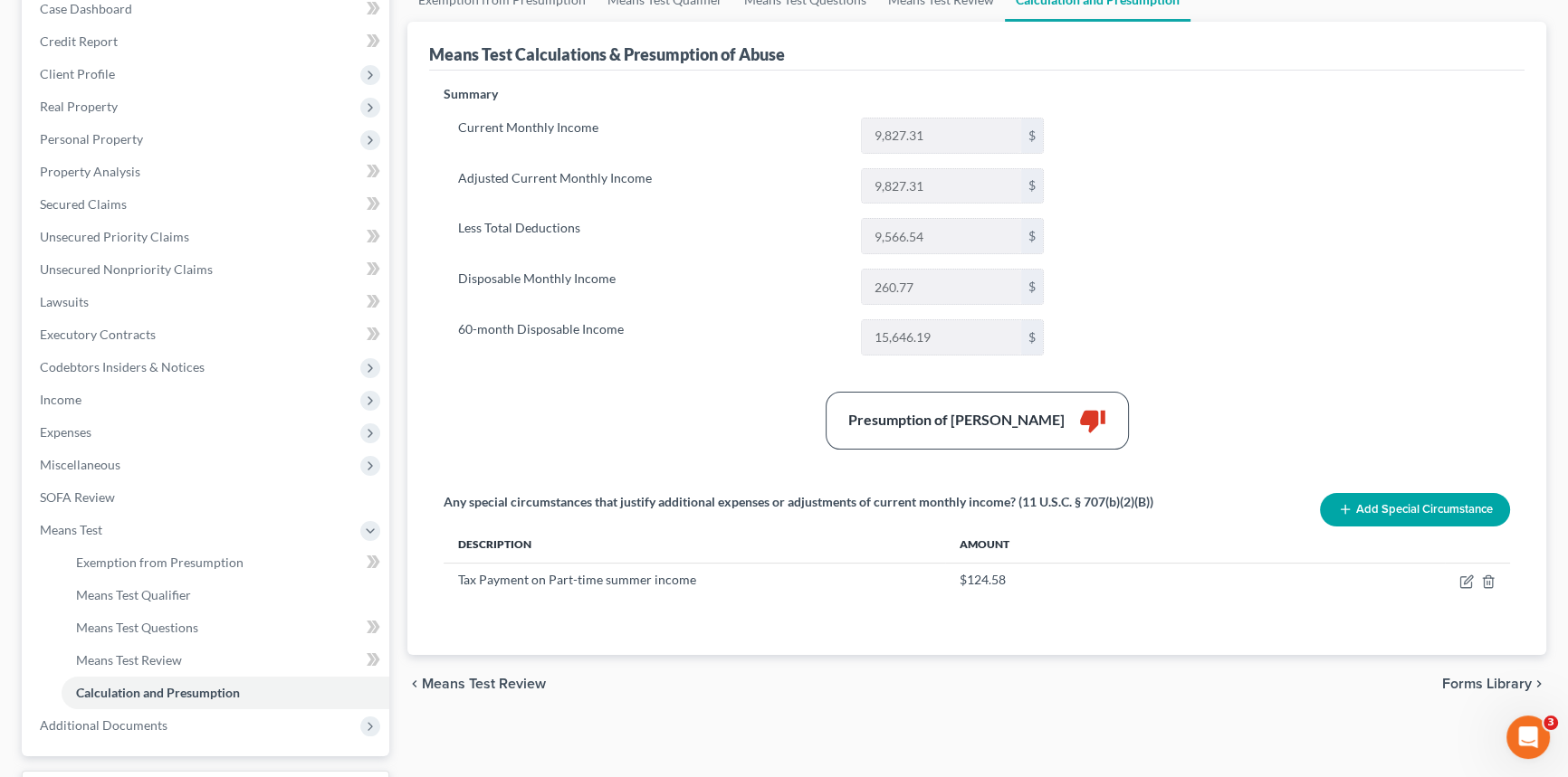
scroll to position [0, 0]
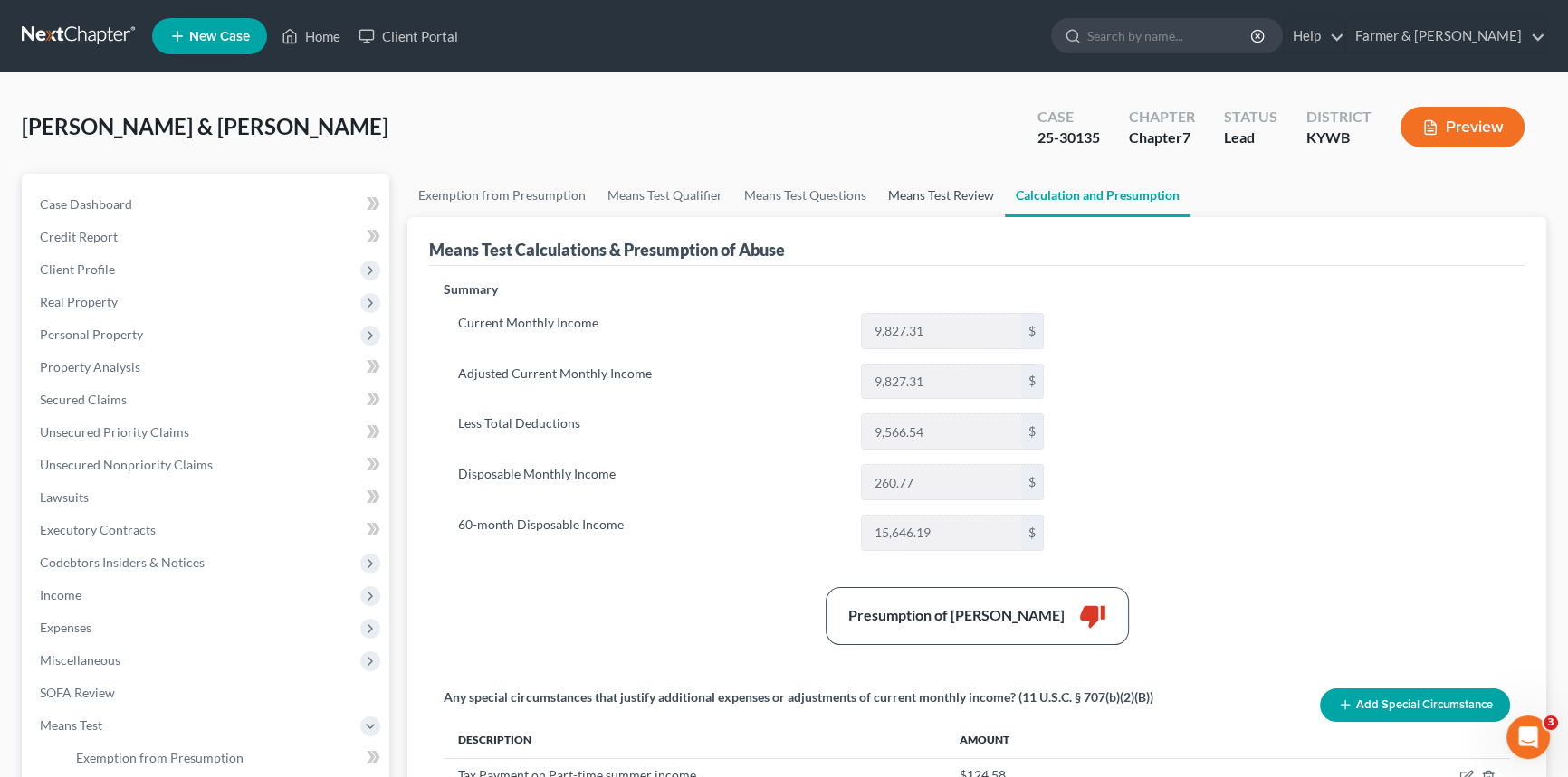
drag, startPoint x: 917, startPoint y: 206, endPoint x: 820, endPoint y: 238, distance: 102.1
click at [917, 206] on link "Means Test Review" at bounding box center [940, 196] width 128 height 44
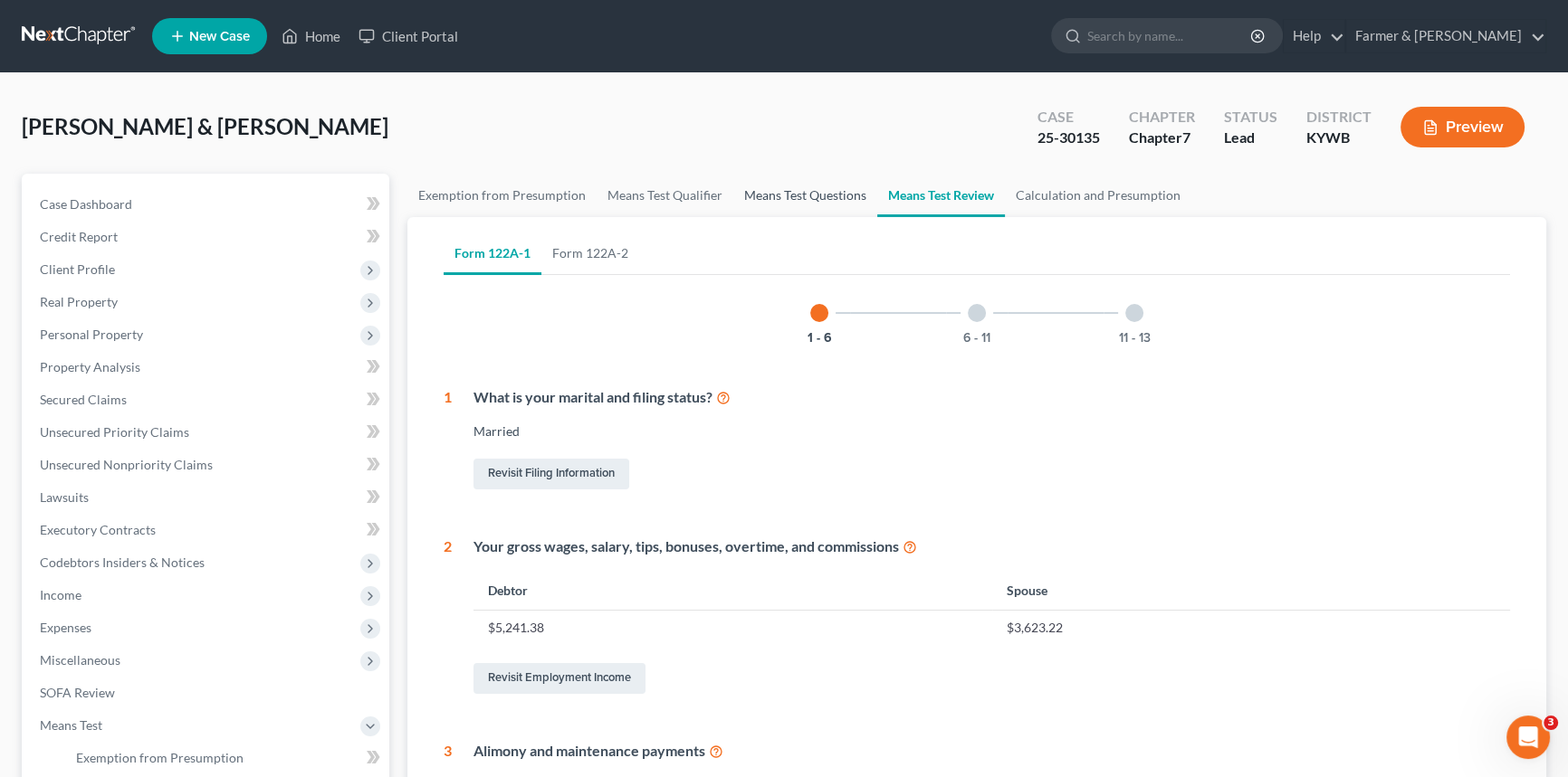
click at [786, 181] on link "Means Test Questions" at bounding box center [805, 196] width 144 height 44
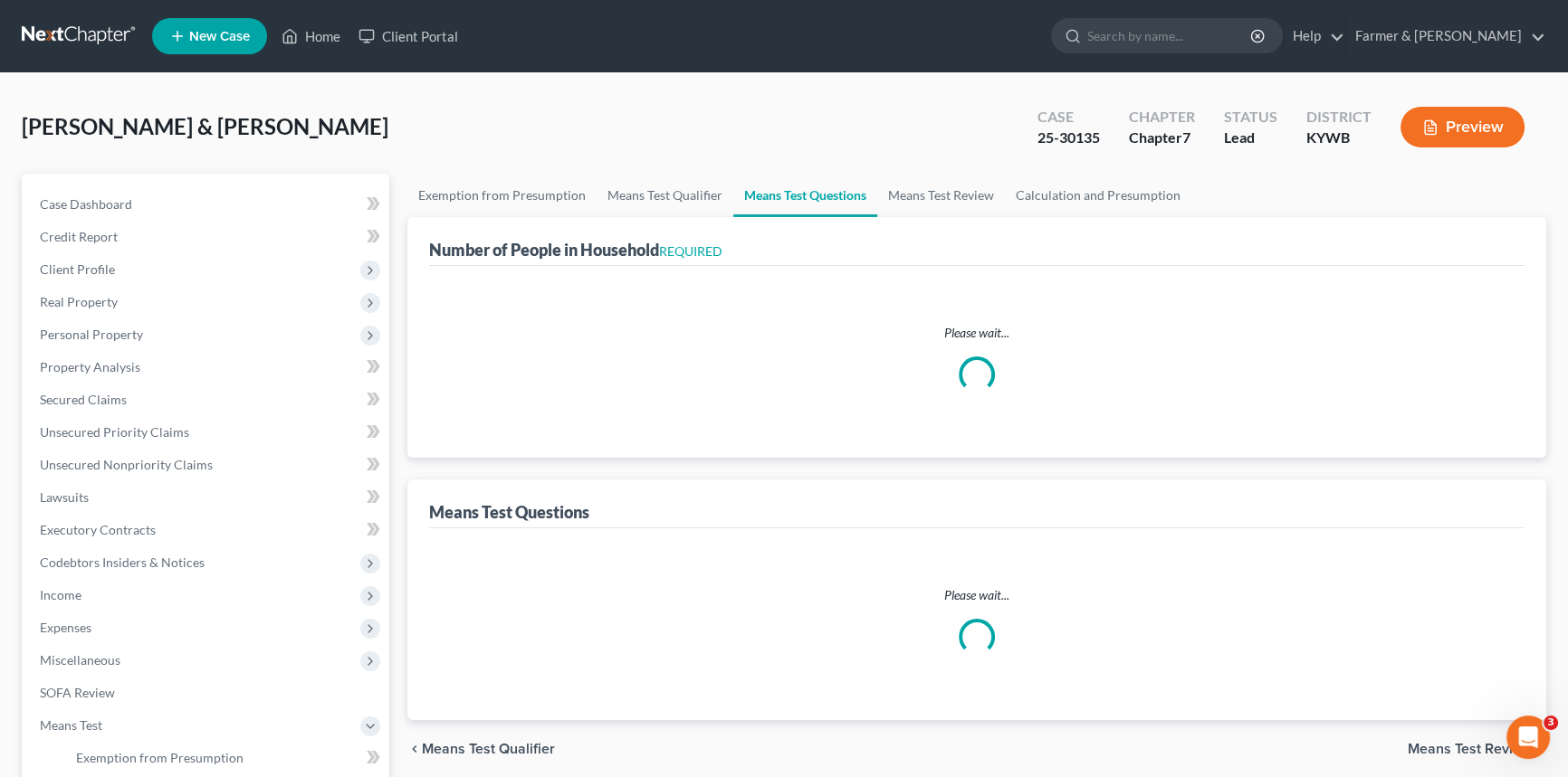
select select "60"
select select "1"
select select "60"
select select "1"
select select "60"
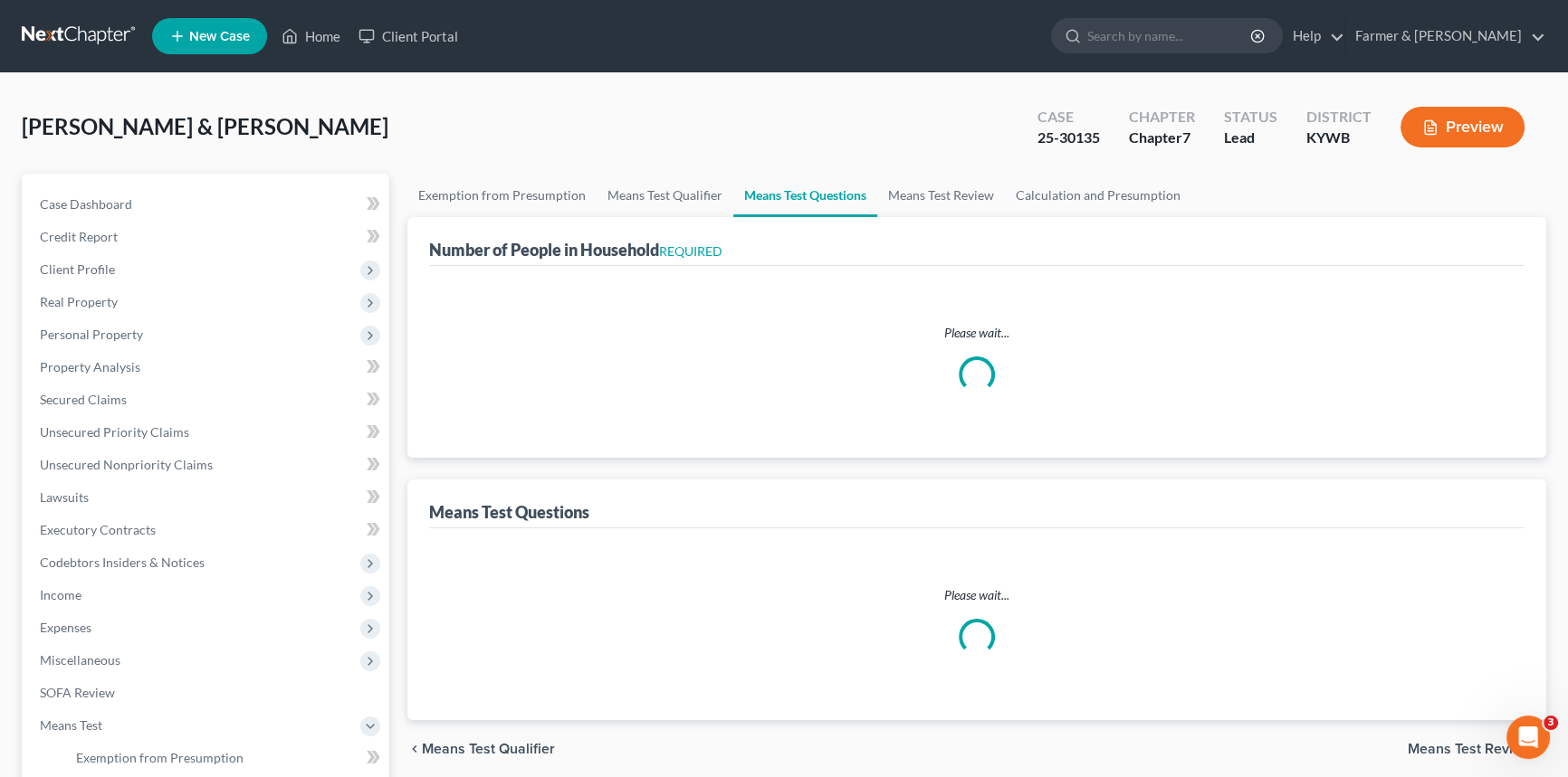
select select "60"
select select "5"
select select "2"
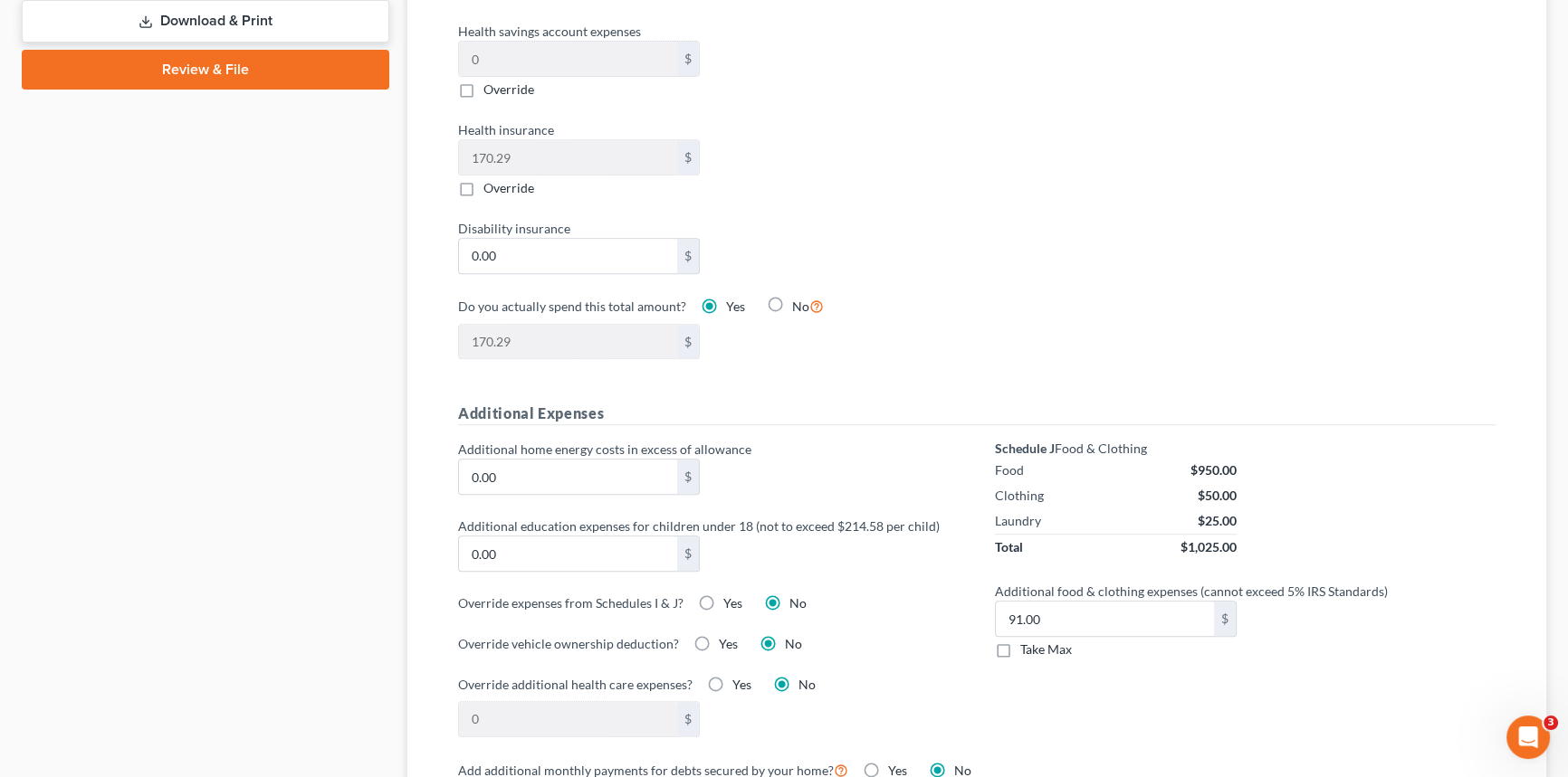
scroll to position [986, 0]
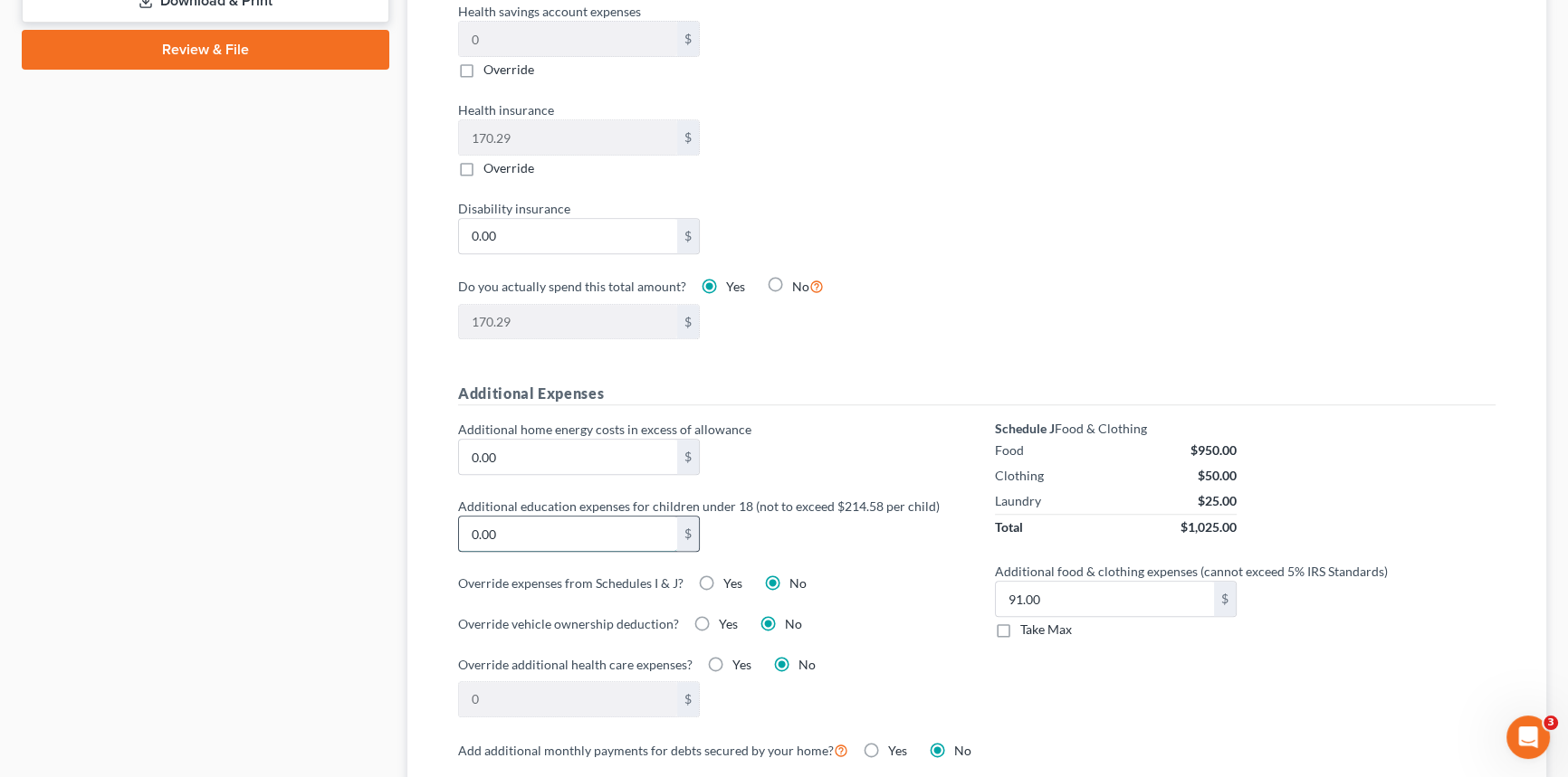
click at [509, 536] on input "0.00" at bounding box center [568, 534] width 219 height 34
type input "150.00"
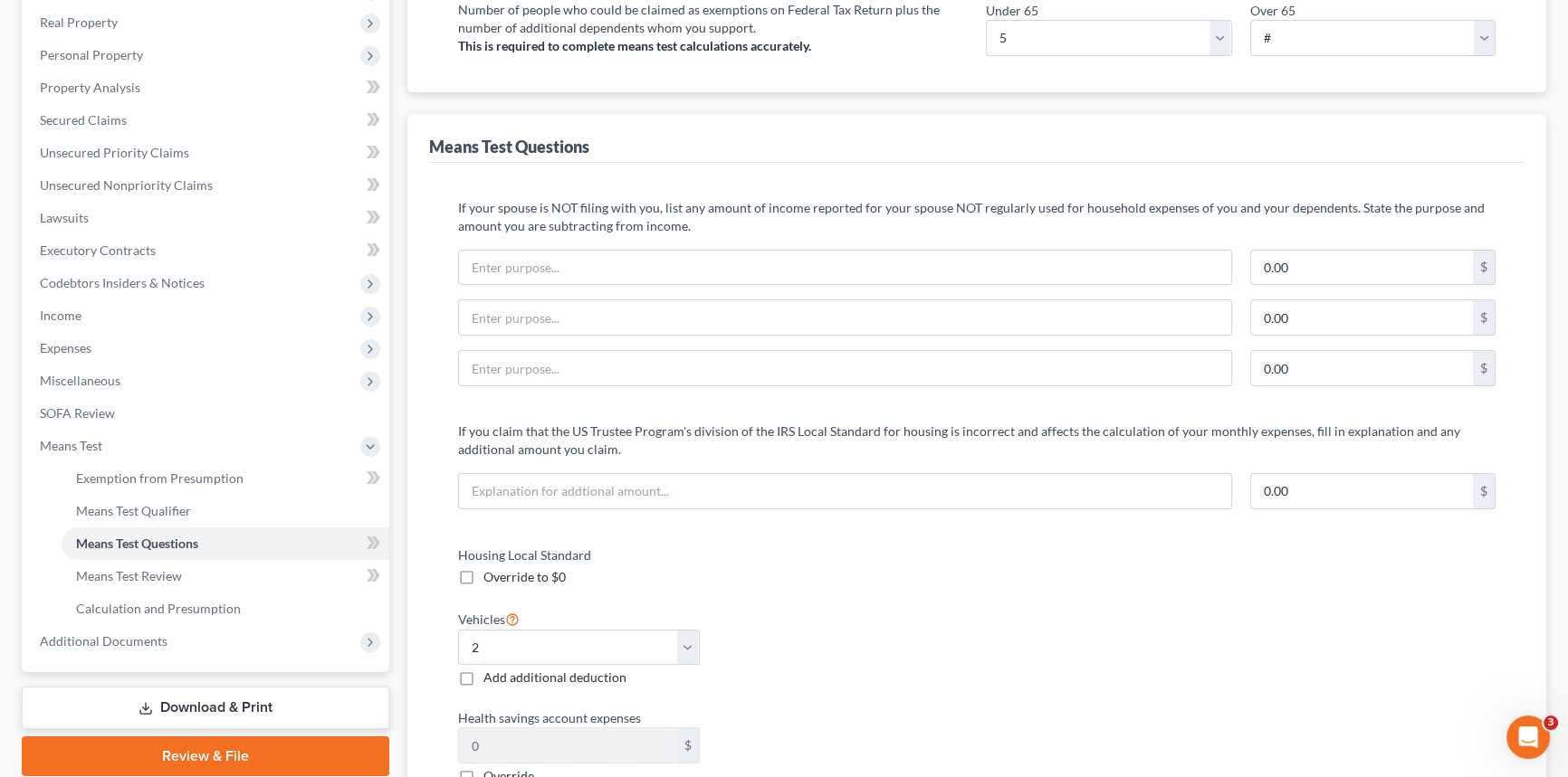
scroll to position [0, 0]
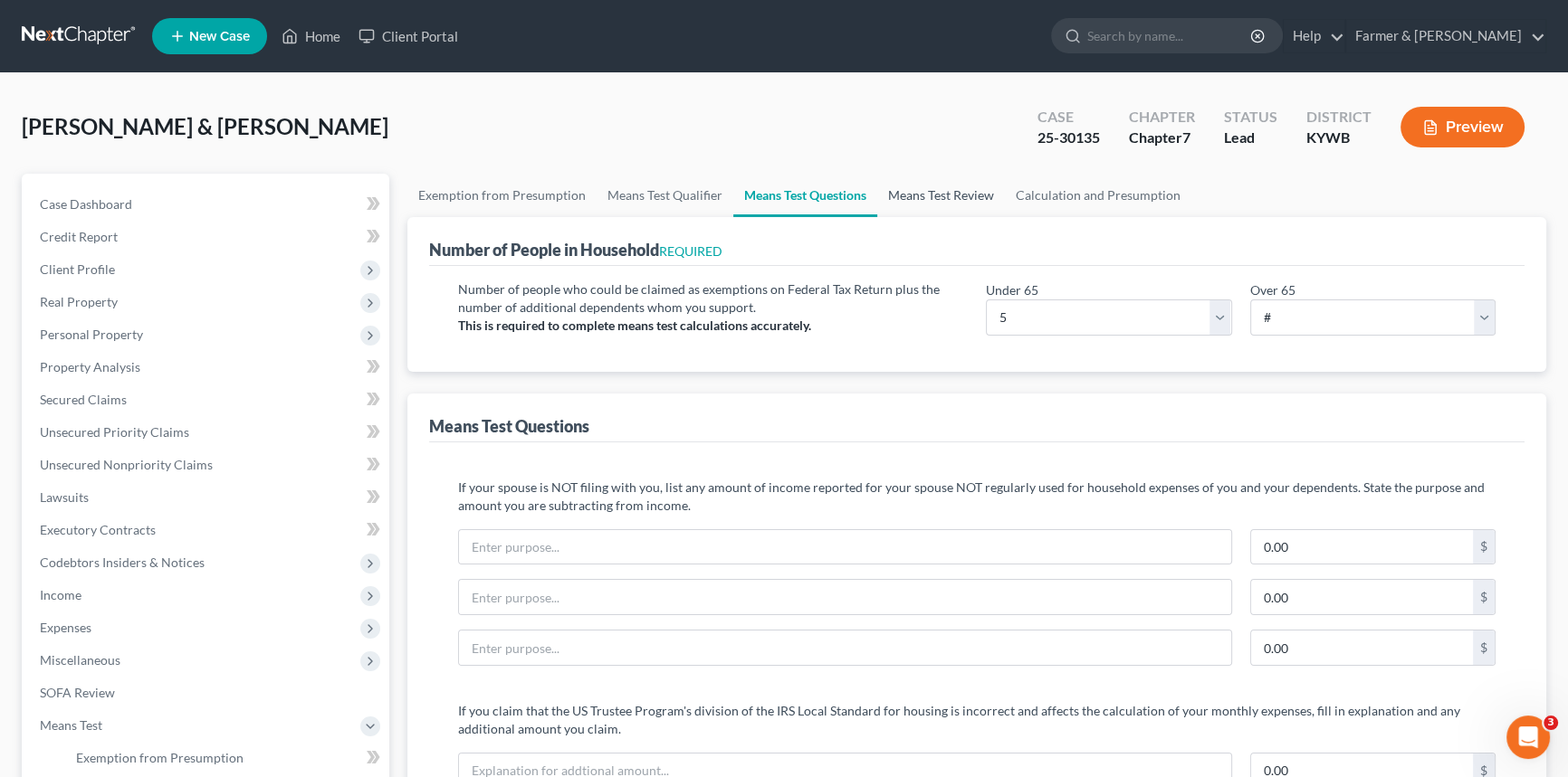
click at [928, 195] on link "Means Test Review" at bounding box center [940, 196] width 128 height 44
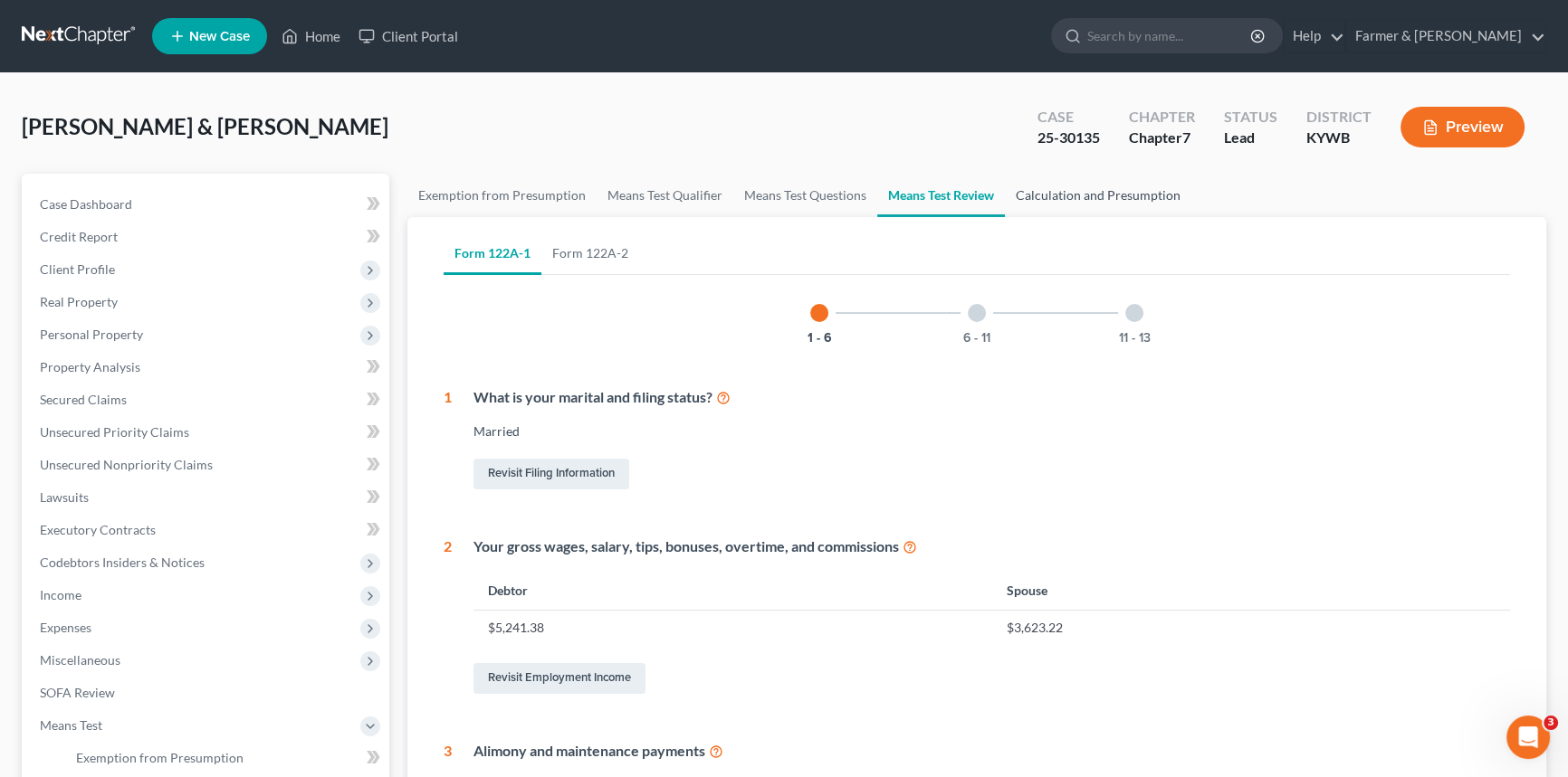
click at [1063, 199] on link "Calculation and Presumption" at bounding box center [1098, 196] width 187 height 44
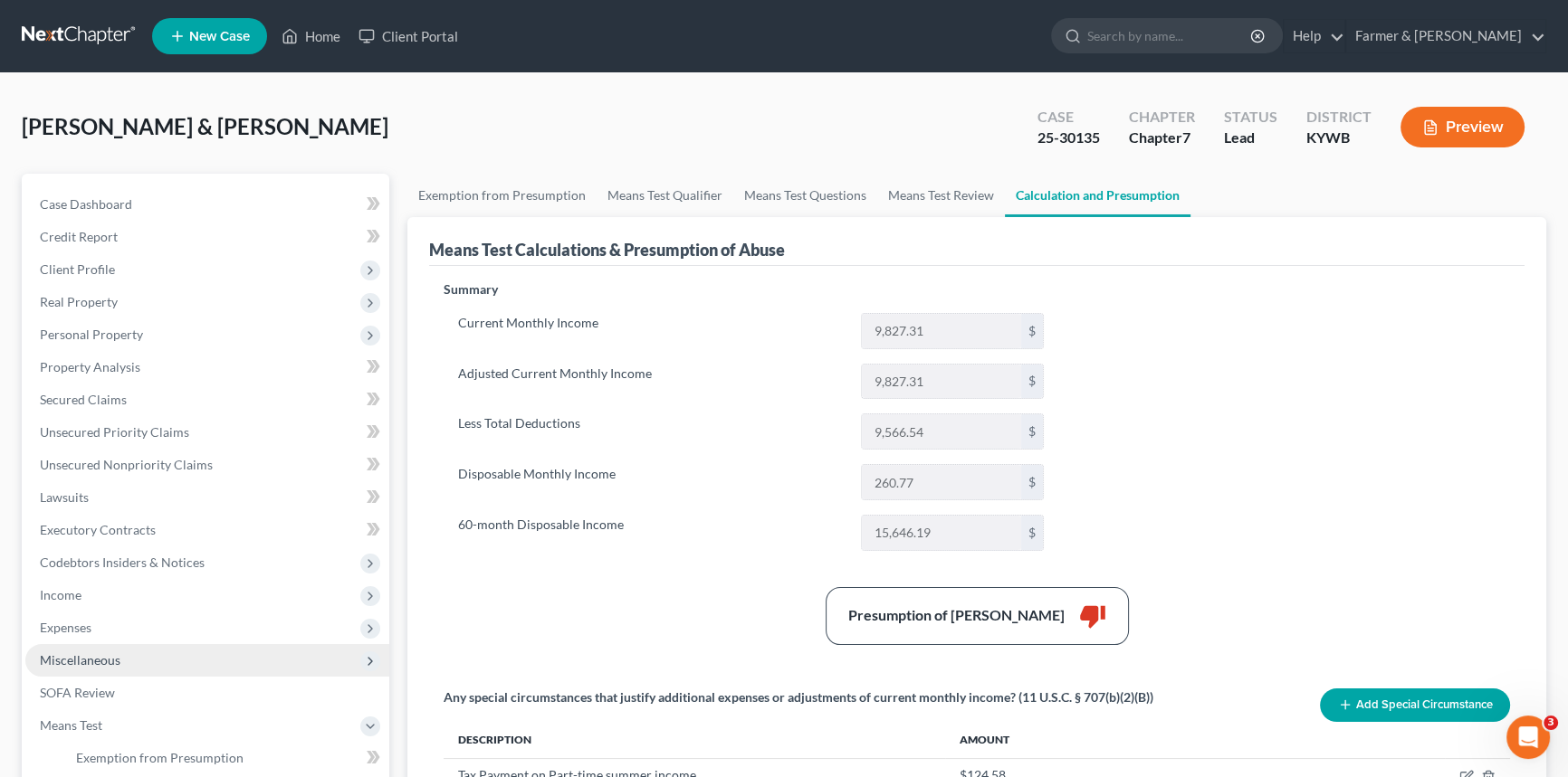
click at [87, 666] on span "Miscellaneous" at bounding box center [80, 660] width 81 height 15
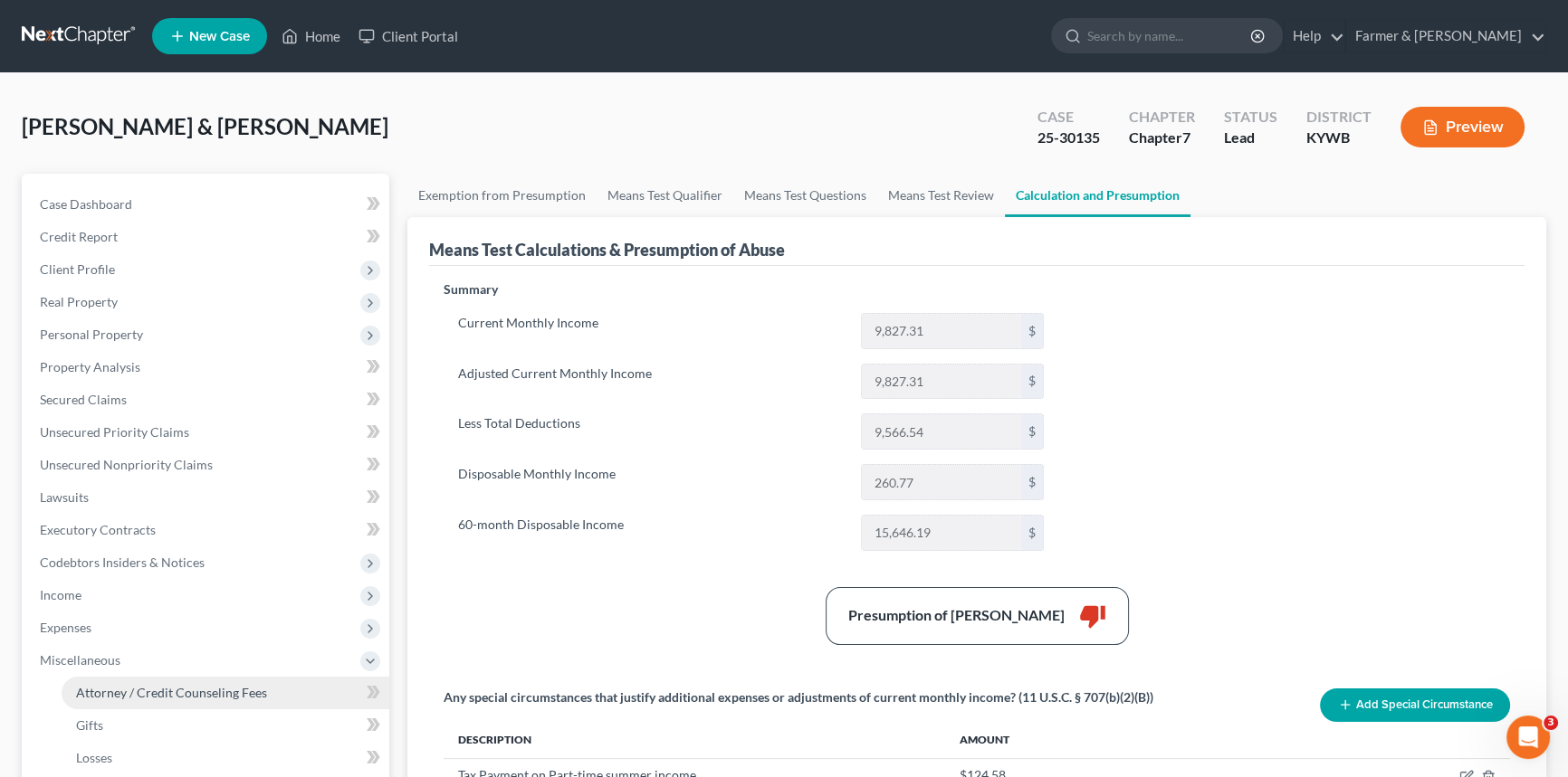
click at [102, 686] on span "Attorney / Credit Counseling Fees" at bounding box center [171, 693] width 191 height 15
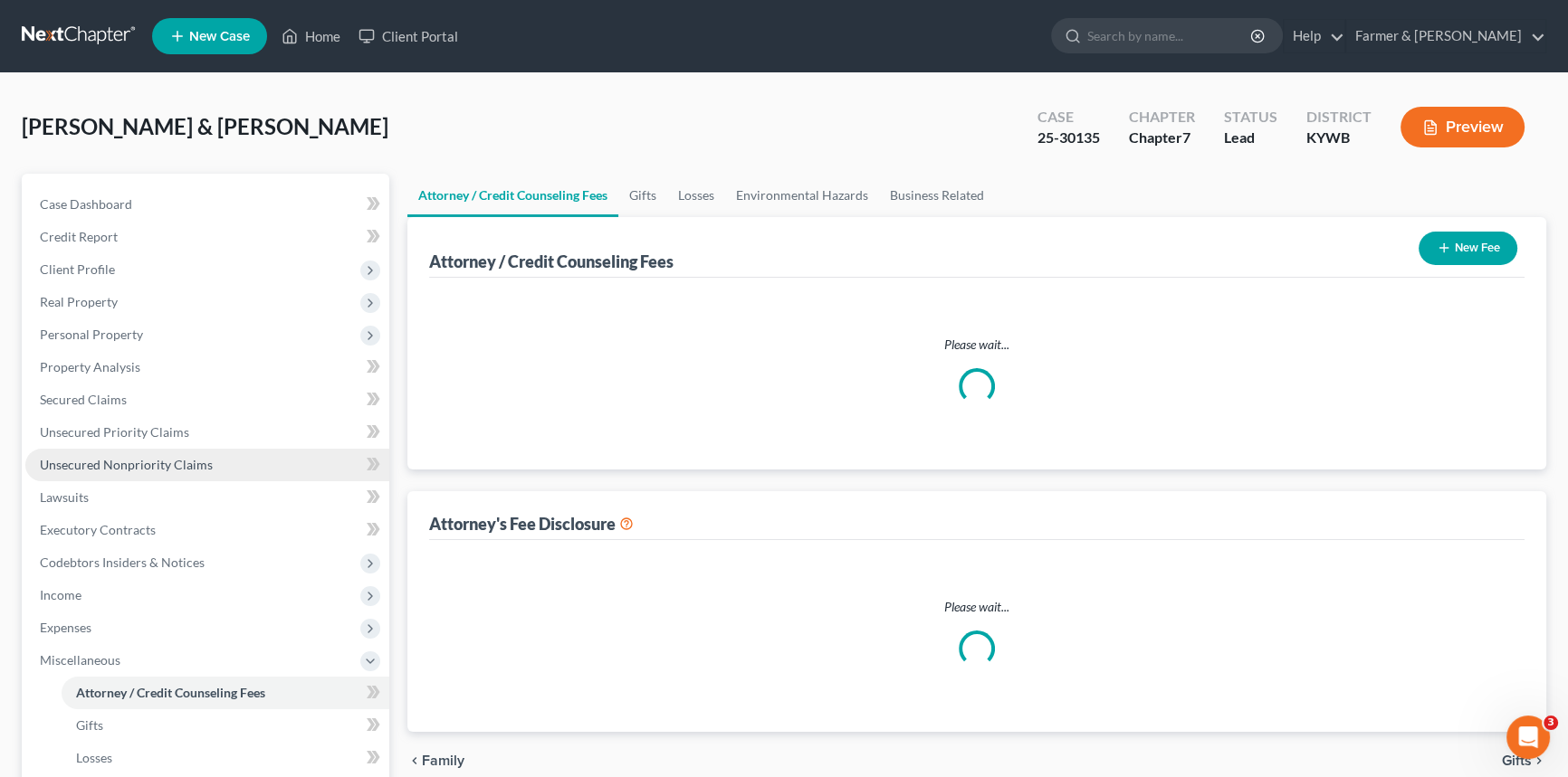
select select "0"
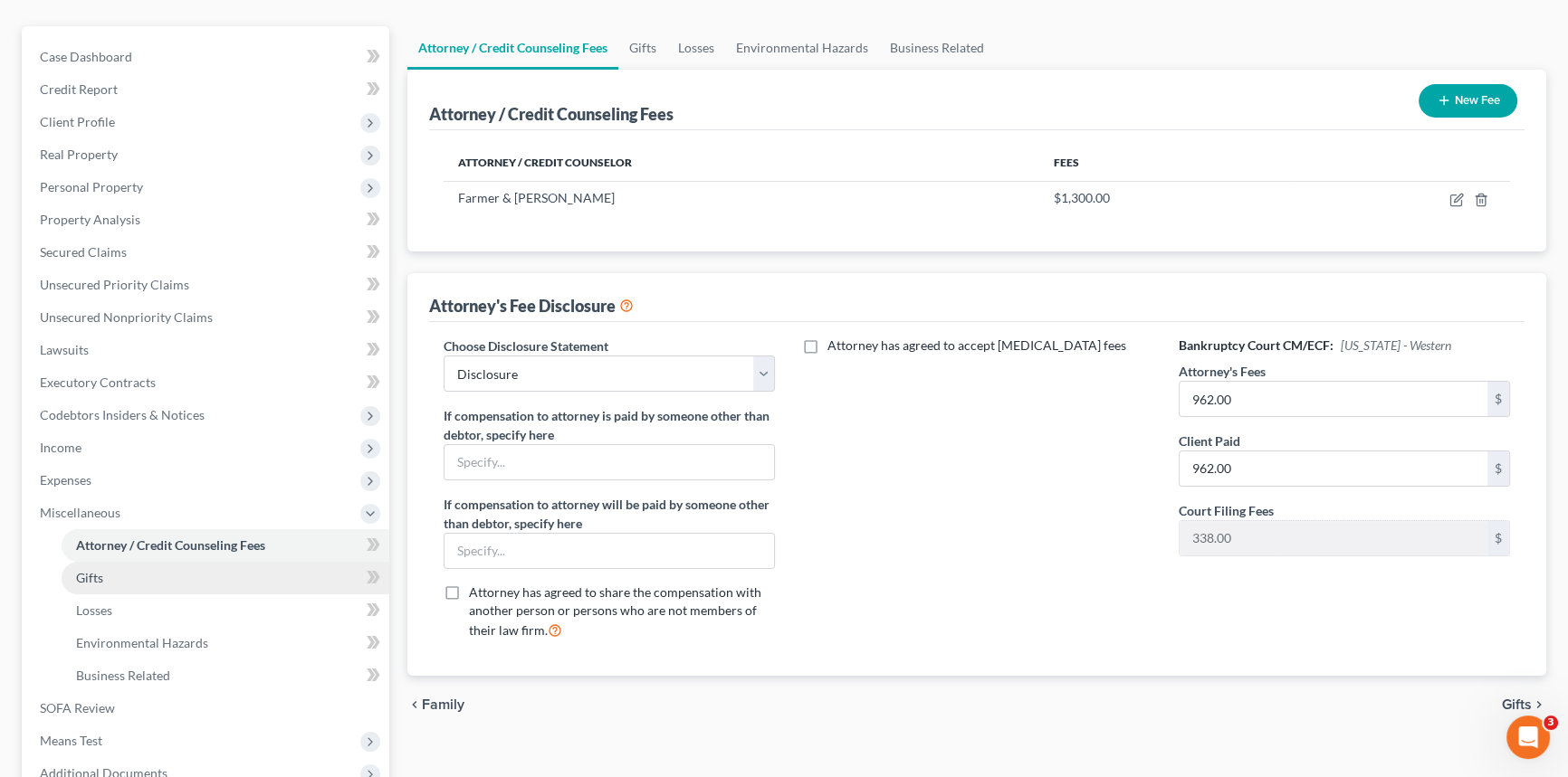
scroll to position [345, 0]
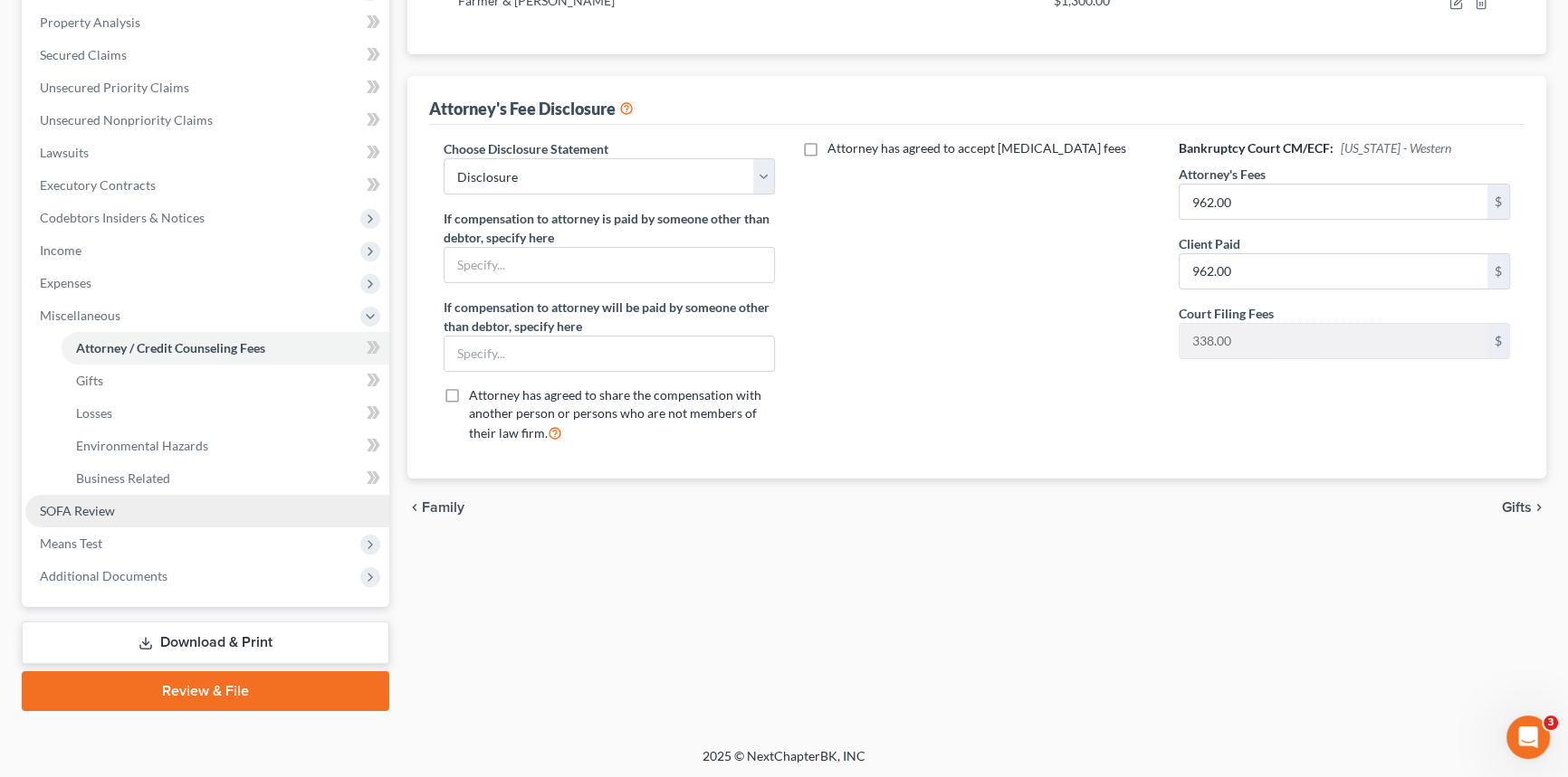
click at [110, 513] on span "SOFA Review" at bounding box center [77, 510] width 75 height 15
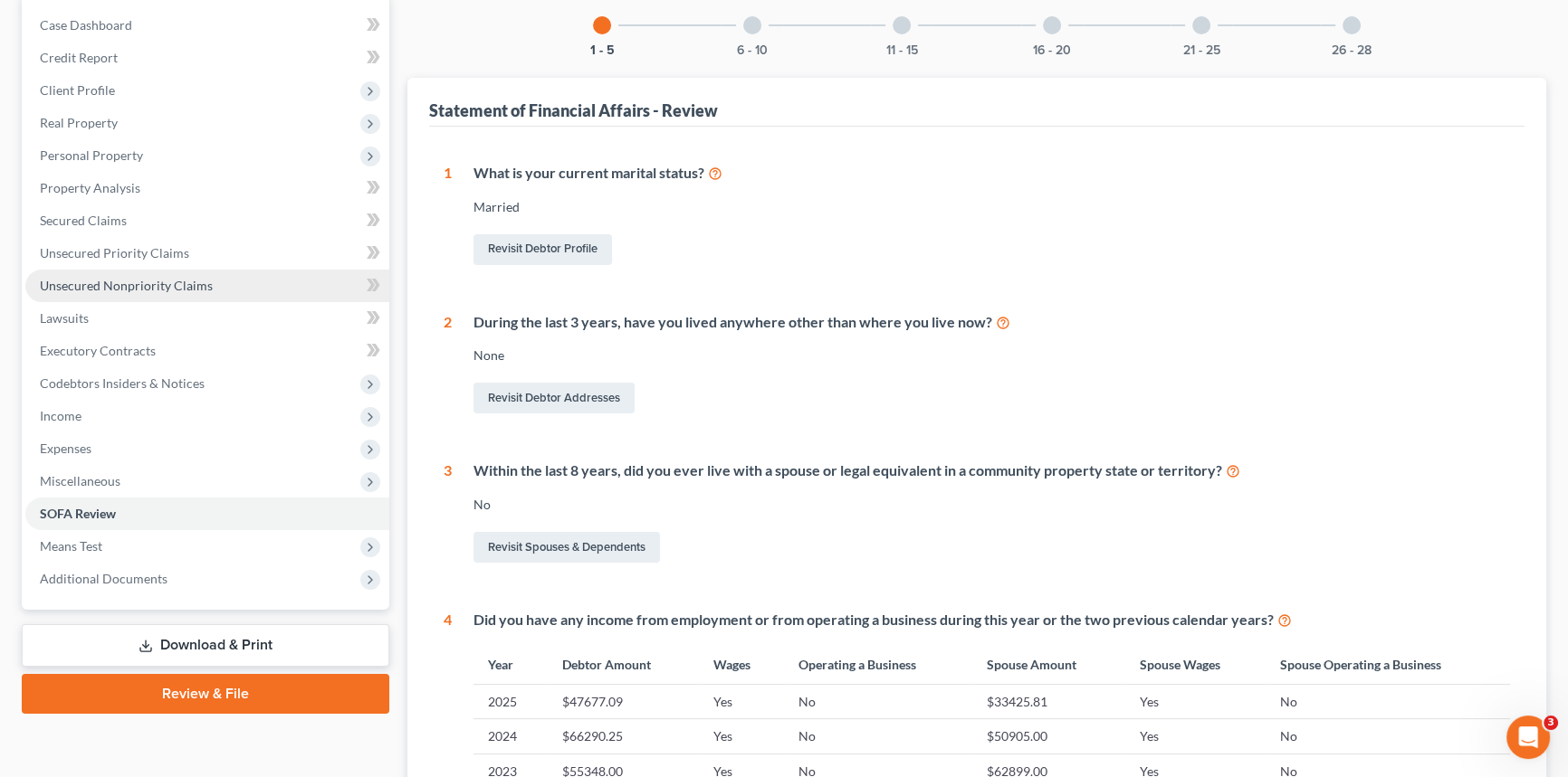
scroll to position [264, 0]
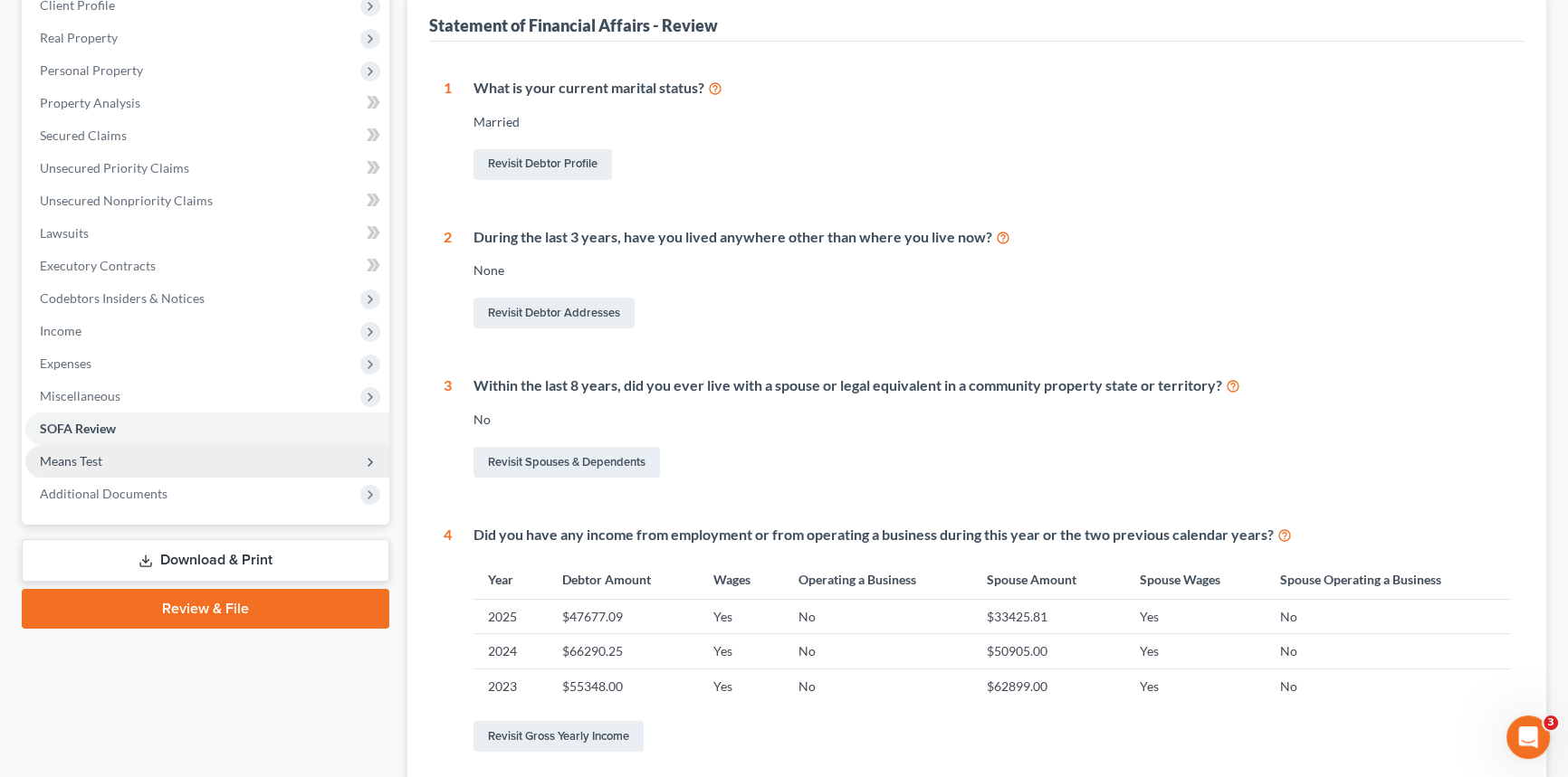
click at [113, 452] on span "Means Test" at bounding box center [207, 461] width 364 height 33
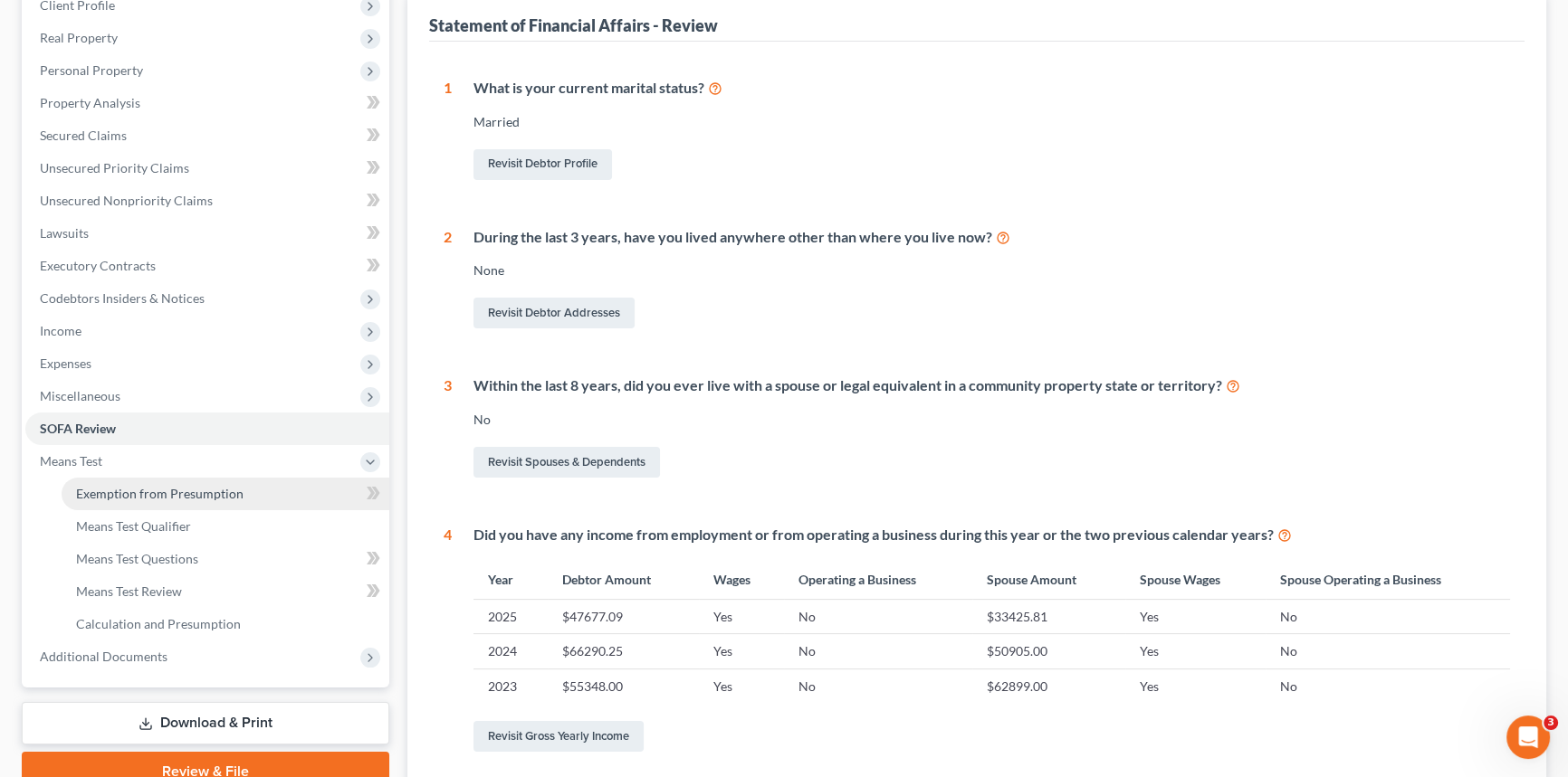
click at [197, 490] on span "Exemption from Presumption" at bounding box center [160, 493] width 168 height 15
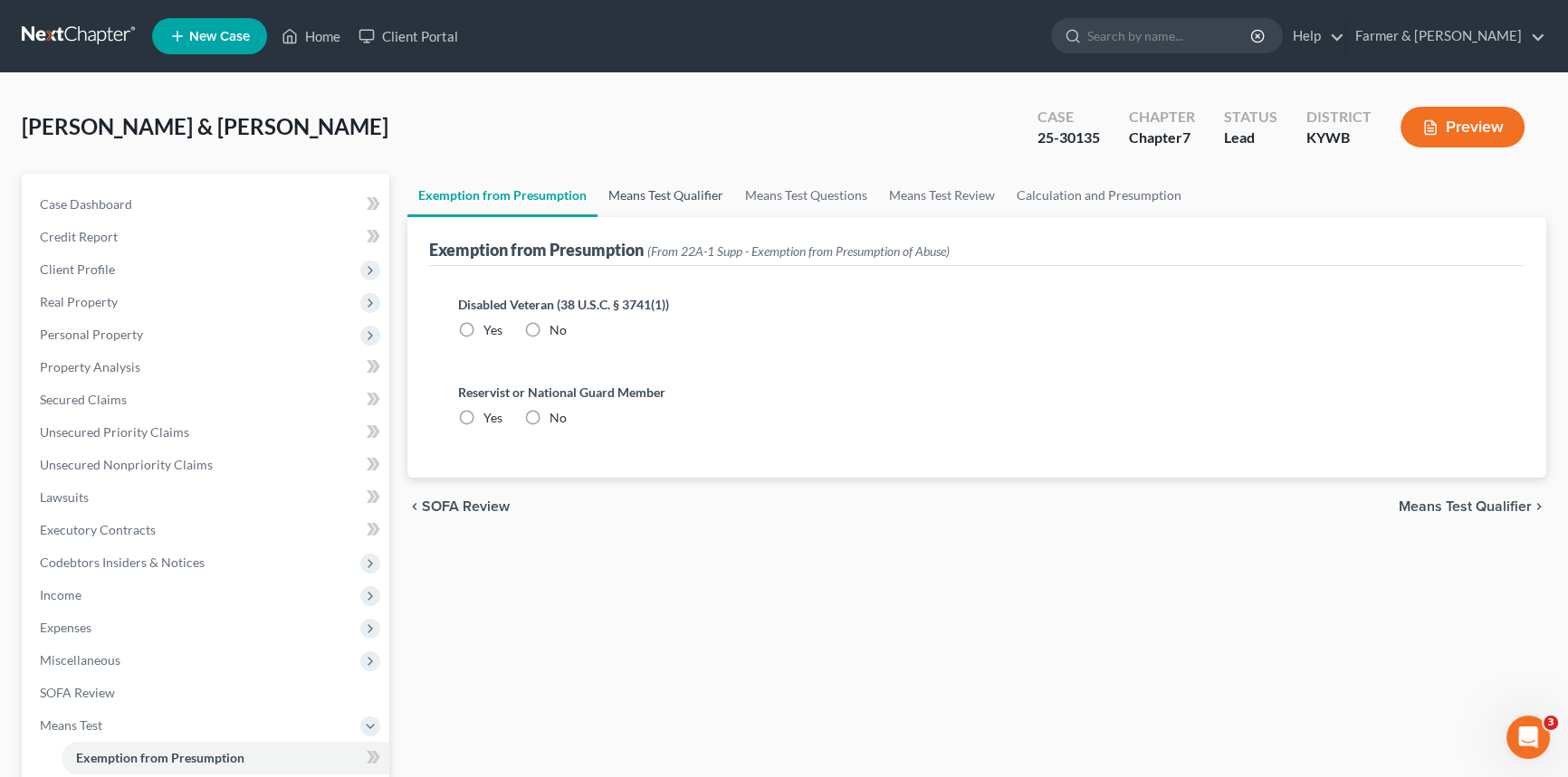
click at [682, 199] on link "Means Test Qualifier" at bounding box center [666, 196] width 137 height 44
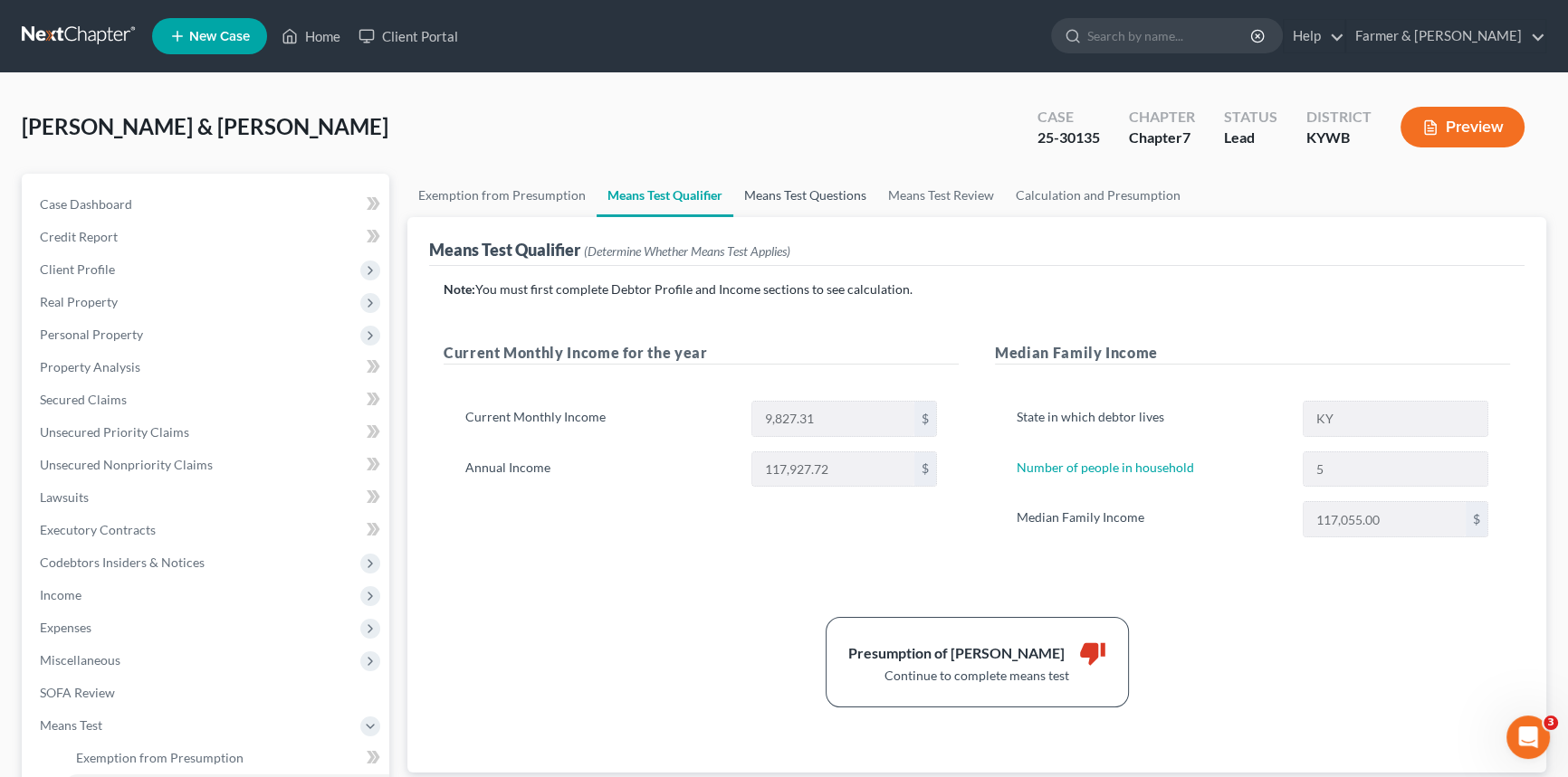
click at [786, 197] on link "Means Test Questions" at bounding box center [805, 196] width 144 height 44
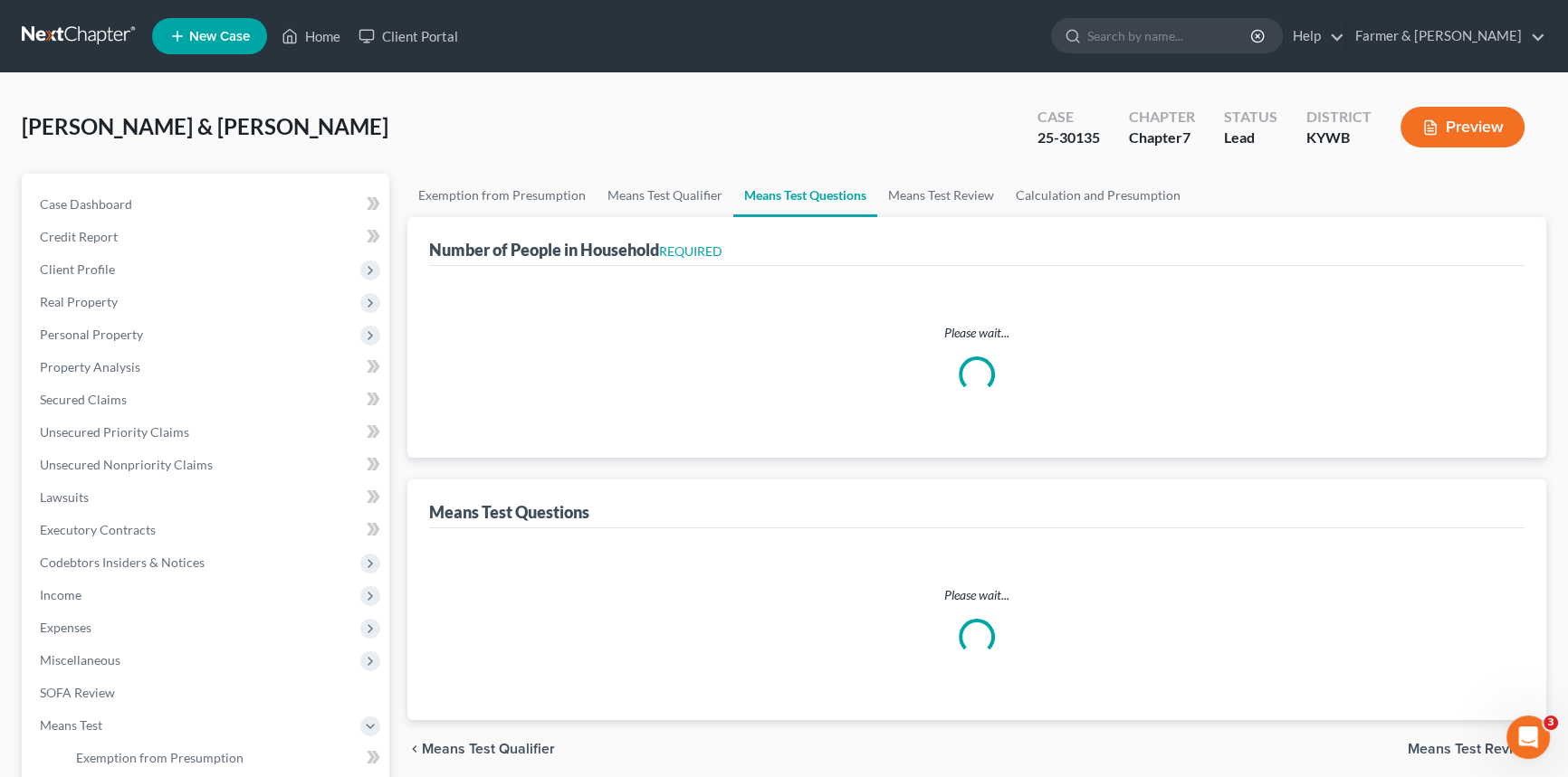
select select "60"
select select "1"
select select "60"
select select "1"
select select "60"
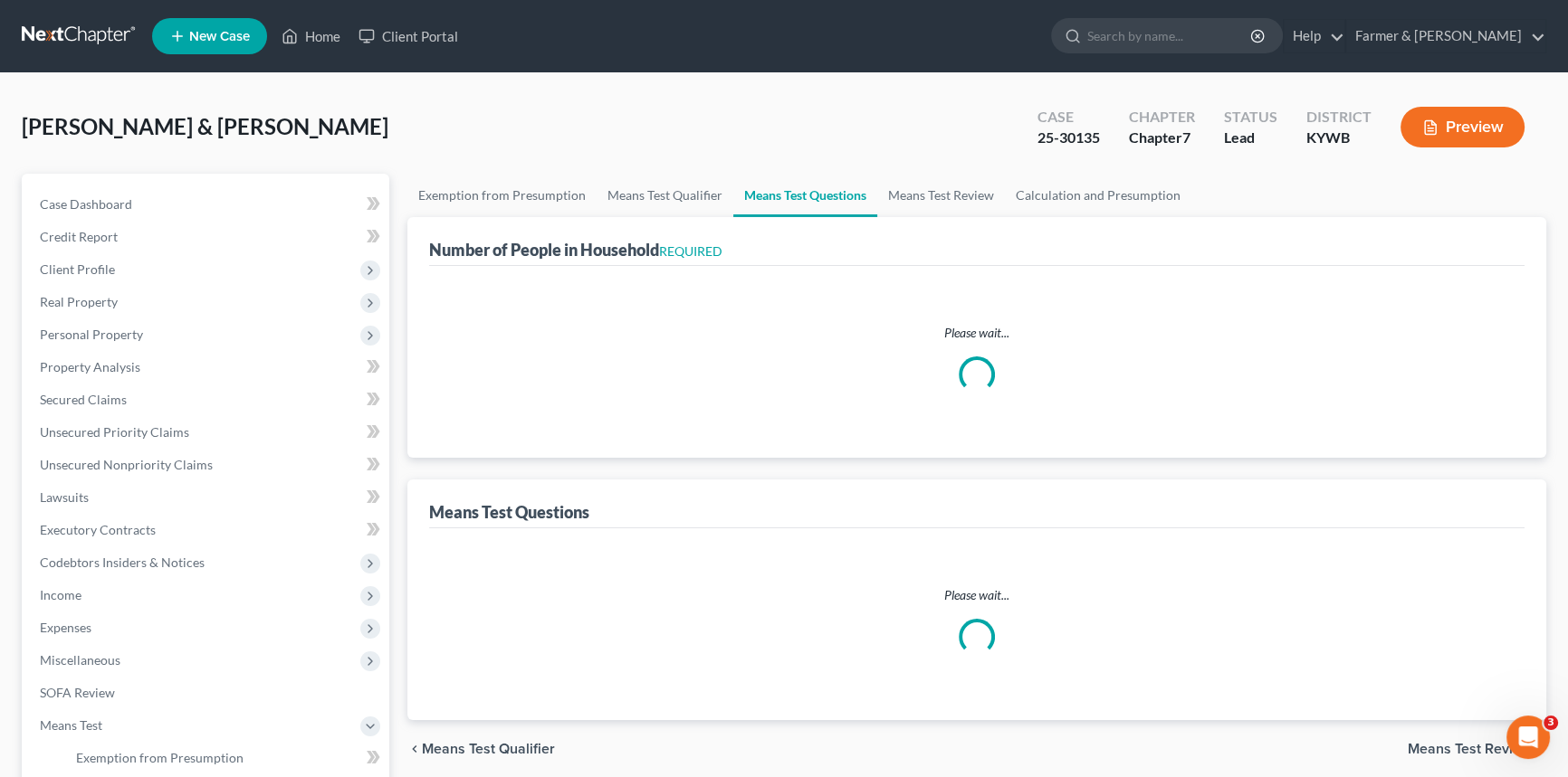
select select "60"
select select "5"
select select "2"
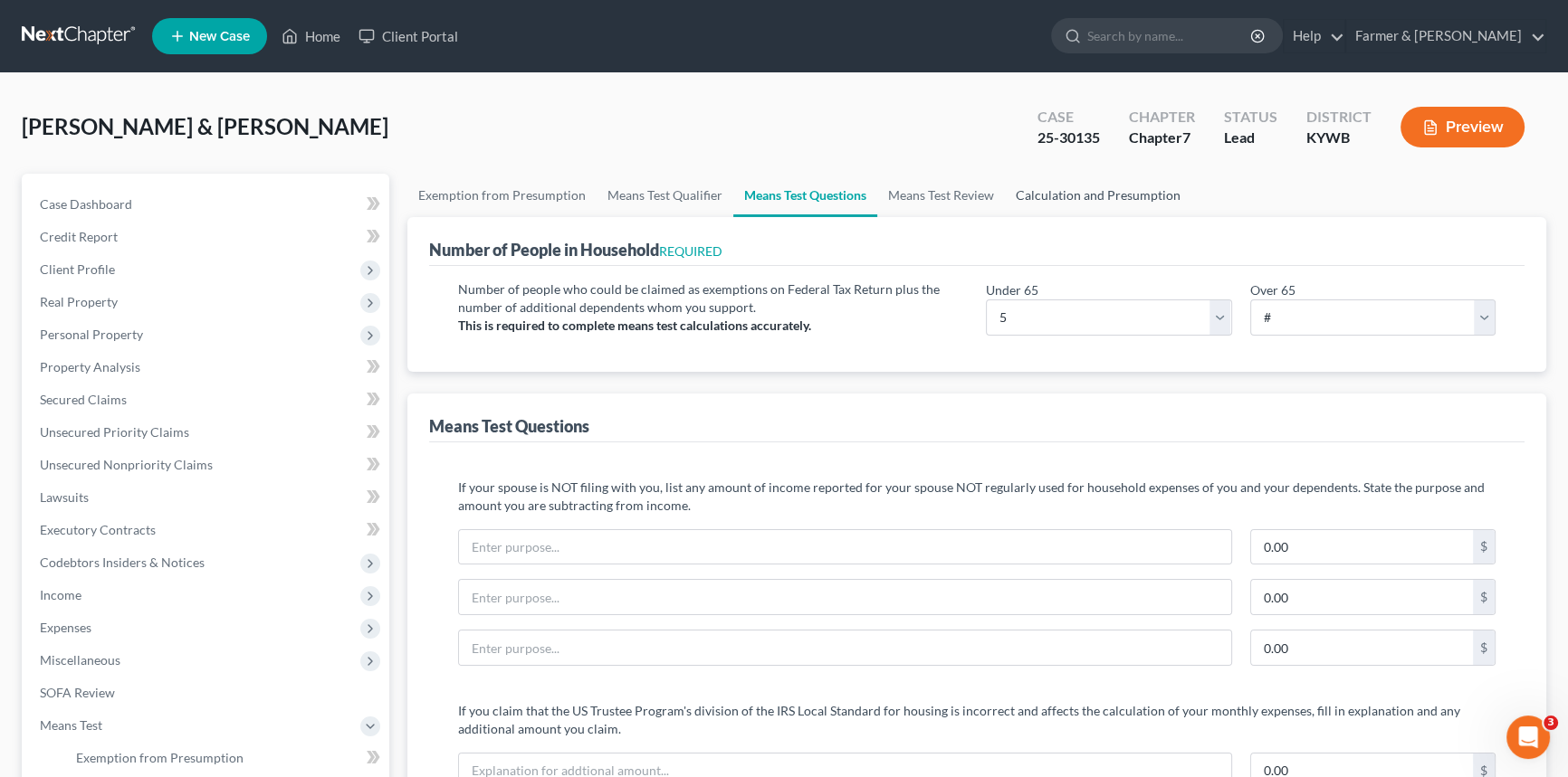
click at [1051, 191] on link "Calculation and Presumption" at bounding box center [1098, 196] width 187 height 44
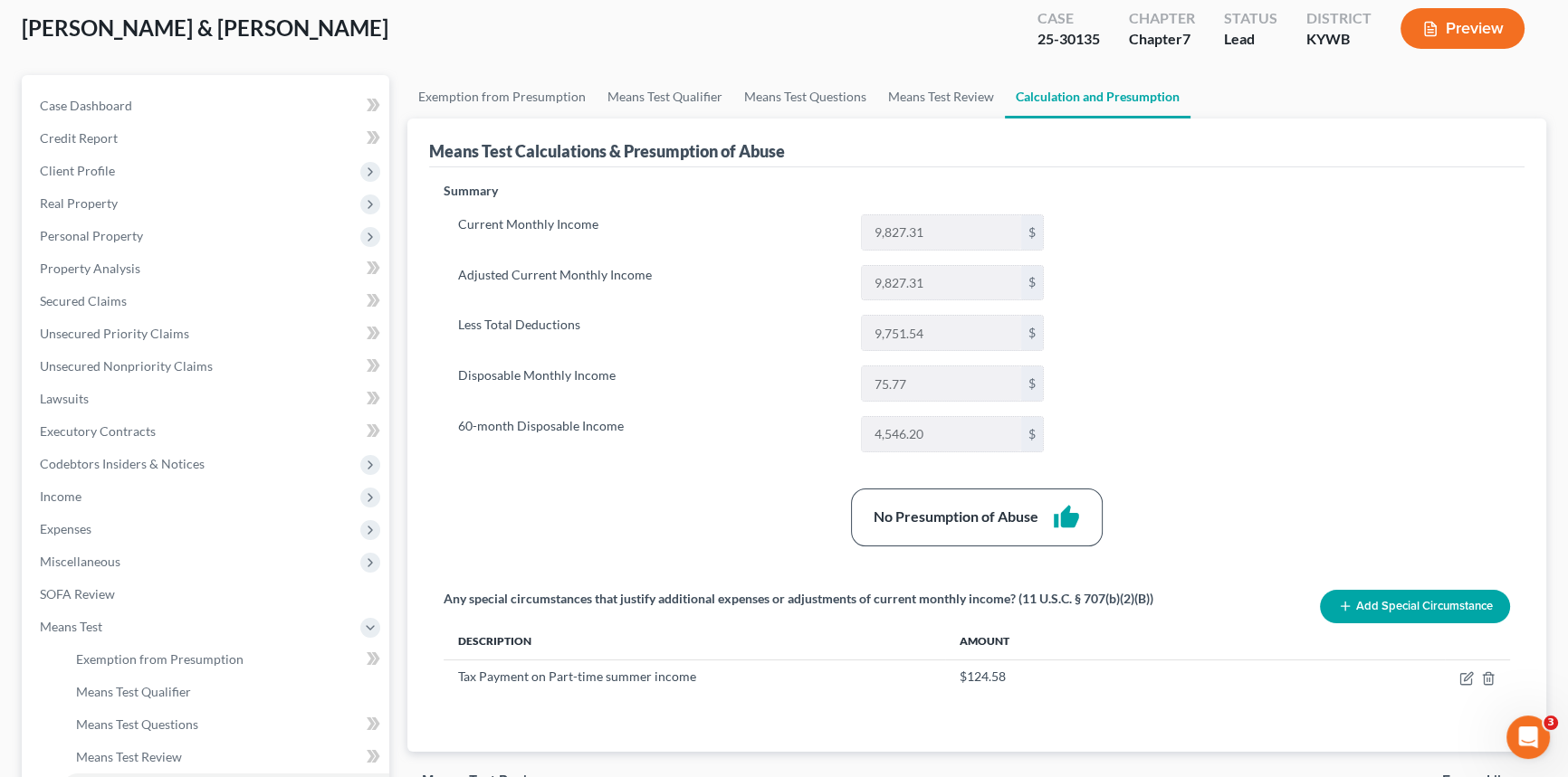
scroll to position [345, 0]
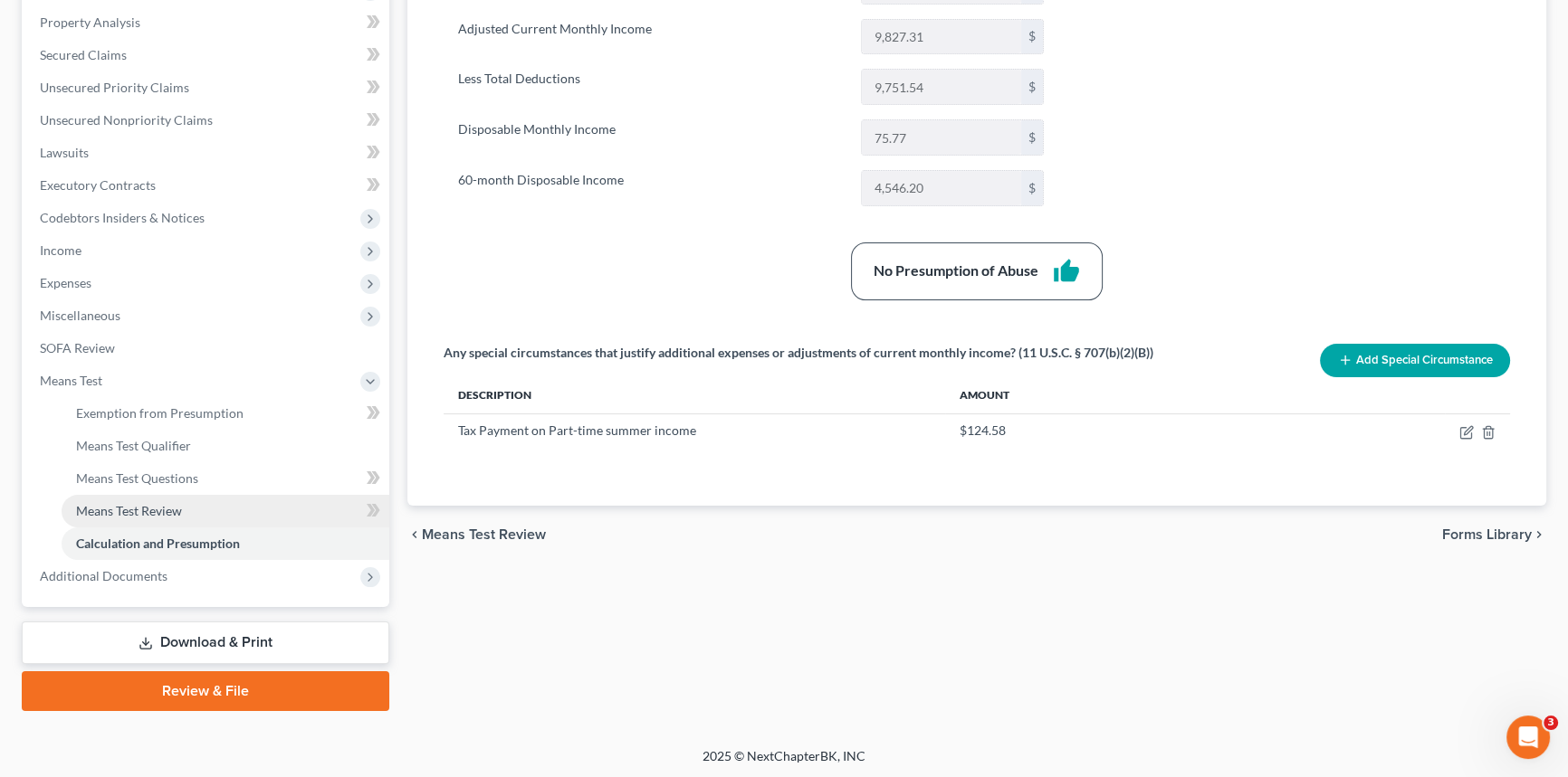
click at [137, 510] on span "Means Test Review" at bounding box center [129, 510] width 106 height 15
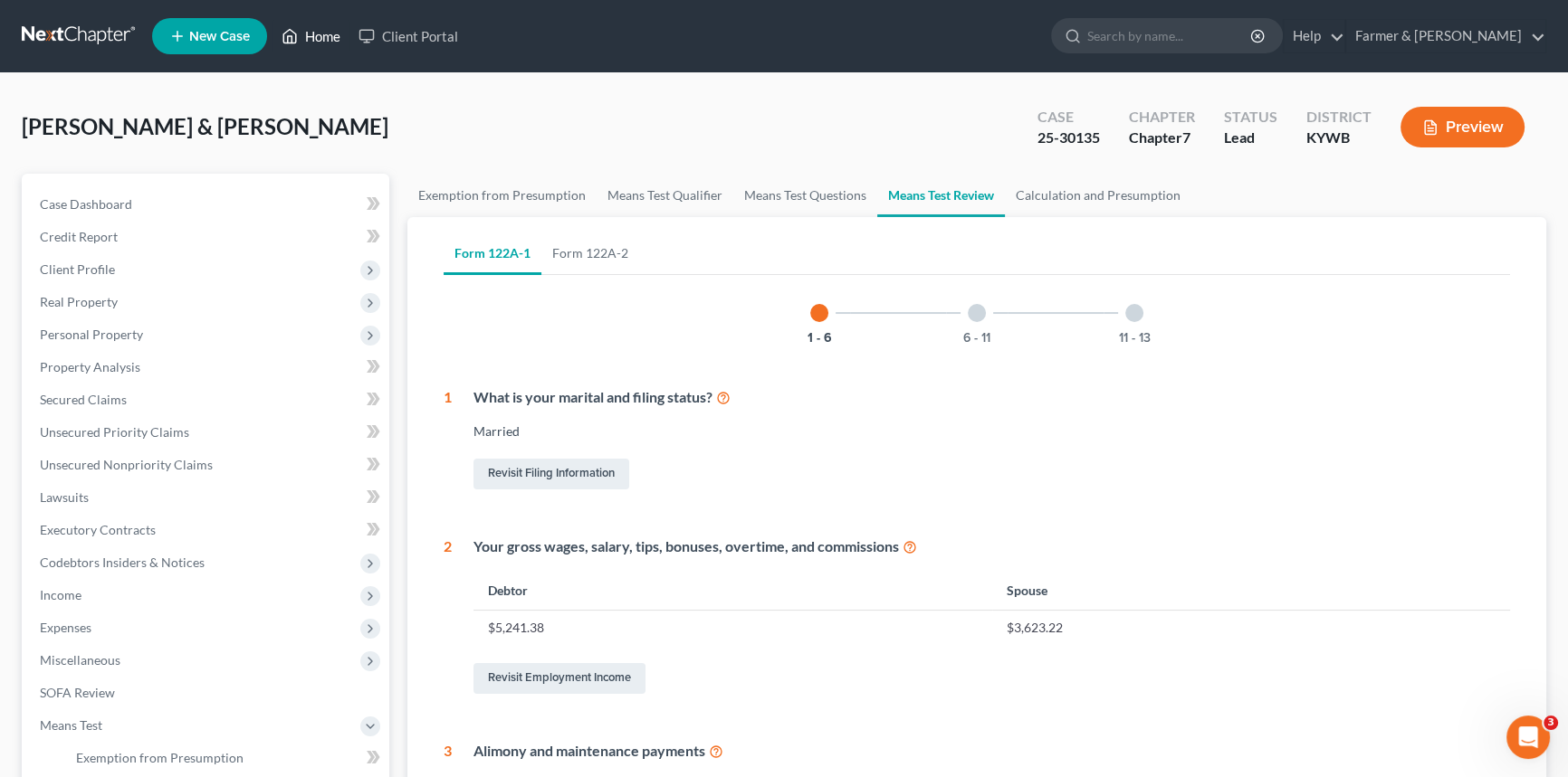
click at [320, 35] on link "Home" at bounding box center [310, 36] width 77 height 33
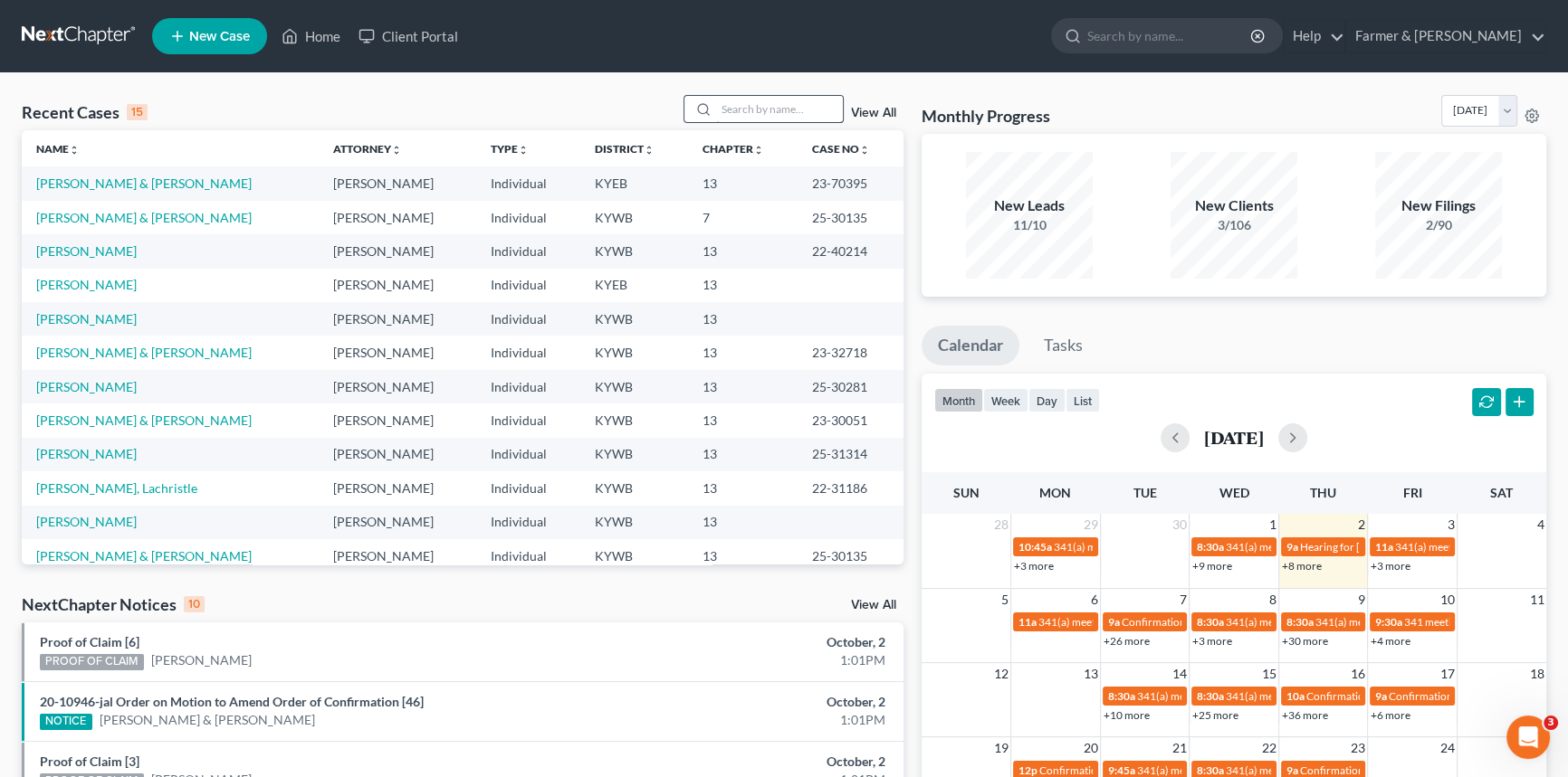
click at [745, 112] on input "search" at bounding box center [780, 109] width 127 height 26
drag, startPoint x: 739, startPoint y: 99, endPoint x: 696, endPoint y: 83, distance: 45.9
click at [739, 99] on input "search" at bounding box center [780, 109] width 127 height 26
type input "[PERSON_NAME]"
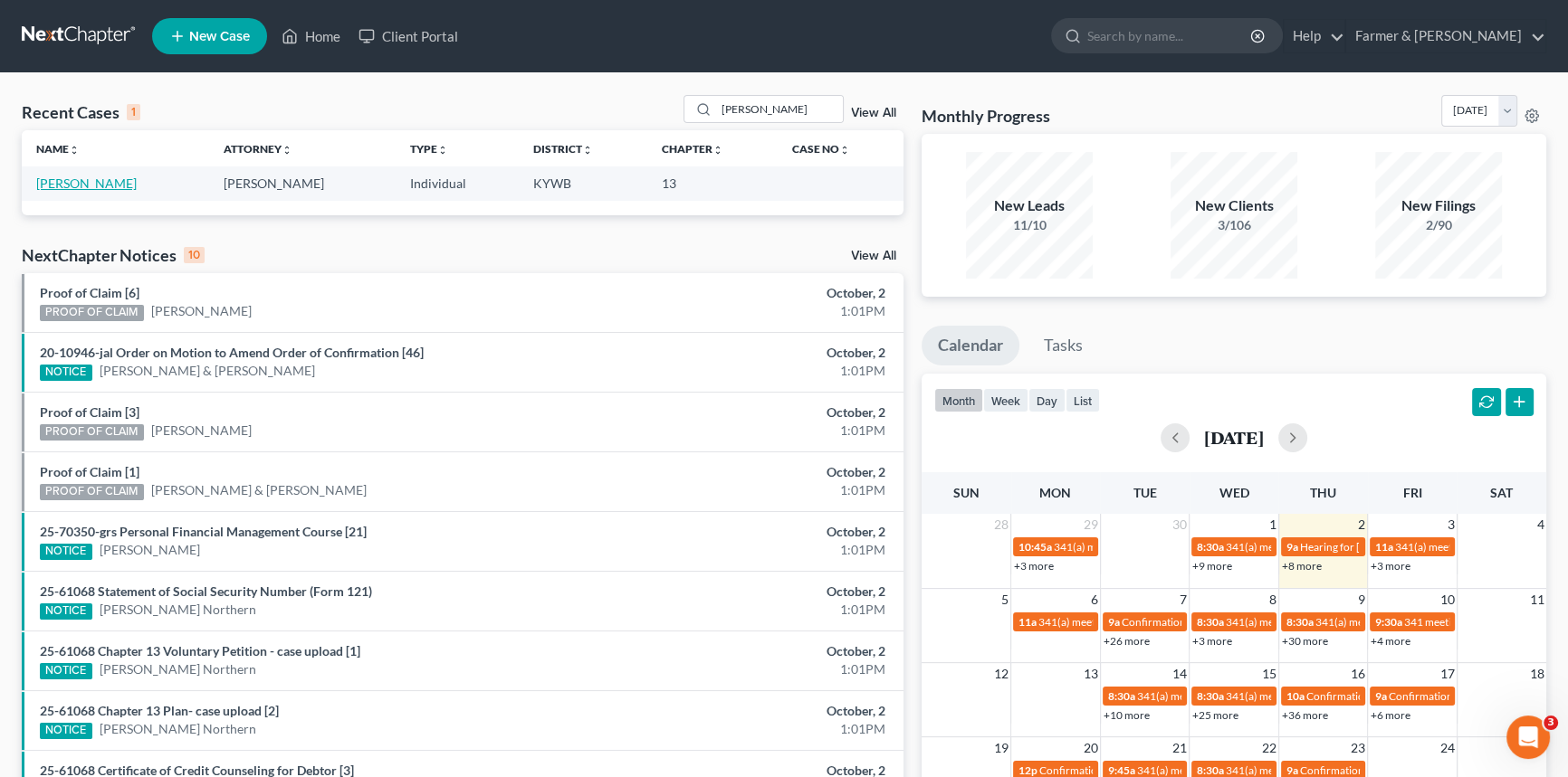
click at [88, 189] on link "[PERSON_NAME]" at bounding box center [86, 183] width 101 height 15
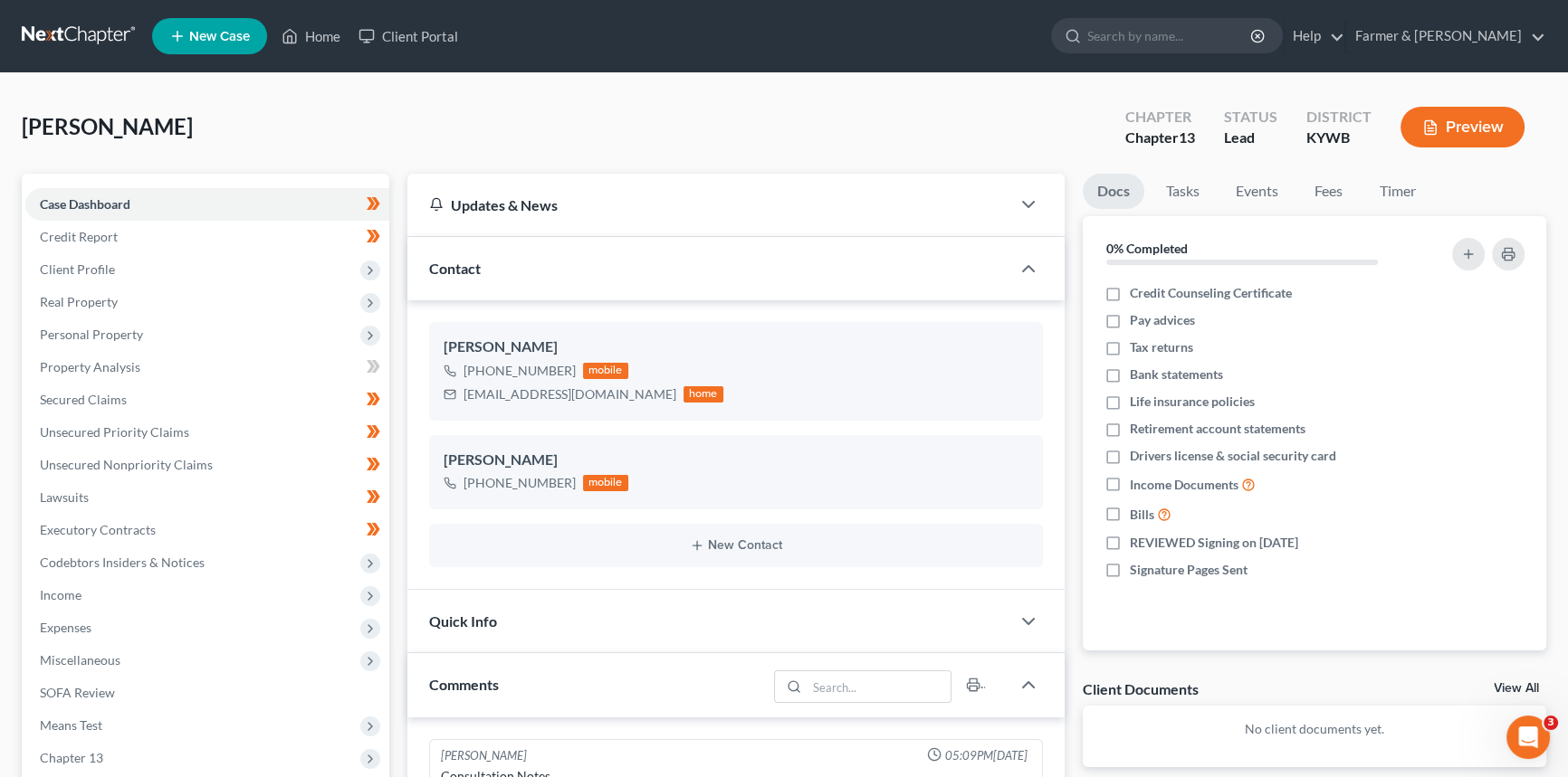
scroll to position [877, 0]
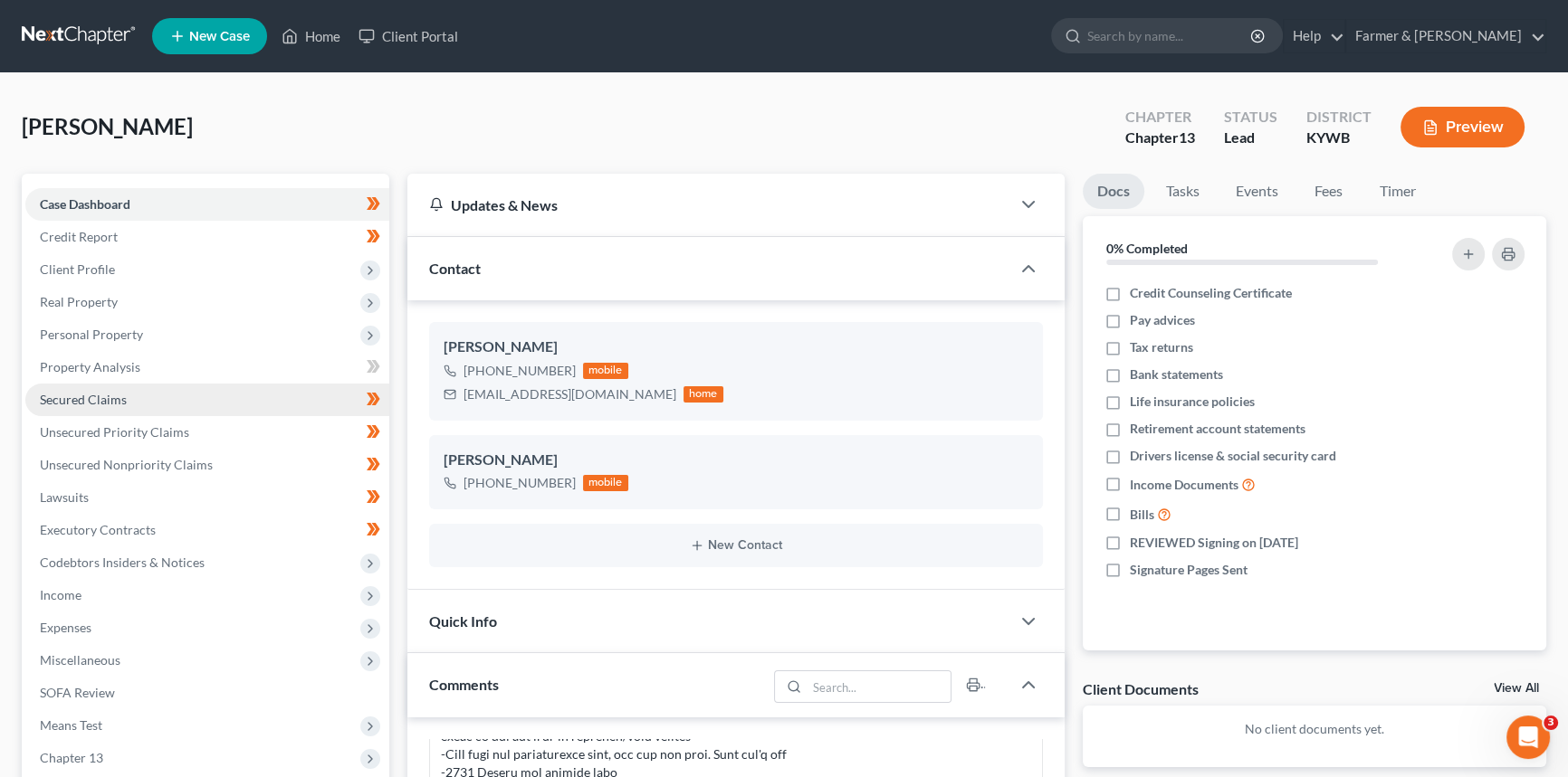
click at [169, 404] on link "Secured Claims" at bounding box center [207, 400] width 364 height 33
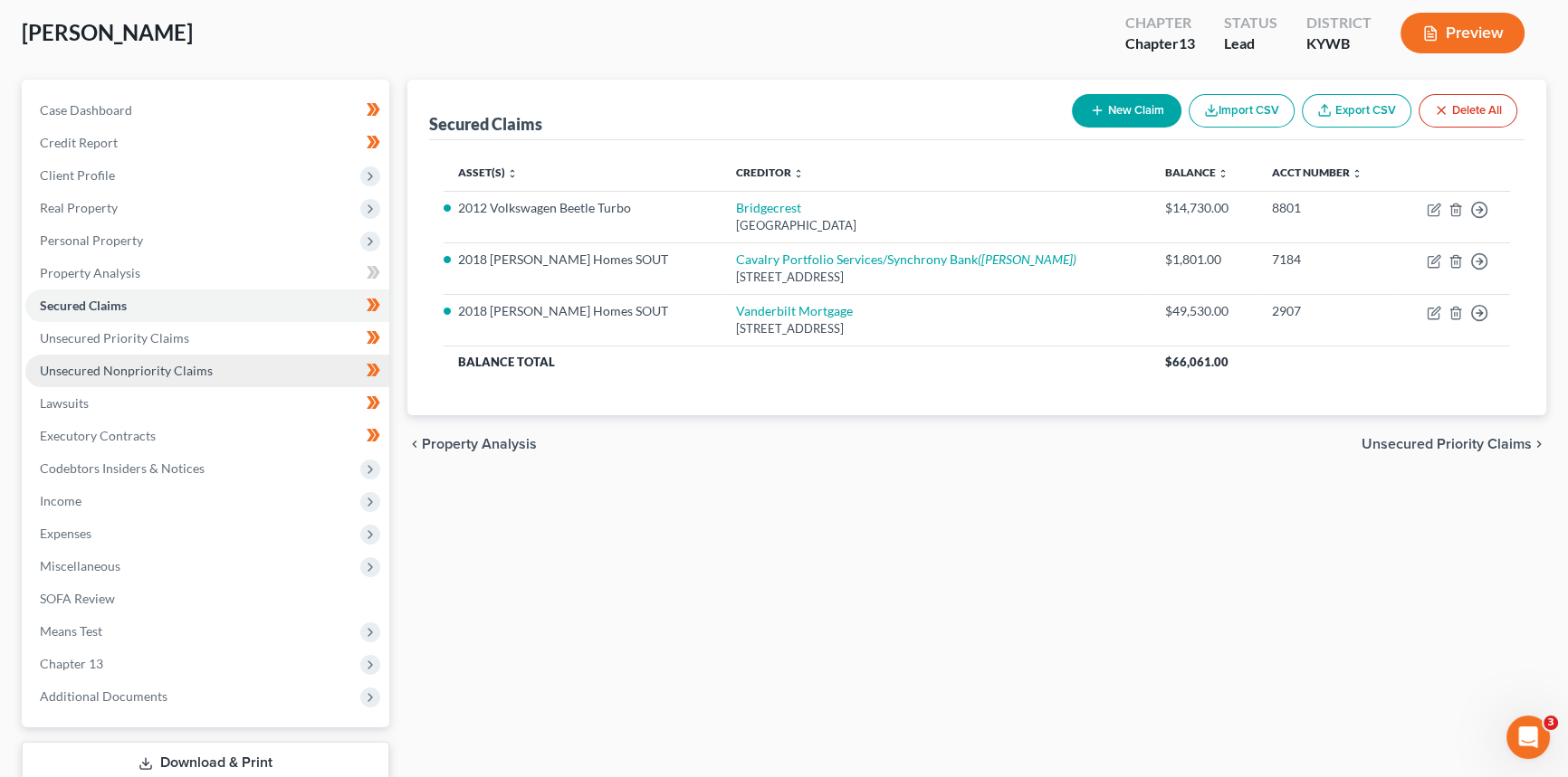
scroll to position [215, 0]
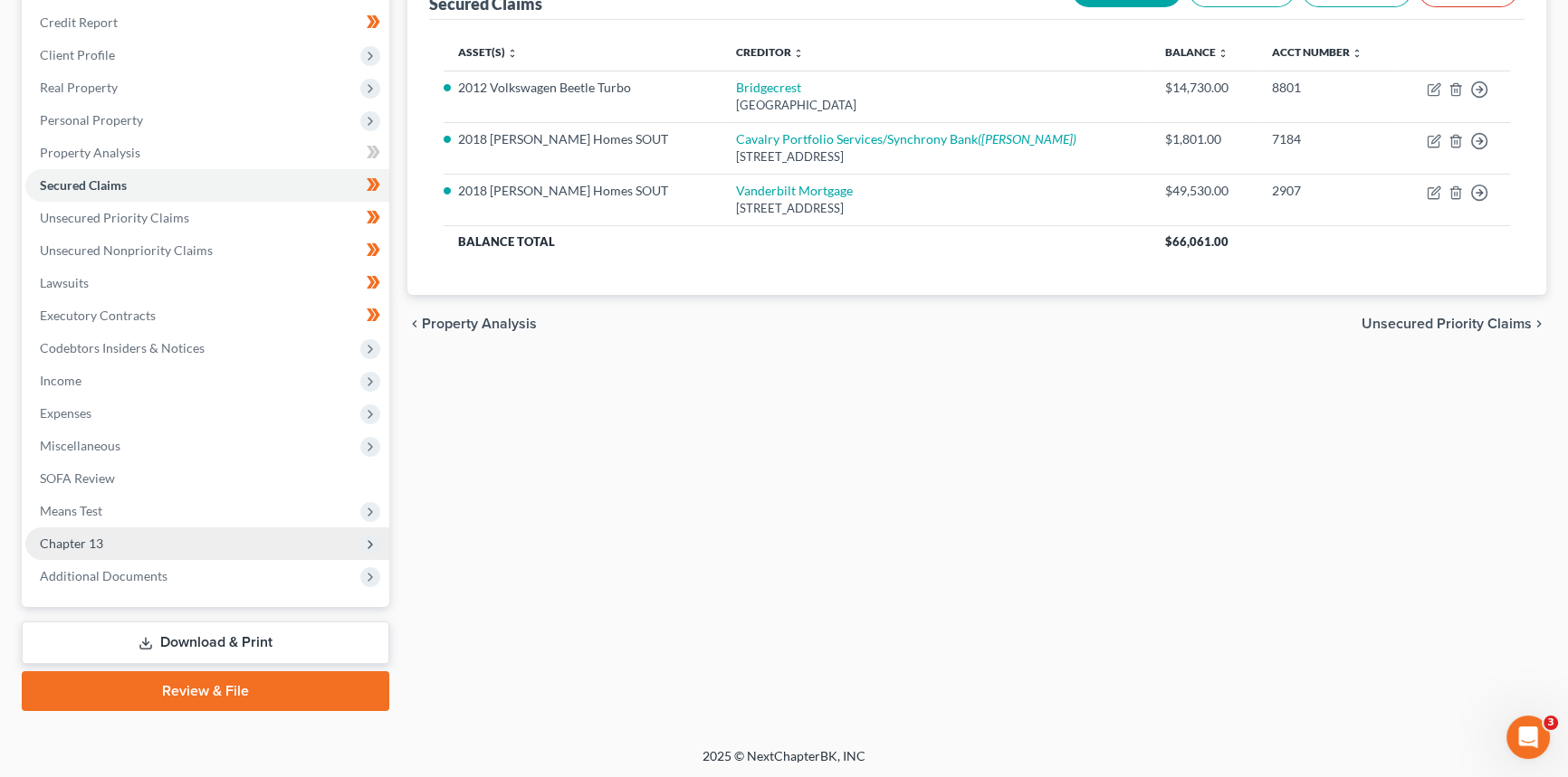
click at [186, 535] on span "Chapter 13" at bounding box center [207, 544] width 364 height 33
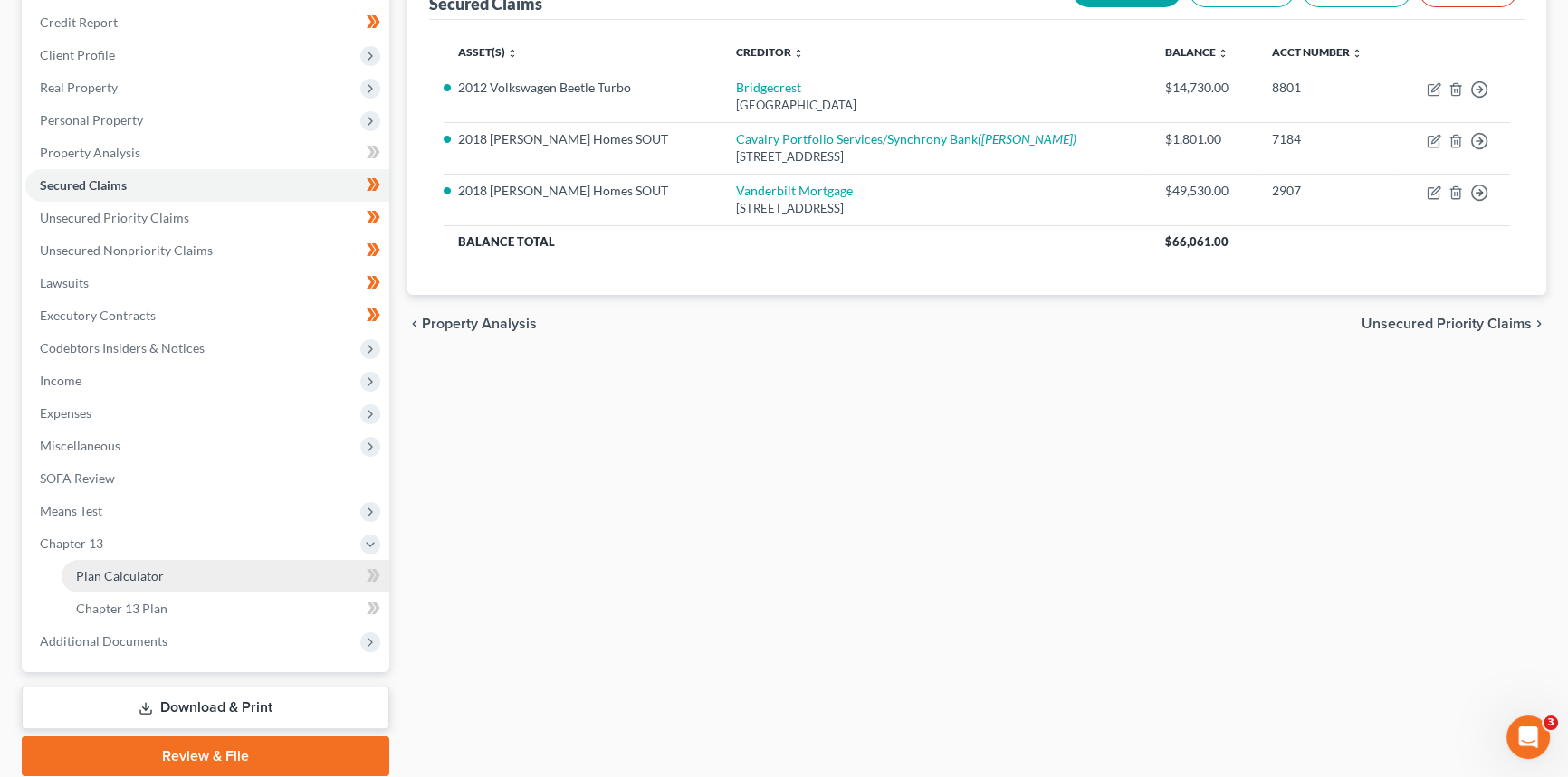
click at [133, 571] on span "Plan Calculator" at bounding box center [120, 576] width 88 height 15
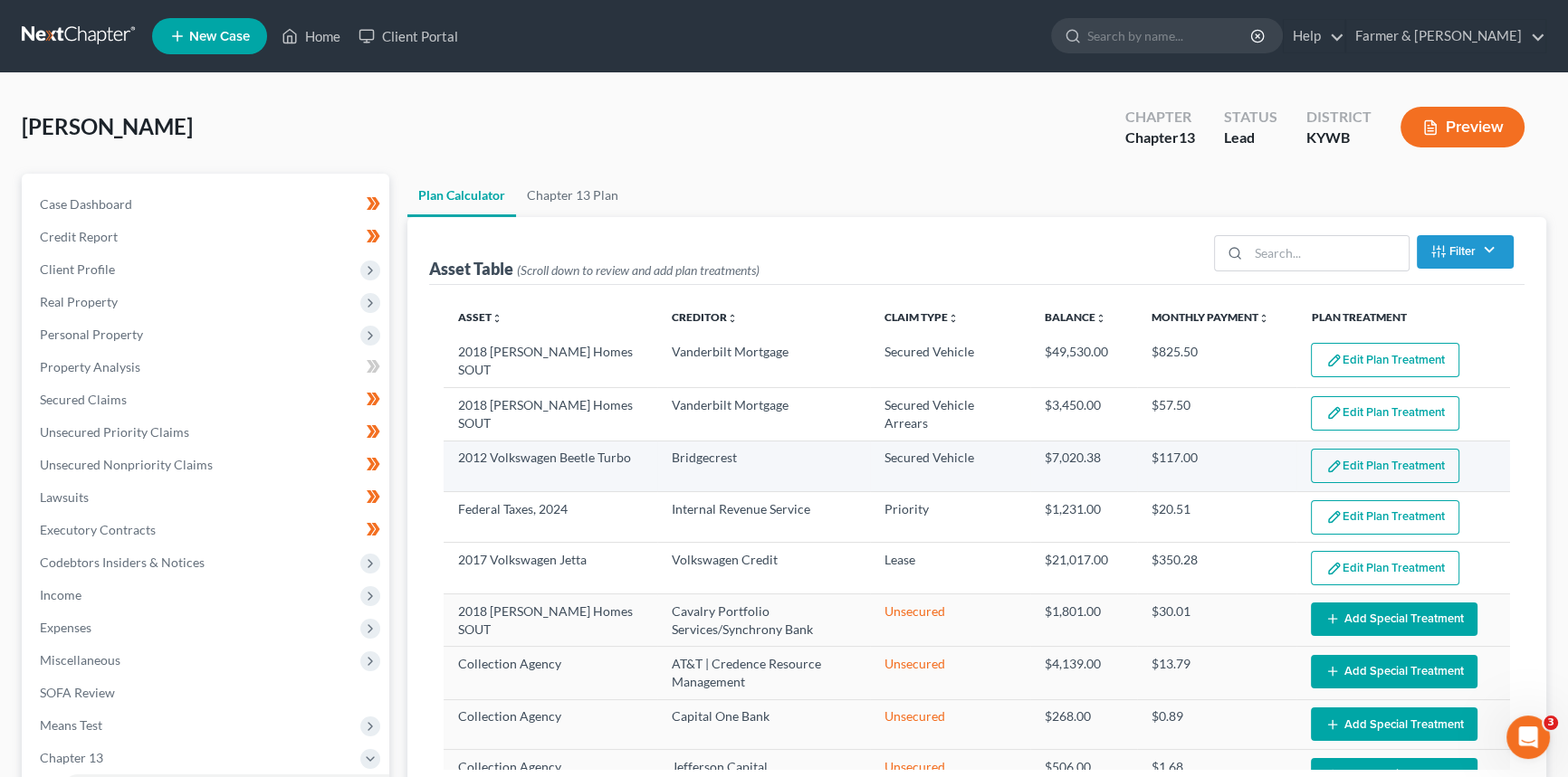
select select "59"
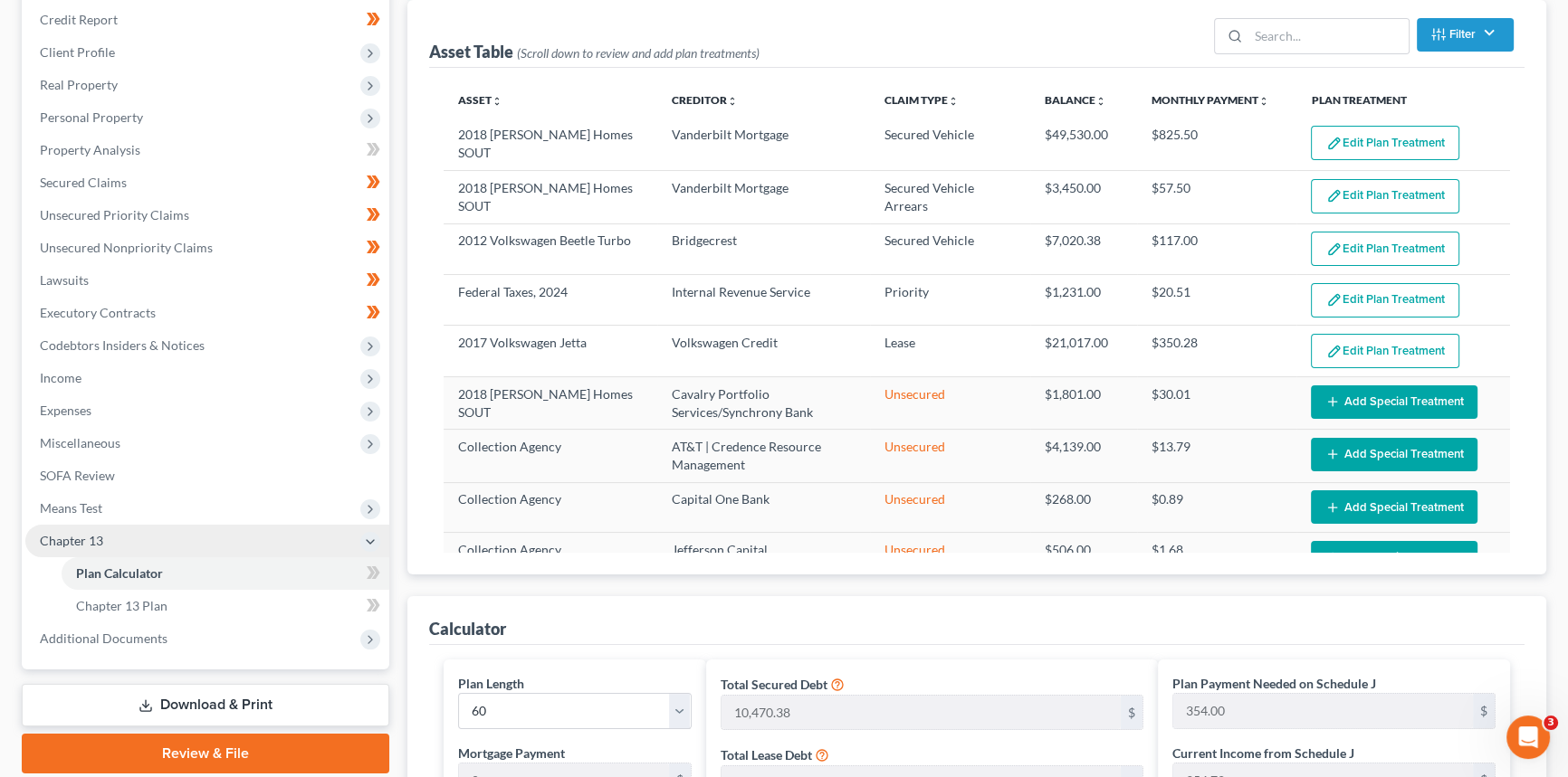
scroll to position [247, 0]
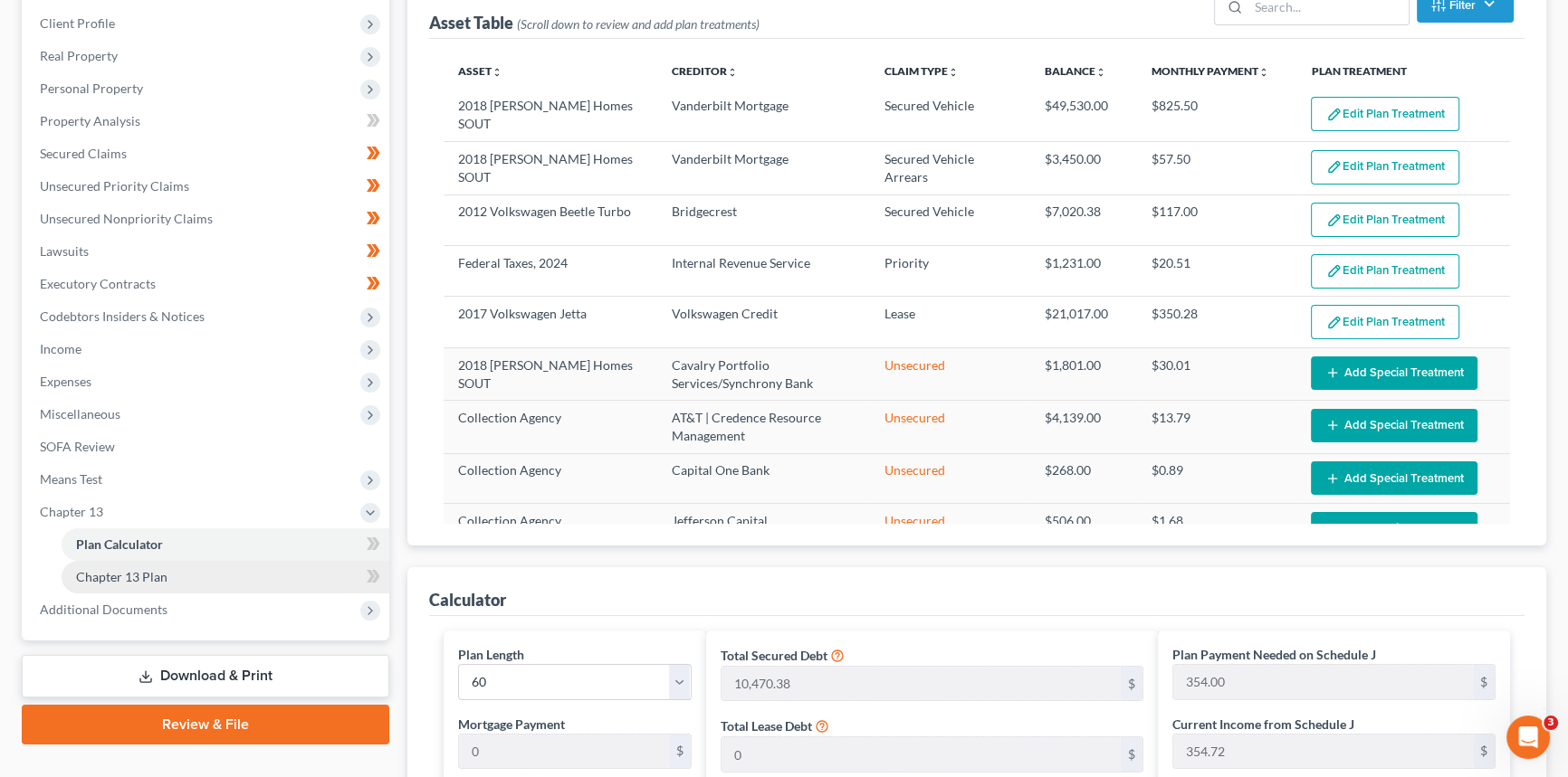
click at [172, 579] on link "Chapter 13 Plan" at bounding box center [225, 578] width 327 height 33
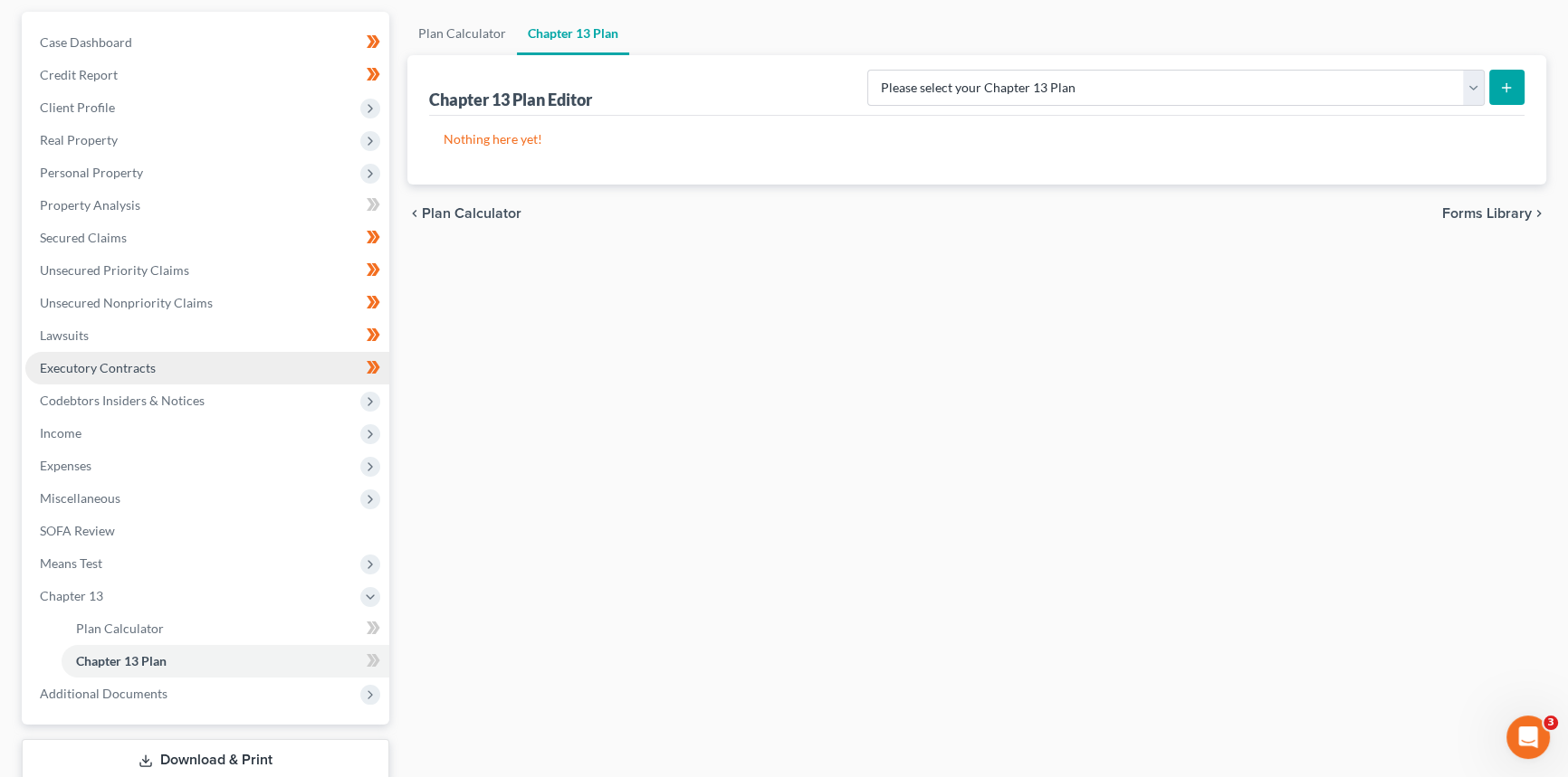
scroll to position [280, 0]
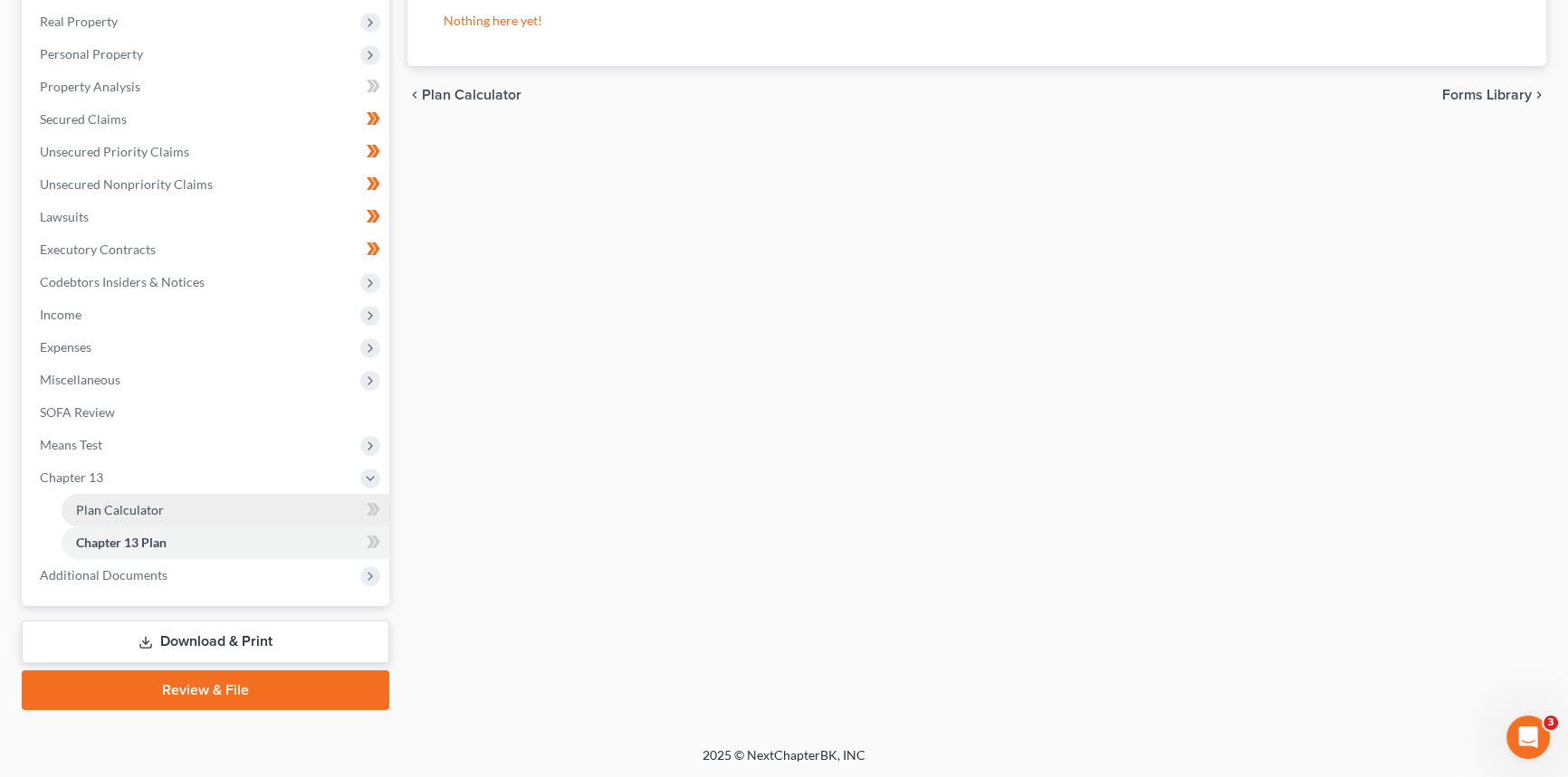
click at [165, 512] on link "Plan Calculator" at bounding box center [225, 510] width 327 height 33
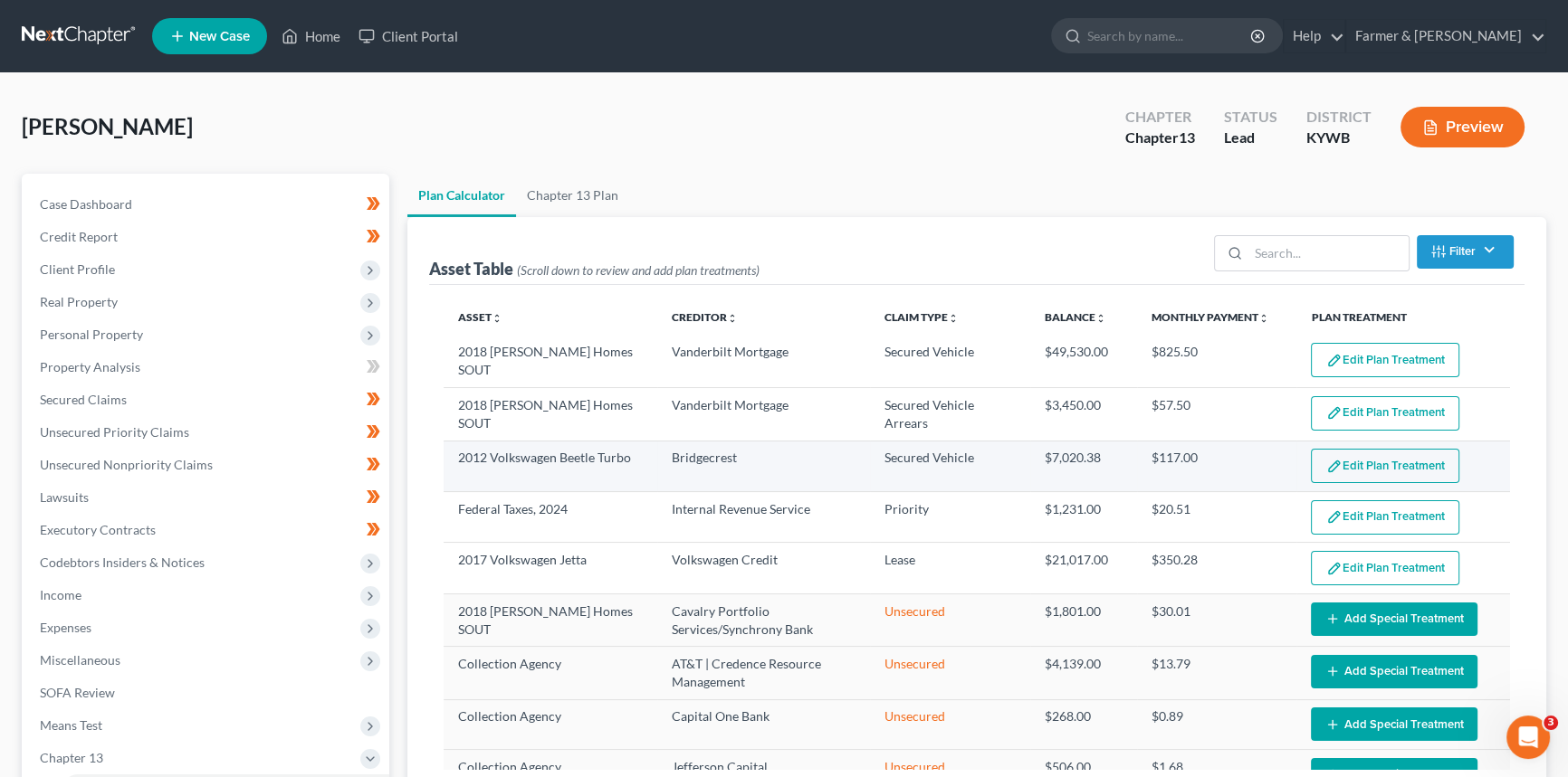
select select "59"
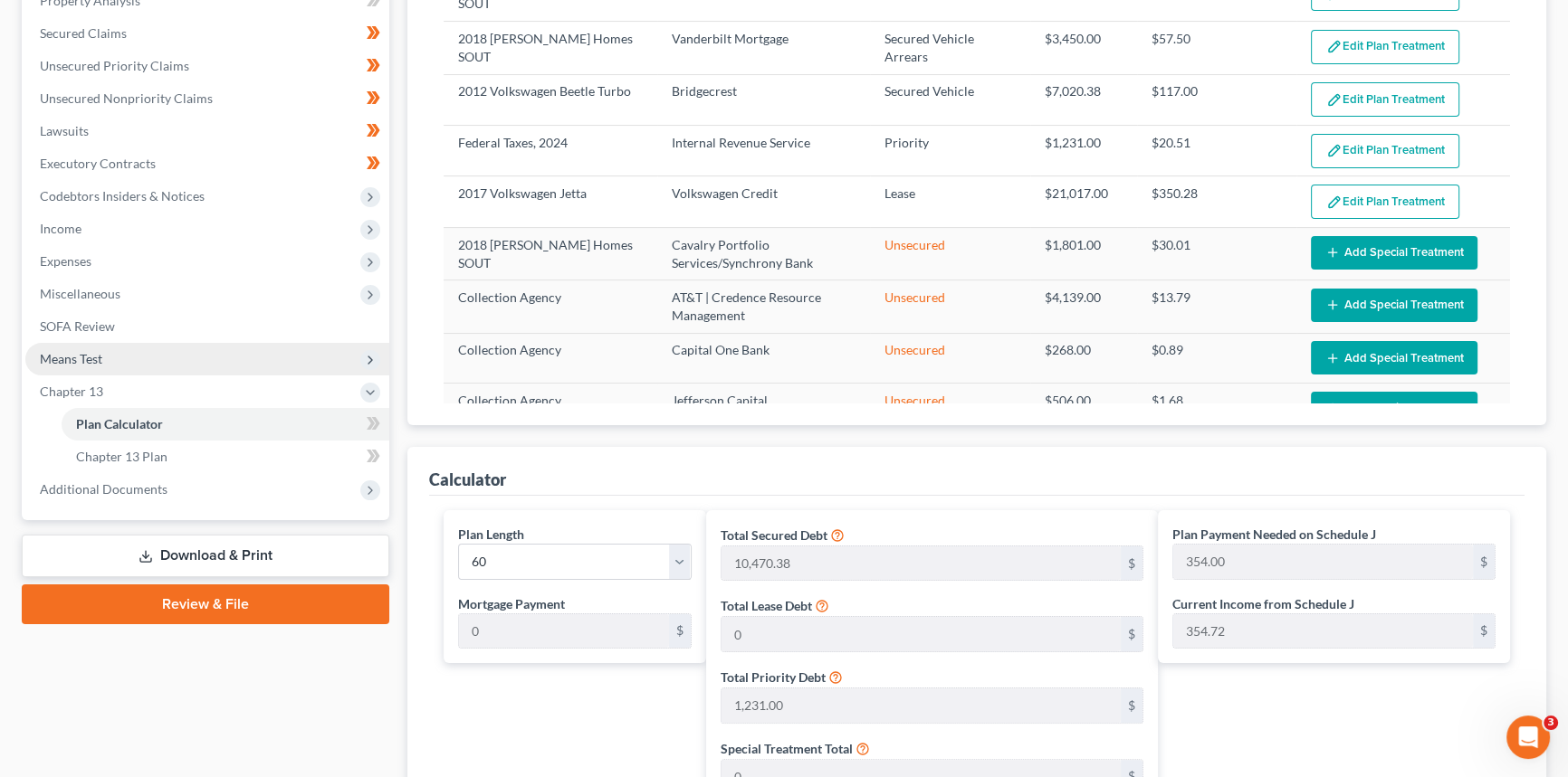
scroll to position [411, 0]
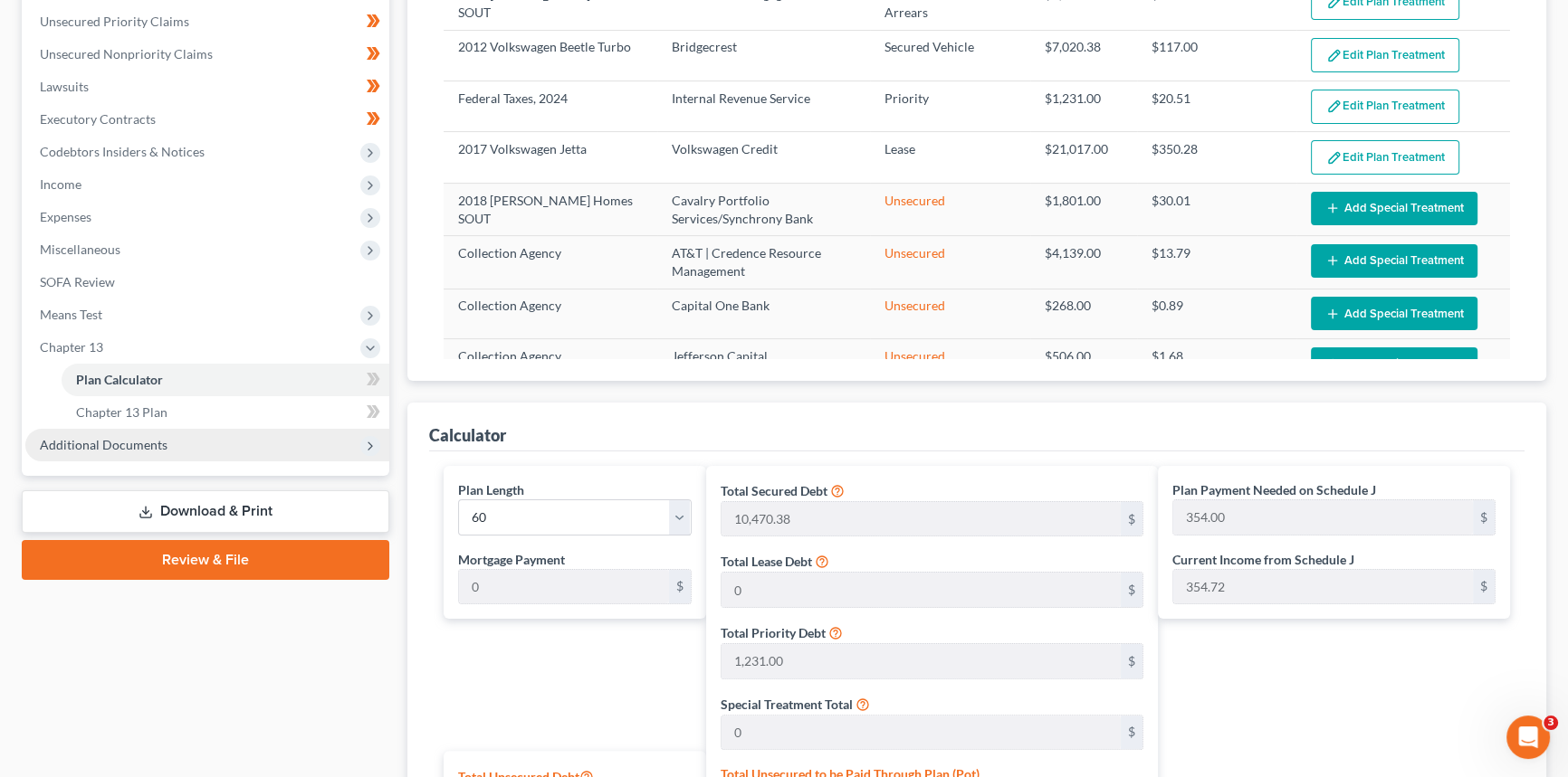
click at [108, 443] on span "Additional Documents" at bounding box center [103, 444] width 128 height 15
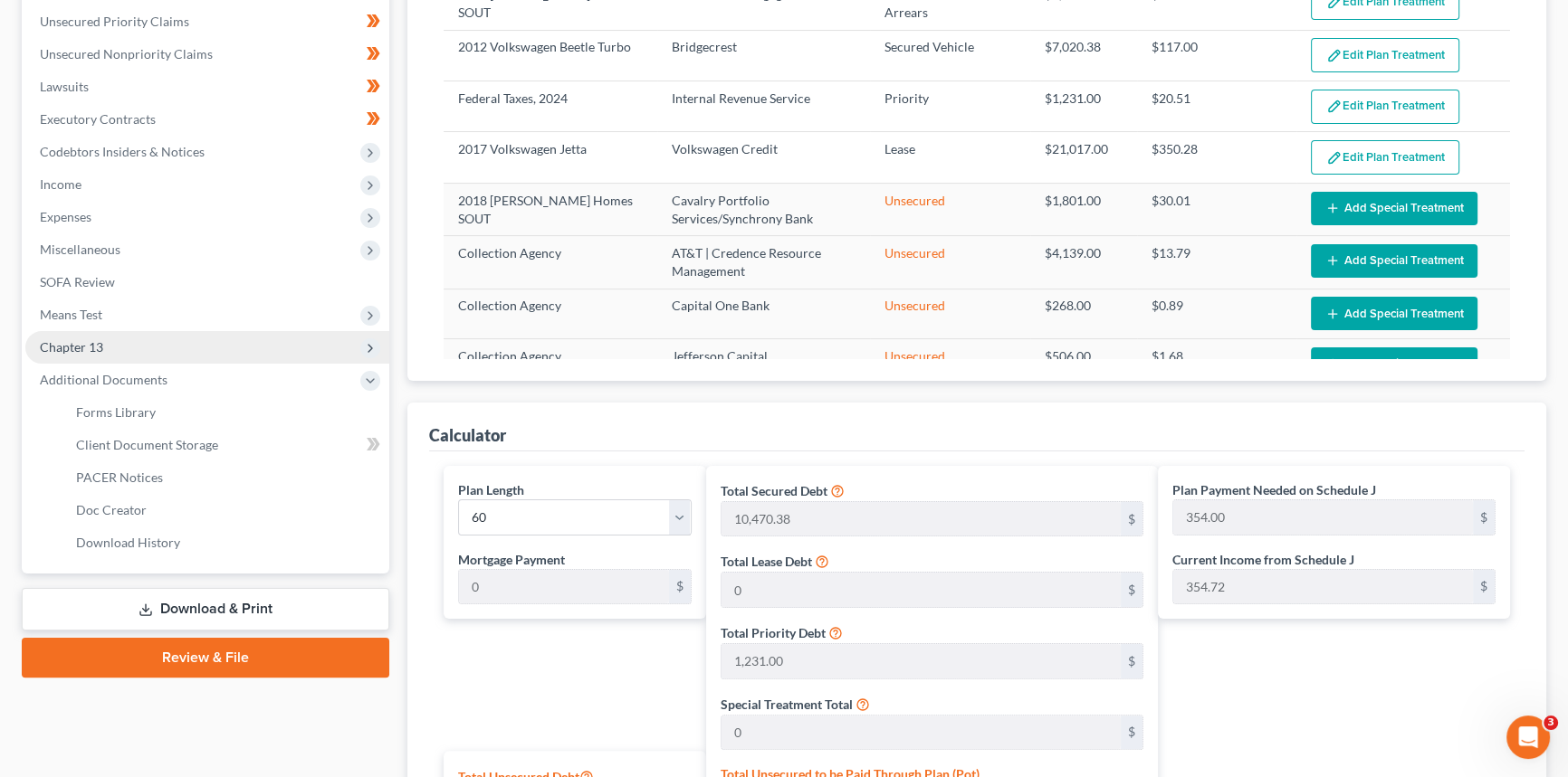
click at [111, 354] on span "Chapter 13" at bounding box center [207, 347] width 364 height 33
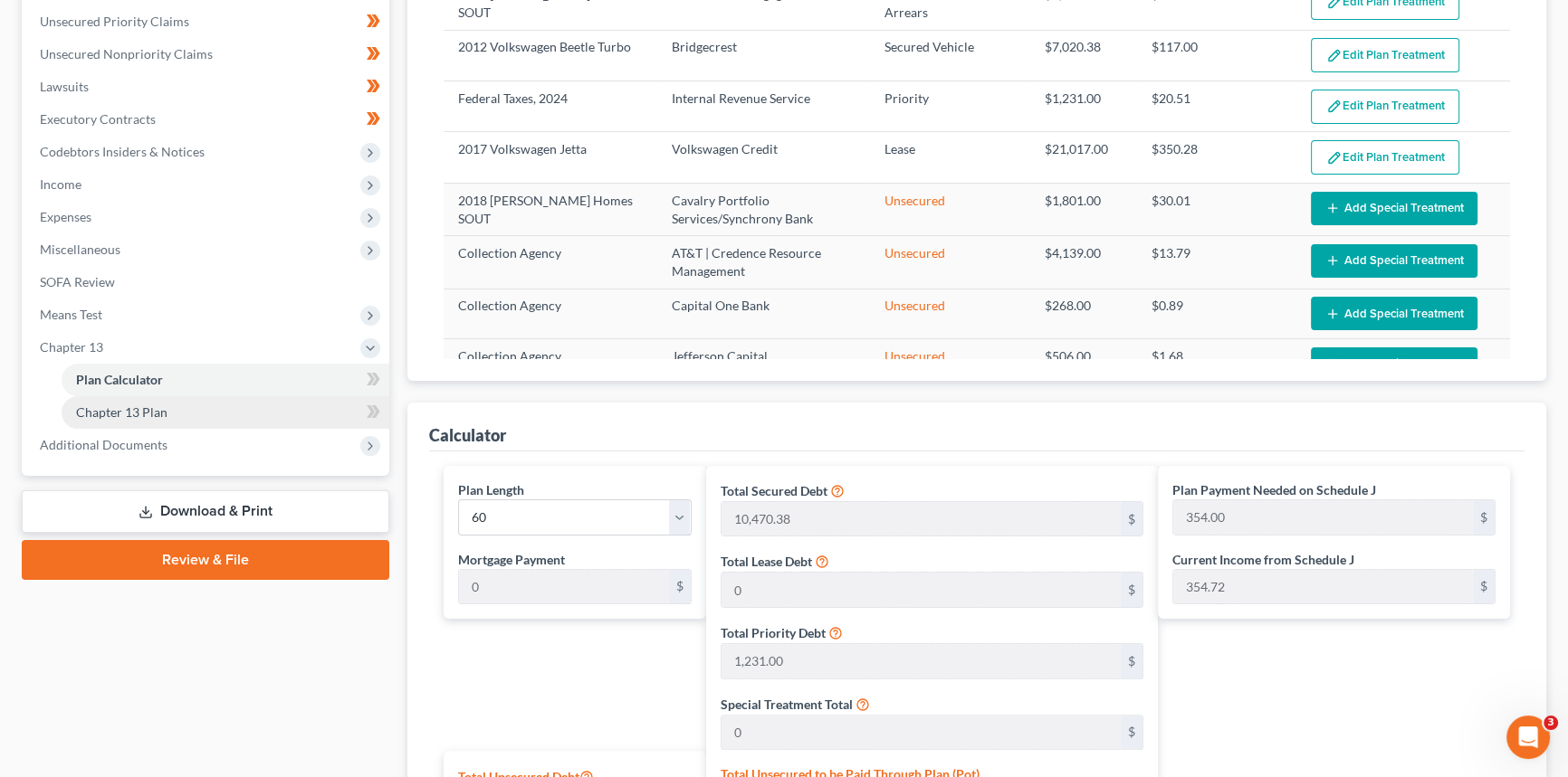
click at [117, 400] on link "Chapter 13 Plan" at bounding box center [225, 413] width 327 height 33
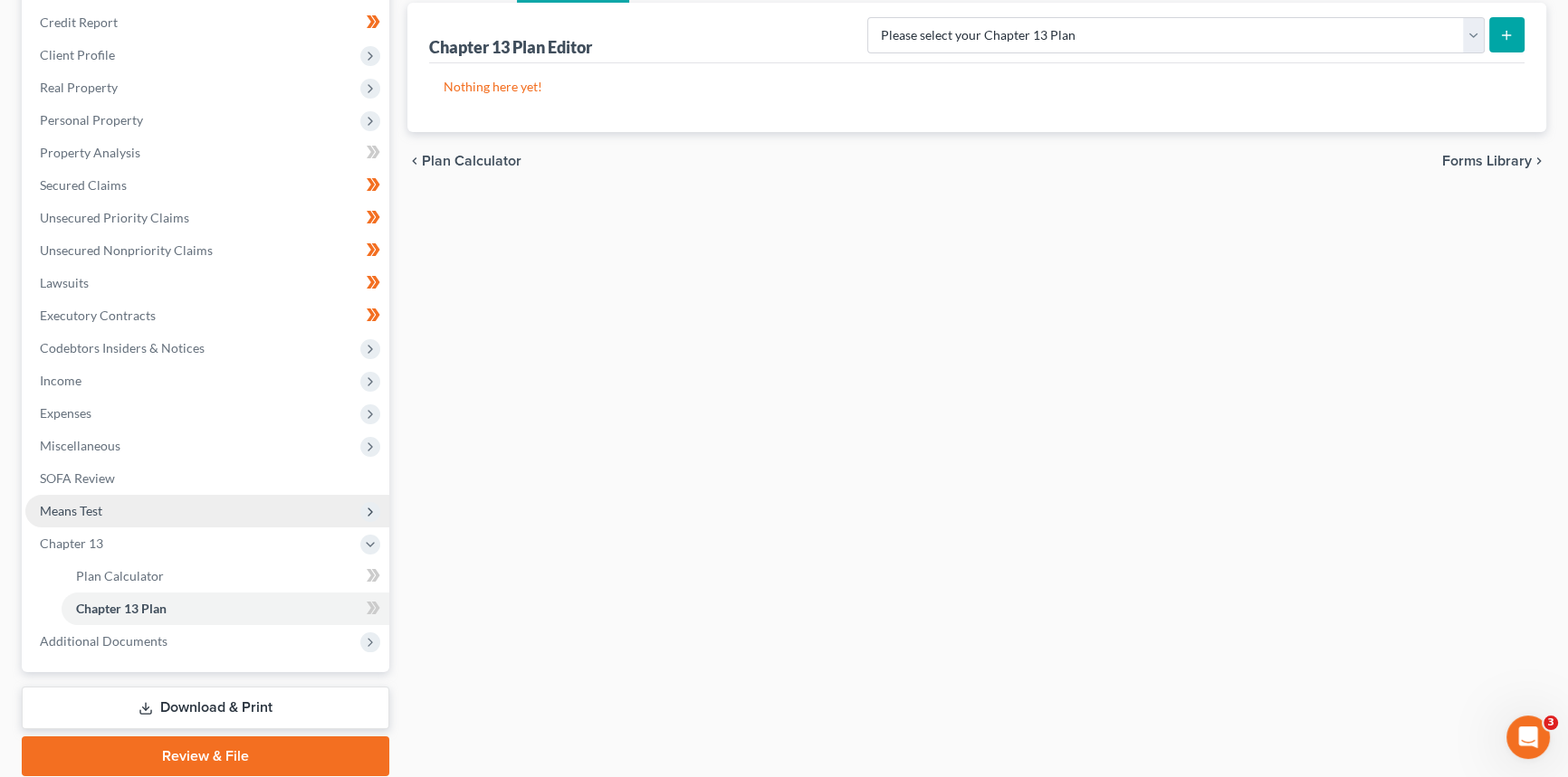
scroll to position [280, 0]
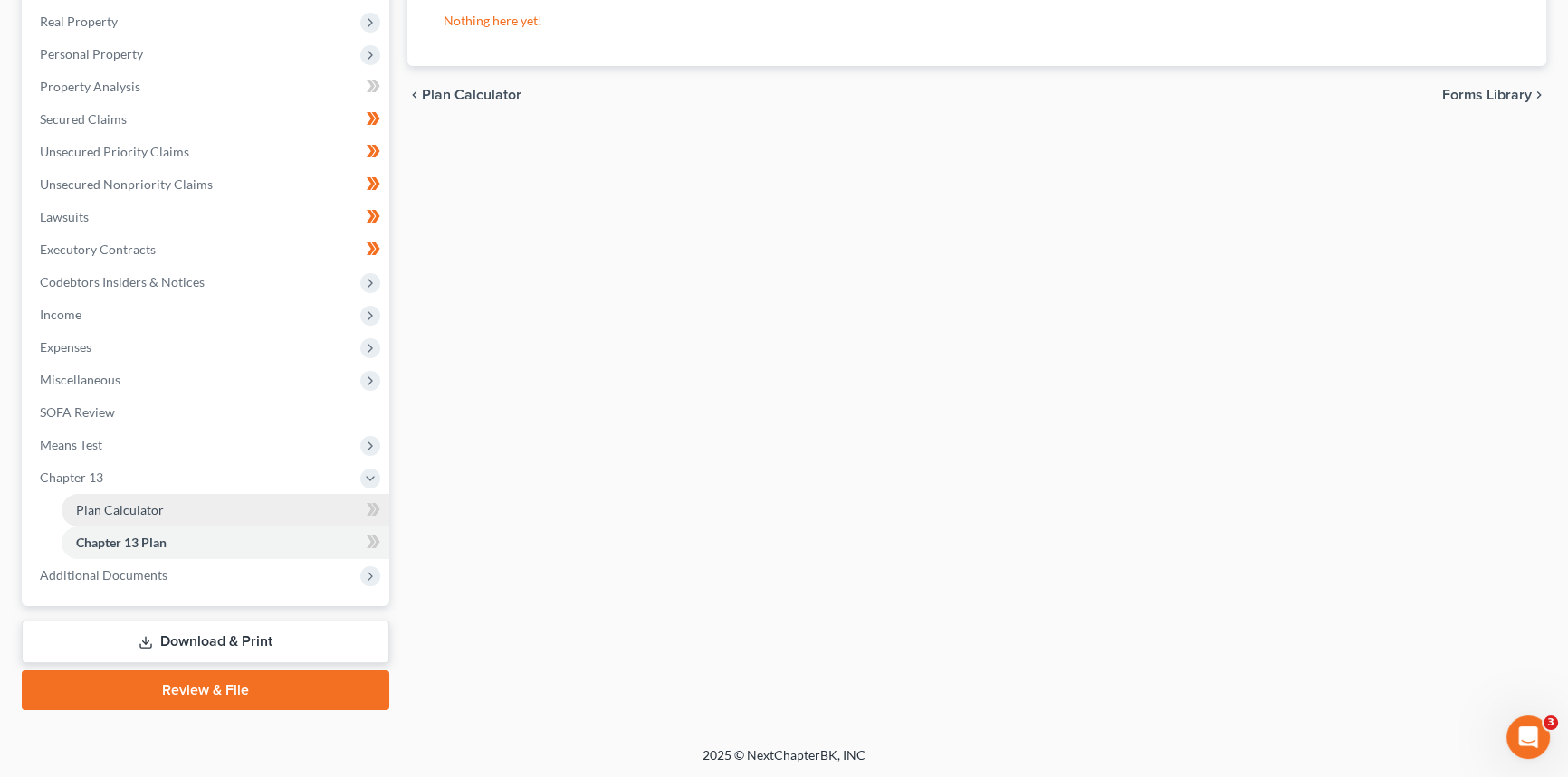
click at [151, 507] on span "Plan Calculator" at bounding box center [120, 510] width 88 height 15
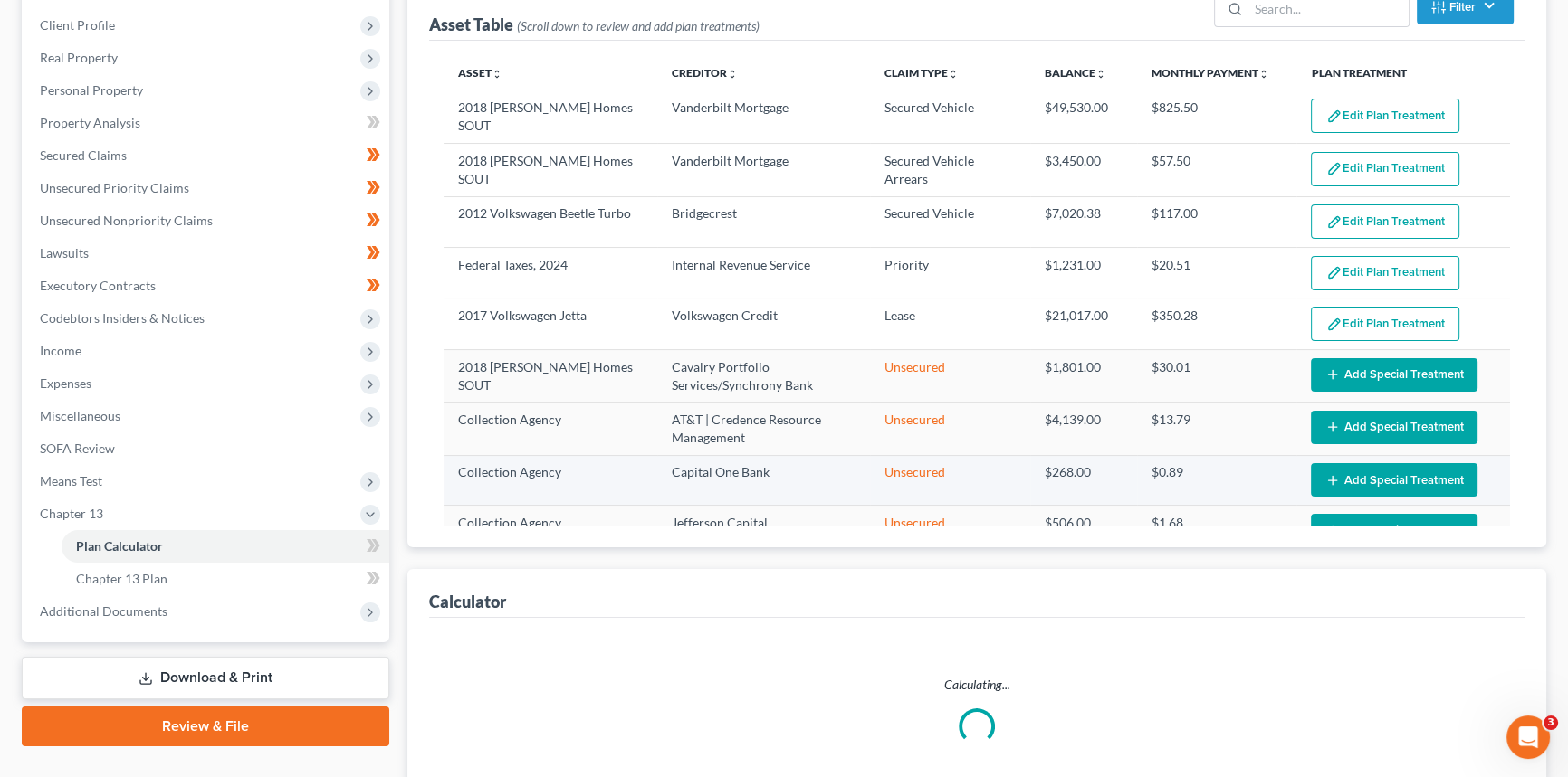
scroll to position [401, 0]
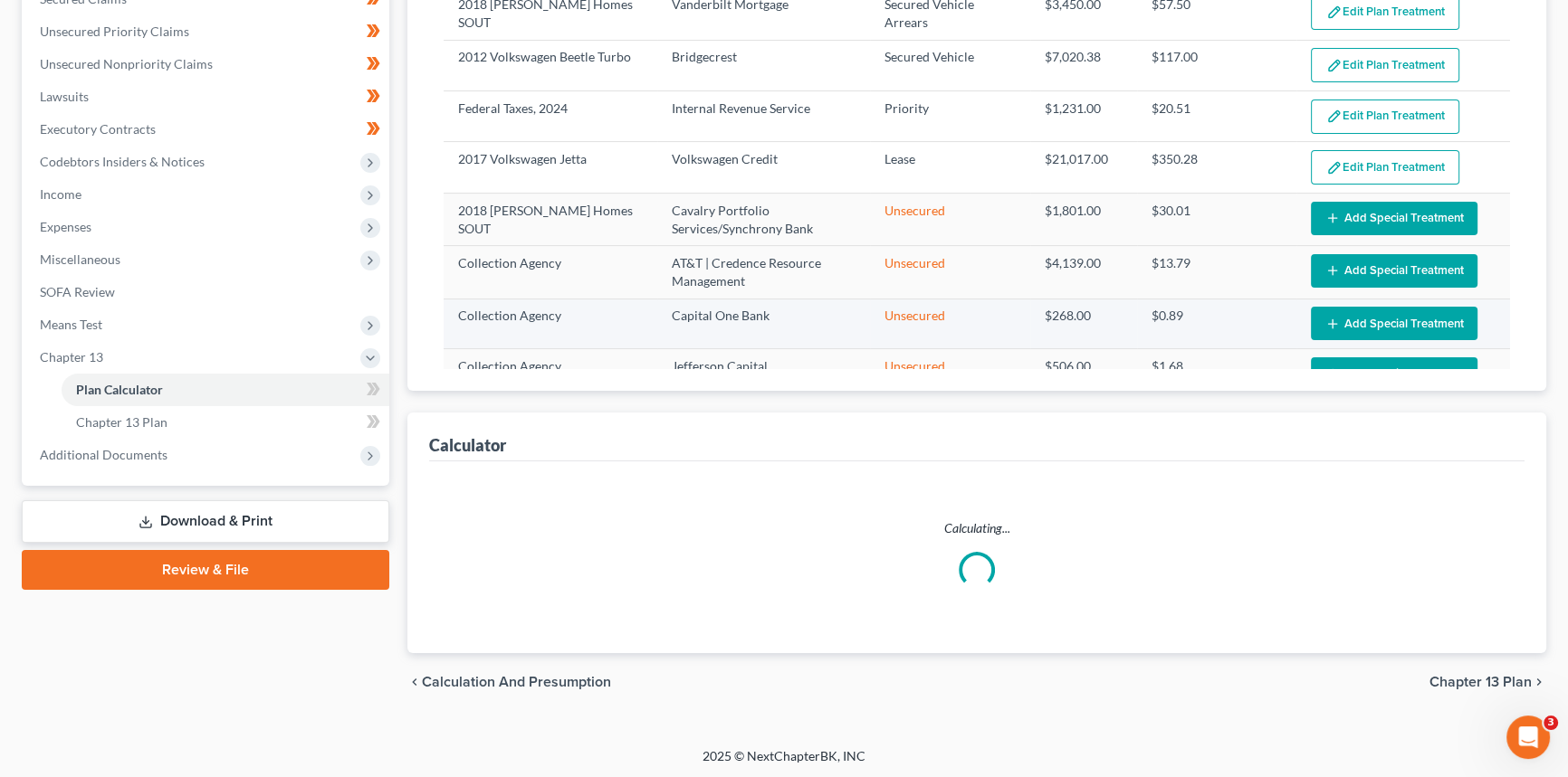
select select "59"
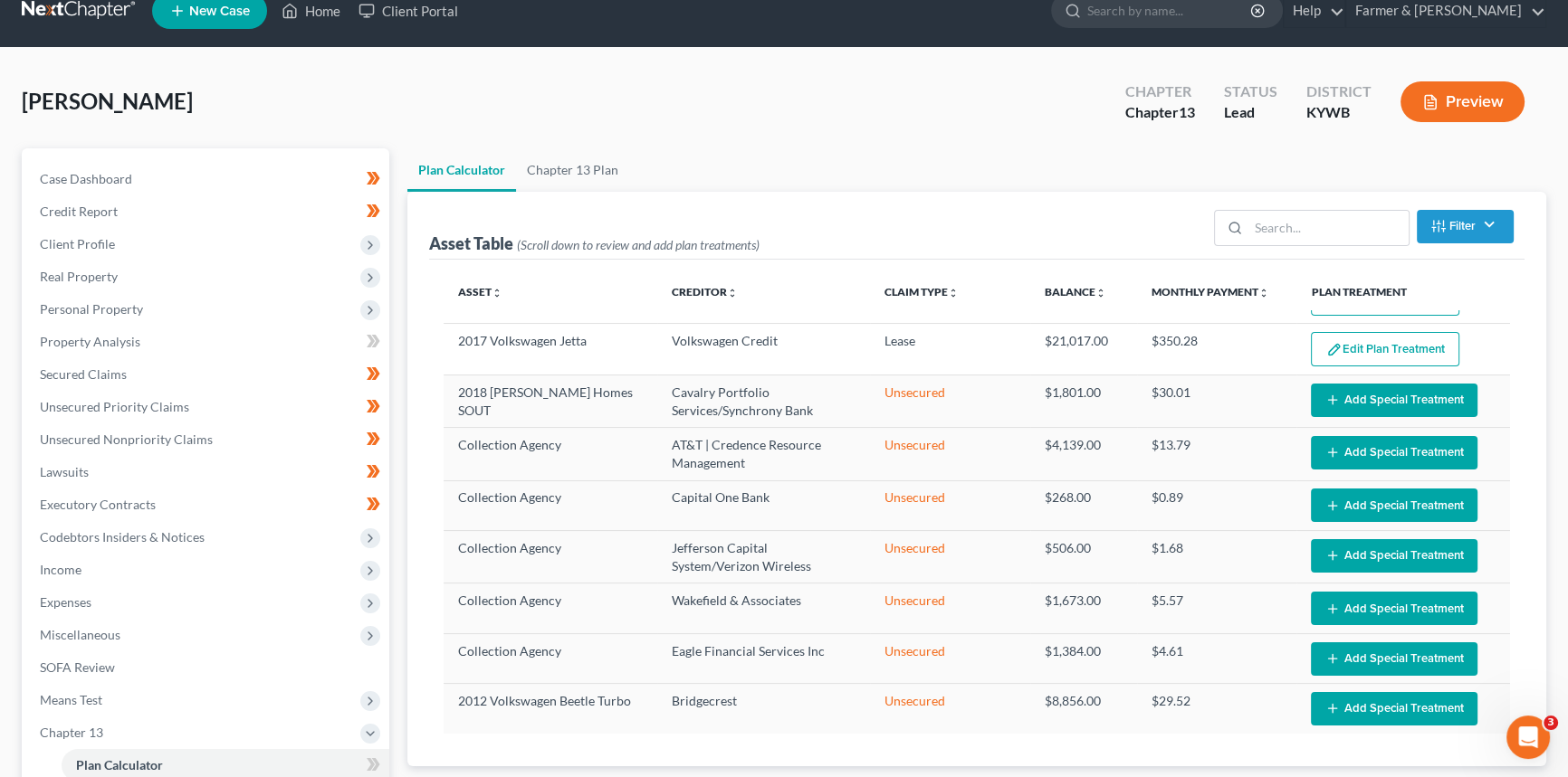
scroll to position [0, 0]
